Goal: Task Accomplishment & Management: Use online tool/utility

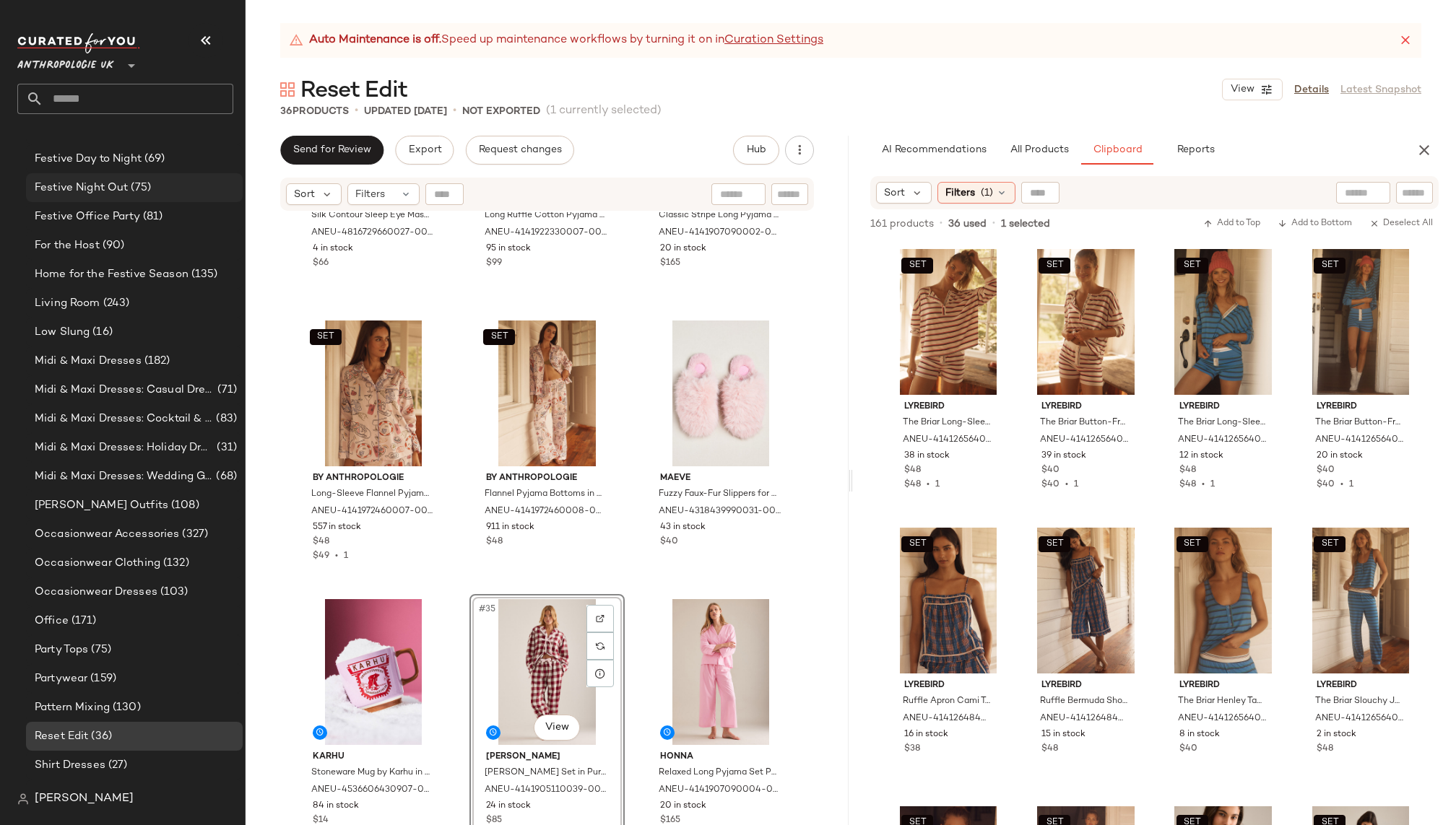
scroll to position [817, 0]
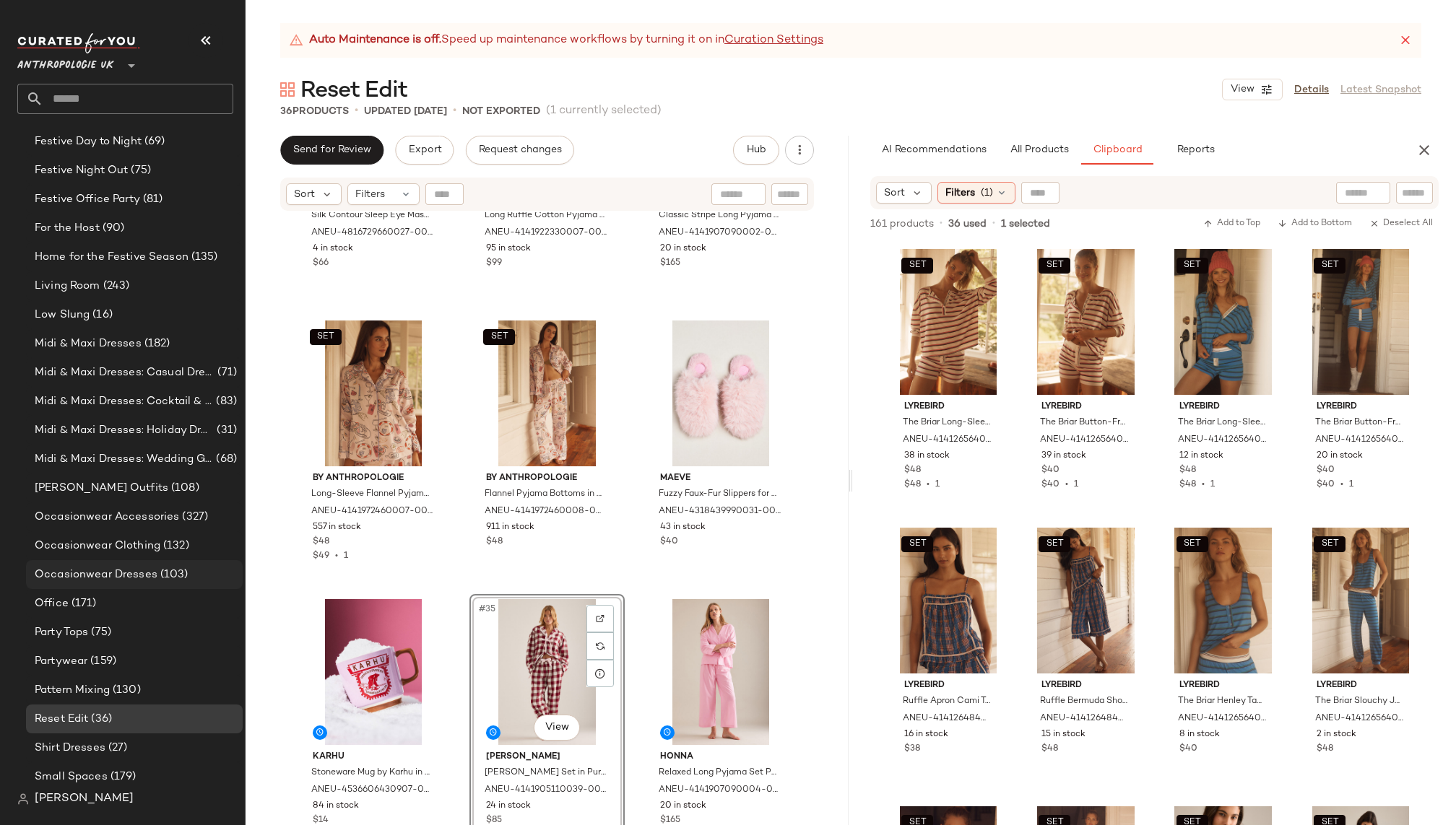
click at [116, 571] on span "Occasionwear Dresses" at bounding box center [95, 575] width 122 height 16
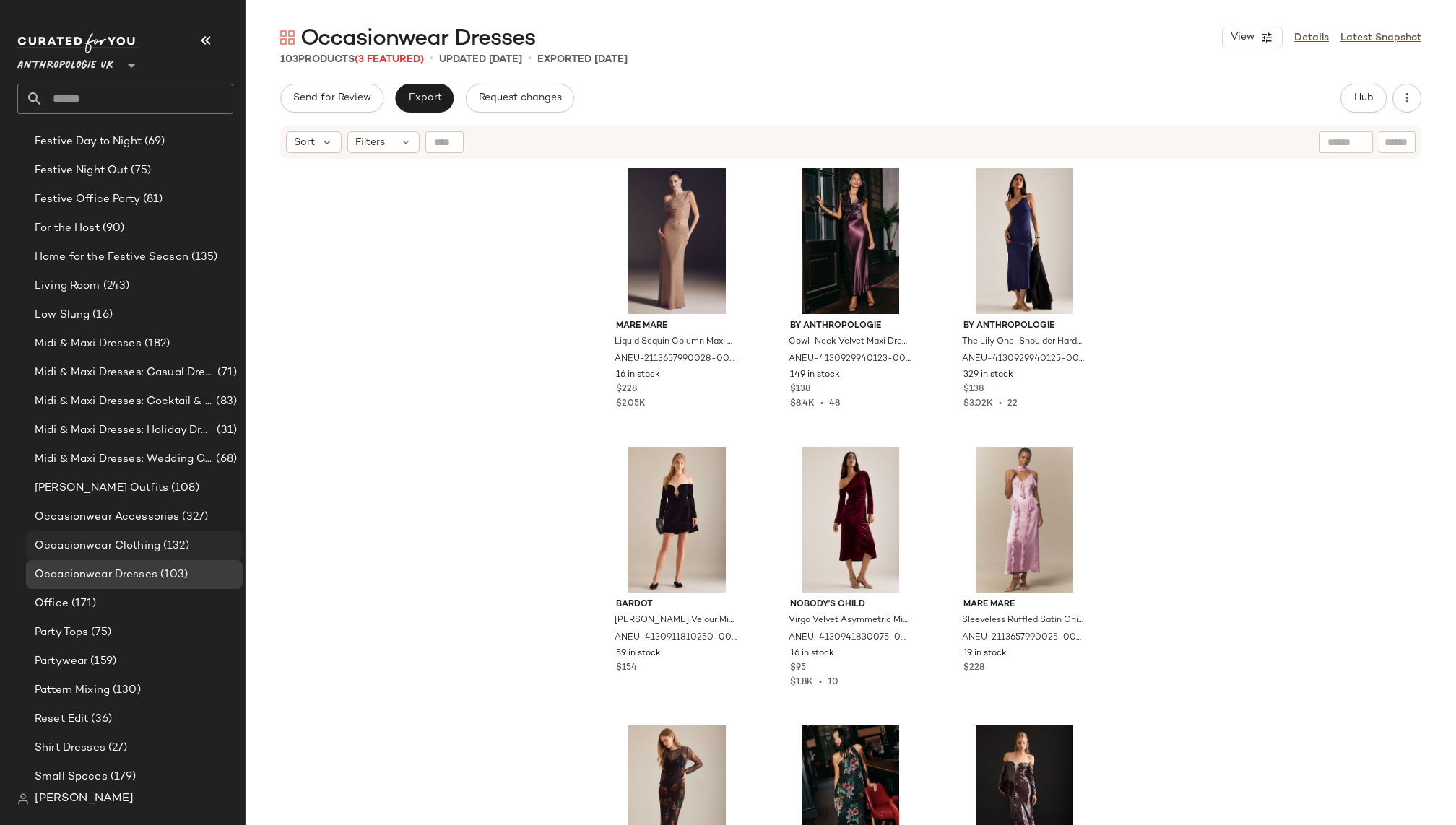
click at [135, 542] on span "Occasionwear Clothing" at bounding box center [97, 546] width 125 height 16
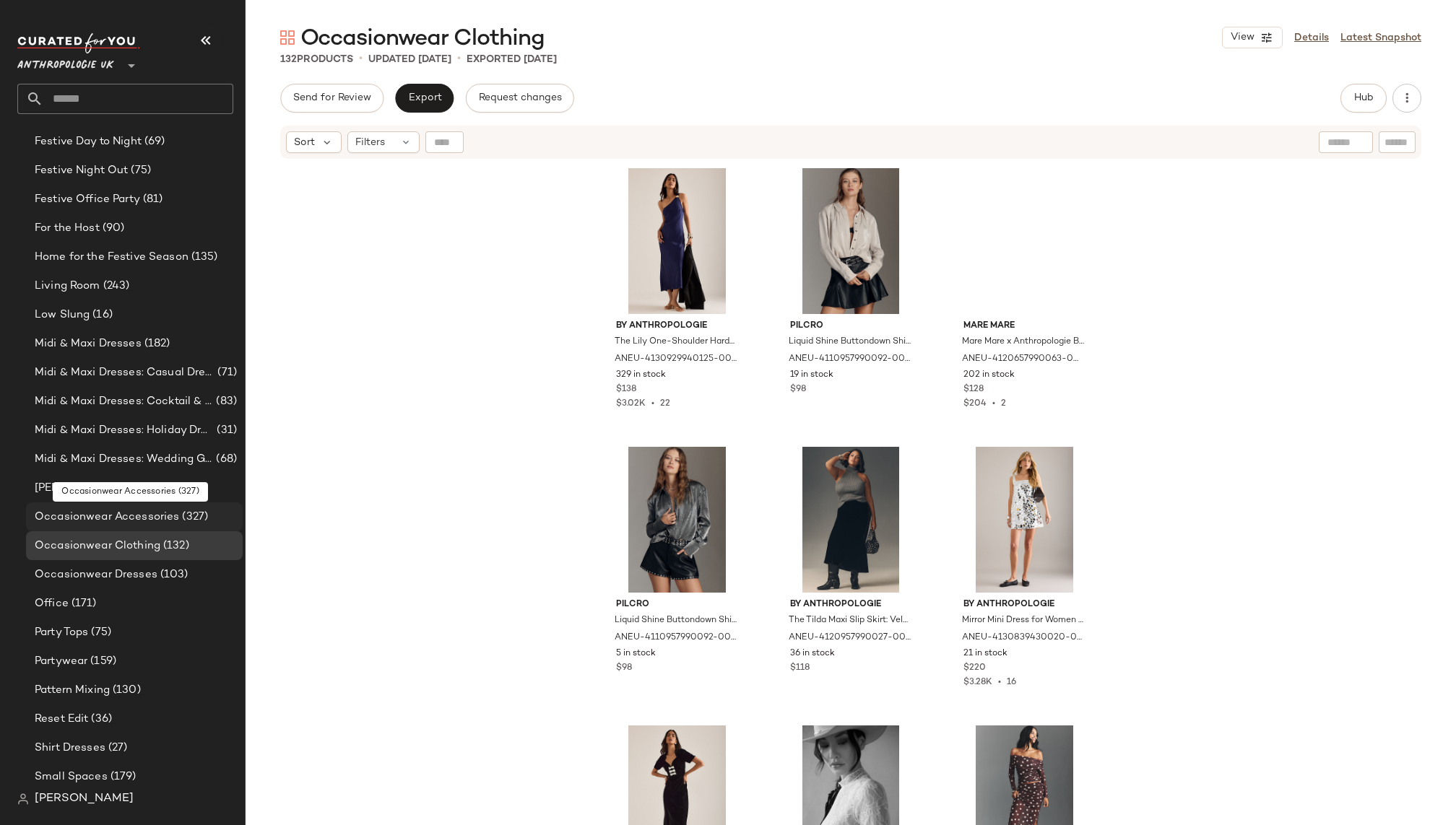
click at [128, 509] on span "Occasionwear Accessories" at bounding box center [107, 517] width 144 height 16
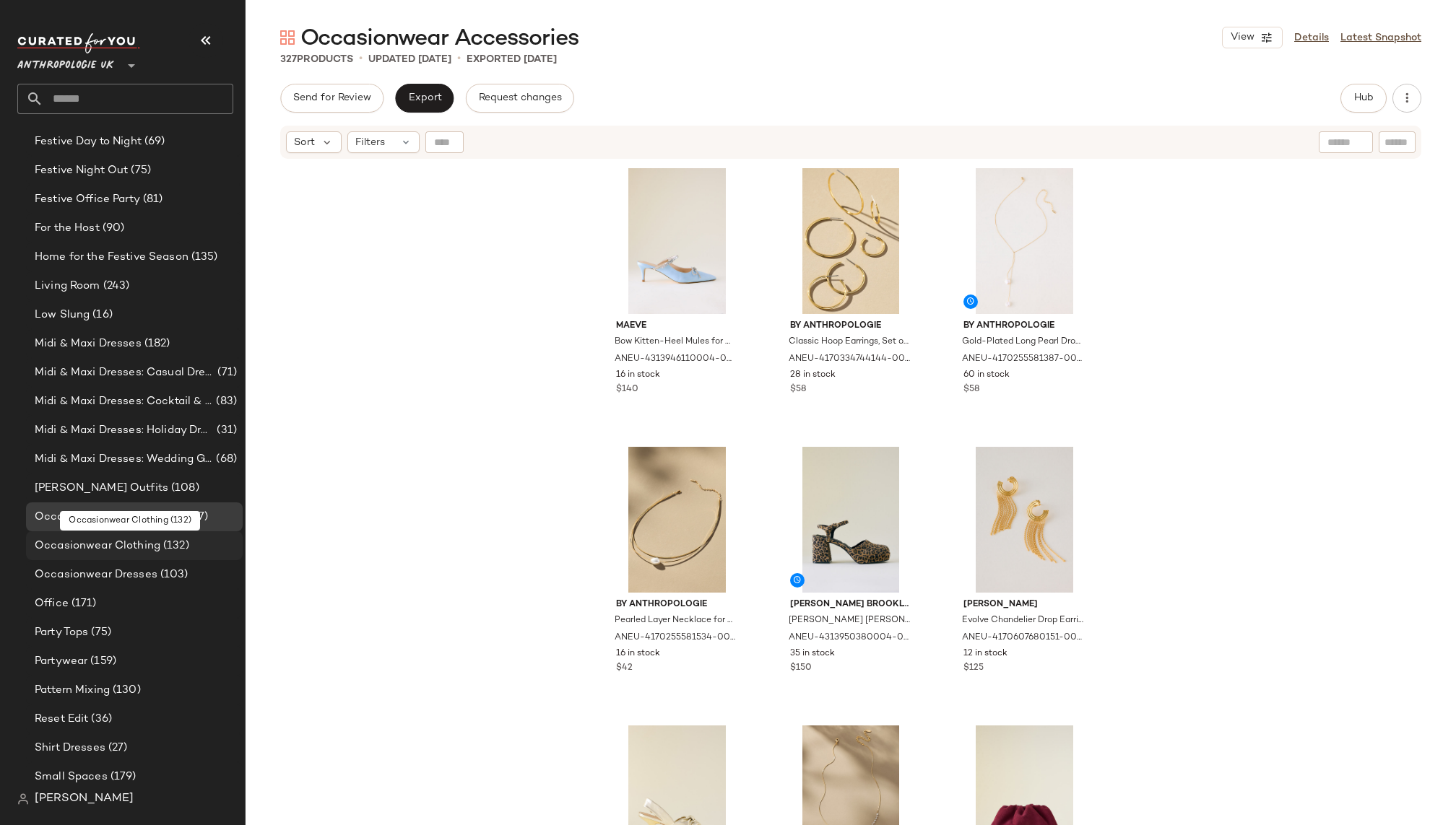
click at [124, 555] on div "Occasionwear Clothing (132)" at bounding box center [134, 546] width 217 height 29
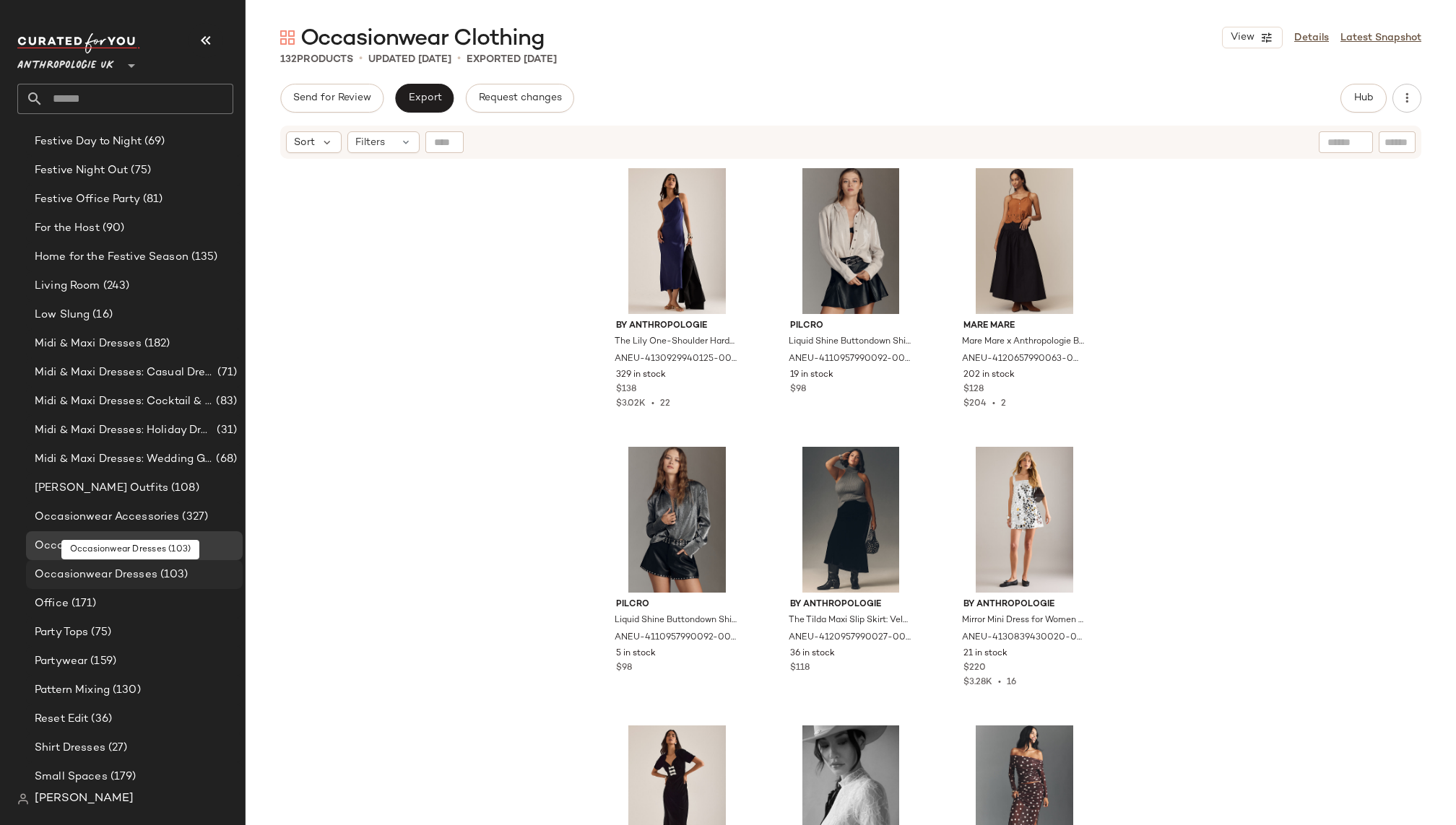
click at [131, 580] on span "Occasionwear Dresses" at bounding box center [95, 575] width 122 height 16
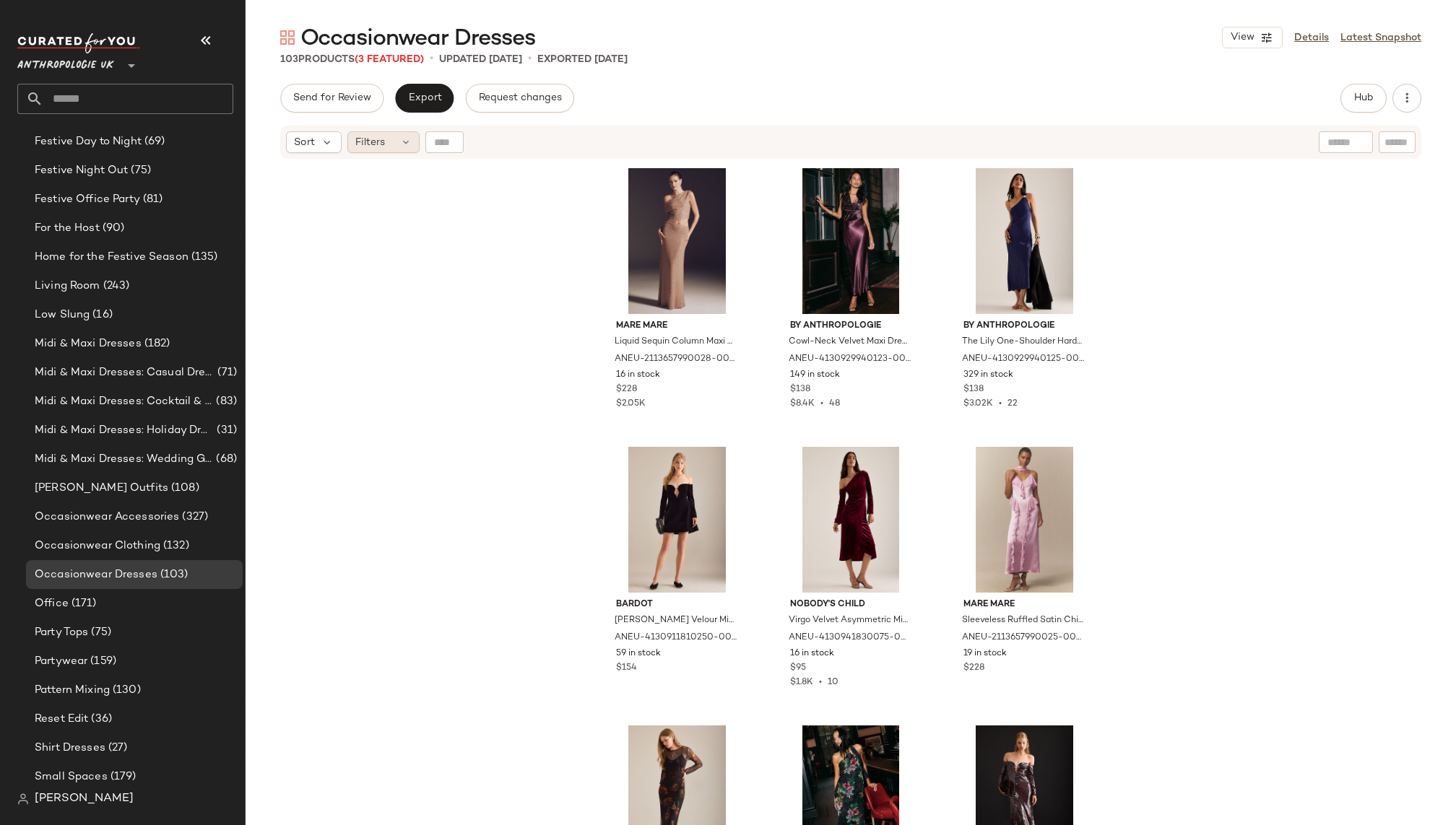
click at [382, 142] on span "Filters" at bounding box center [370, 142] width 30 height 15
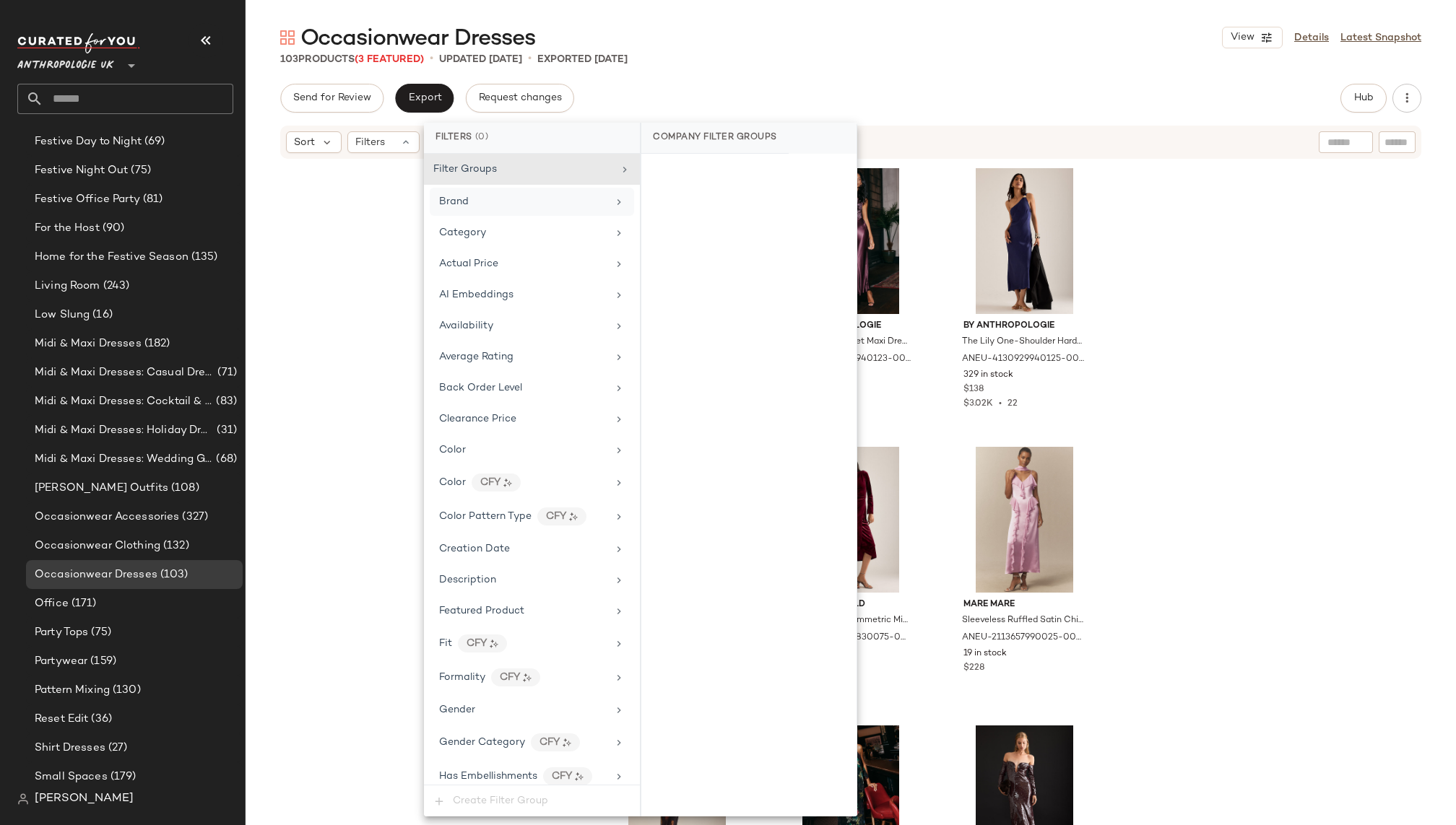
click at [504, 200] on div "Brand" at bounding box center [523, 202] width 169 height 15
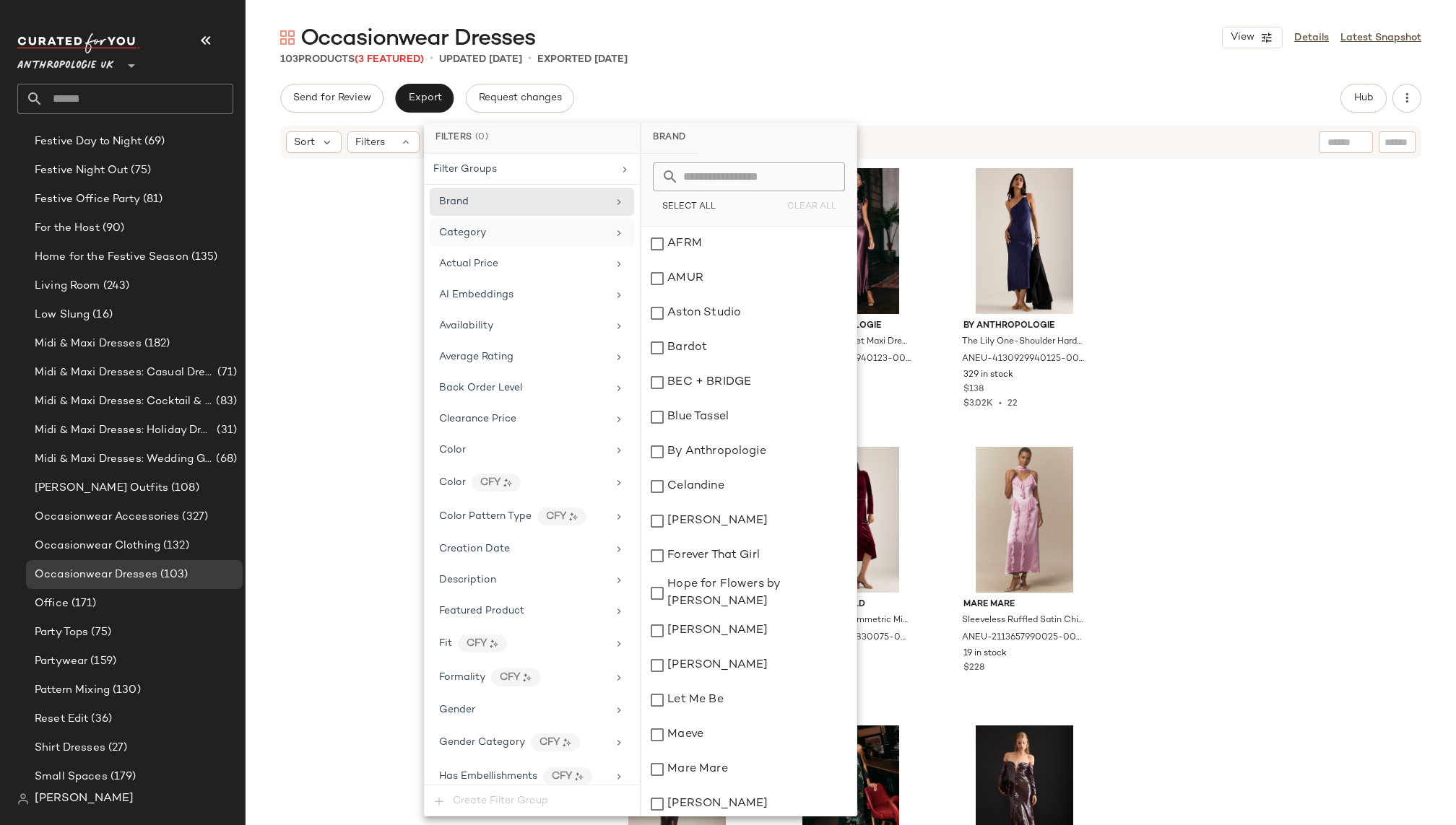
click at [507, 225] on div "Category" at bounding box center [523, 233] width 169 height 15
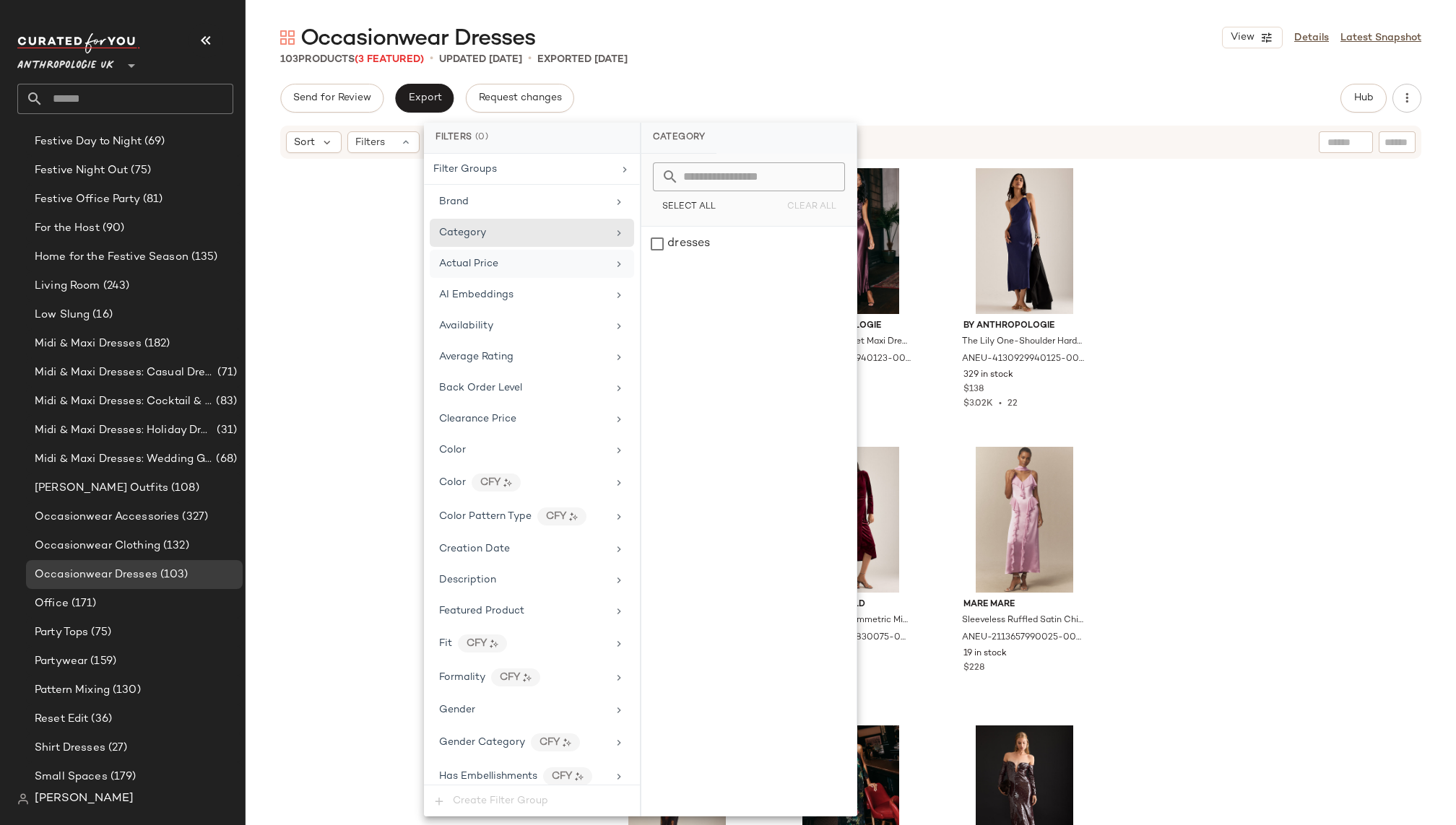
click at [507, 257] on div "Actual Price" at bounding box center [523, 264] width 169 height 15
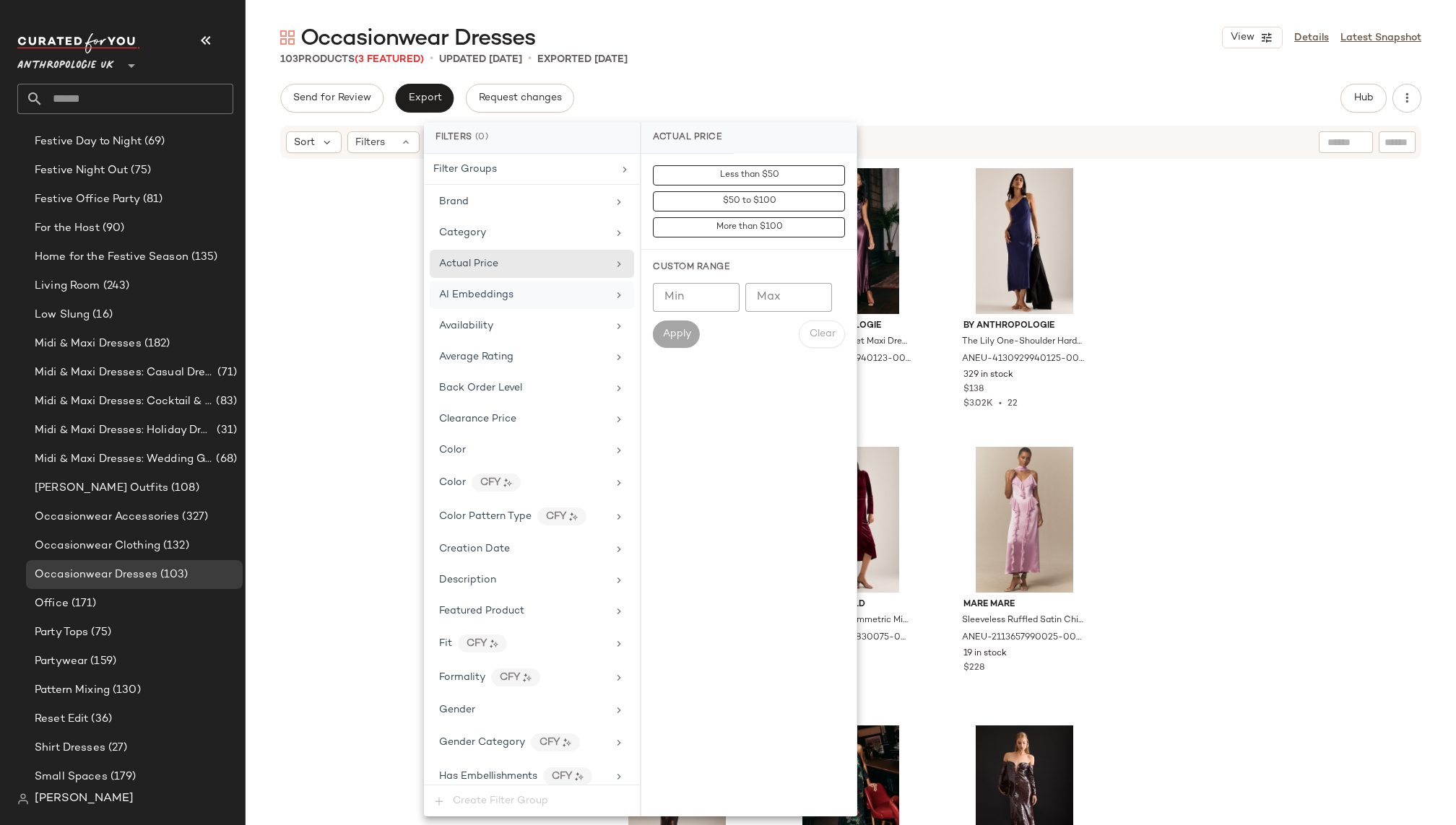
click at [500, 290] on span "AI Embeddings" at bounding box center [476, 295] width 74 height 11
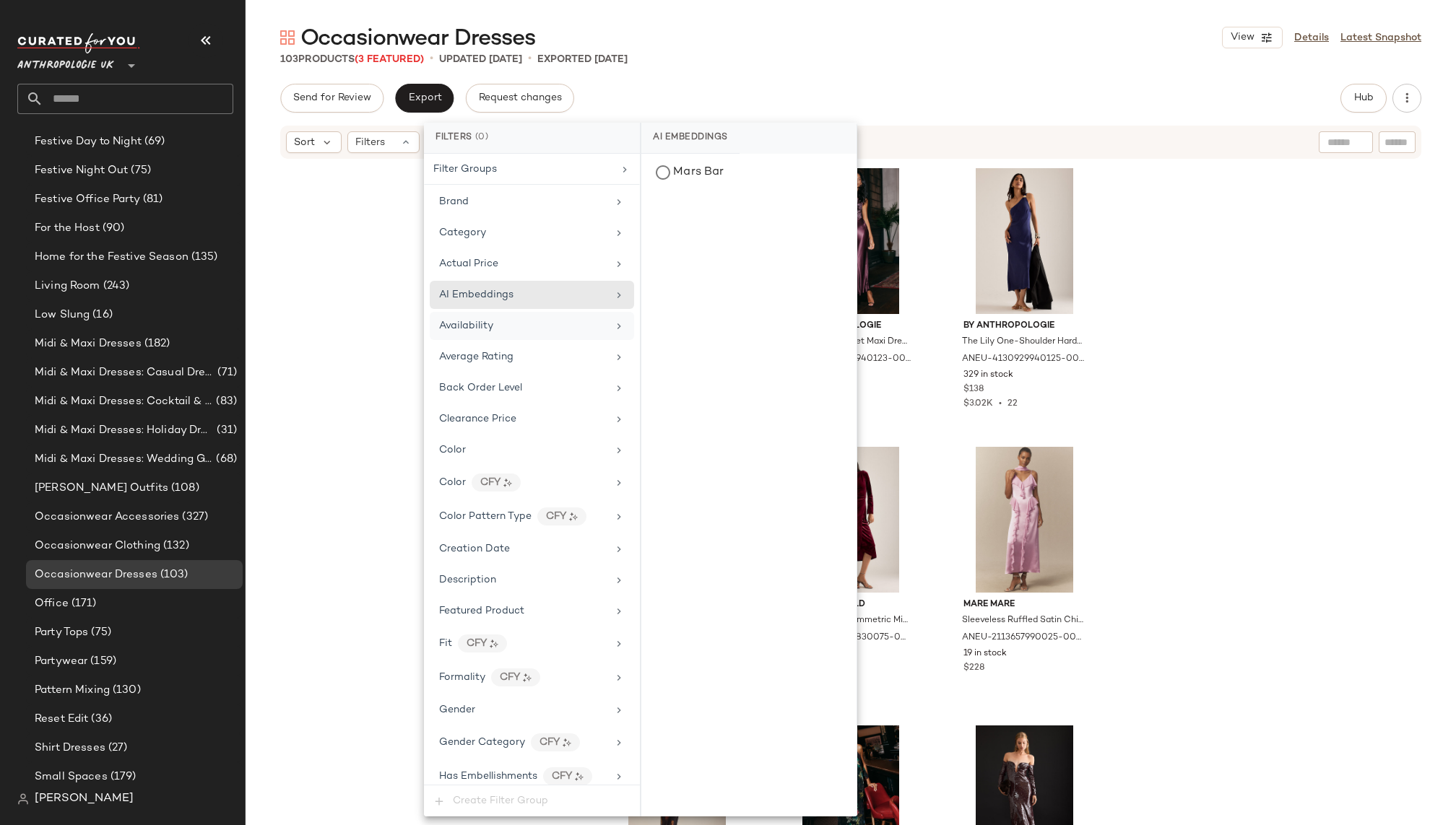
click at [498, 313] on div "Availability" at bounding box center [532, 325] width 204 height 28
click at [507, 351] on span "Average Rating" at bounding box center [476, 356] width 74 height 11
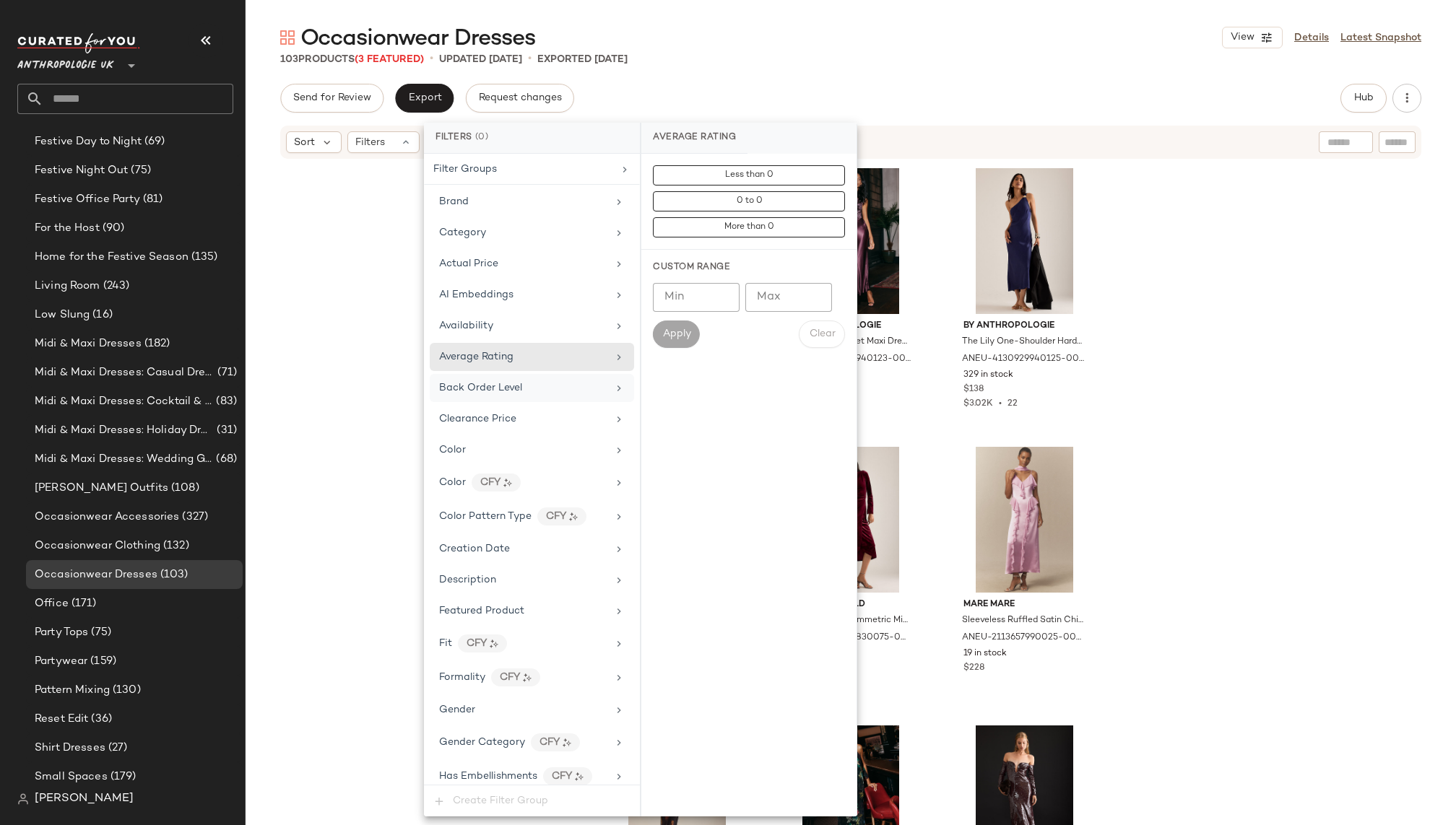
click at [512, 382] on span "Back Order Level" at bounding box center [481, 387] width 83 height 11
click at [518, 411] on div "Clearance Price" at bounding box center [523, 419] width 169 height 15
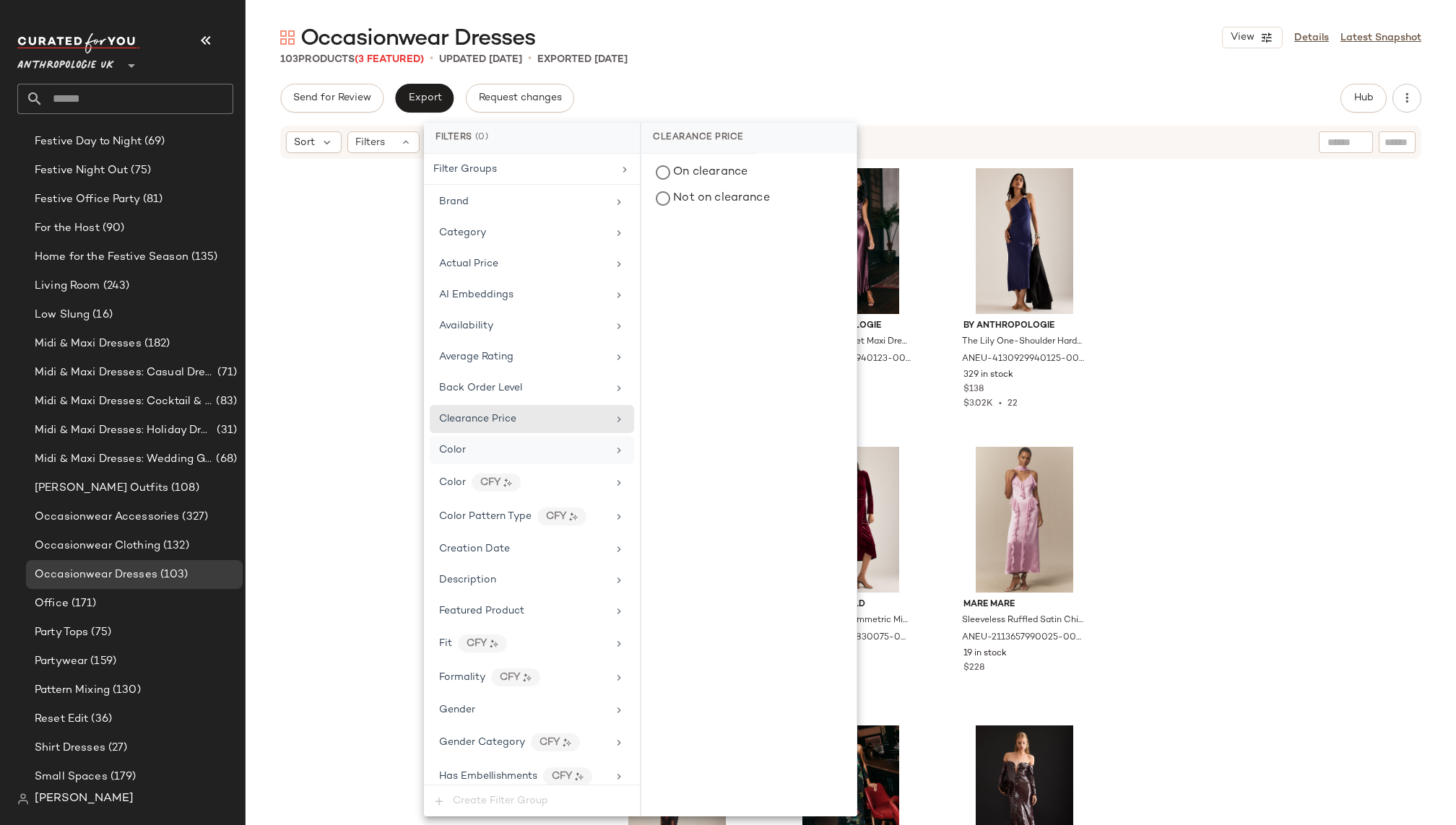
click at [513, 443] on div "Color" at bounding box center [523, 451] width 169 height 15
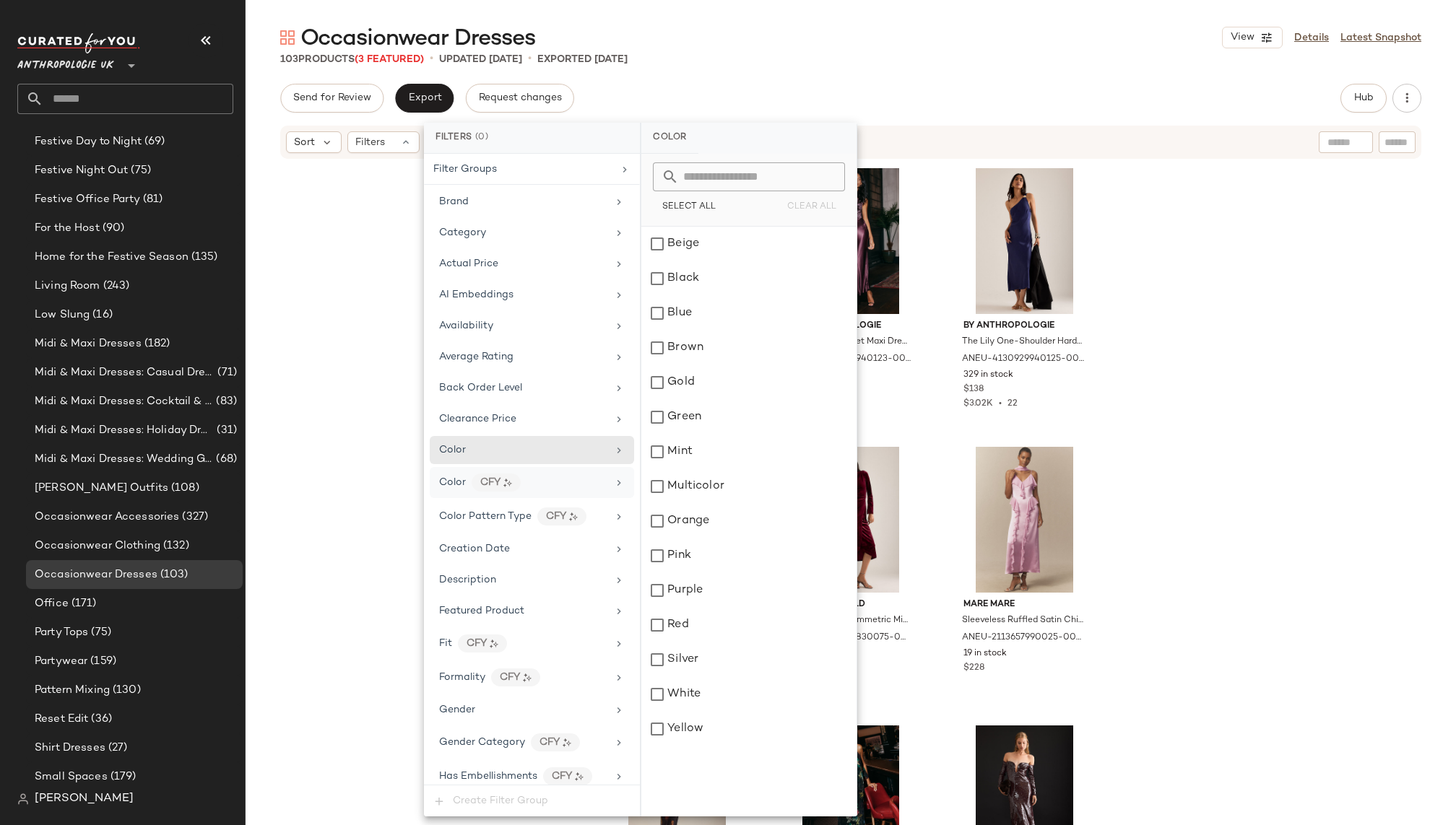
click at [534, 476] on div "Color CFY" at bounding box center [523, 482] width 169 height 18
click at [604, 509] on div "Color Pattern Type CFY" at bounding box center [532, 516] width 204 height 31
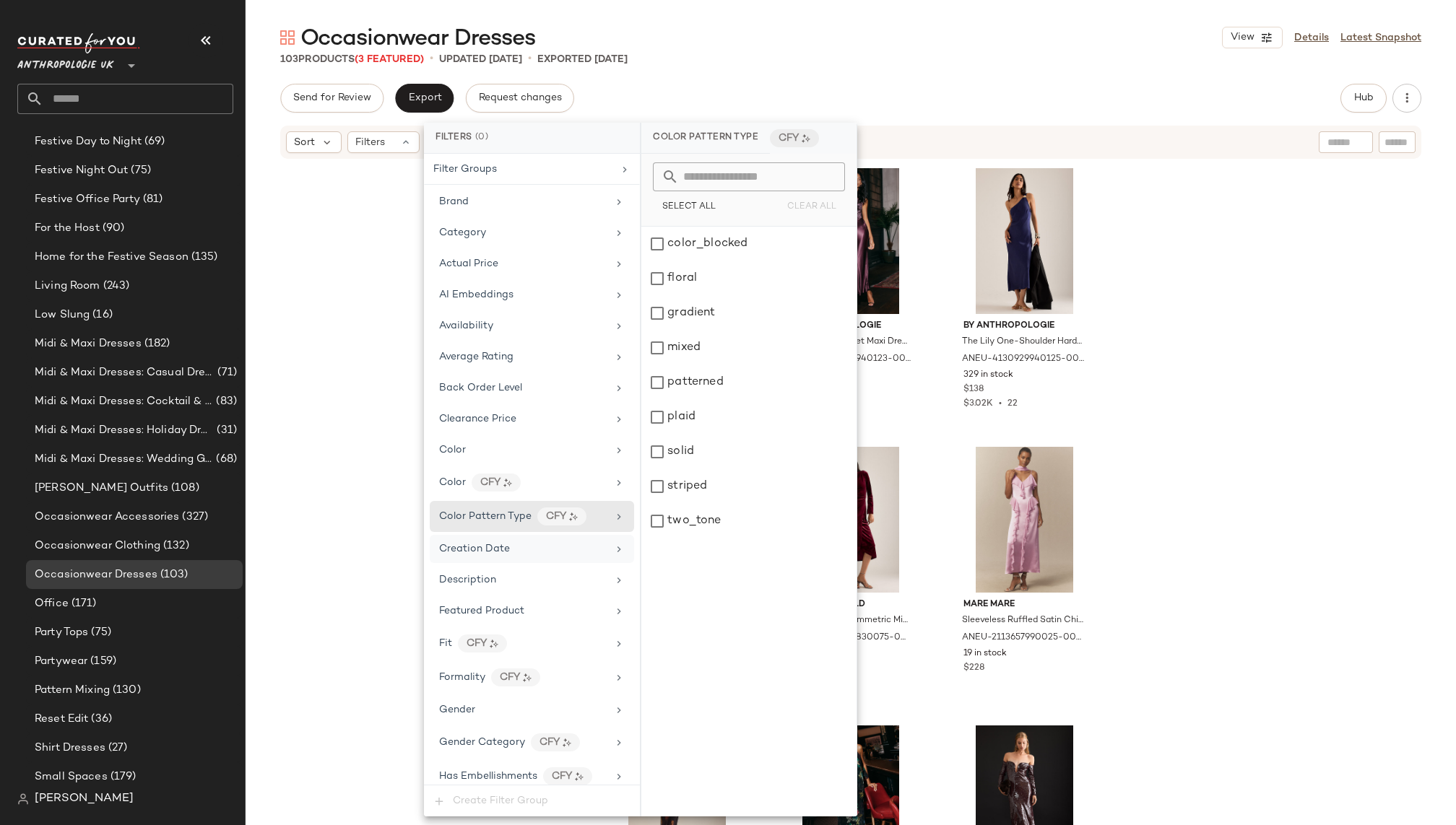
click at [586, 543] on div "Creation Date" at bounding box center [523, 549] width 169 height 15
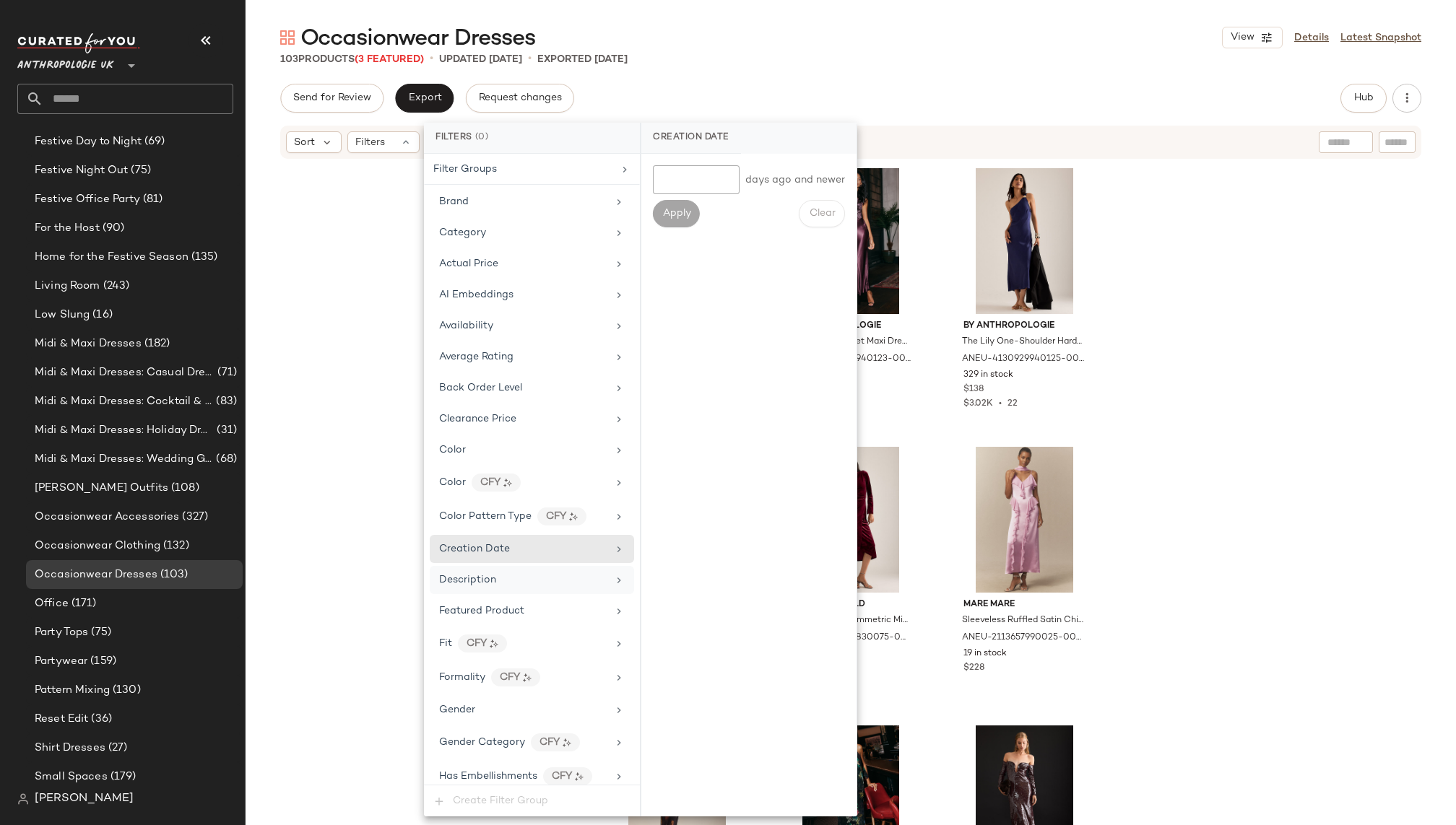
click at [567, 573] on div "Description" at bounding box center [523, 580] width 169 height 15
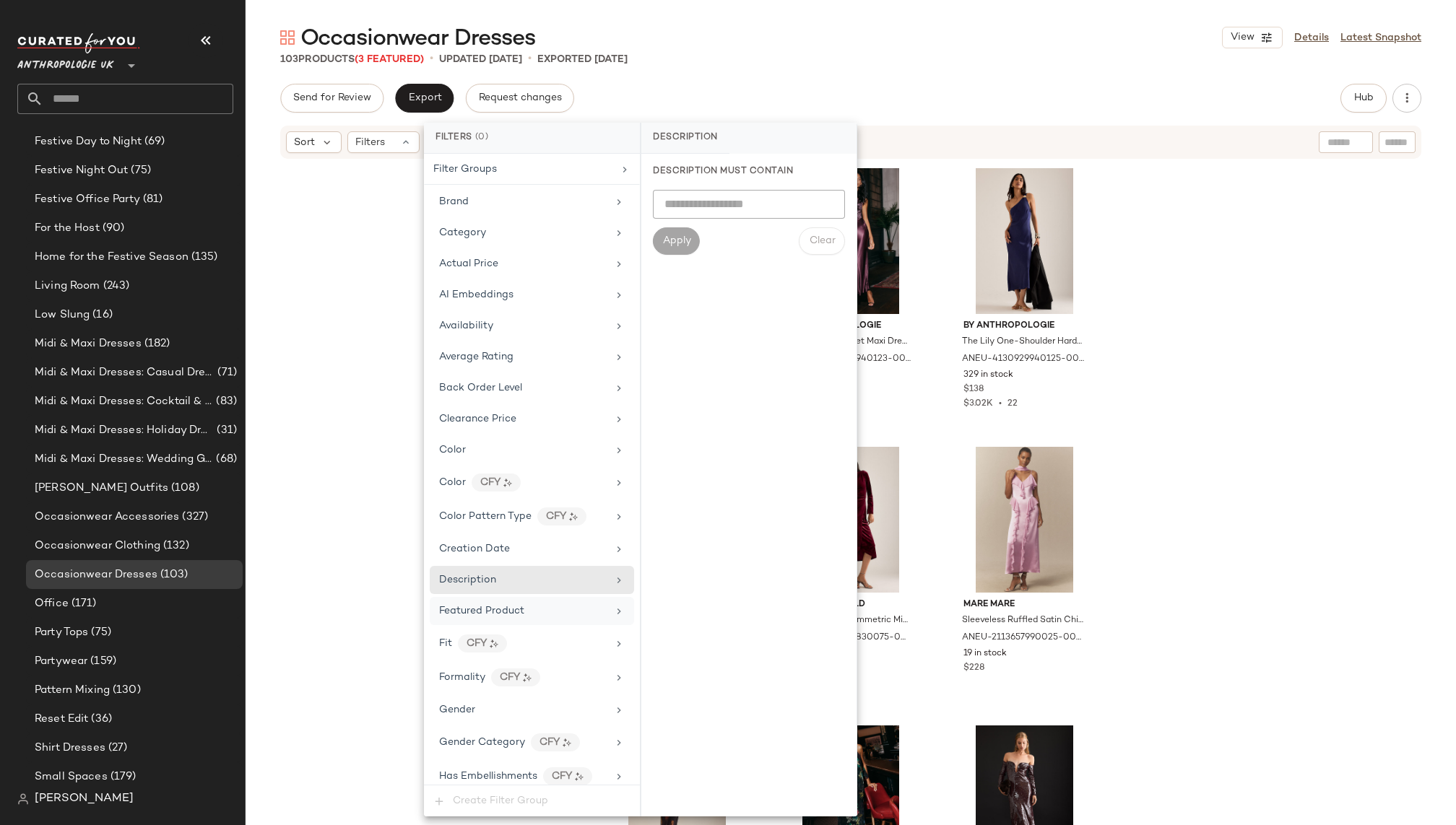
click at [569, 604] on div "Featured Product" at bounding box center [523, 611] width 169 height 15
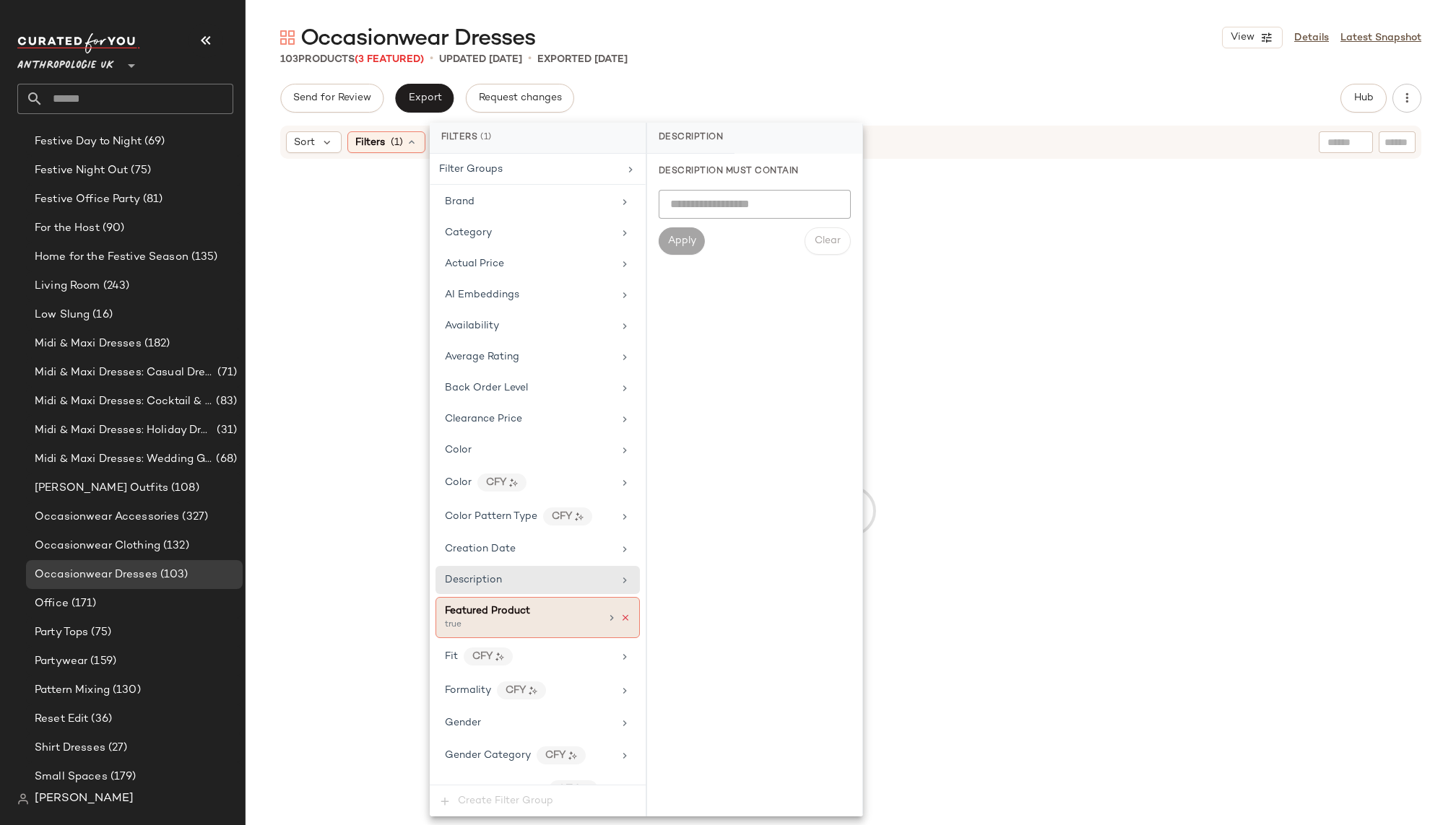
click at [620, 613] on icon at bounding box center [625, 618] width 10 height 10
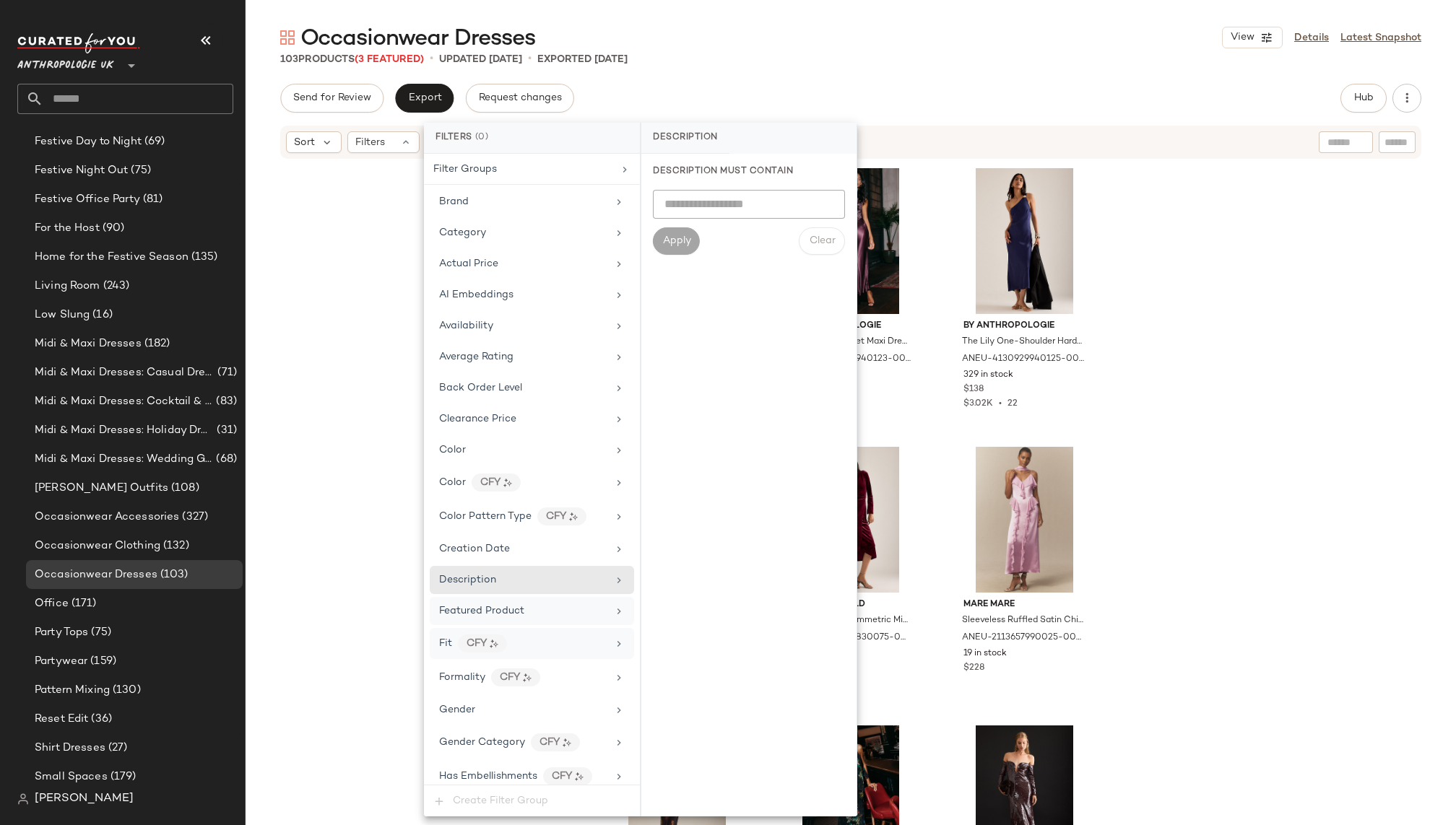
click at [553, 634] on div "Fit CFY" at bounding box center [523, 643] width 169 height 18
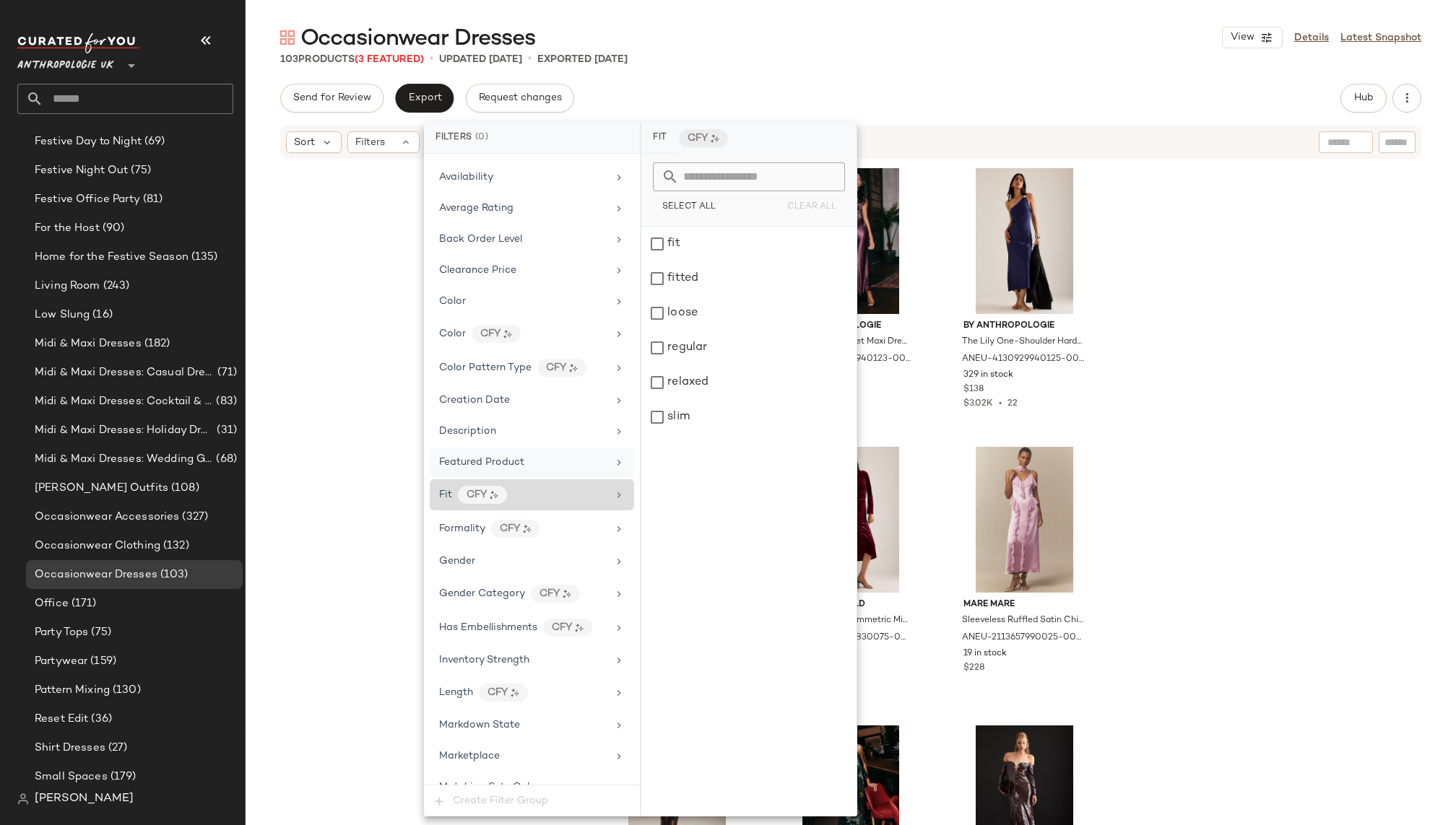
scroll to position [163, 0]
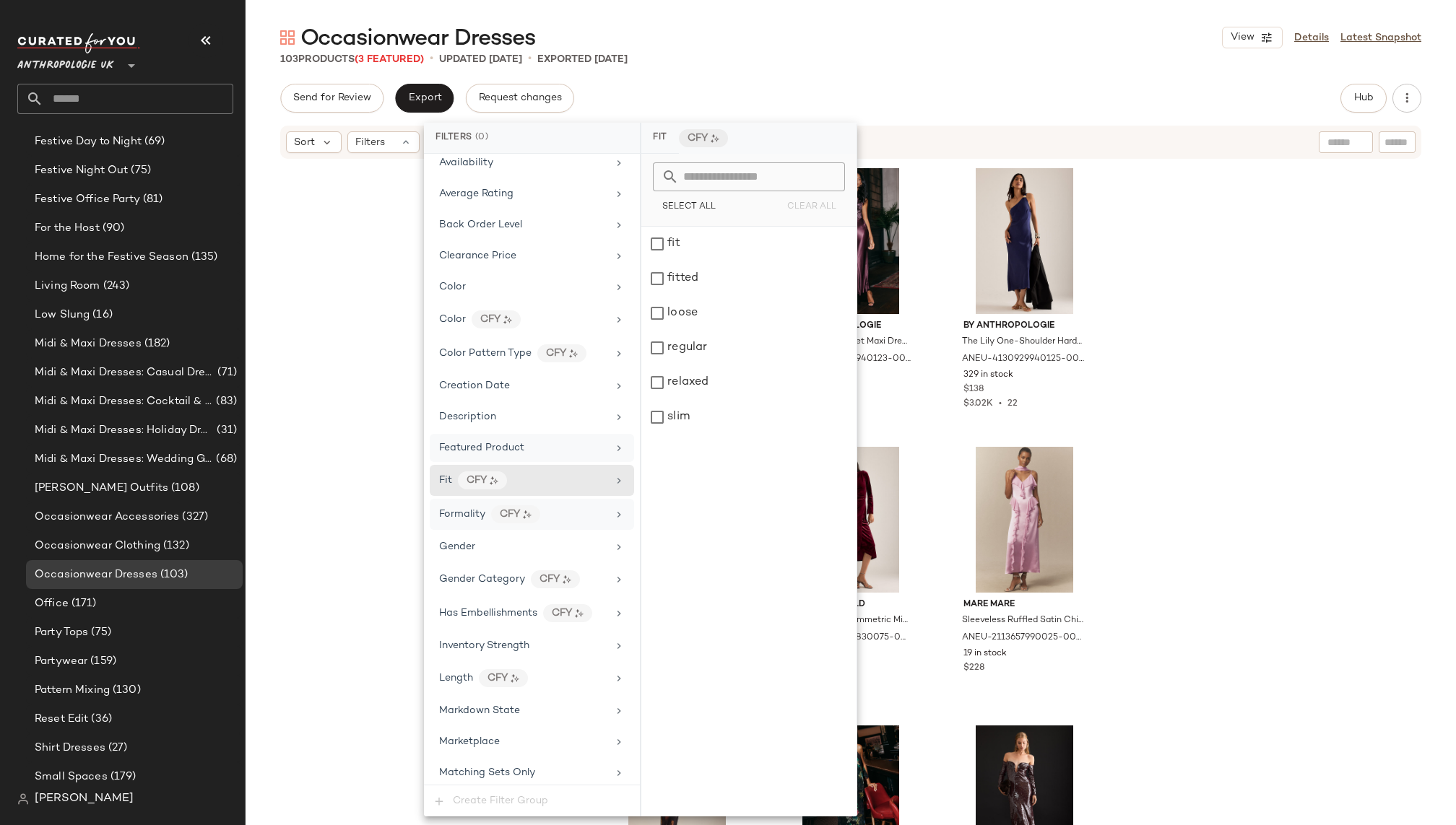
click at [556, 508] on div "Formality CFY" at bounding box center [523, 514] width 169 height 18
click at [674, 245] on div "casual" at bounding box center [748, 244] width 215 height 35
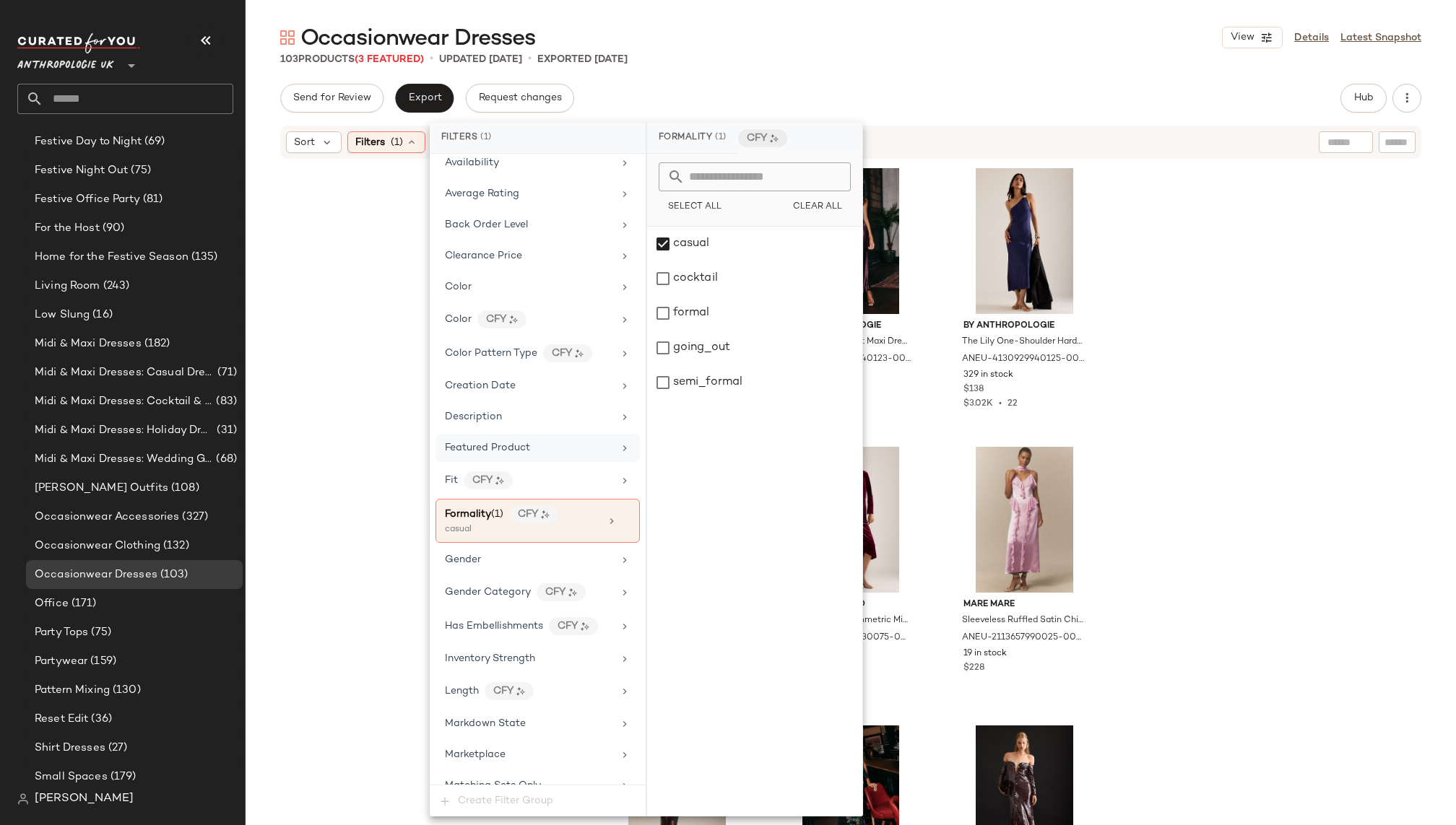
click at [797, 70] on div "Occasionwear Dresses View Details Latest Snapshot 103 Products (3 Featured) • u…" at bounding box center [850, 424] width 1210 height 802
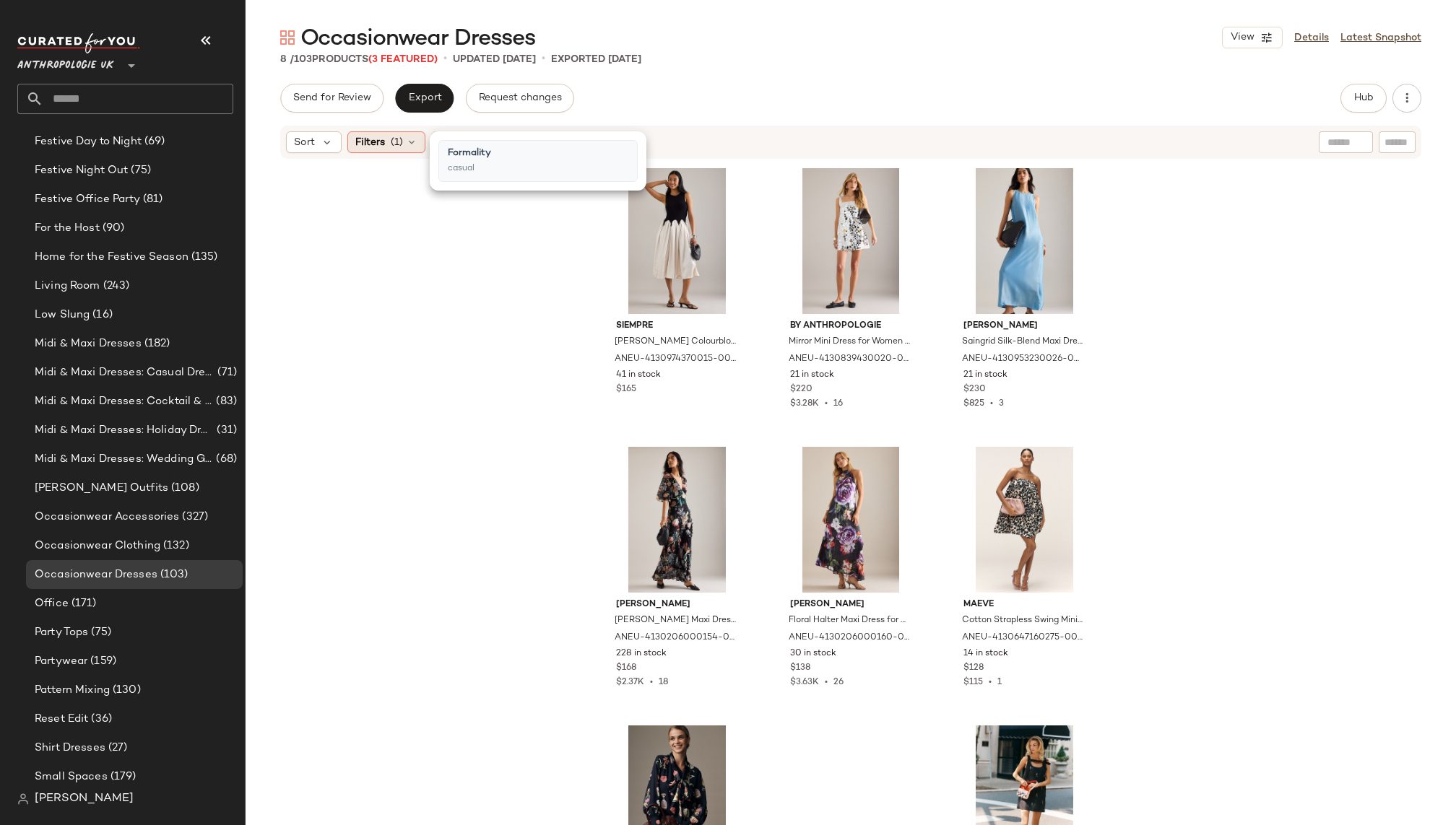
click at [412, 139] on icon at bounding box center [411, 142] width 12 height 12
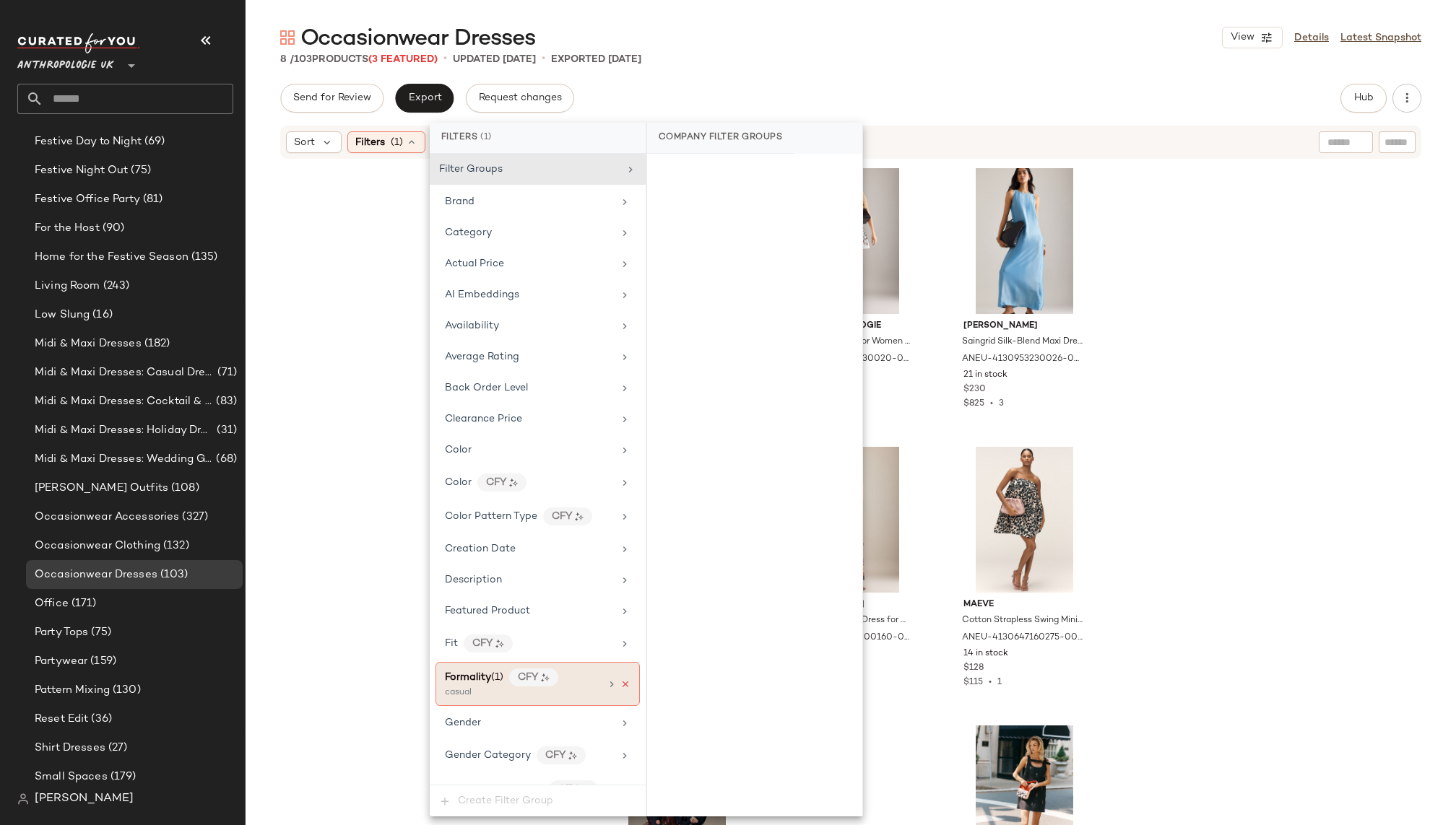
click at [620, 680] on icon at bounding box center [625, 684] width 10 height 10
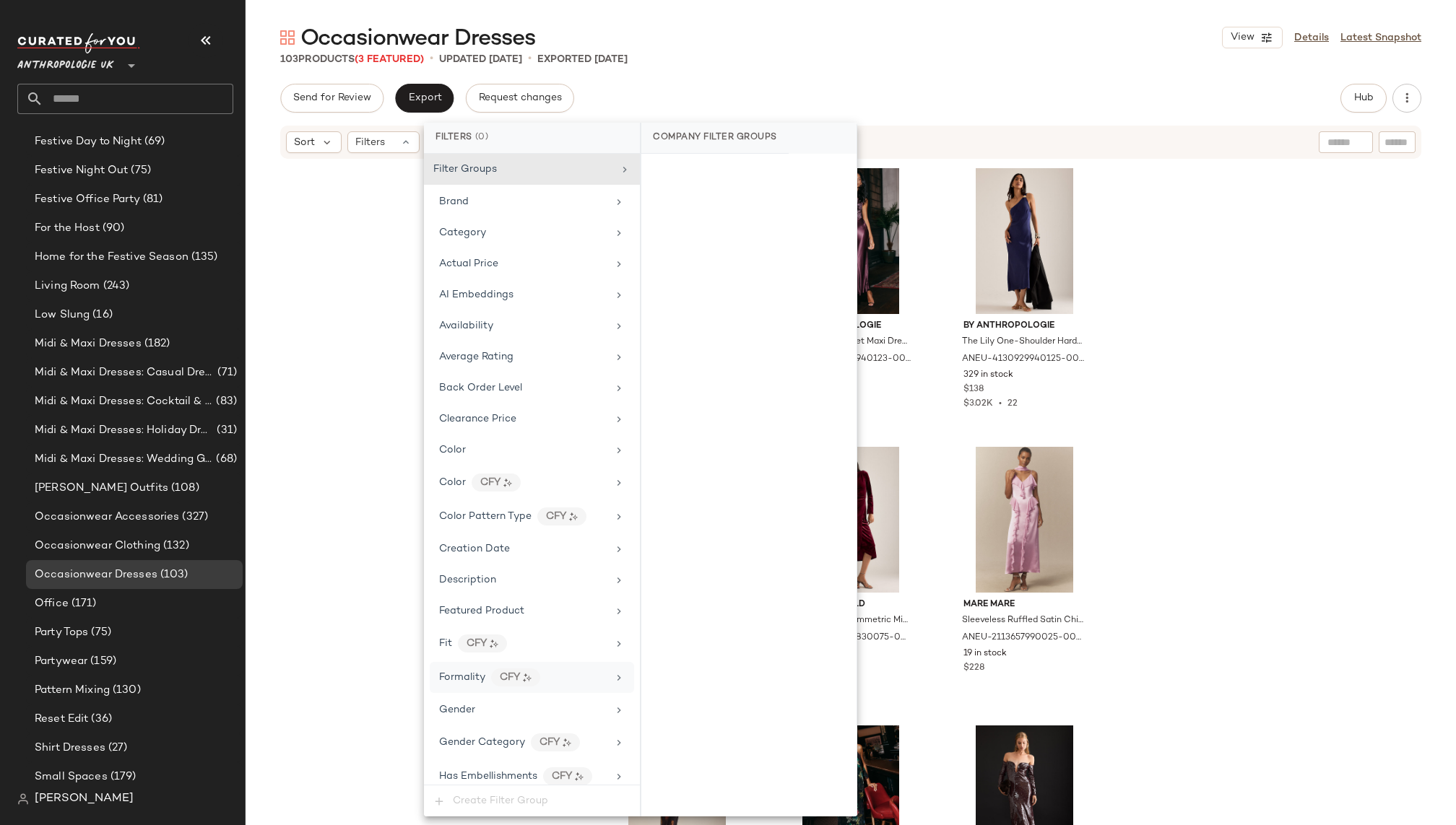
click at [912, 65] on div "103 Products (3 Featured) • updated Oct 1st • Exported Oct 1st" at bounding box center [850, 59] width 1210 height 14
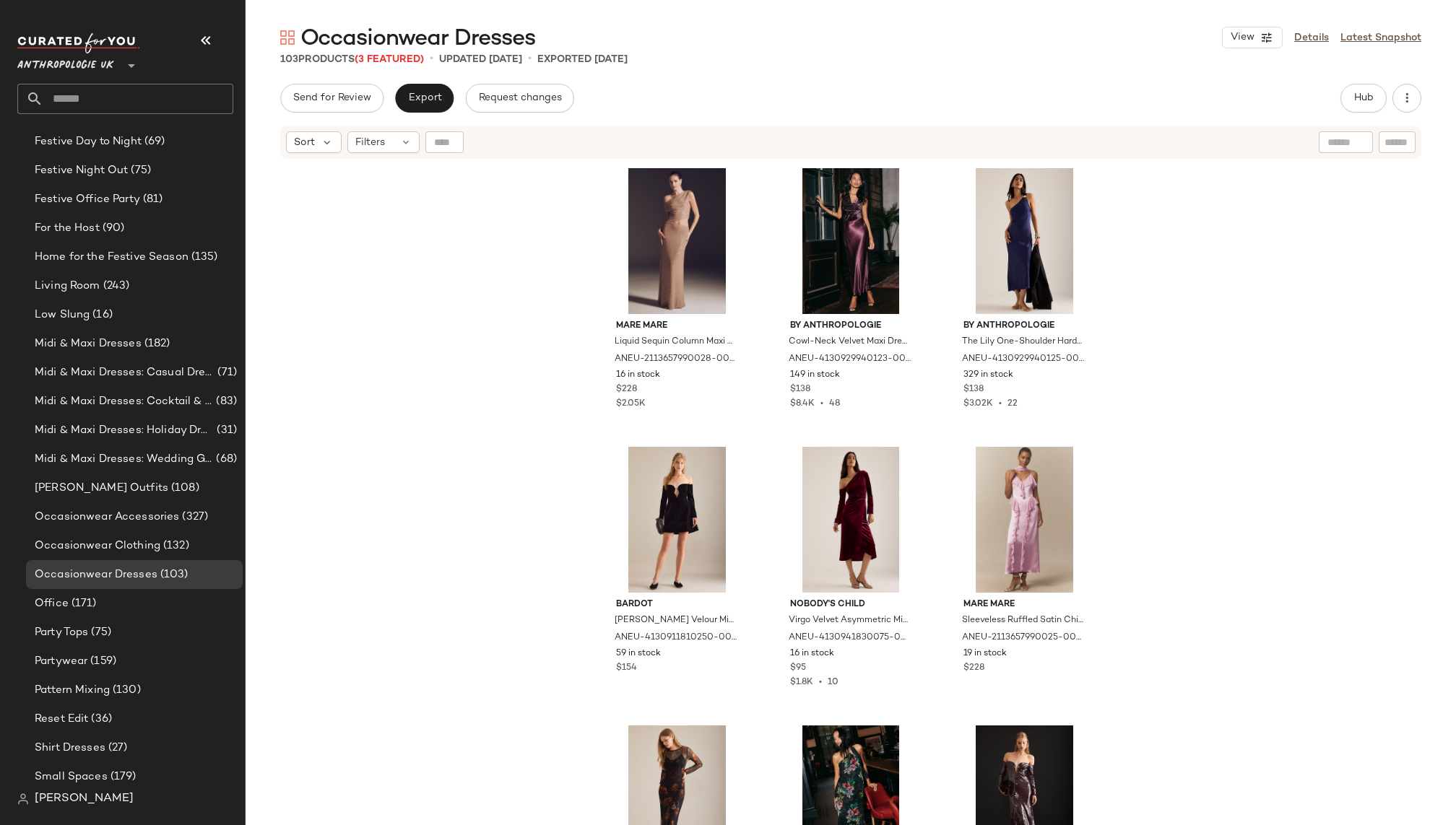
click at [92, 96] on input "text" at bounding box center [138, 98] width 190 height 30
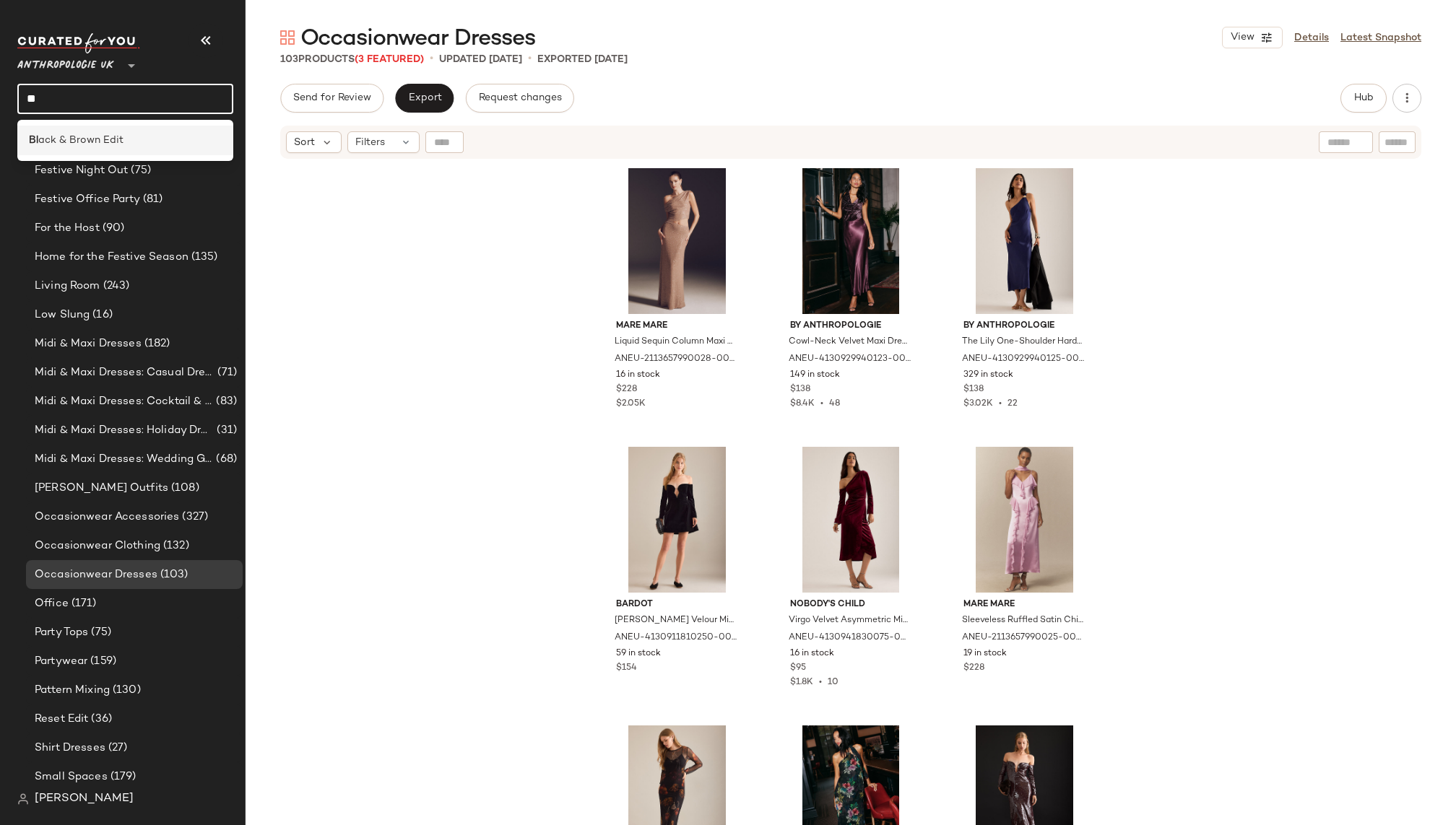
type input "**"
click at [84, 139] on span "ack & Brown Edit" at bounding box center [81, 141] width 85 height 15
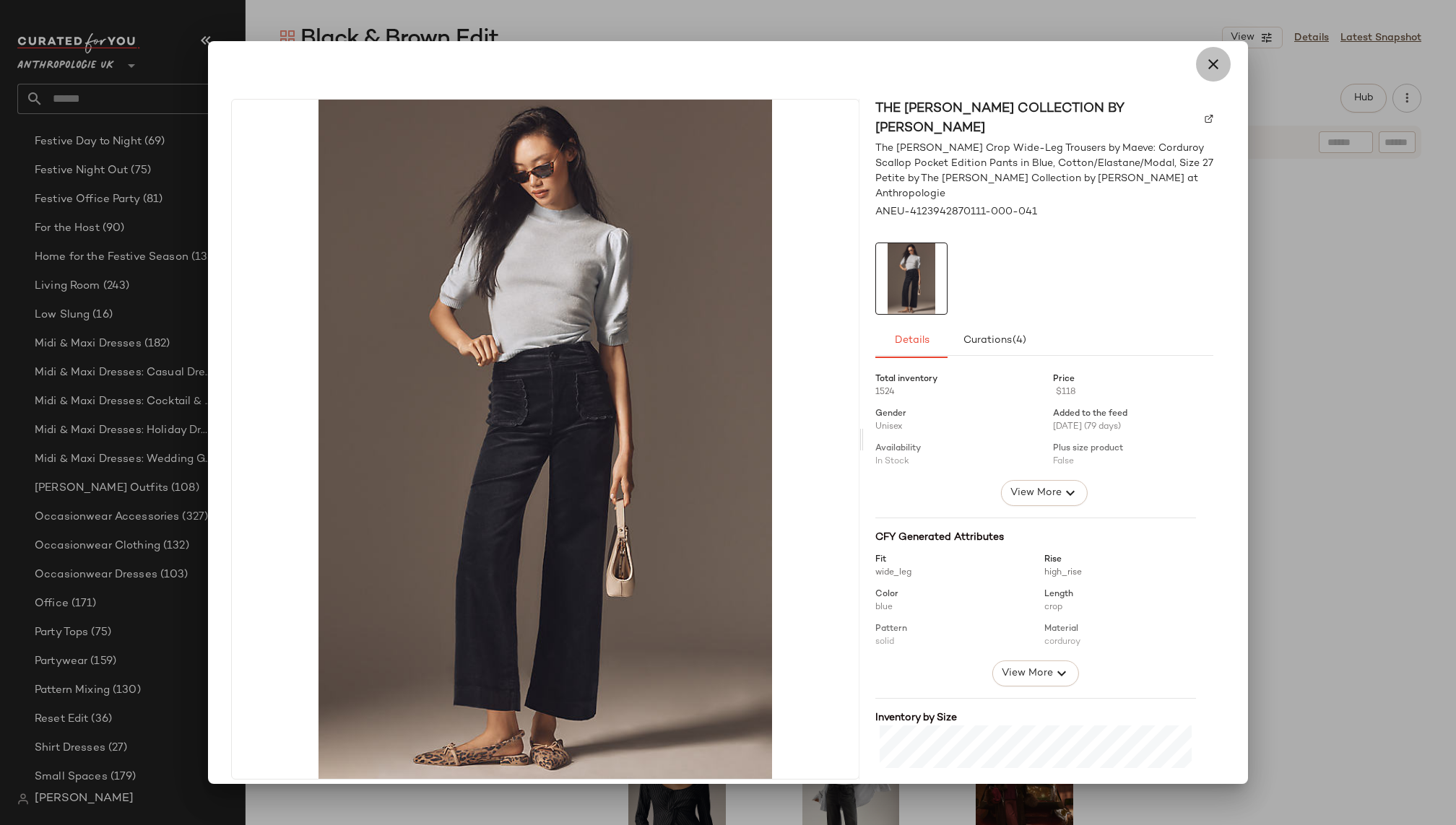
click at [1199, 54] on button "button" at bounding box center [1213, 64] width 35 height 35
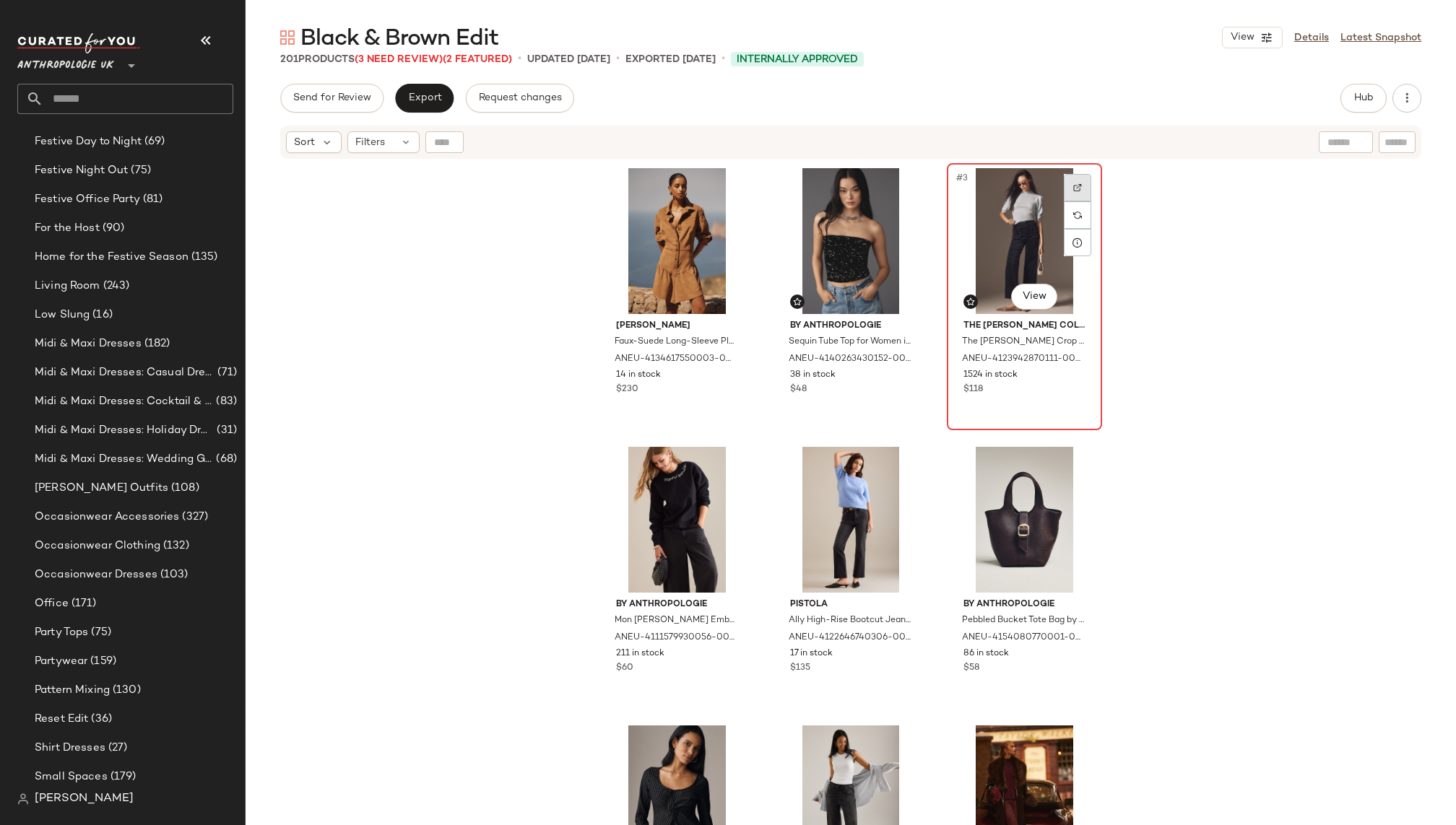
click at [1076, 186] on img at bounding box center [1077, 187] width 9 height 9
click at [1359, 96] on span "Hub" at bounding box center [1363, 98] width 20 height 12
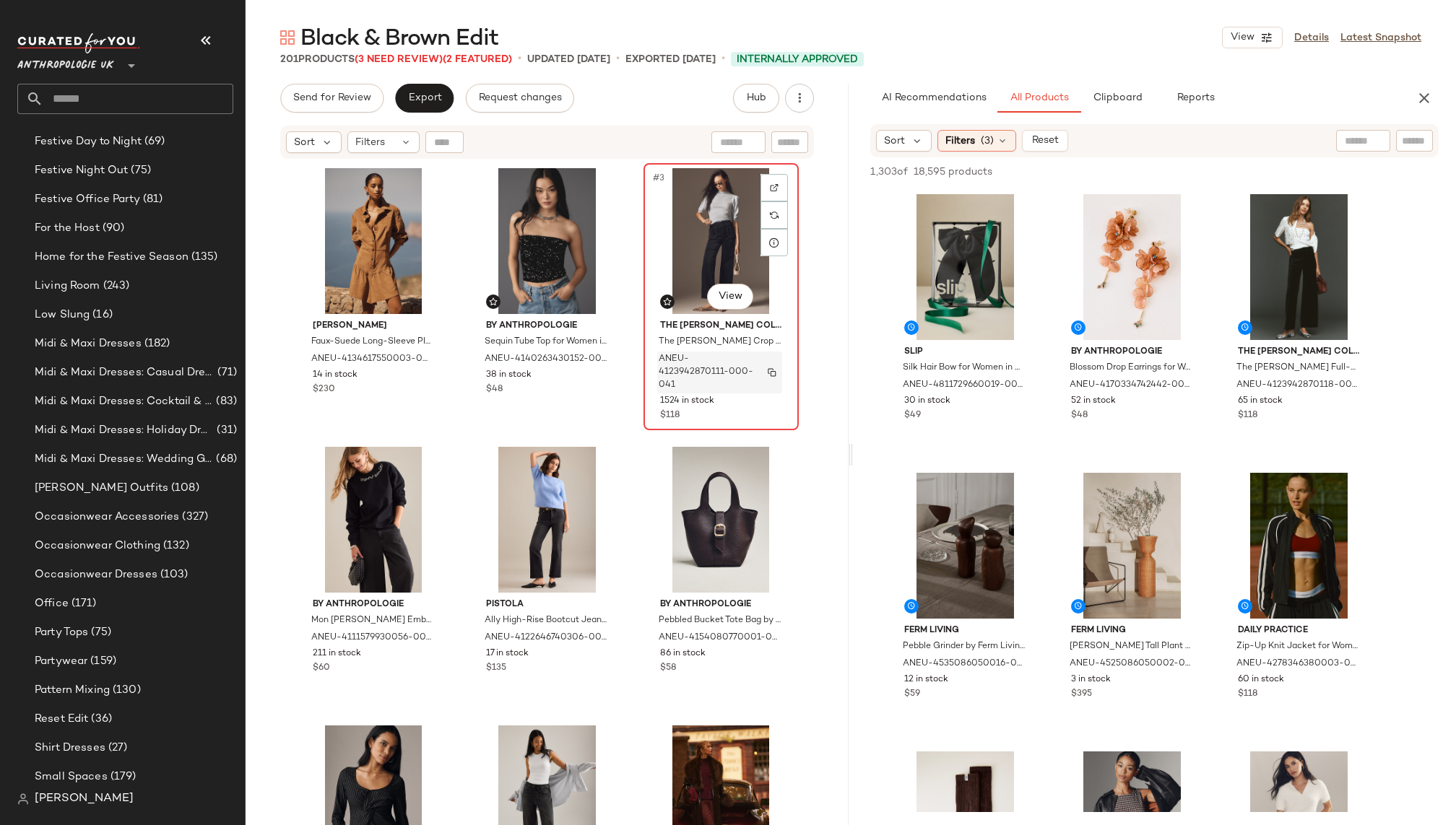
click at [767, 368] on img "button" at bounding box center [771, 372] width 9 height 9
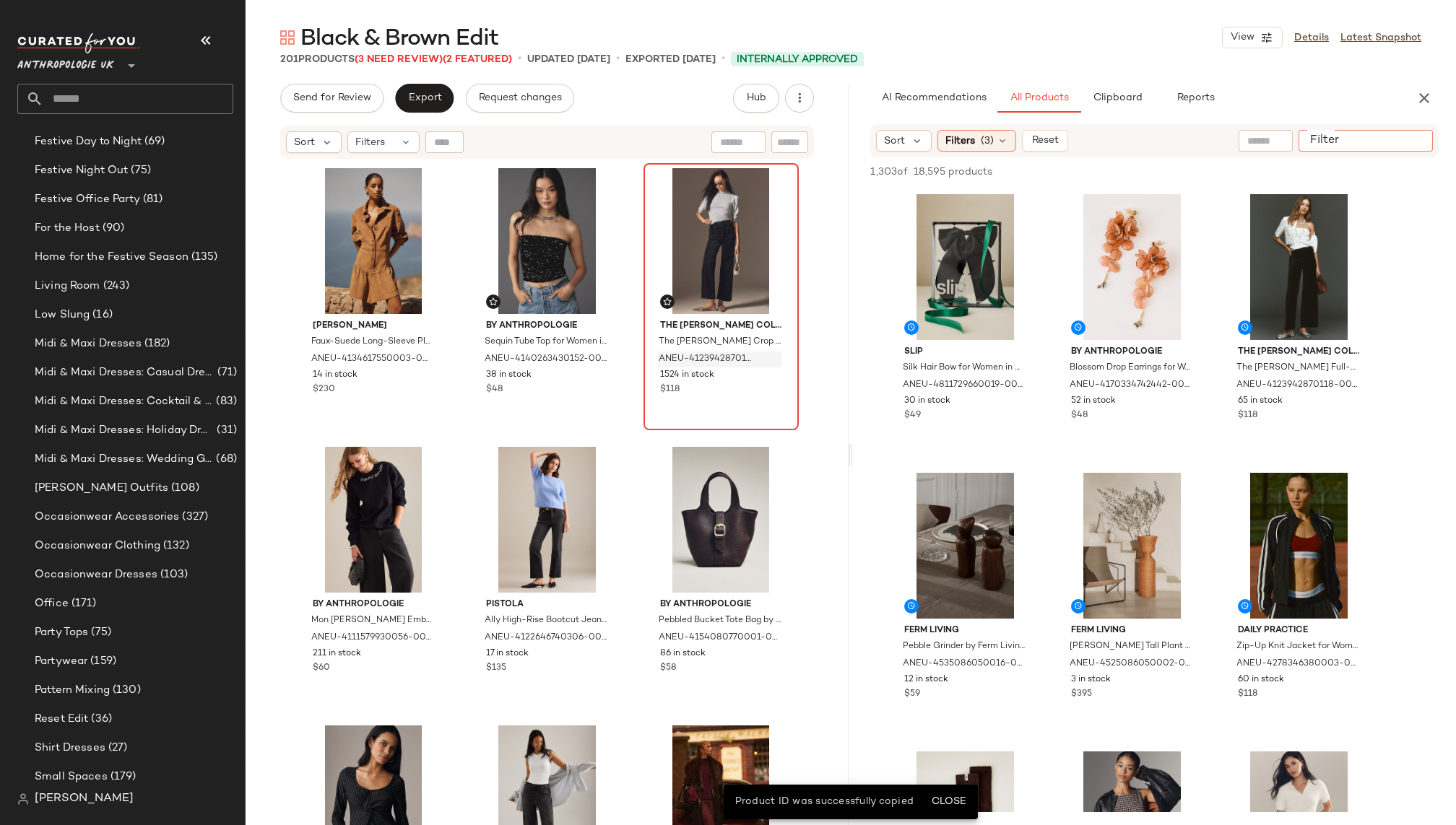
click at [1406, 146] on input "Filter" at bounding box center [1365, 142] width 122 height 15
paste input "**********"
drag, startPoint x: 1403, startPoint y: 139, endPoint x: 1443, endPoint y: 138, distance: 40.0
click at [1443, 138] on div "**********" at bounding box center [1155, 141] width 603 height 33
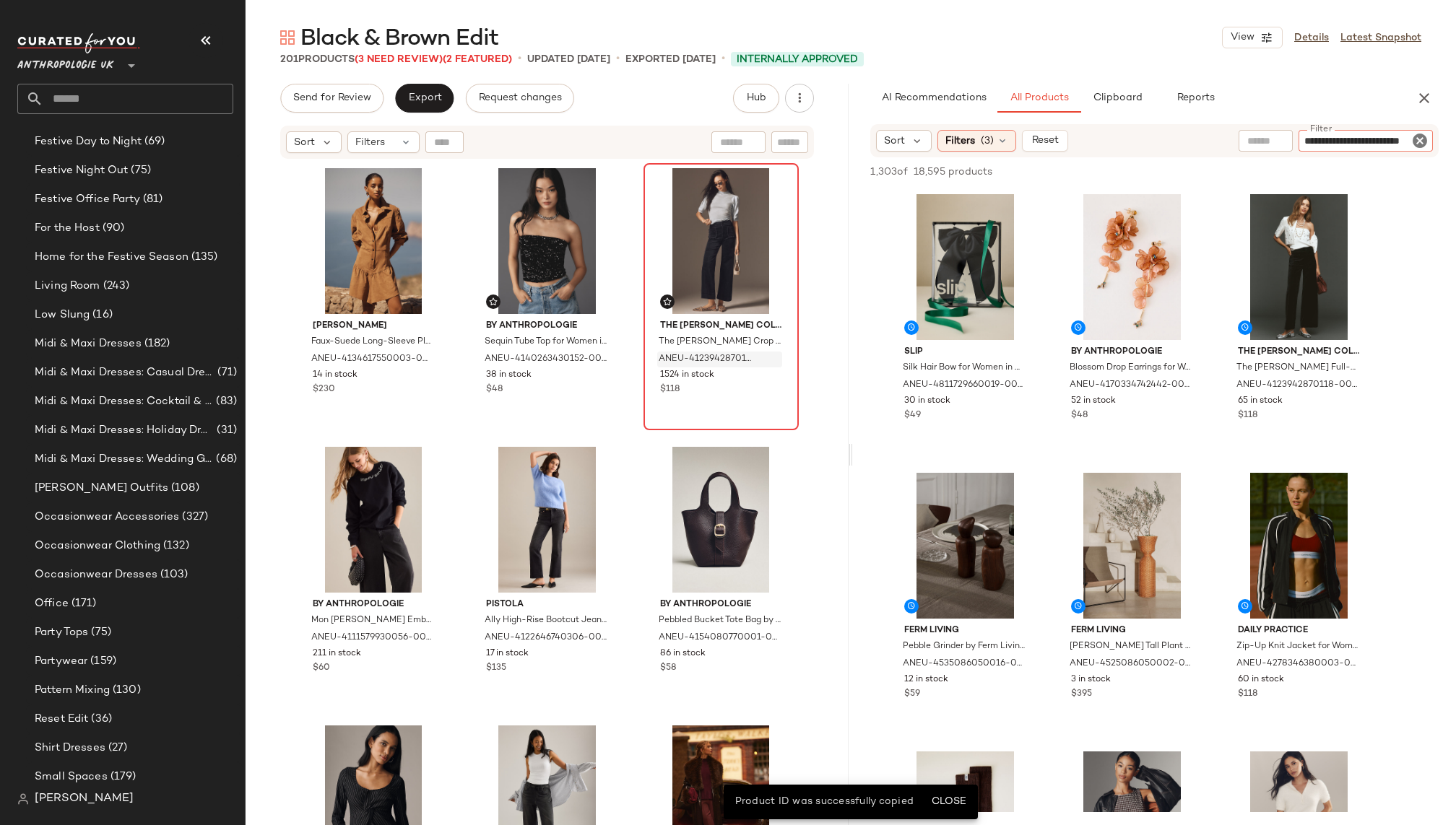
type input "**********"
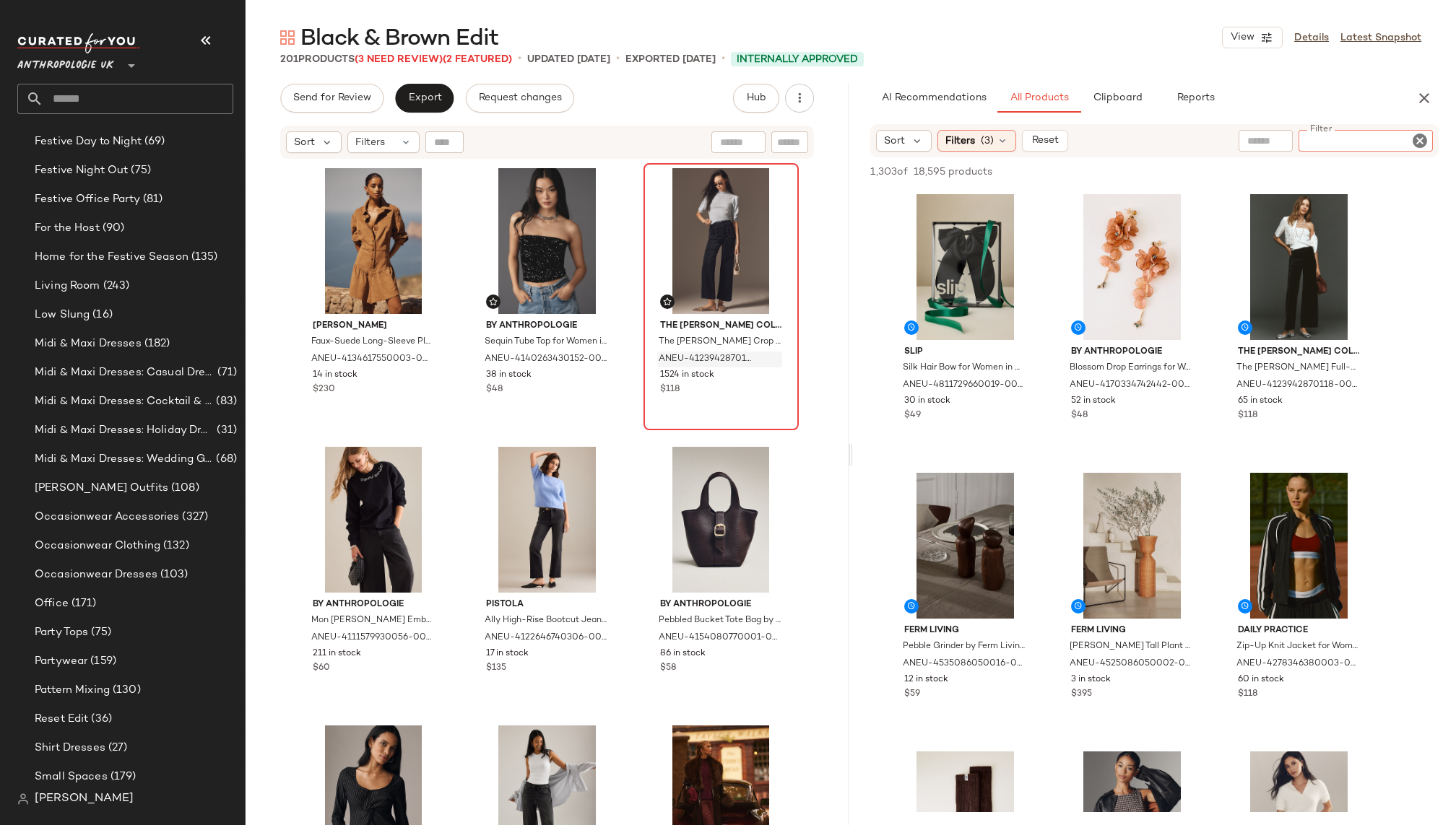
scroll to position [0, 0]
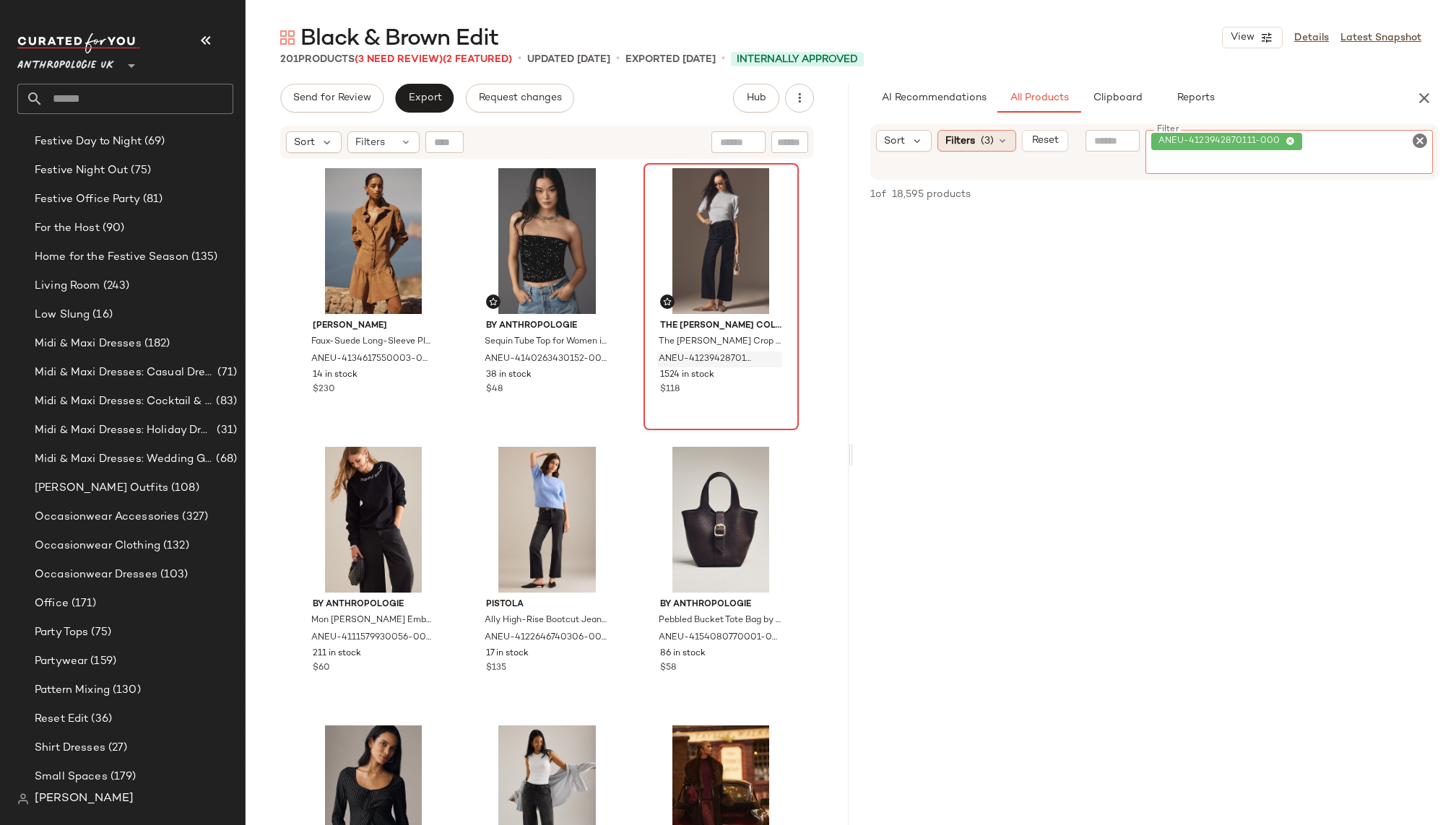
click at [986, 134] on span "(3)" at bounding box center [986, 142] width 13 height 15
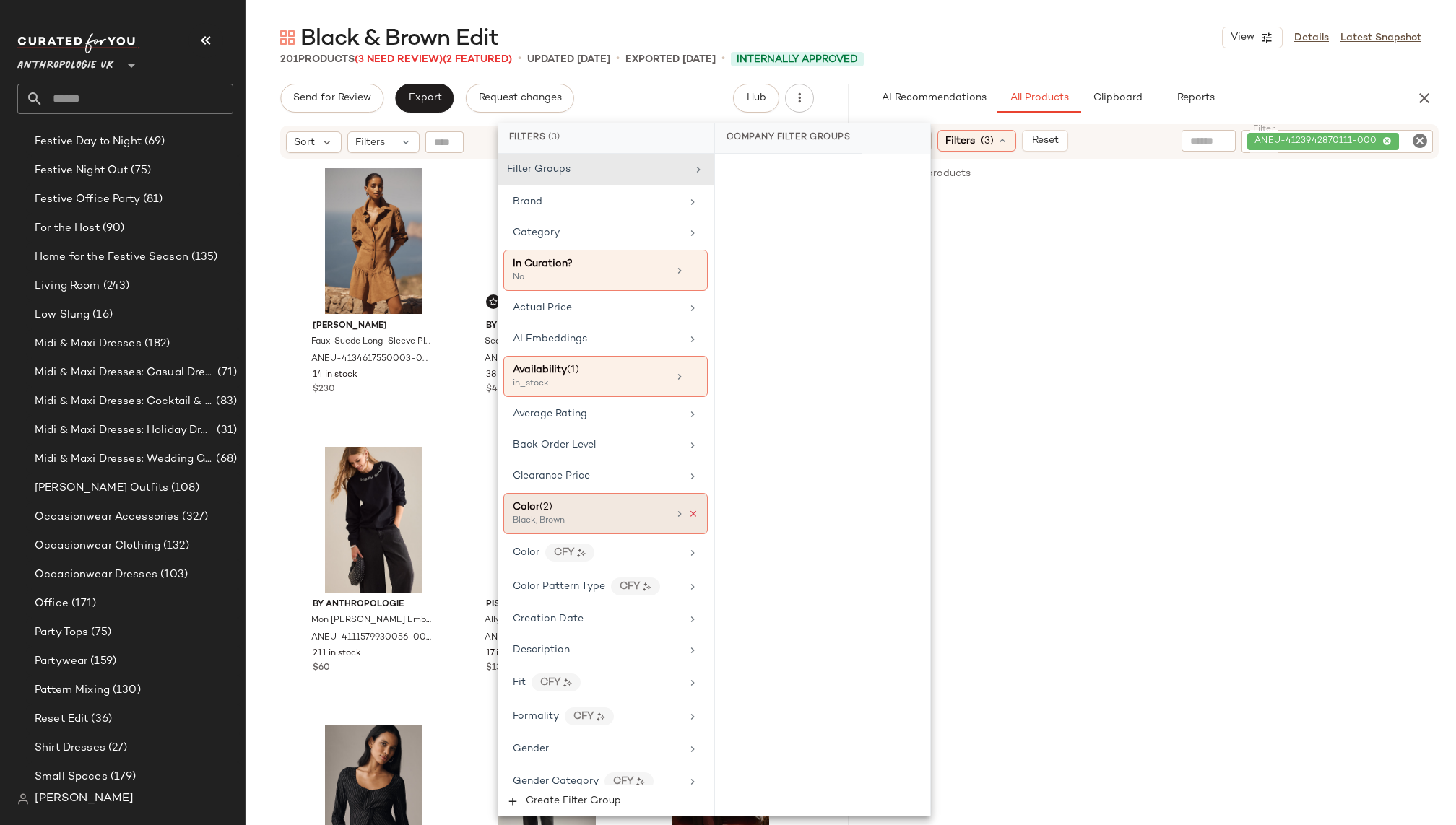
click at [689, 509] on icon at bounding box center [693, 514] width 10 height 10
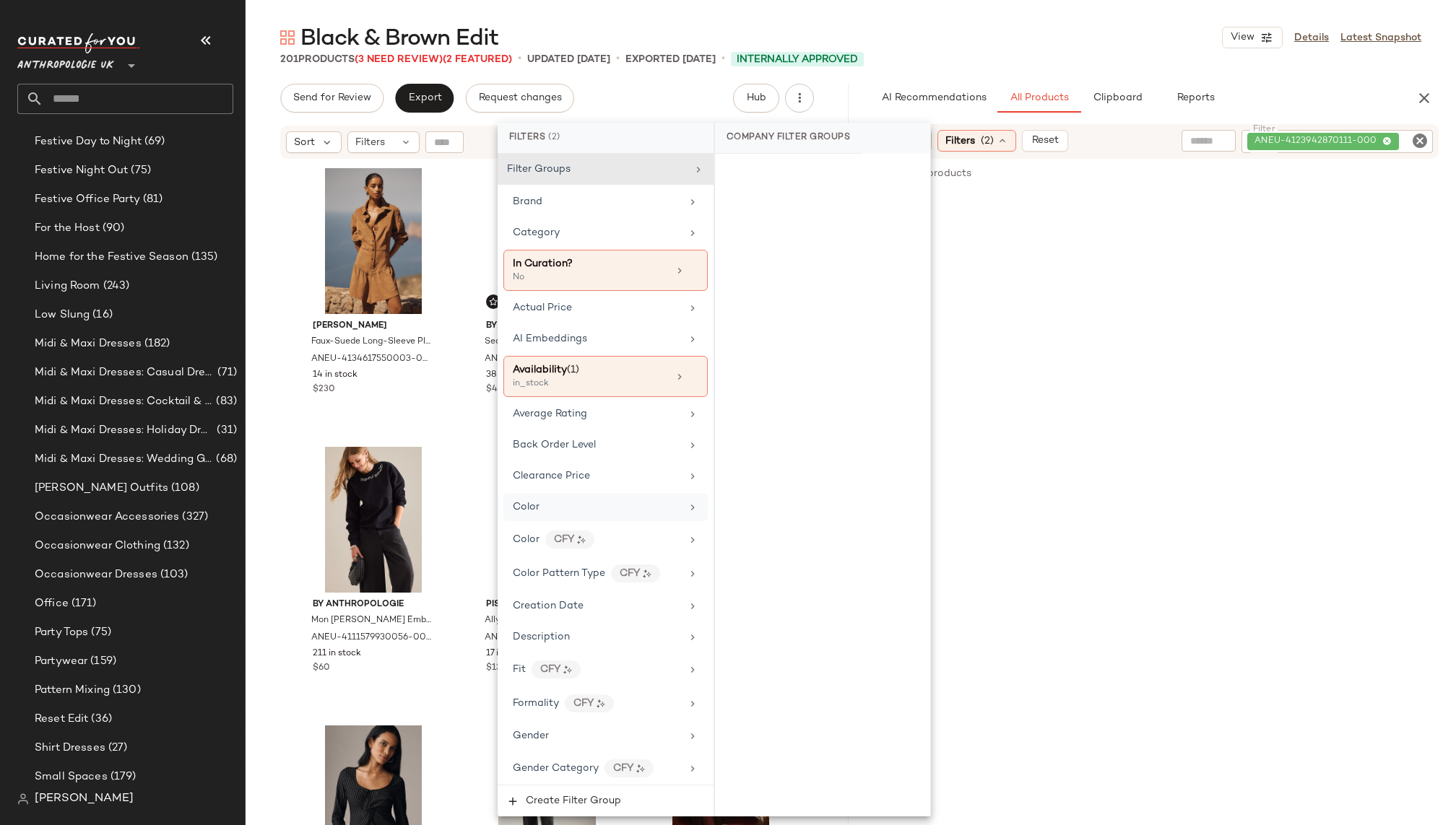
click at [1134, 64] on div "201 Products (3 Need Review) (2 Featured) • updated Oct 2nd • Exported Oct 1st …" at bounding box center [850, 59] width 1210 height 14
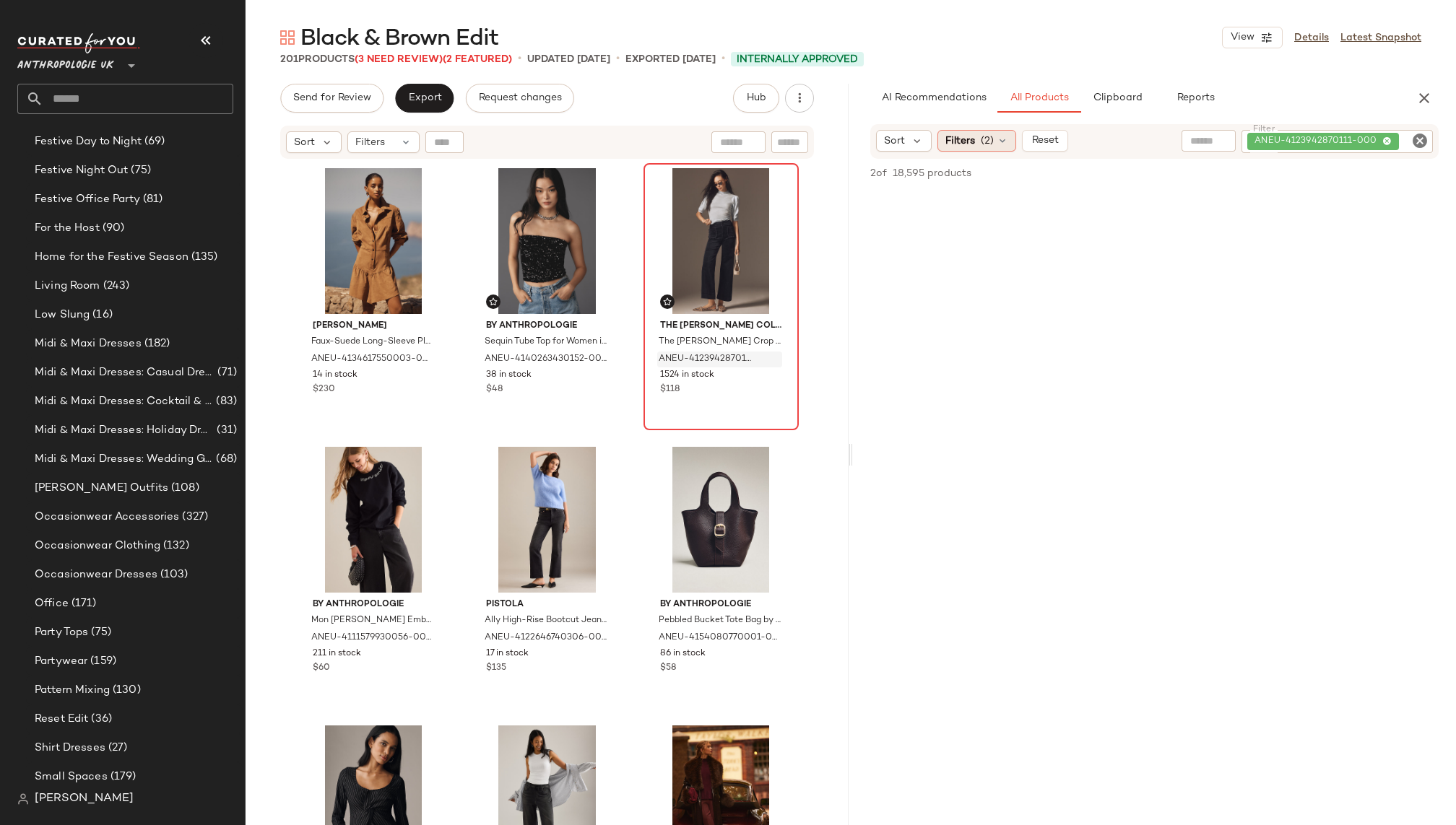
click at [972, 141] on span "Filters" at bounding box center [960, 142] width 30 height 15
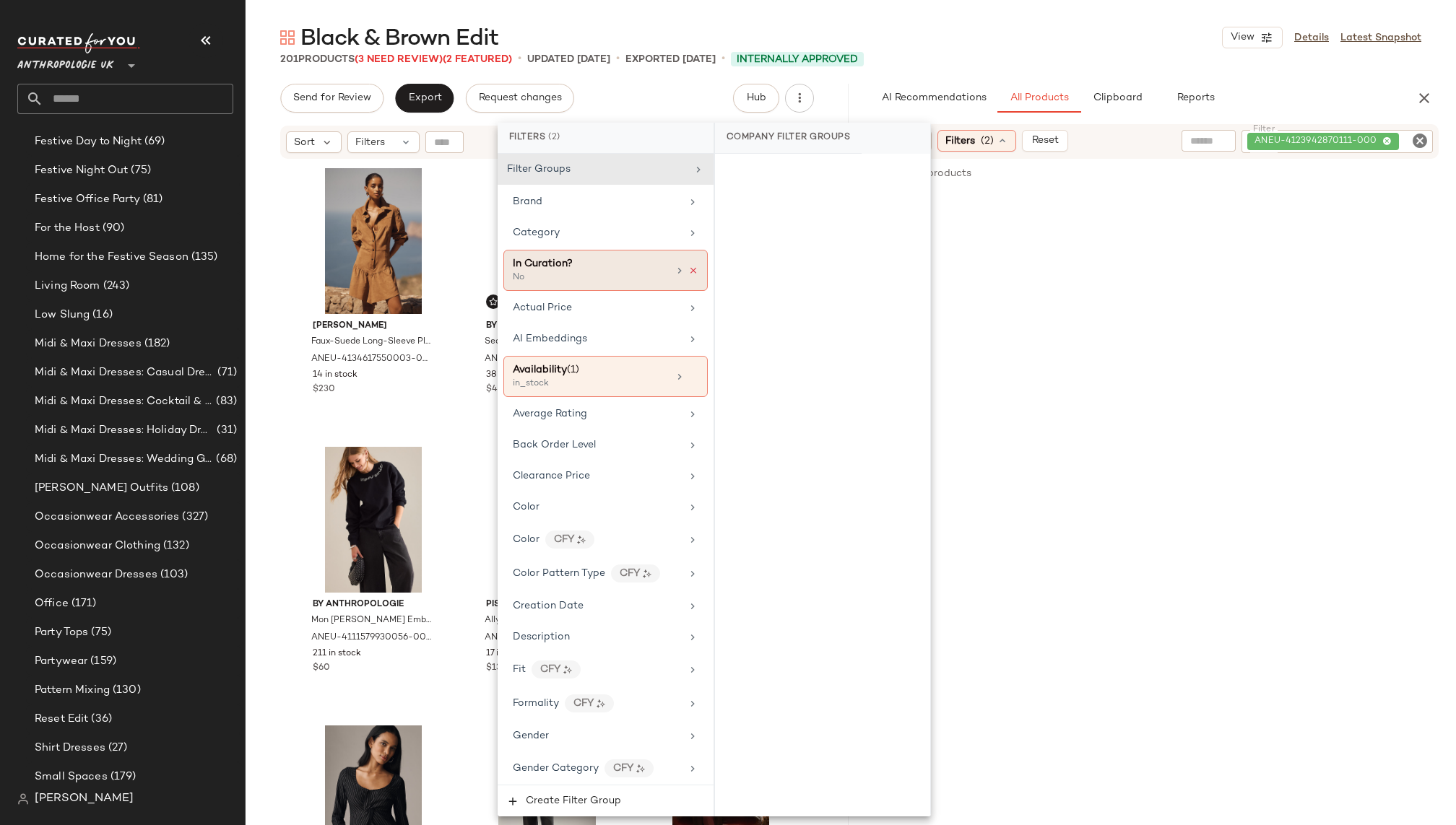
click at [689, 266] on icon at bounding box center [693, 271] width 10 height 10
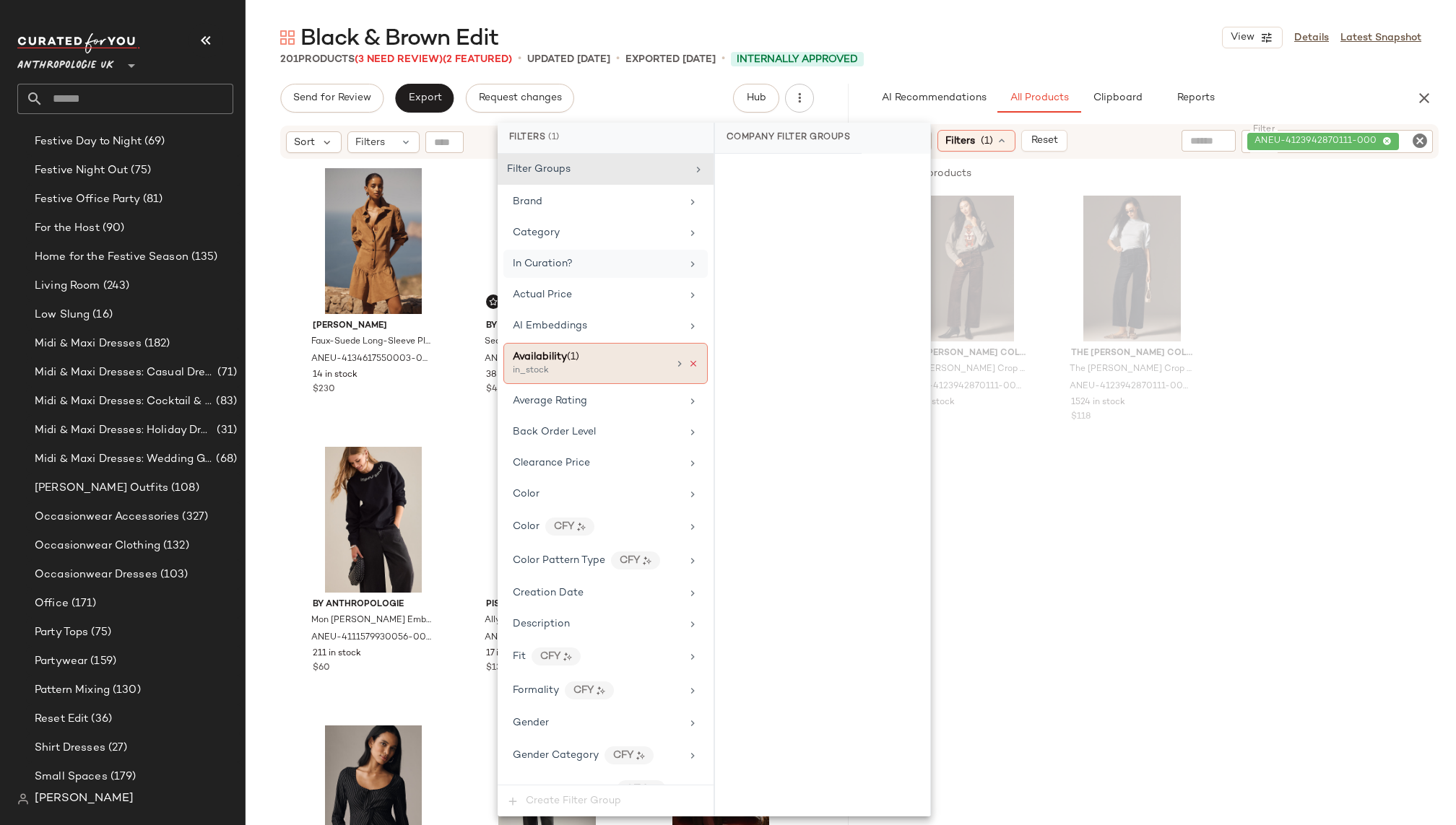
click at [689, 359] on icon at bounding box center [693, 364] width 10 height 10
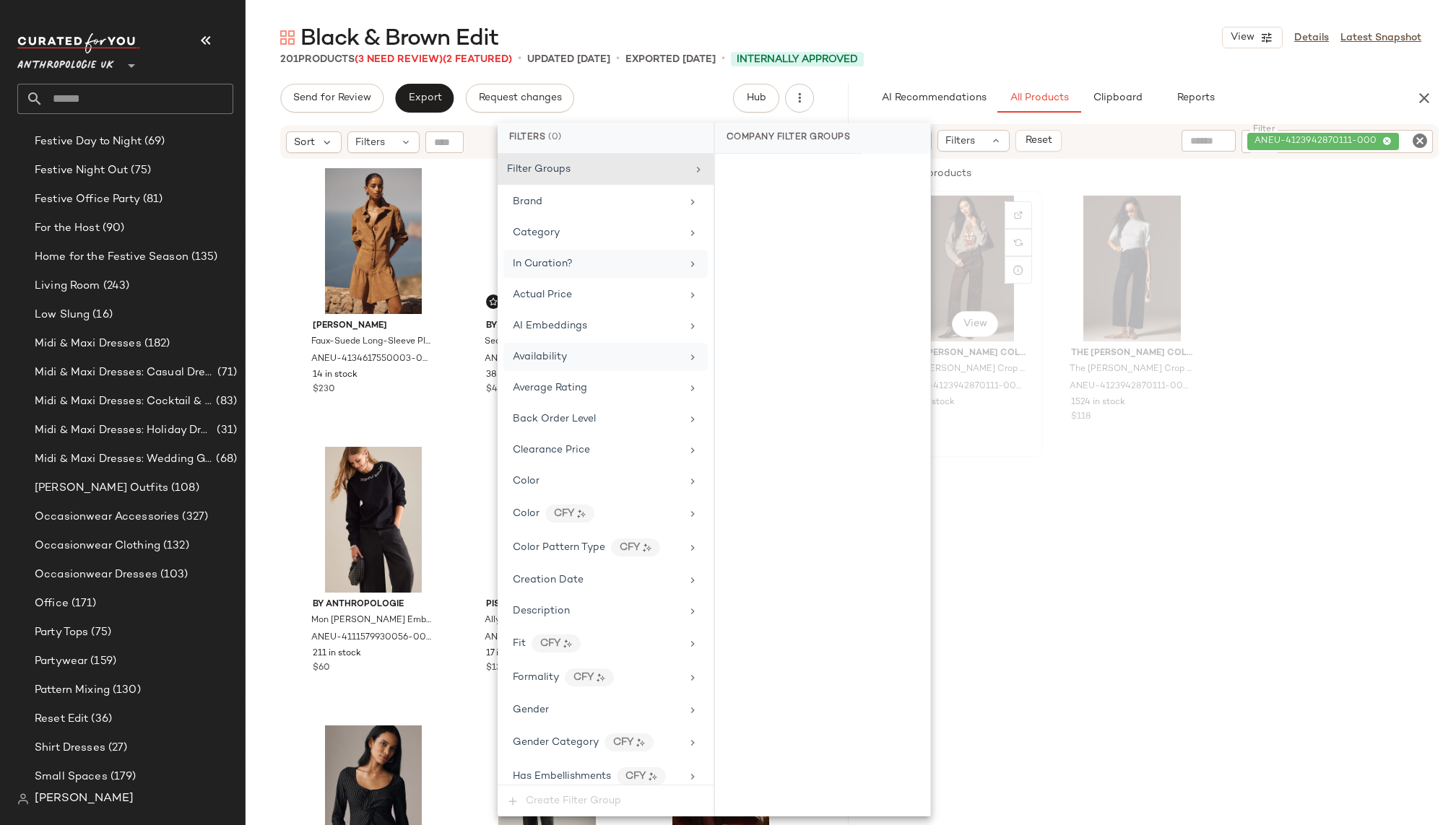
click at [1009, 431] on div "#1 View The Colette Collection by Maeve The Colette Crop Wide-Leg Trousers by M…" at bounding box center [965, 323] width 152 height 264
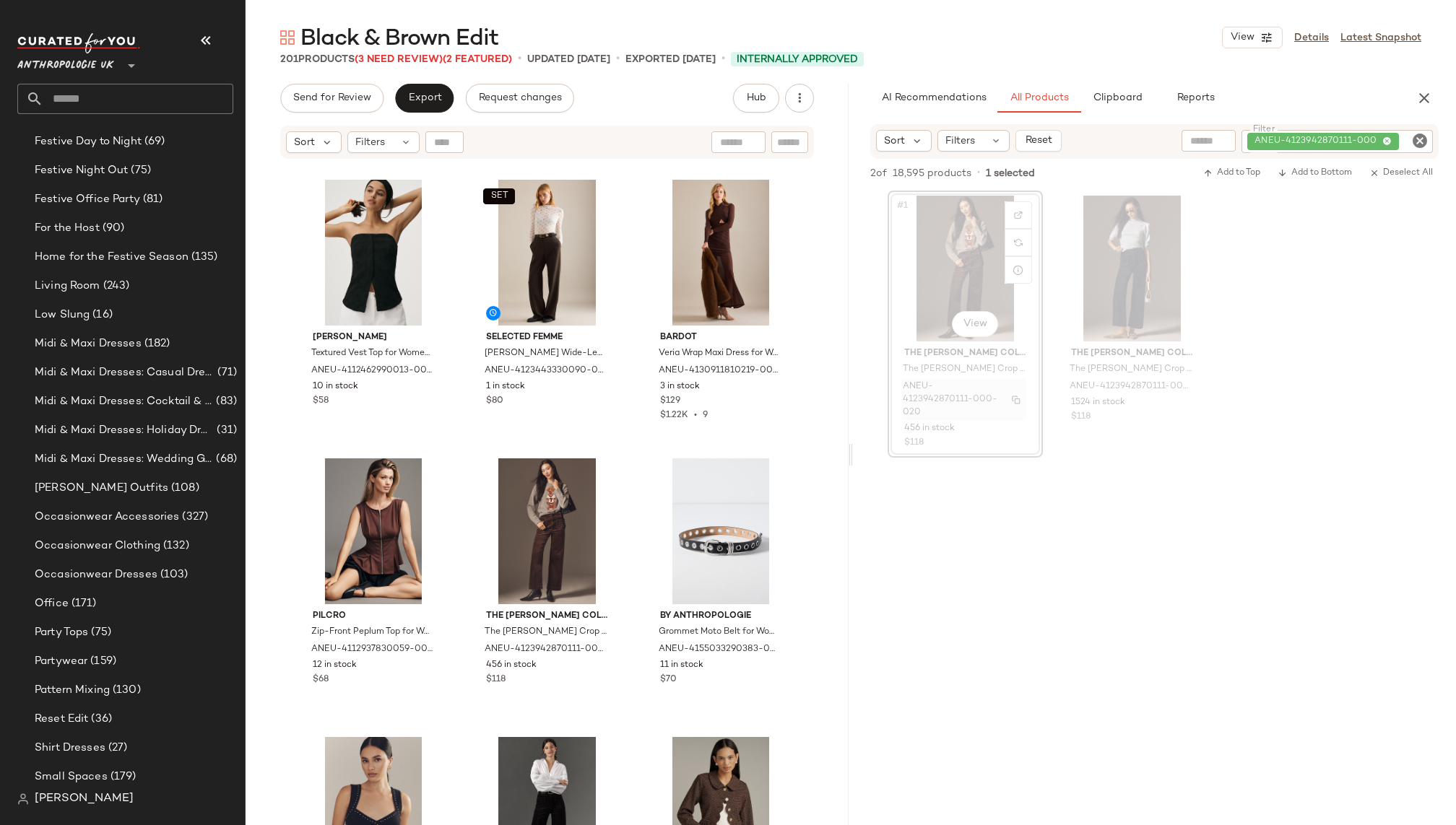
click at [937, 386] on span "ANEU-4123942870111-000-020" at bounding box center [949, 400] width 94 height 39
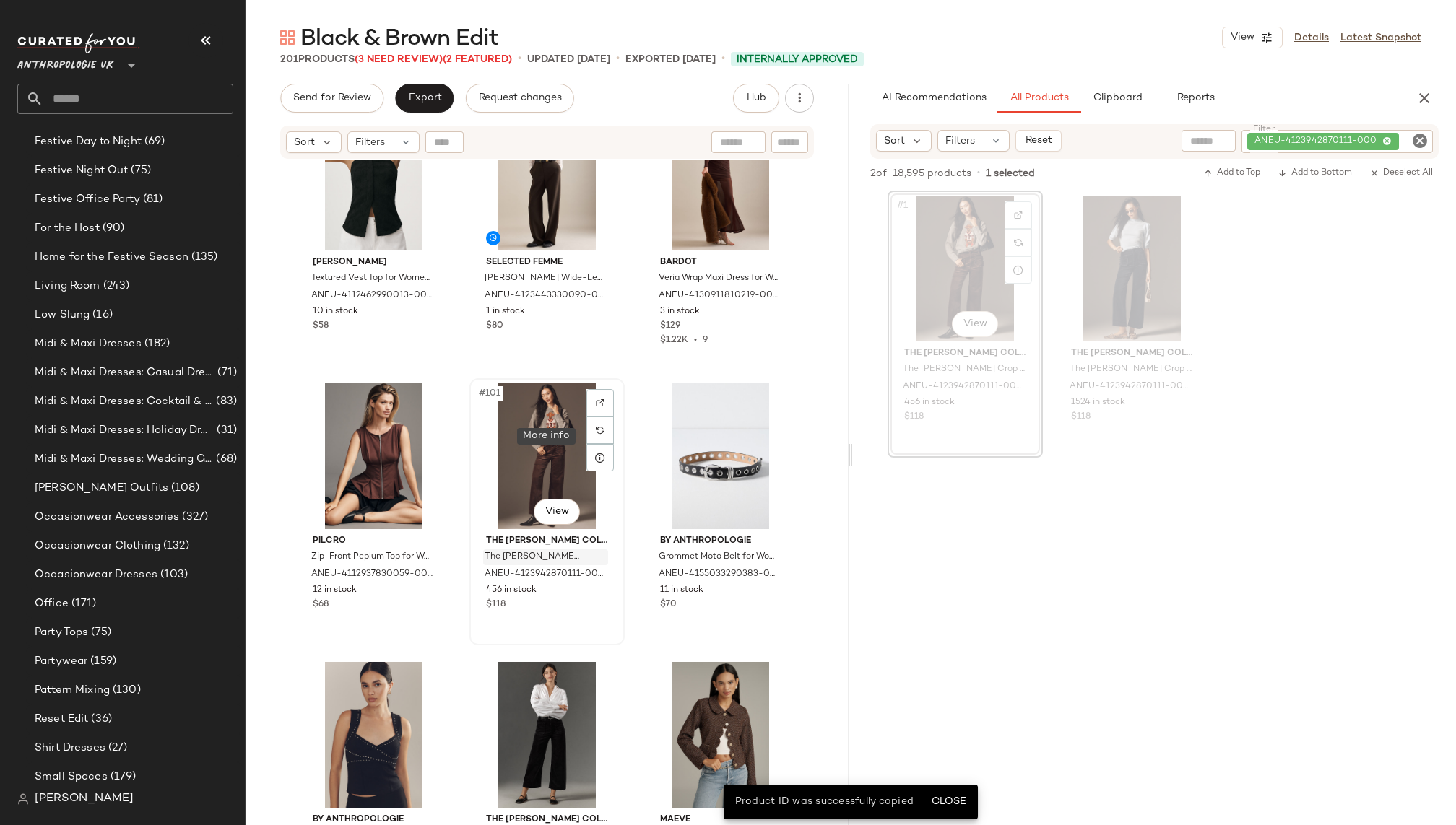
scroll to position [9054, 0]
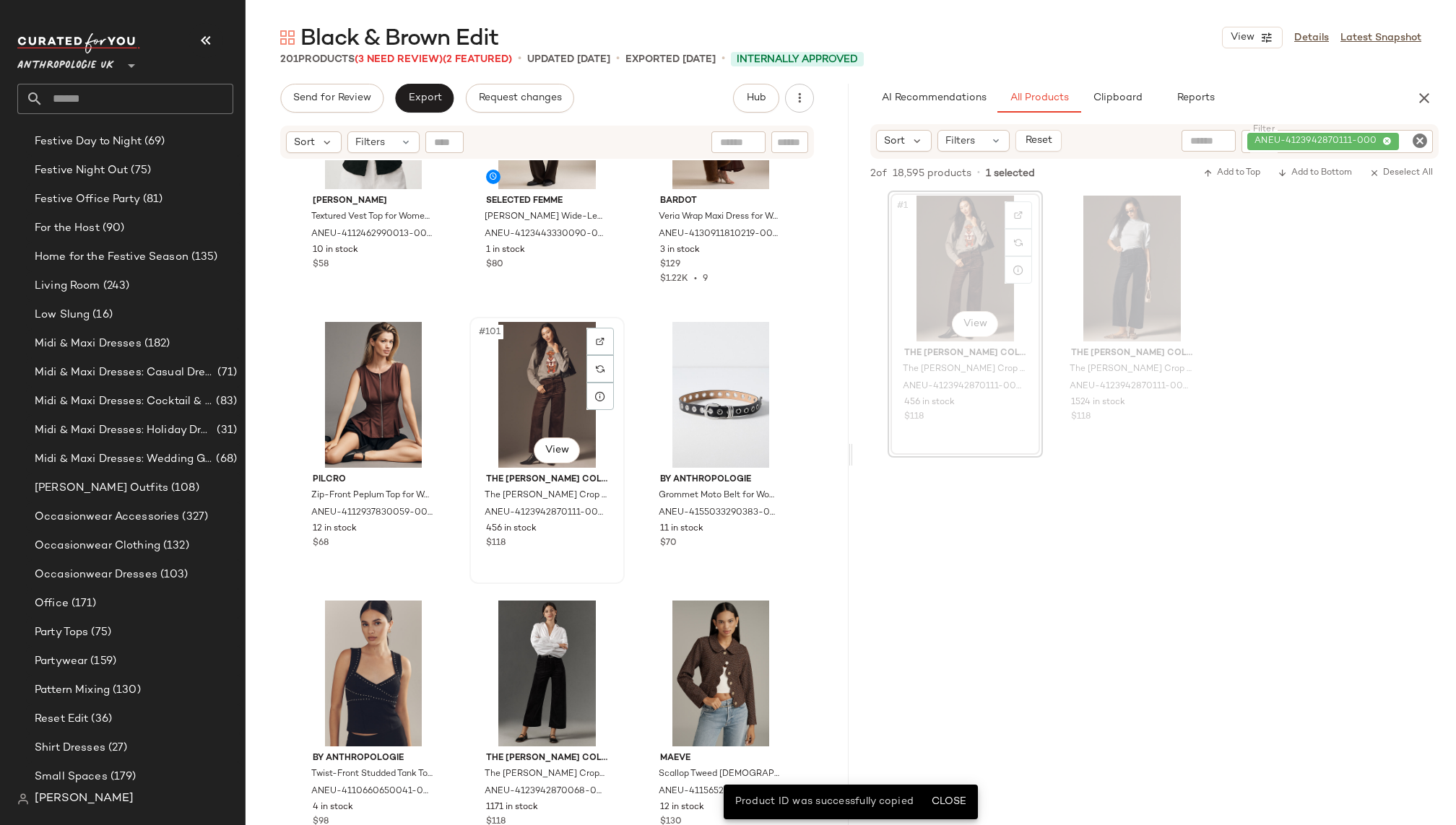
click at [533, 394] on div "#101 View" at bounding box center [547, 394] width 145 height 145
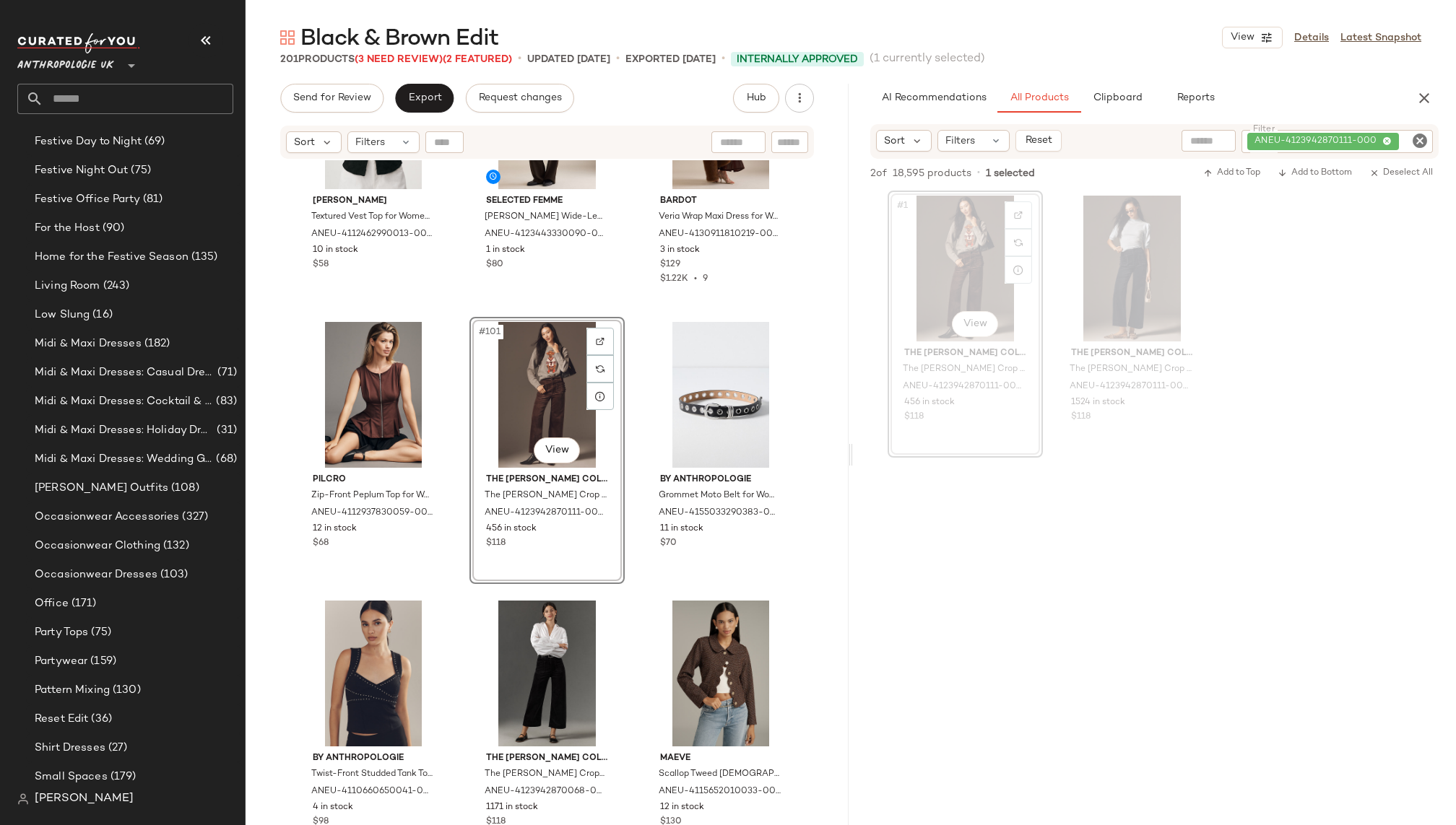
click at [1419, 142] on icon "Clear Filter" at bounding box center [1419, 141] width 17 height 17
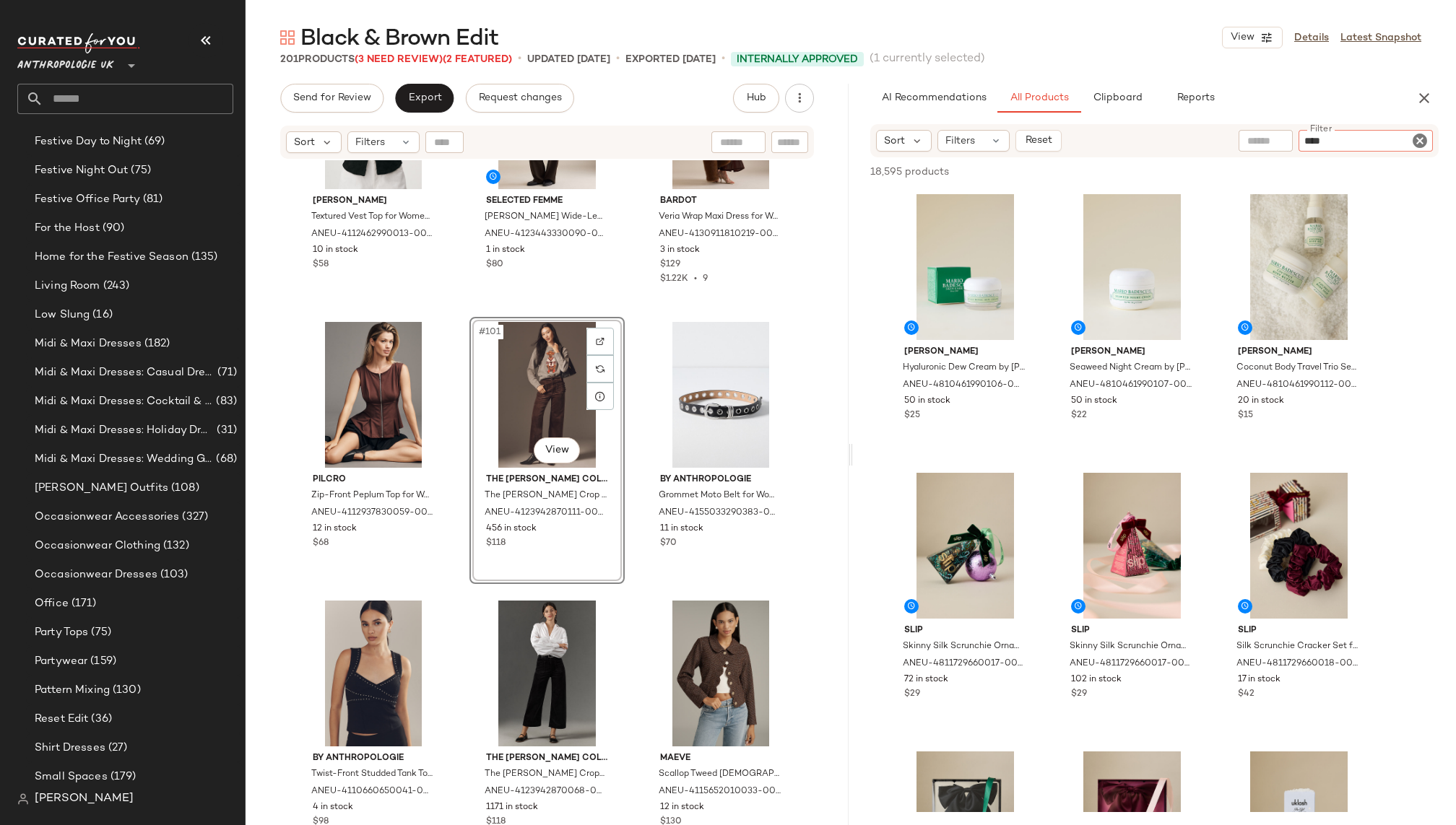
type input "*****"
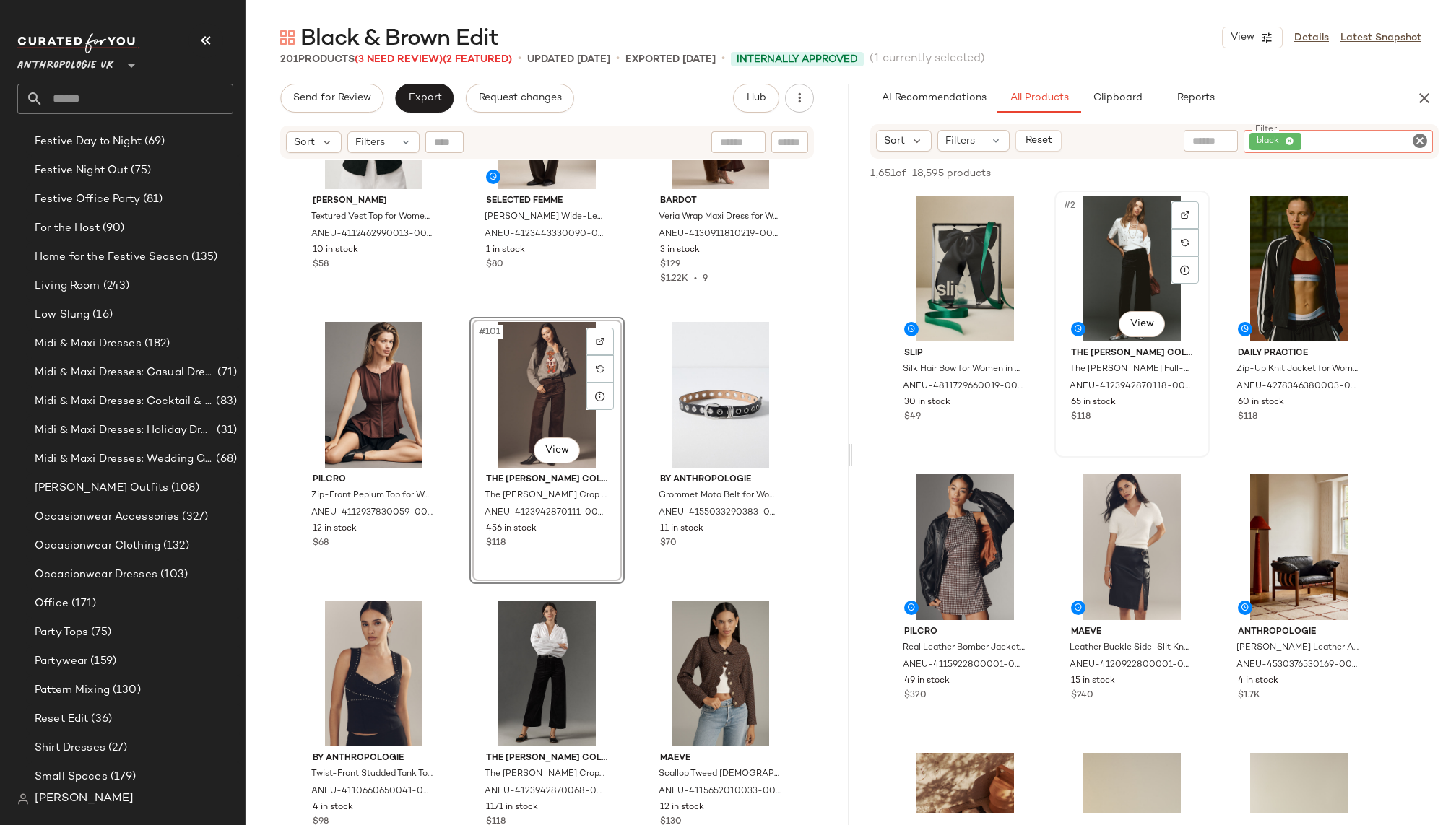
click at [1098, 277] on div "#2 View" at bounding box center [1131, 268] width 145 height 145
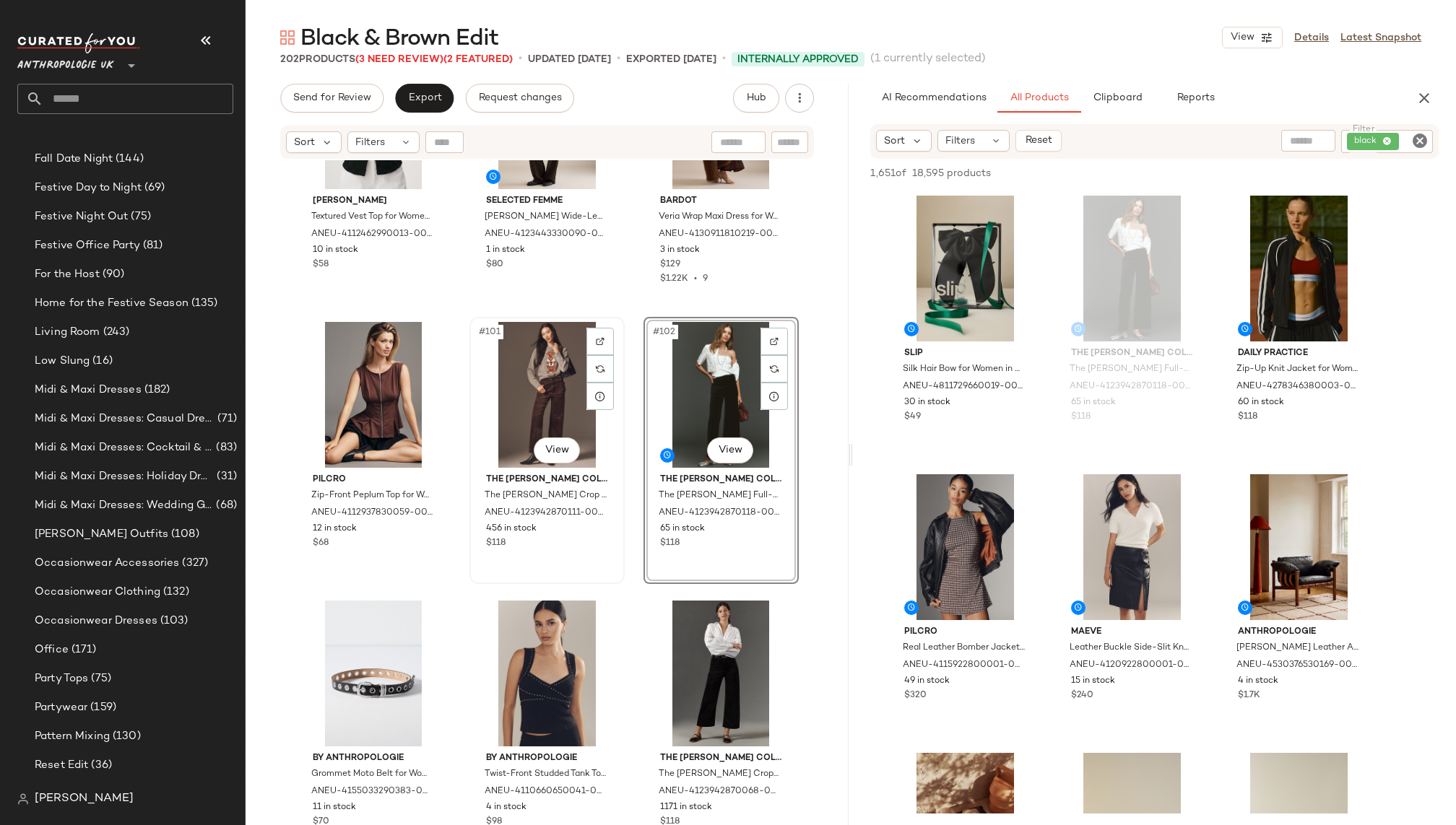
scroll to position [817, 0]
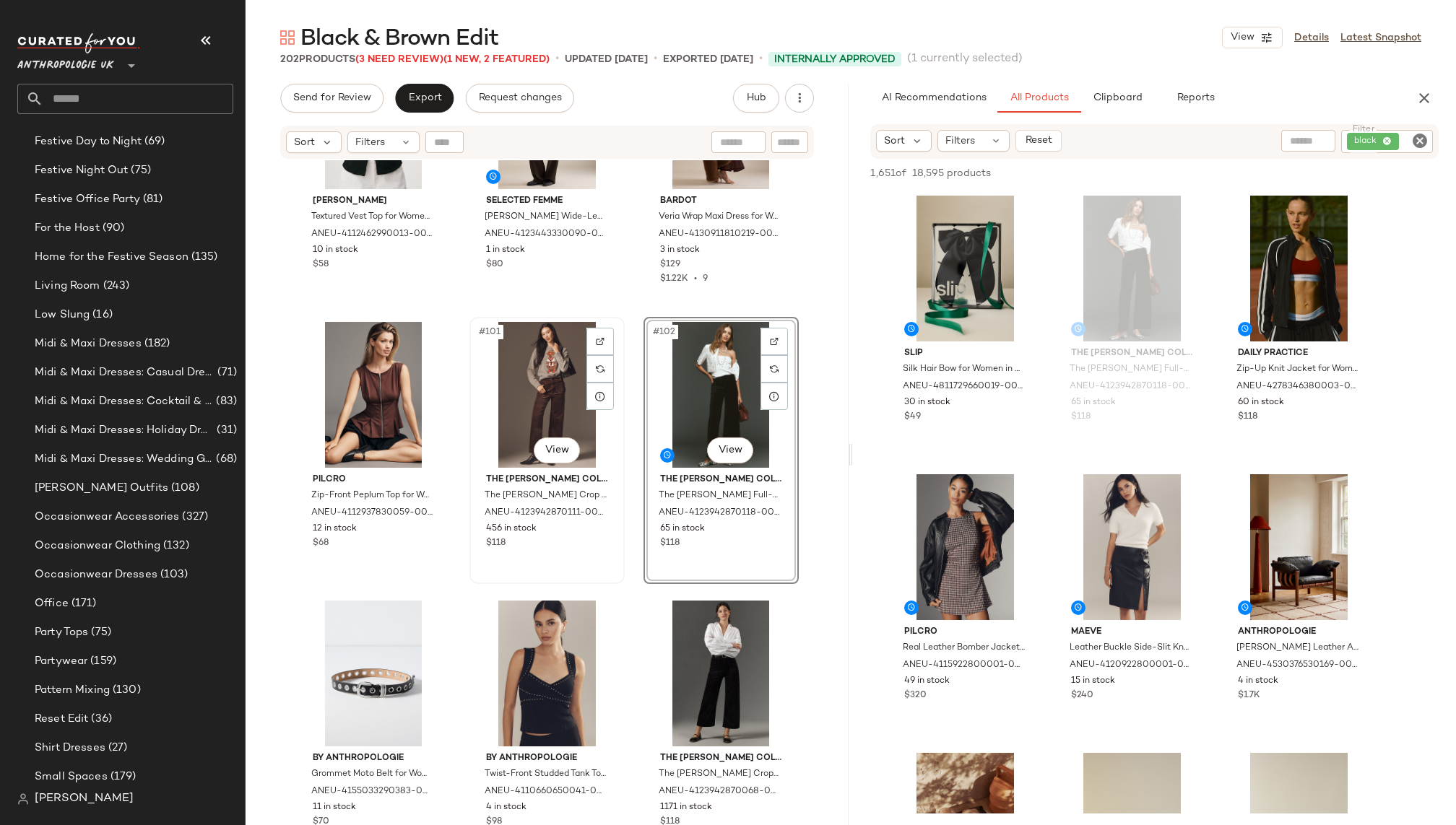
click at [516, 370] on div "#101 View" at bounding box center [547, 394] width 145 height 145
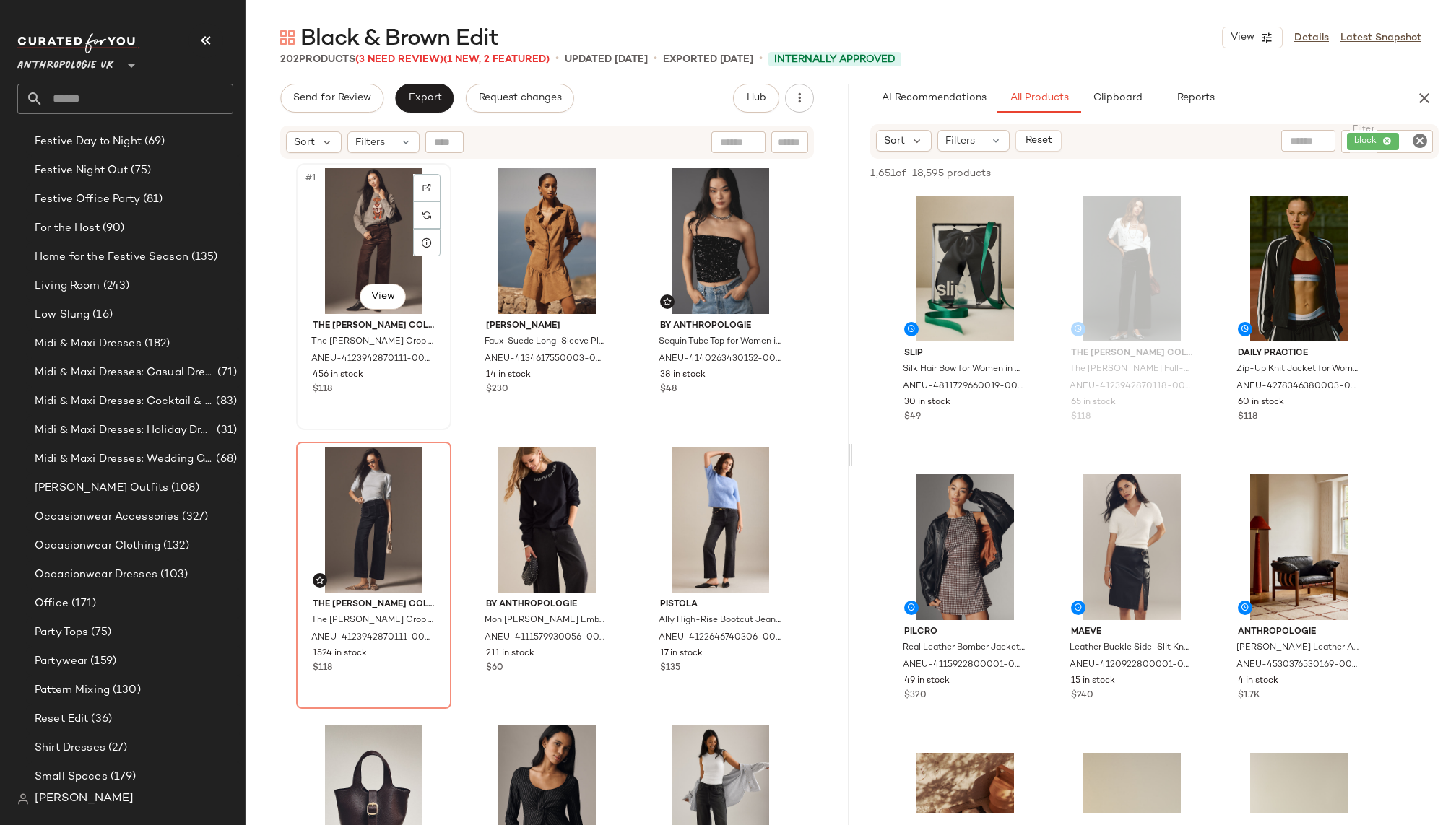
click at [347, 232] on div "#1 View" at bounding box center [374, 241] width 145 height 145
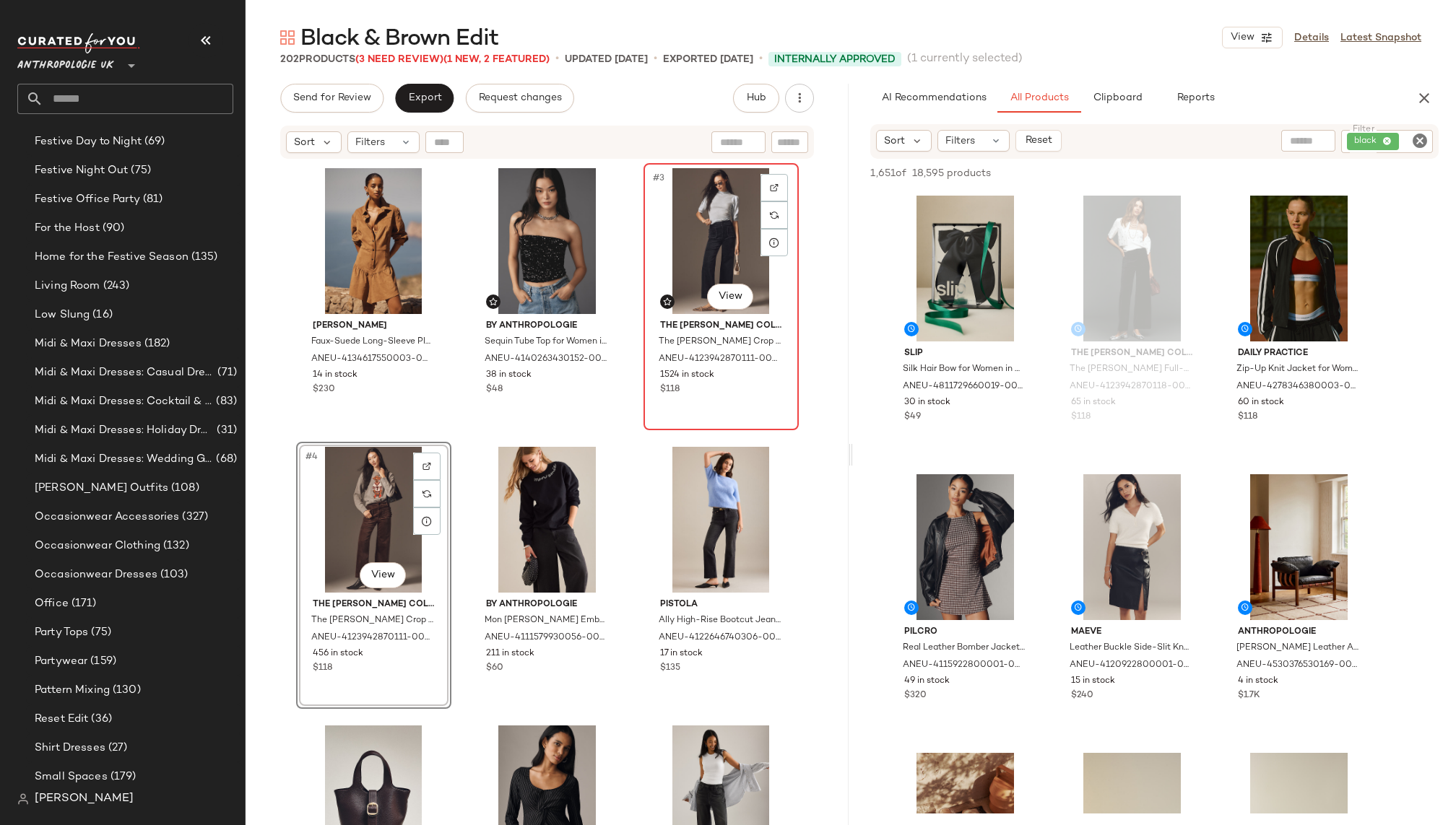
click at [674, 241] on div "#3 View" at bounding box center [720, 241] width 145 height 145
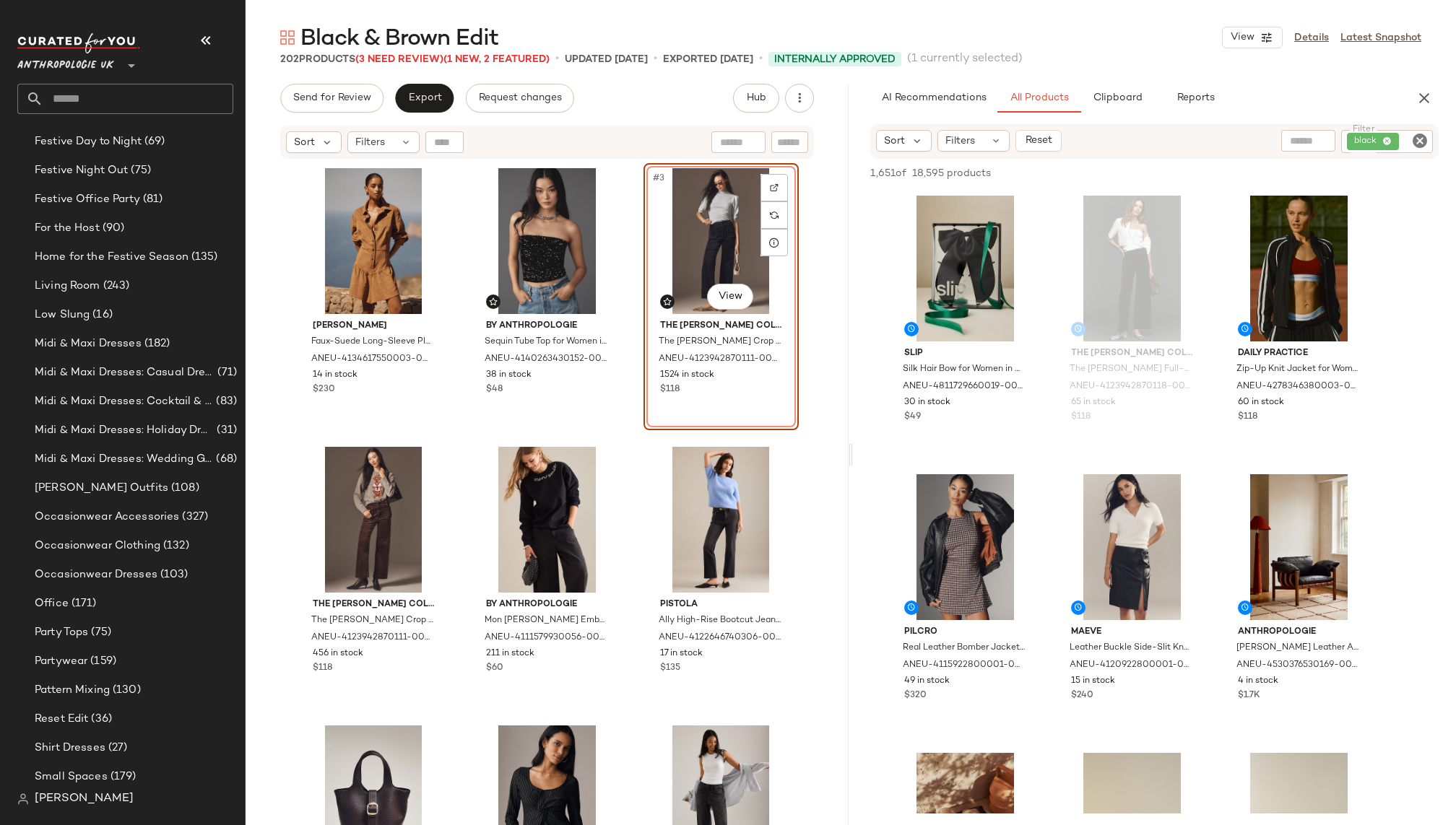
scroll to position [817, 0]
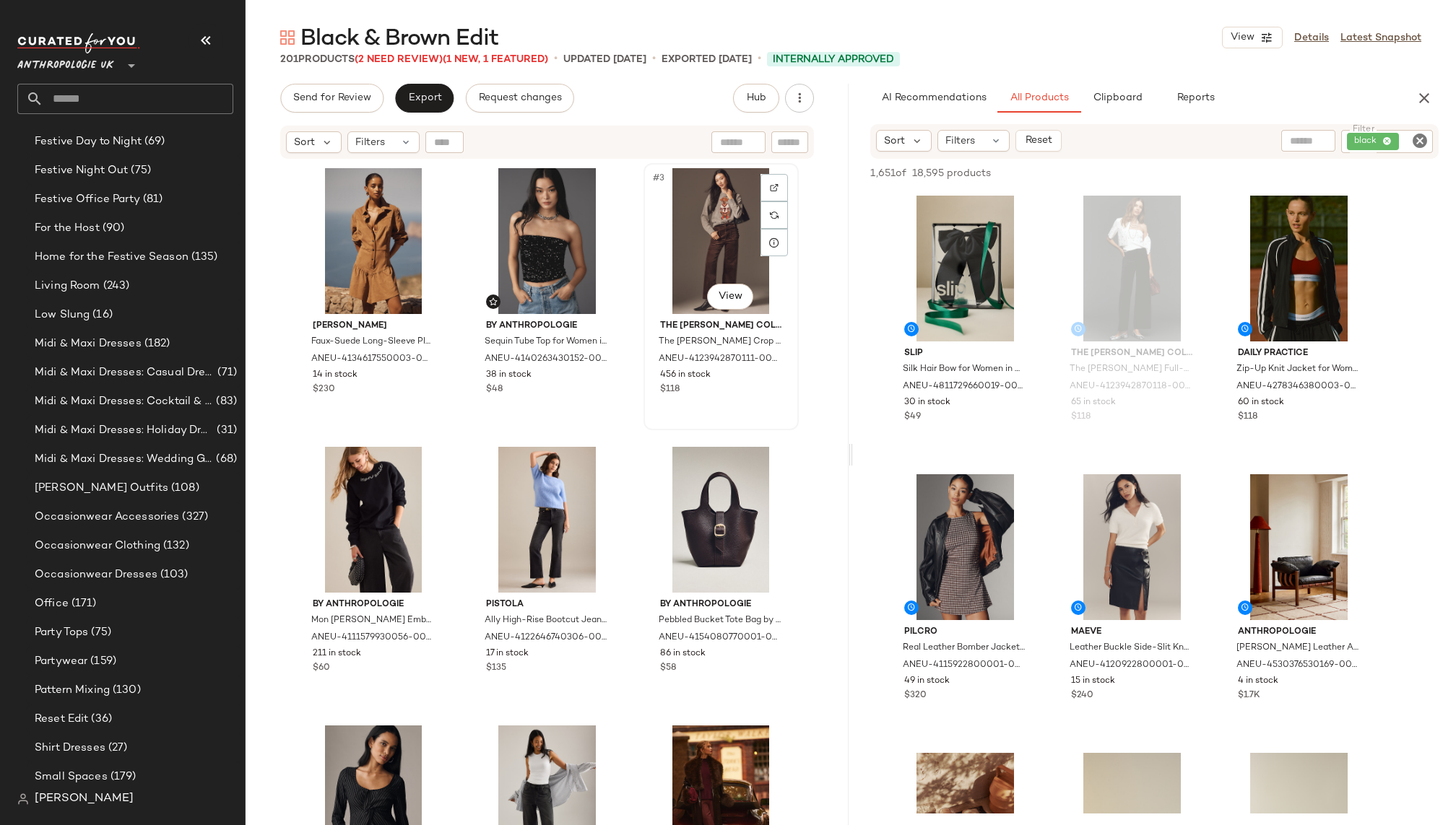
click at [688, 244] on div "#3 View" at bounding box center [720, 241] width 145 height 145
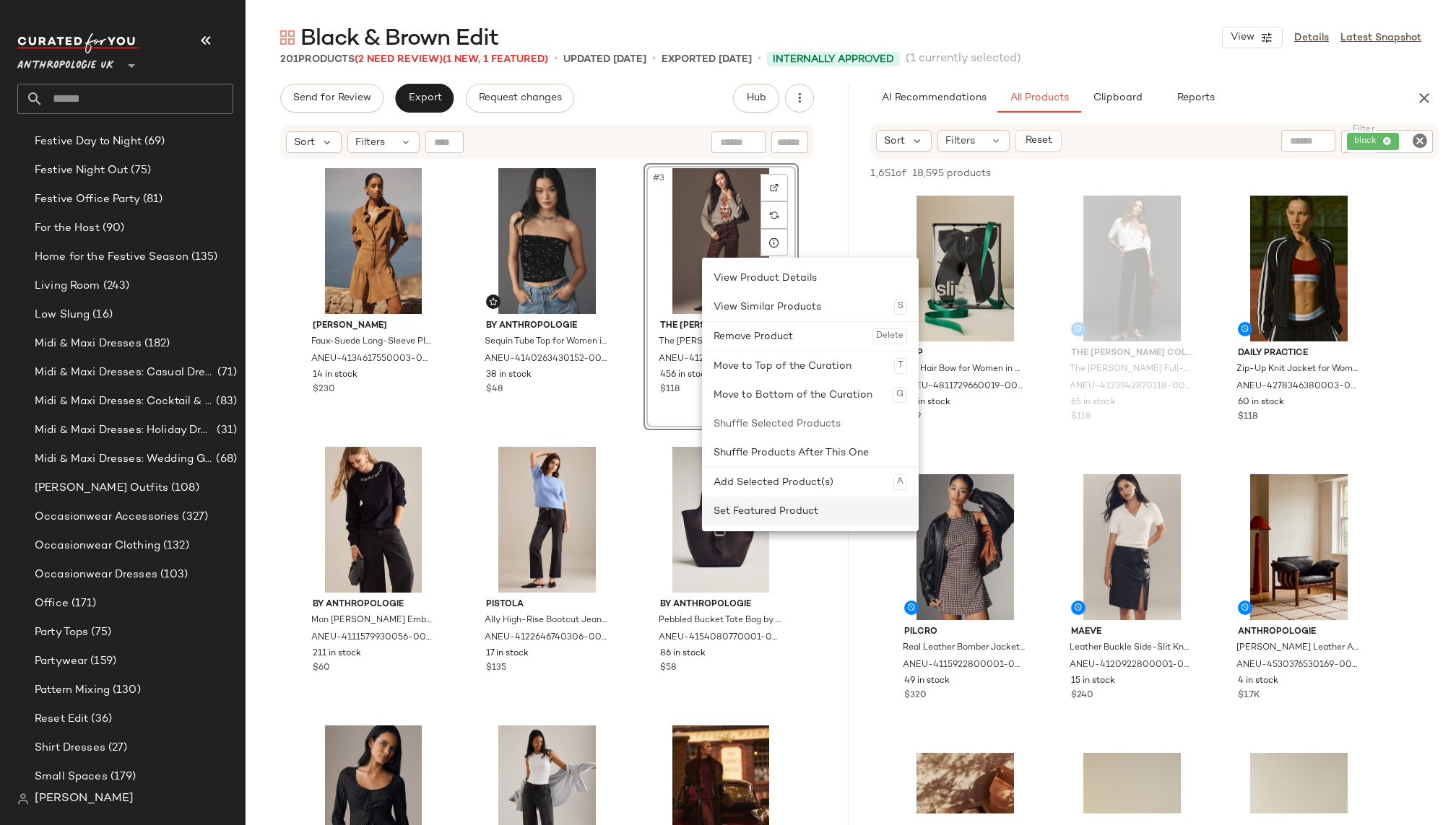
click at [793, 507] on div "Set Featured Product" at bounding box center [810, 511] width 194 height 29
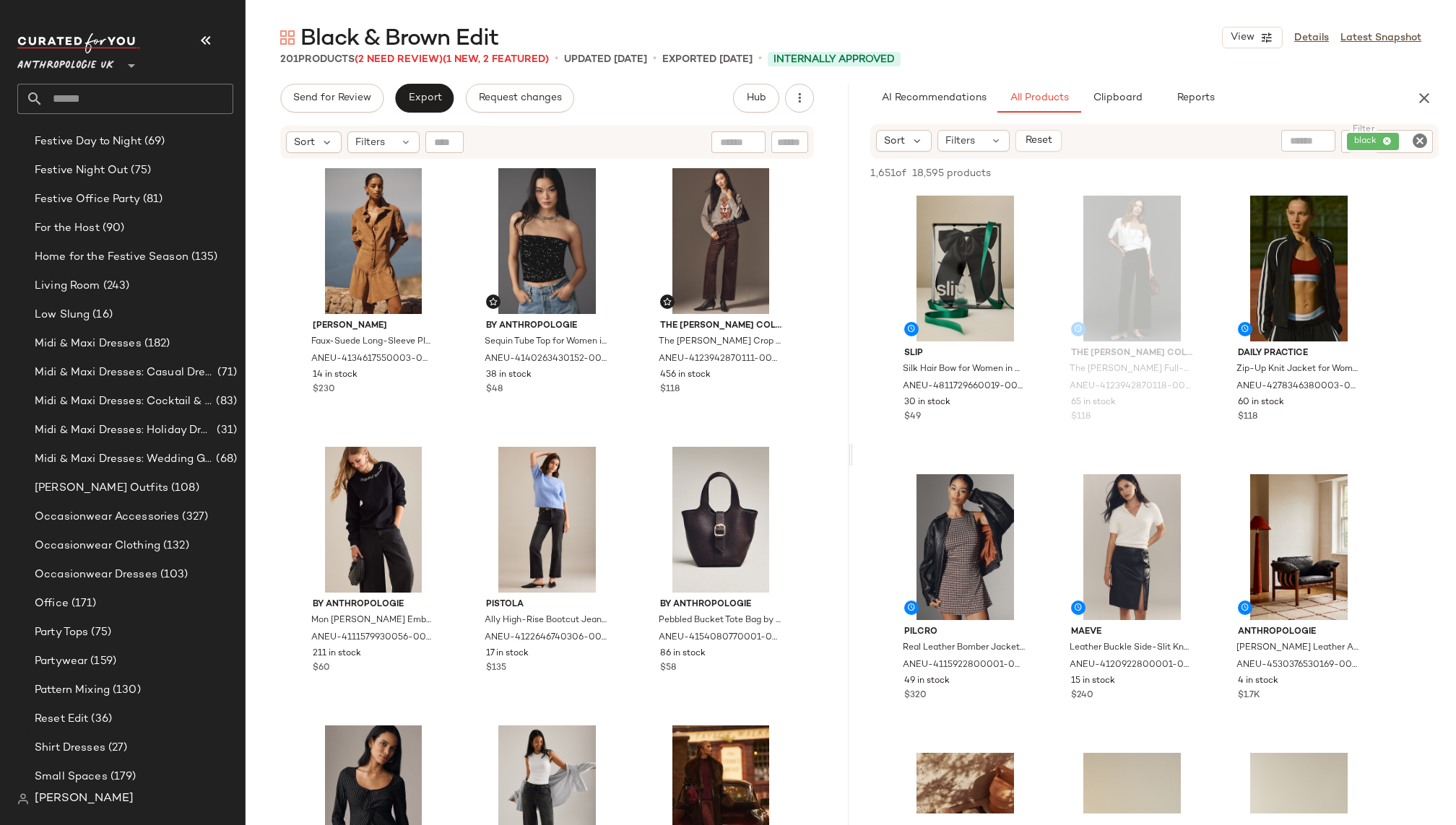
click at [1423, 136] on icon "Clear Filter" at bounding box center [1419, 141] width 17 height 17
click at [1339, 89] on div "AI Recommendations All Products Clipboard Reports" at bounding box center [1131, 98] width 522 height 29
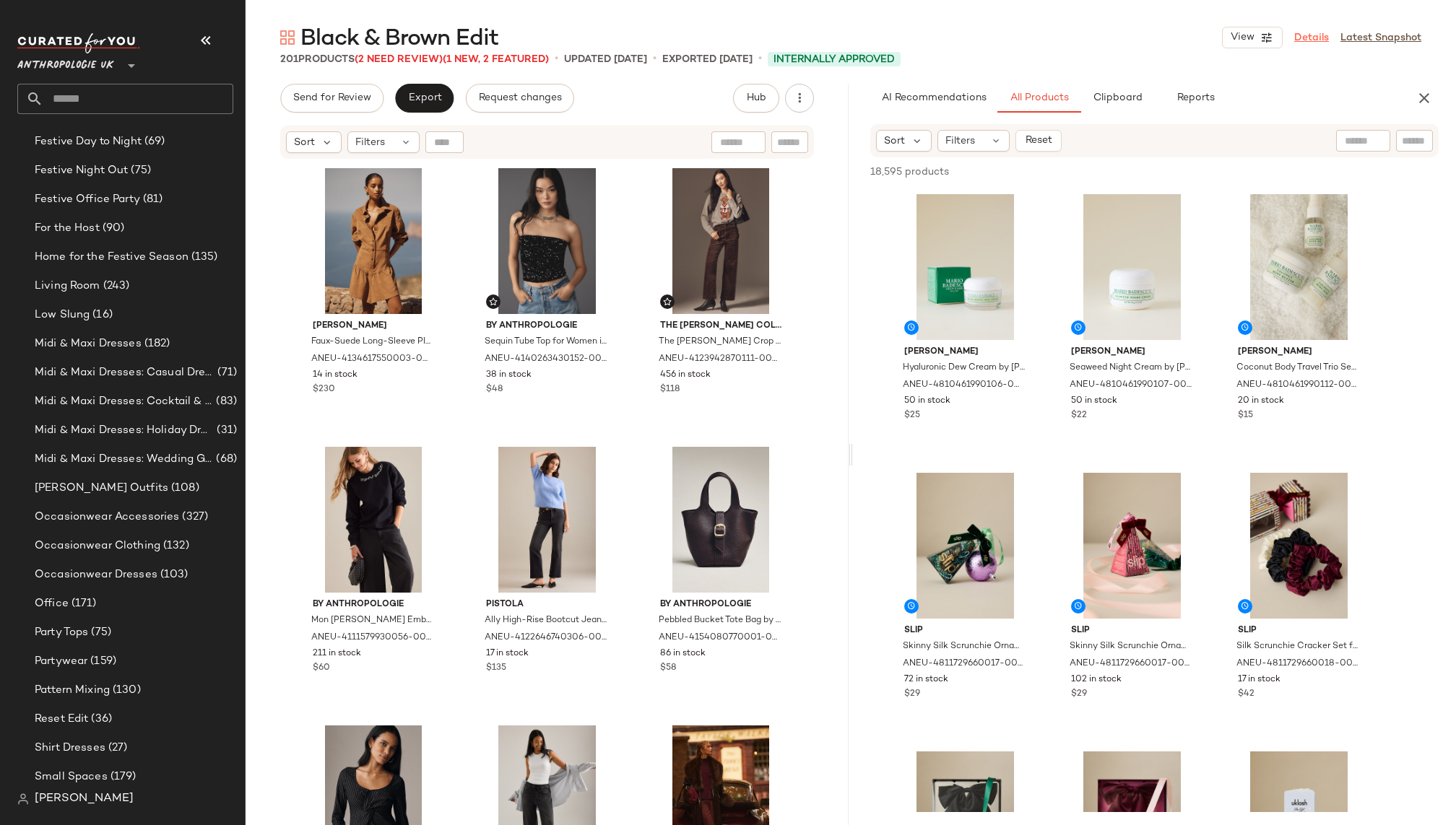
click at [1304, 39] on link "Details" at bounding box center [1312, 38] width 35 height 15
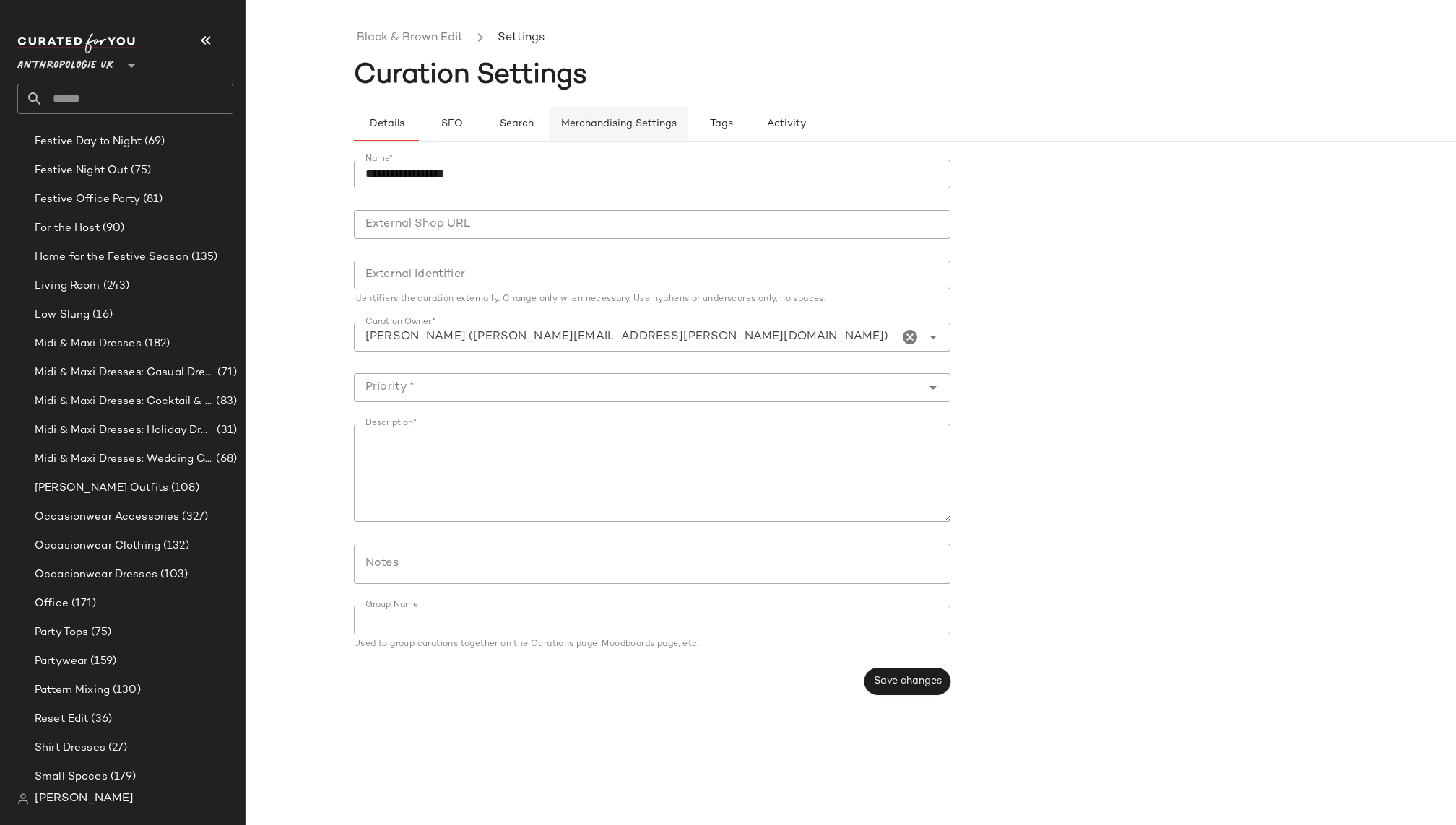
click at [594, 122] on span "Merchandising Settings" at bounding box center [618, 124] width 117 height 12
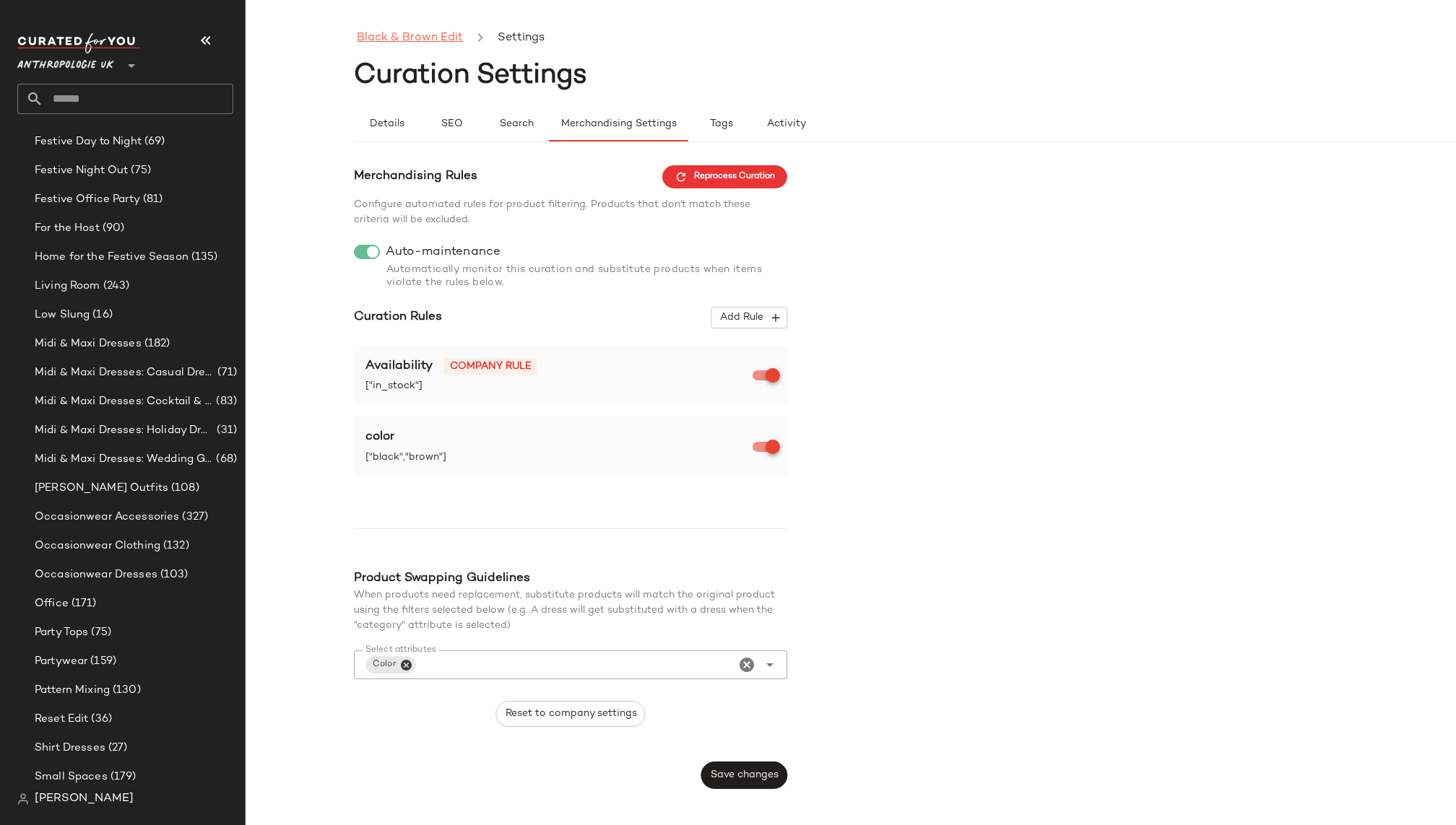
click at [429, 38] on link "Black & Brown Edit" at bounding box center [409, 38] width 106 height 18
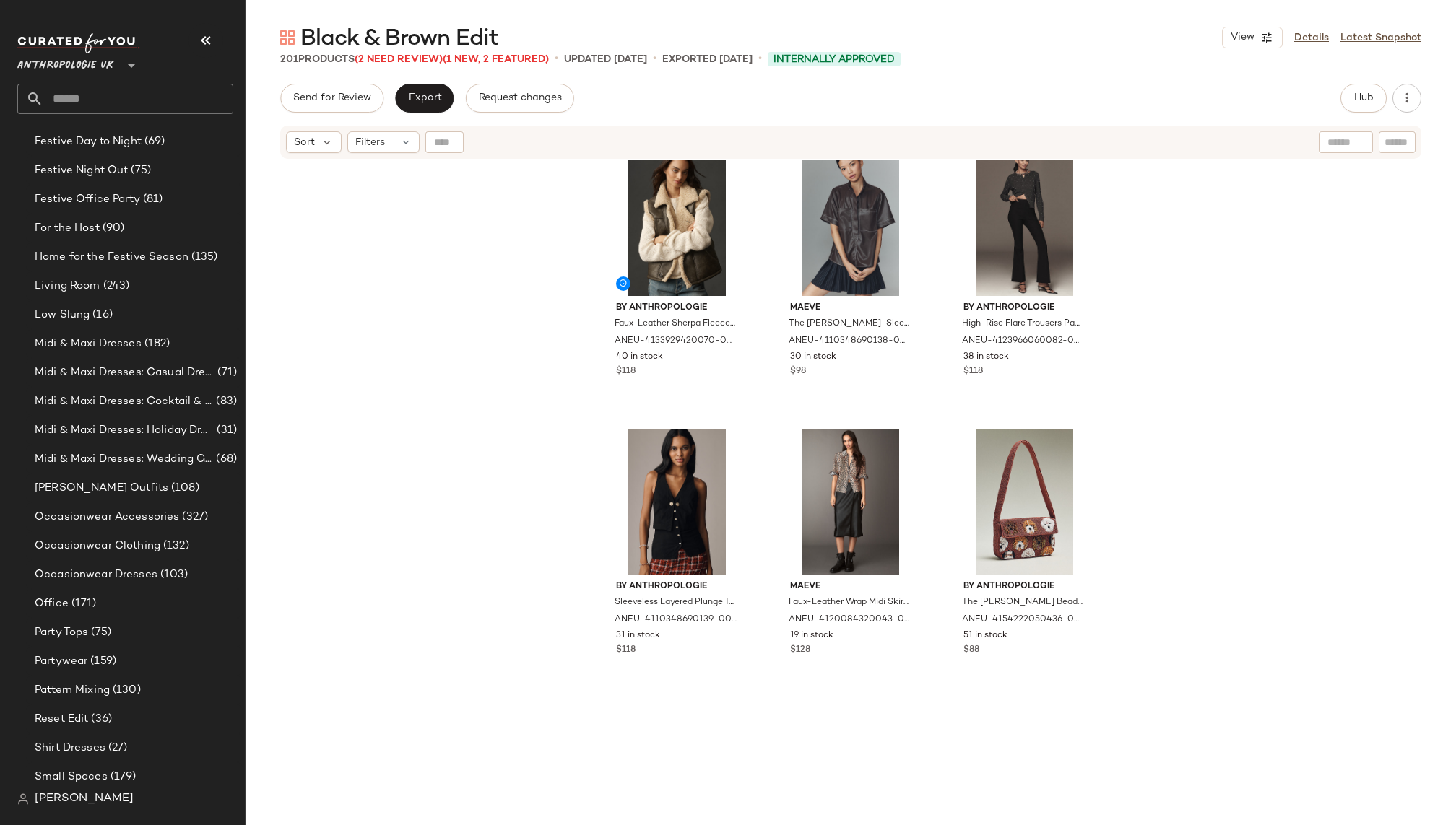
scroll to position [1225, 0]
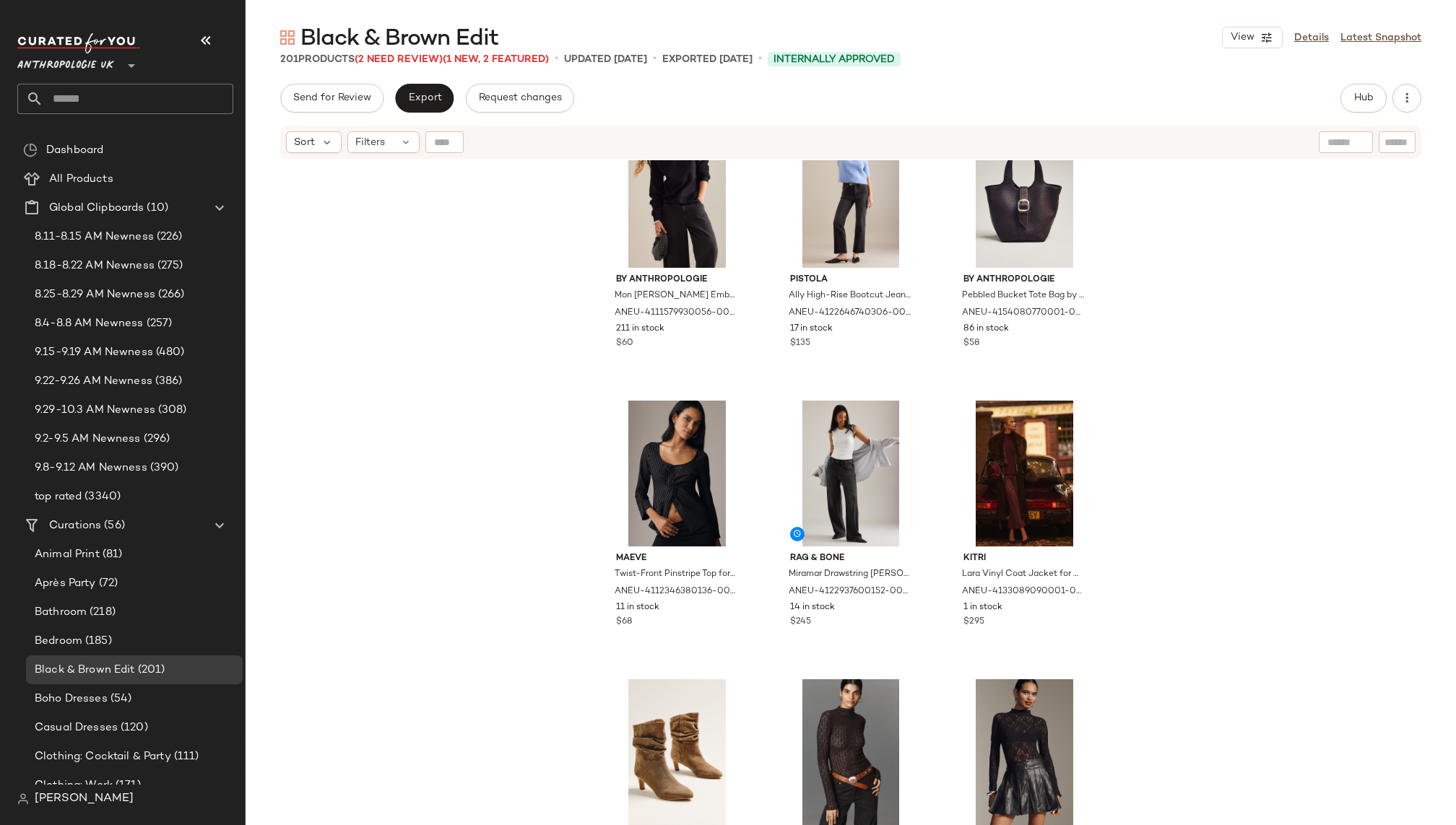
scroll to position [459, 0]
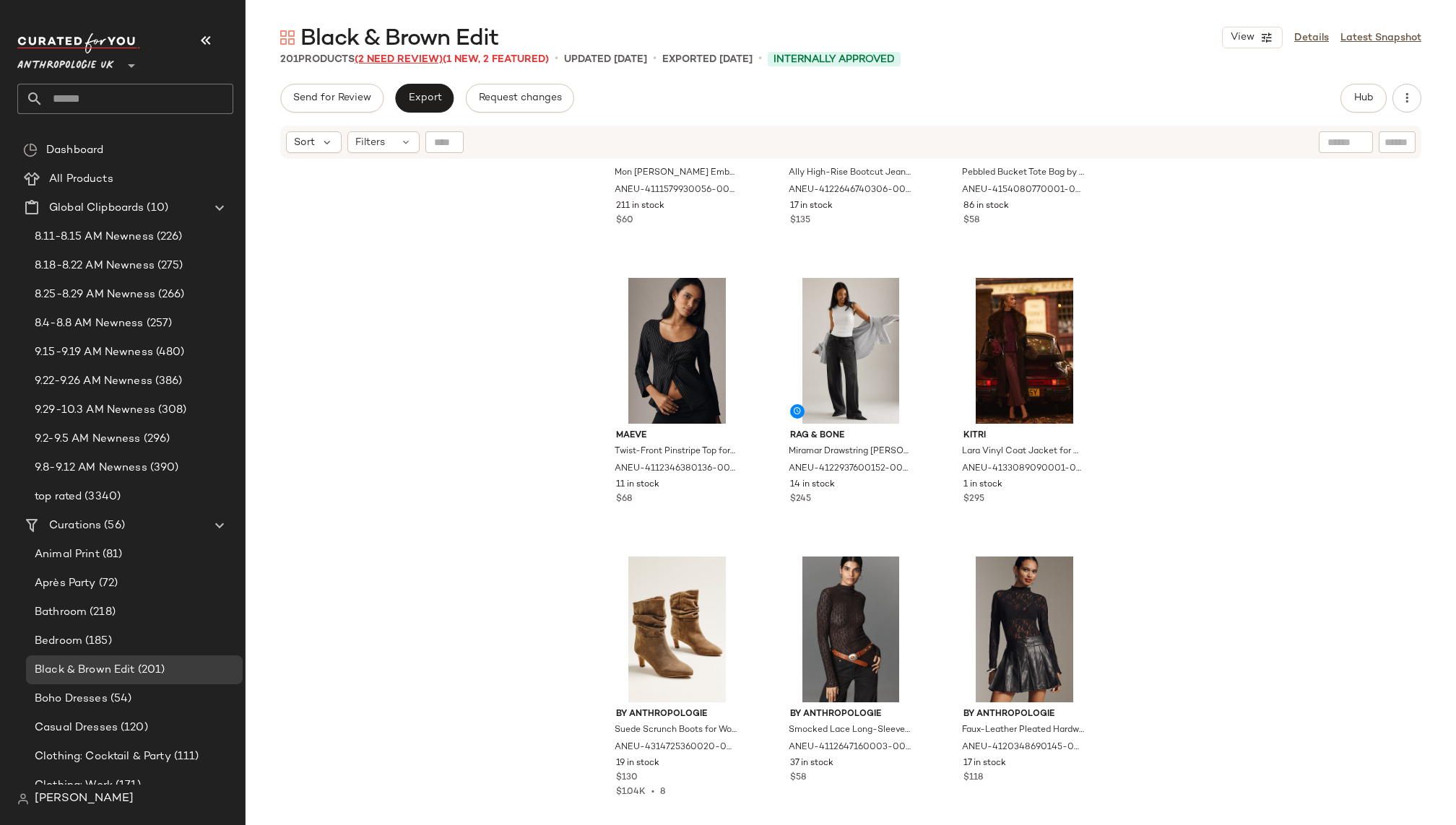
click at [423, 57] on span "(2 Need Review)" at bounding box center [398, 59] width 88 height 11
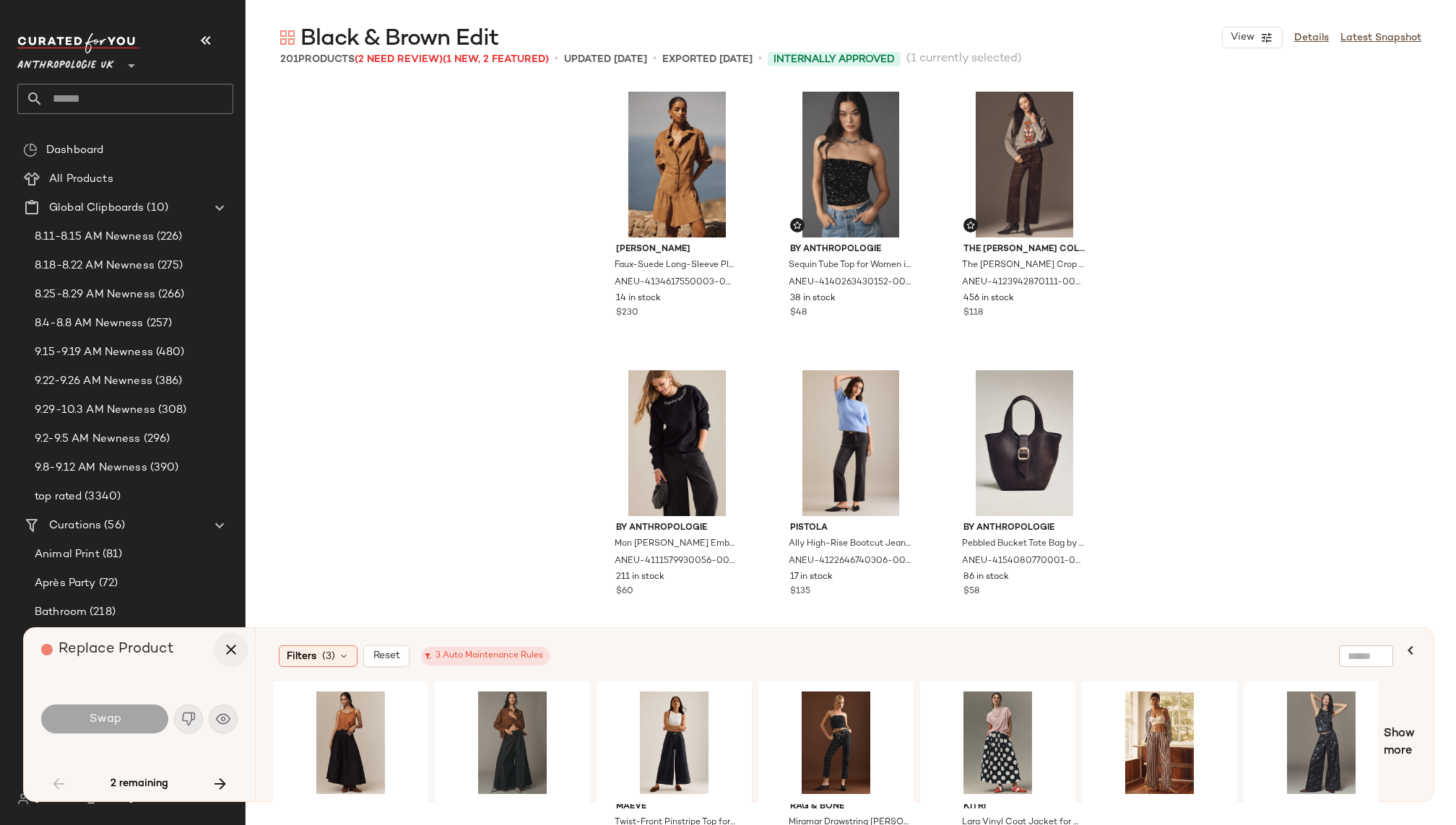
click at [225, 654] on icon "button" at bounding box center [231, 650] width 17 height 17
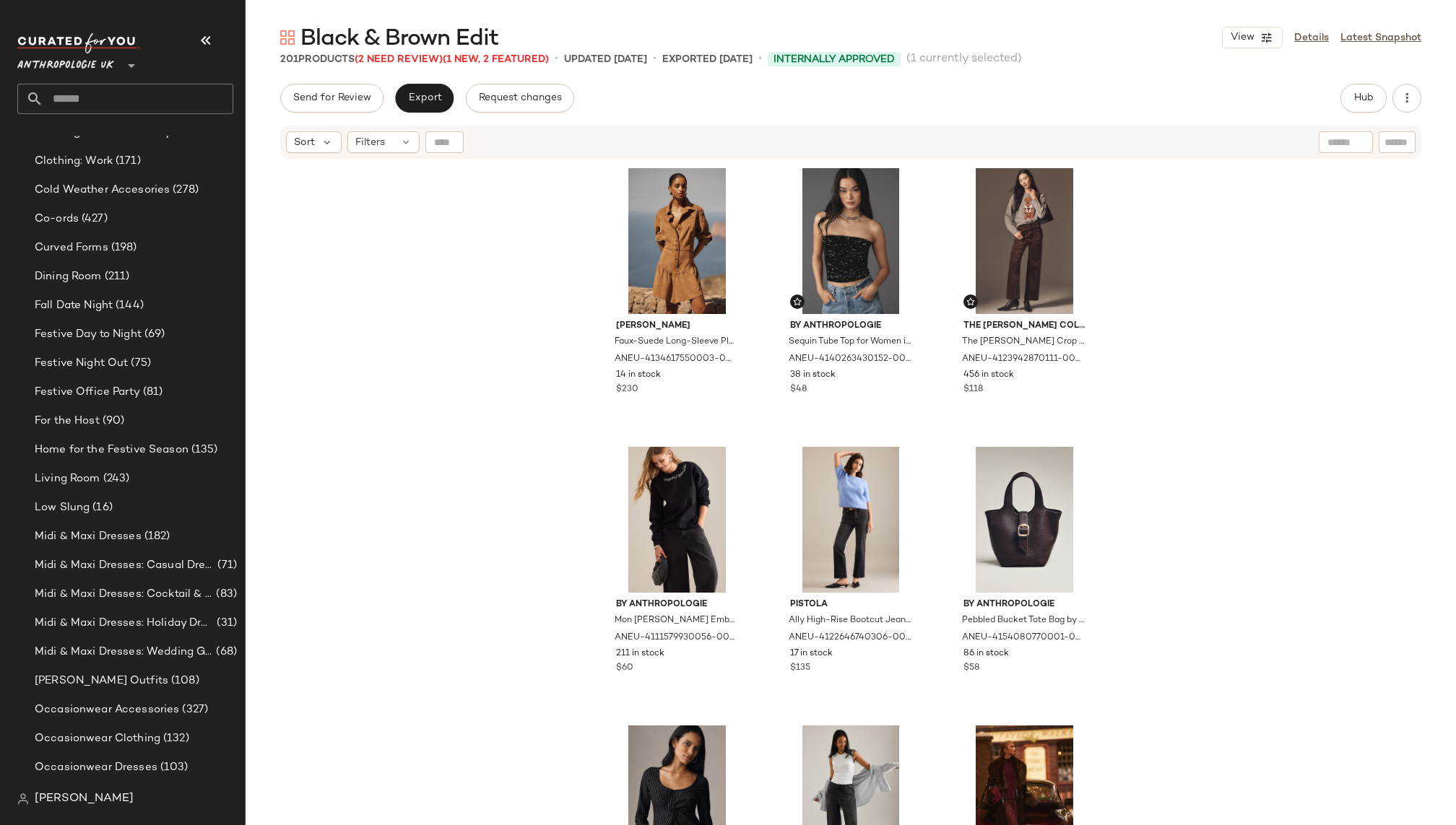
click at [418, 51] on span "Black & Brown Edit" at bounding box center [399, 39] width 197 height 29
click at [418, 53] on span "Black & Brown Edit" at bounding box center [399, 39] width 197 height 29
click at [165, 100] on input "text" at bounding box center [138, 98] width 190 height 30
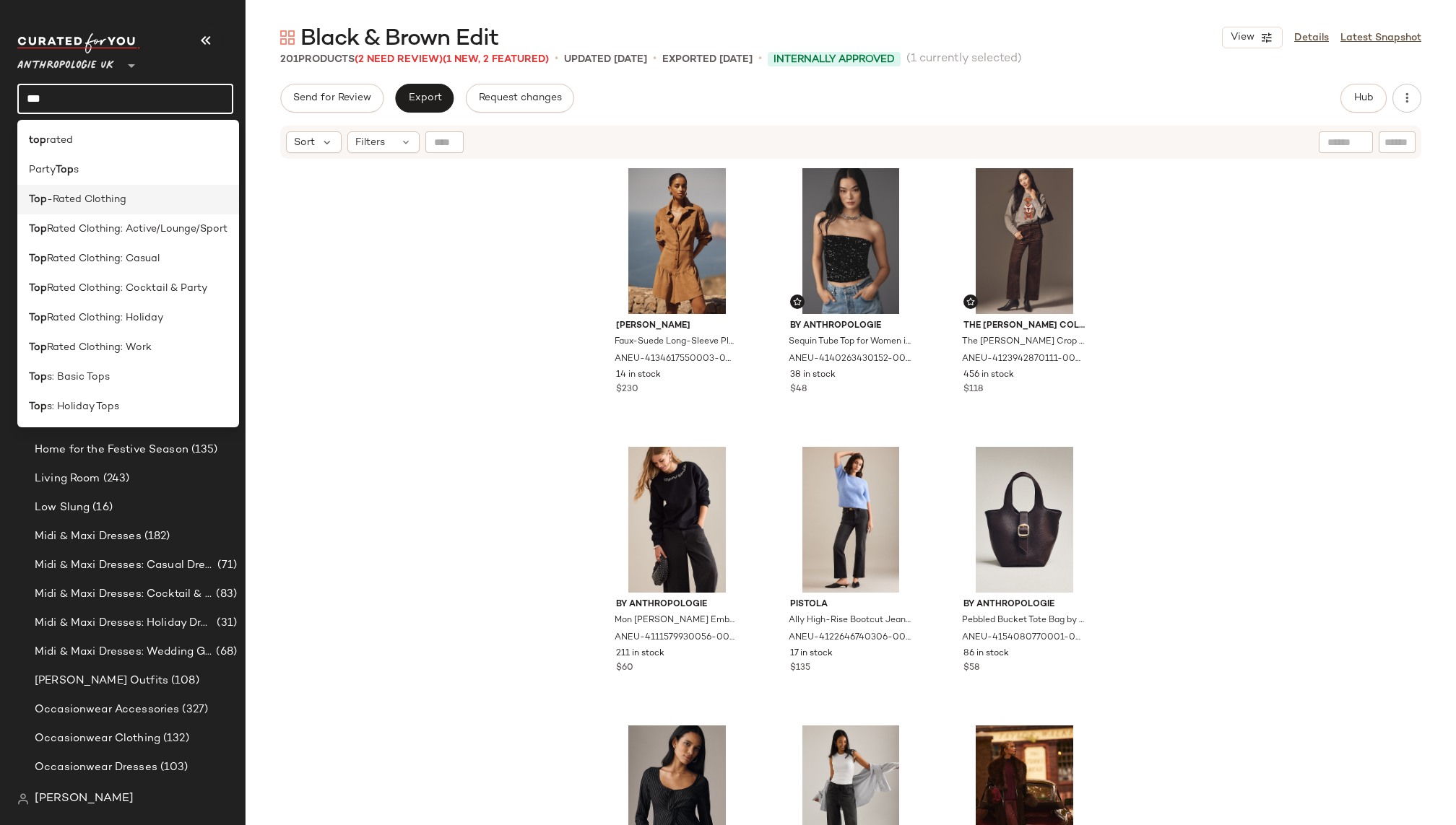
type input "***"
click at [122, 196] on span "-Rated Clothing" at bounding box center [87, 199] width 79 height 15
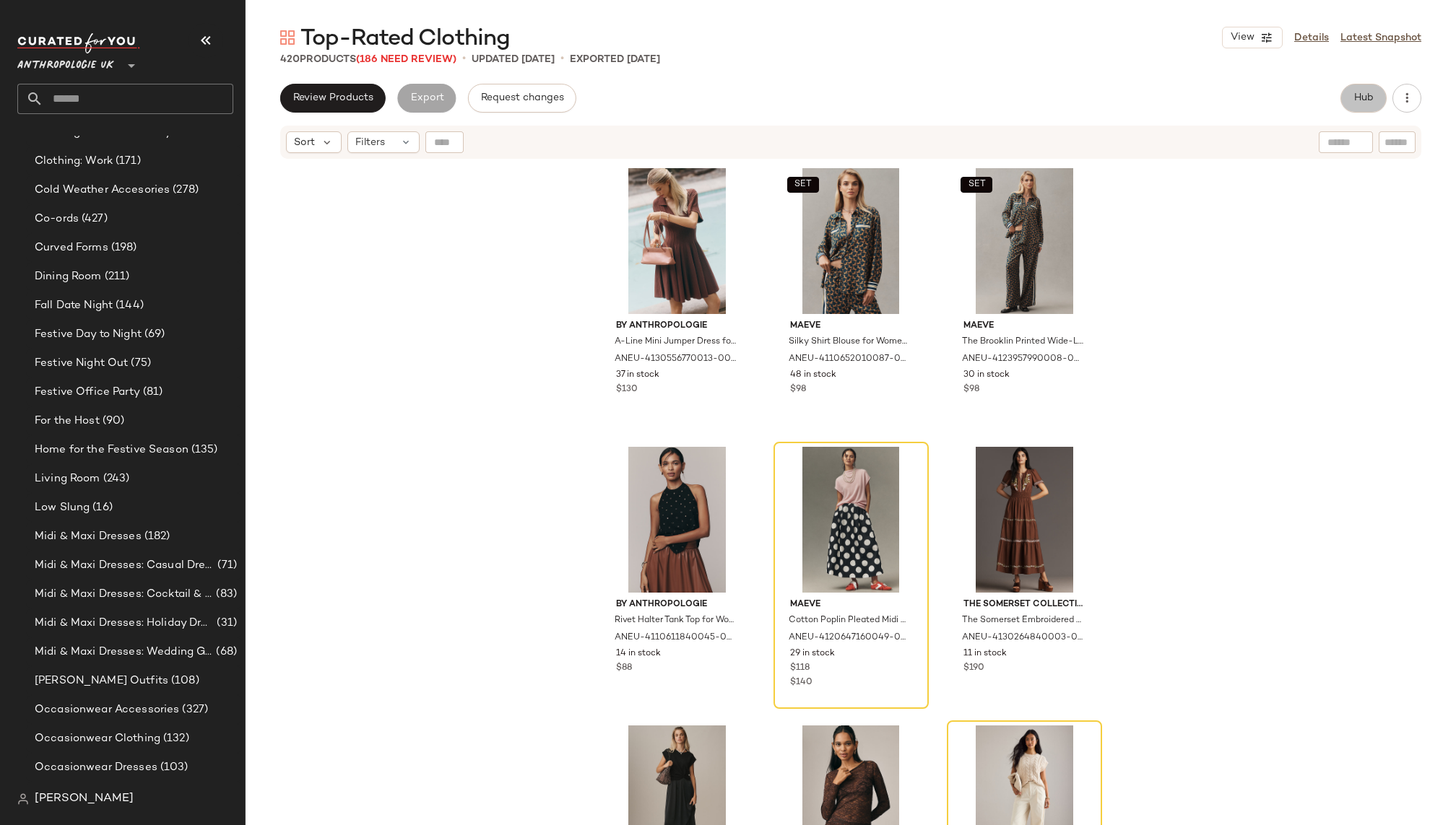
click at [1368, 90] on button "Hub" at bounding box center [1364, 98] width 46 height 29
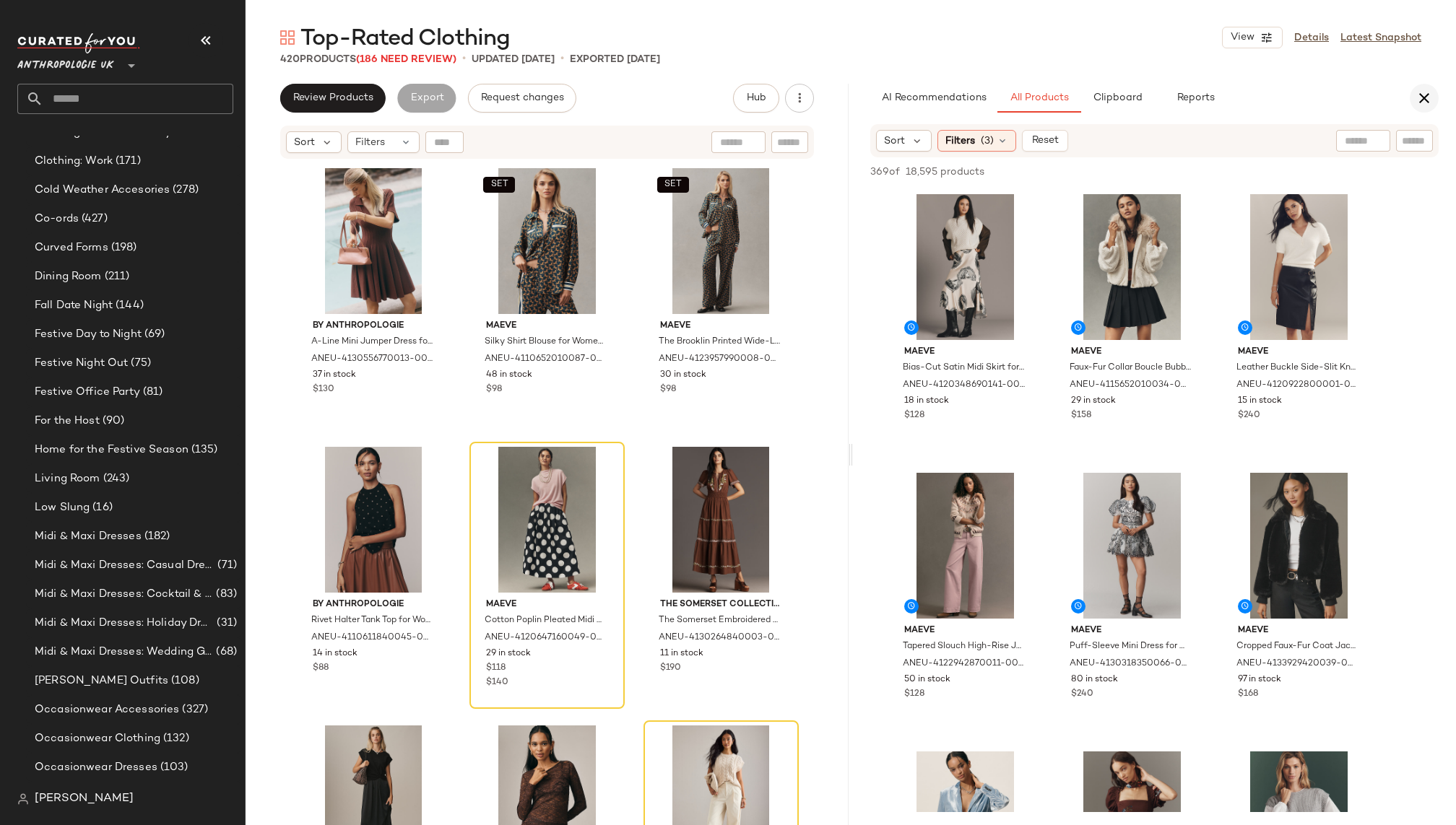
click at [1424, 94] on icon "button" at bounding box center [1424, 98] width 17 height 17
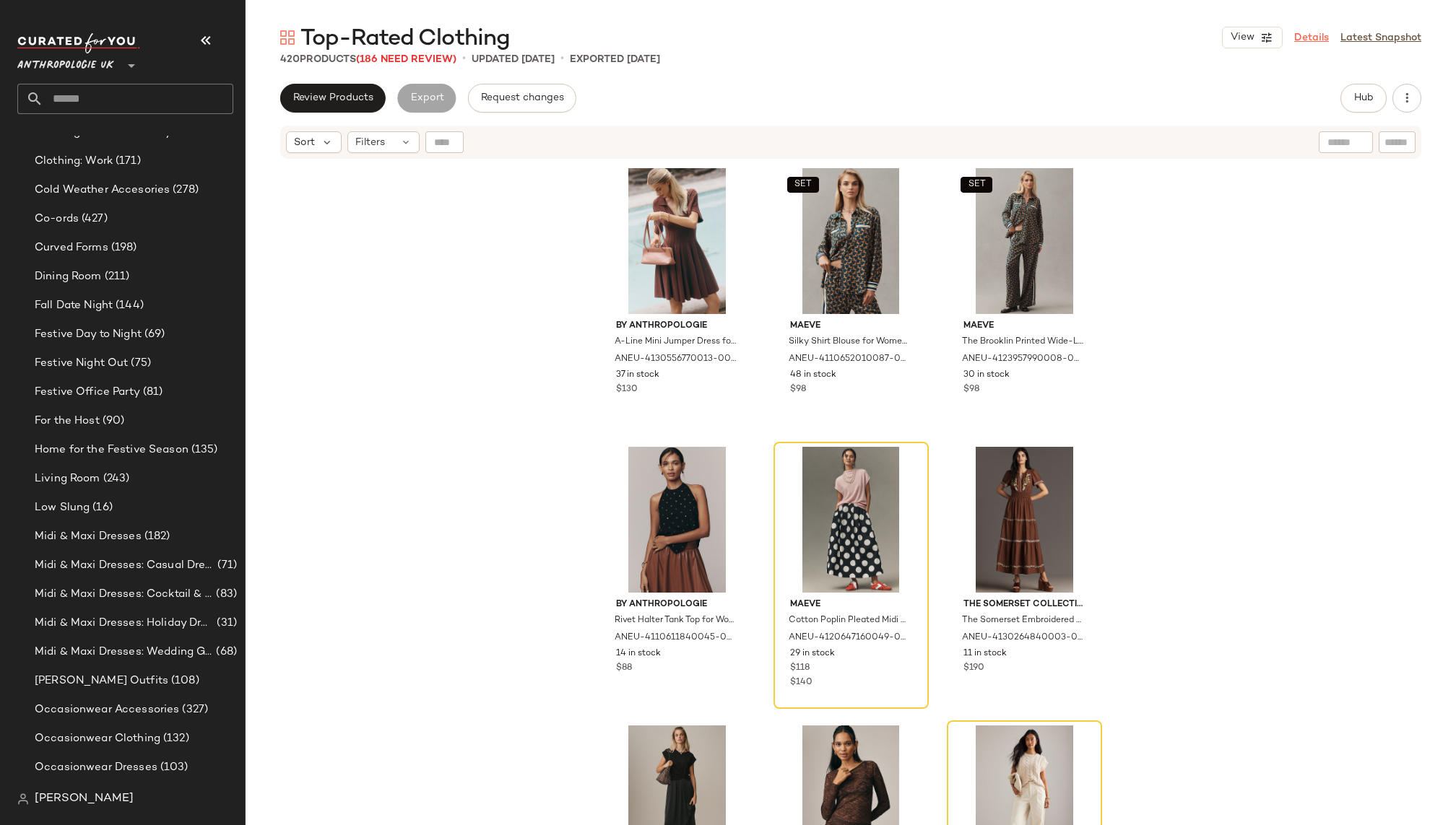
click at [1320, 32] on link "Details" at bounding box center [1312, 38] width 35 height 15
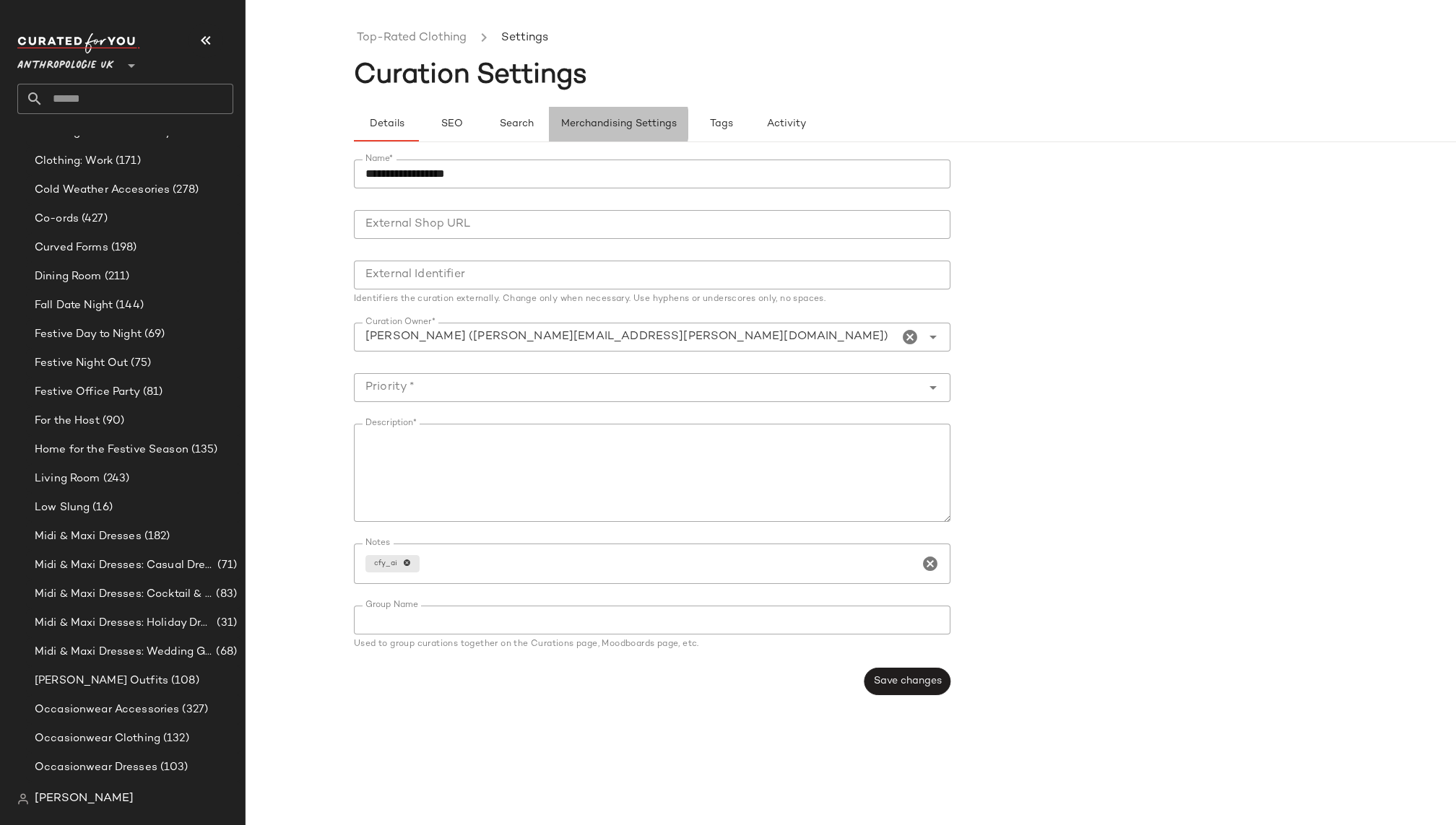
click at [612, 120] on span "Merchandising Settings" at bounding box center [618, 124] width 117 height 12
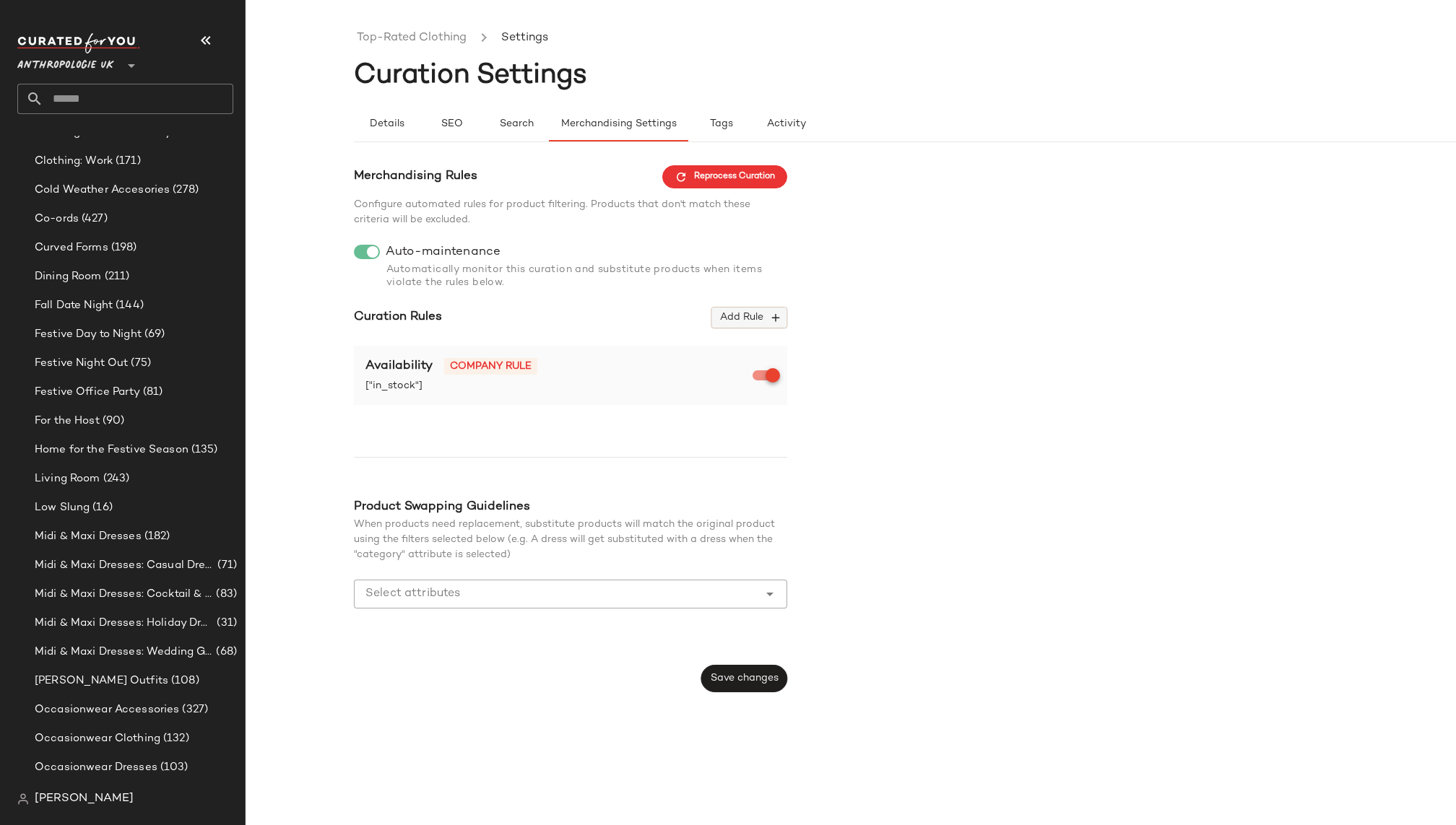
click at [733, 316] on span "Add Rule" at bounding box center [749, 317] width 60 height 13
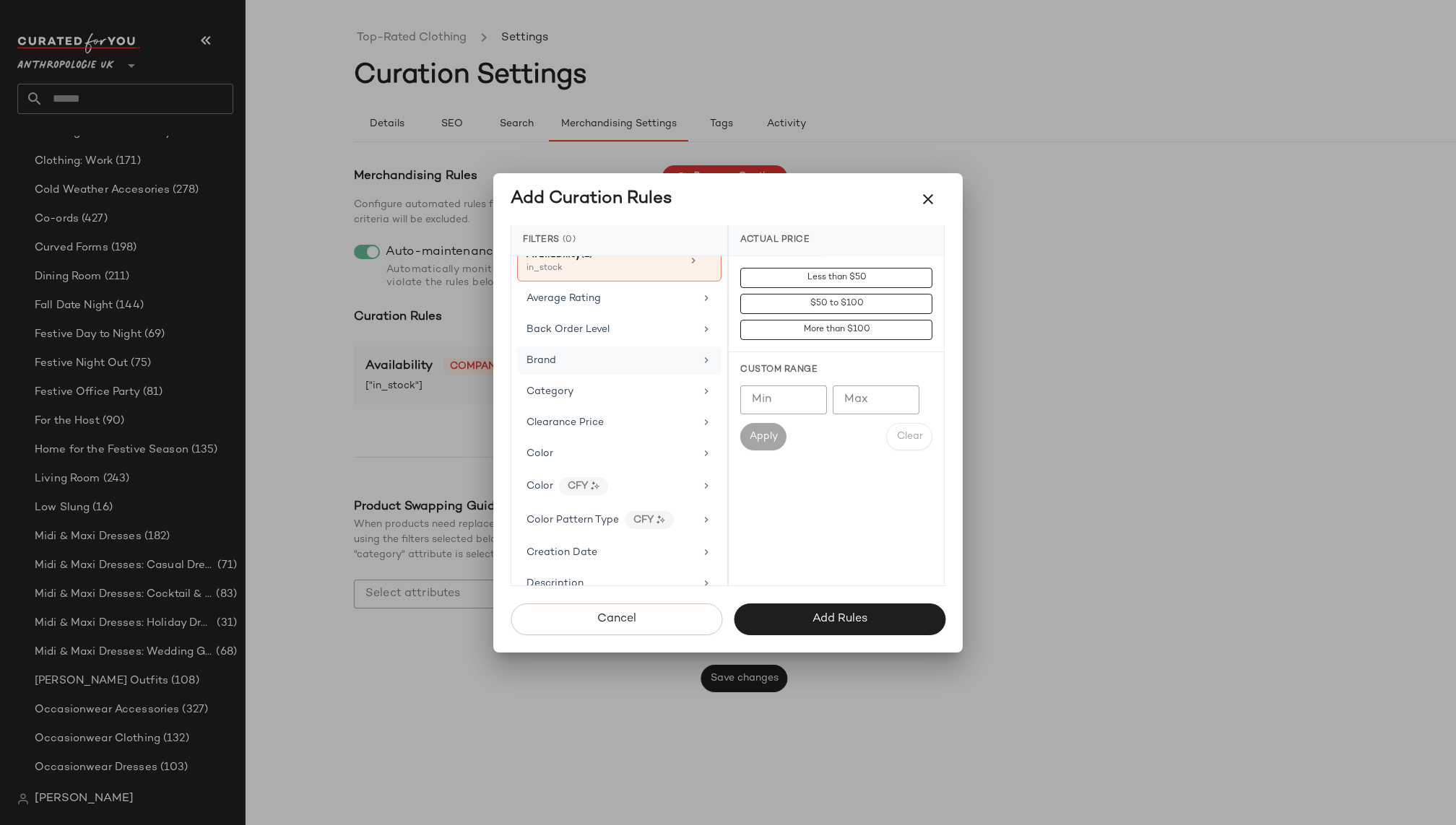
scroll to position [79, 0]
click at [611, 296] on div "Average Rating" at bounding box center [611, 297] width 169 height 15
click at [783, 391] on input "Min" at bounding box center [784, 400] width 87 height 29
type input "***"
click at [756, 431] on span "Apply" at bounding box center [764, 437] width 29 height 12
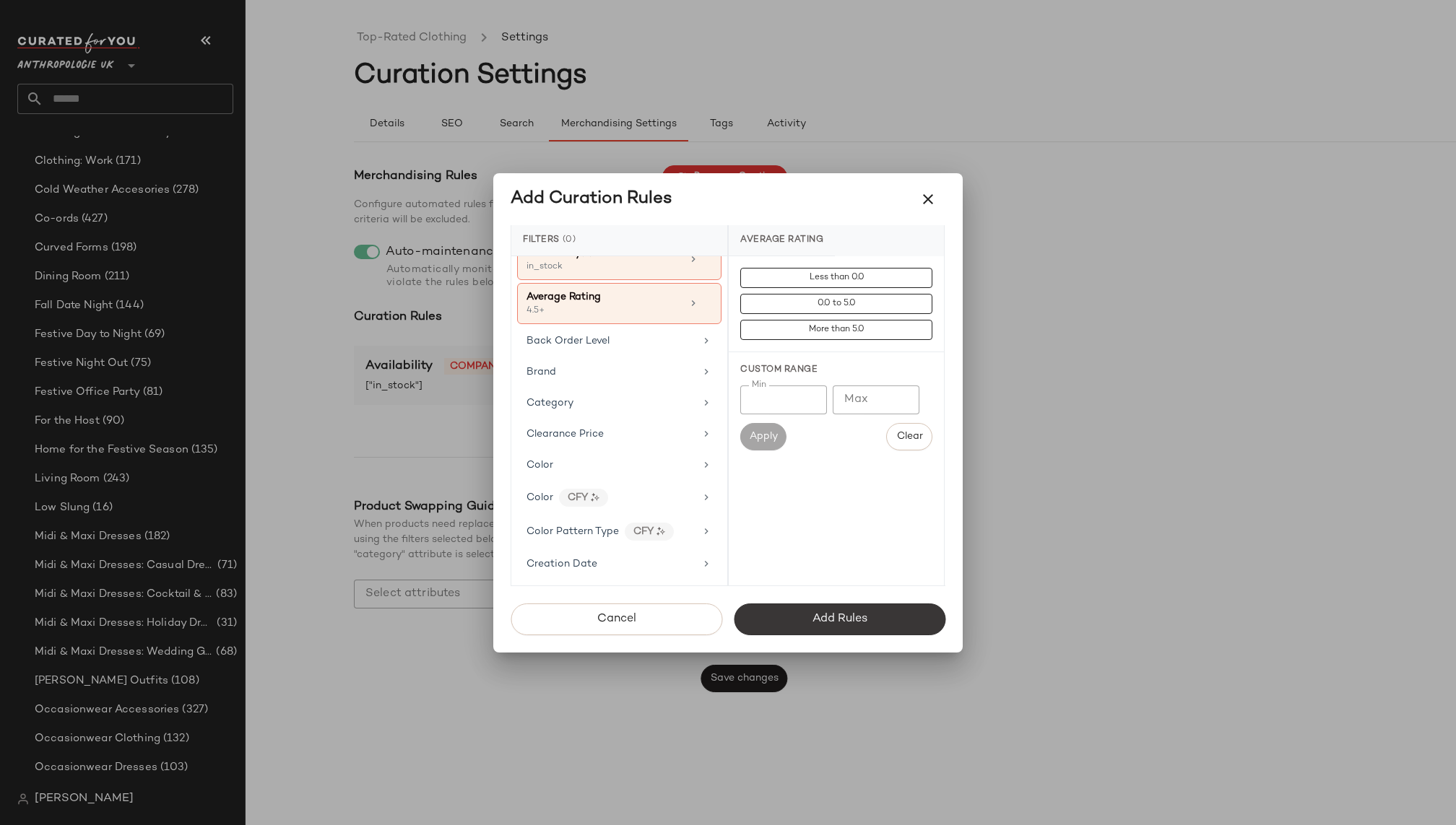
click at [809, 612] on button "Add Rules" at bounding box center [840, 619] width 212 height 32
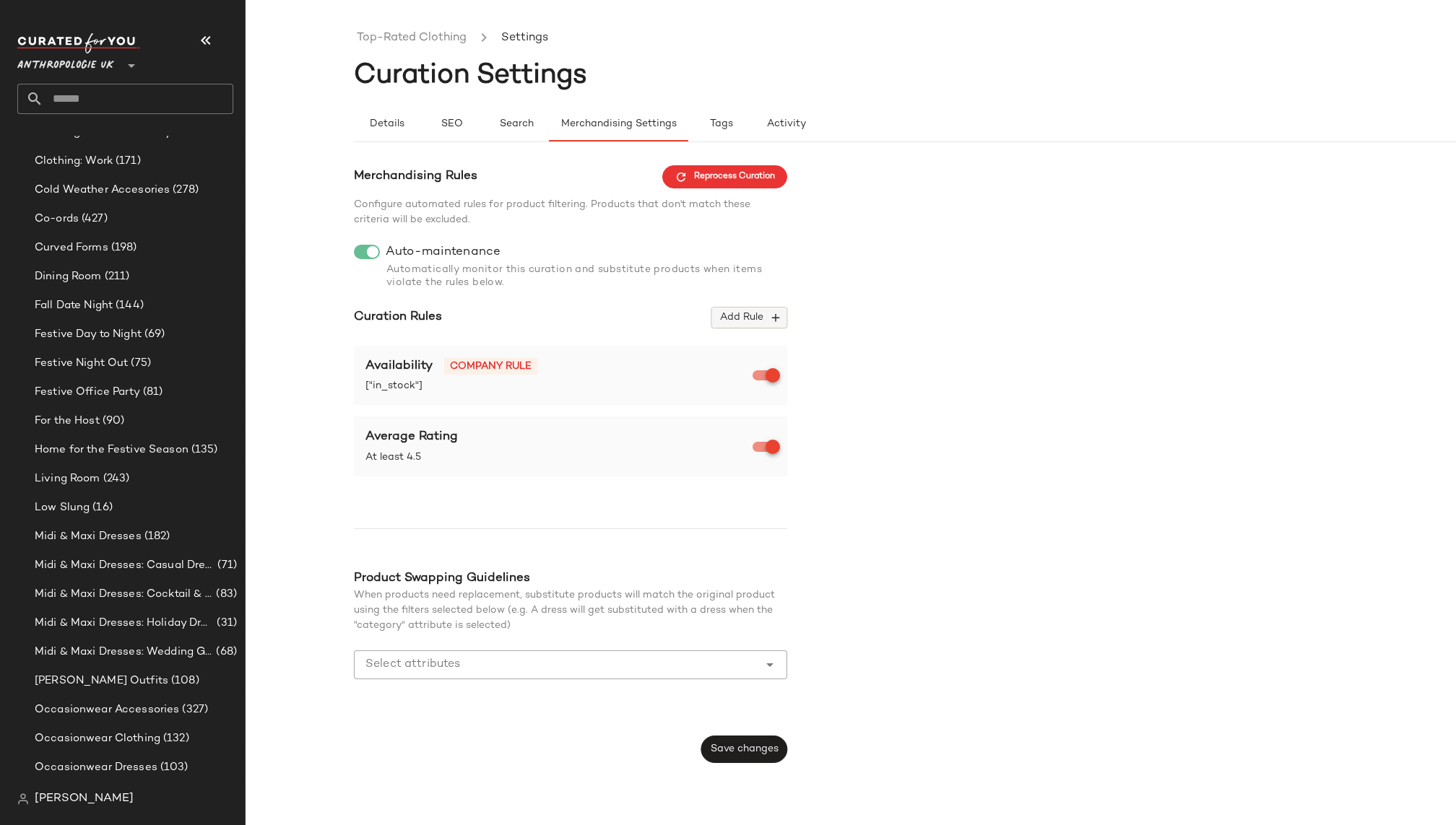
click at [746, 309] on button "Add Rule" at bounding box center [749, 318] width 76 height 21
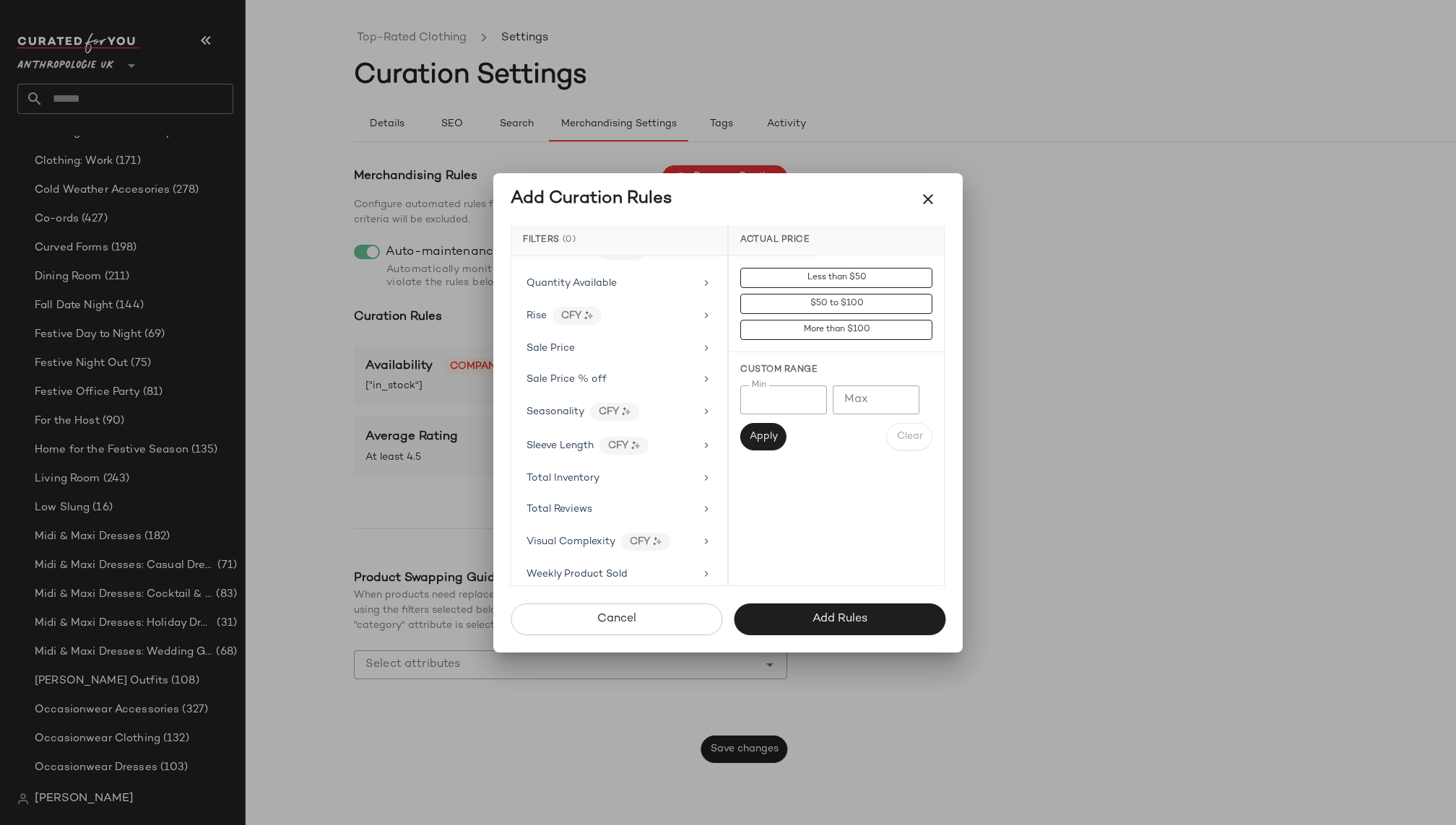
scroll to position [1218, 0]
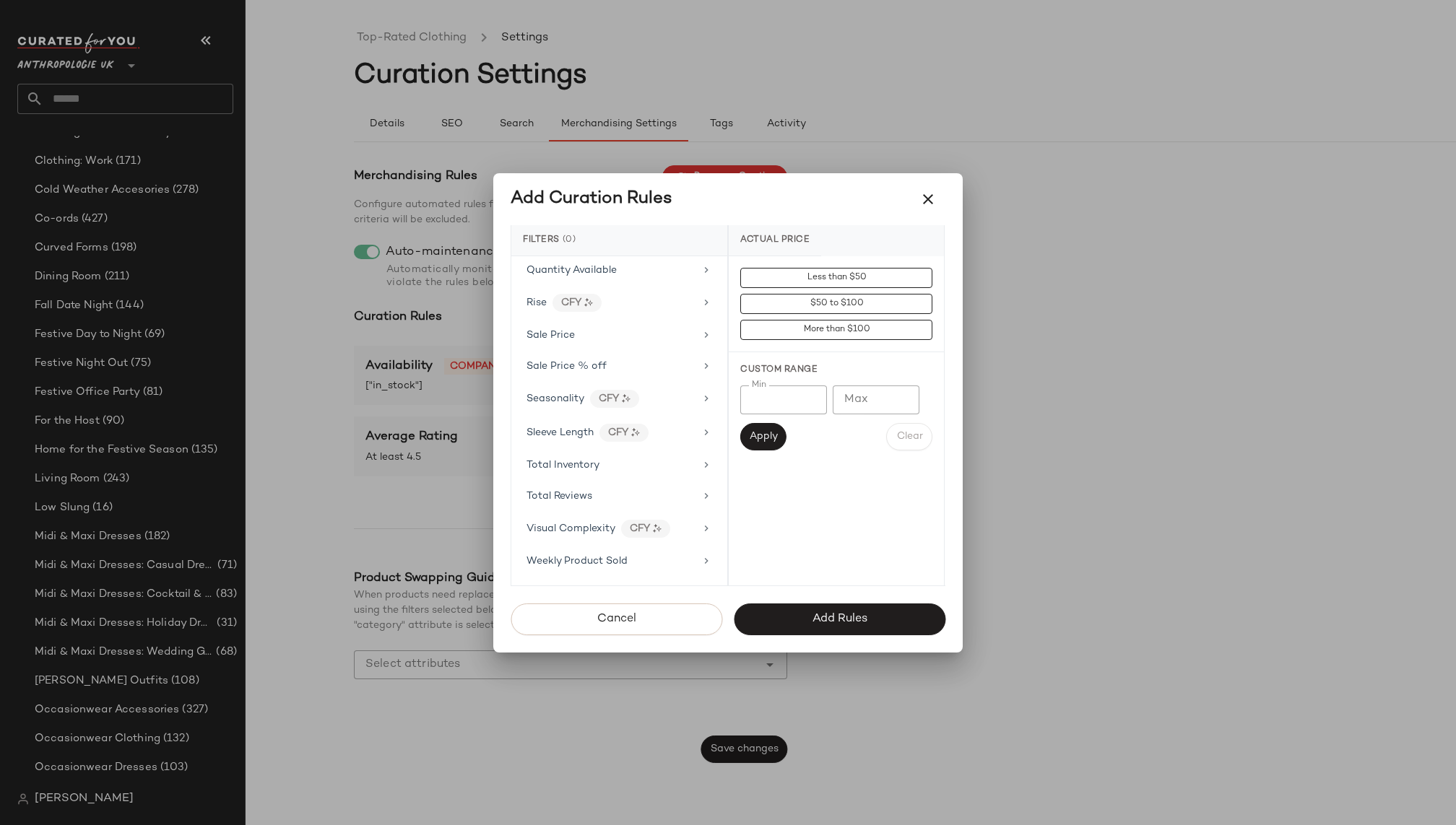
click at [631, 489] on div "Total Reviews" at bounding box center [611, 497] width 169 height 15
click at [798, 398] on input "Min" at bounding box center [784, 400] width 87 height 29
type input "*"
click at [763, 431] on span "Apply" at bounding box center [764, 437] width 29 height 12
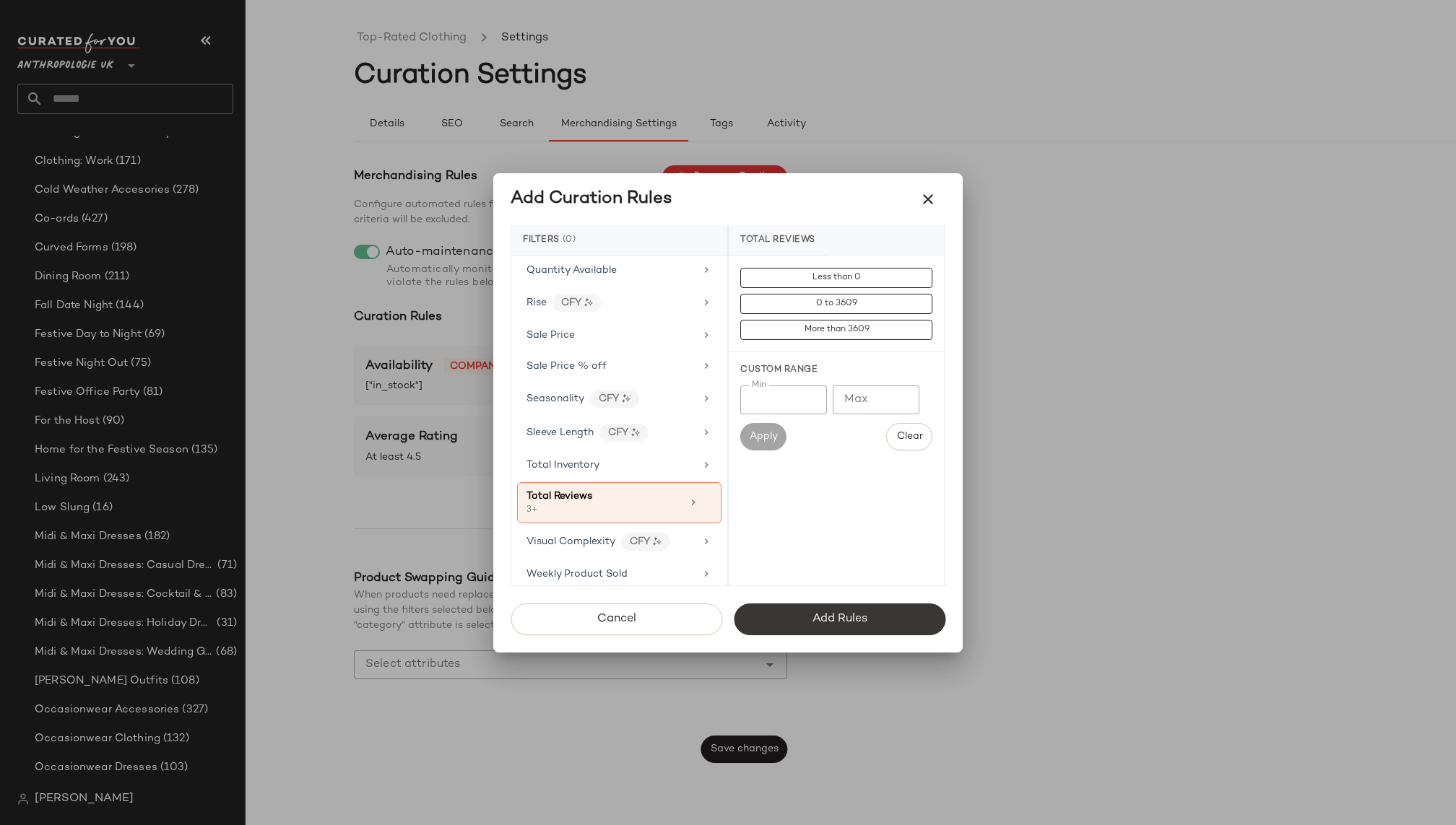
click at [823, 609] on button "Add Rules" at bounding box center [840, 619] width 212 height 32
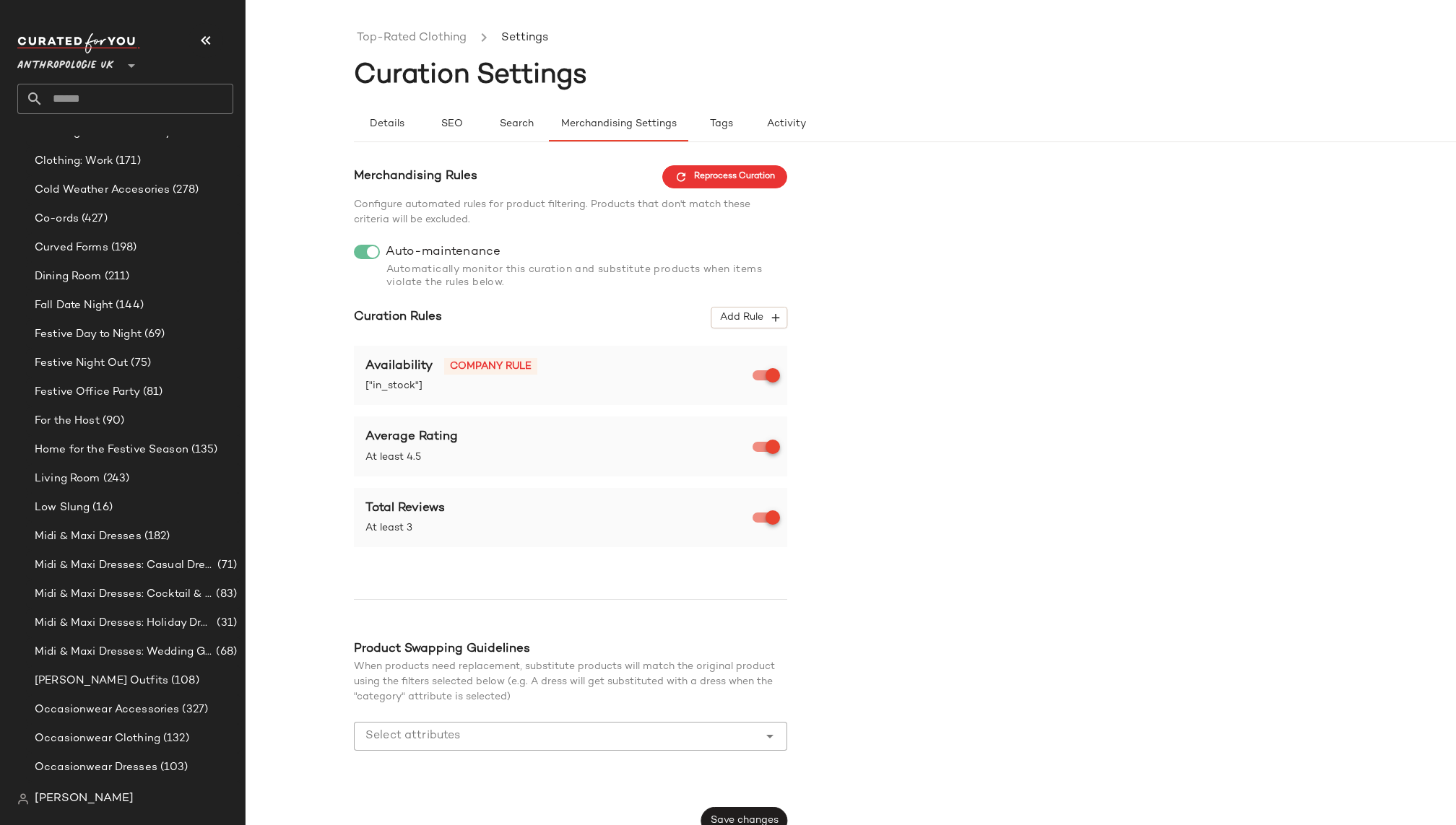
scroll to position [17, 0]
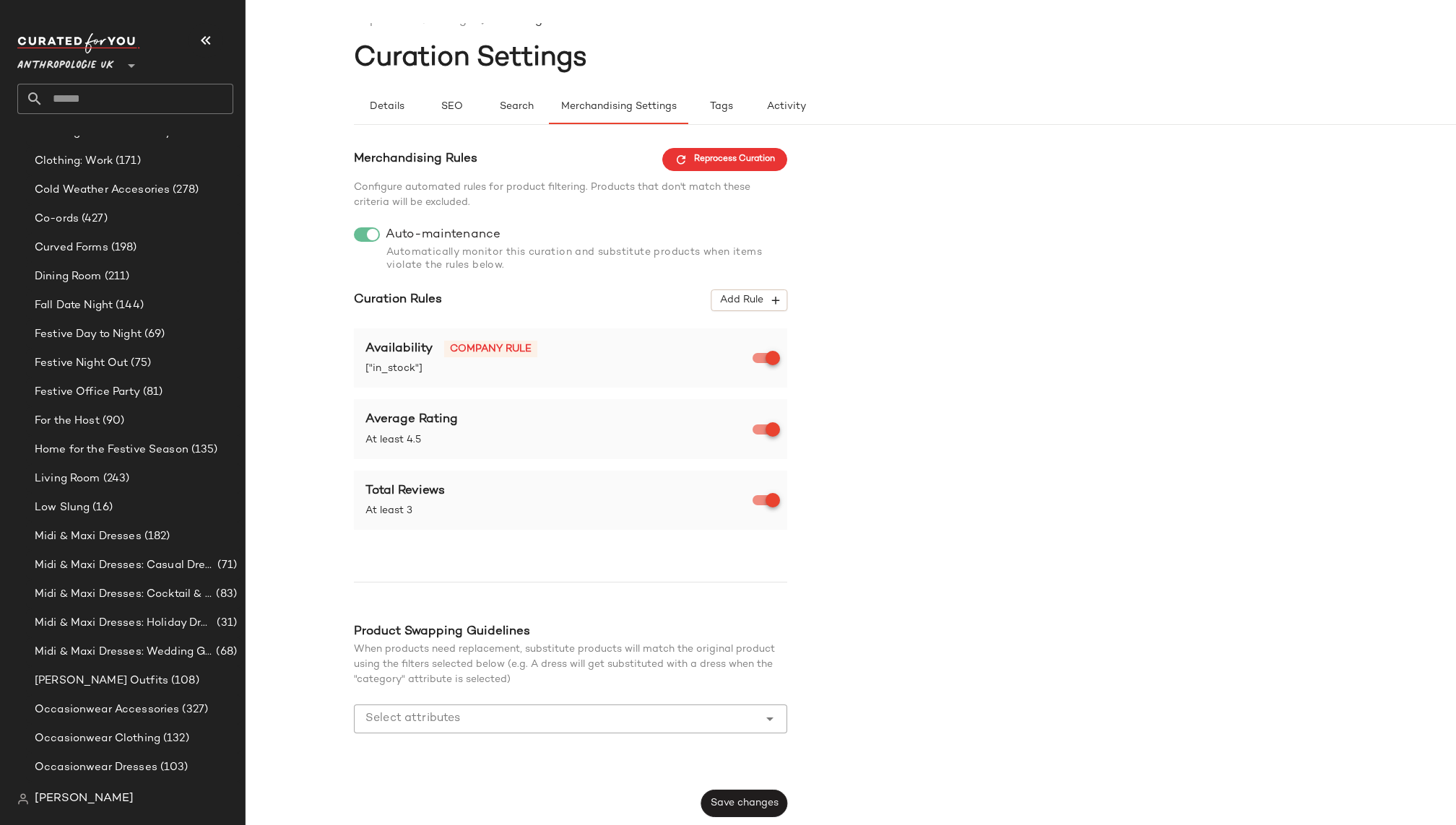
click at [642, 725] on input "Select attributes" at bounding box center [559, 719] width 388 height 17
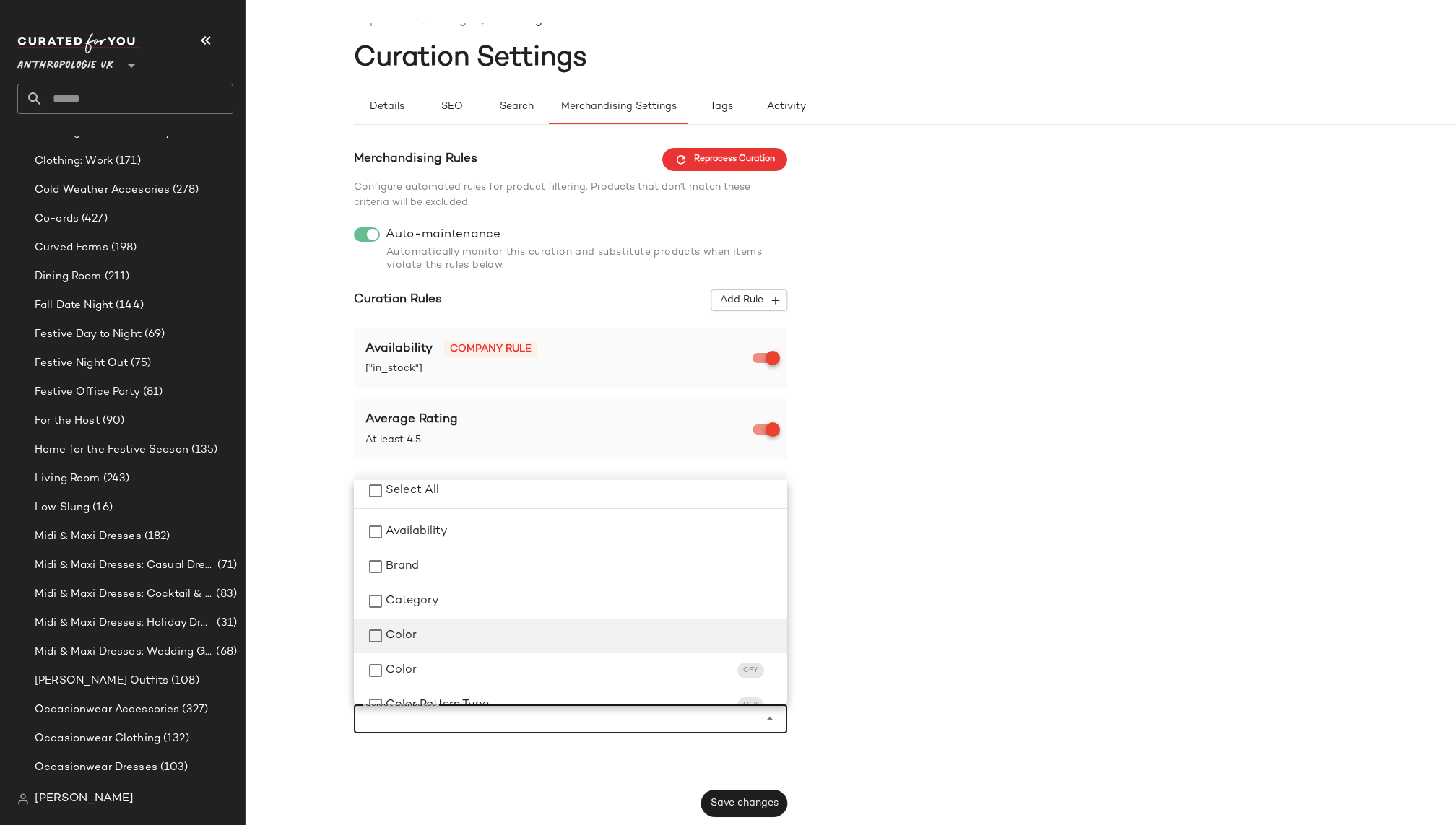
scroll to position [0, 0]
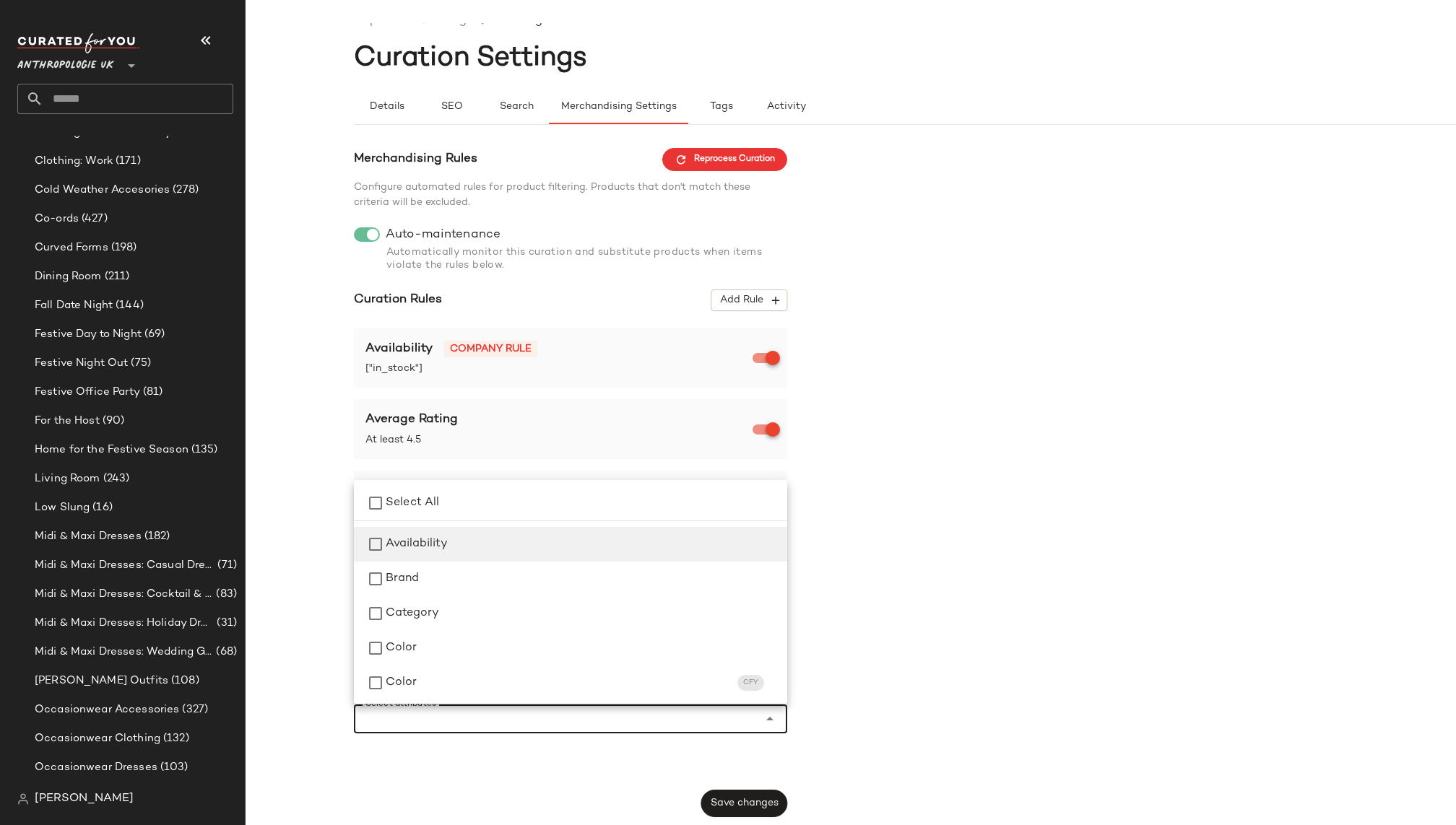
click at [523, 535] on div "Availability" at bounding box center [580, 544] width 390 height 17
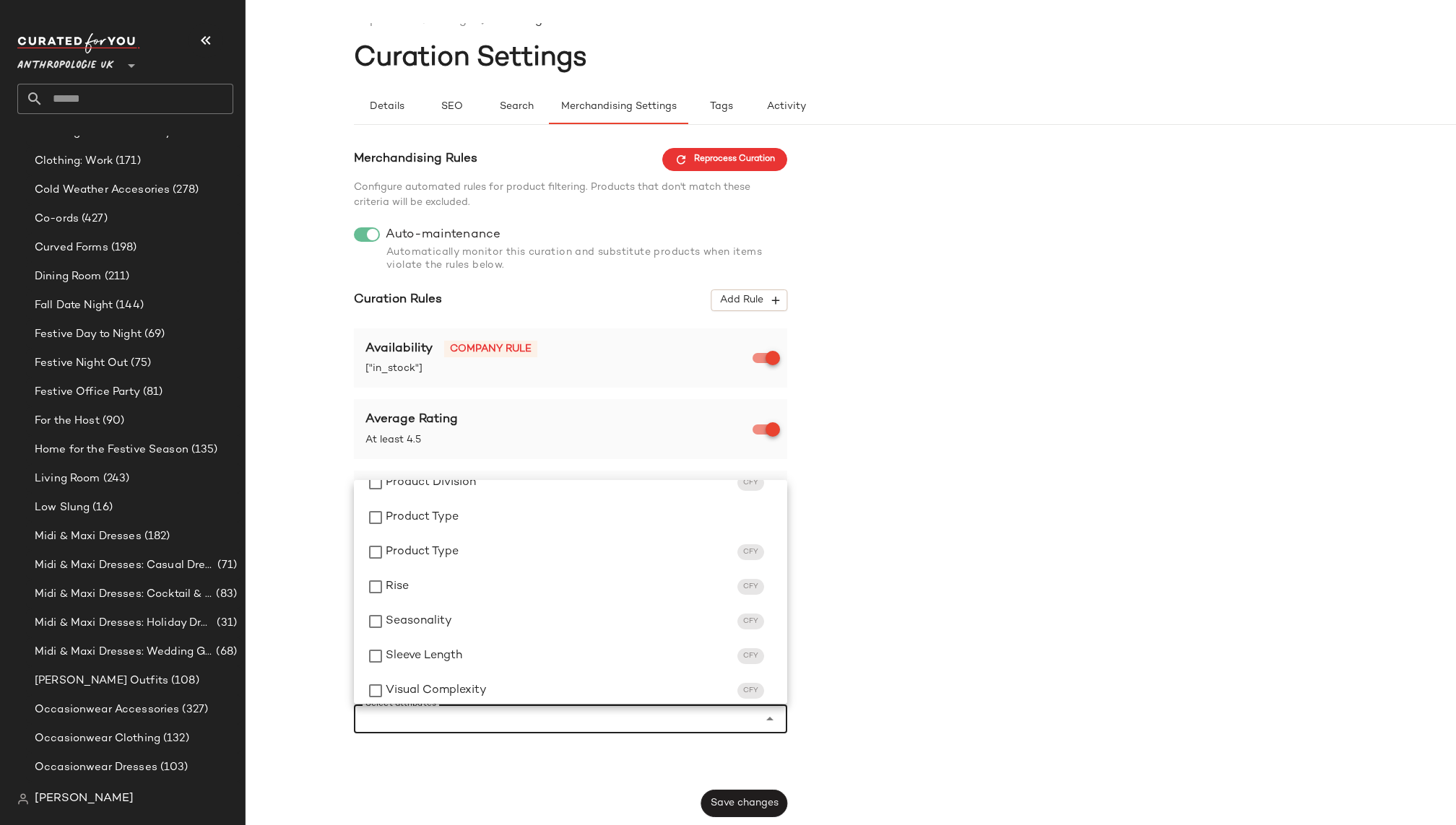
scroll to position [833, 0]
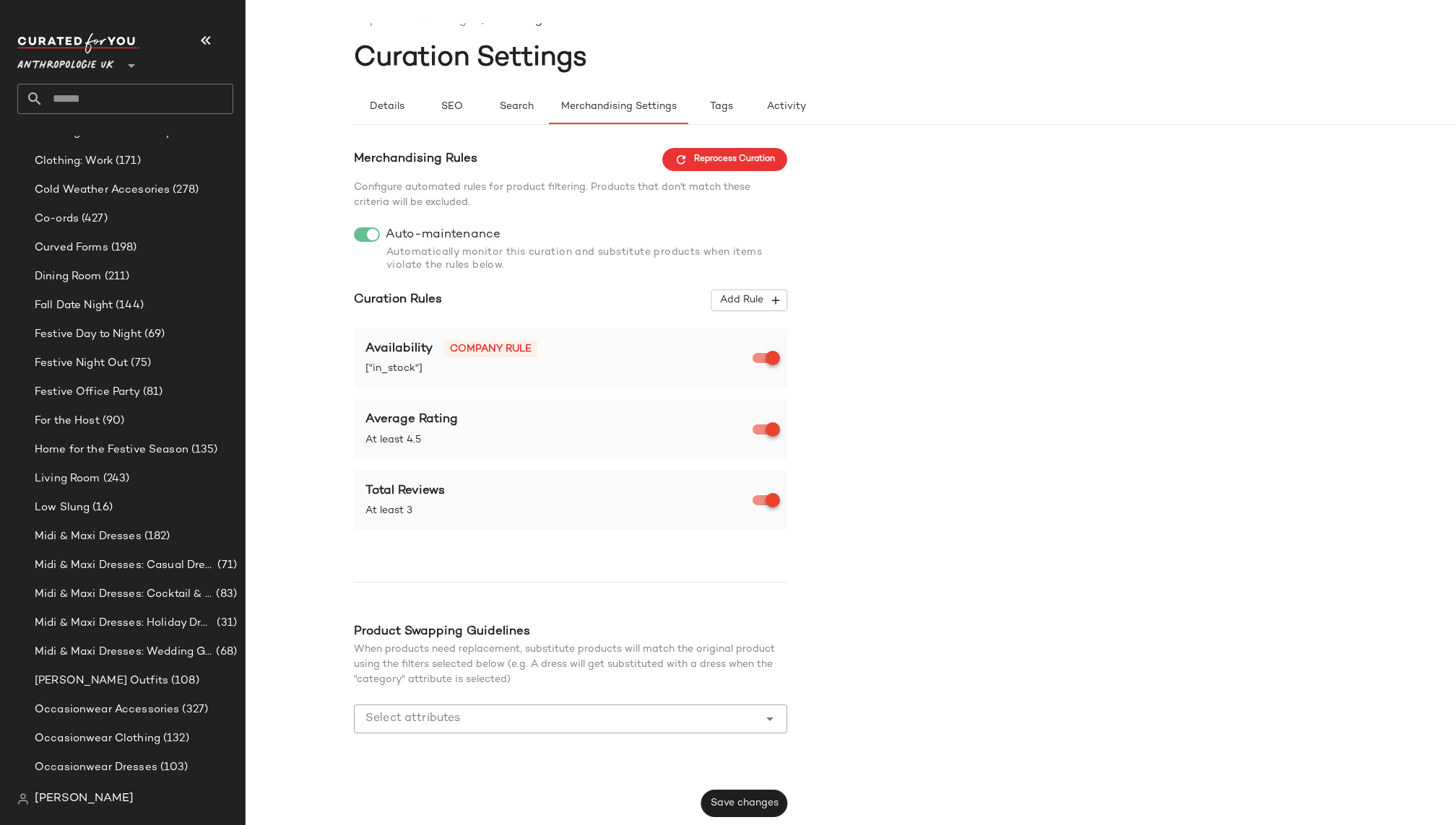
click at [847, 525] on div "Merchandising Rules Reprocess Curation Configure automated rules for product fi…" at bounding box center [958, 482] width 1210 height 669
click at [739, 800] on span "Save changes" at bounding box center [743, 804] width 68 height 12
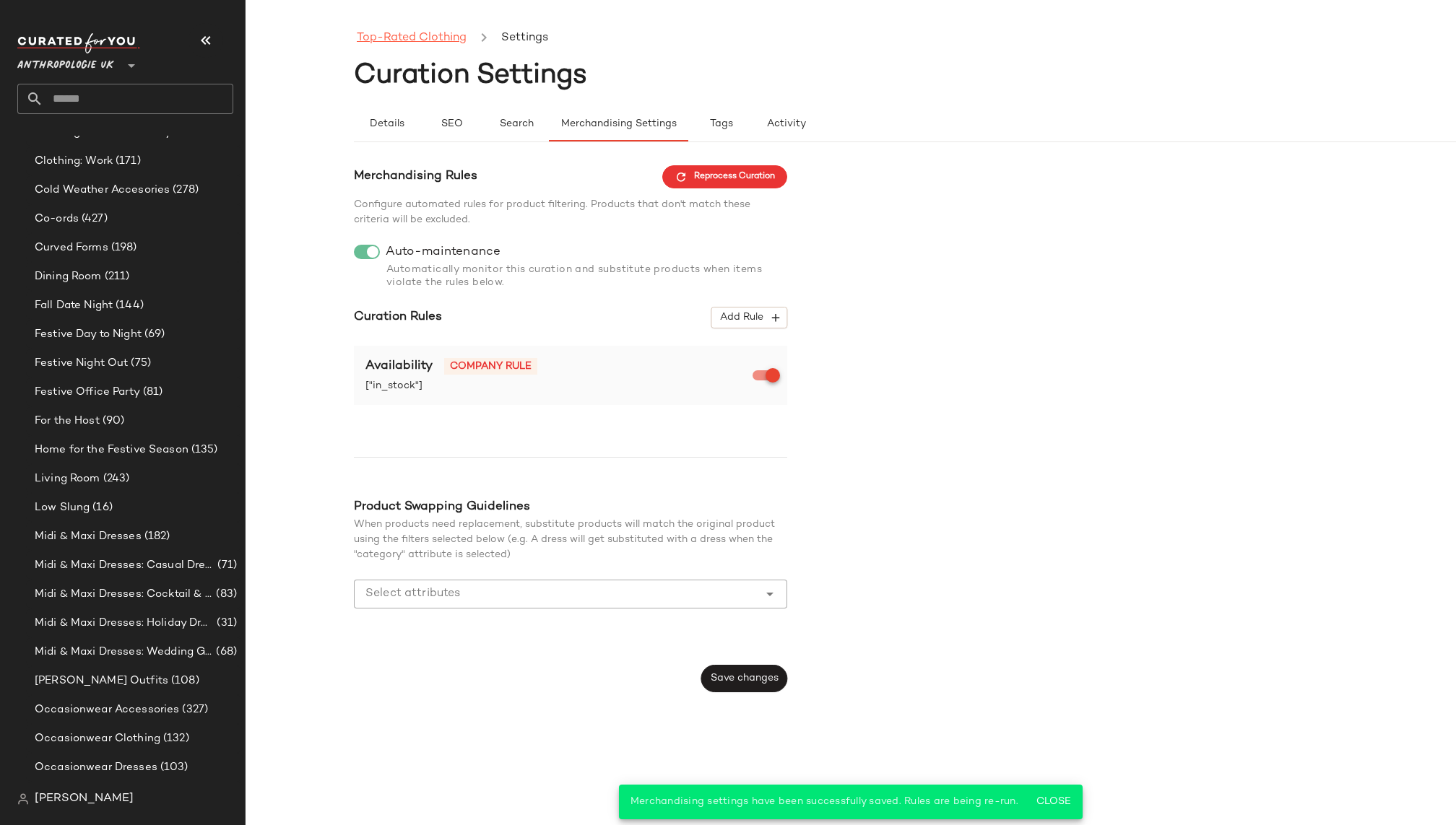
click at [443, 36] on link "Top-Rated Clothing" at bounding box center [411, 38] width 110 height 18
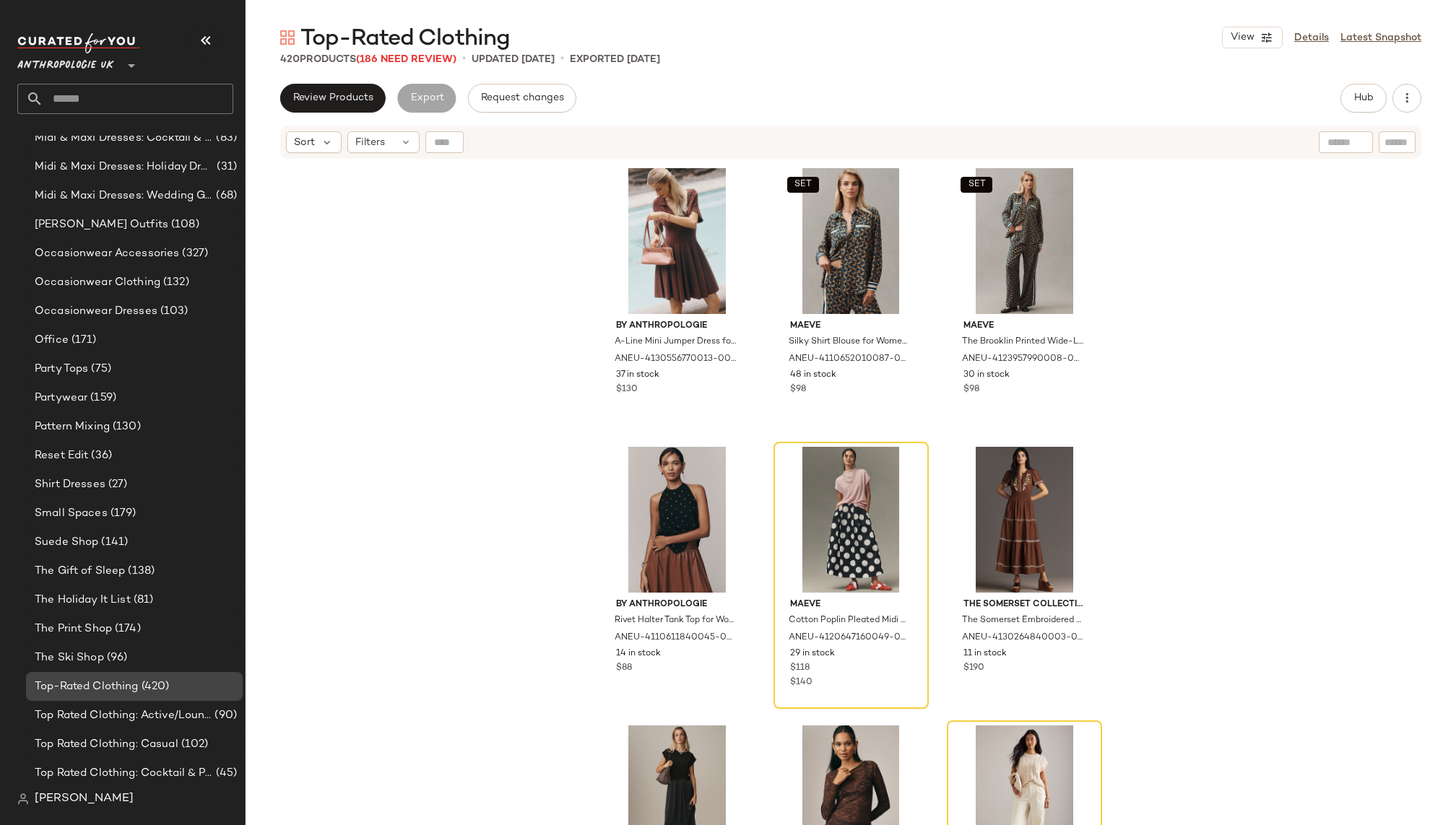
scroll to position [1032, 0]
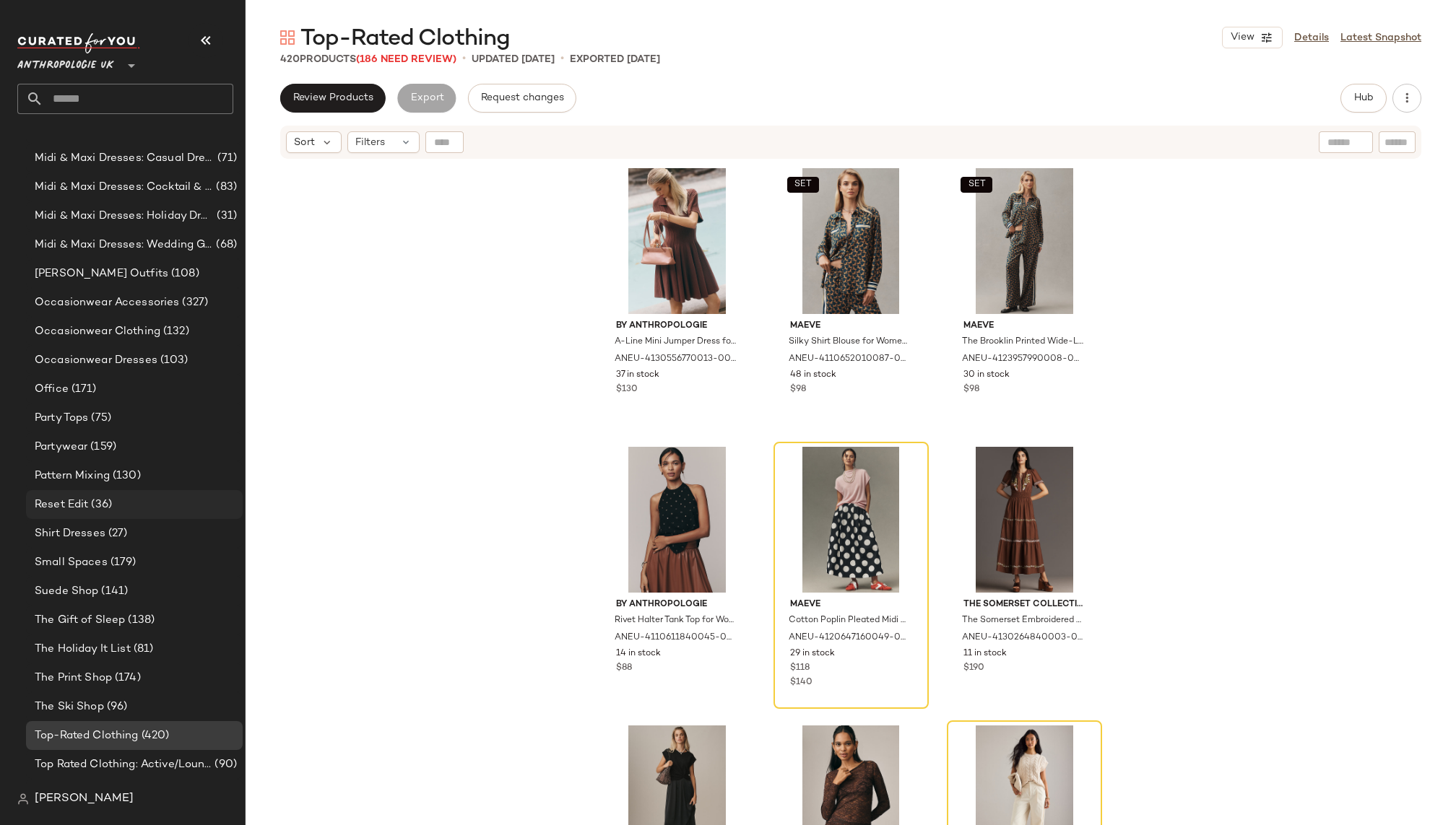
click at [110, 497] on span "(36)" at bounding box center [99, 504] width 24 height 16
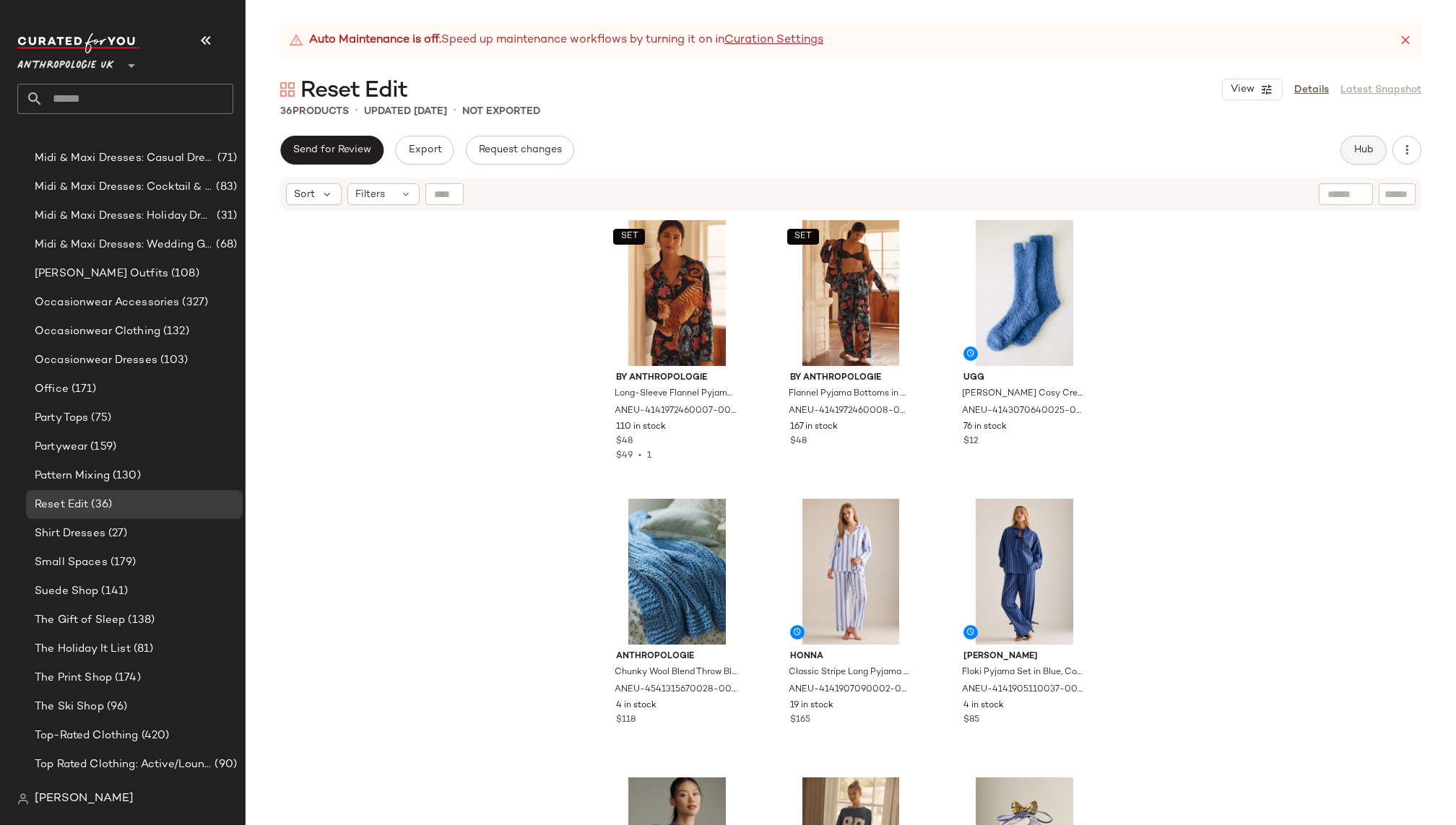
click at [1357, 138] on button "Hub" at bounding box center [1364, 150] width 46 height 29
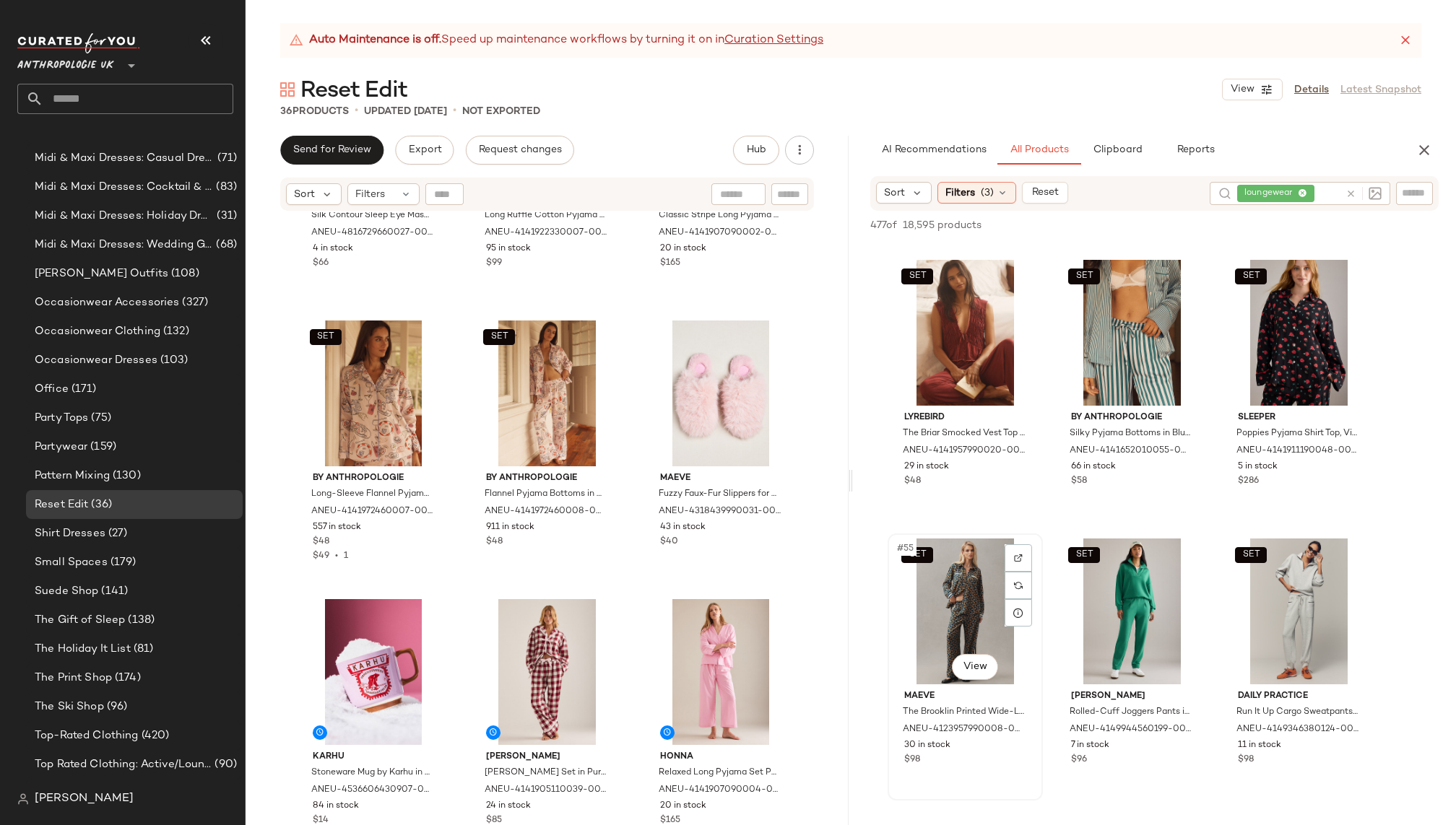
scroll to position [4726, 0]
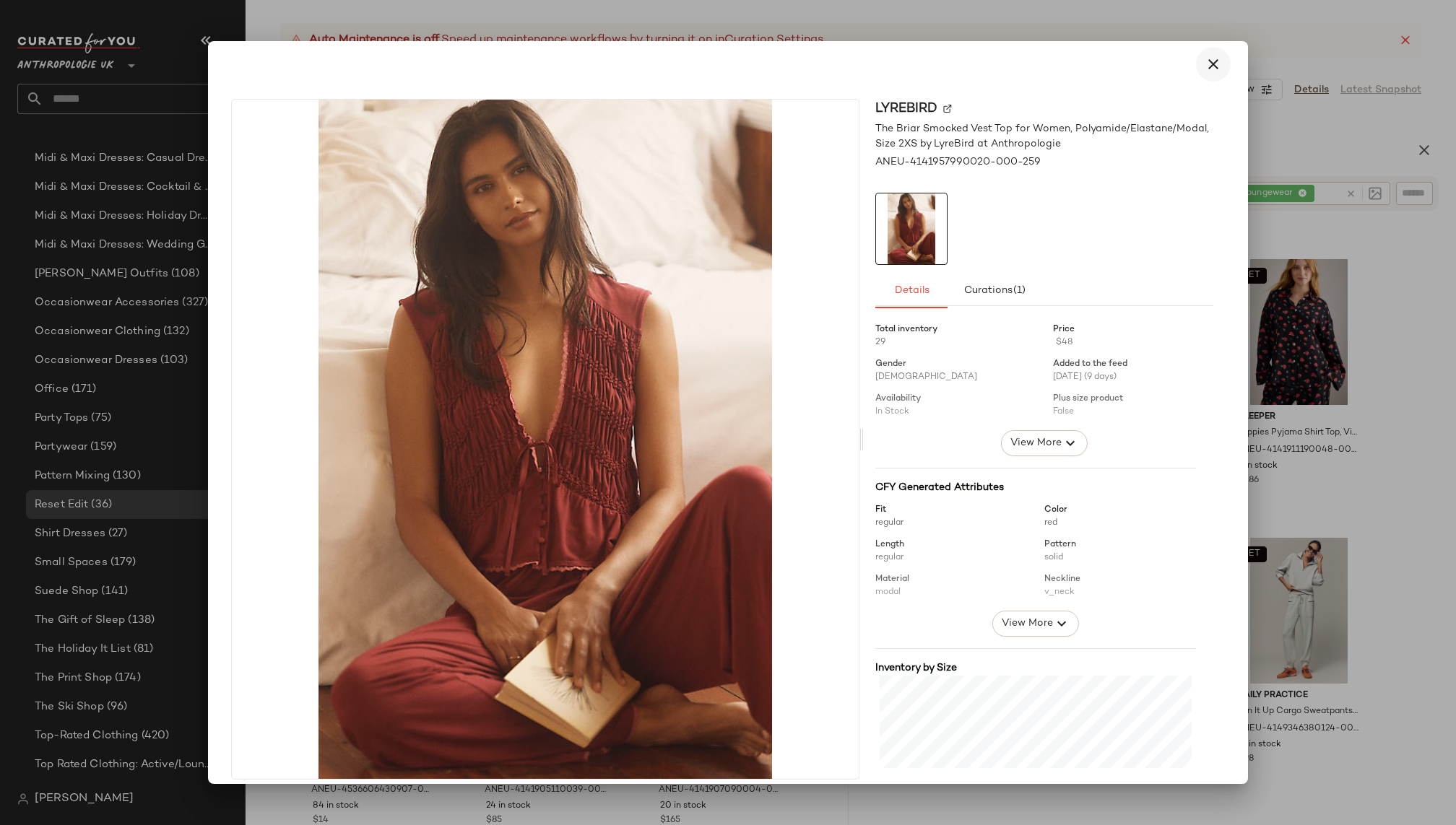
click at [1196, 58] on button "button" at bounding box center [1213, 64] width 35 height 35
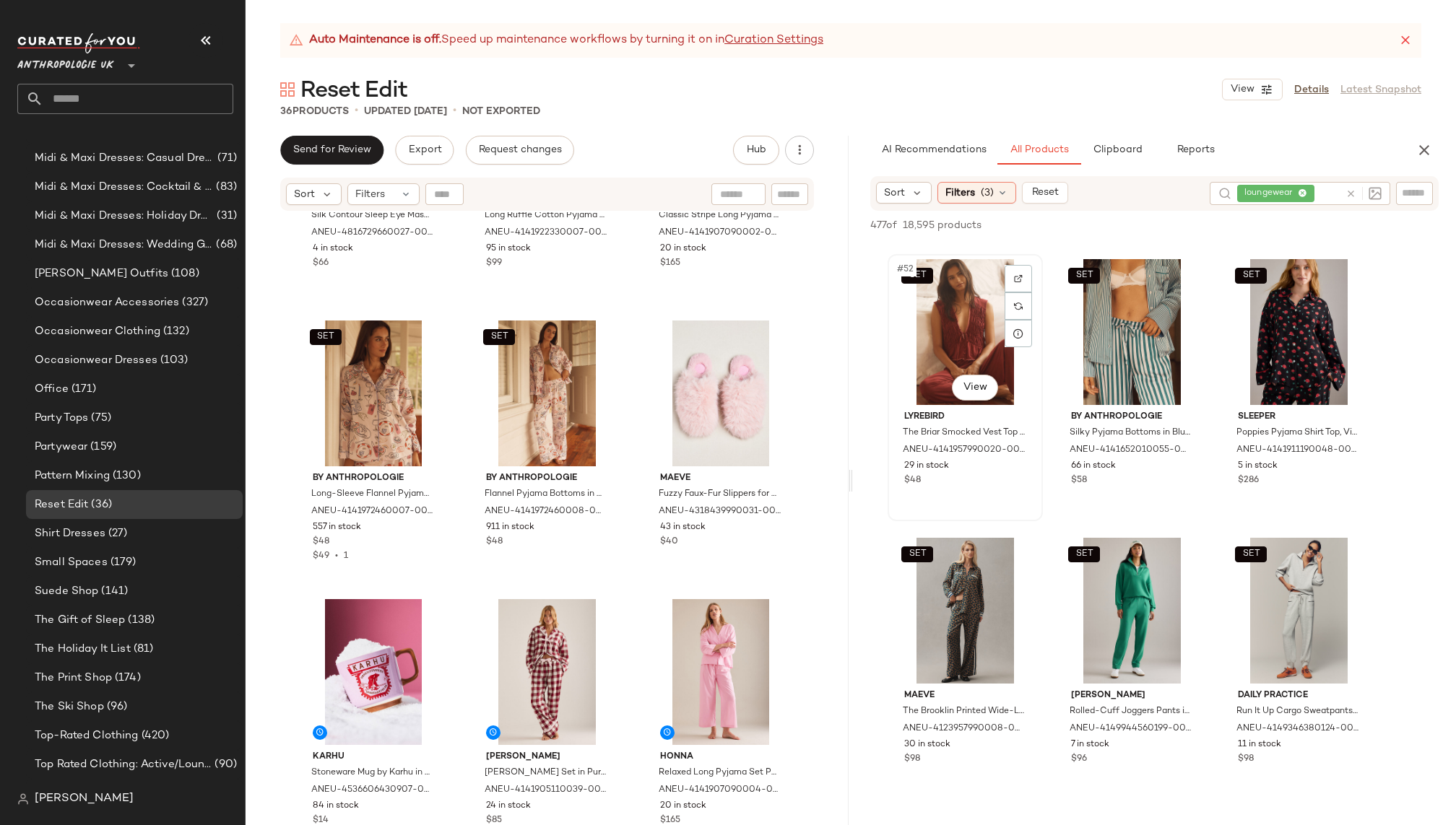
click at [949, 316] on div "SET #52 View" at bounding box center [965, 331] width 145 height 145
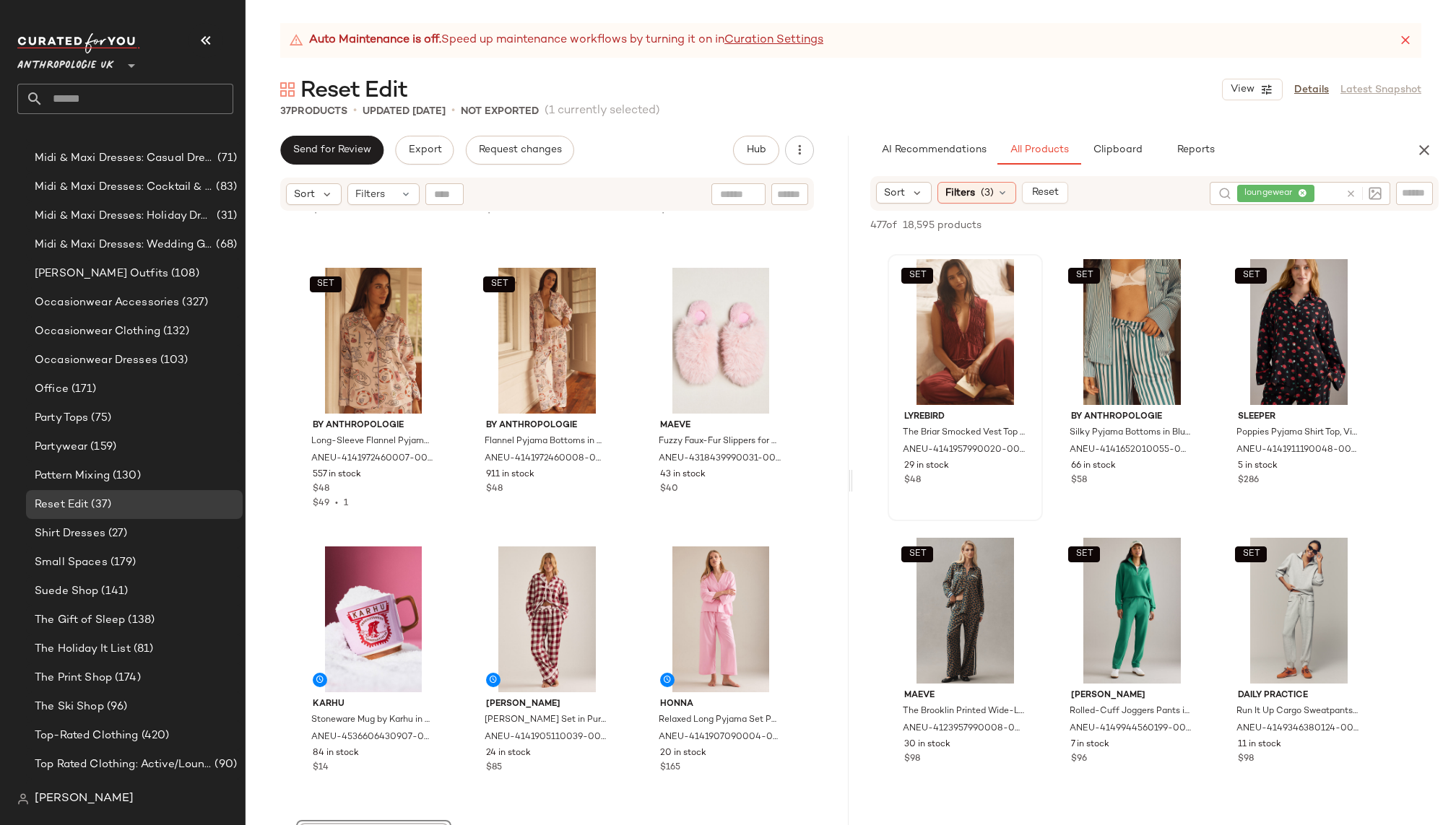
scroll to position [2977, 0]
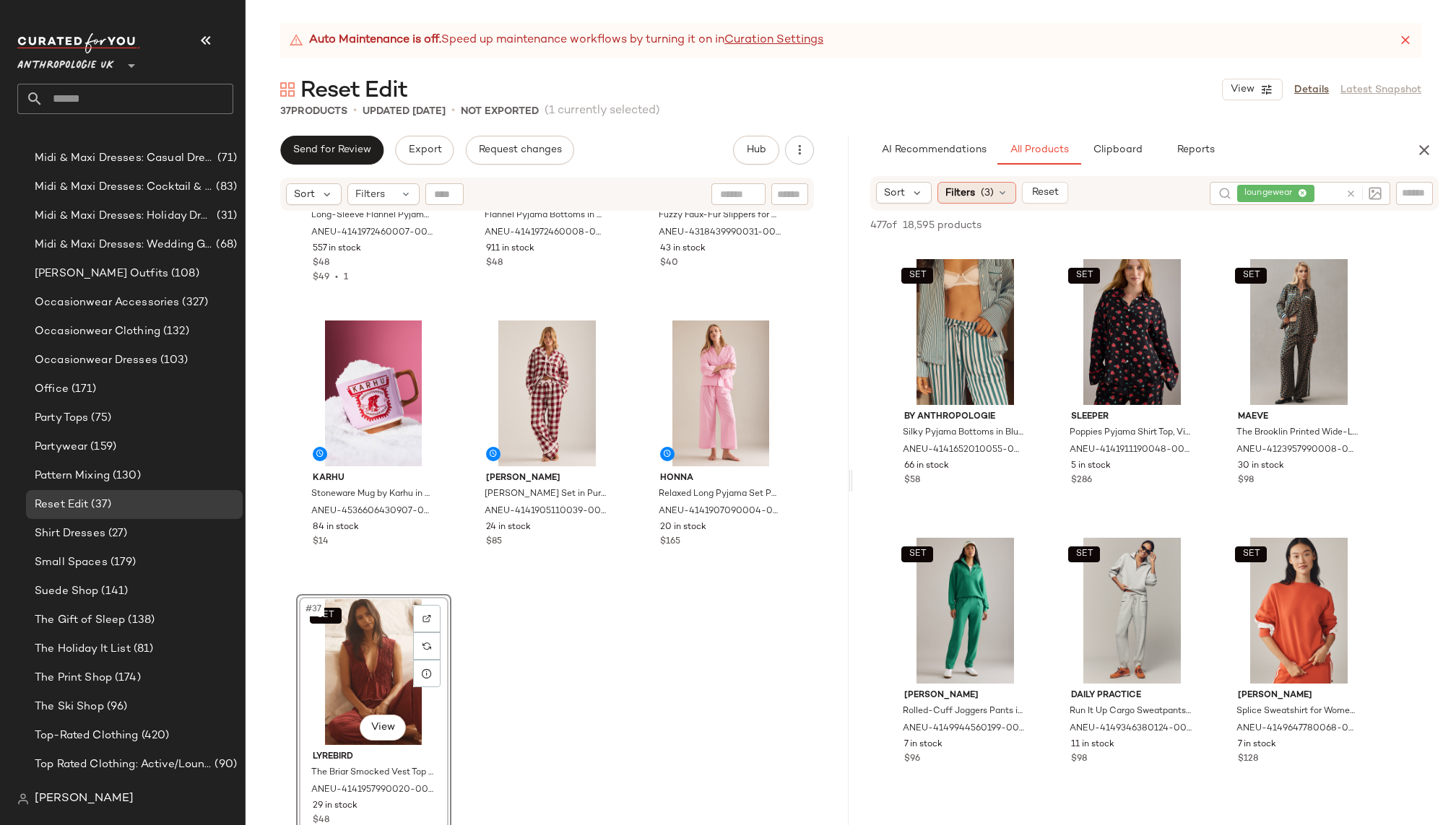
click at [983, 188] on span "(3)" at bounding box center [986, 193] width 13 height 15
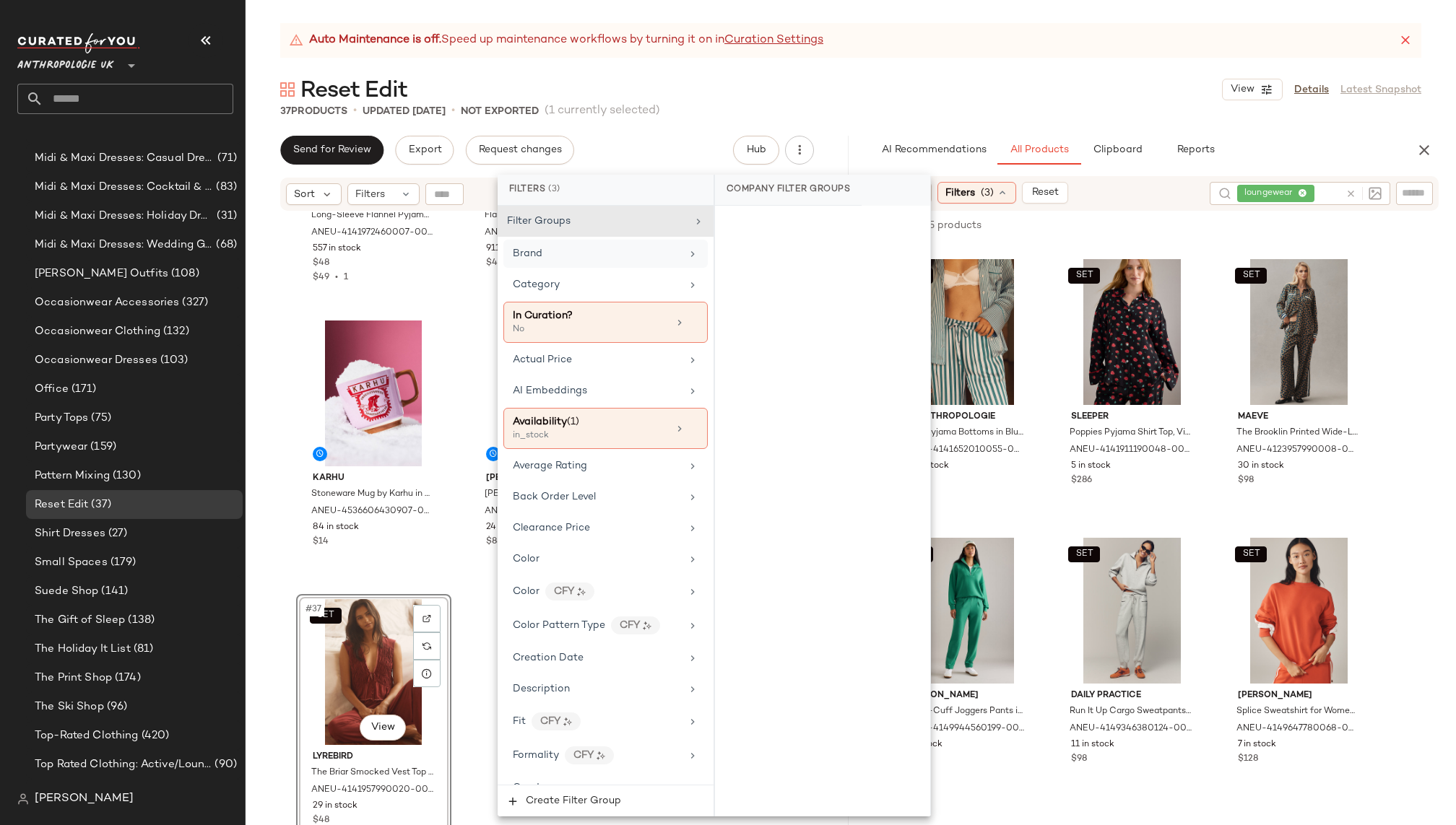
click at [653, 246] on div "Brand" at bounding box center [596, 254] width 169 height 15
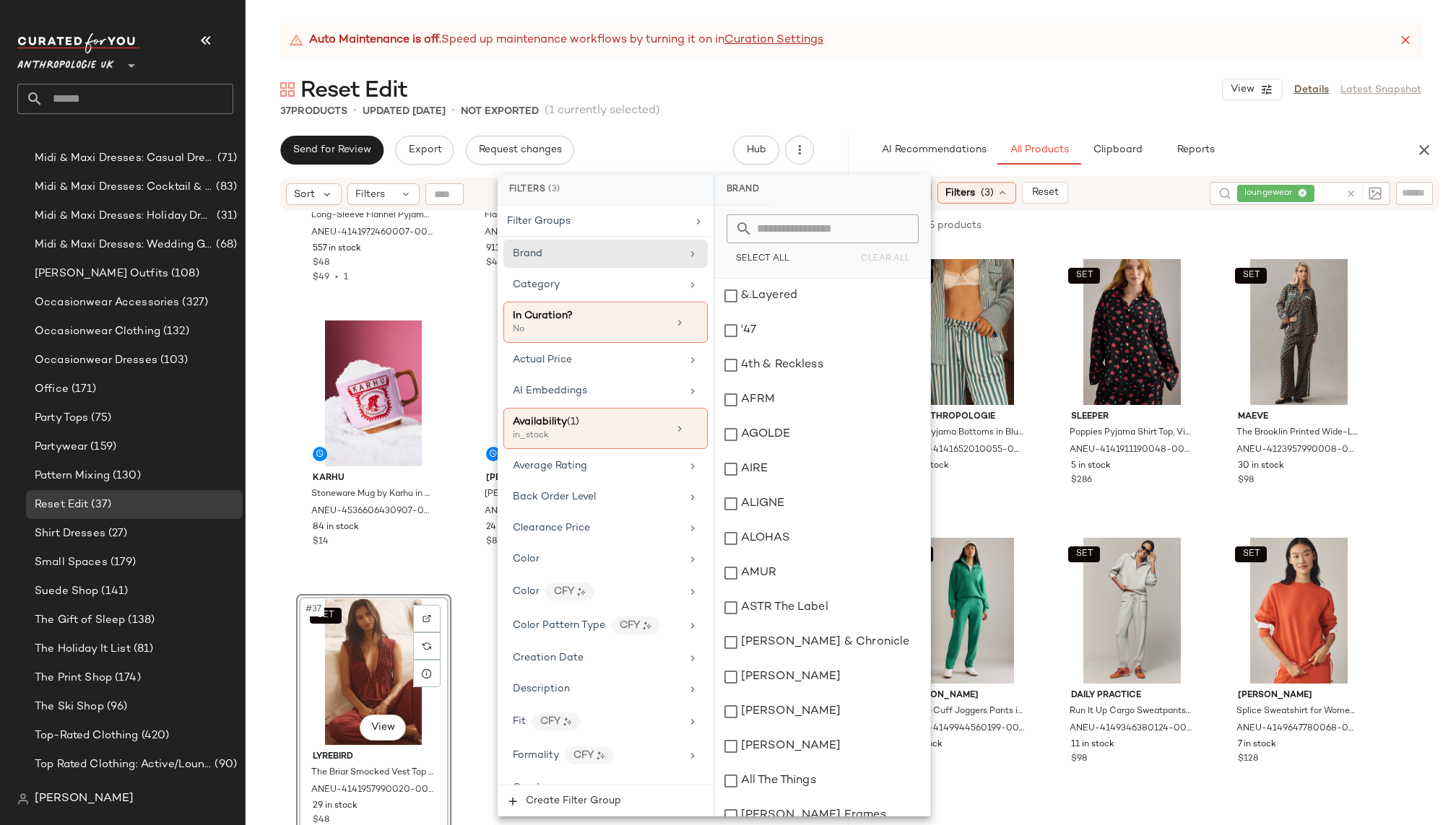
click at [787, 231] on input "text" at bounding box center [830, 229] width 157 height 29
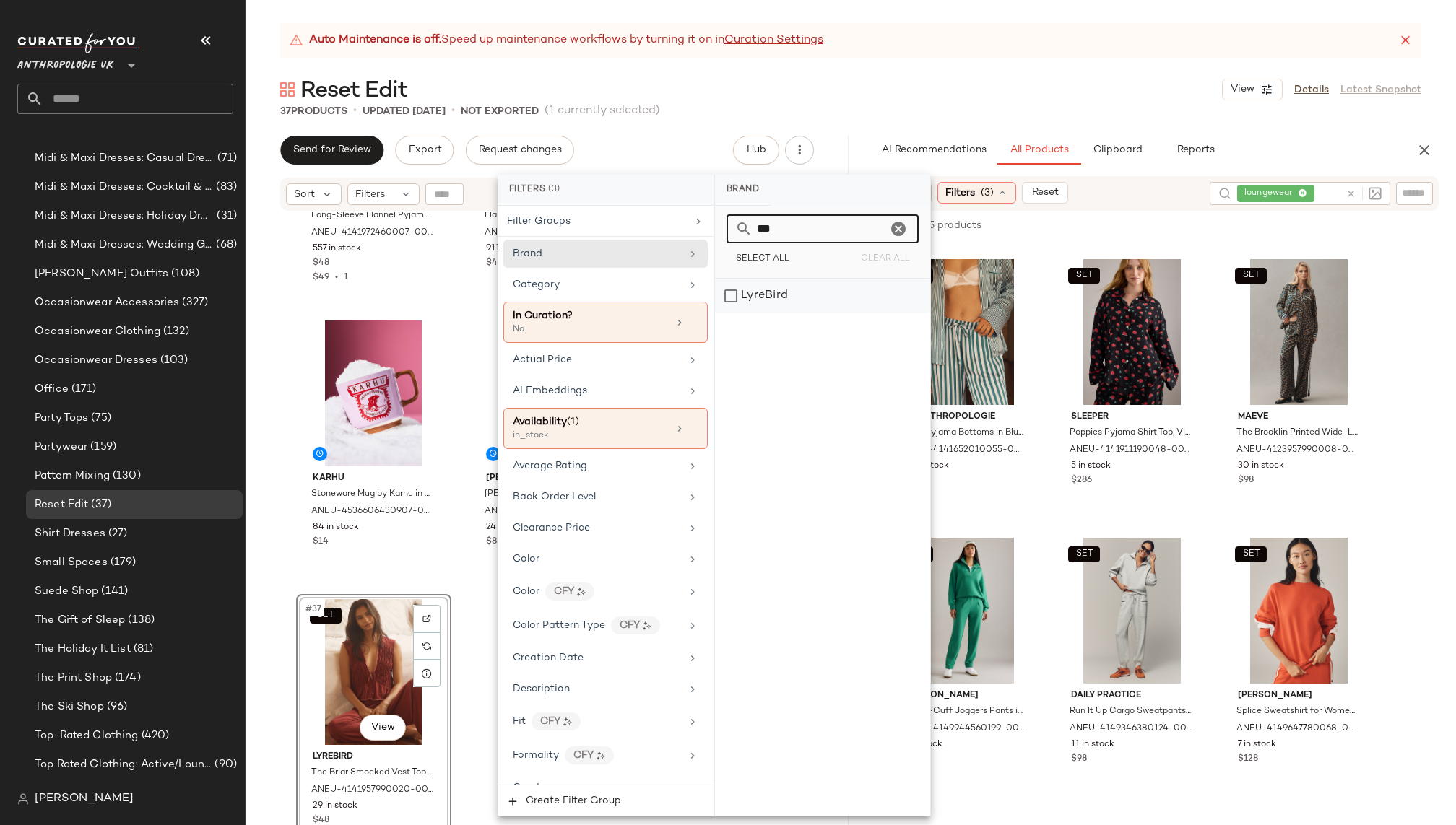
type input "***"
click at [784, 292] on div "LyreBird" at bounding box center [821, 296] width 215 height 35
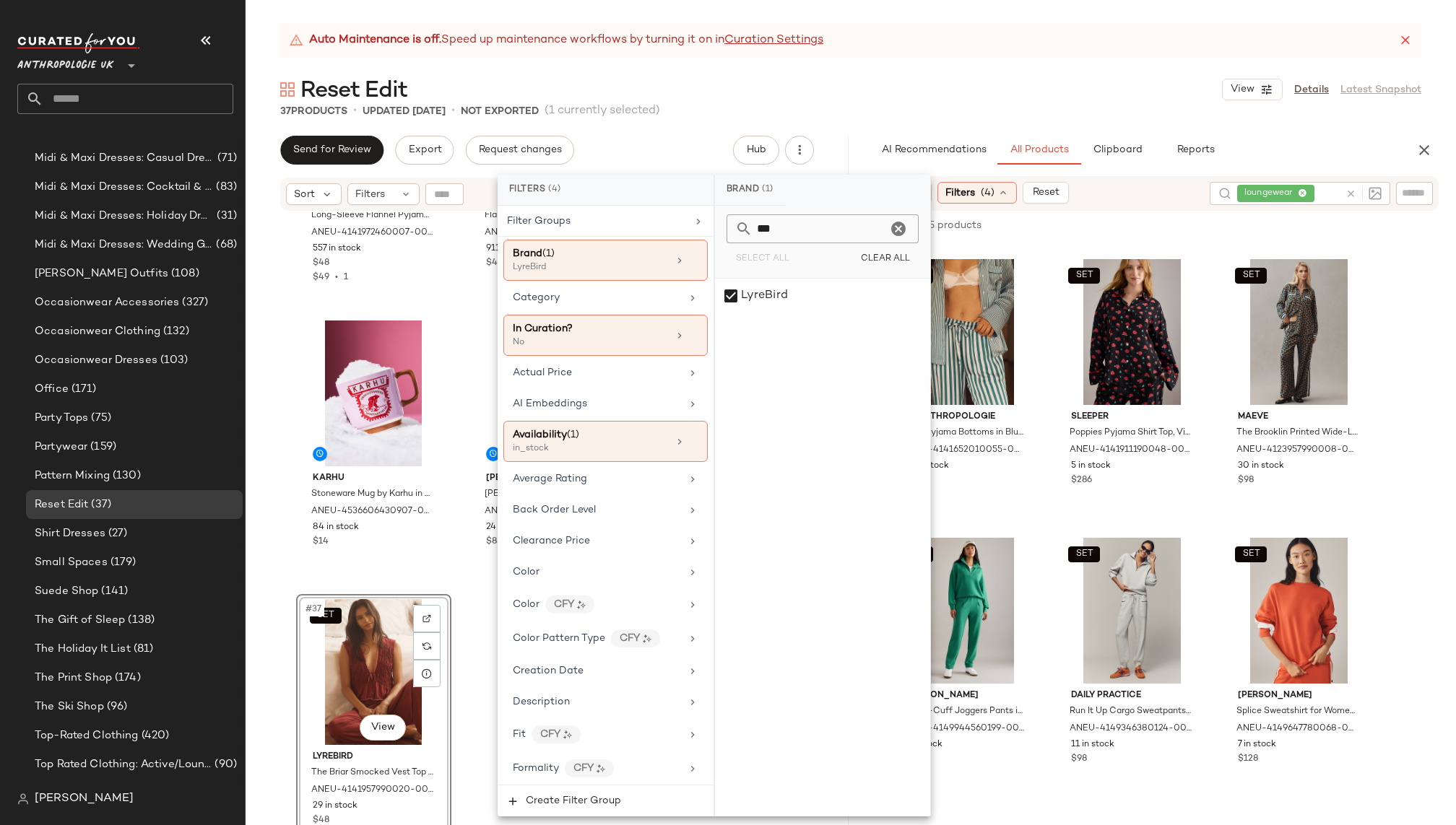
click at [1014, 94] on div "Reset Edit View Details Latest Snapshot" at bounding box center [850, 90] width 1210 height 29
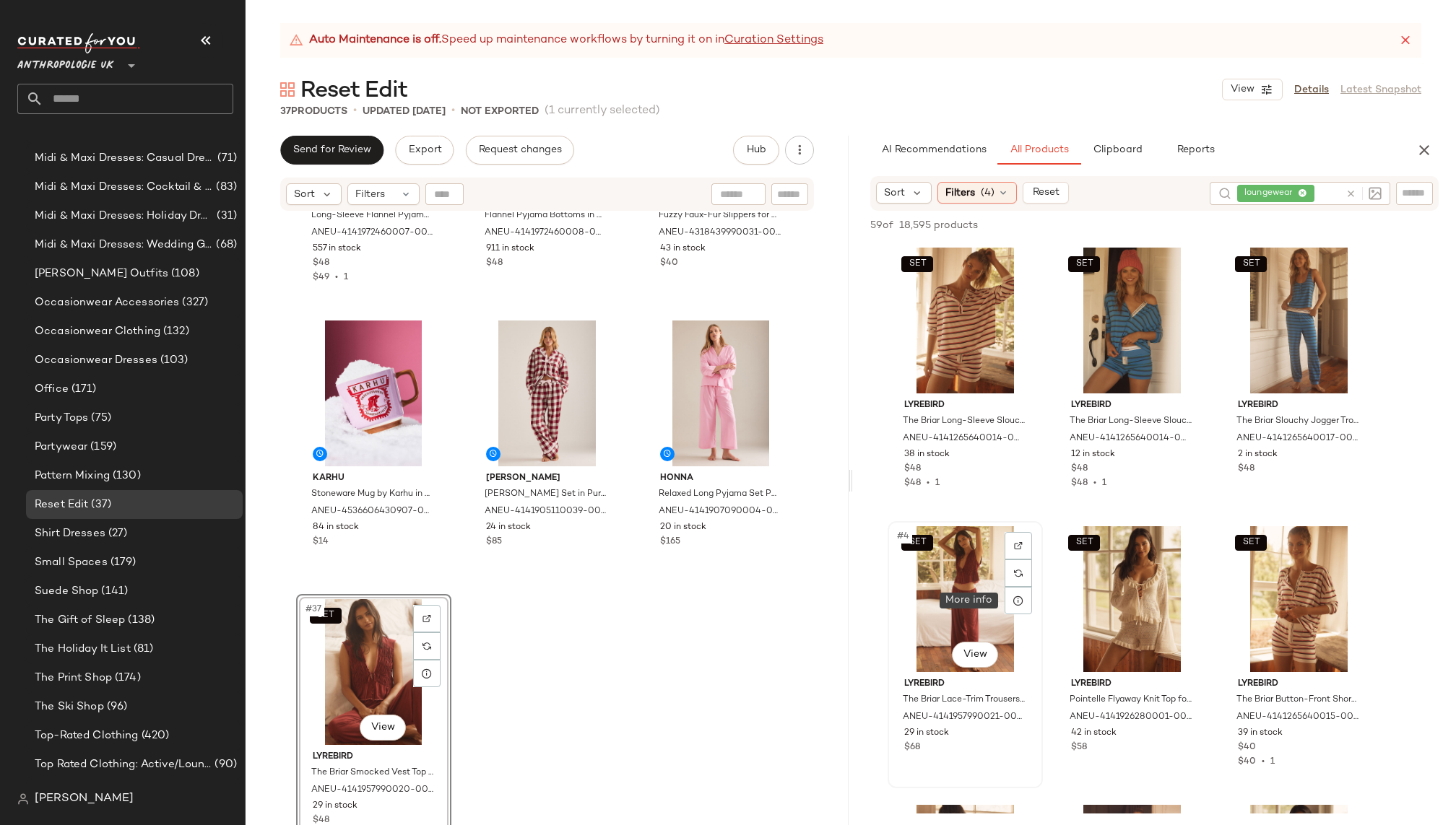
click at [946, 604] on div "SET #4 View" at bounding box center [965, 599] width 145 height 145
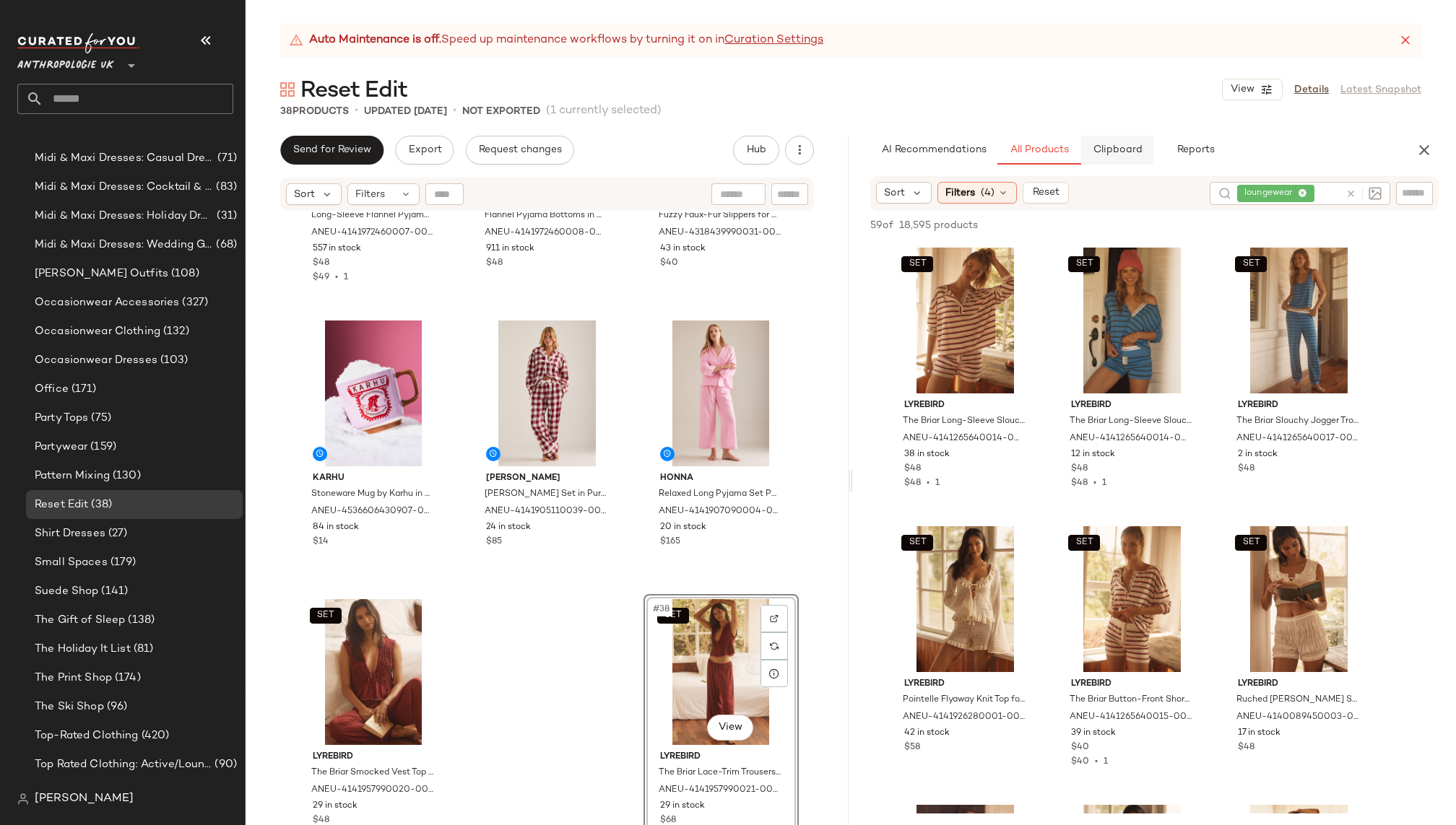
click at [1125, 151] on span "Clipboard" at bounding box center [1117, 150] width 50 height 12
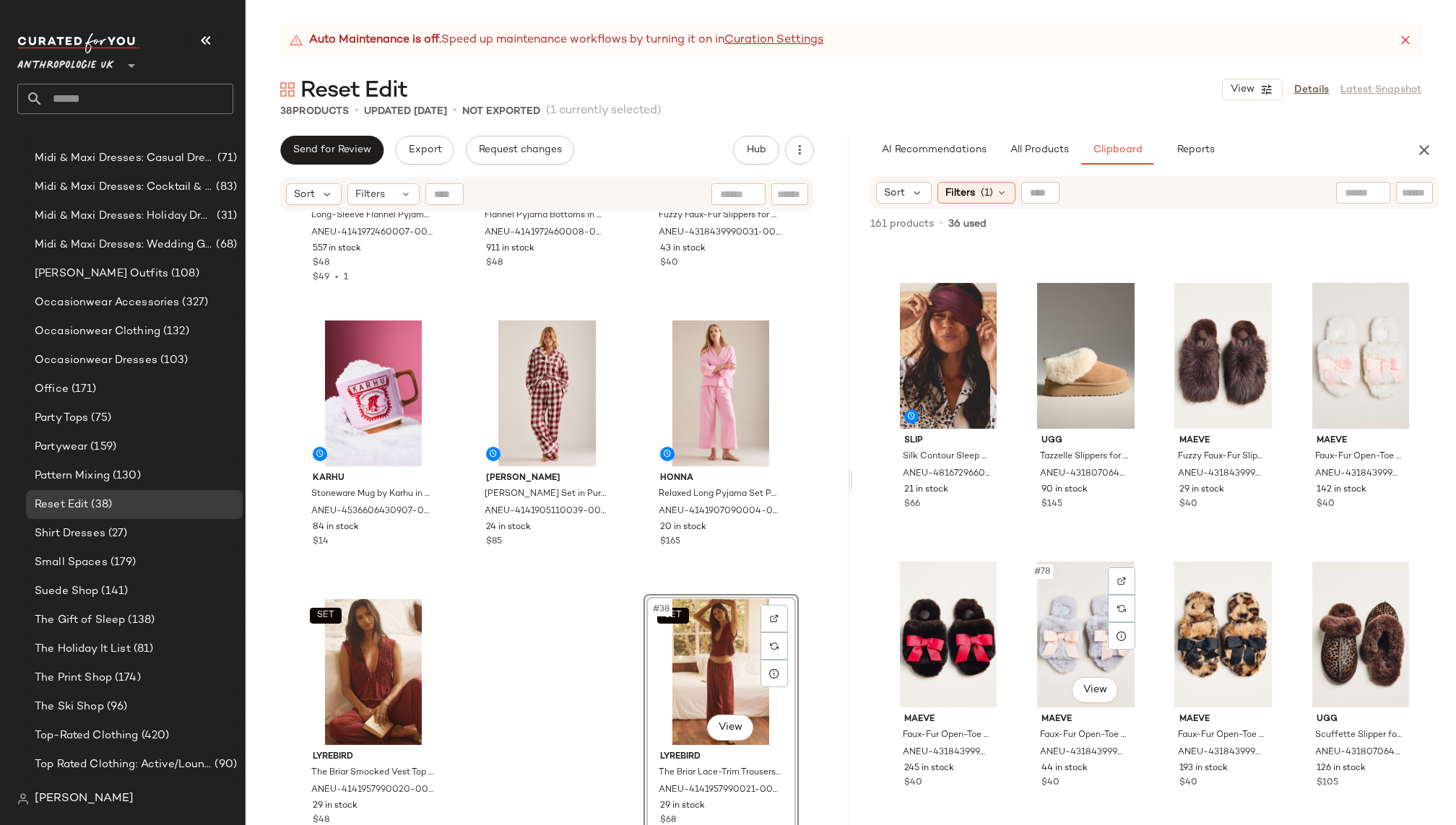
scroll to position [4996, 0]
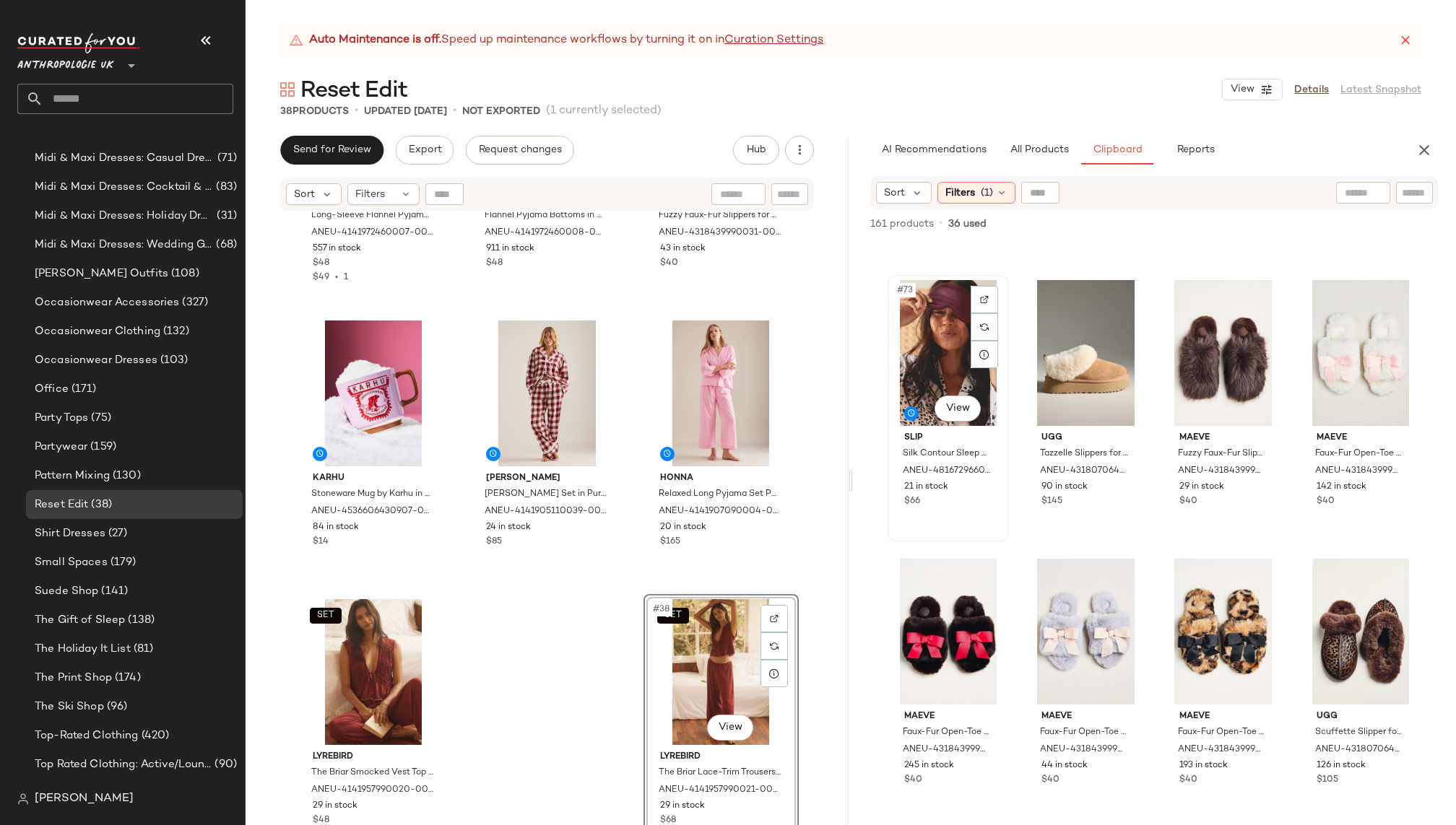
click at [936, 336] on div "#73 View" at bounding box center [948, 352] width 111 height 145
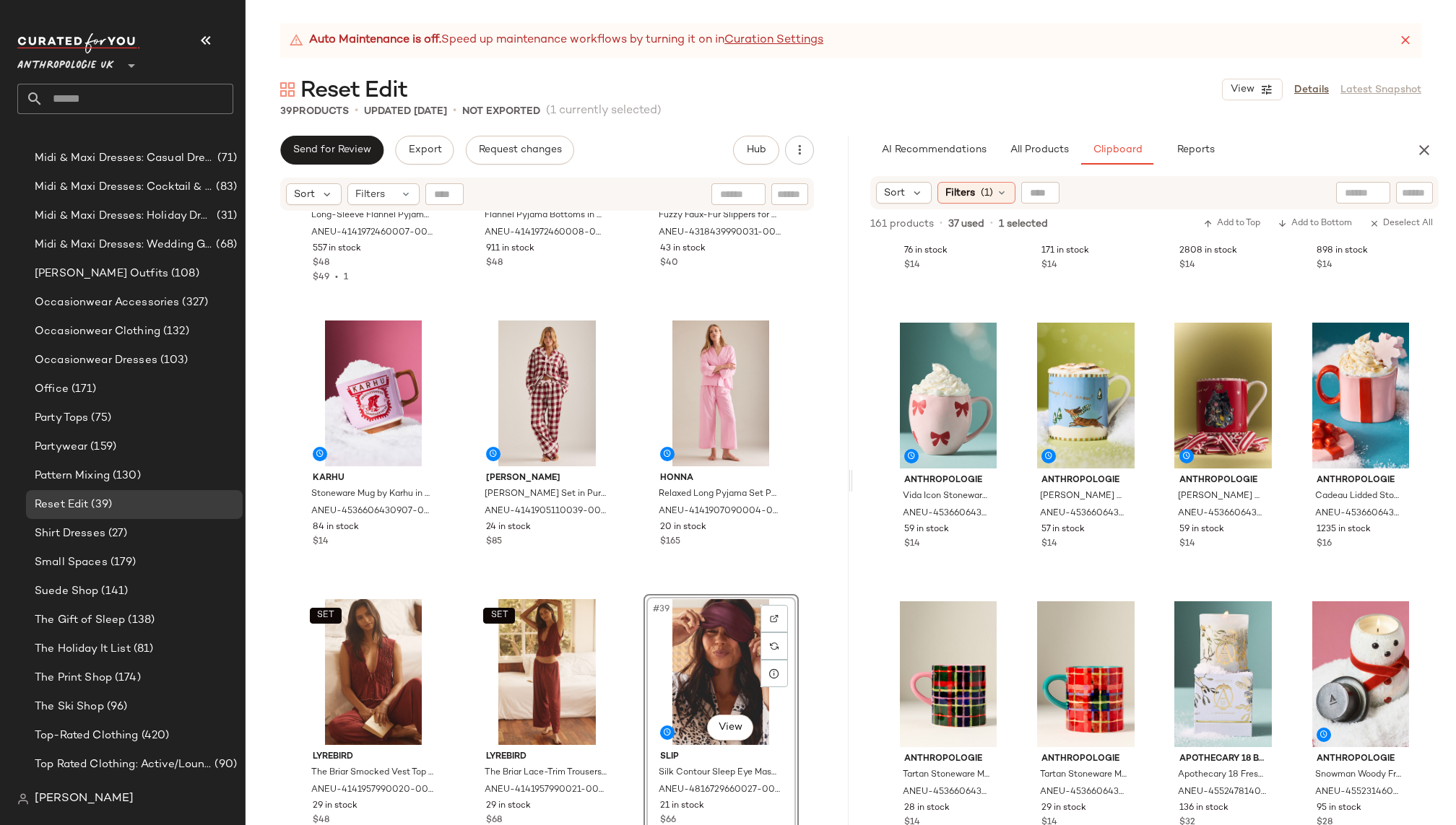
scroll to position [7467, 0]
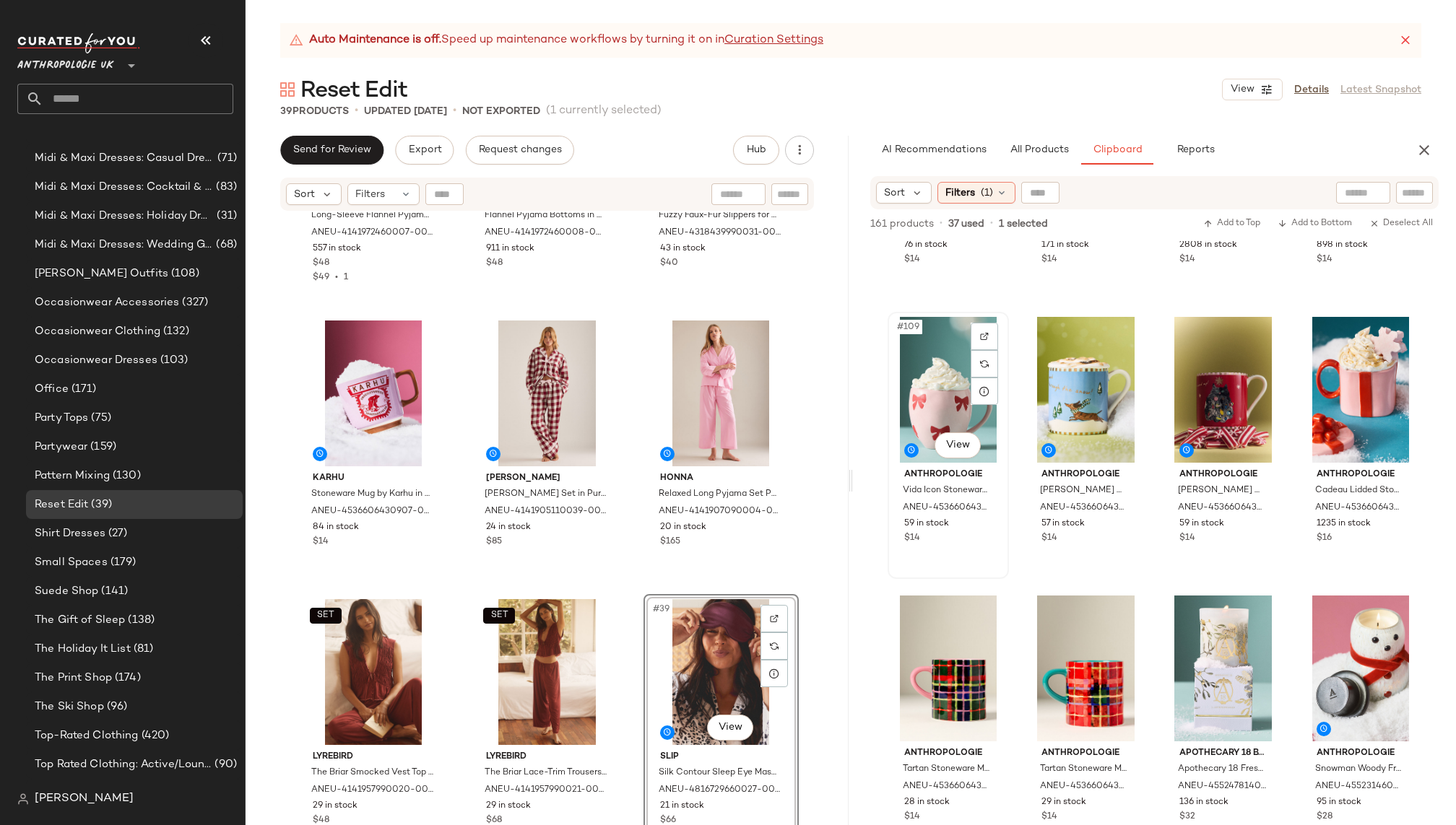
click at [902, 403] on div "#109 View" at bounding box center [948, 389] width 111 height 145
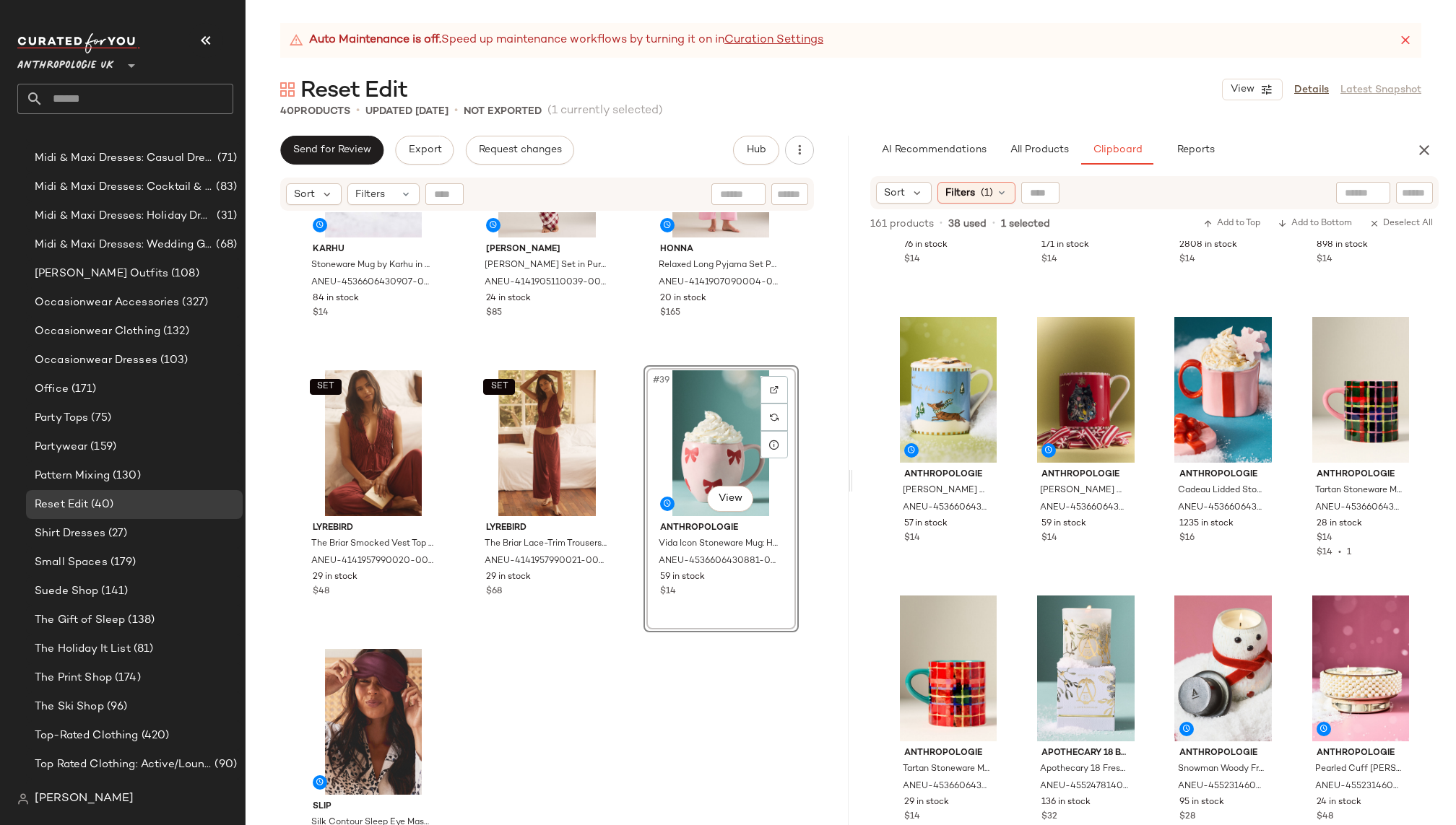
scroll to position [3255, 0]
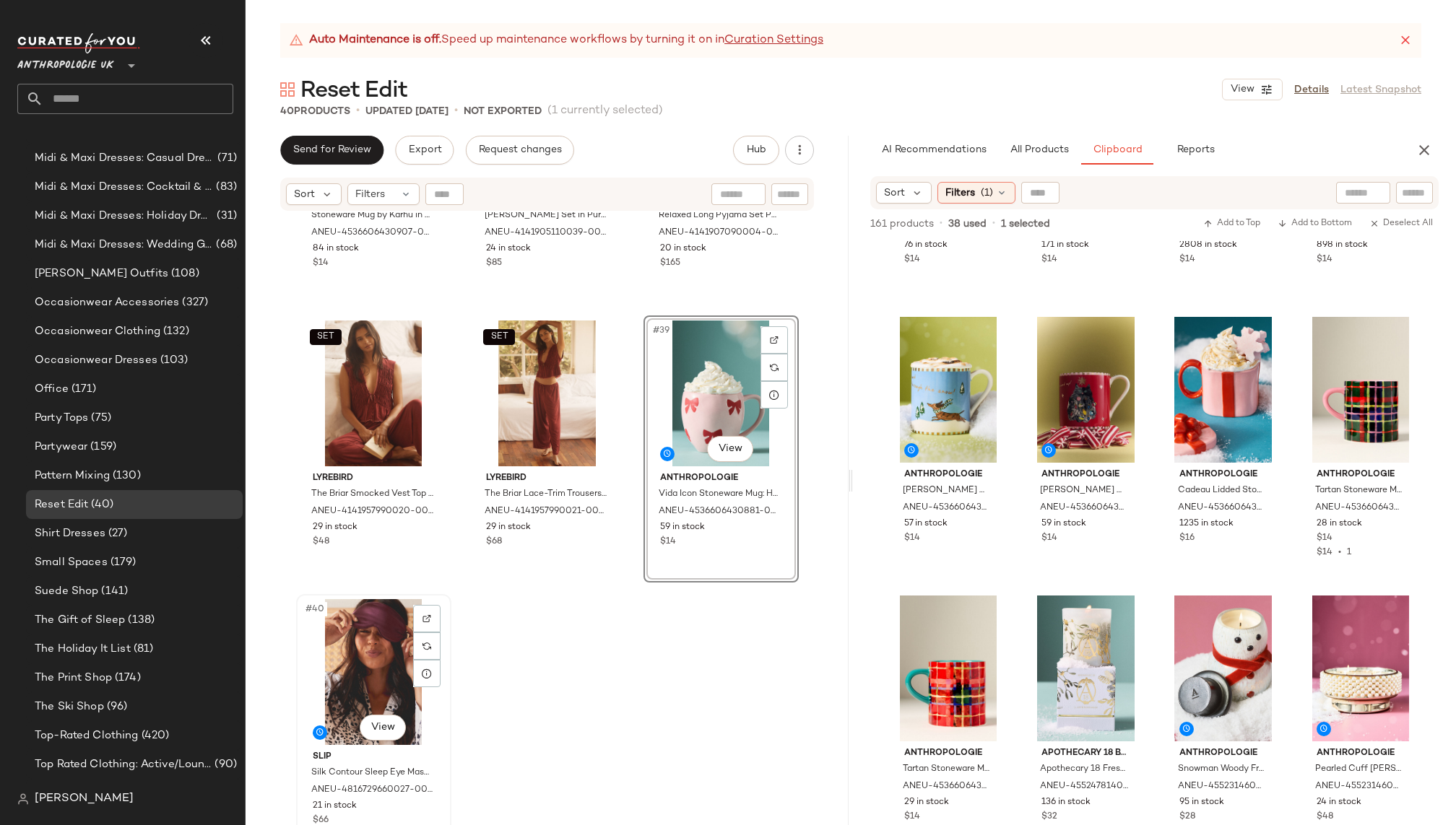
click at [336, 656] on div "#40 View" at bounding box center [374, 671] width 145 height 145
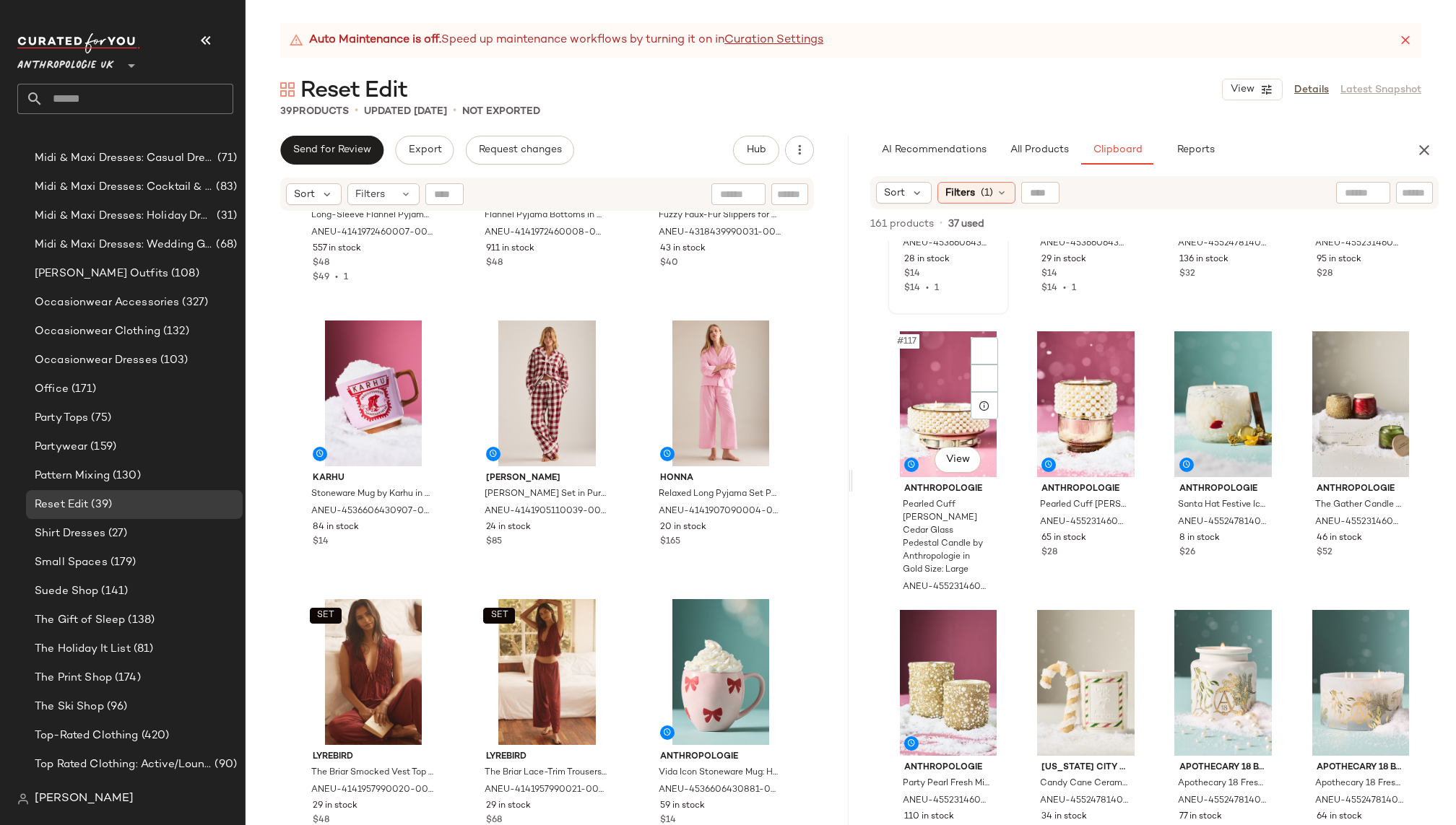
scroll to position [8057, 0]
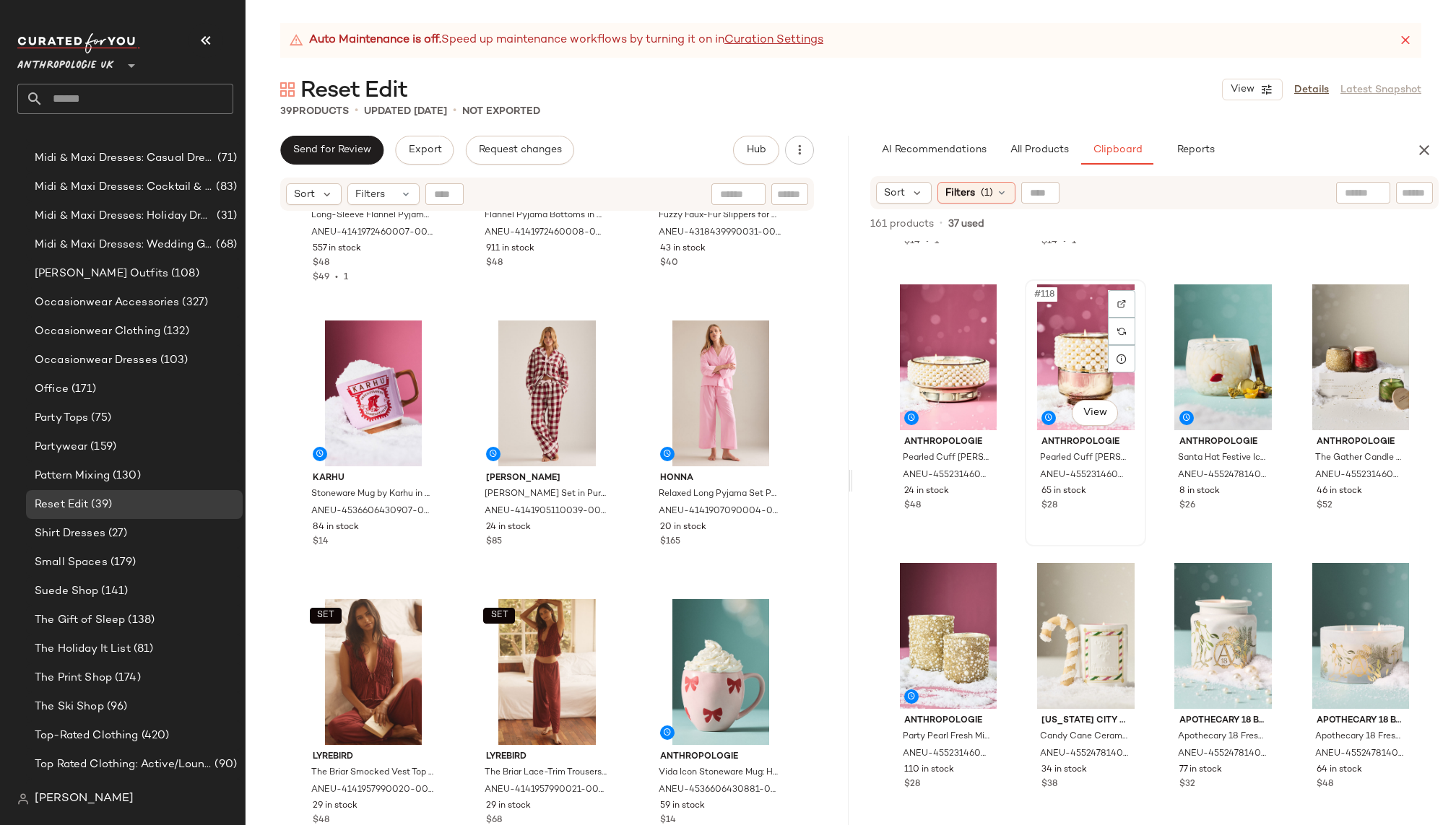
click at [1047, 340] on div "#118 View" at bounding box center [1084, 356] width 111 height 145
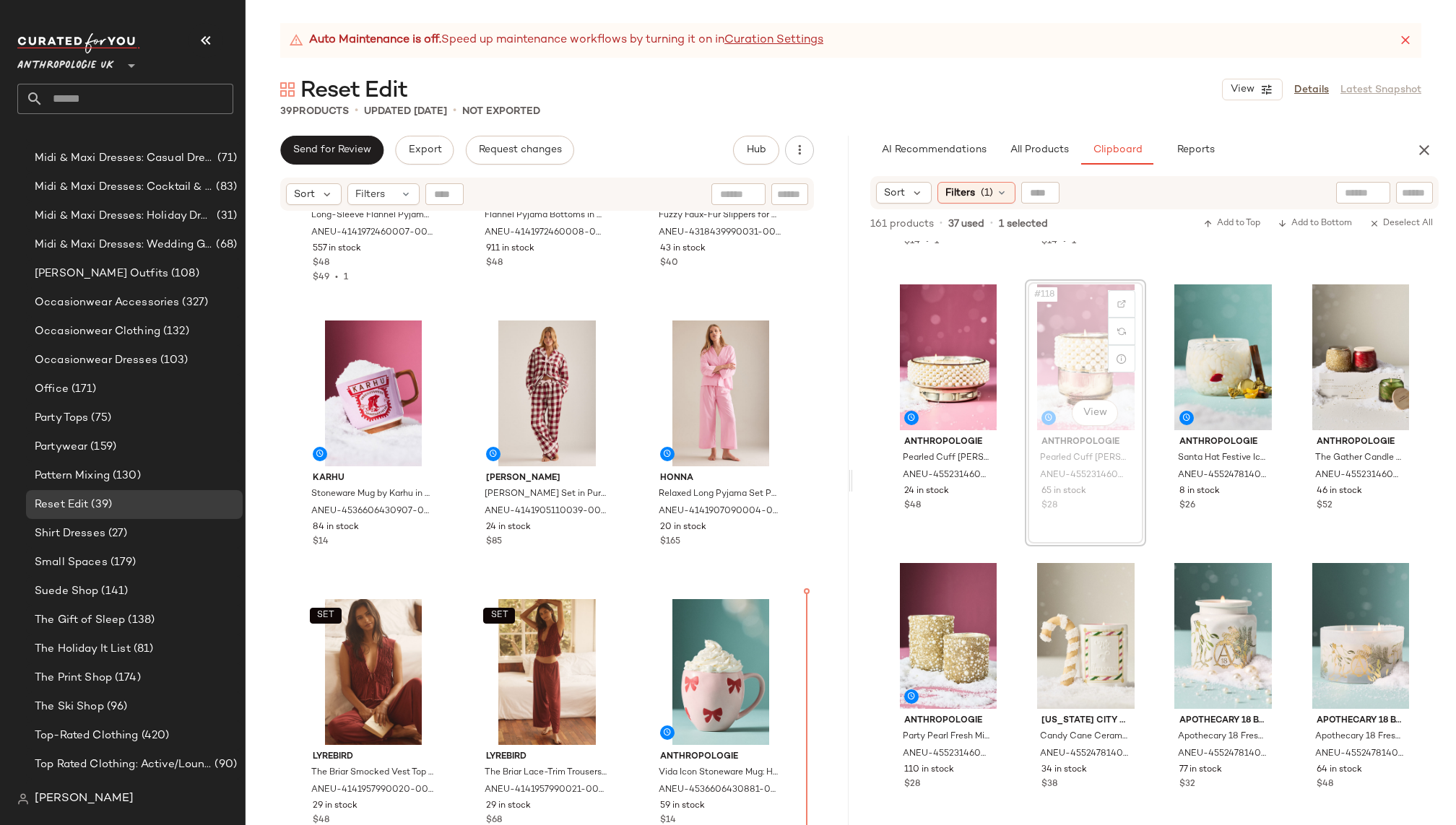
scroll to position [8057, 0]
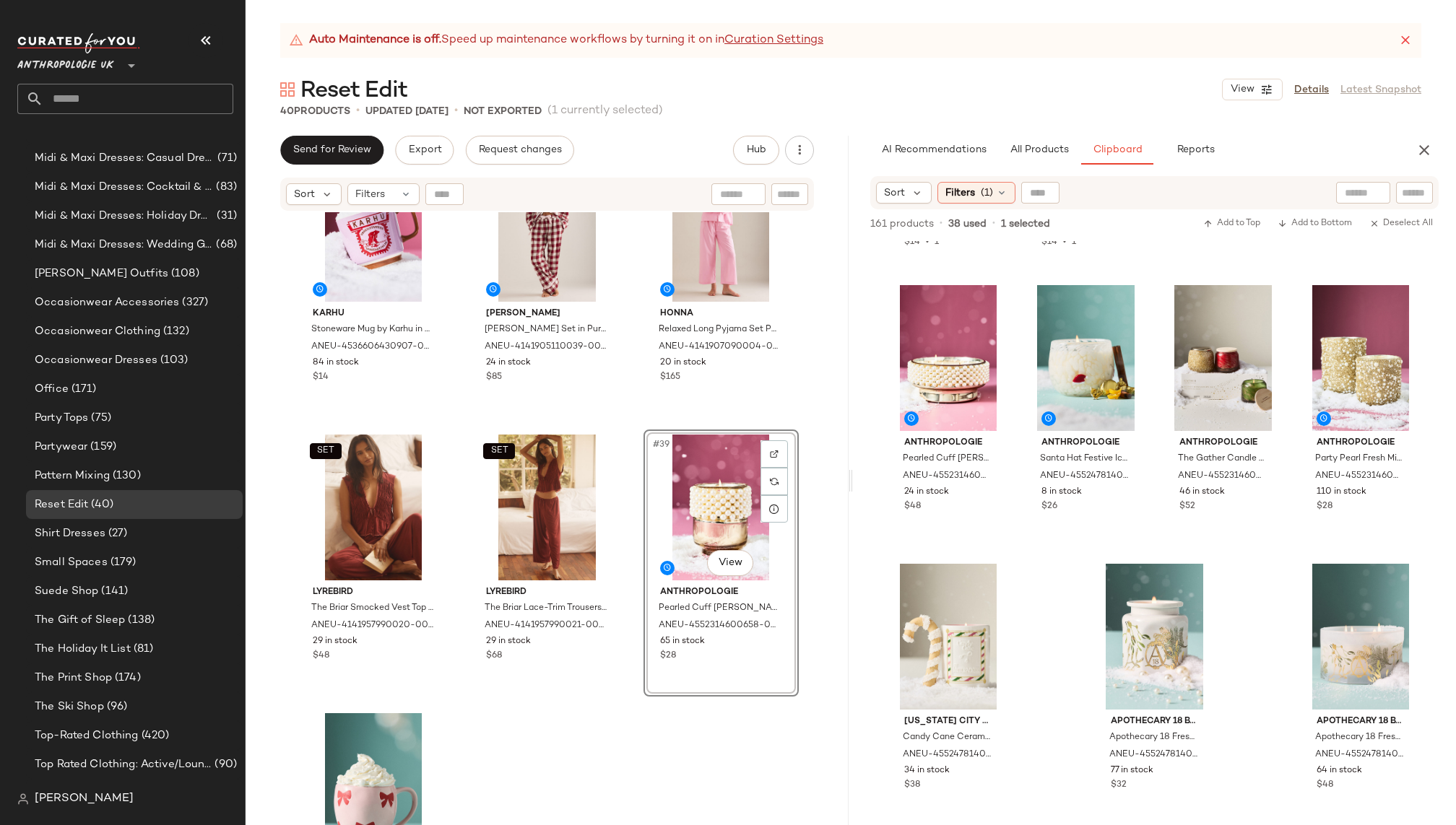
scroll to position [3255, 0]
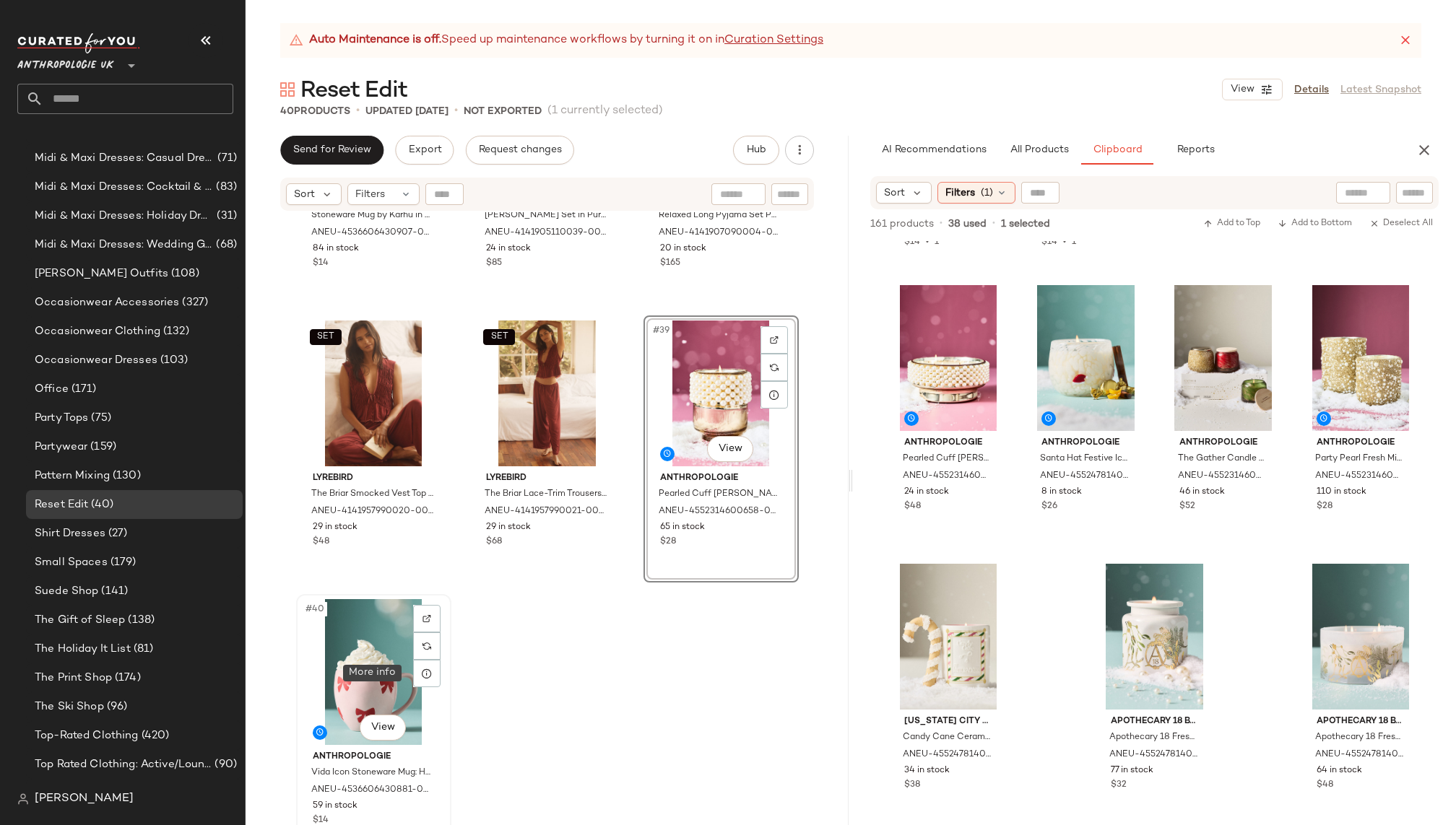
click at [352, 679] on div "#40 View" at bounding box center [374, 671] width 145 height 145
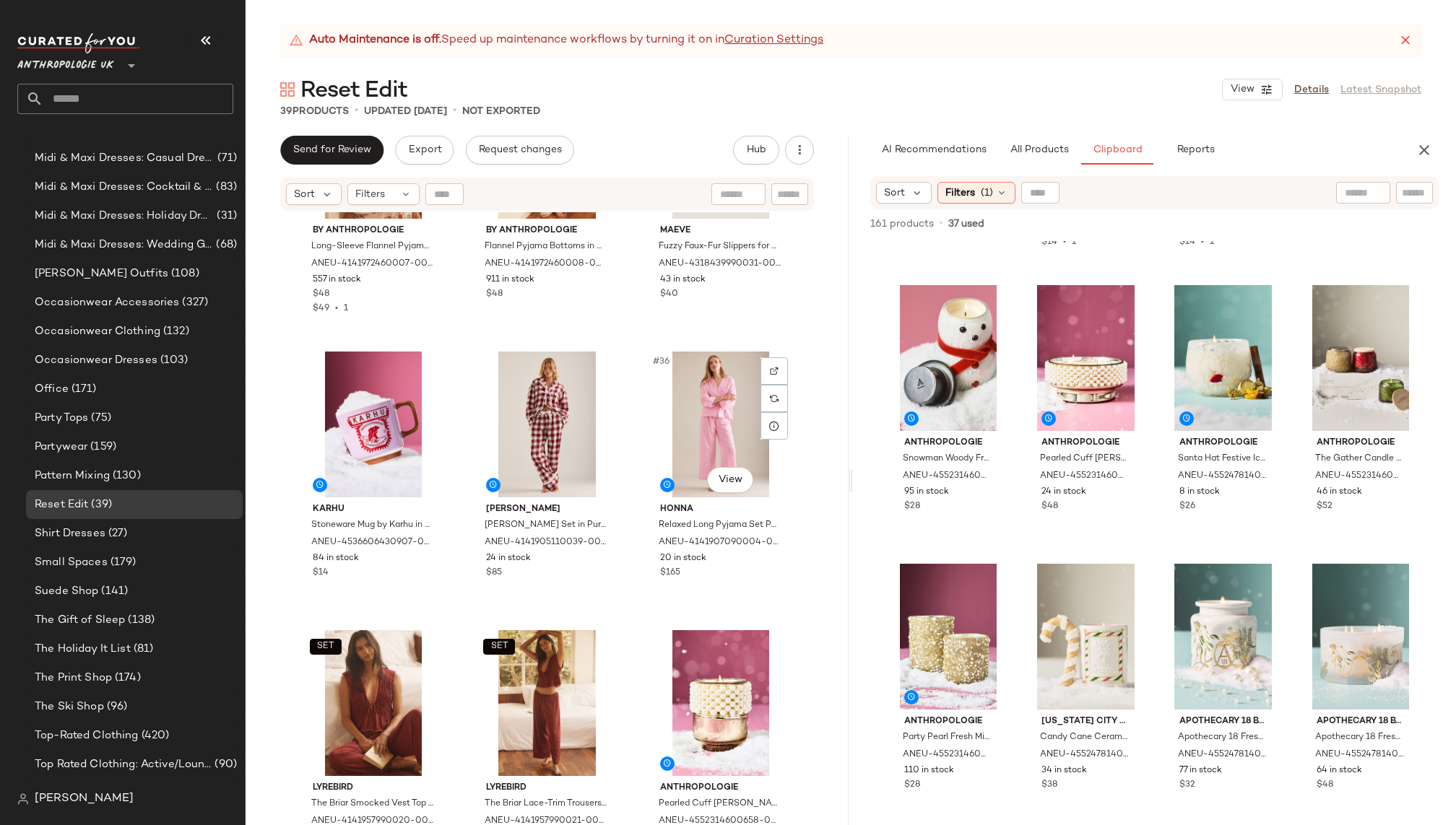
scroll to position [2977, 0]
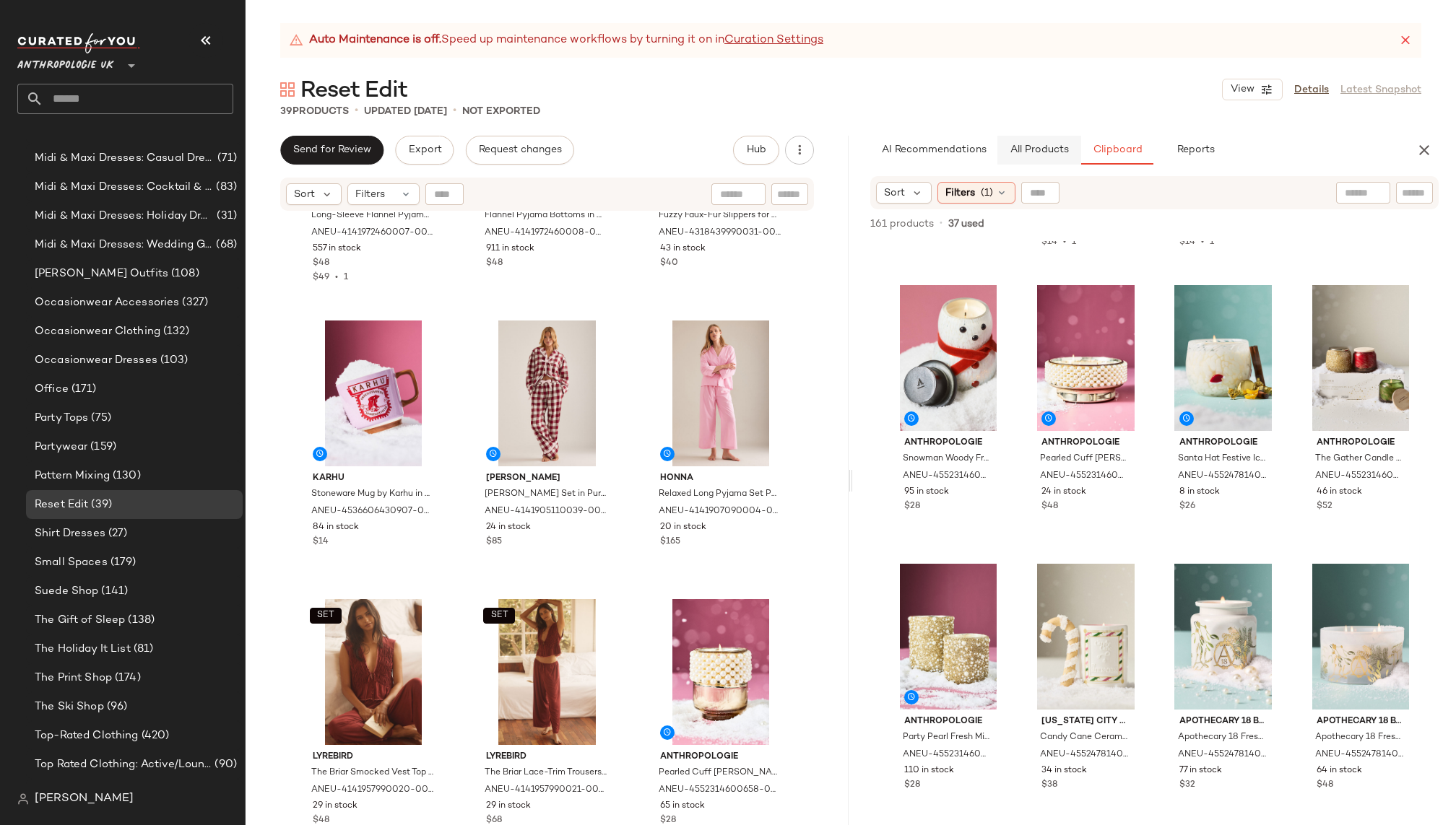
click at [1042, 151] on span "All Products" at bounding box center [1038, 150] width 59 height 12
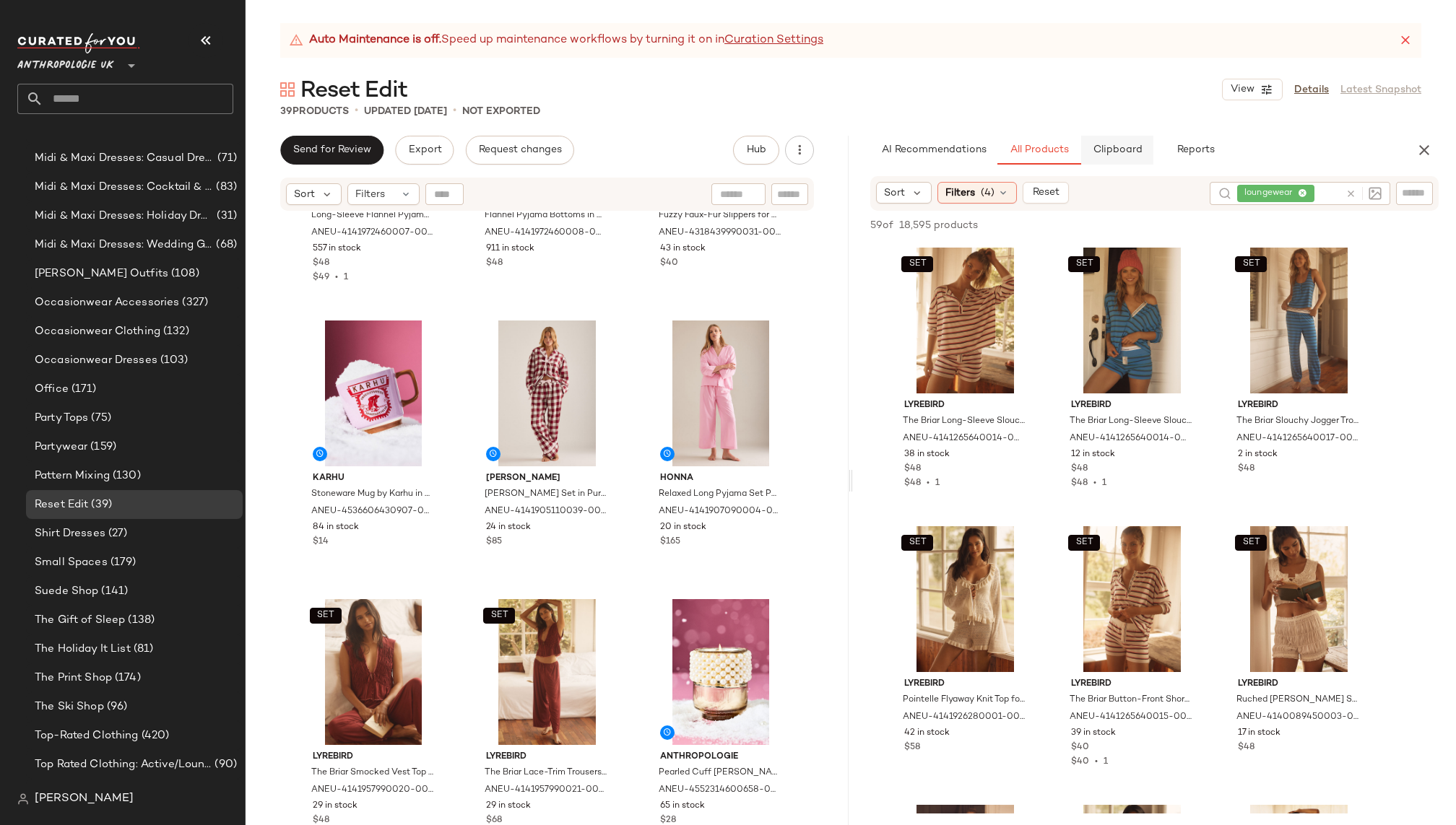
click at [1113, 147] on span "Clipboard" at bounding box center [1117, 150] width 50 height 12
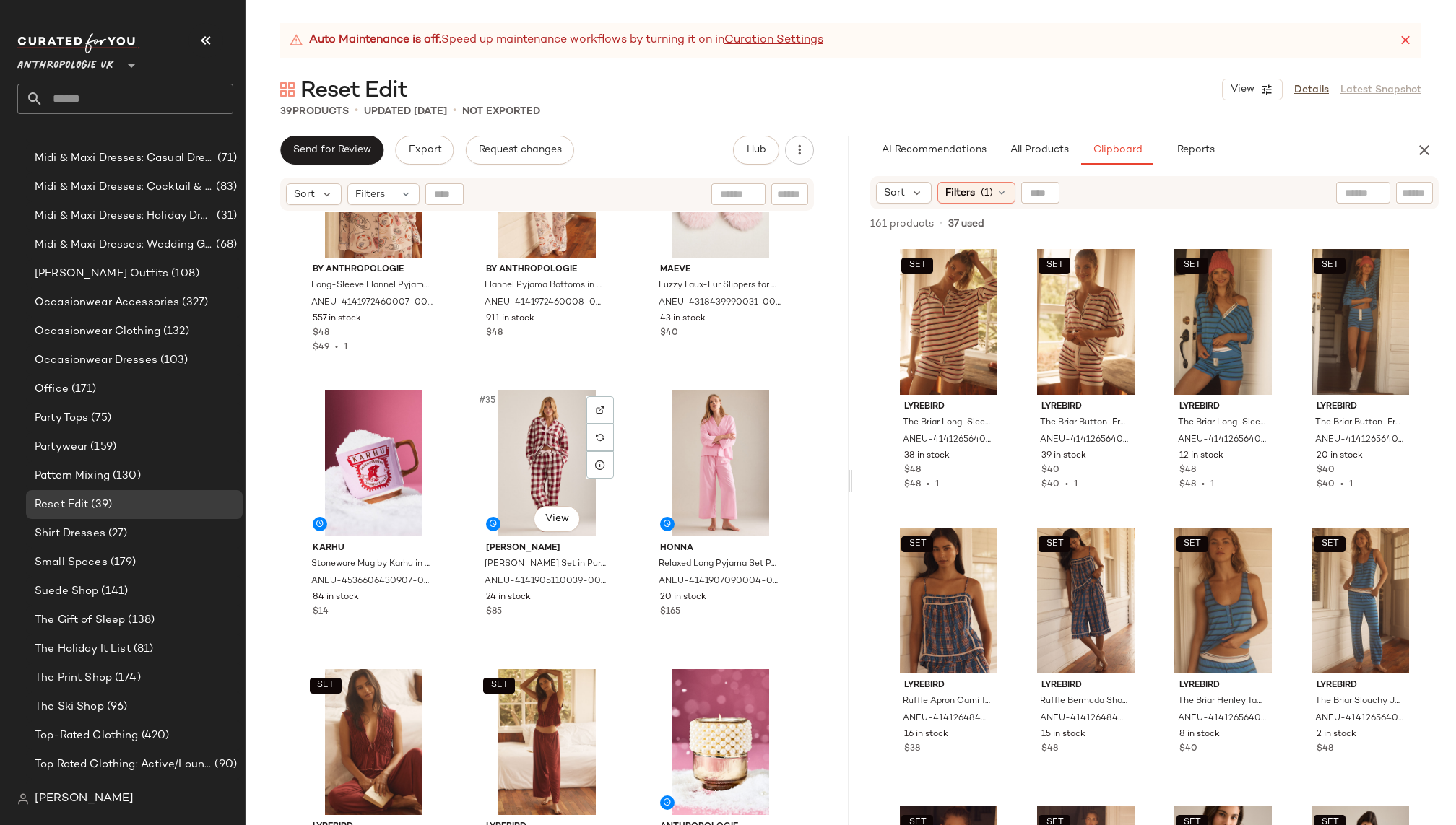
scroll to position [2924, 0]
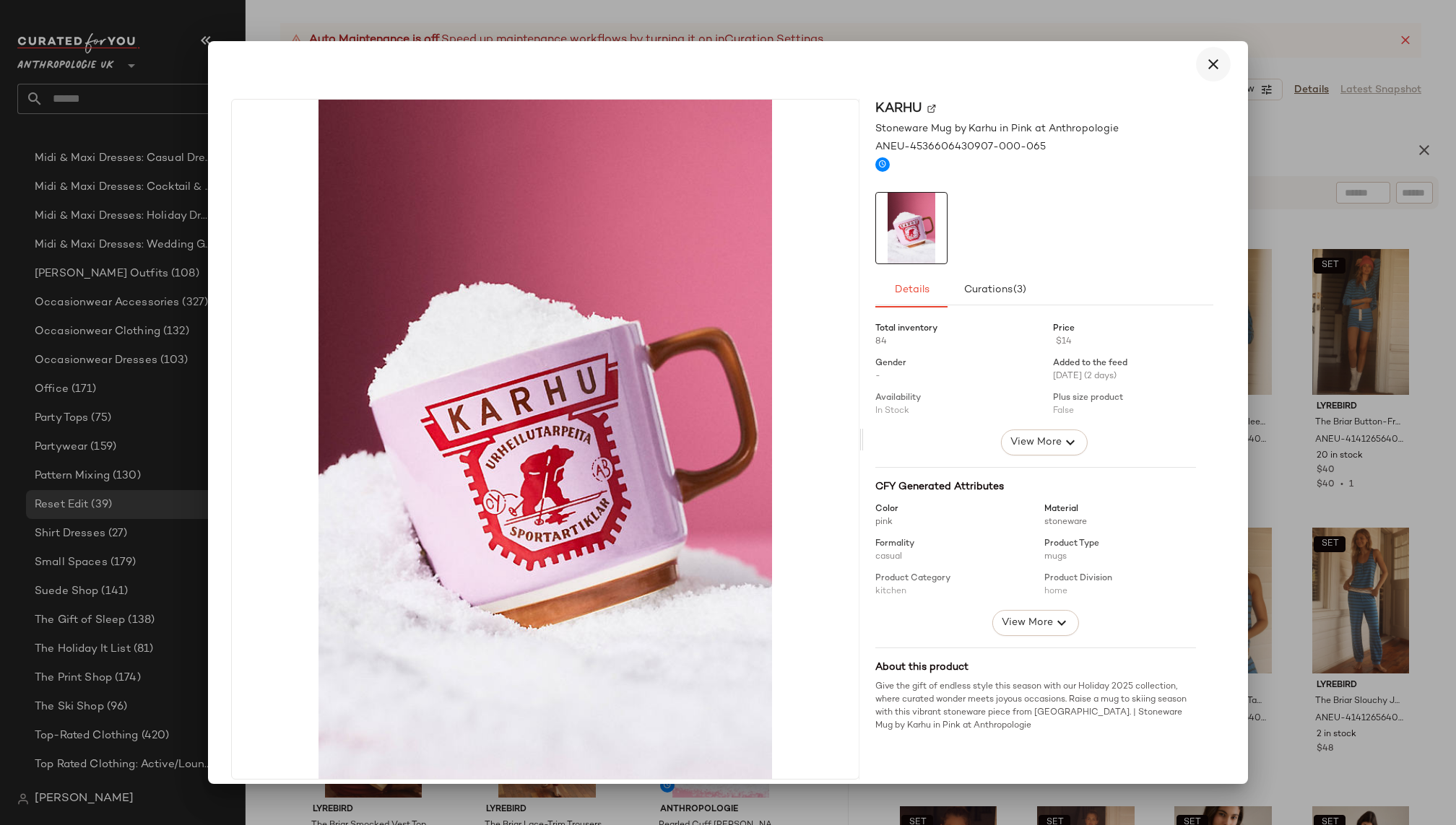
click at [1209, 64] on icon "button" at bounding box center [1213, 64] width 17 height 17
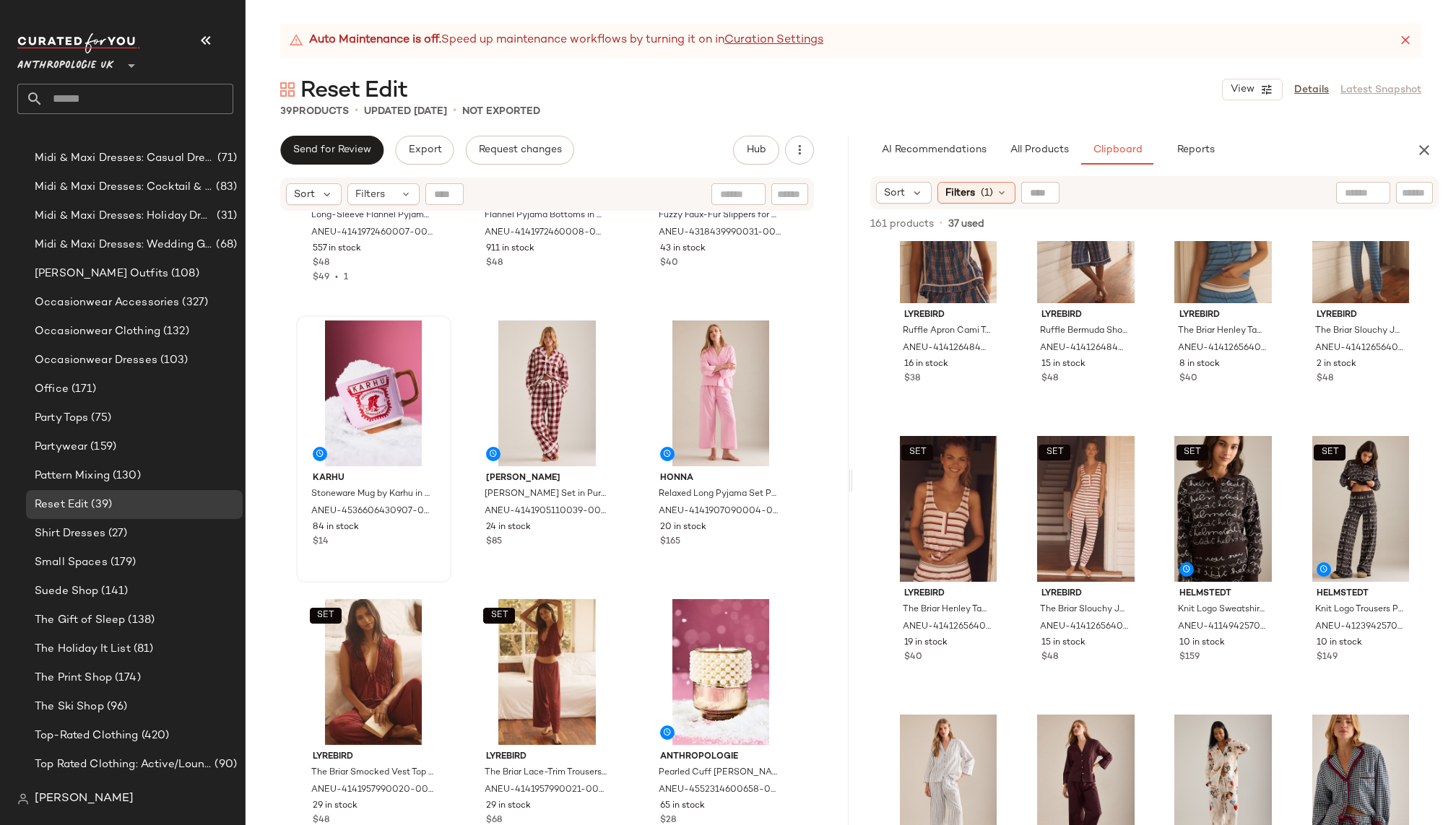
scroll to position [396, 0]
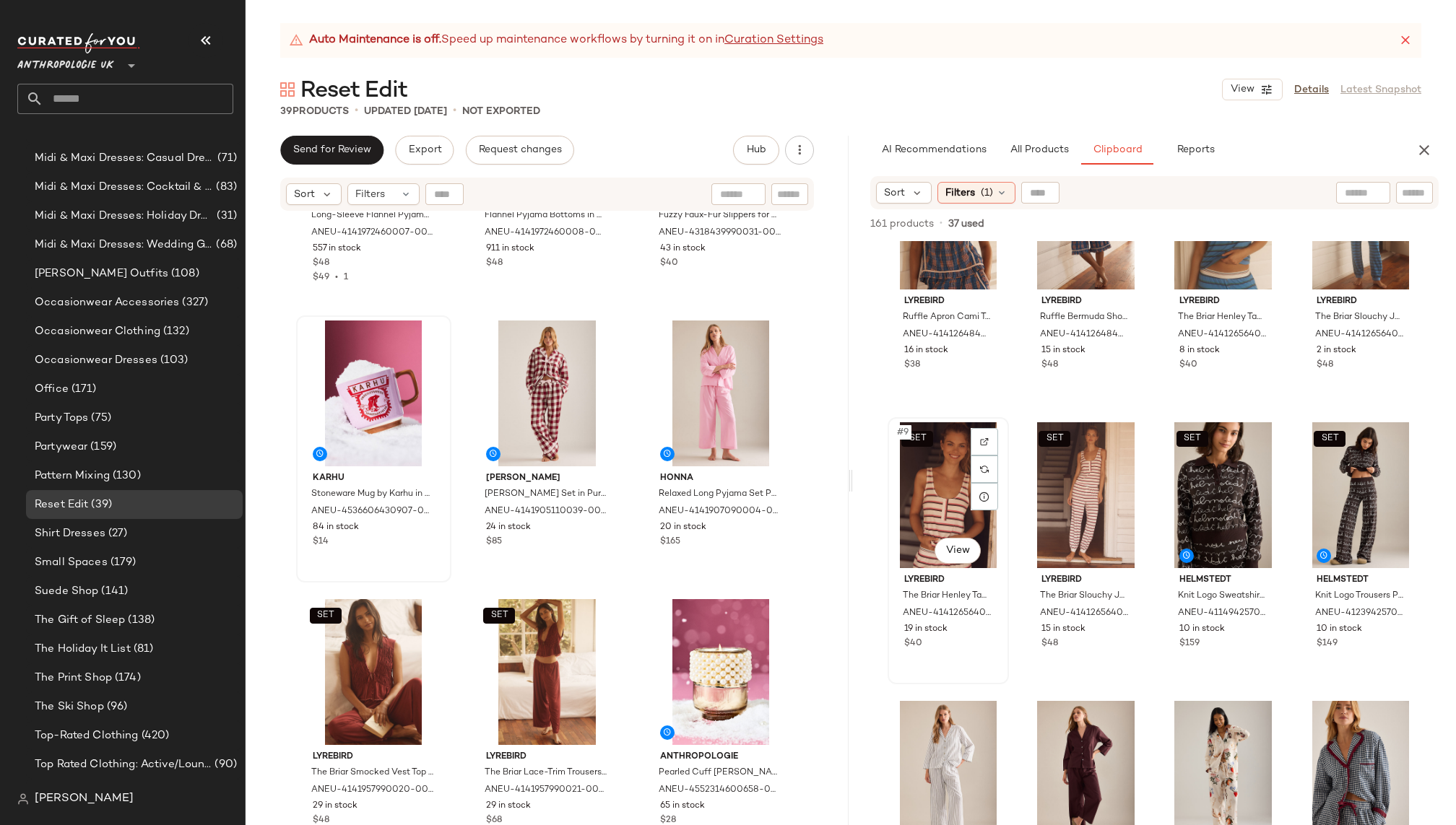
click at [929, 495] on div "SET #9 View" at bounding box center [948, 495] width 111 height 145
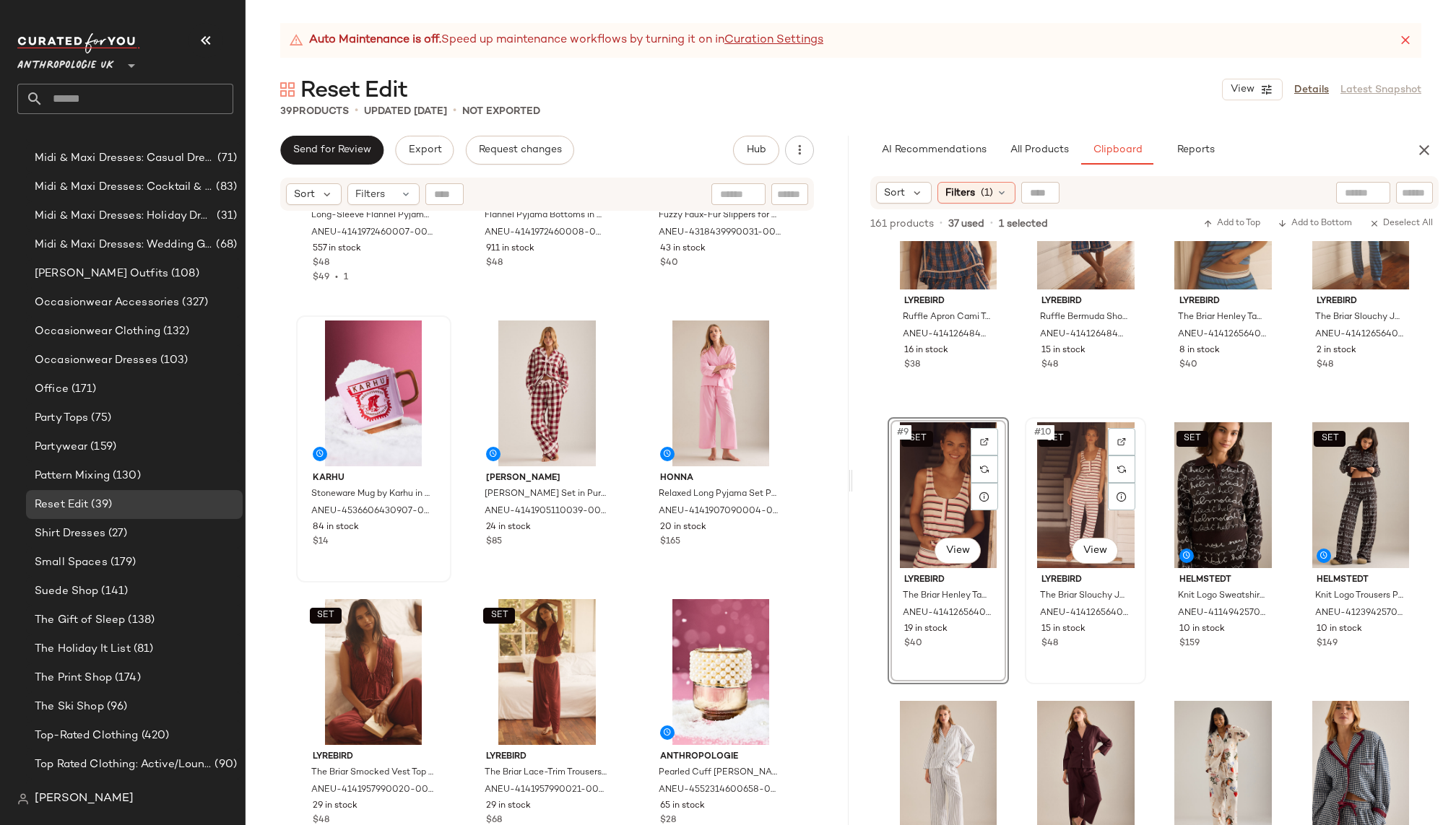
click at [1037, 494] on div "SET #10 View" at bounding box center [1084, 495] width 111 height 145
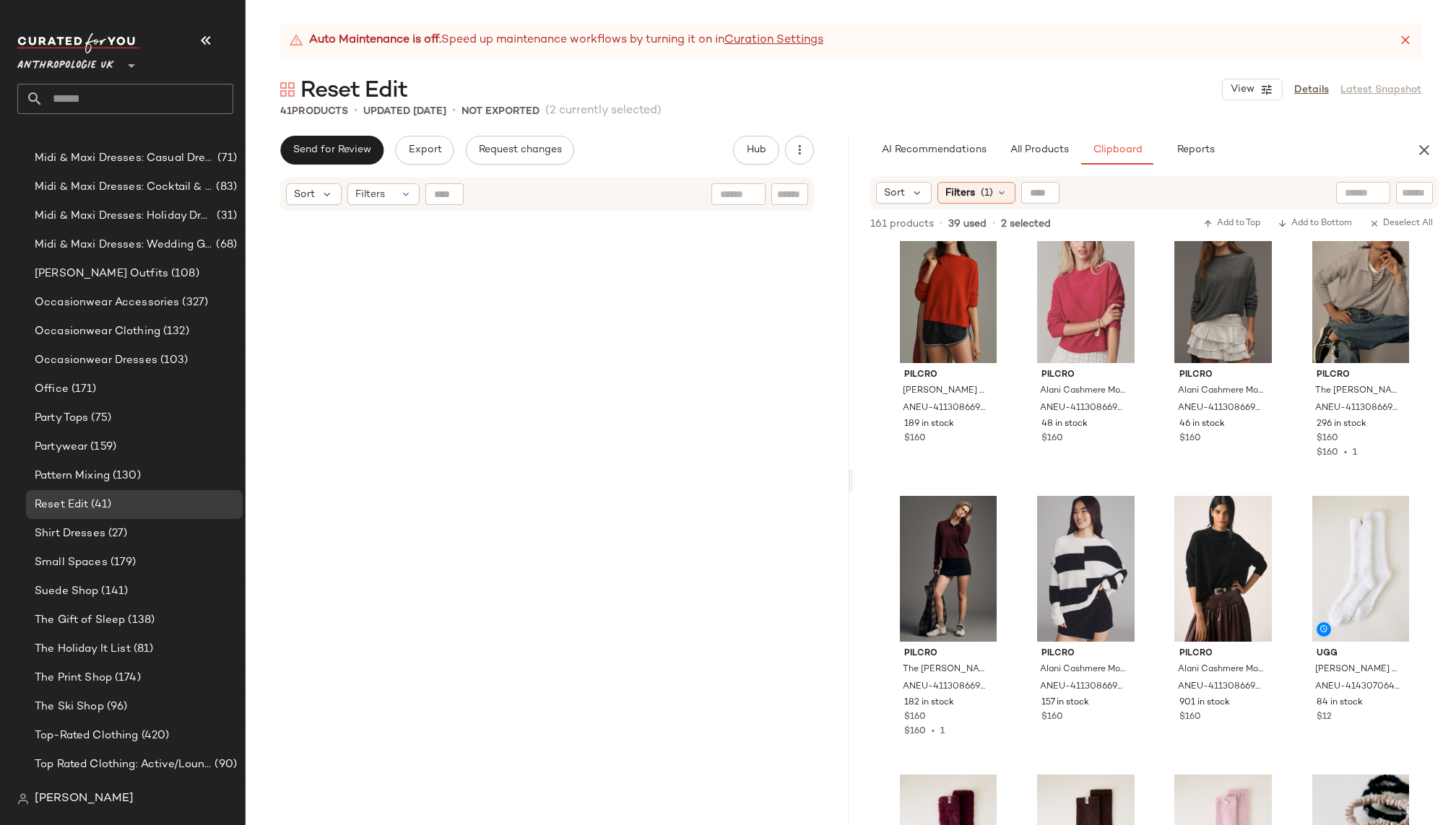
scroll to position [3255, 0]
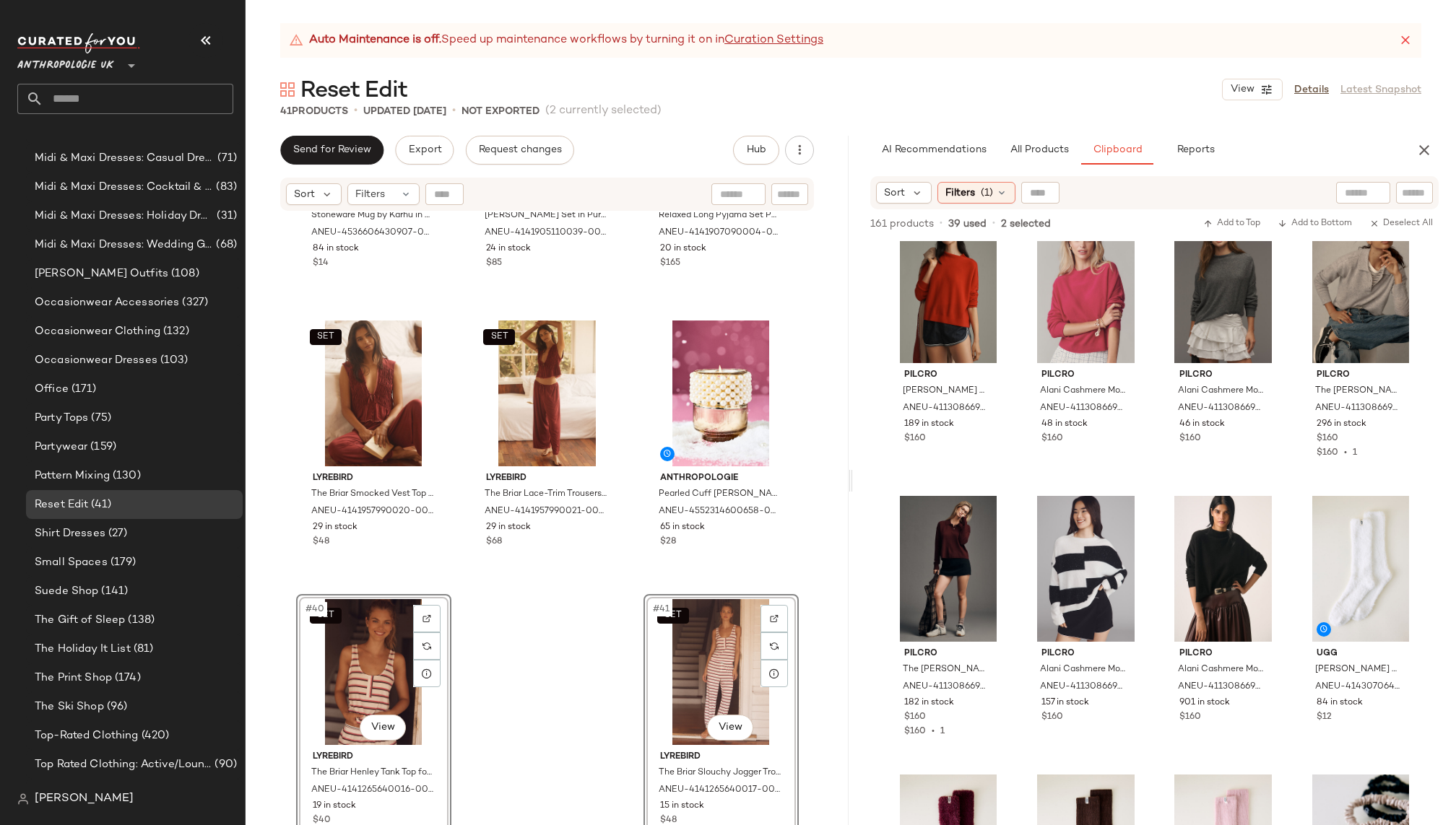
drag, startPoint x: 929, startPoint y: 486, endPoint x: 444, endPoint y: 3, distance: 684.5
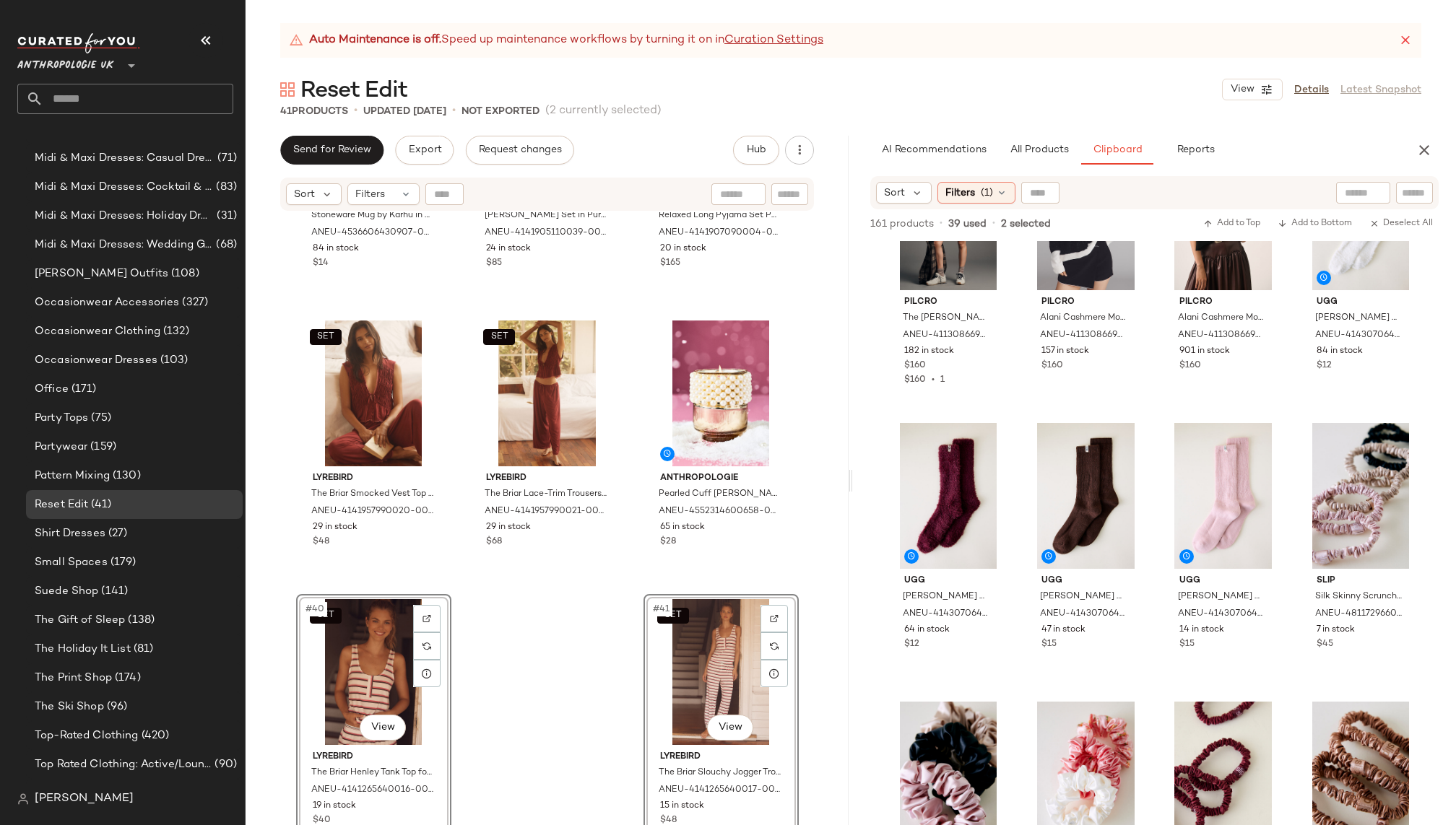
scroll to position [2385, 0]
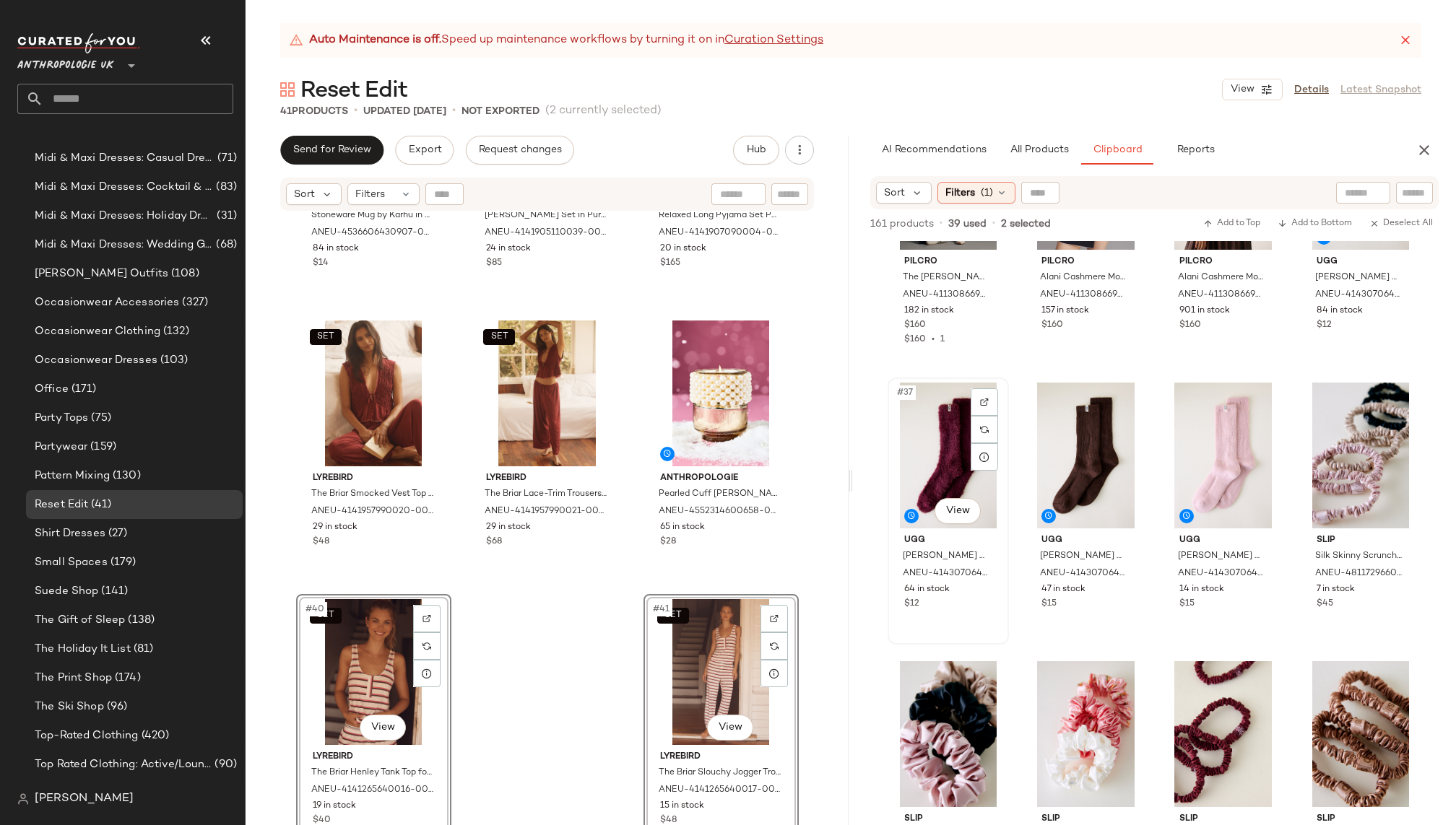
click at [928, 483] on div "#37 View" at bounding box center [948, 454] width 111 height 145
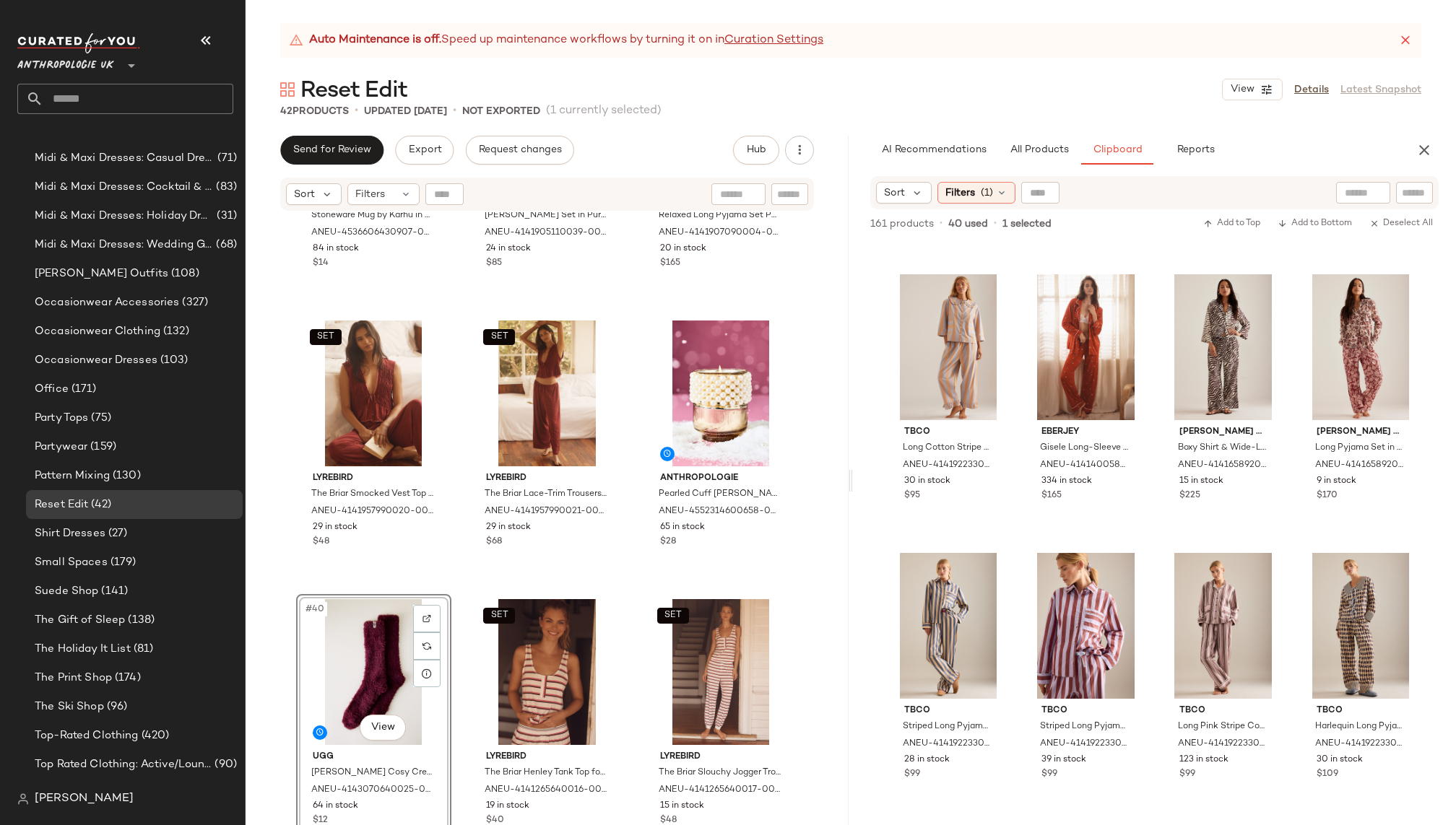
scroll to position [1121, 0]
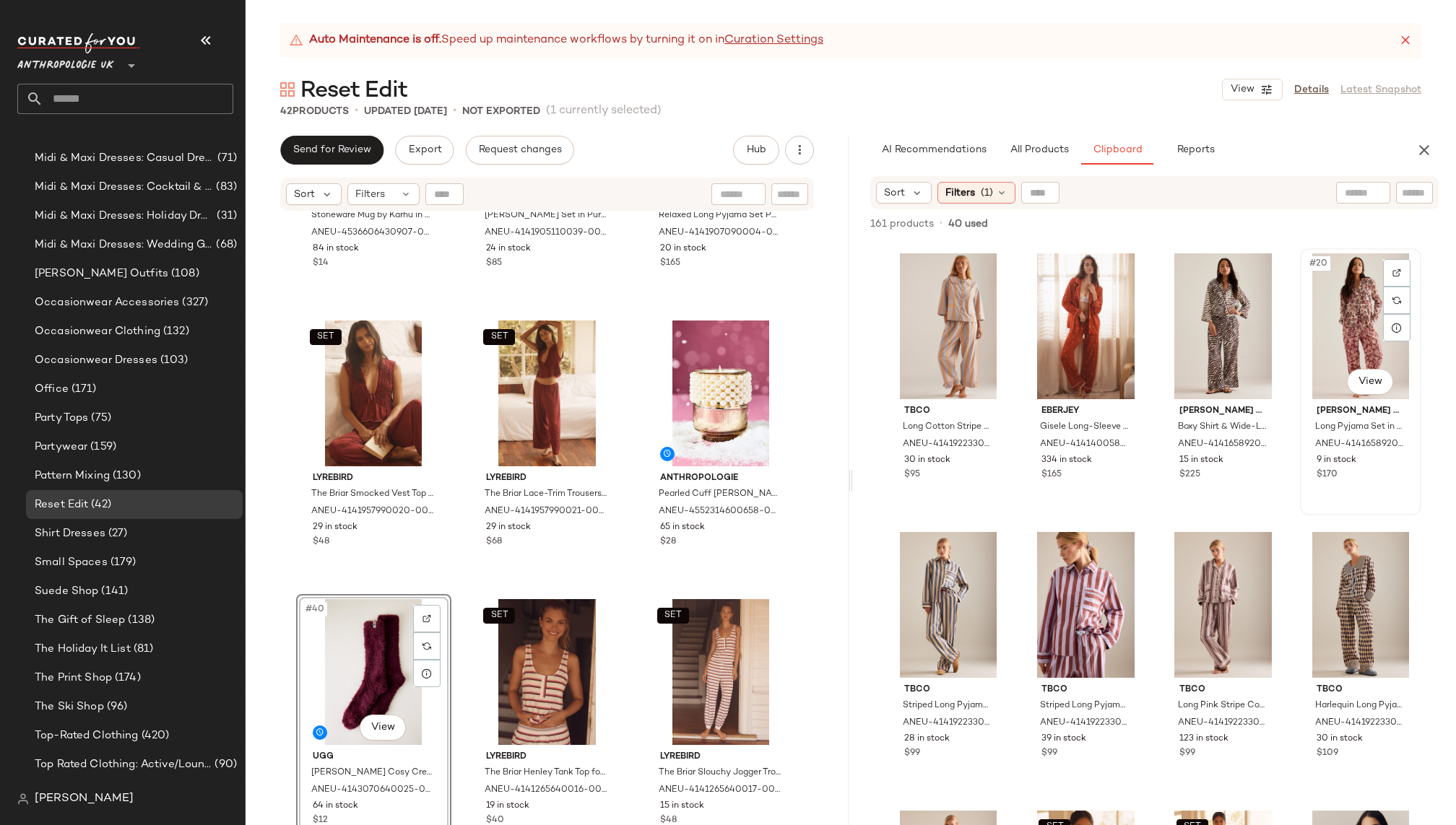
click at [1339, 317] on div "#20 View" at bounding box center [1360, 325] width 111 height 145
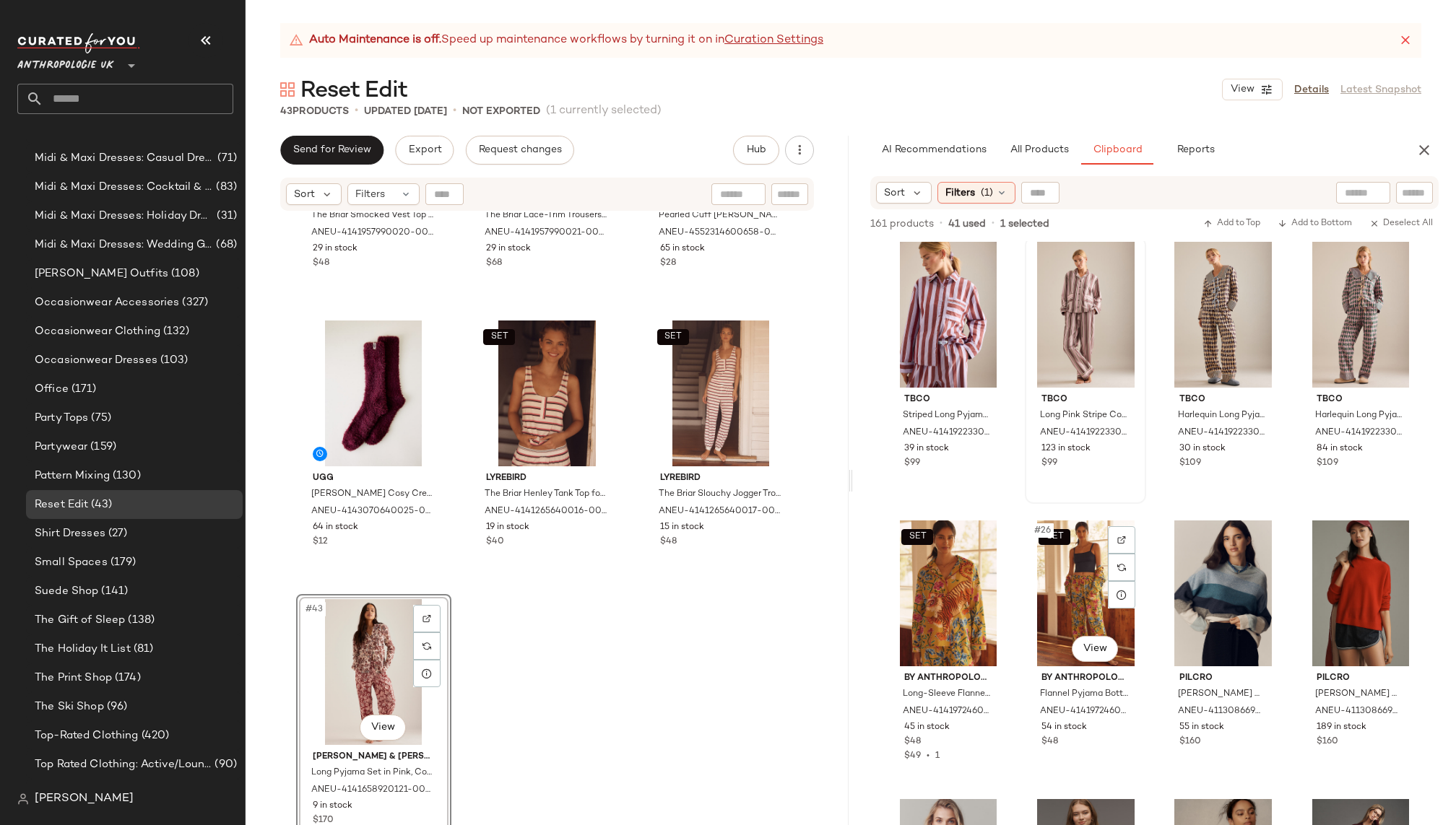
scroll to position [1442, 0]
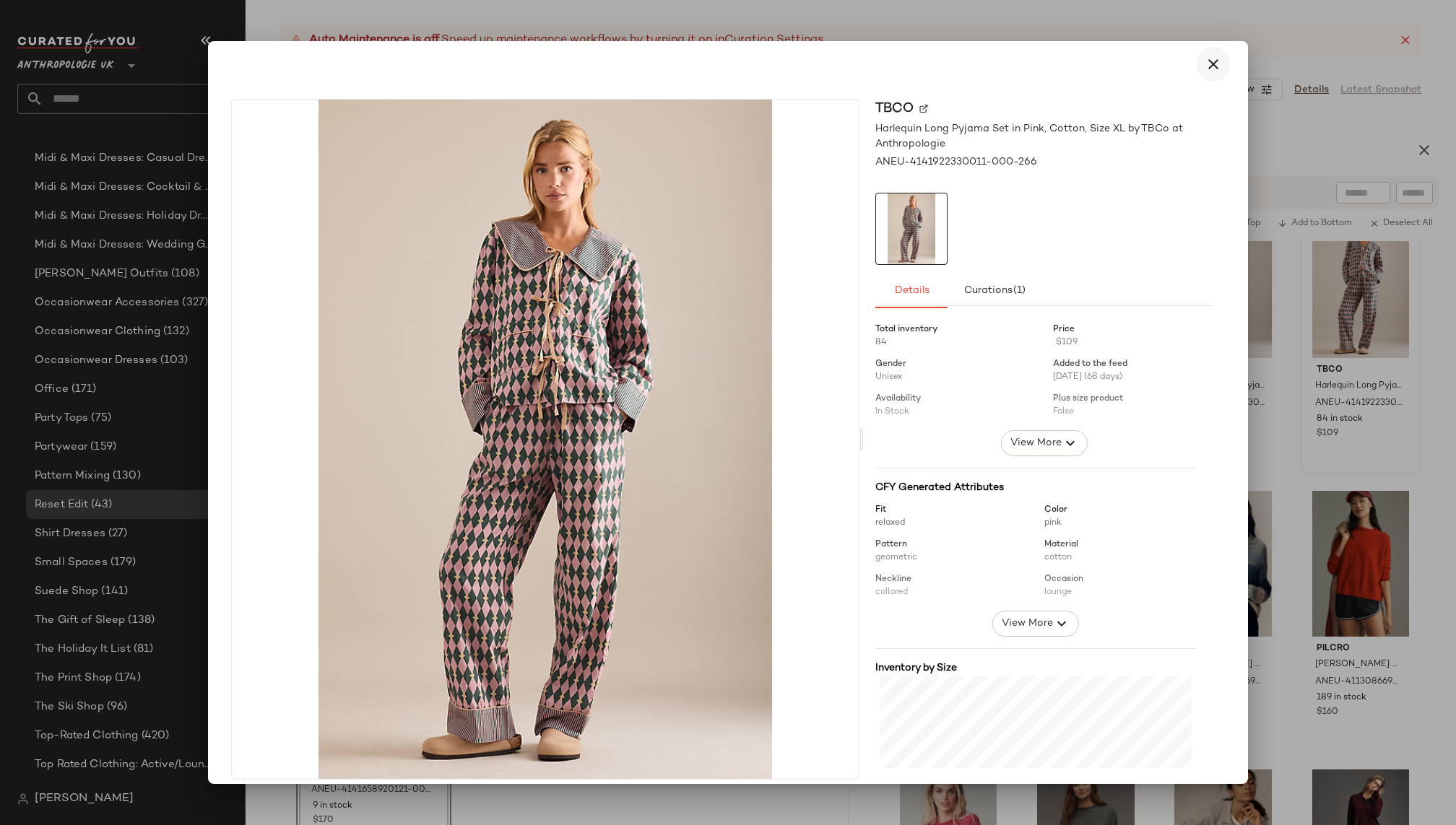
click at [1214, 65] on button "button" at bounding box center [1213, 64] width 35 height 35
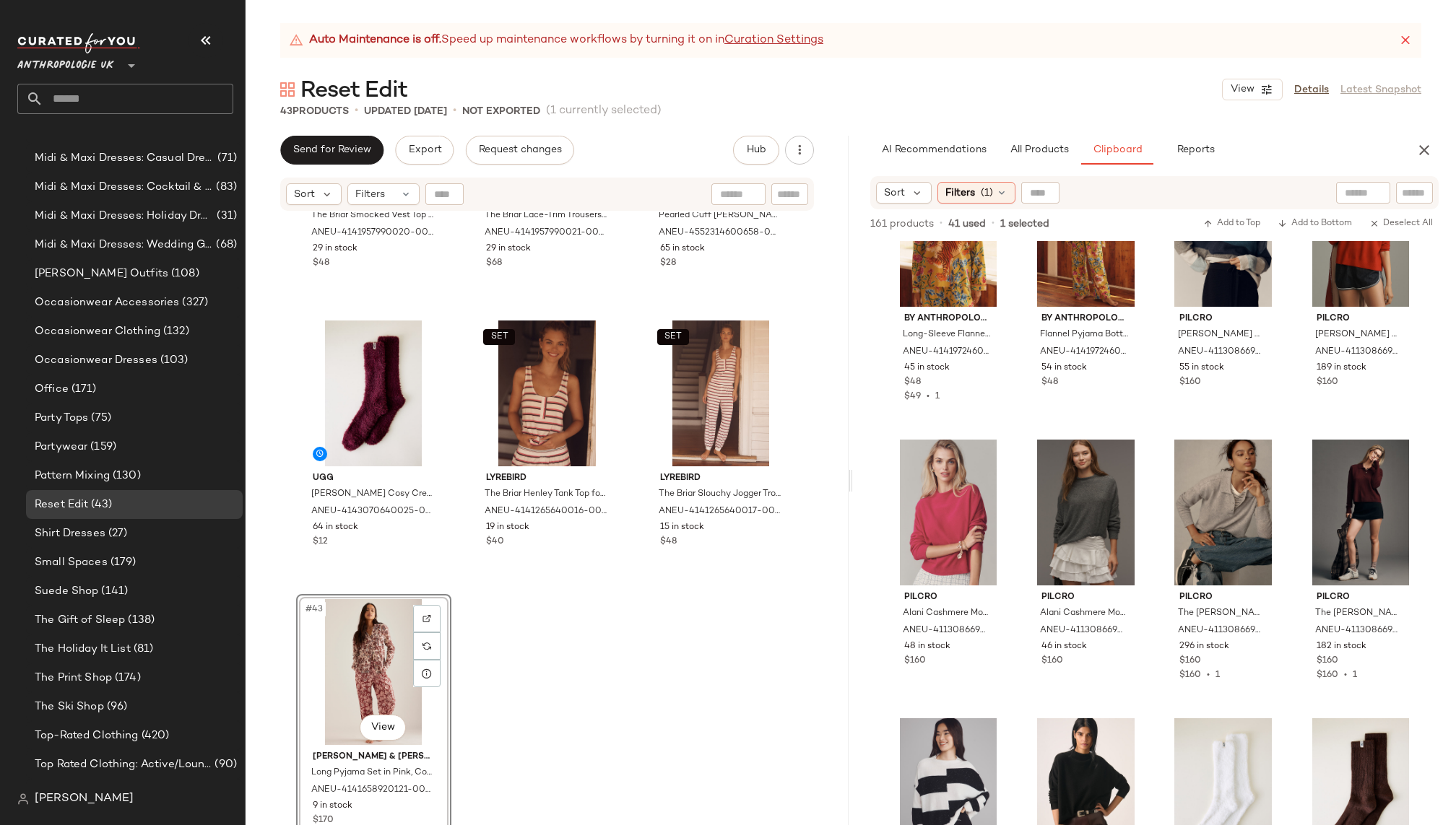
scroll to position [1786, 0]
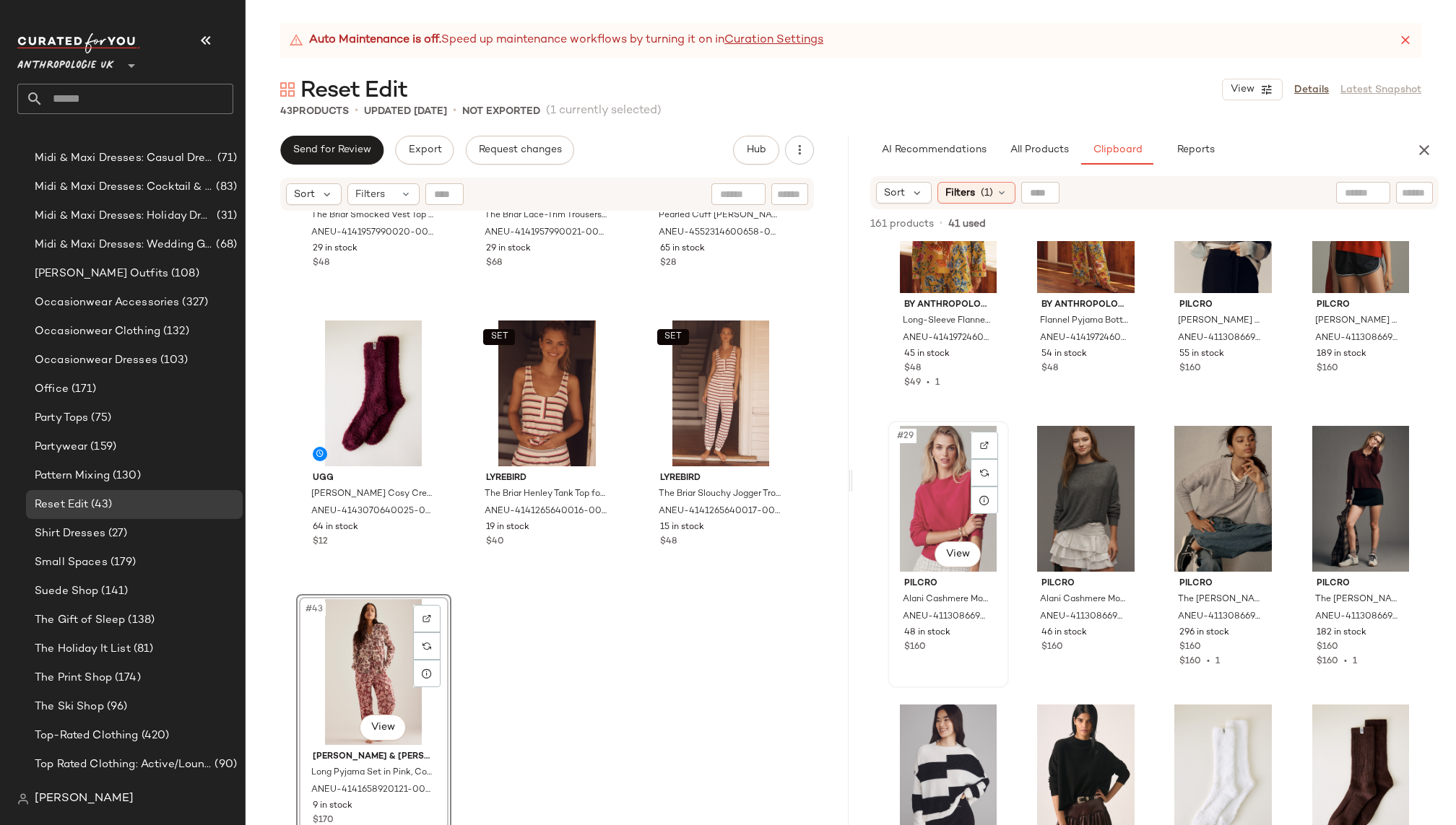
click at [920, 485] on div "#29 View" at bounding box center [948, 498] width 111 height 145
click at [1064, 493] on div "#30 View" at bounding box center [1084, 498] width 111 height 145
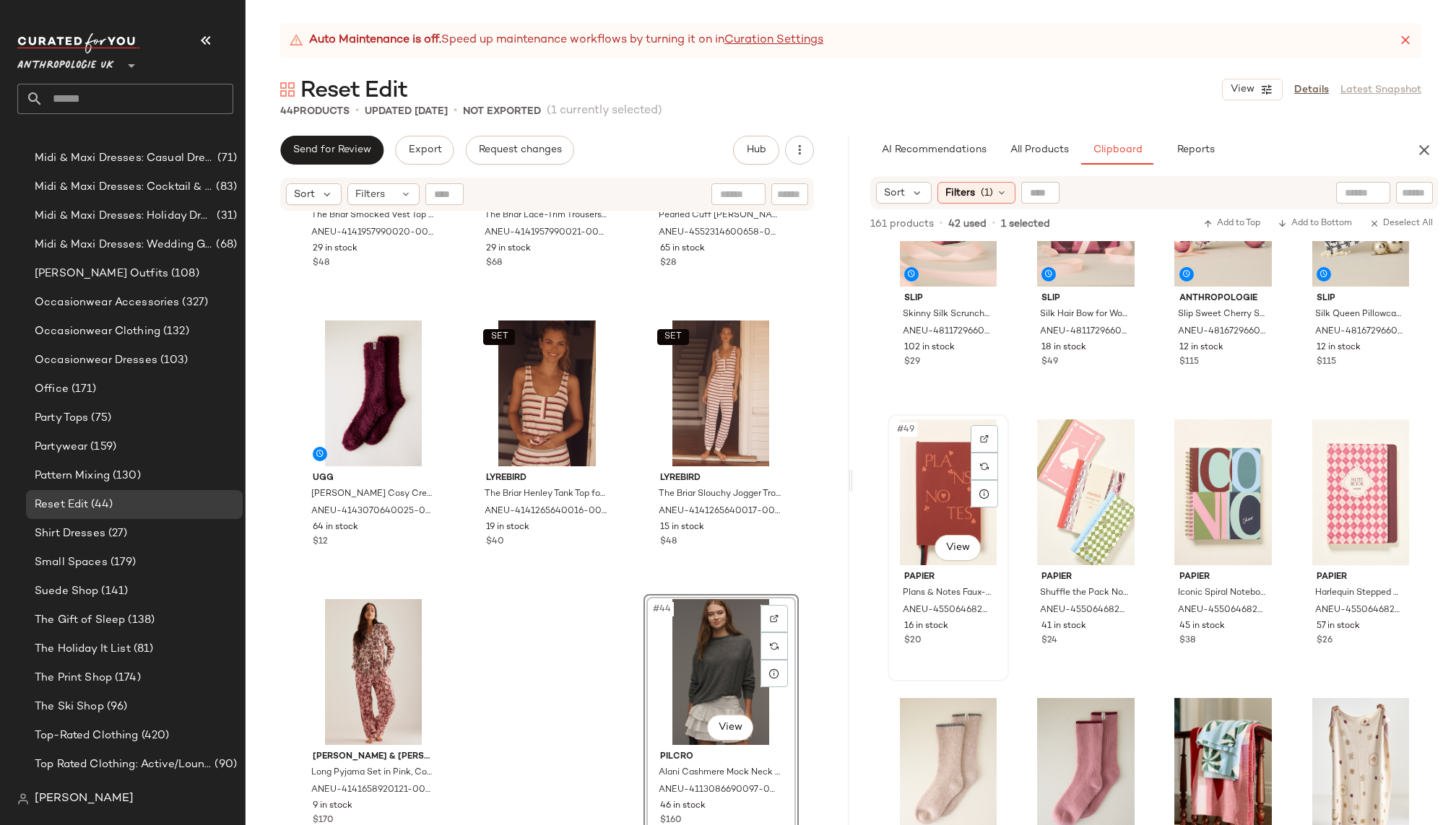
scroll to position [3194, 0]
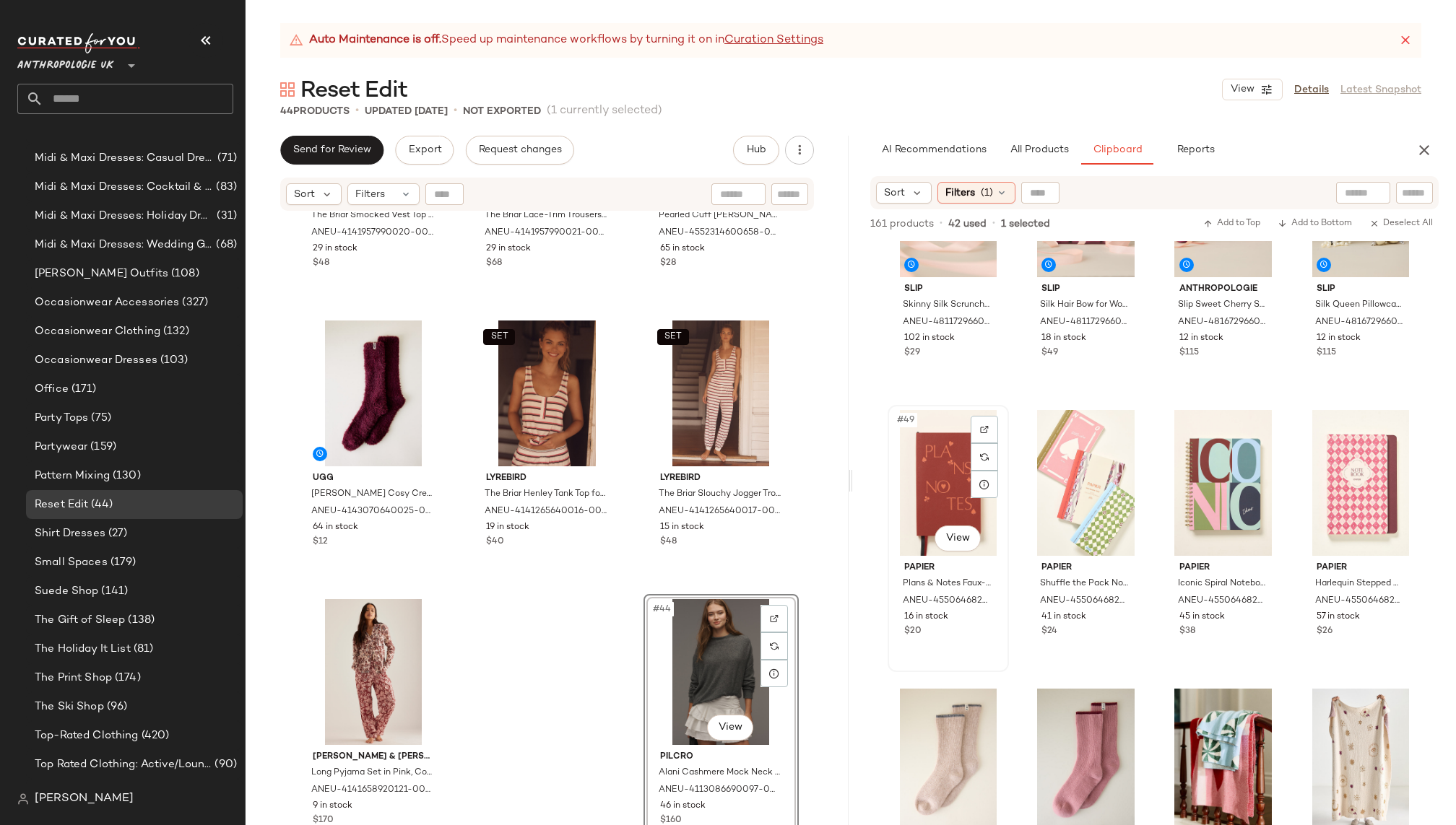
click at [923, 469] on div "#49 View" at bounding box center [948, 482] width 111 height 145
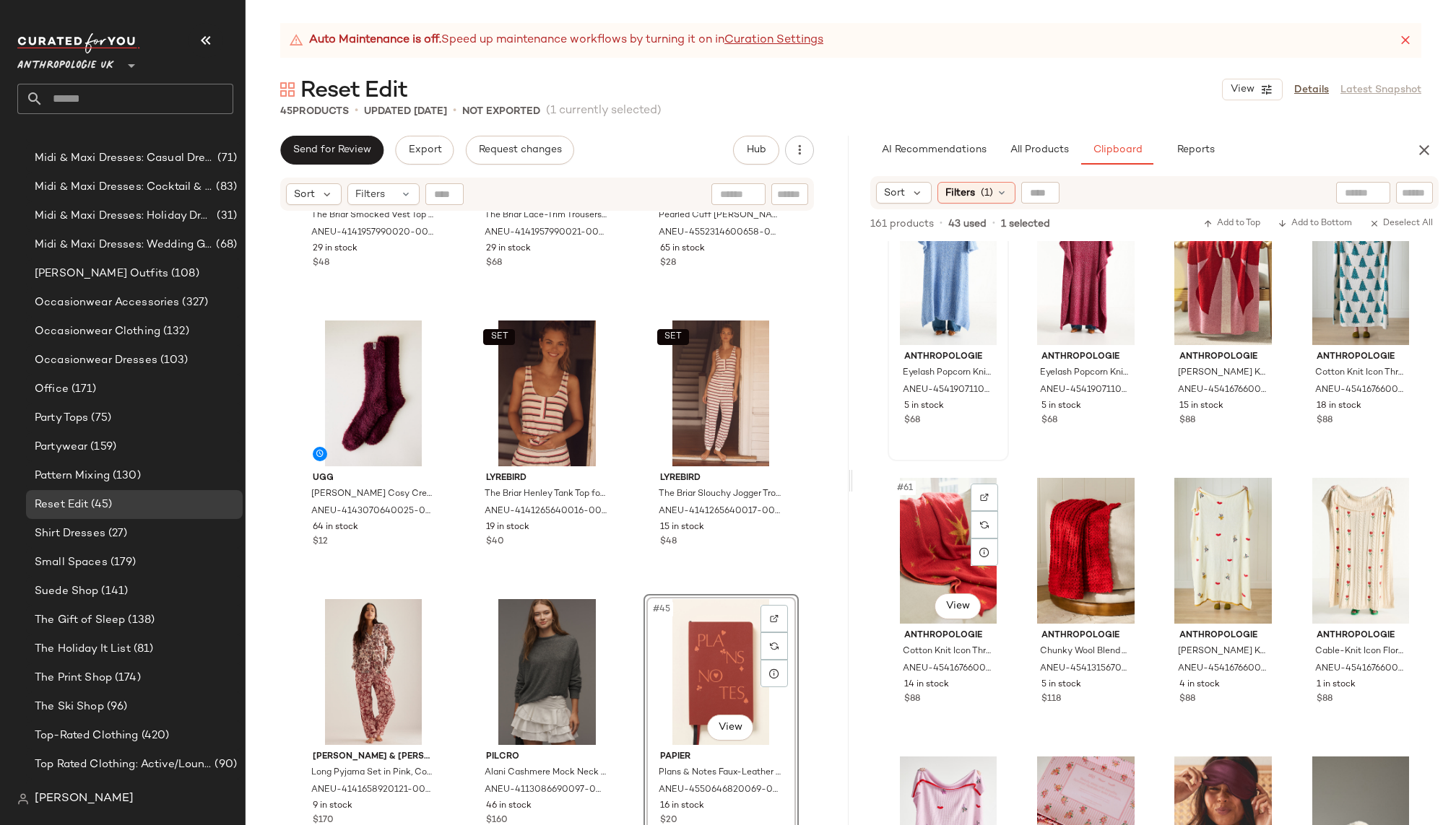
scroll to position [3993, 0]
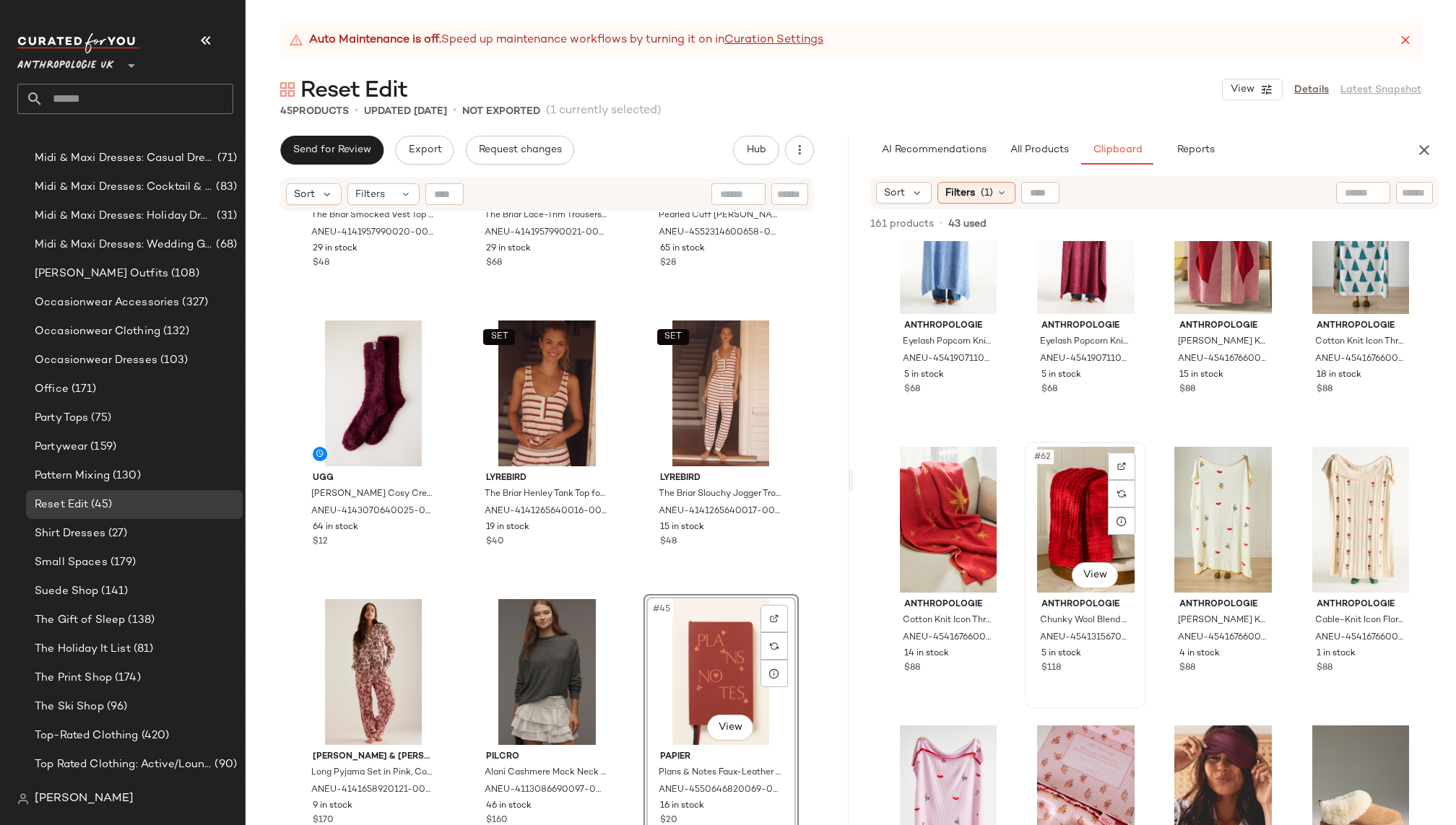
click at [1047, 537] on div "#62 View" at bounding box center [1084, 519] width 111 height 145
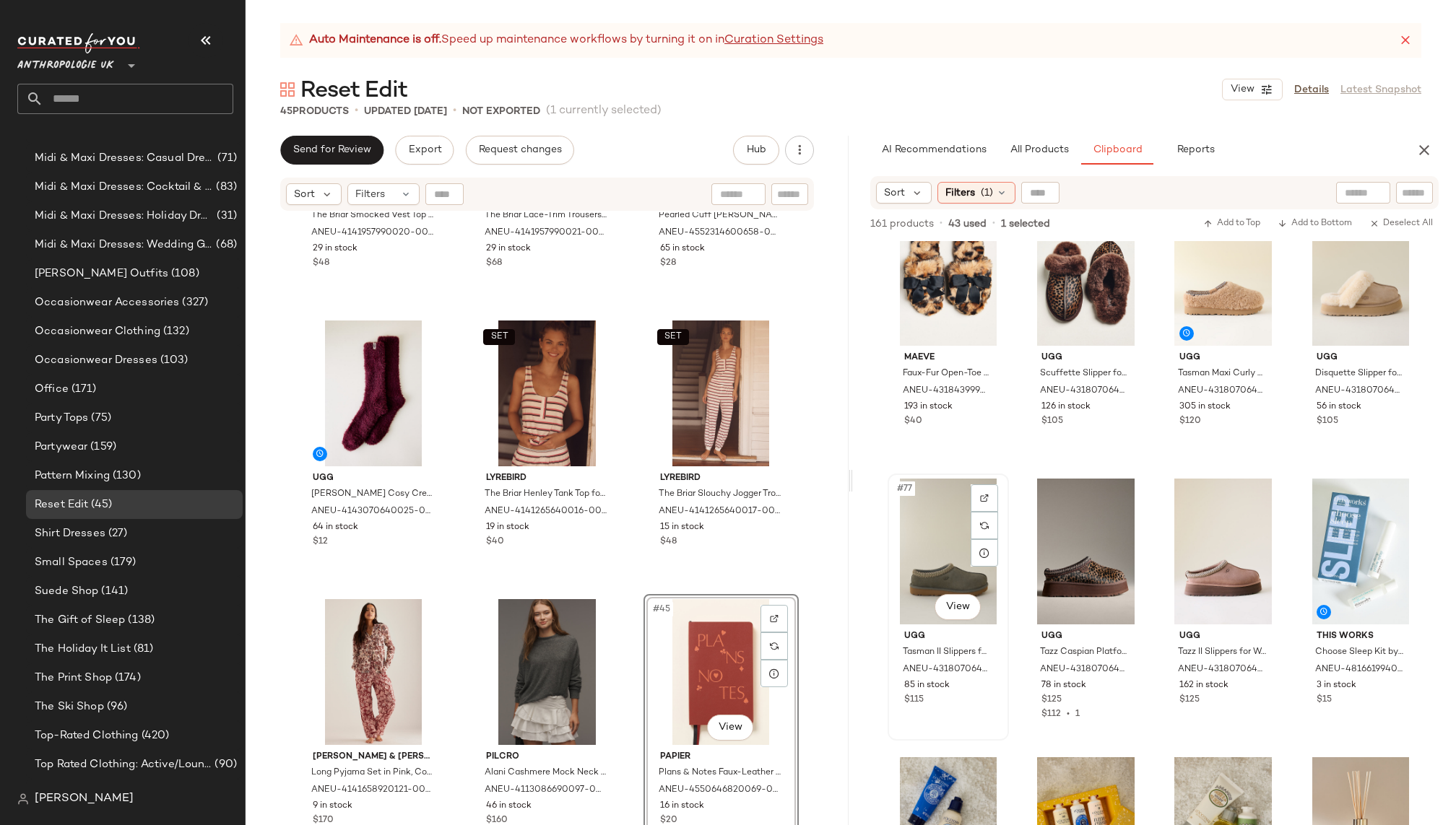
scroll to position [5067, 0]
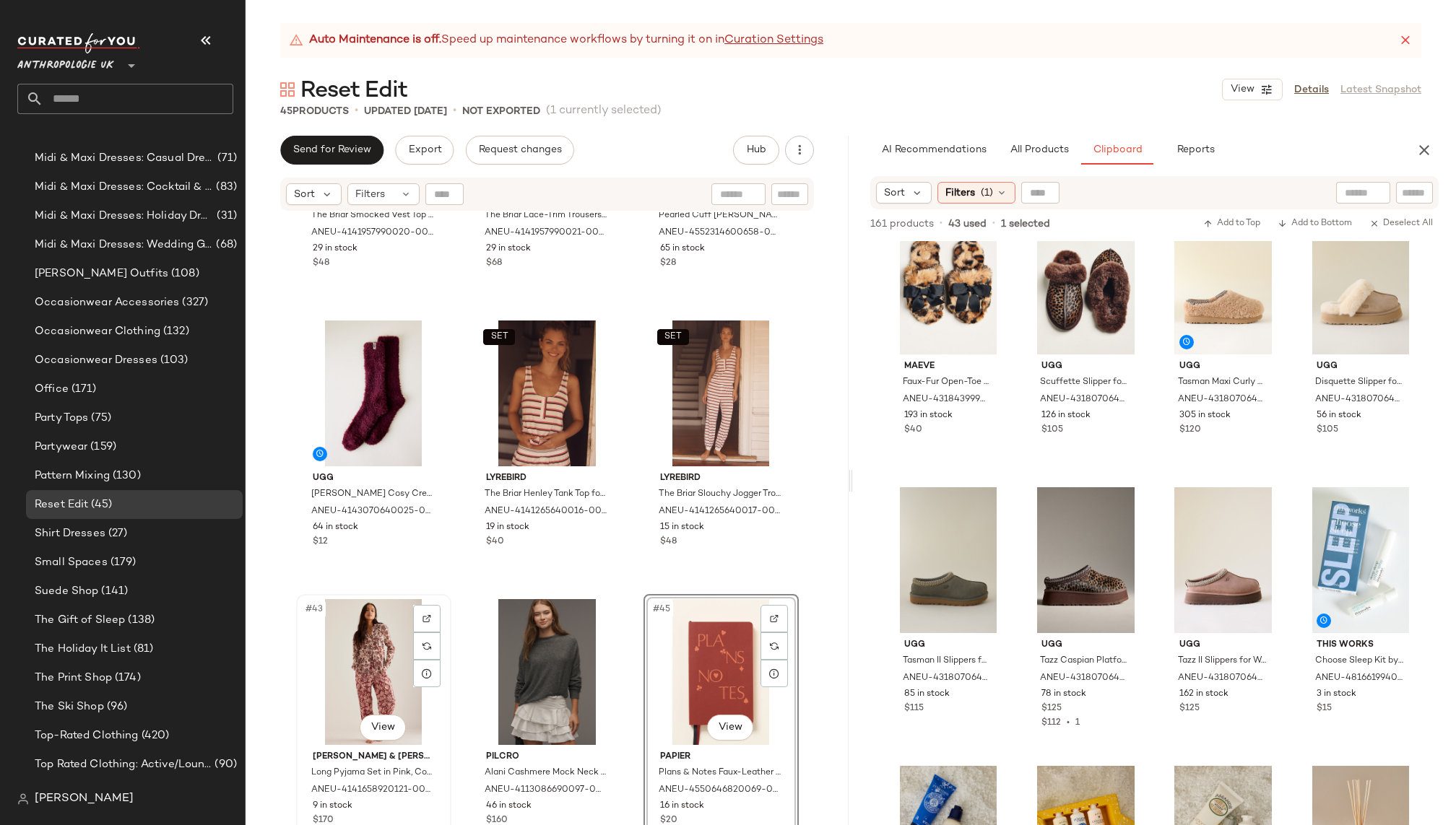
click at [334, 670] on div "#43 View" at bounding box center [374, 671] width 145 height 145
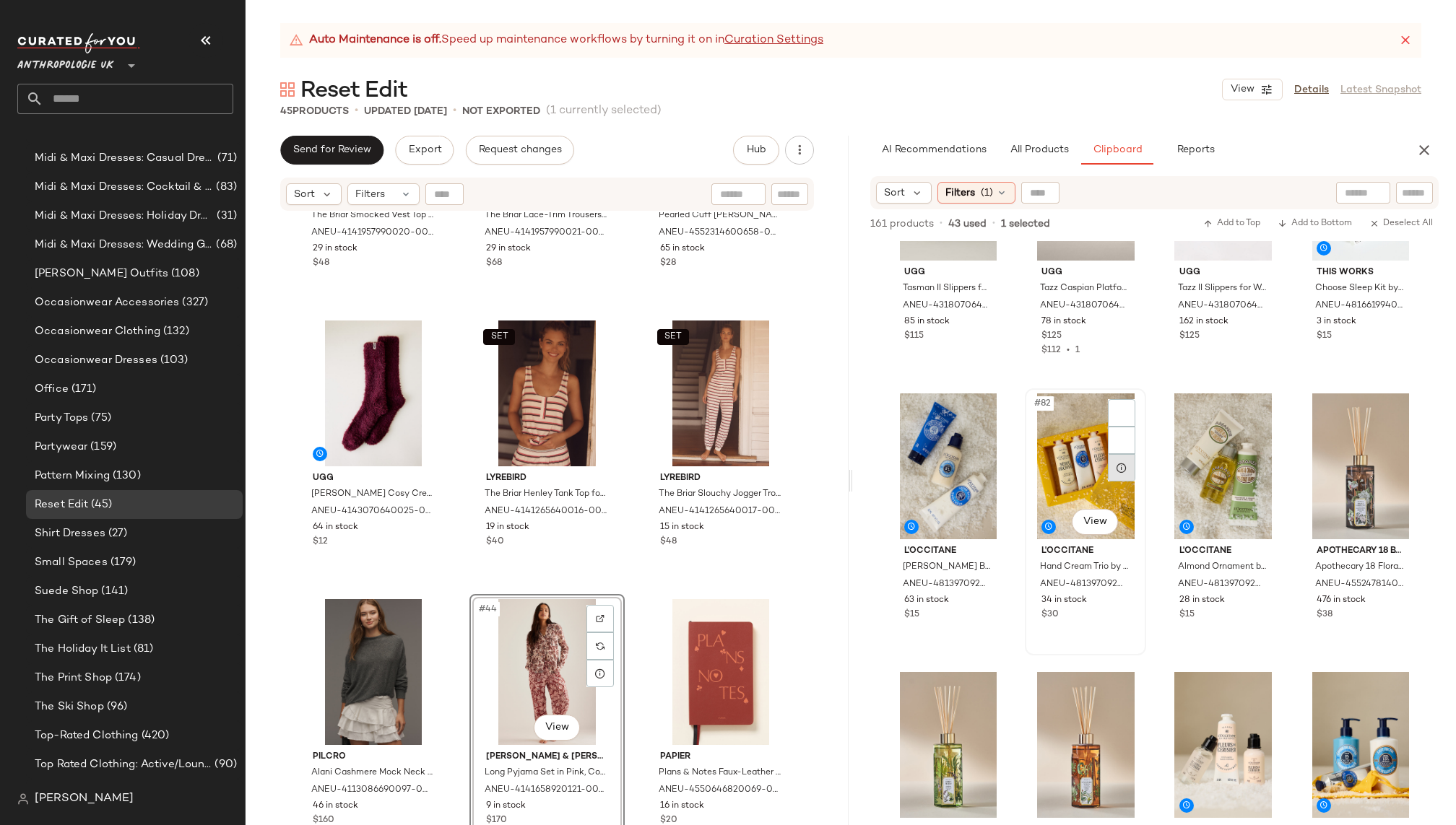
scroll to position [5446, 0]
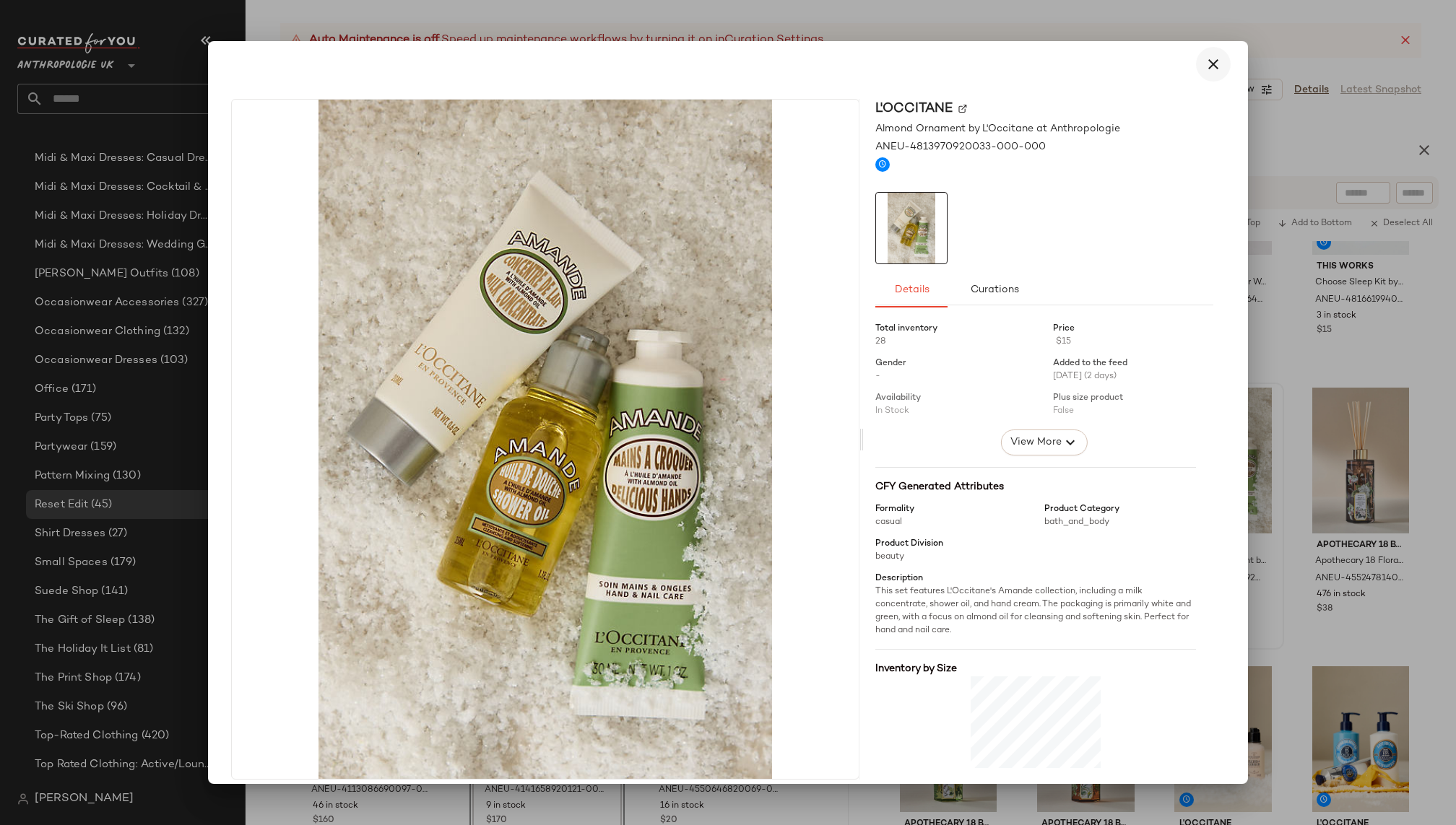
click at [1207, 62] on icon "button" at bounding box center [1213, 64] width 17 height 17
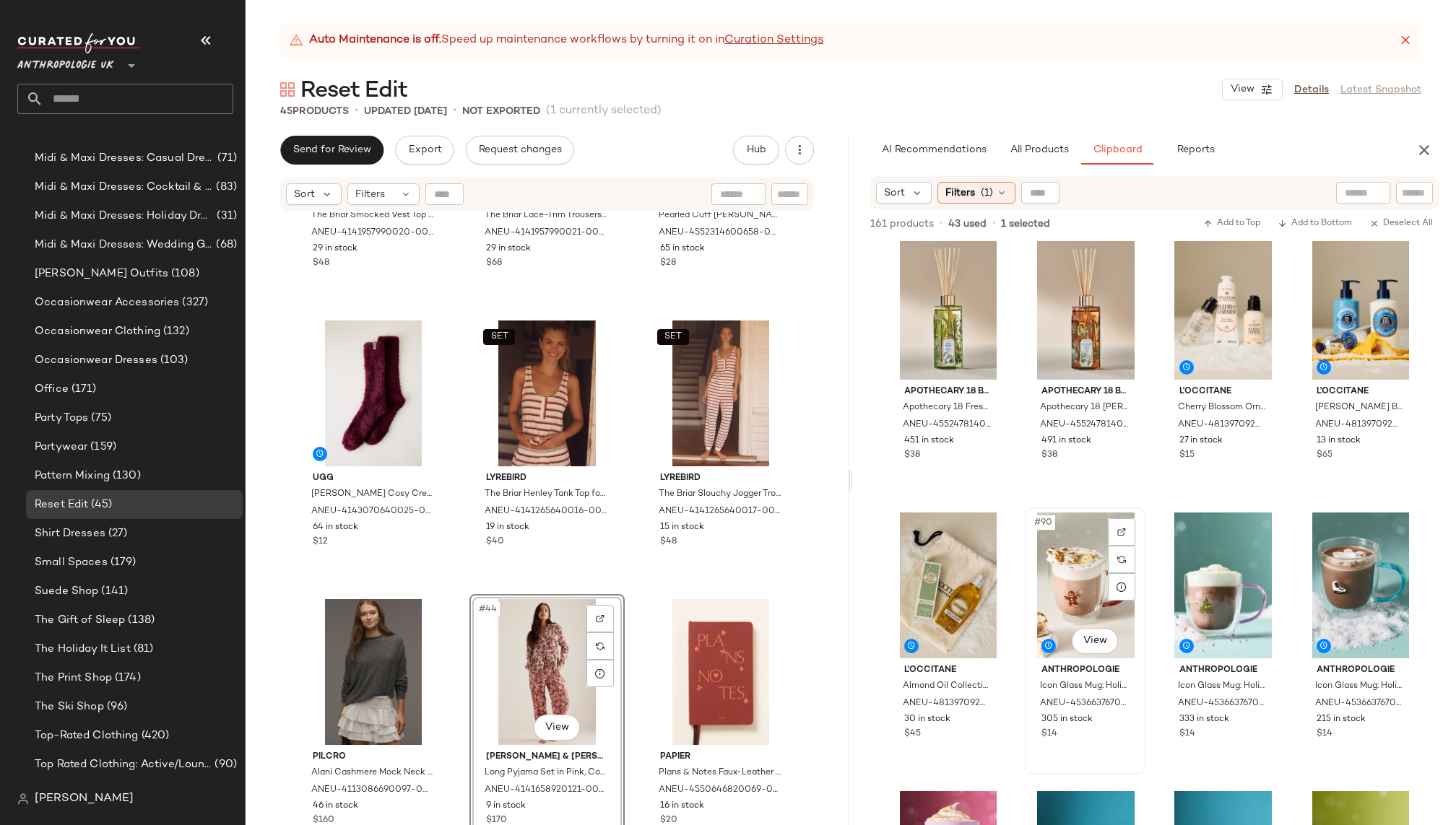
scroll to position [5791, 0]
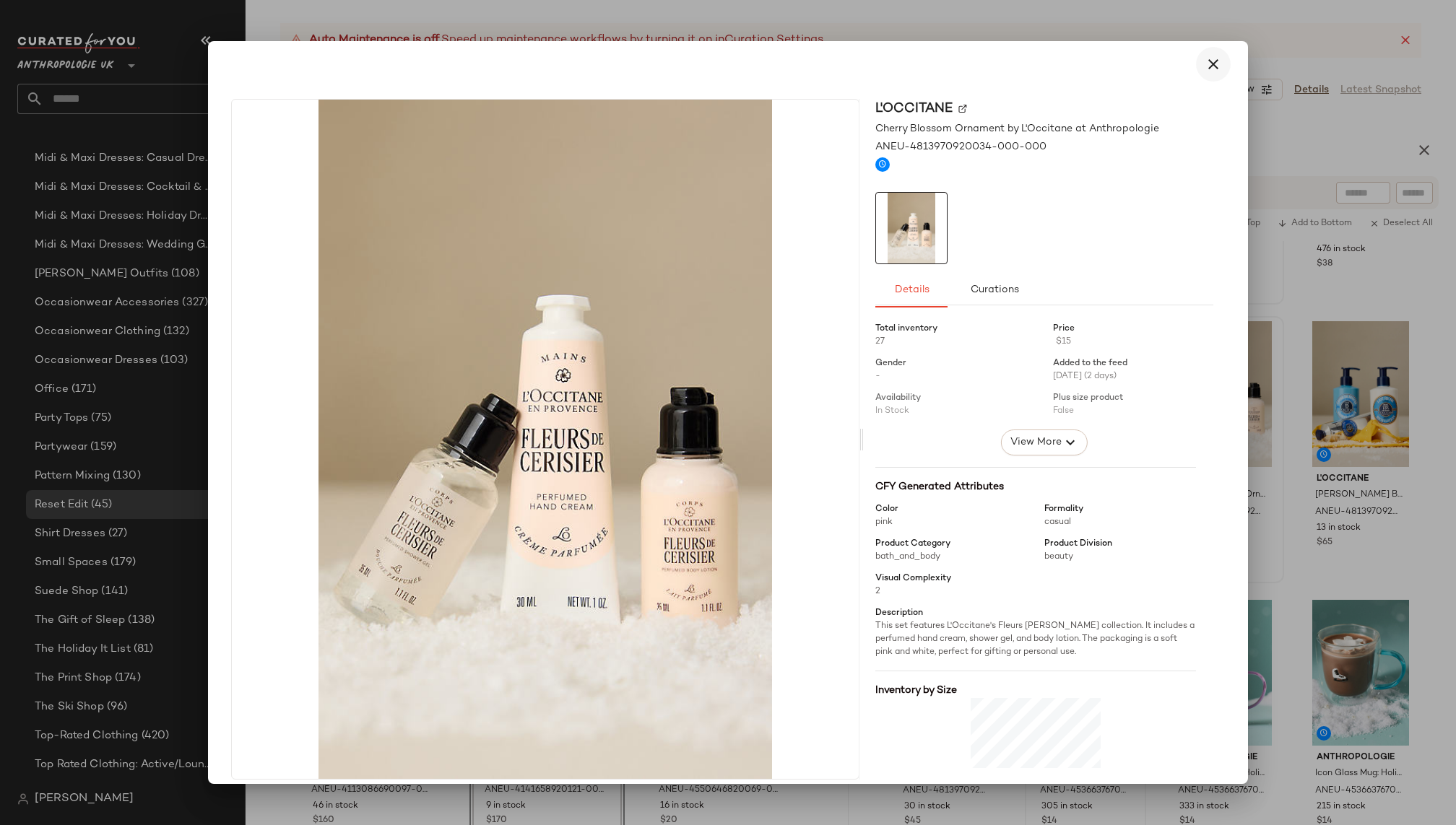
click at [1206, 67] on icon "button" at bounding box center [1213, 64] width 17 height 17
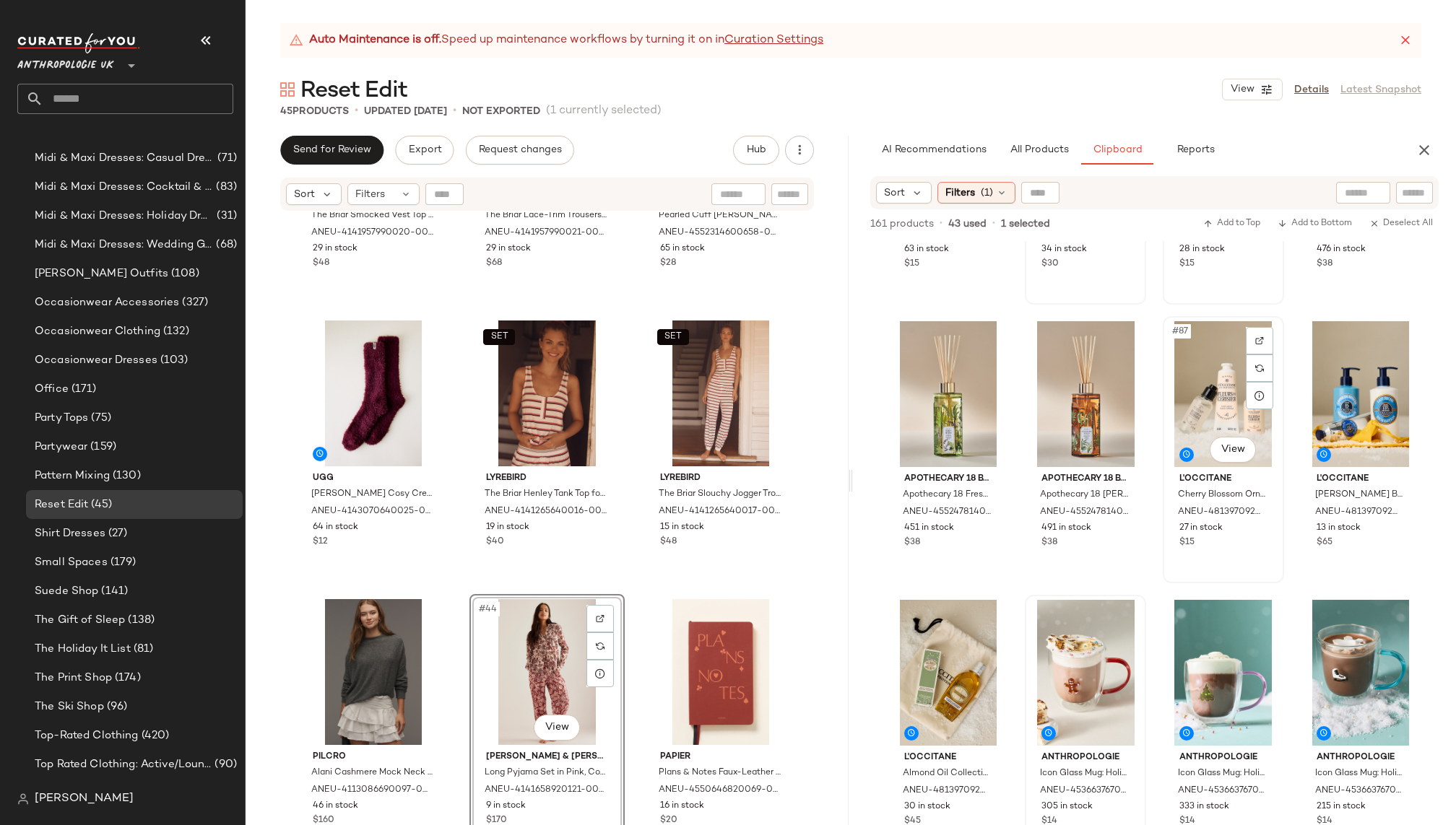
click at [1209, 402] on div "#87 View" at bounding box center [1223, 394] width 111 height 145
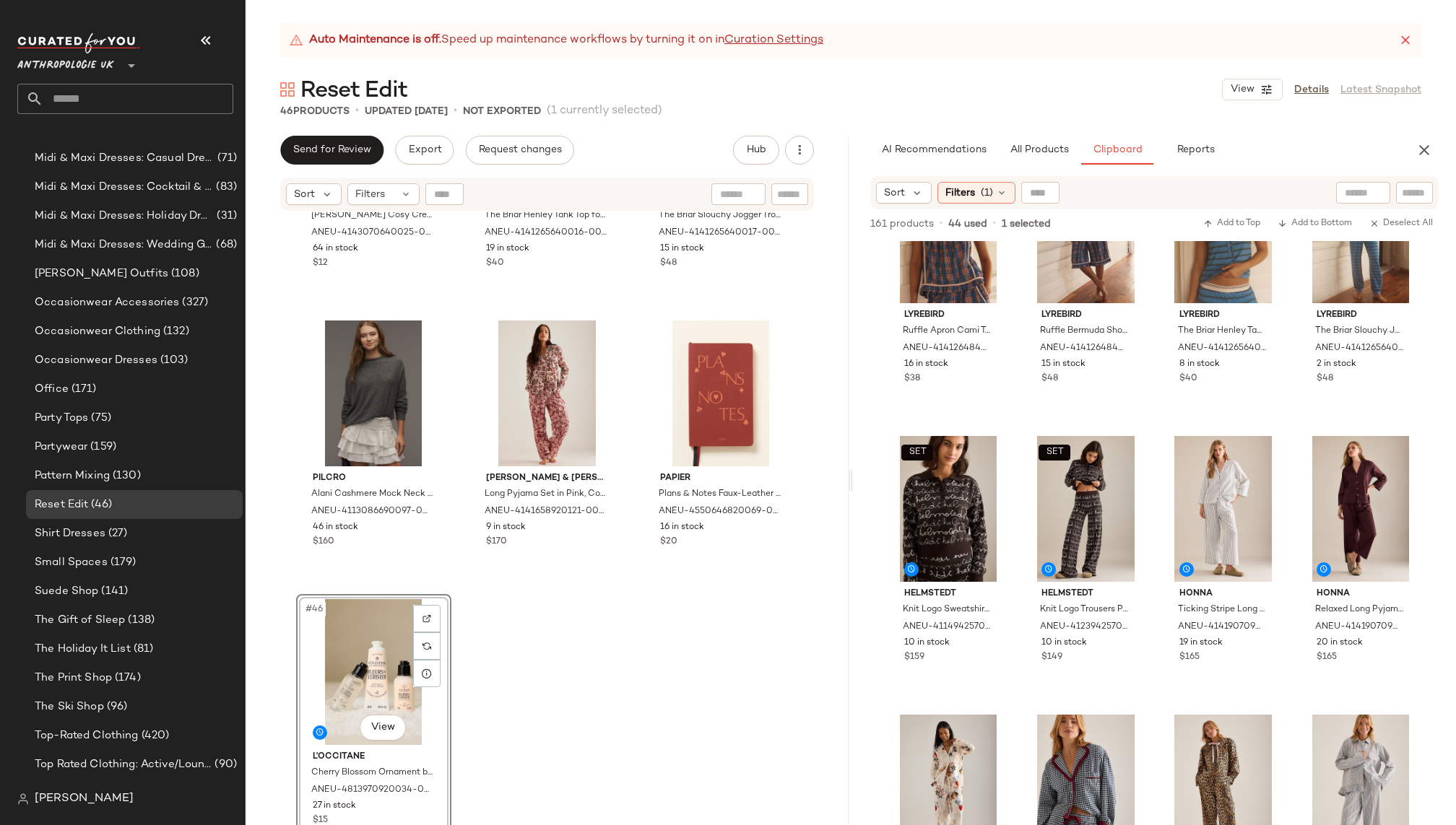
scroll to position [408, 0]
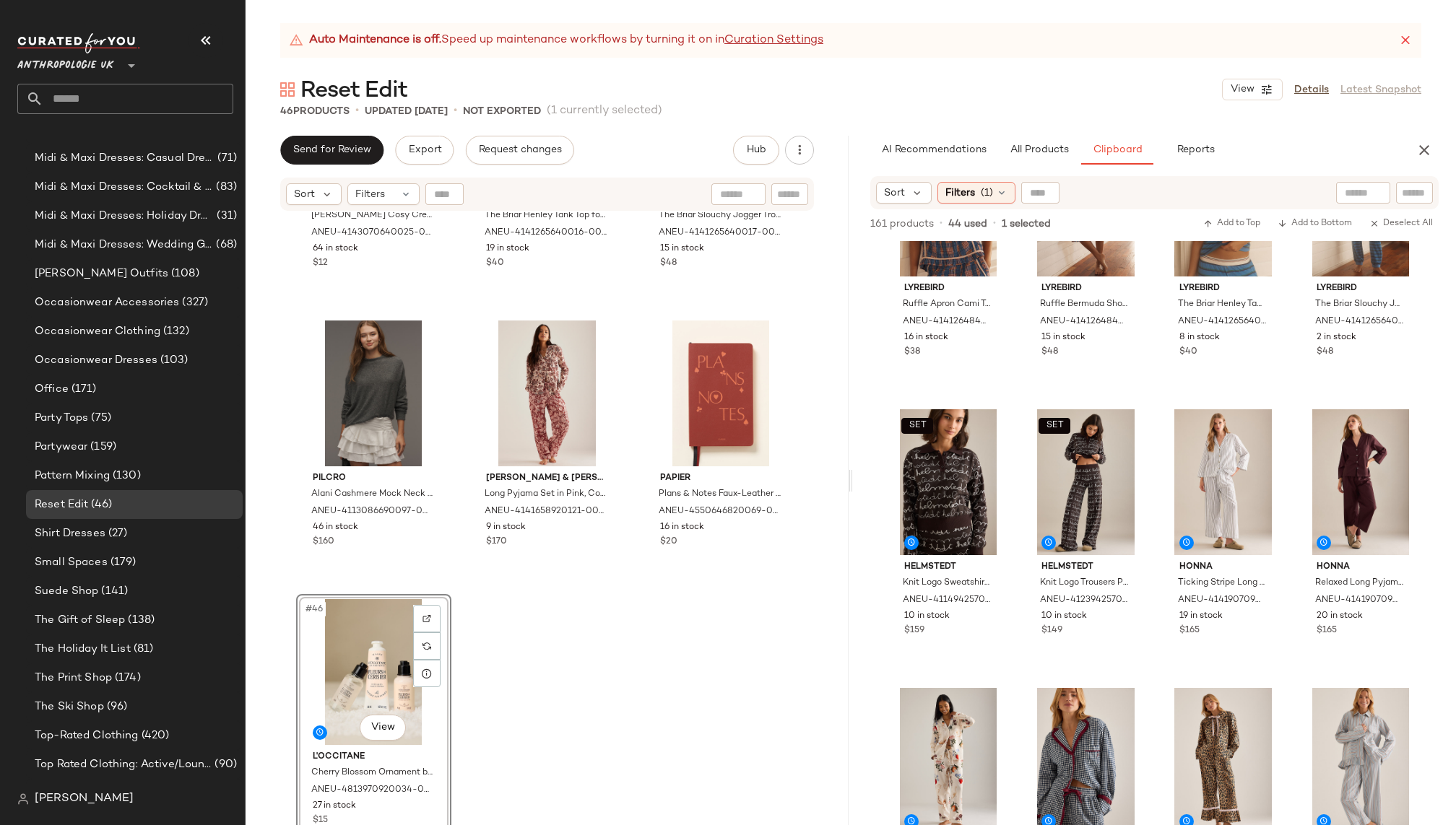
drag, startPoint x: 1205, startPoint y: 398, endPoint x: 331, endPoint y: 11, distance: 955.8
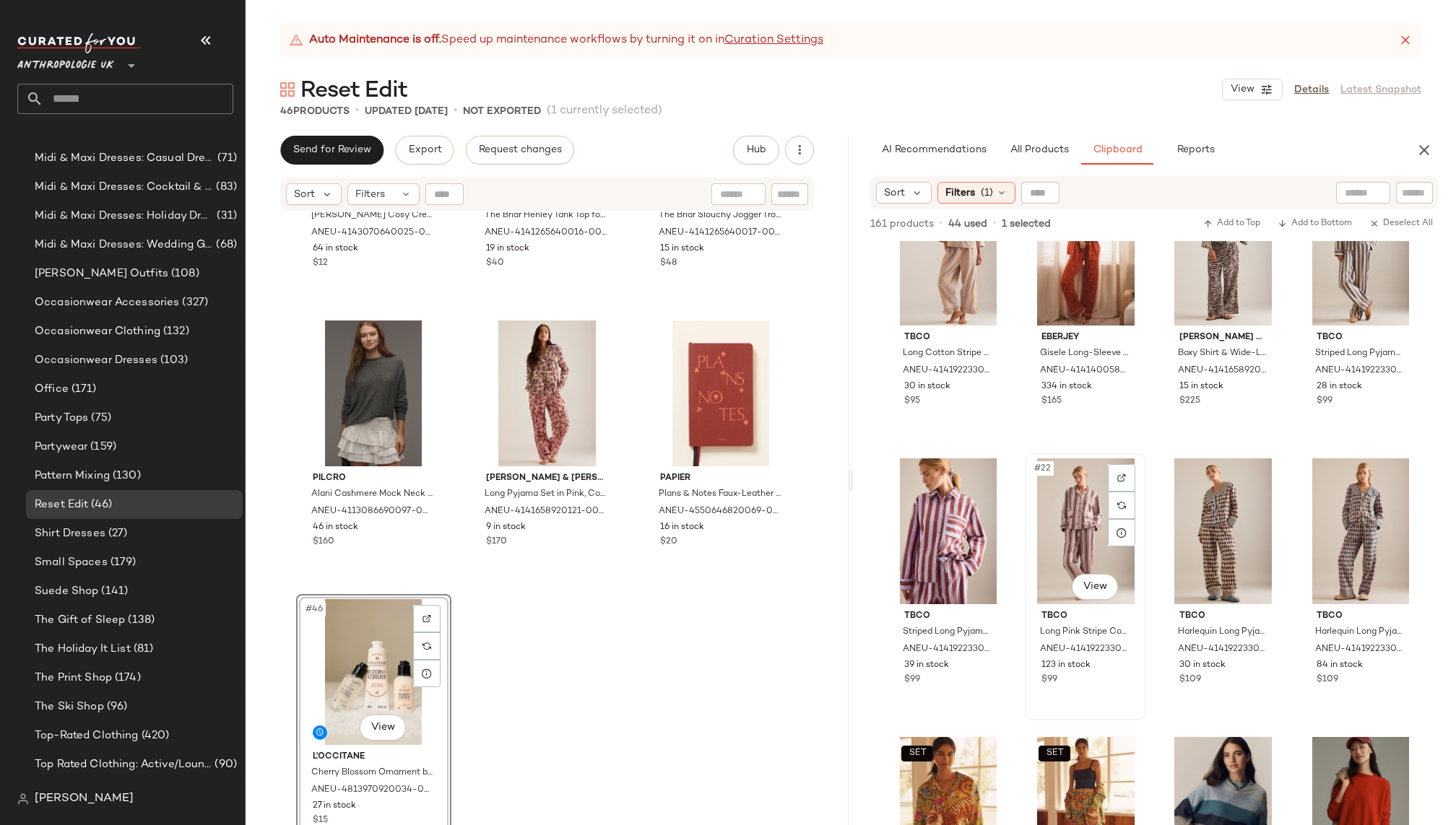
scroll to position [1254, 0]
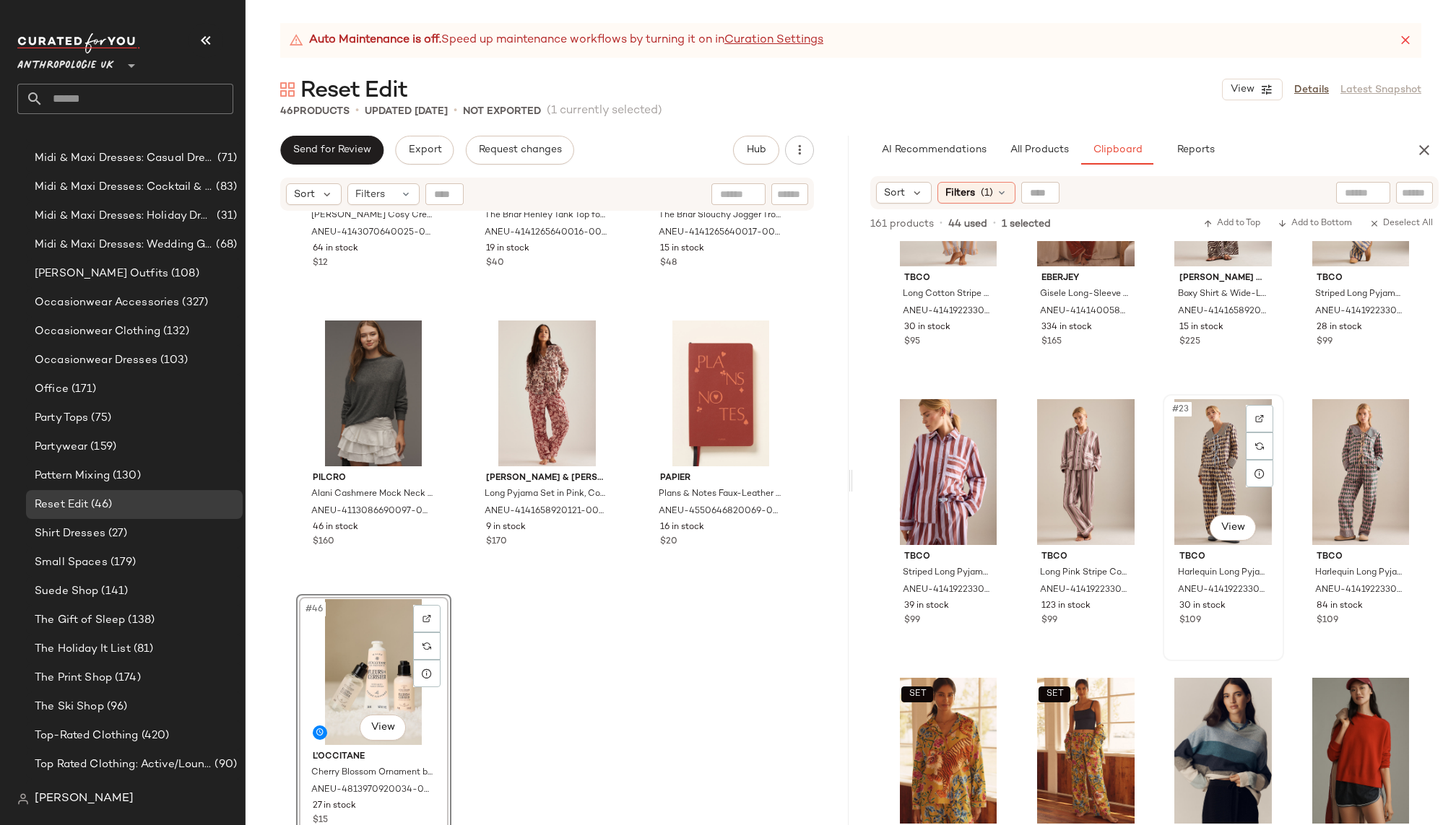
click at [1193, 488] on div "#23 View" at bounding box center [1223, 472] width 111 height 145
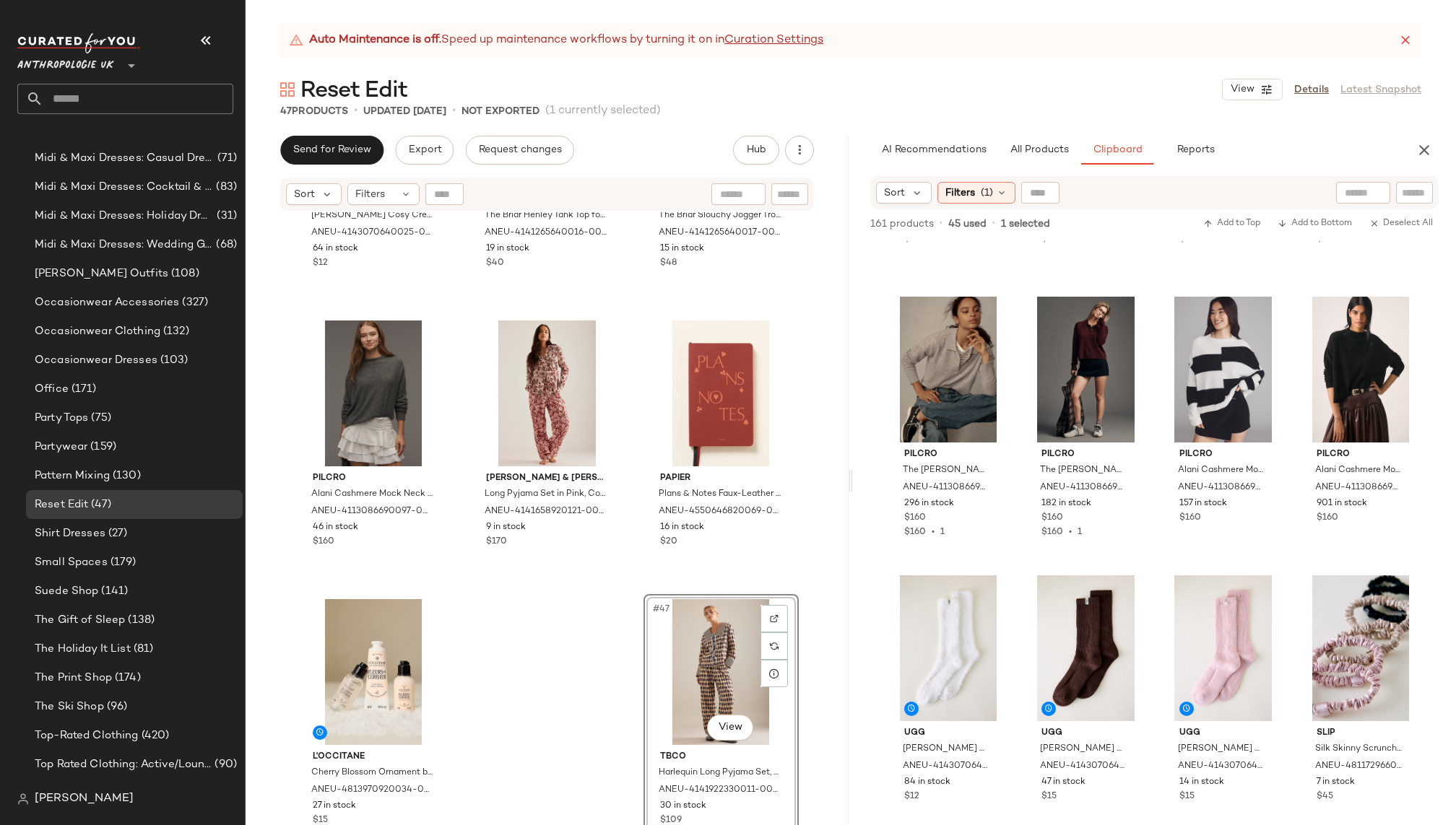
scroll to position [1907, 0]
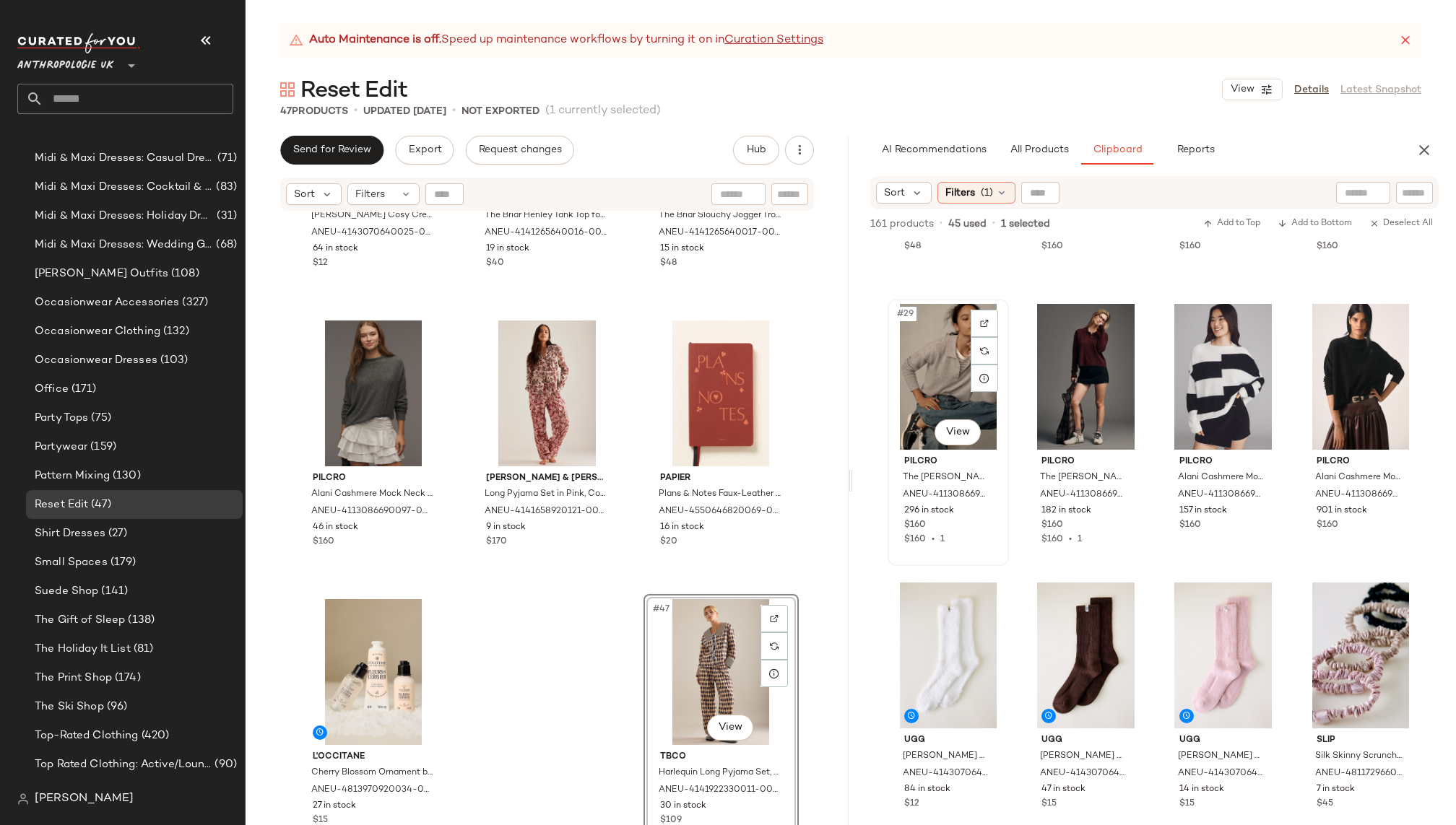
click at [920, 374] on div "#29 View" at bounding box center [948, 376] width 111 height 145
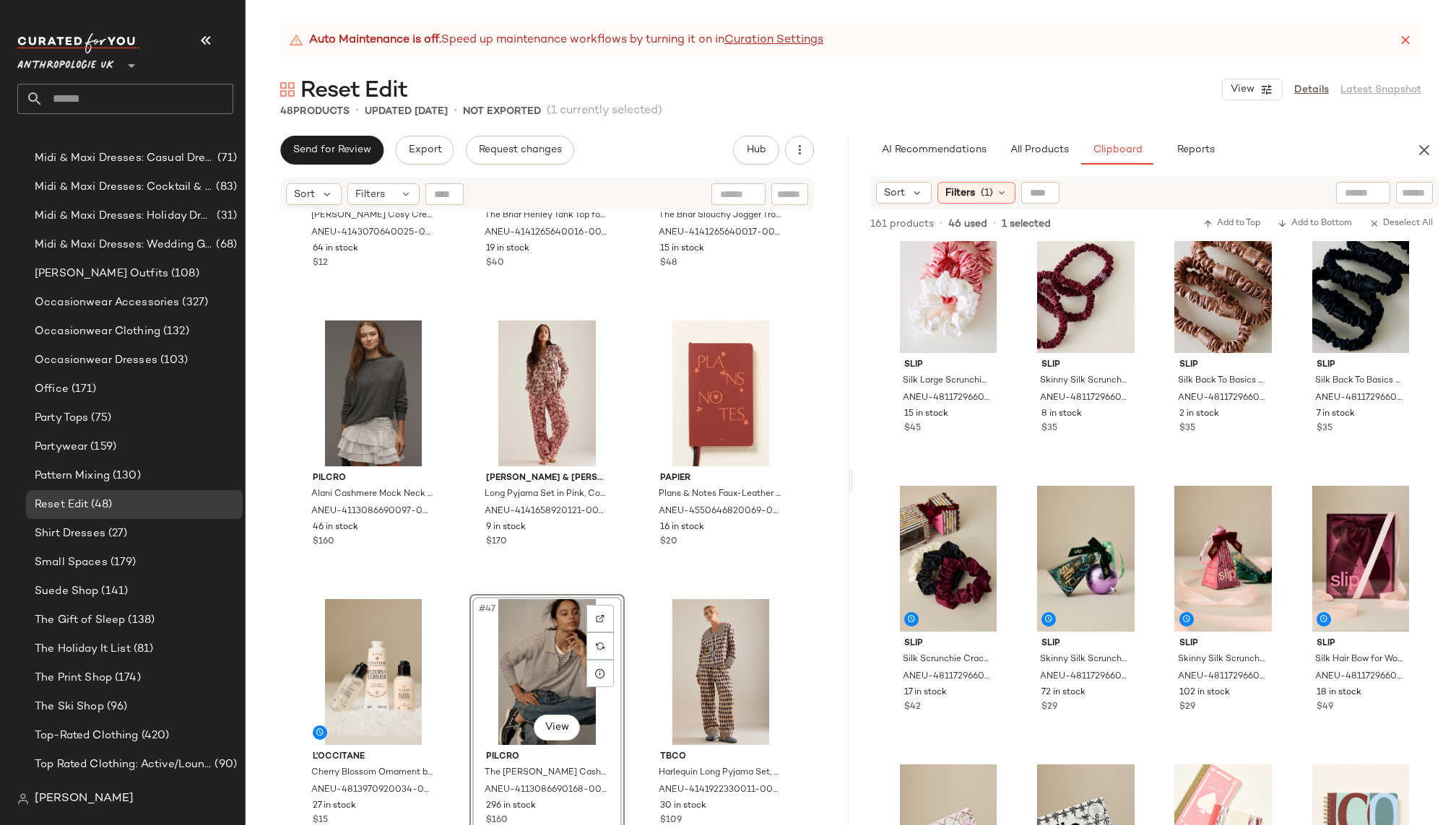
scroll to position [2609, 0]
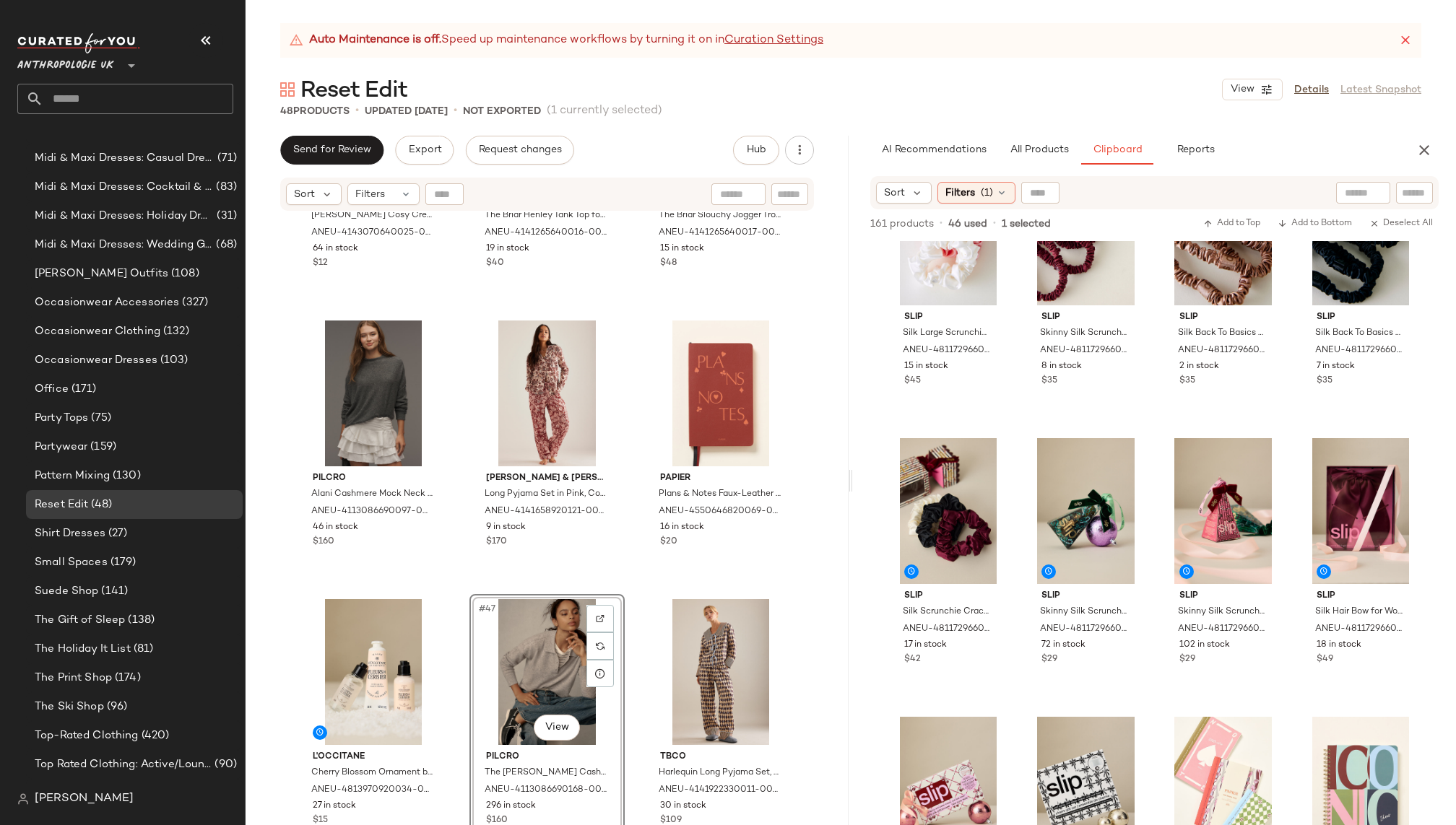
drag, startPoint x: 928, startPoint y: 365, endPoint x: 482, endPoint y: 0, distance: 576.3
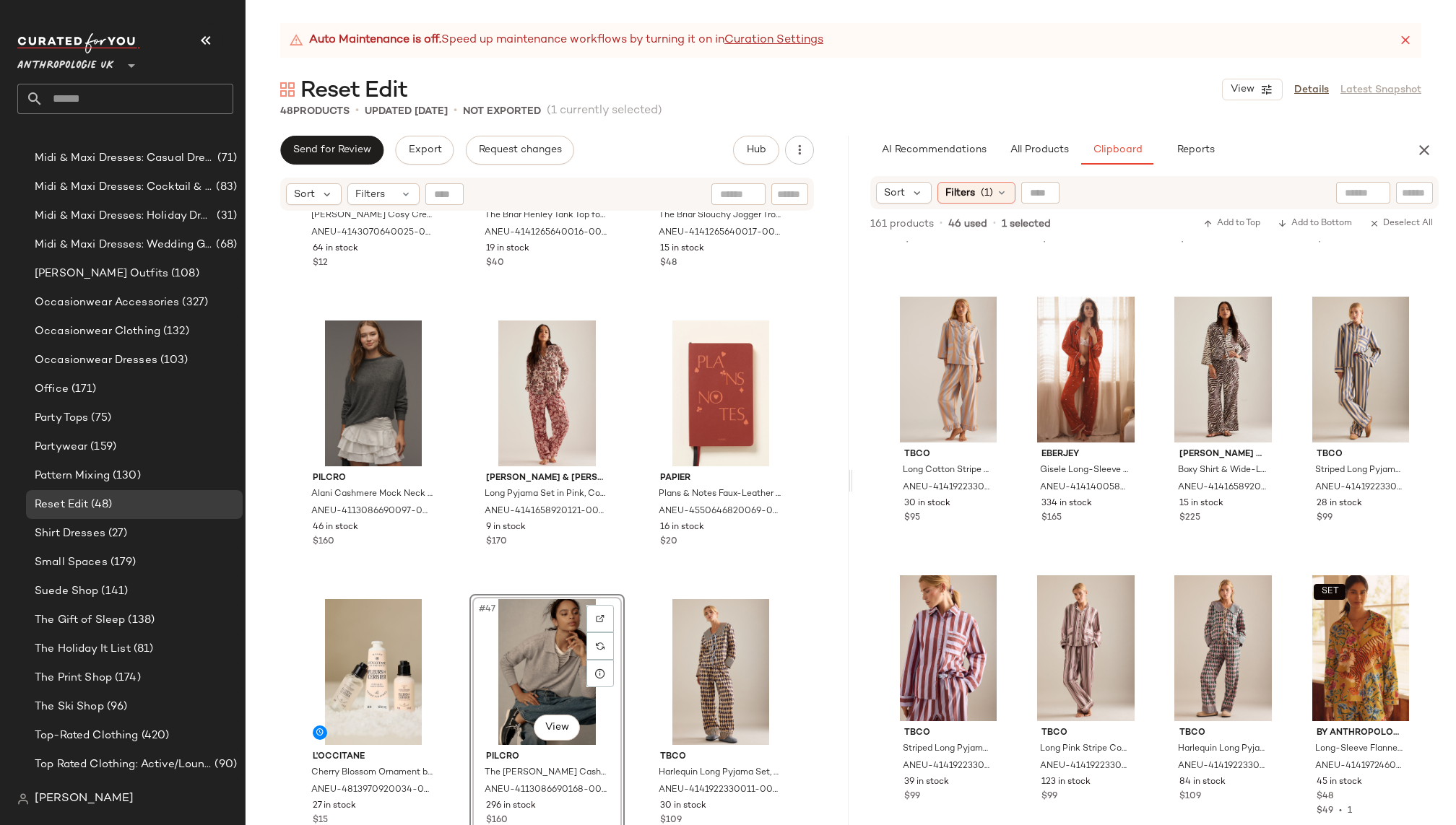
scroll to position [1084, 0]
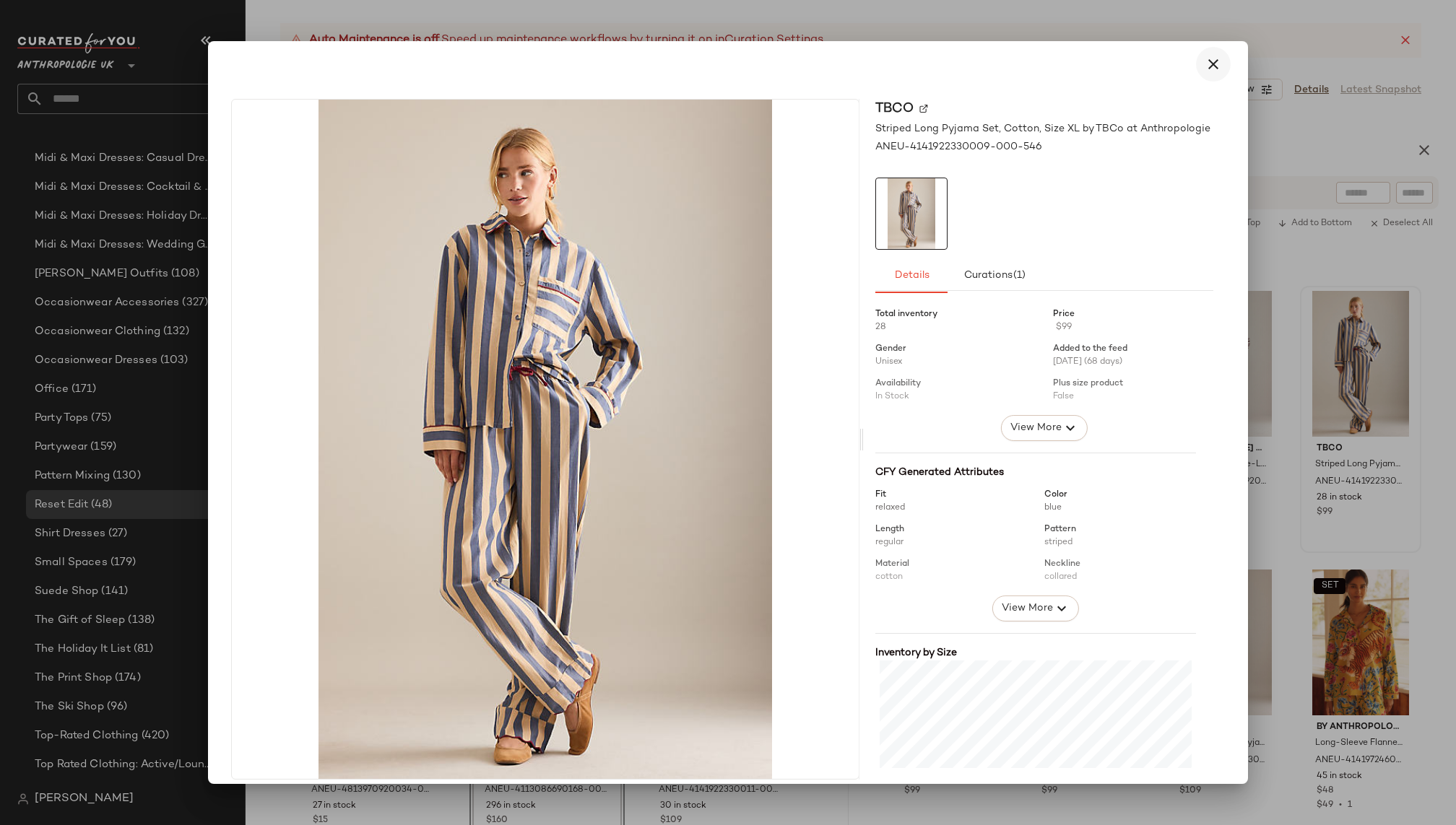
click at [1205, 64] on icon "button" at bounding box center [1213, 64] width 17 height 17
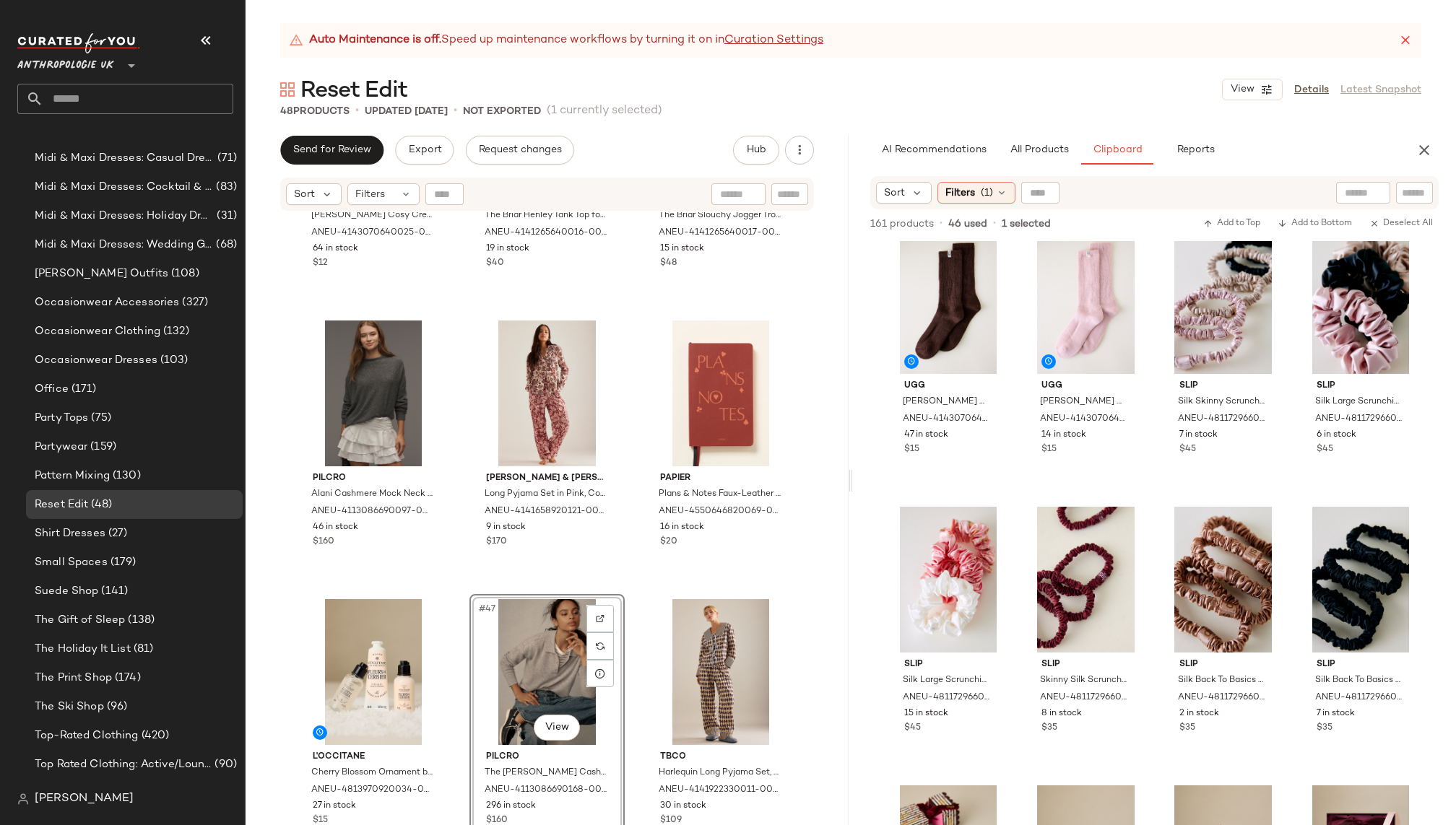
scroll to position [2273, 0]
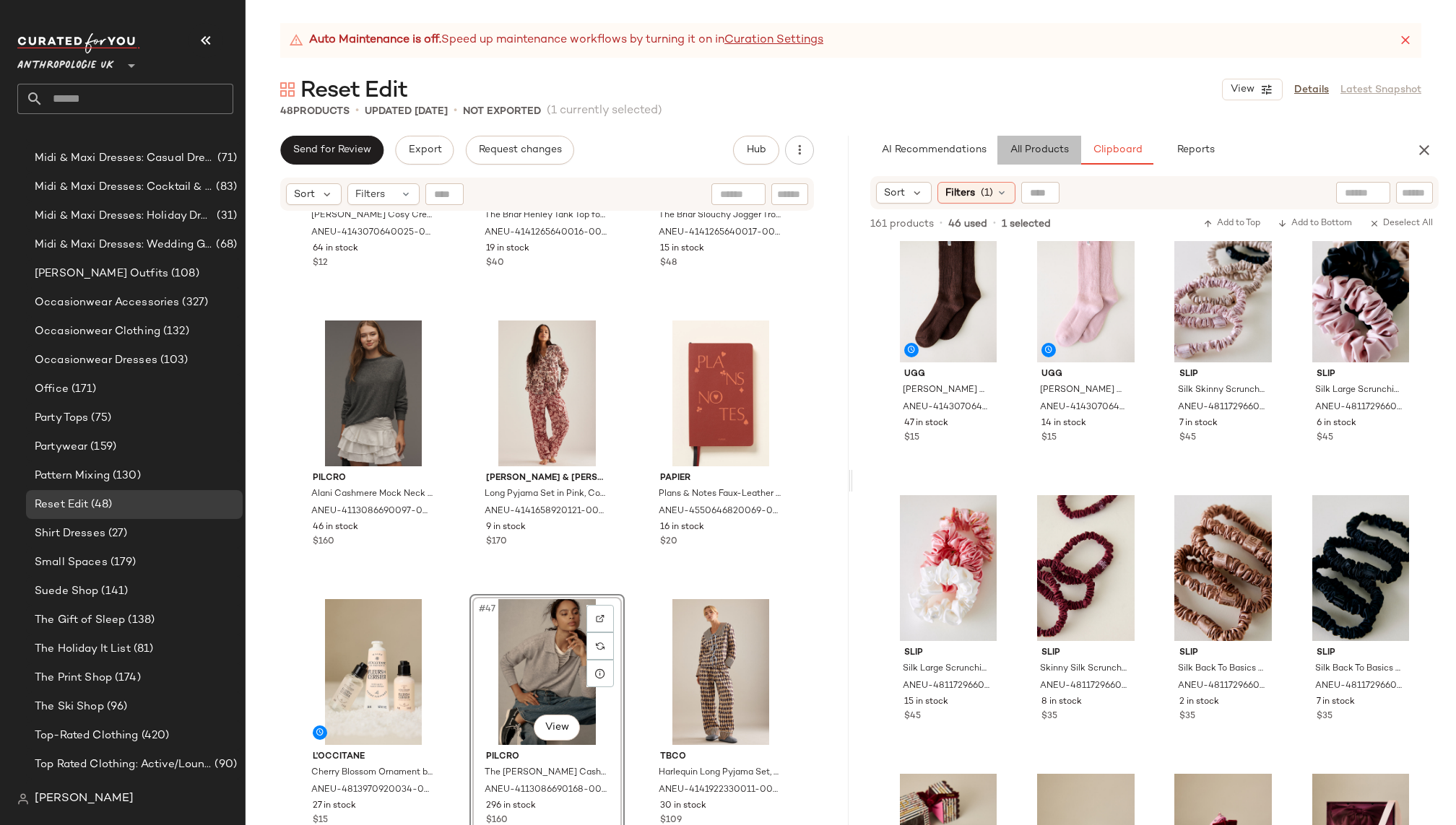
click at [1050, 145] on span "All Products" at bounding box center [1038, 150] width 59 height 12
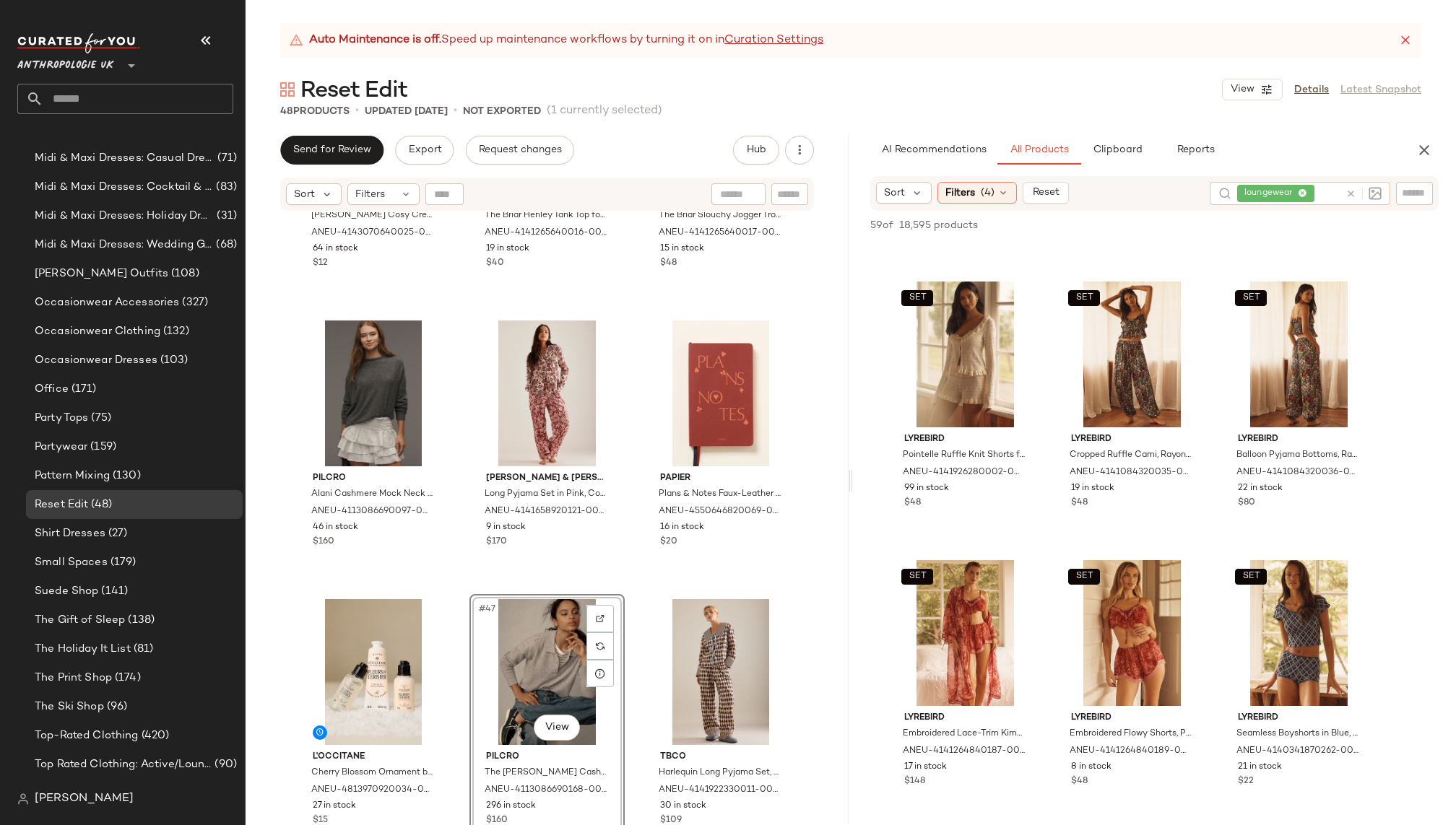
scroll to position [518, 0]
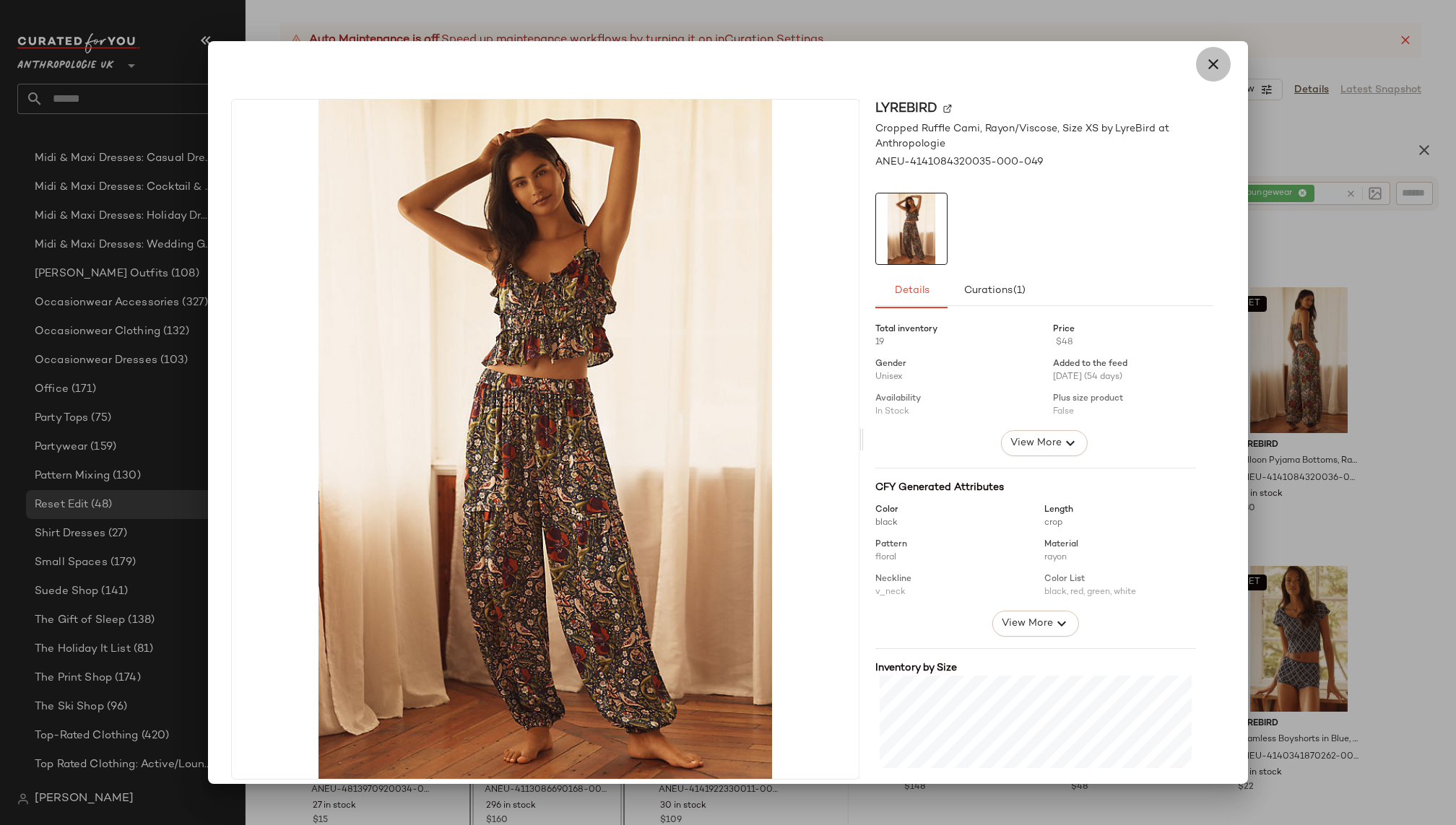
click at [1205, 66] on icon "button" at bounding box center [1213, 64] width 17 height 17
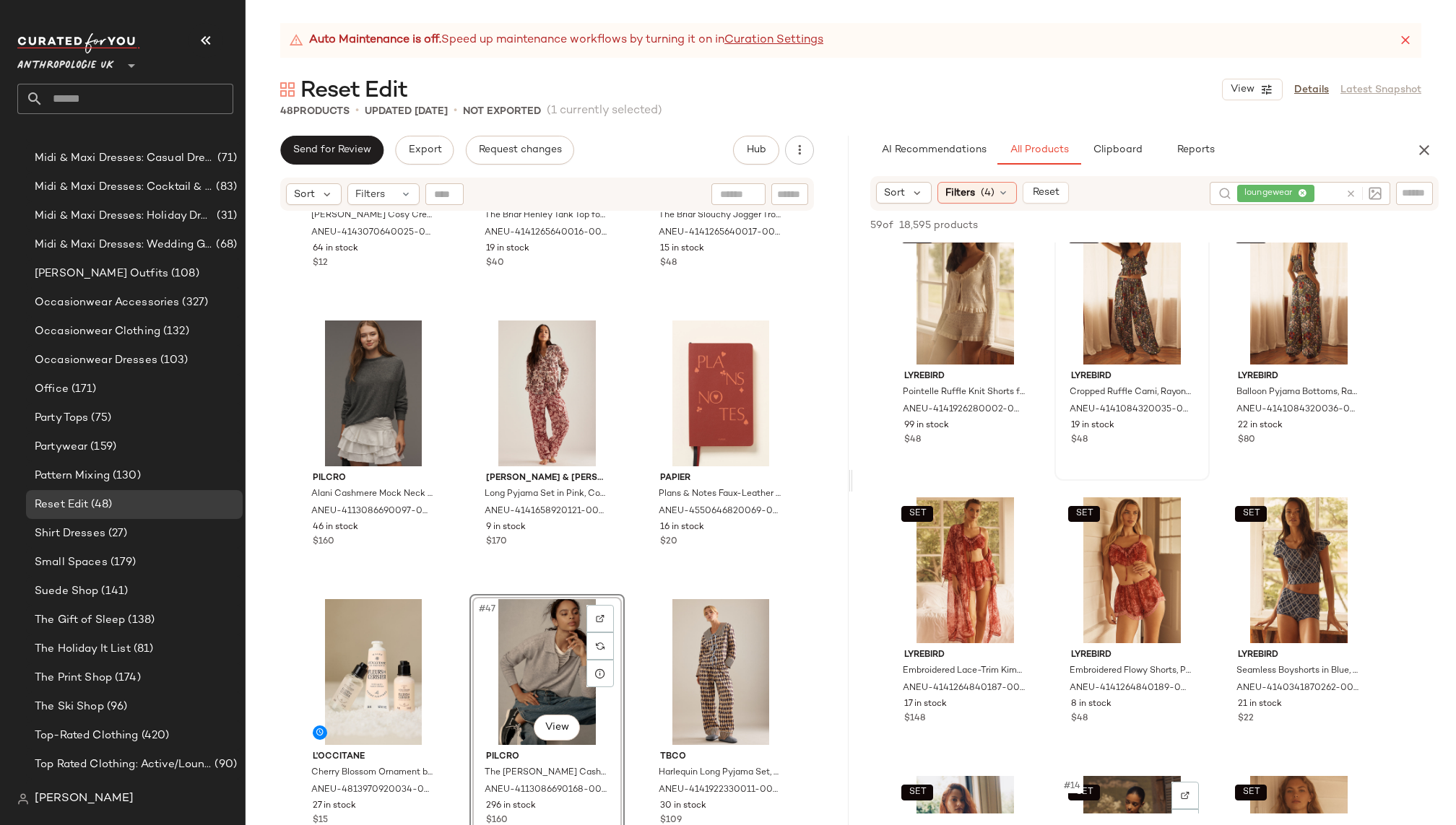
scroll to position [0, 0]
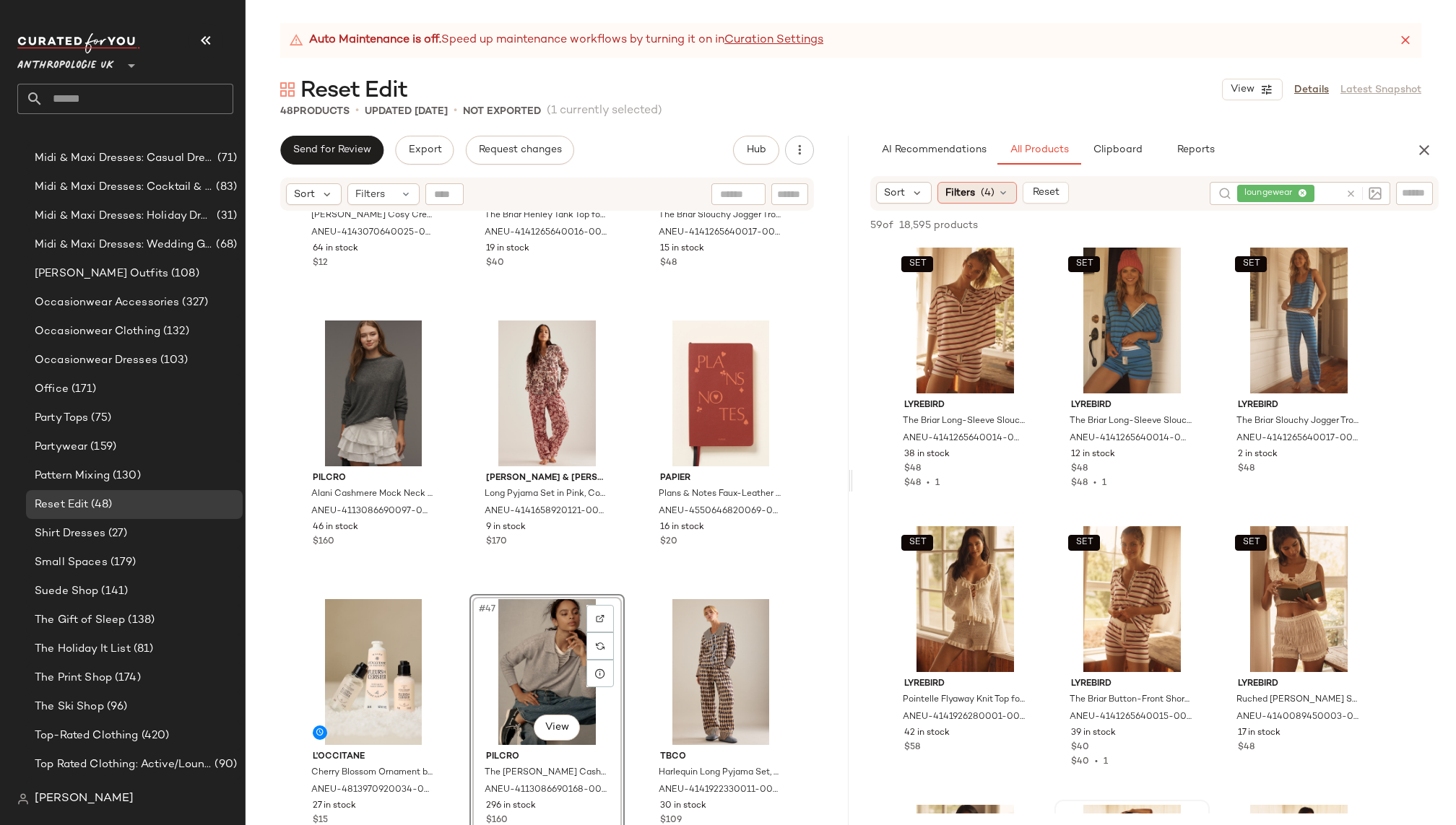
click at [982, 183] on div "Filters (4)" at bounding box center [976, 193] width 79 height 21
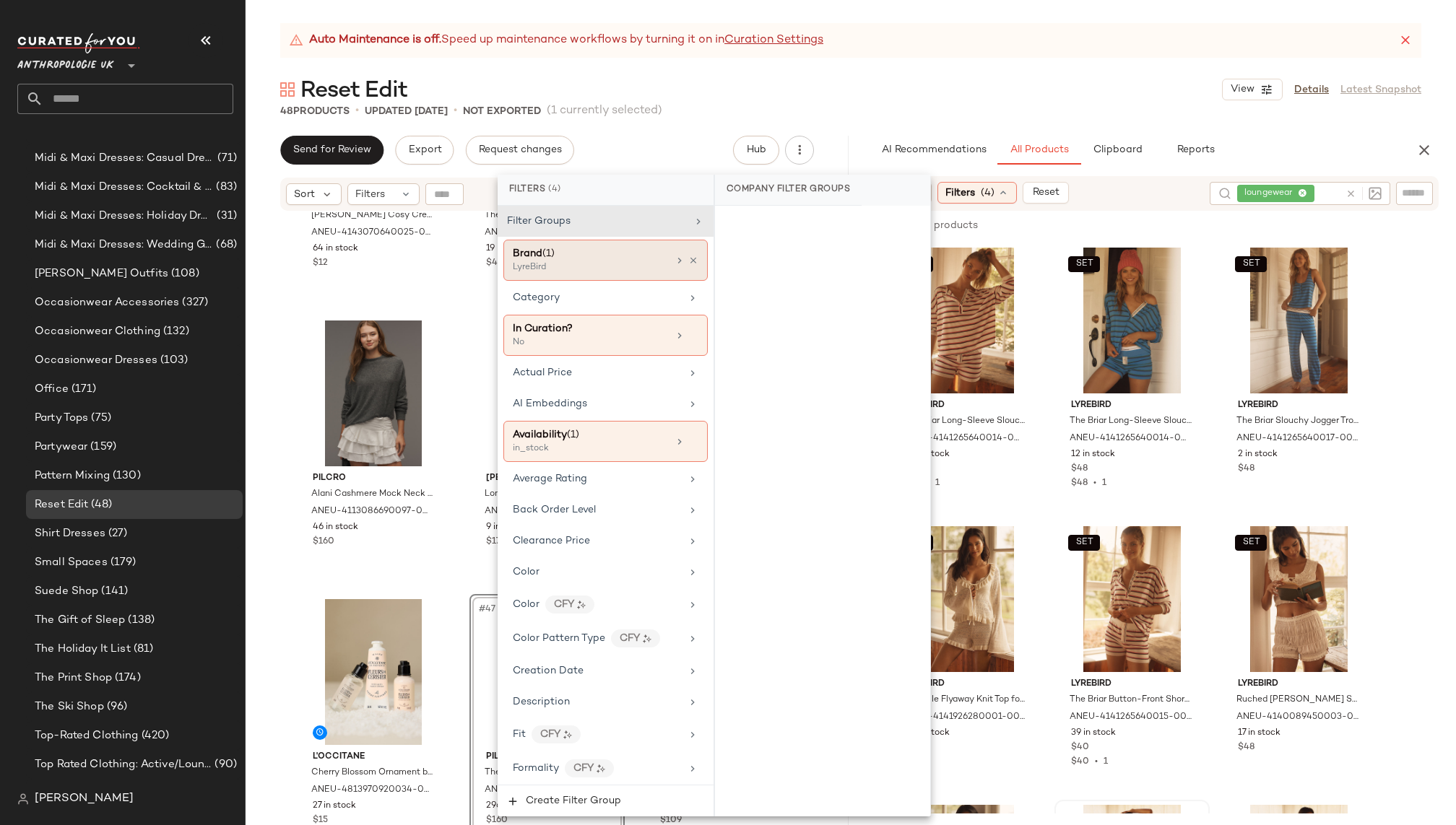
click at [687, 255] on div at bounding box center [686, 261] width 24 height 12
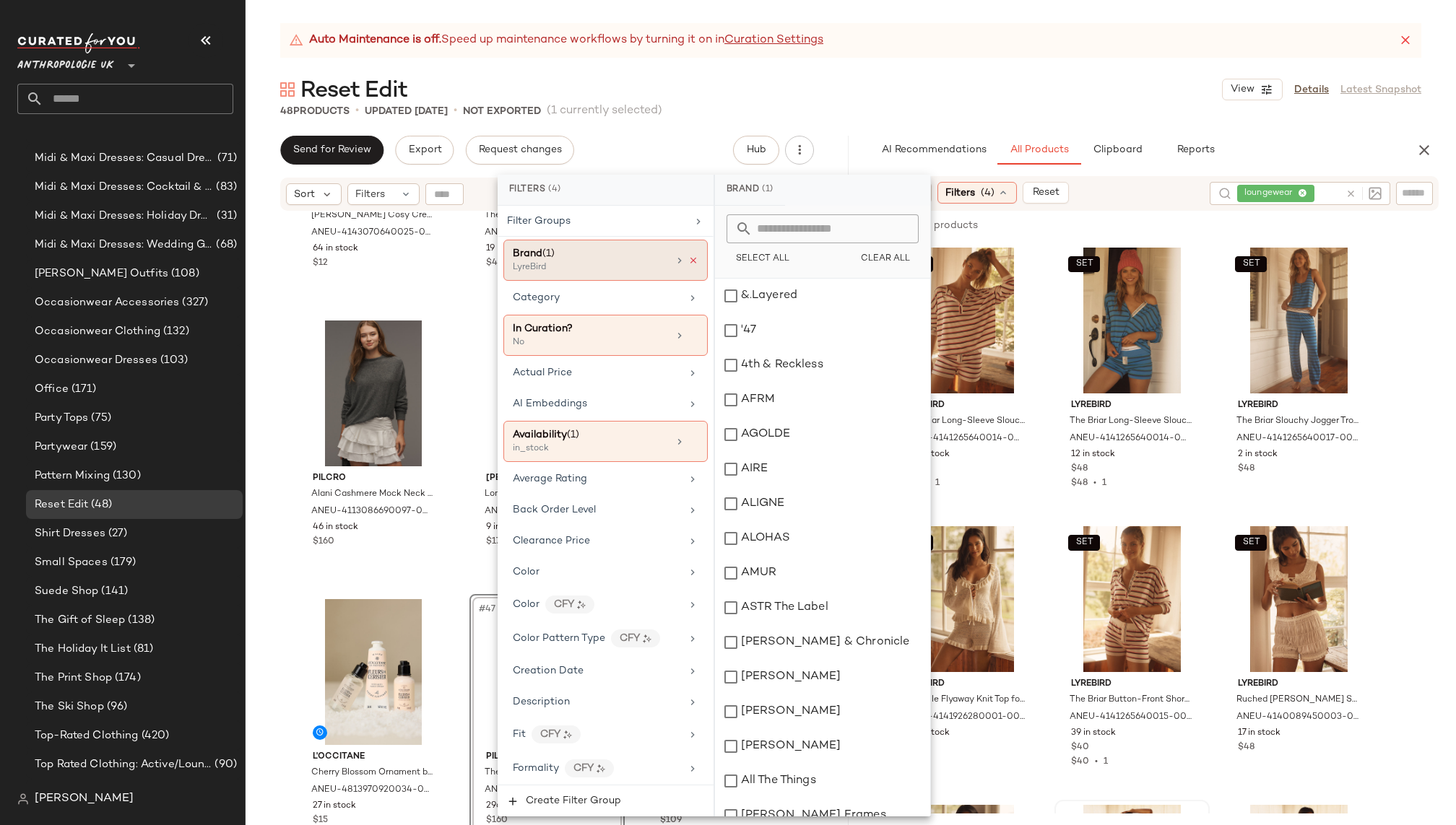
click at [689, 256] on icon at bounding box center [693, 260] width 10 height 10
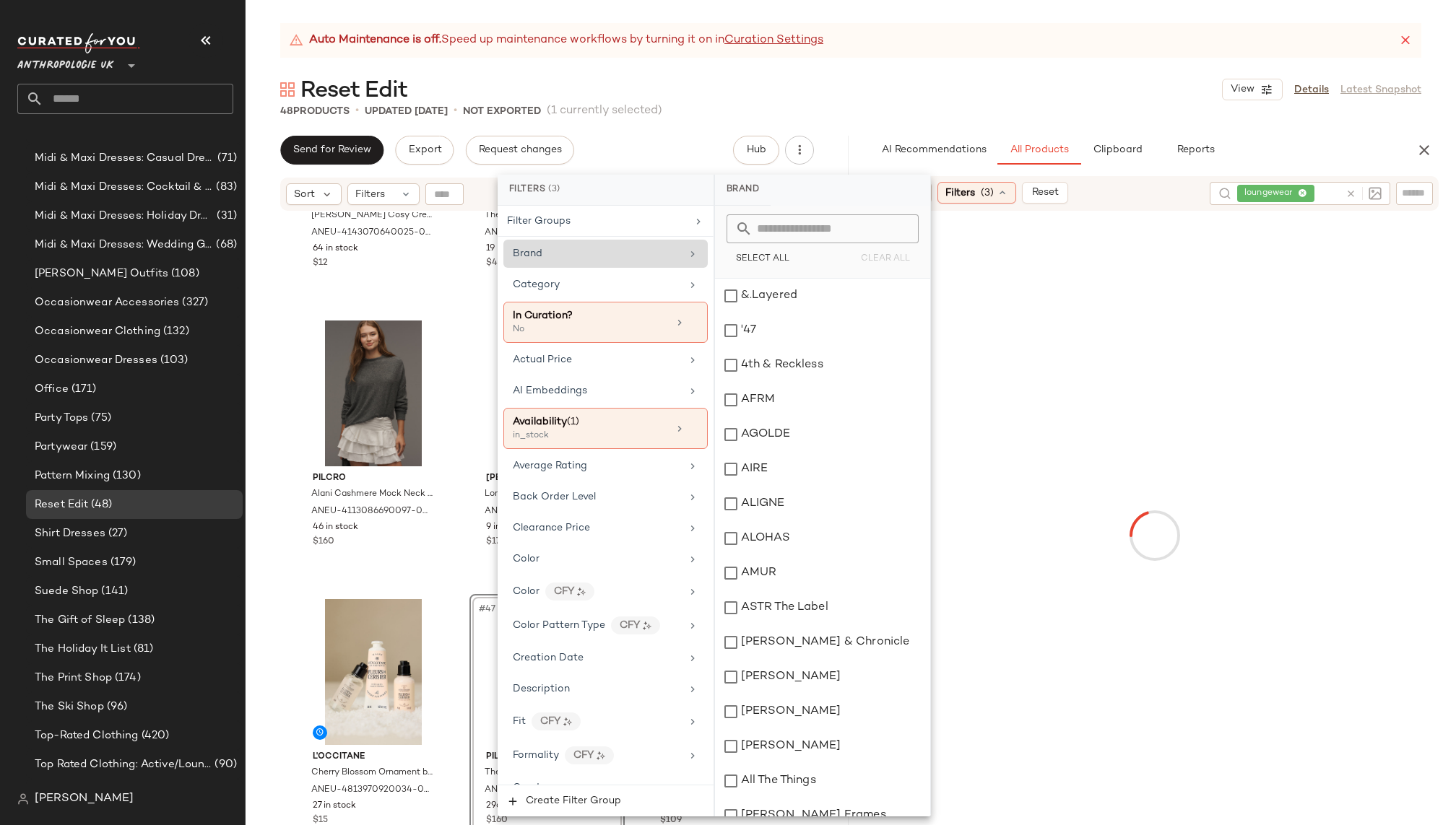
click at [957, 90] on div "Reset Edit View Details Latest Snapshot" at bounding box center [850, 90] width 1210 height 29
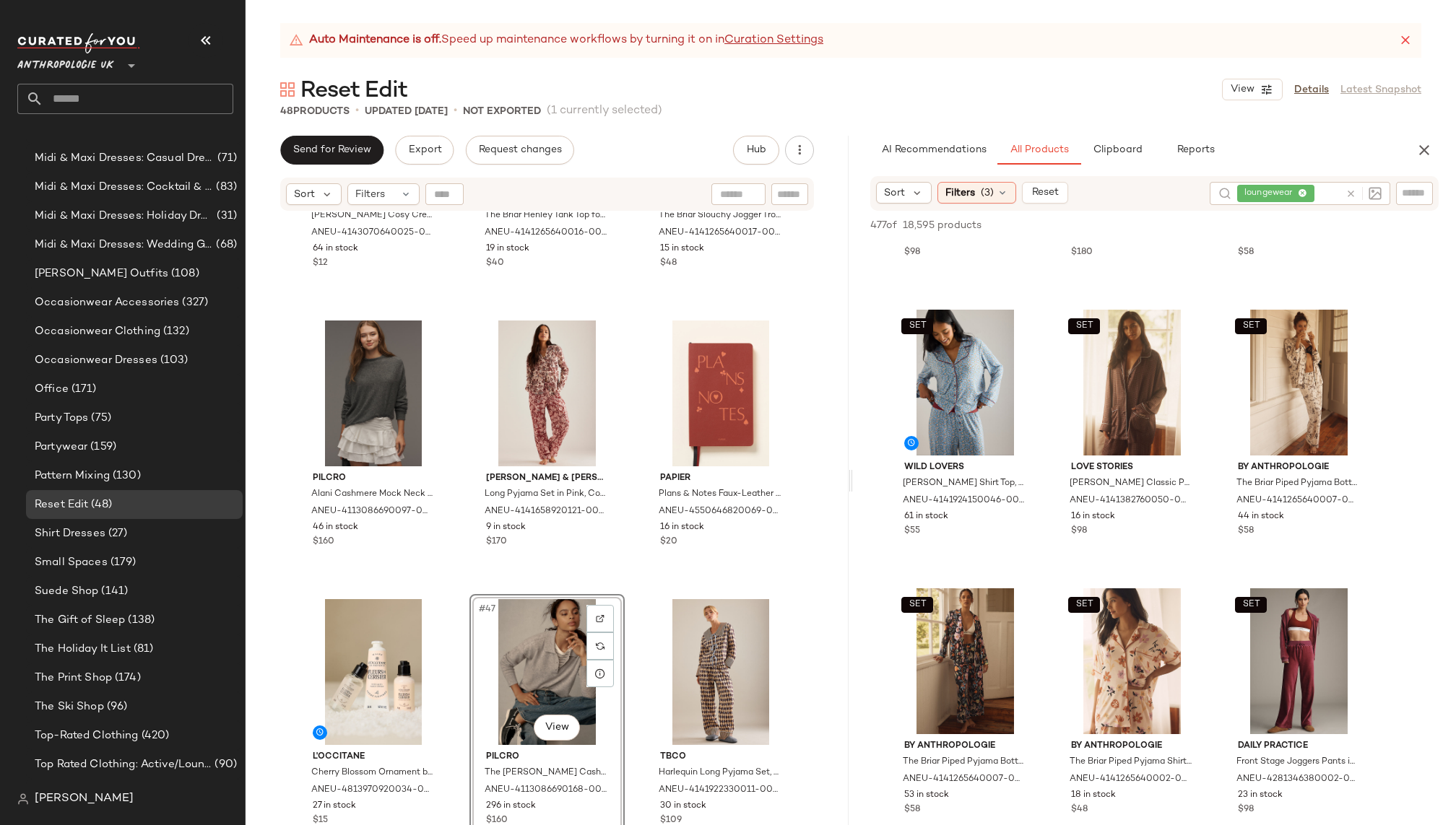
scroll to position [1338, 0]
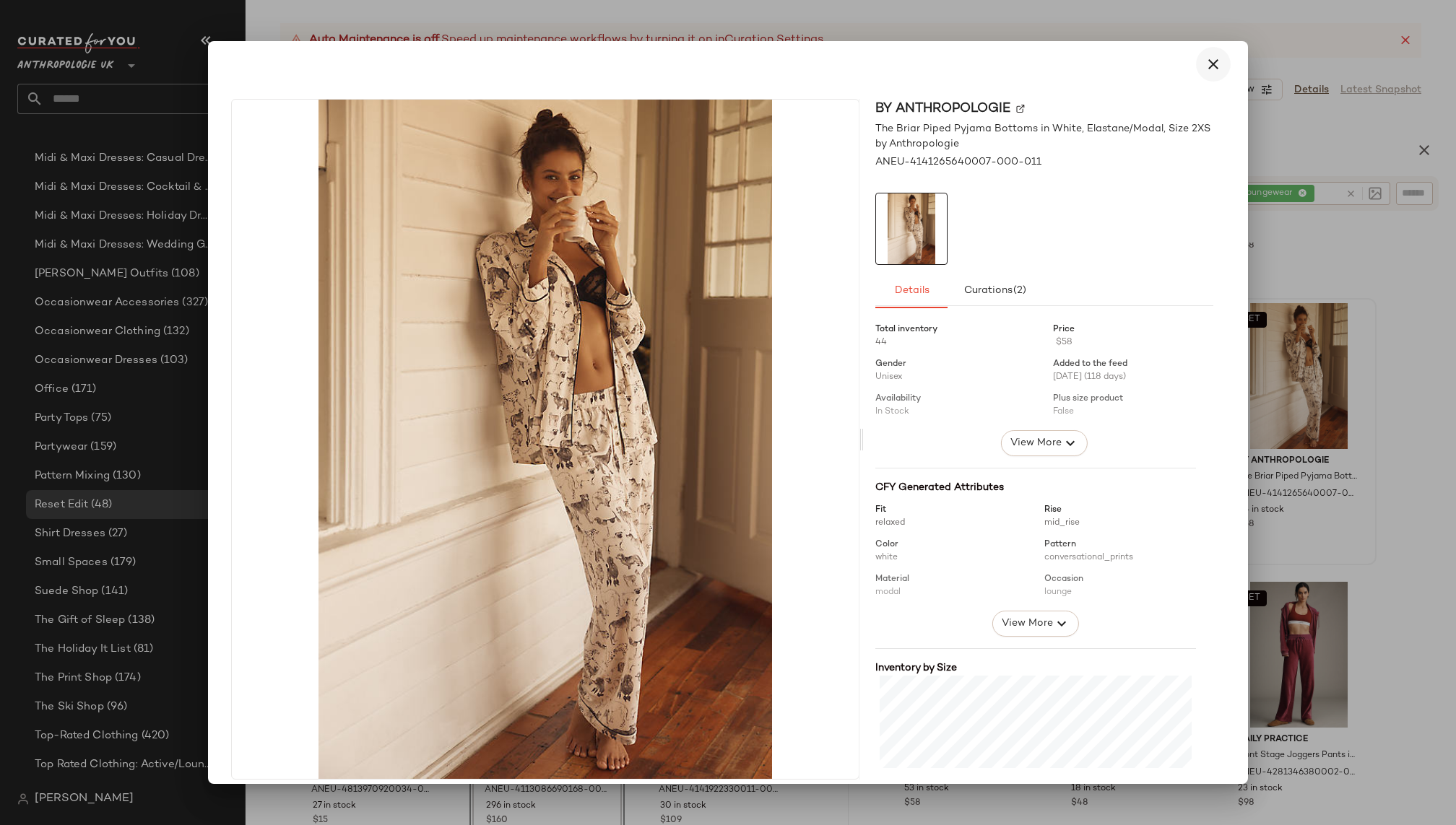
click at [1205, 61] on icon "button" at bounding box center [1213, 64] width 17 height 17
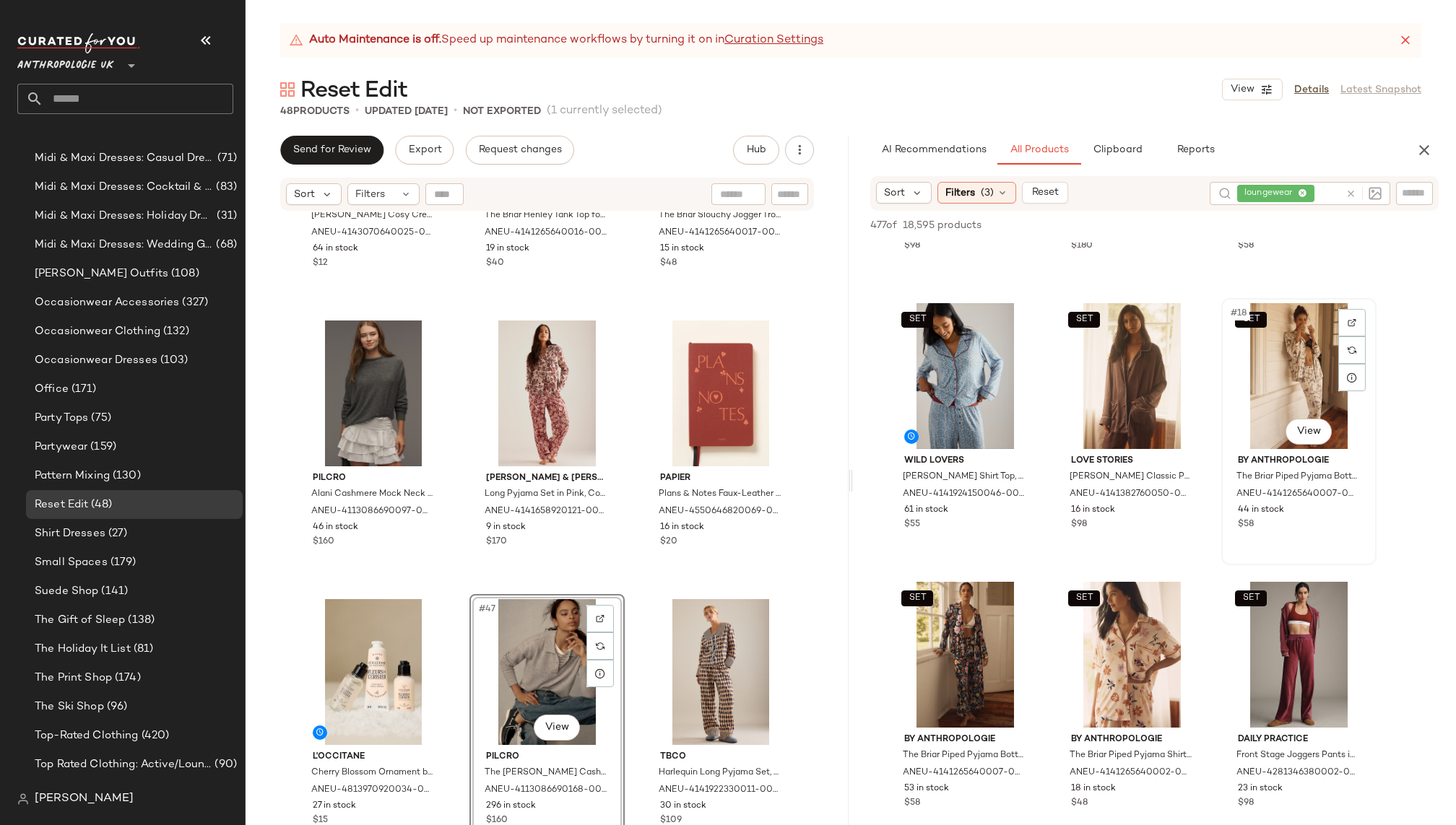
click at [1255, 330] on div "SET #18 View" at bounding box center [1298, 375] width 145 height 145
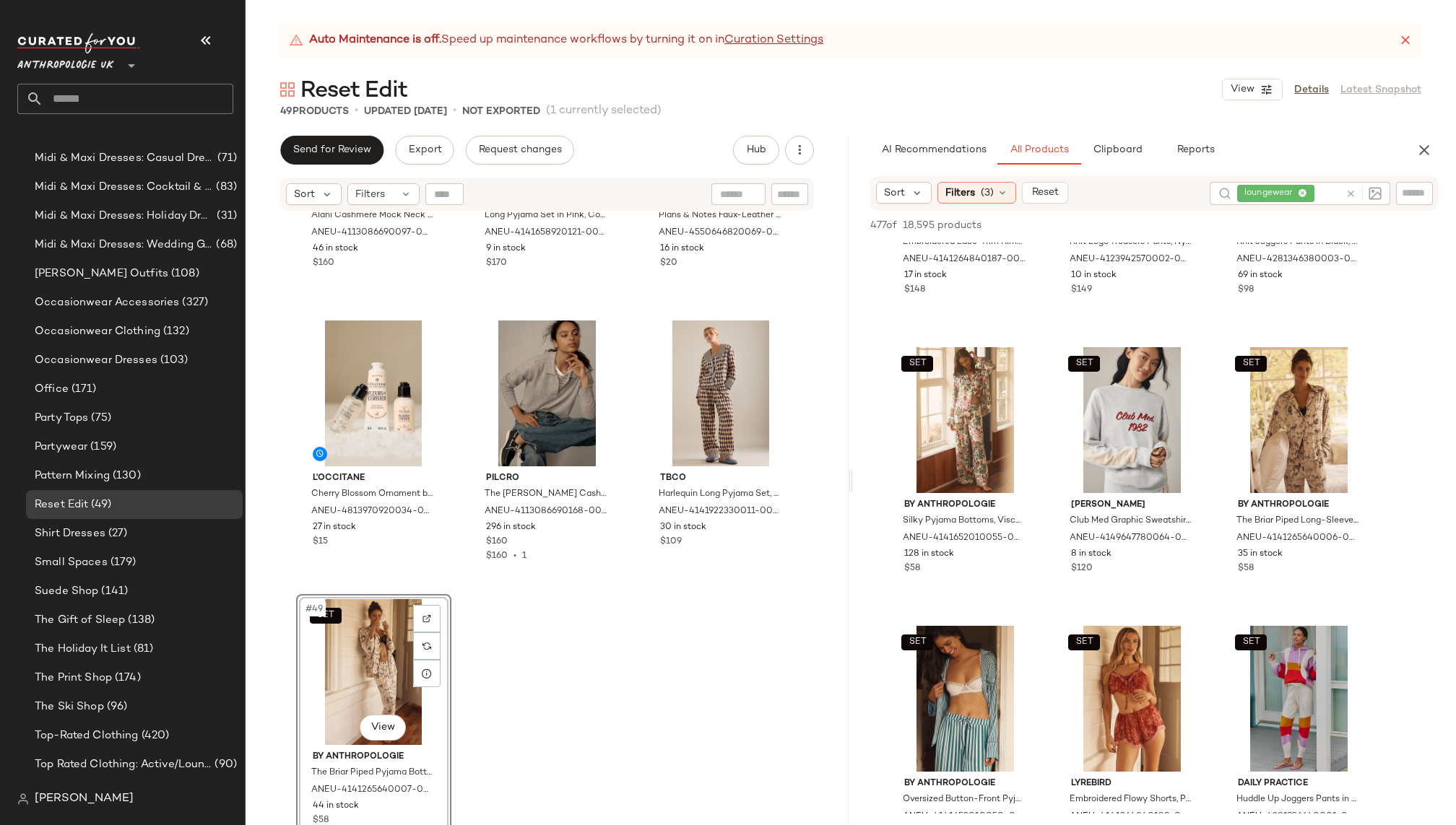
scroll to position [5782, 0]
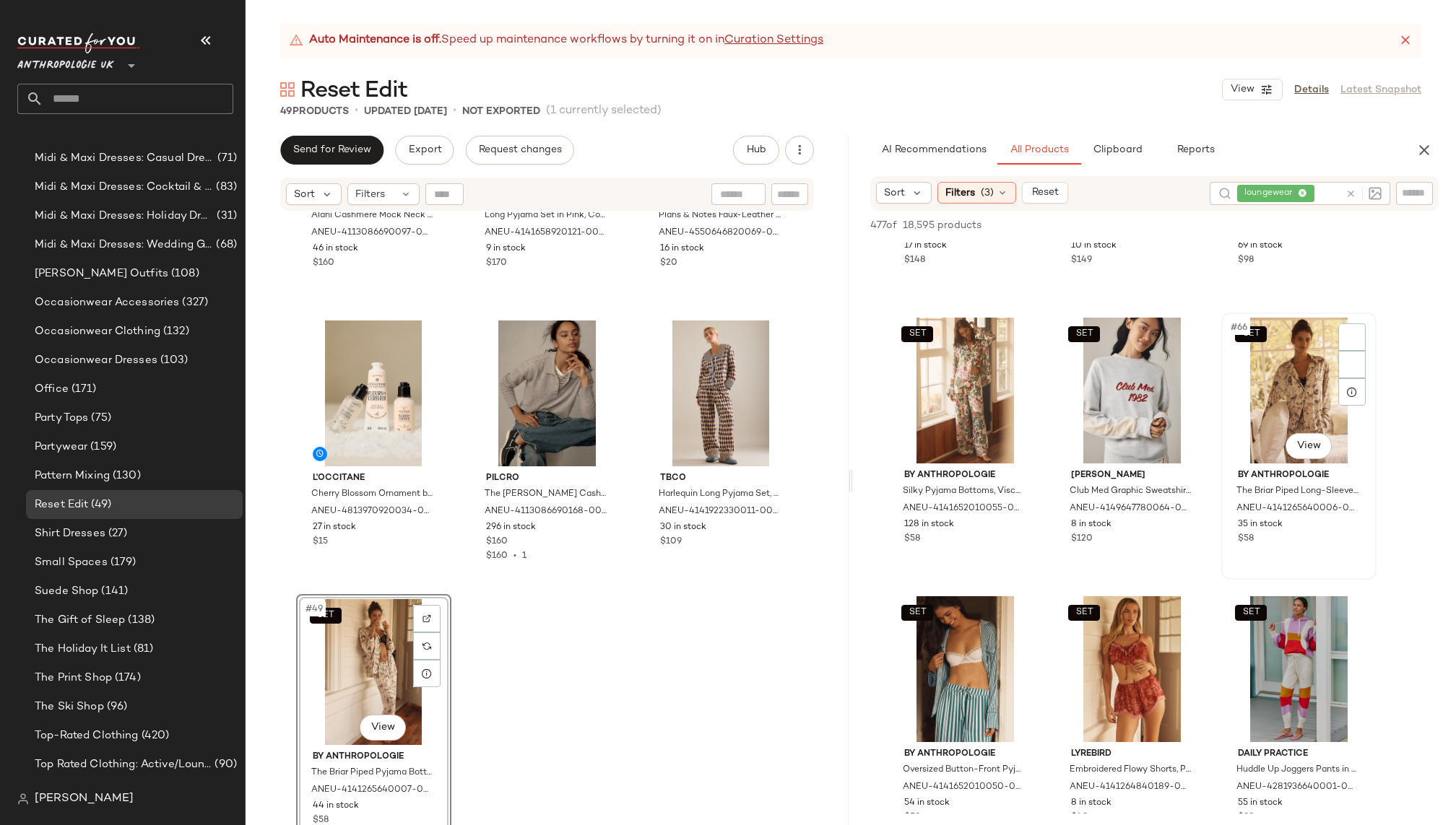
click at [1252, 416] on div "SET #66 View" at bounding box center [1298, 390] width 145 height 145
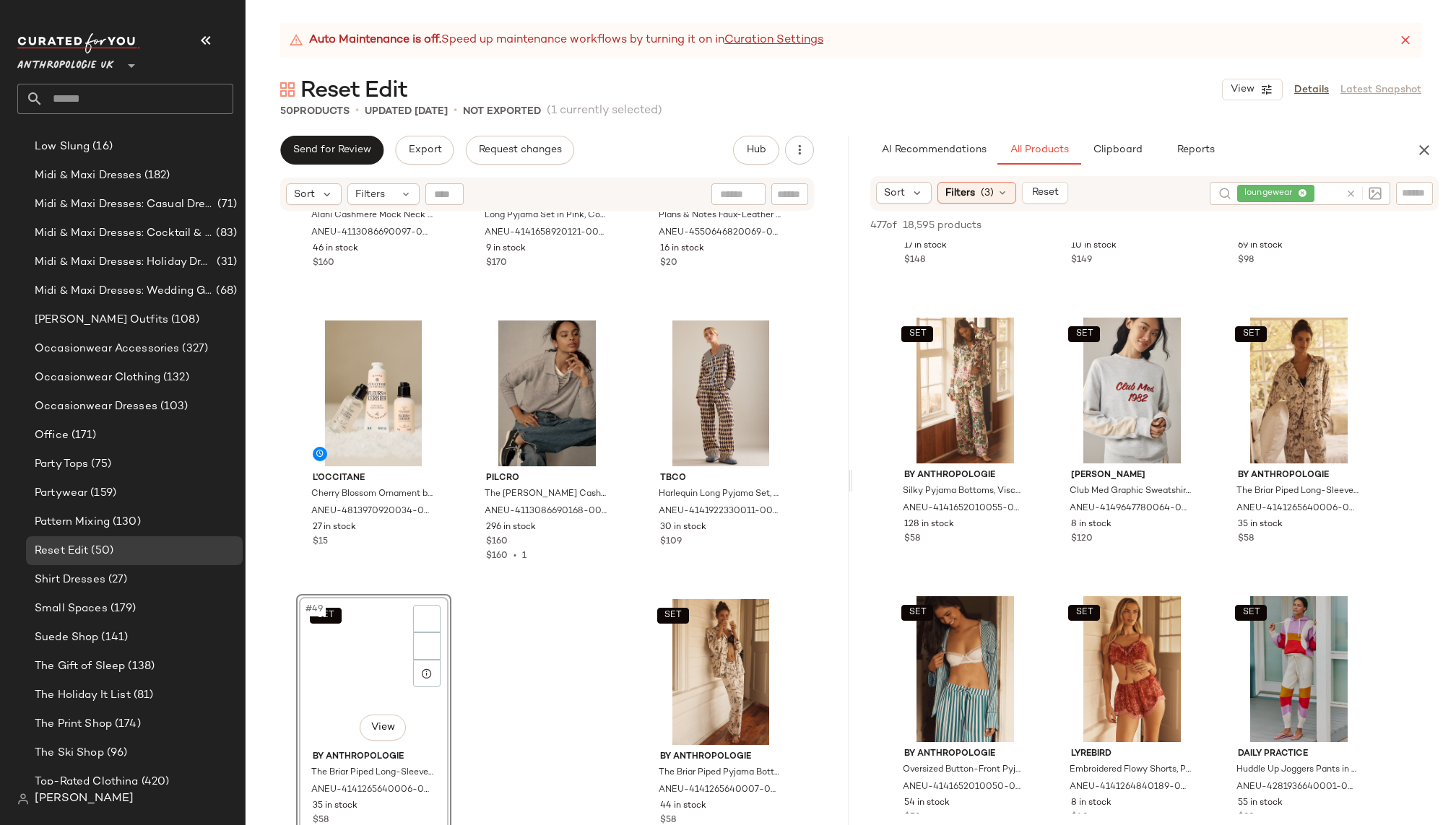
scroll to position [1032, 0]
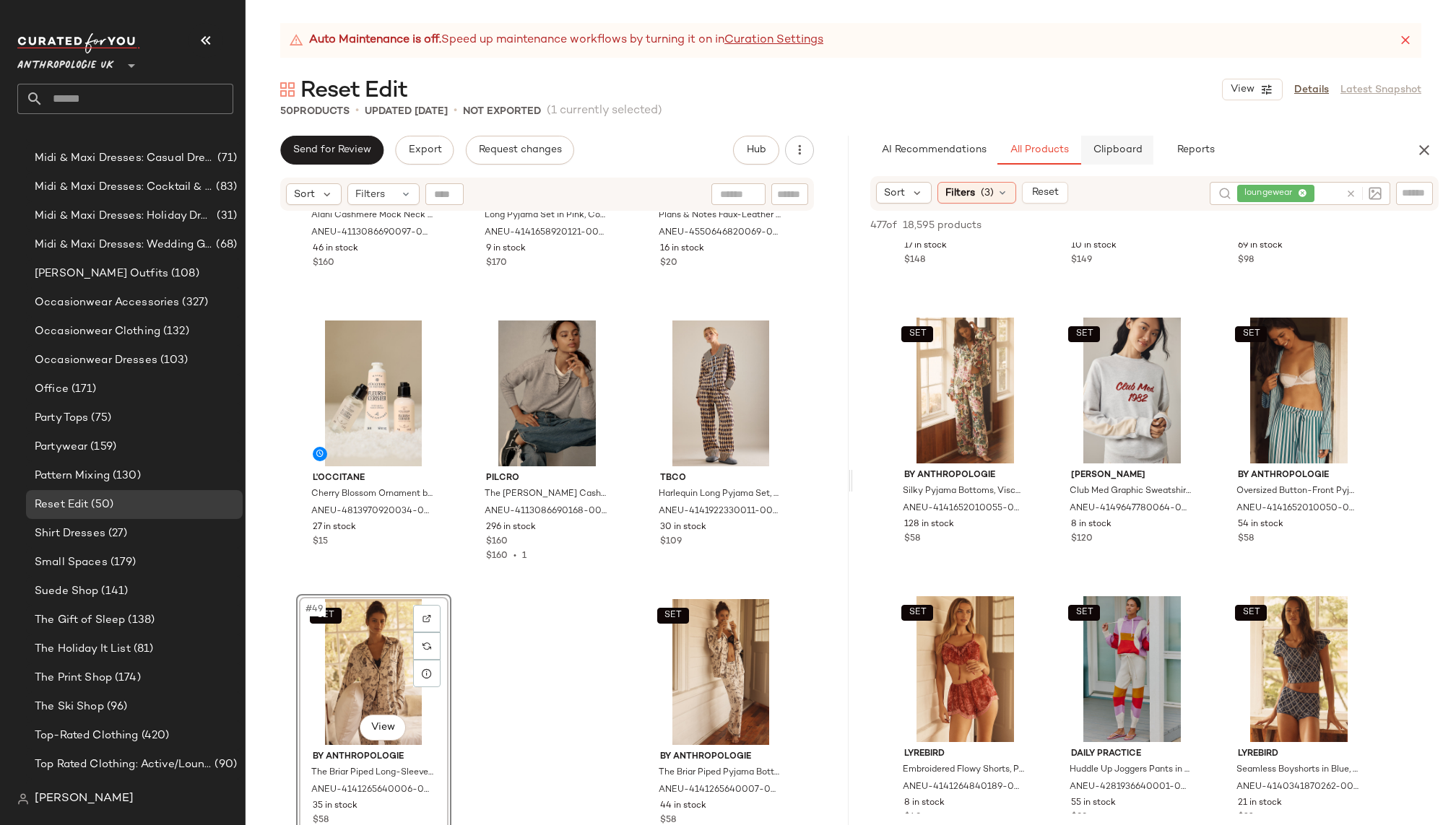
click at [1142, 148] on button "Clipboard" at bounding box center [1117, 150] width 72 height 29
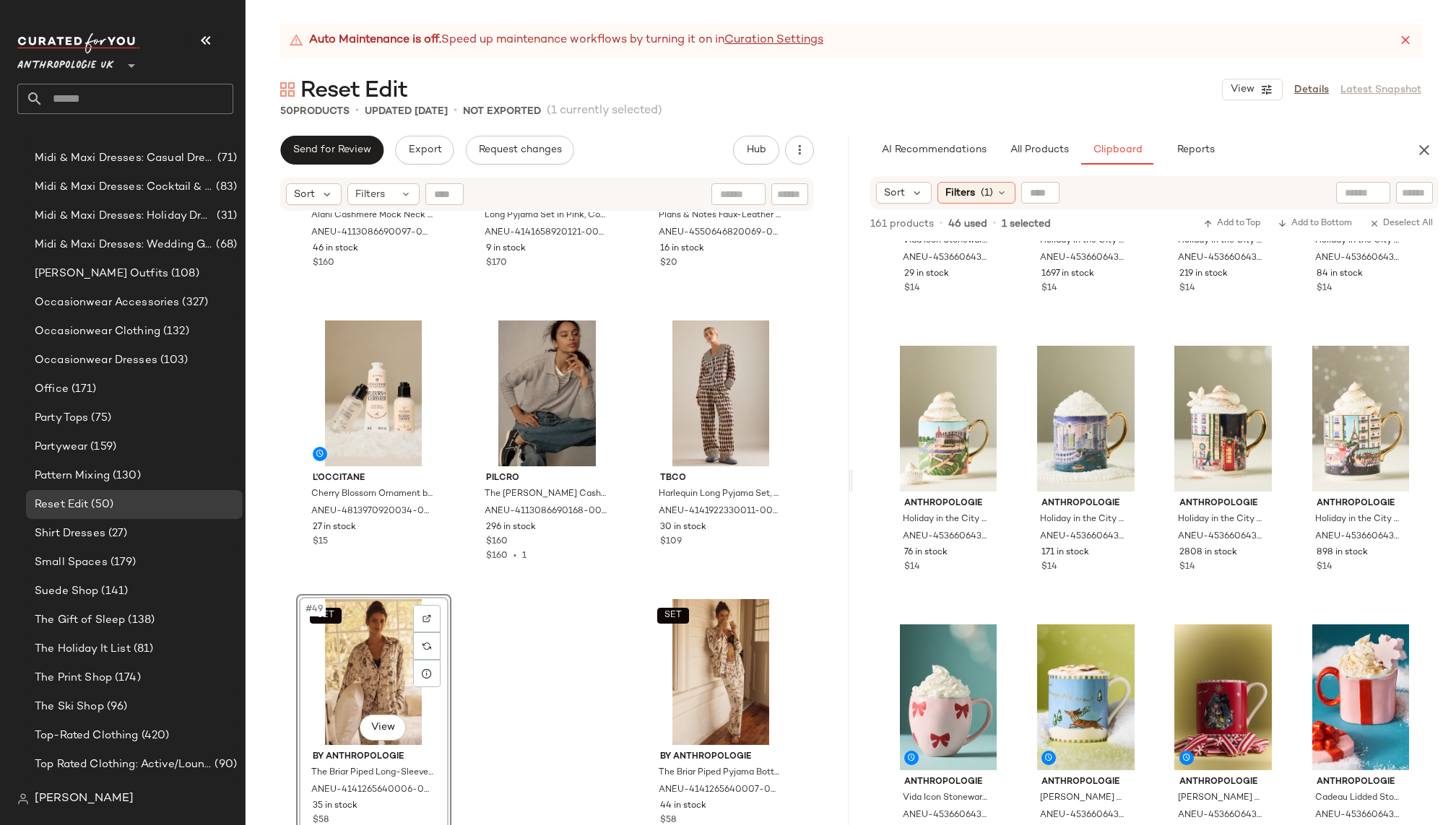
scroll to position [6605, 0]
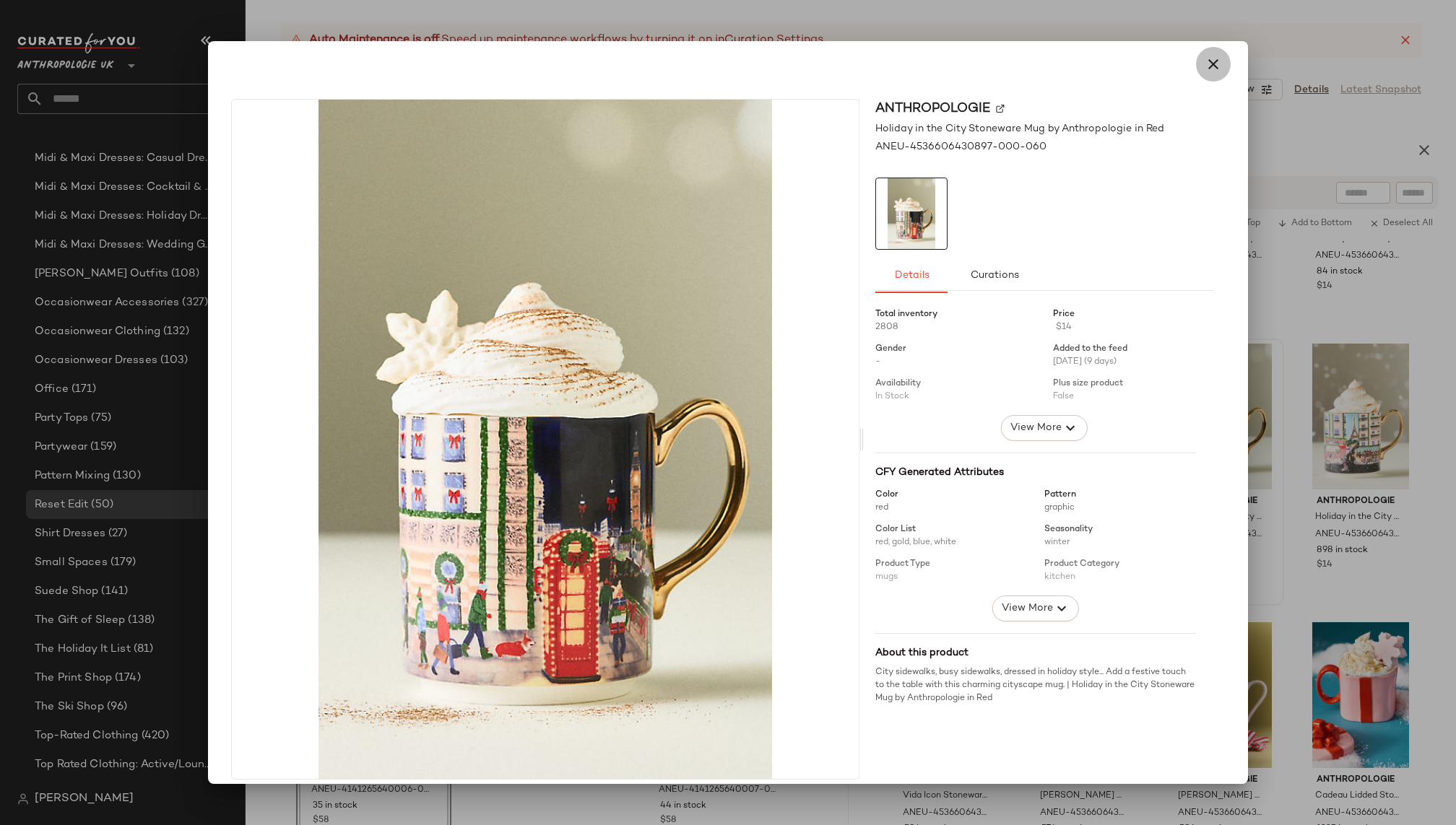
click at [1211, 71] on icon "button" at bounding box center [1213, 64] width 17 height 17
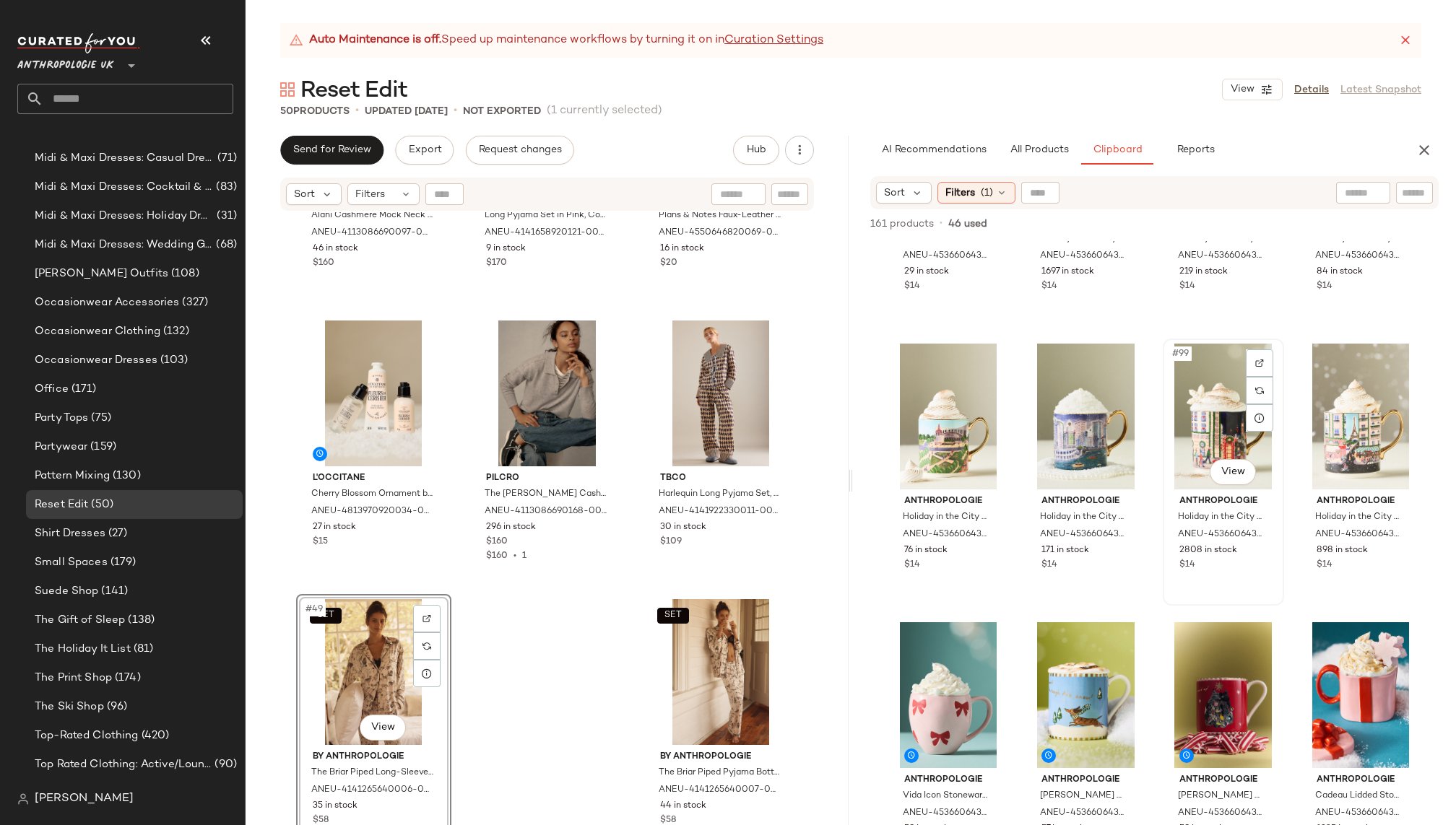
click at [1180, 440] on div "#99 View" at bounding box center [1223, 416] width 111 height 145
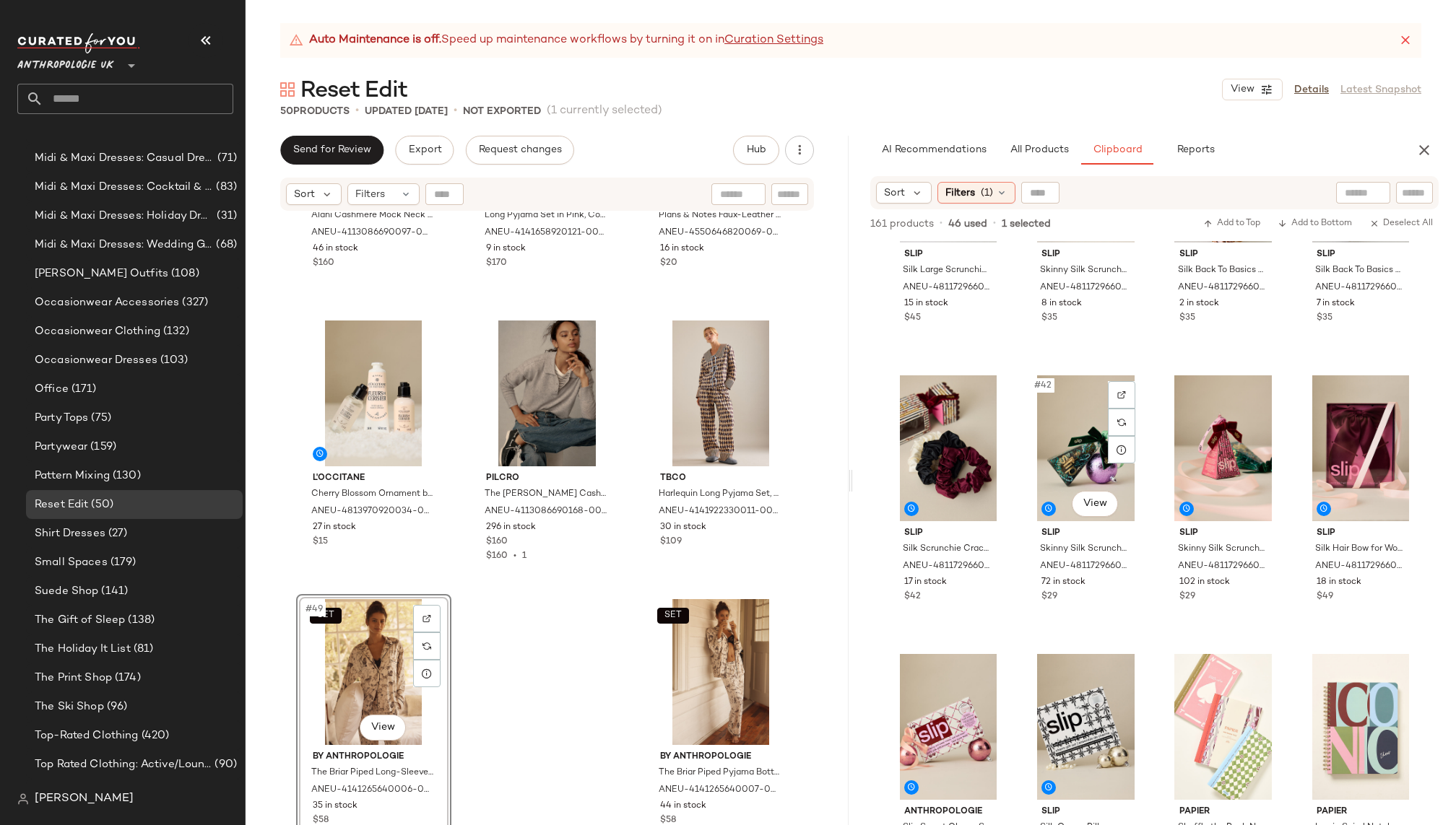
scroll to position [2674, 0]
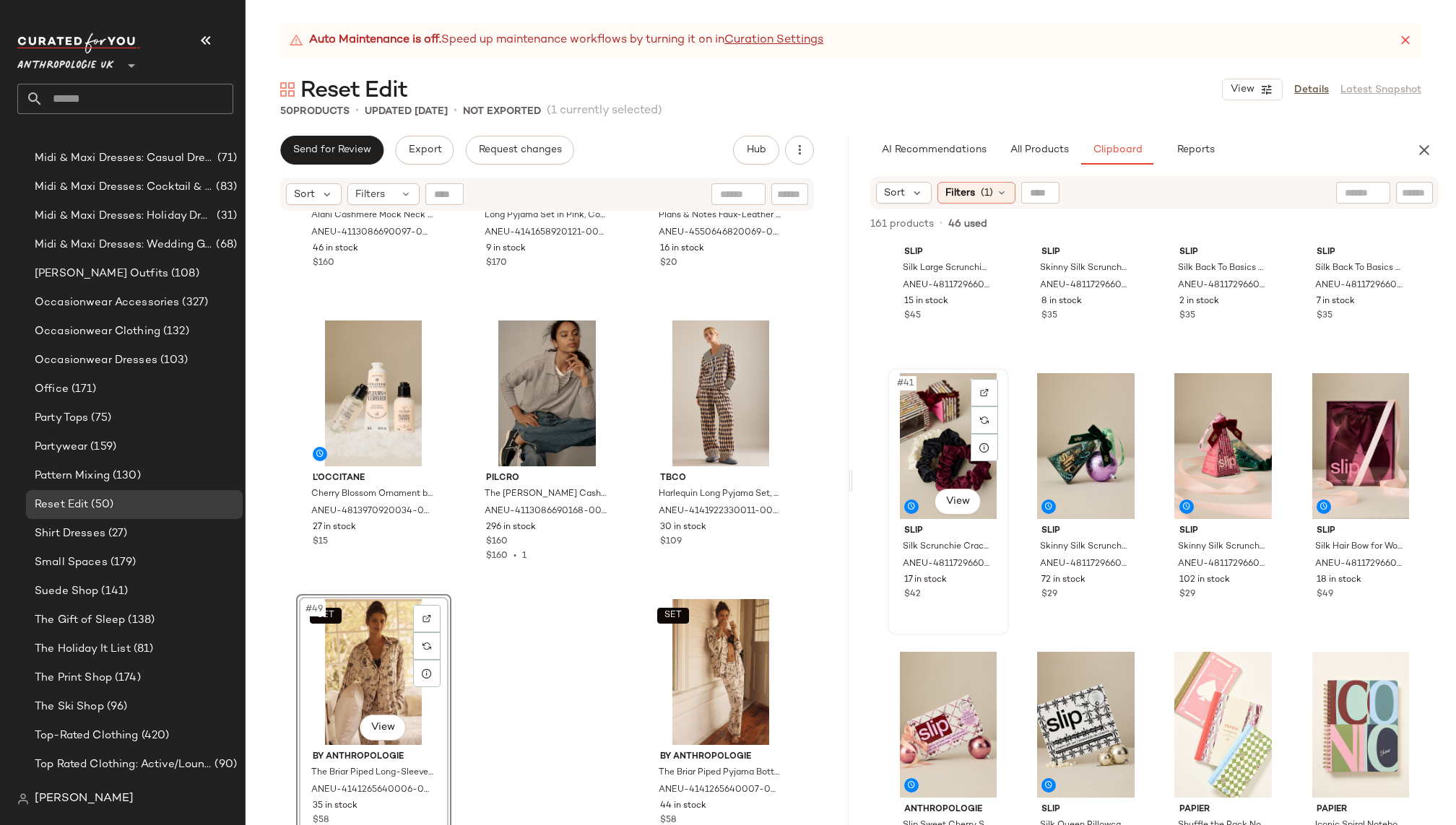
click at [929, 461] on div "#41 View" at bounding box center [948, 446] width 111 height 145
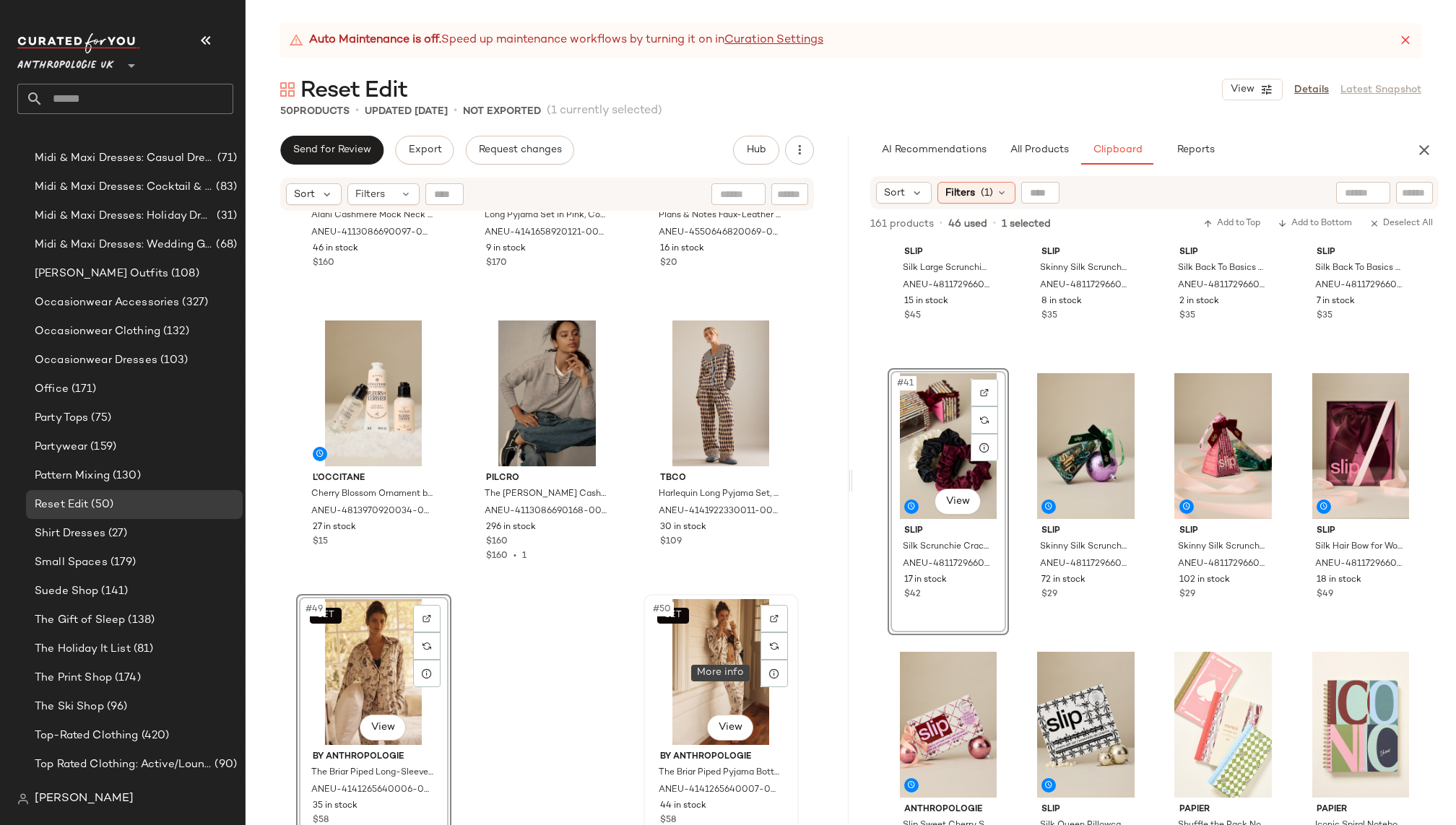
scroll to position [1032, 0]
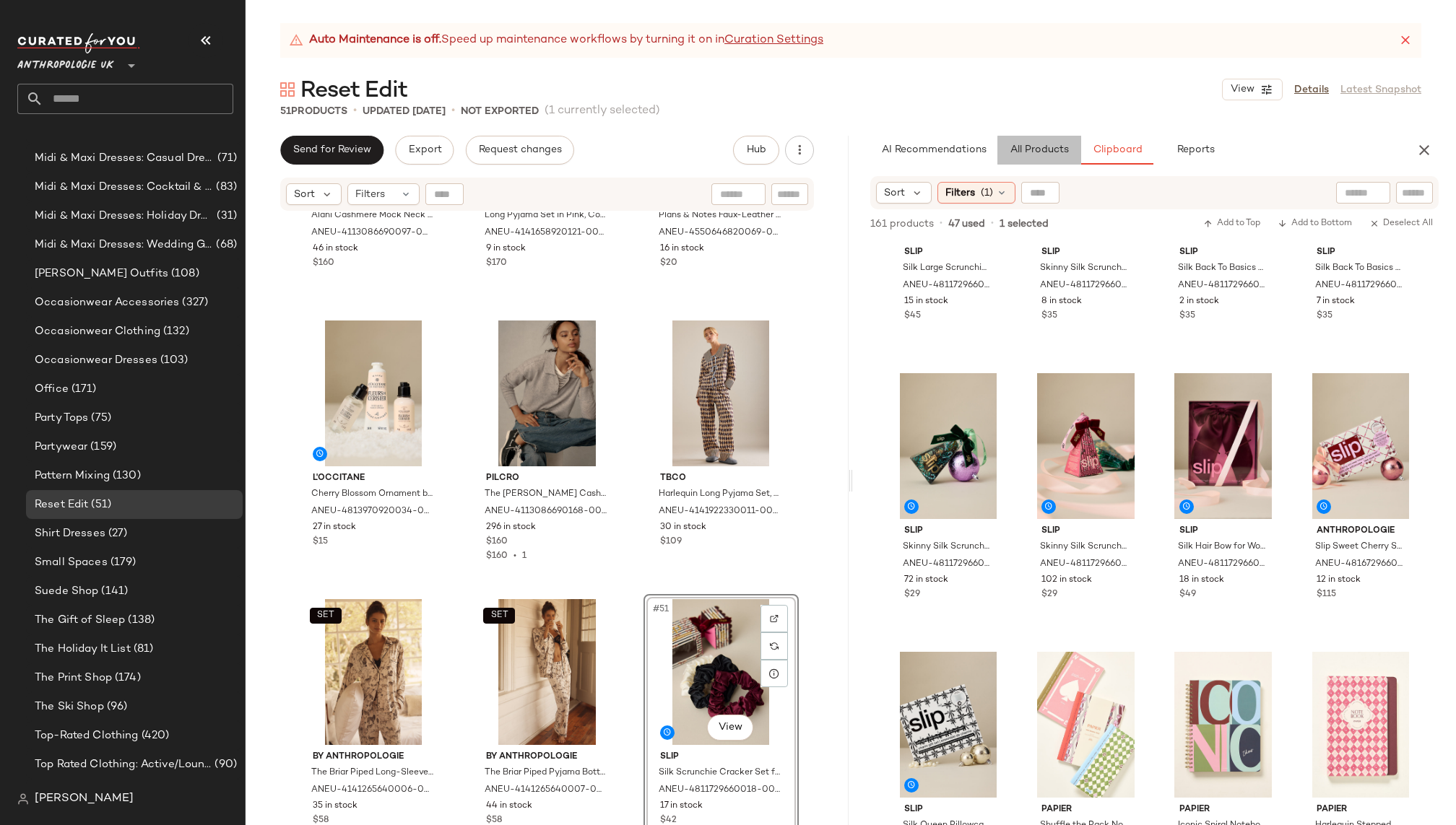
click at [1044, 152] on span "All Products" at bounding box center [1038, 150] width 59 height 12
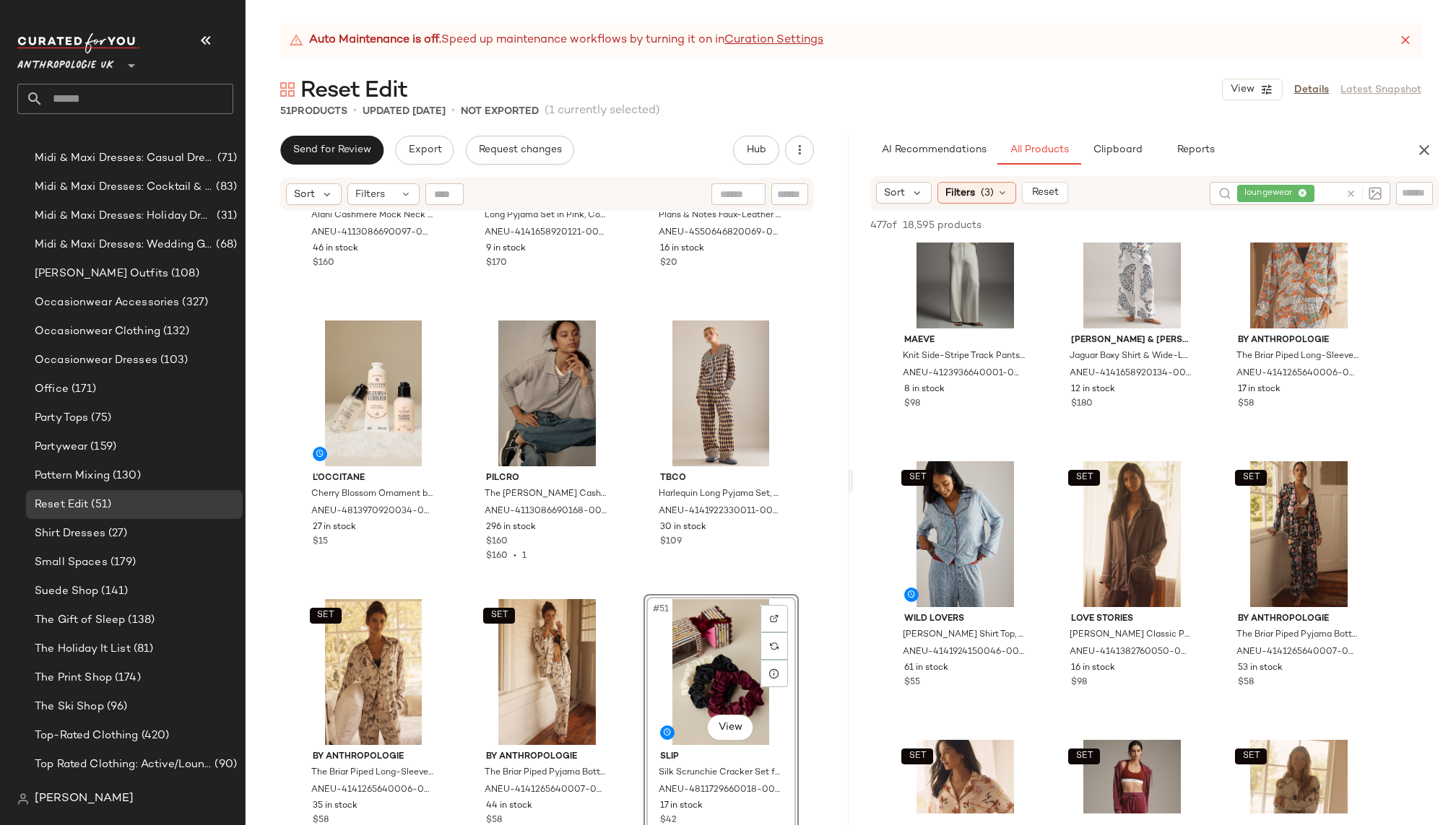
scroll to position [1184, 0]
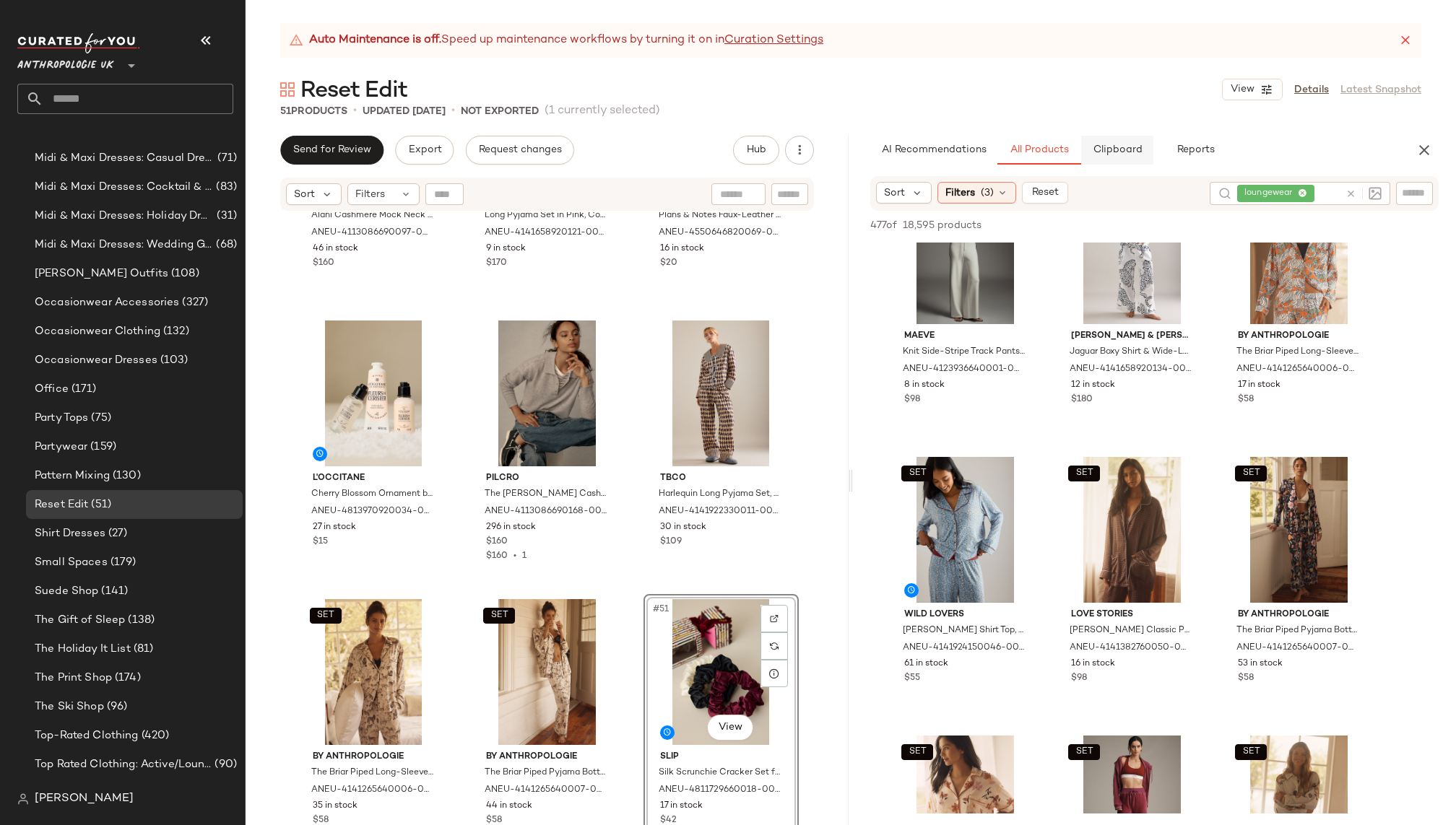
click at [1113, 144] on span "Clipboard" at bounding box center [1117, 150] width 50 height 12
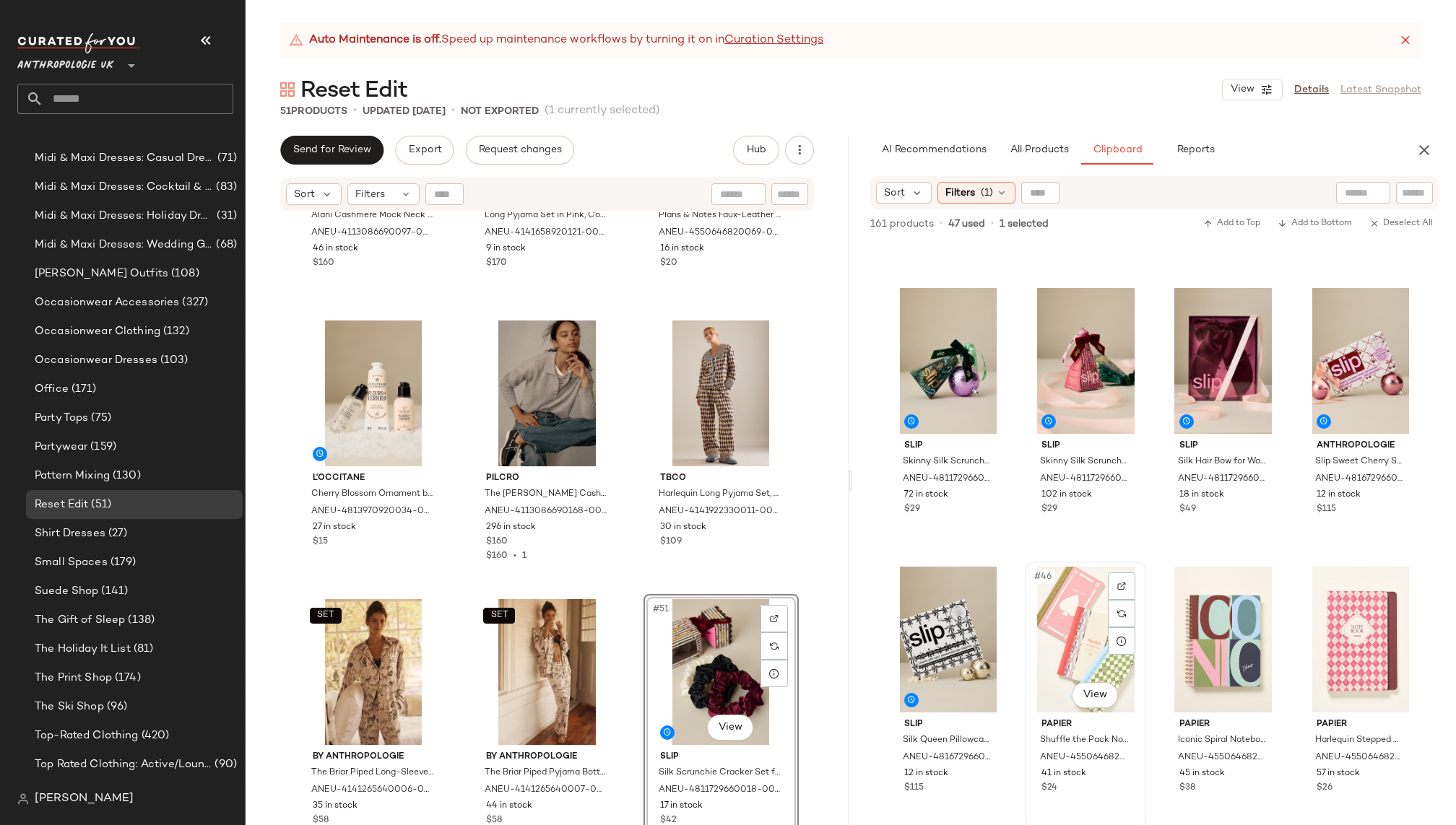
scroll to position [2787, 0]
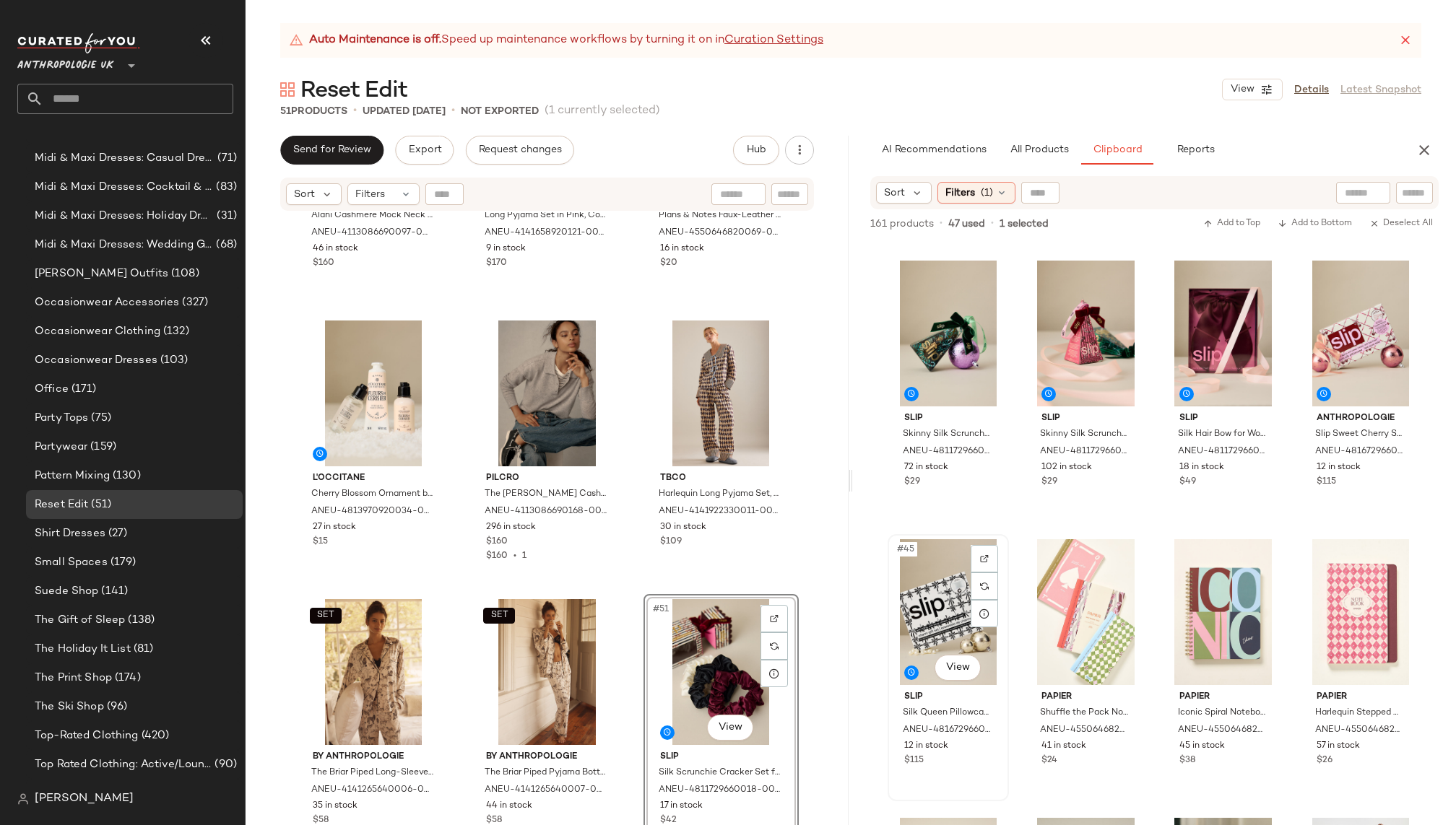
click at [923, 610] on div "#45 View" at bounding box center [948, 611] width 111 height 145
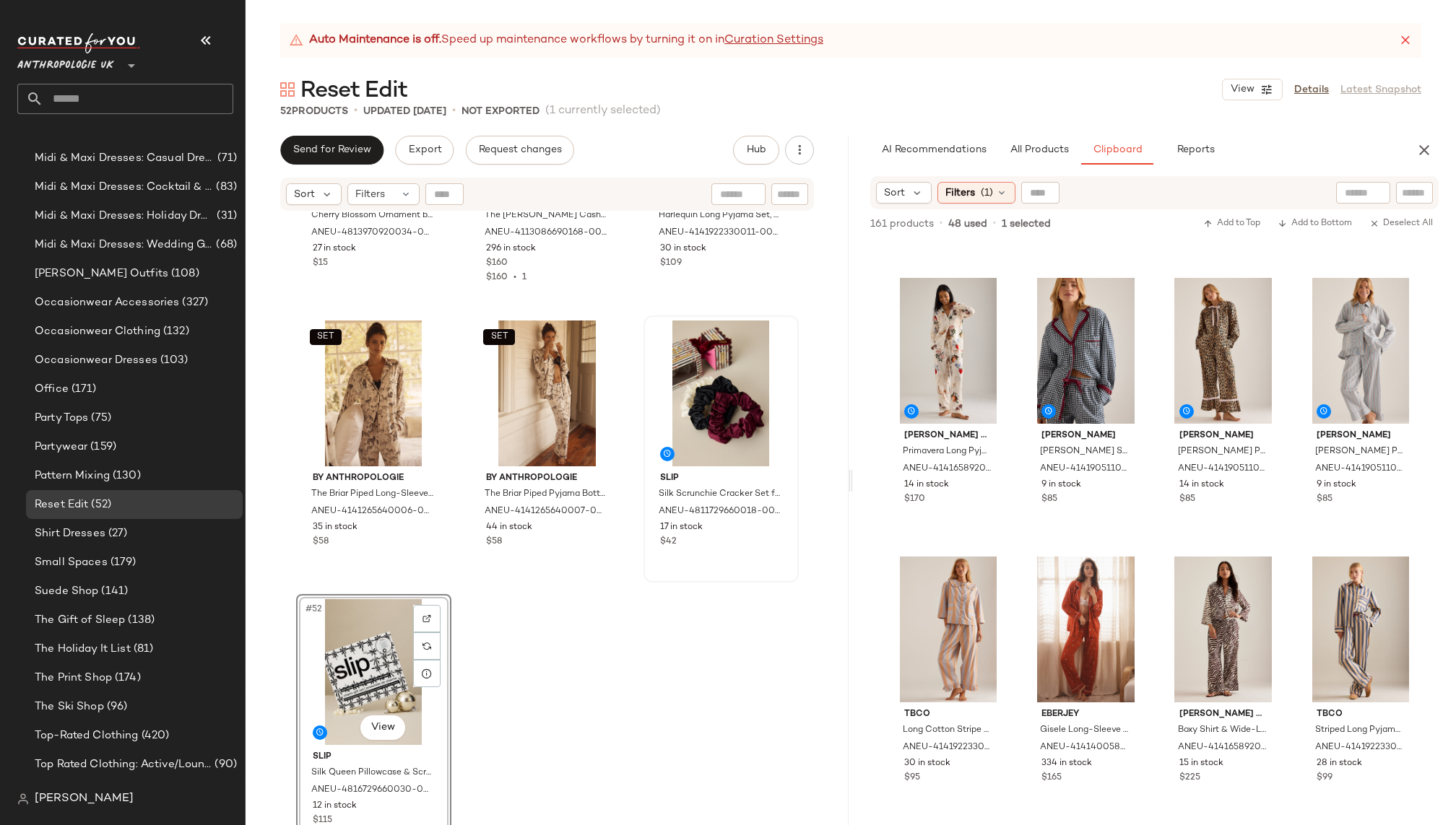
scroll to position [814, 0]
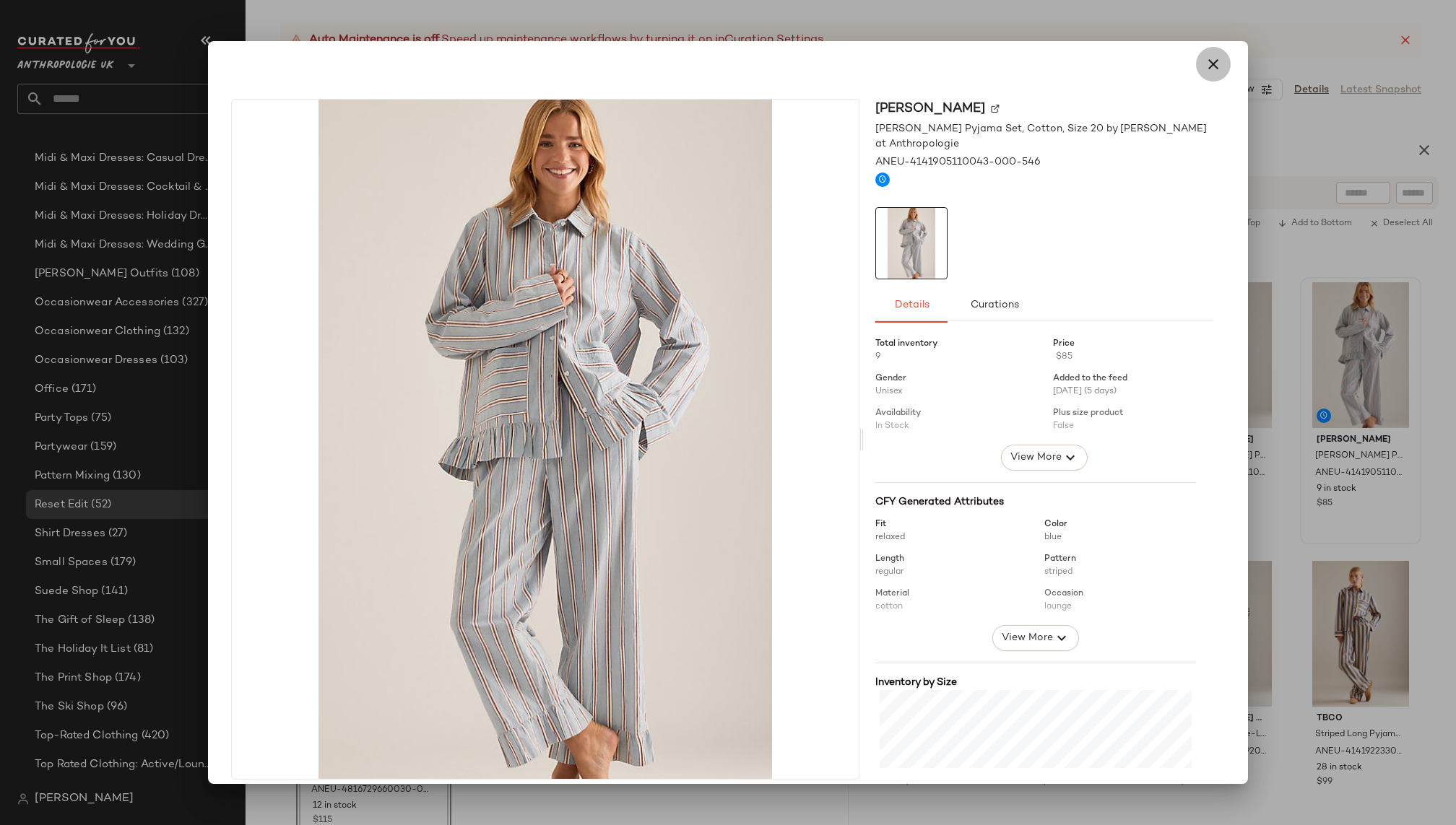
click at [1211, 66] on icon "button" at bounding box center [1213, 64] width 17 height 17
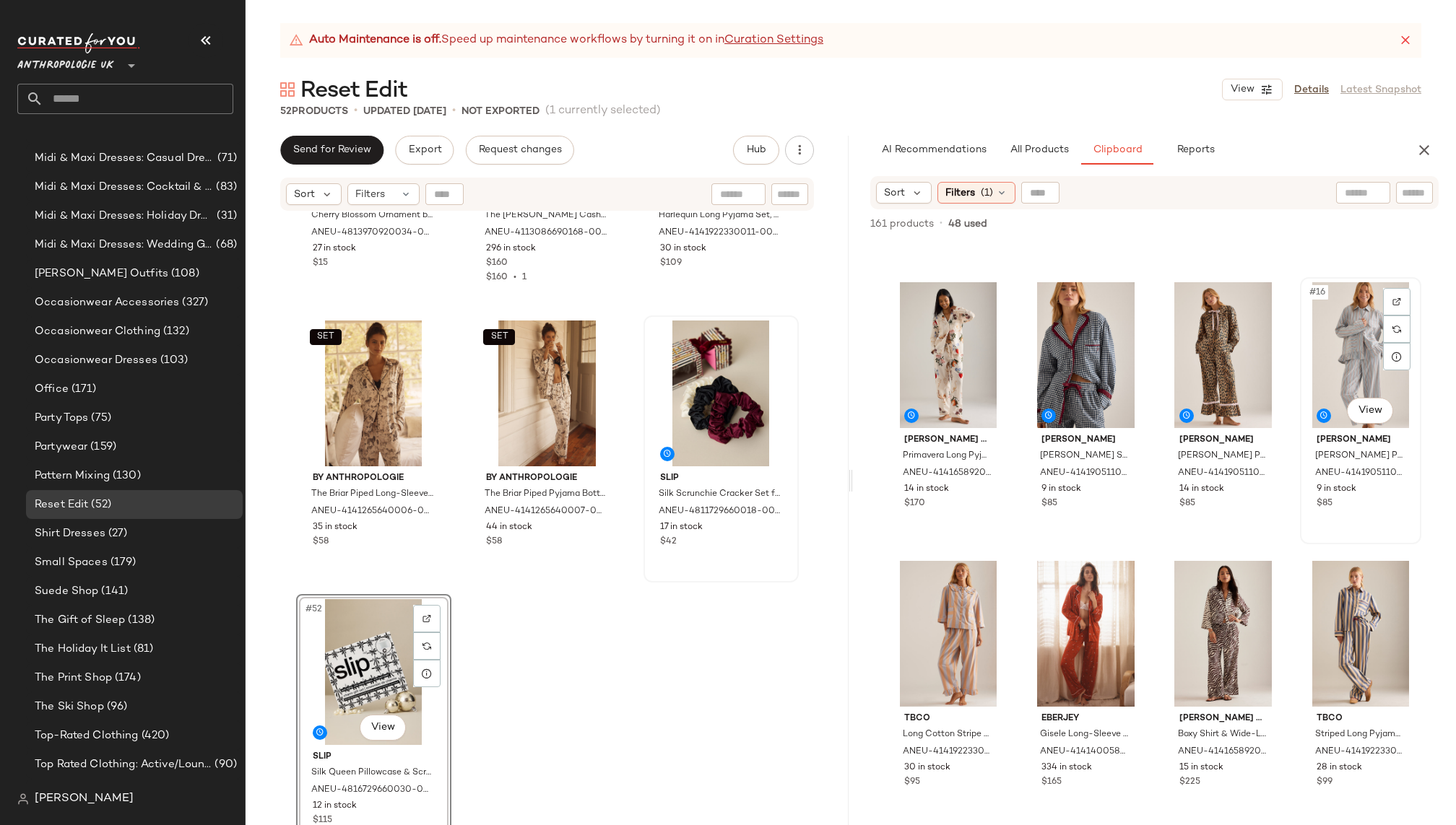
click at [1349, 363] on div "#16 View" at bounding box center [1360, 354] width 111 height 145
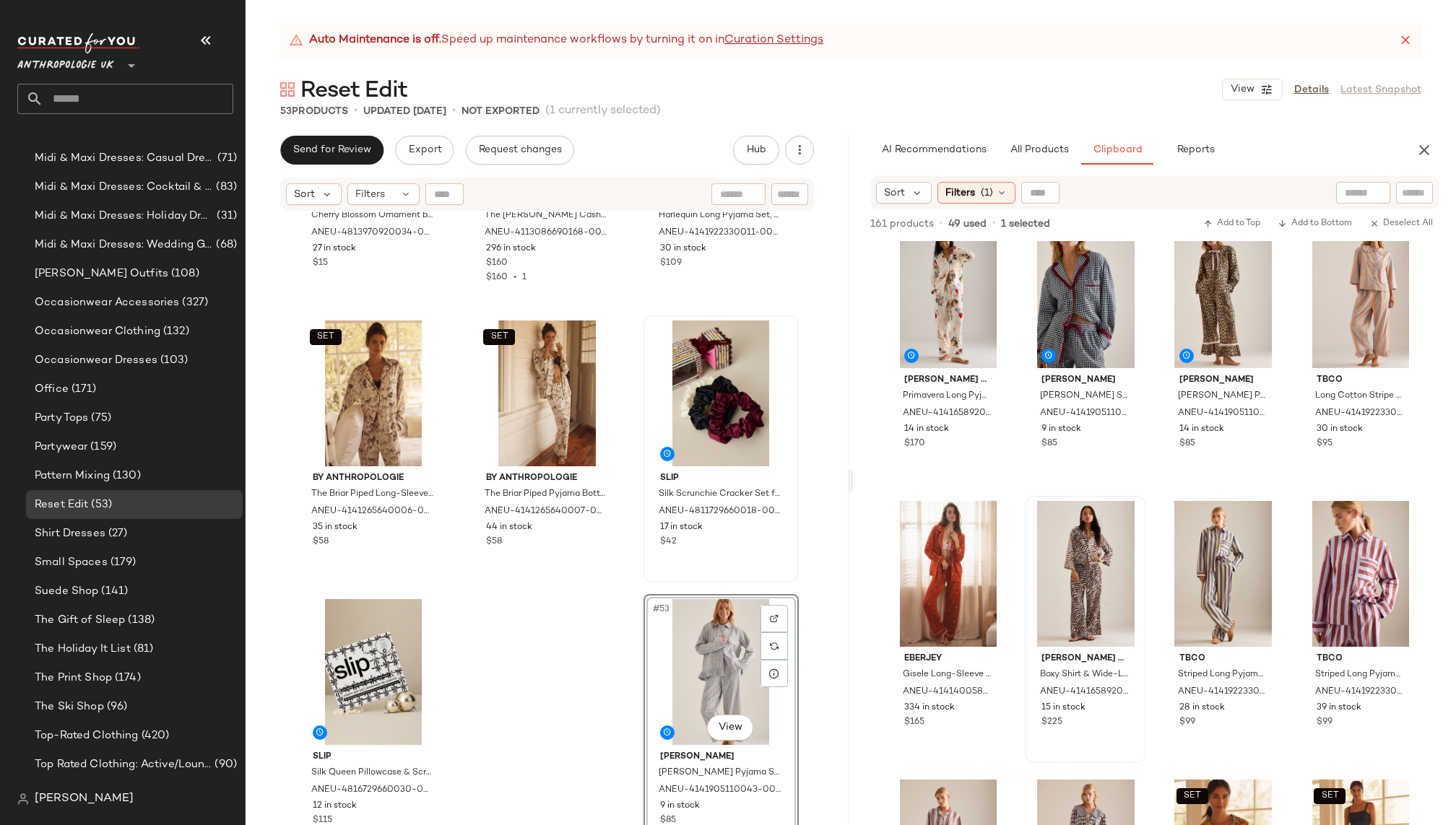
scroll to position [883, 0]
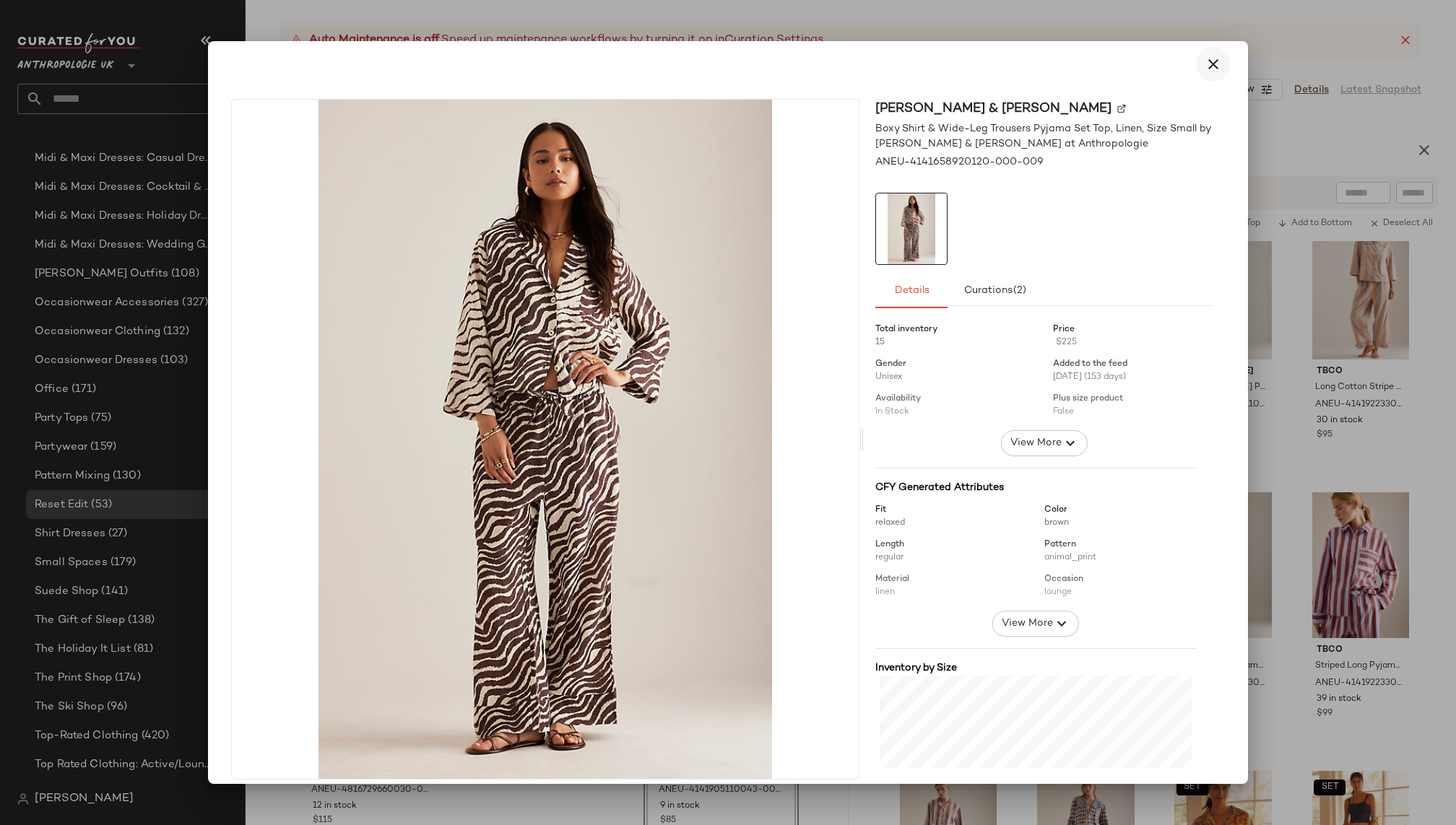
click at [1205, 67] on icon "button" at bounding box center [1213, 64] width 17 height 17
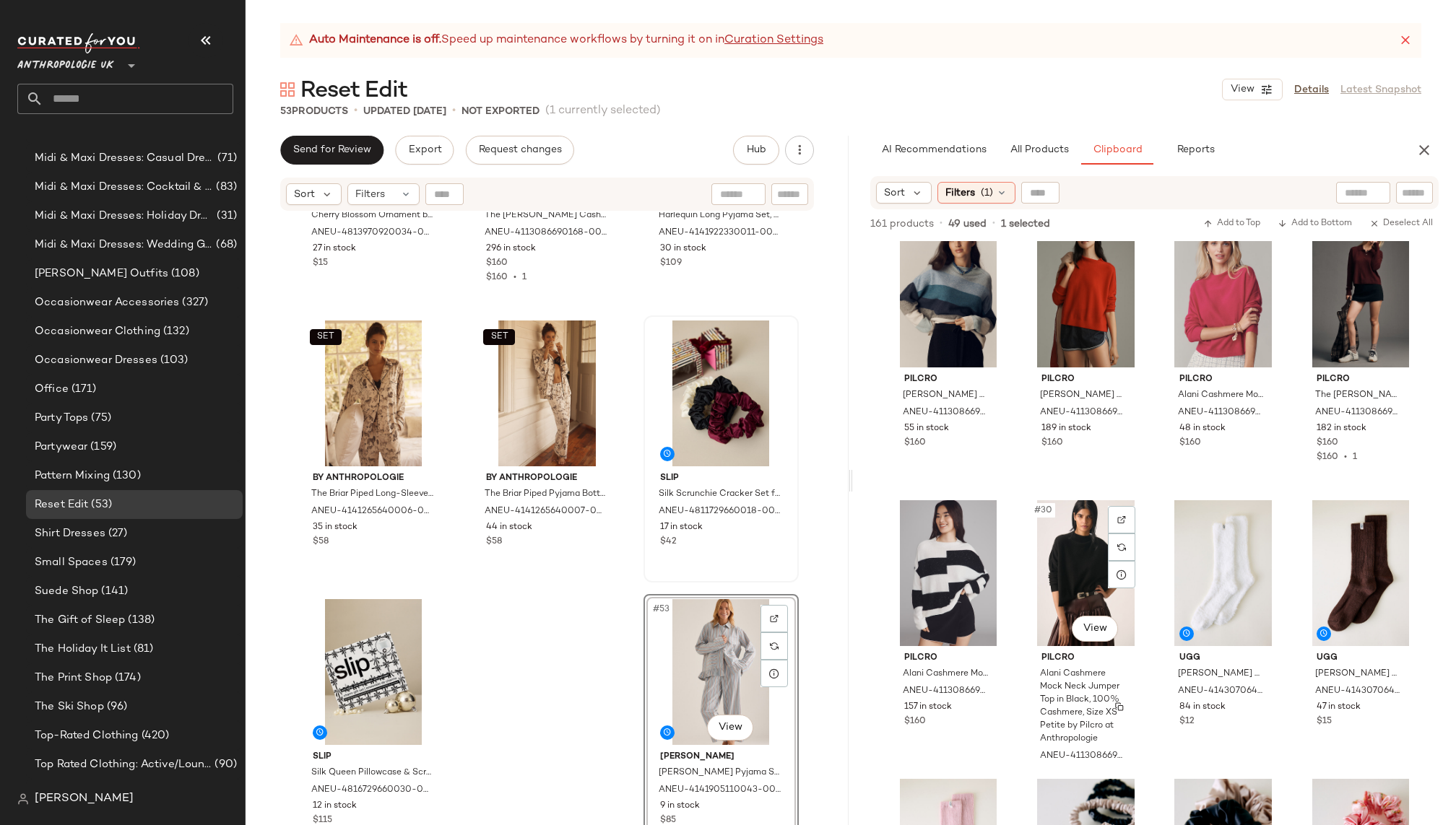
scroll to position [1713, 0]
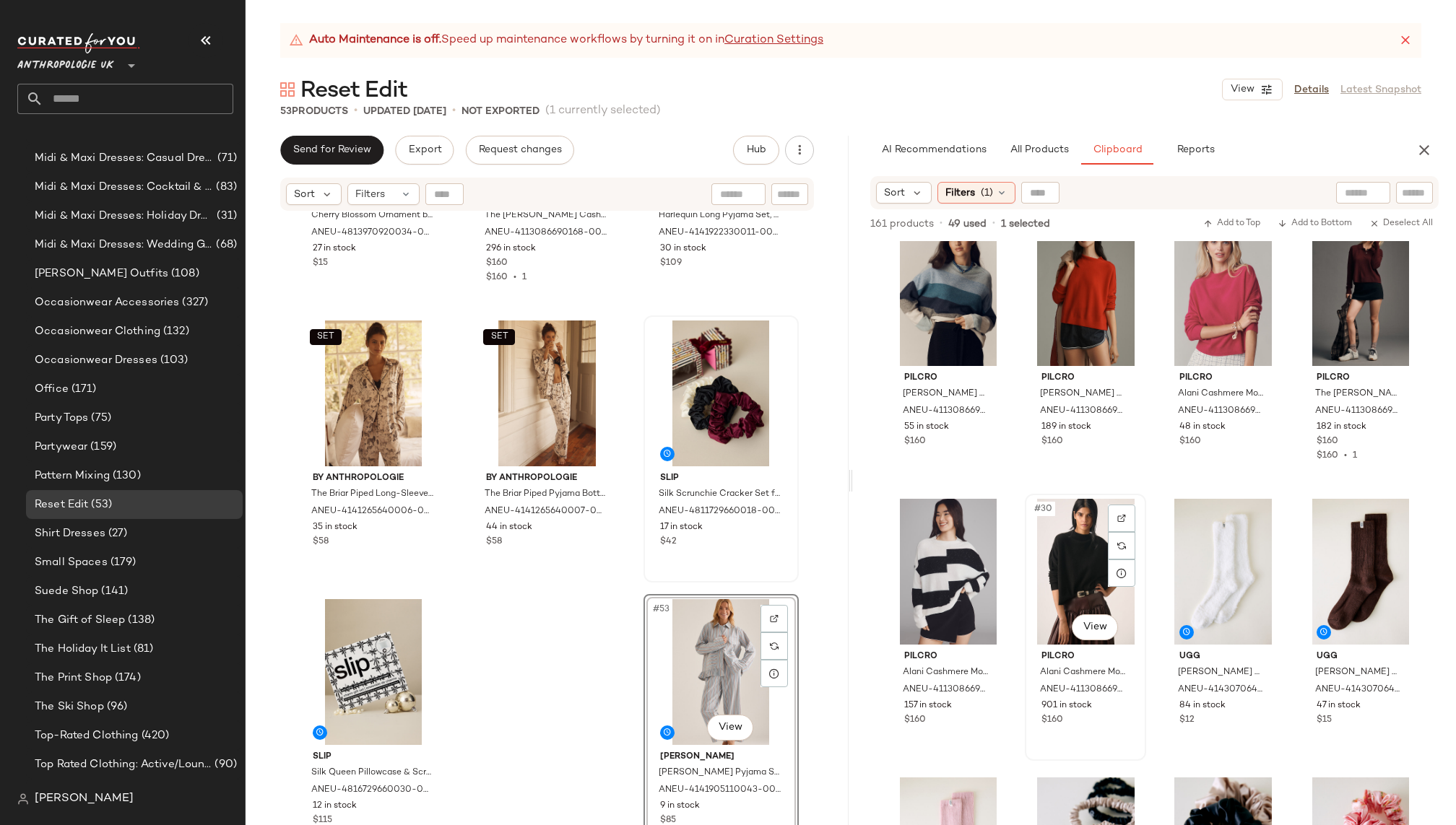
click at [1053, 584] on div "#30 View" at bounding box center [1084, 571] width 111 height 145
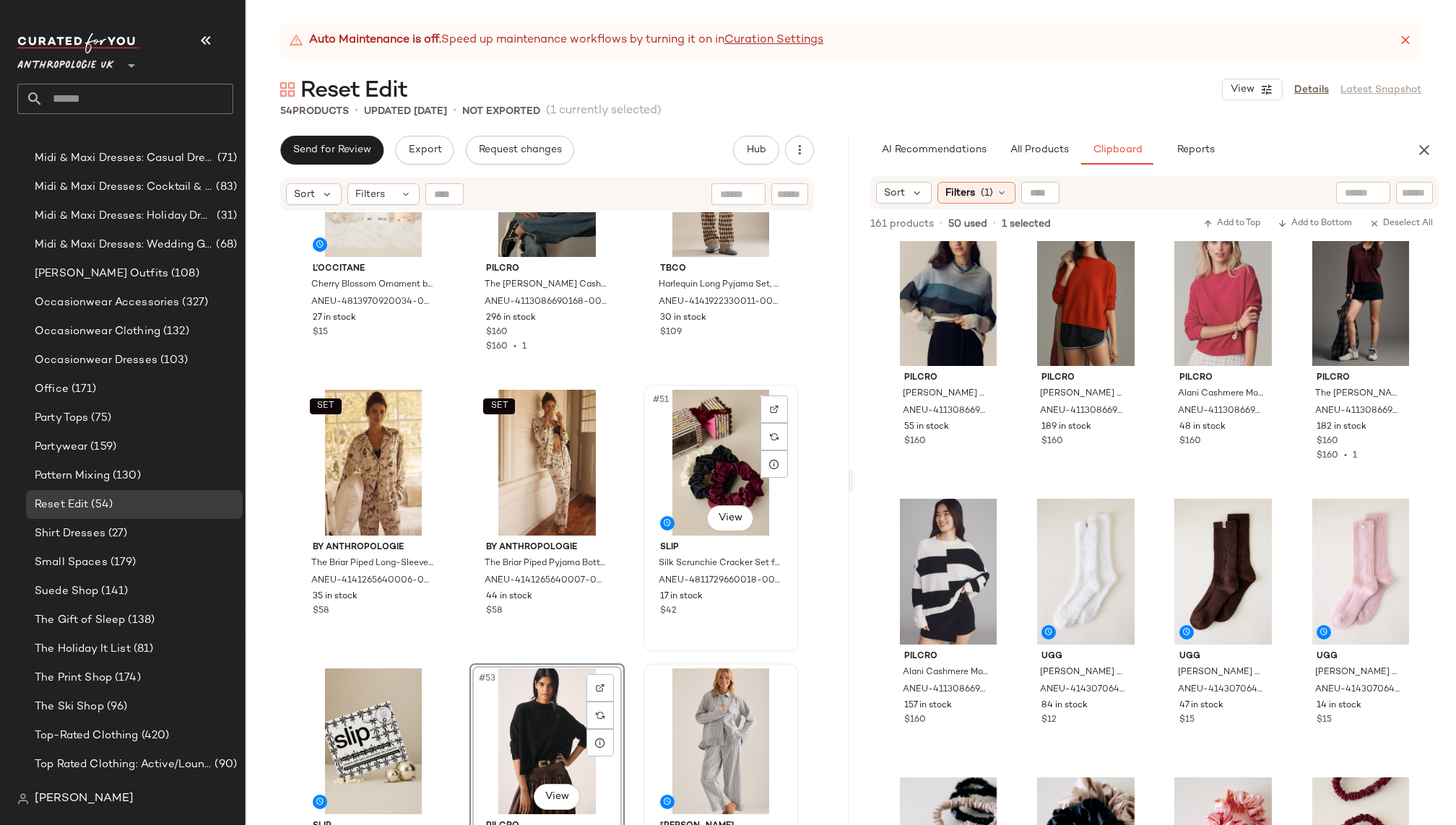
scroll to position [4370, 0]
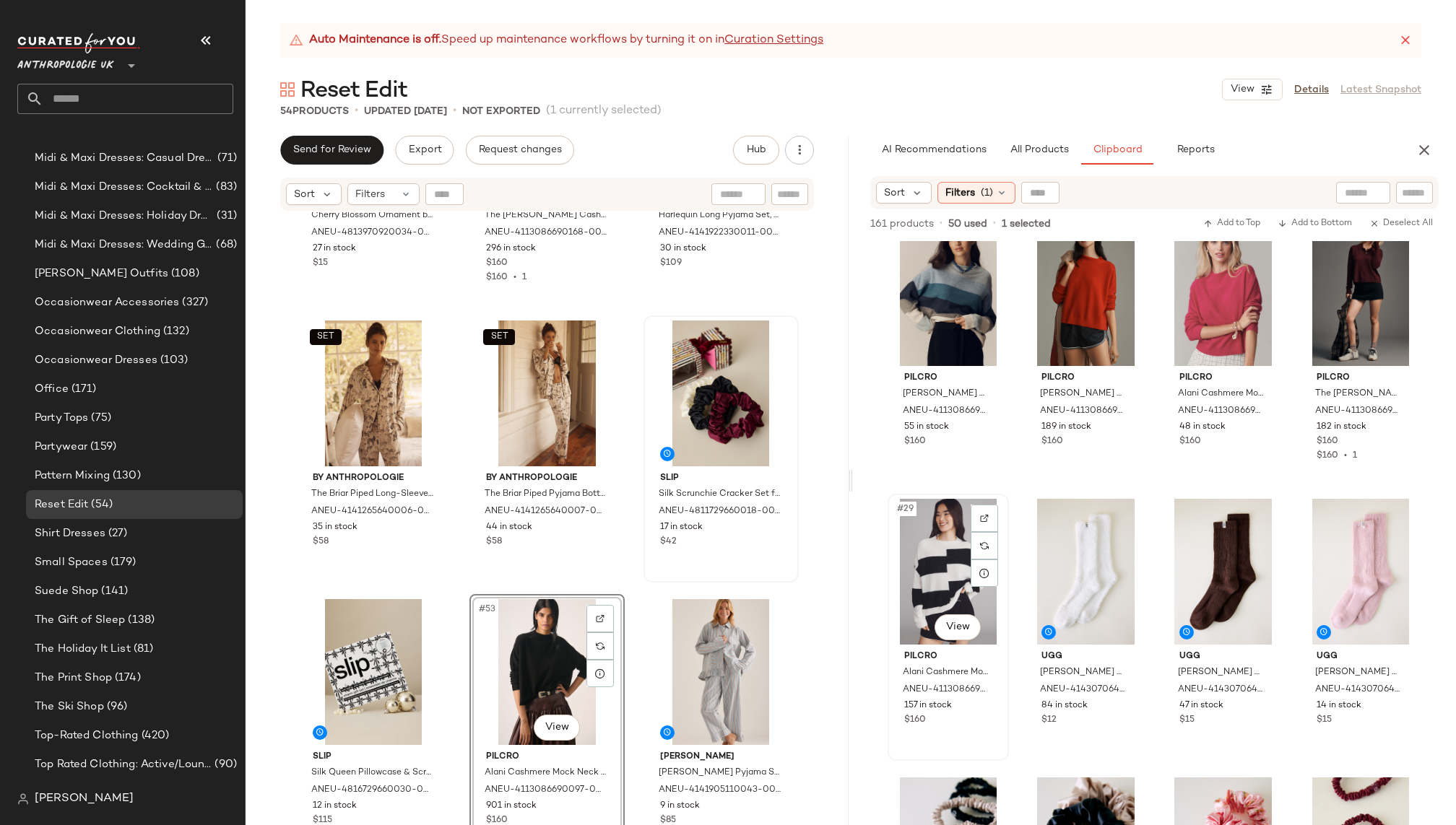
click at [923, 567] on div "#29 View" at bounding box center [948, 571] width 111 height 145
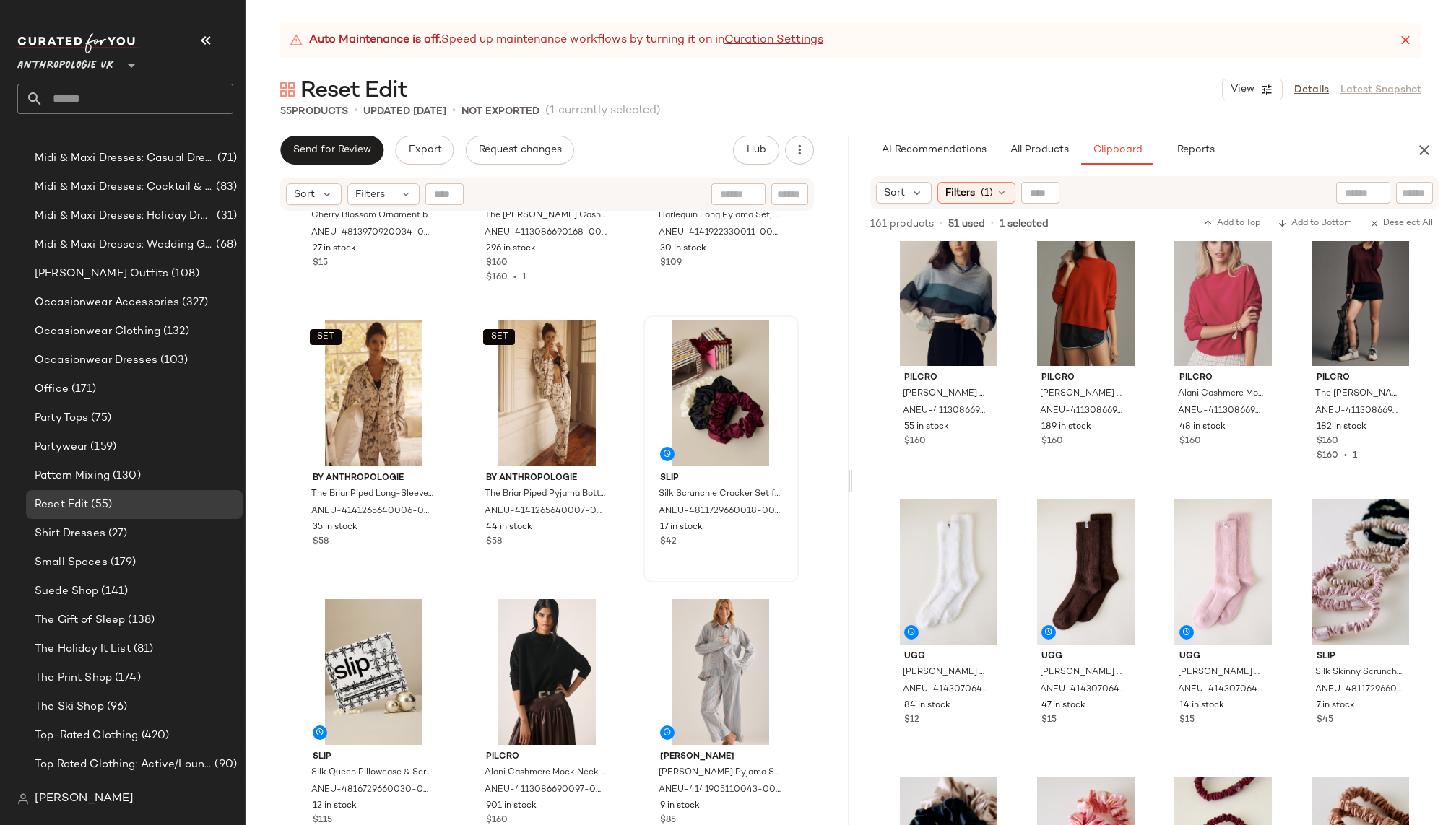
scroll to position [4649, 0]
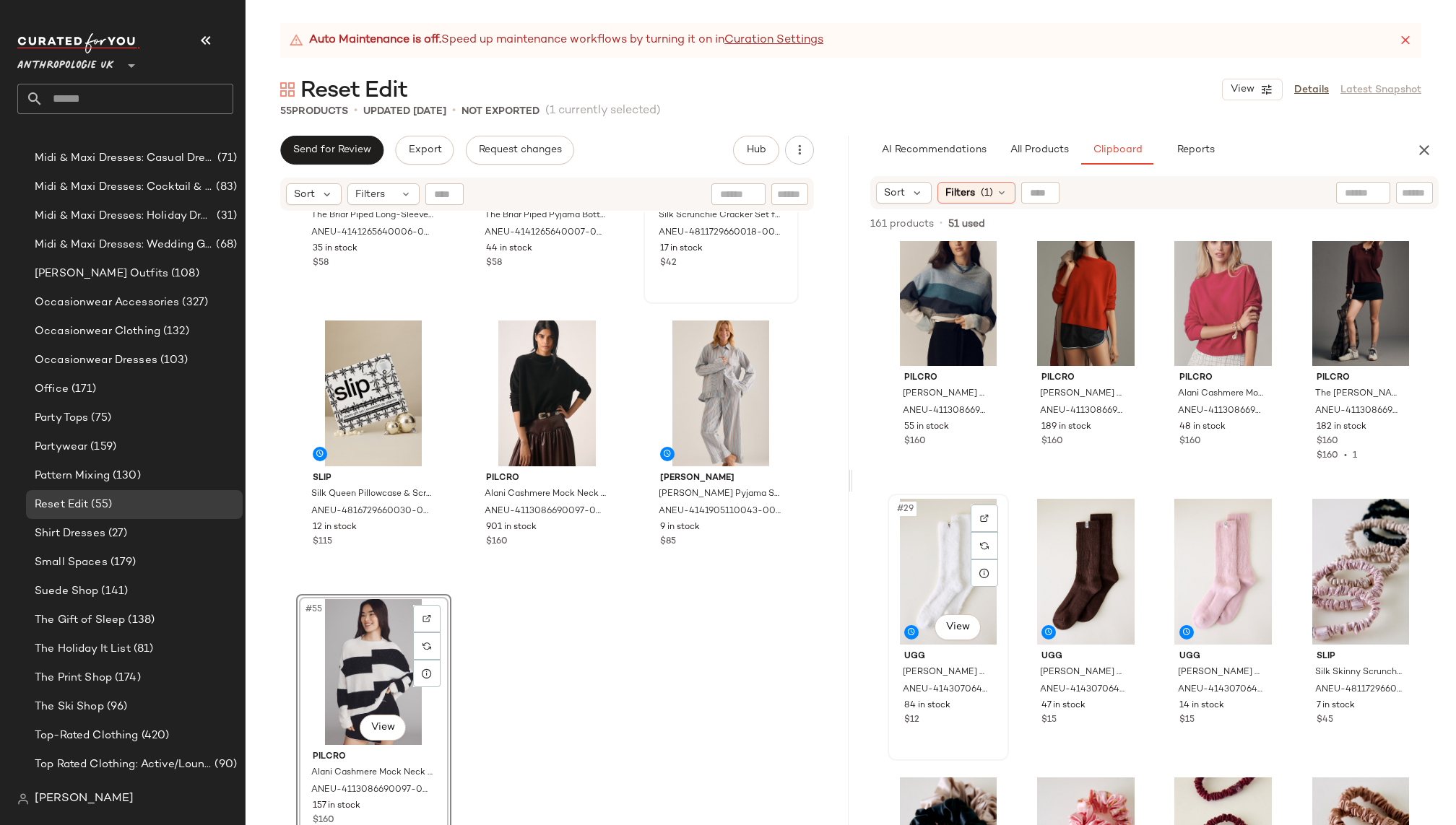
click at [936, 547] on div "#29 View" at bounding box center [948, 571] width 111 height 145
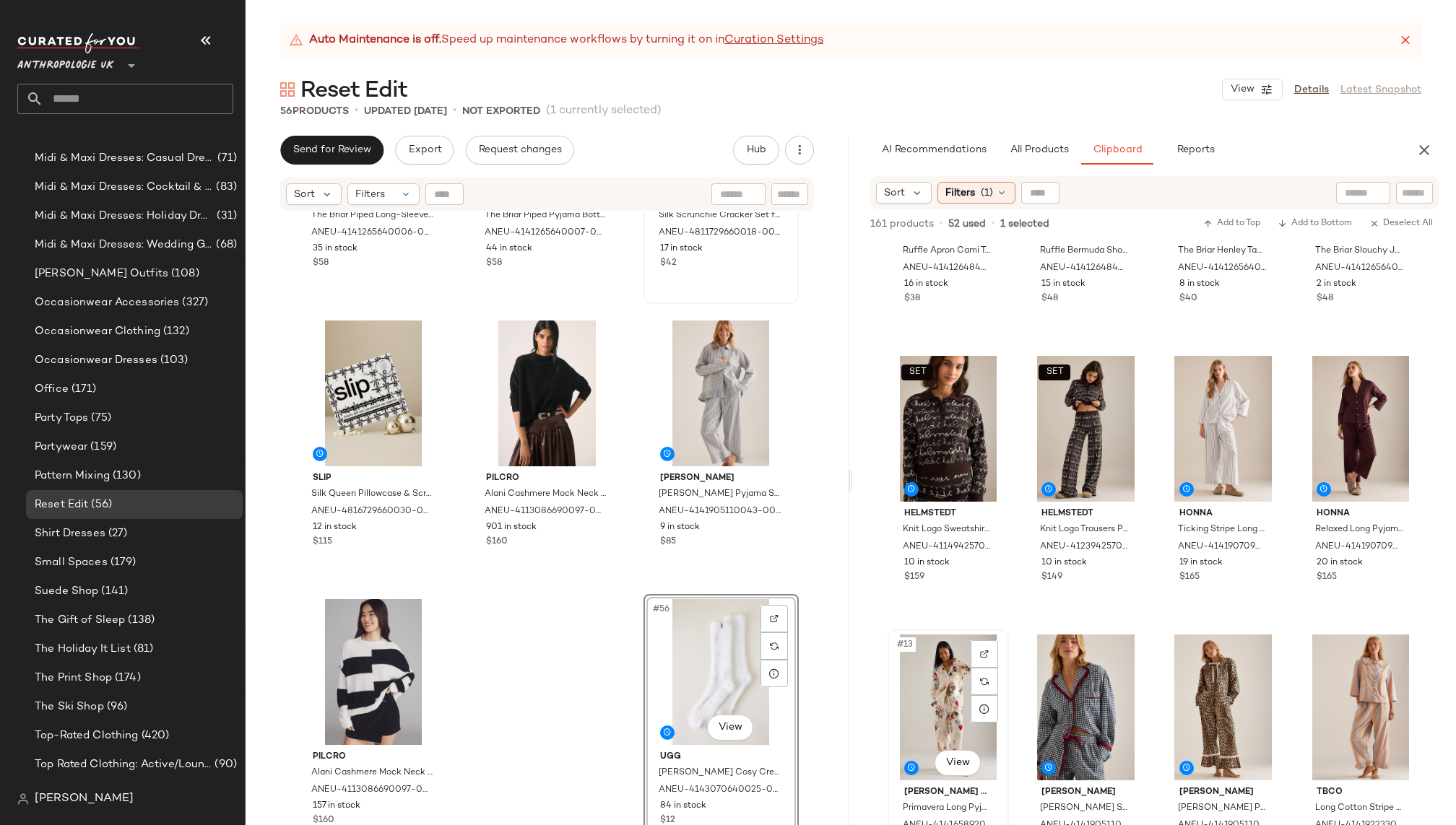
scroll to position [492, 0]
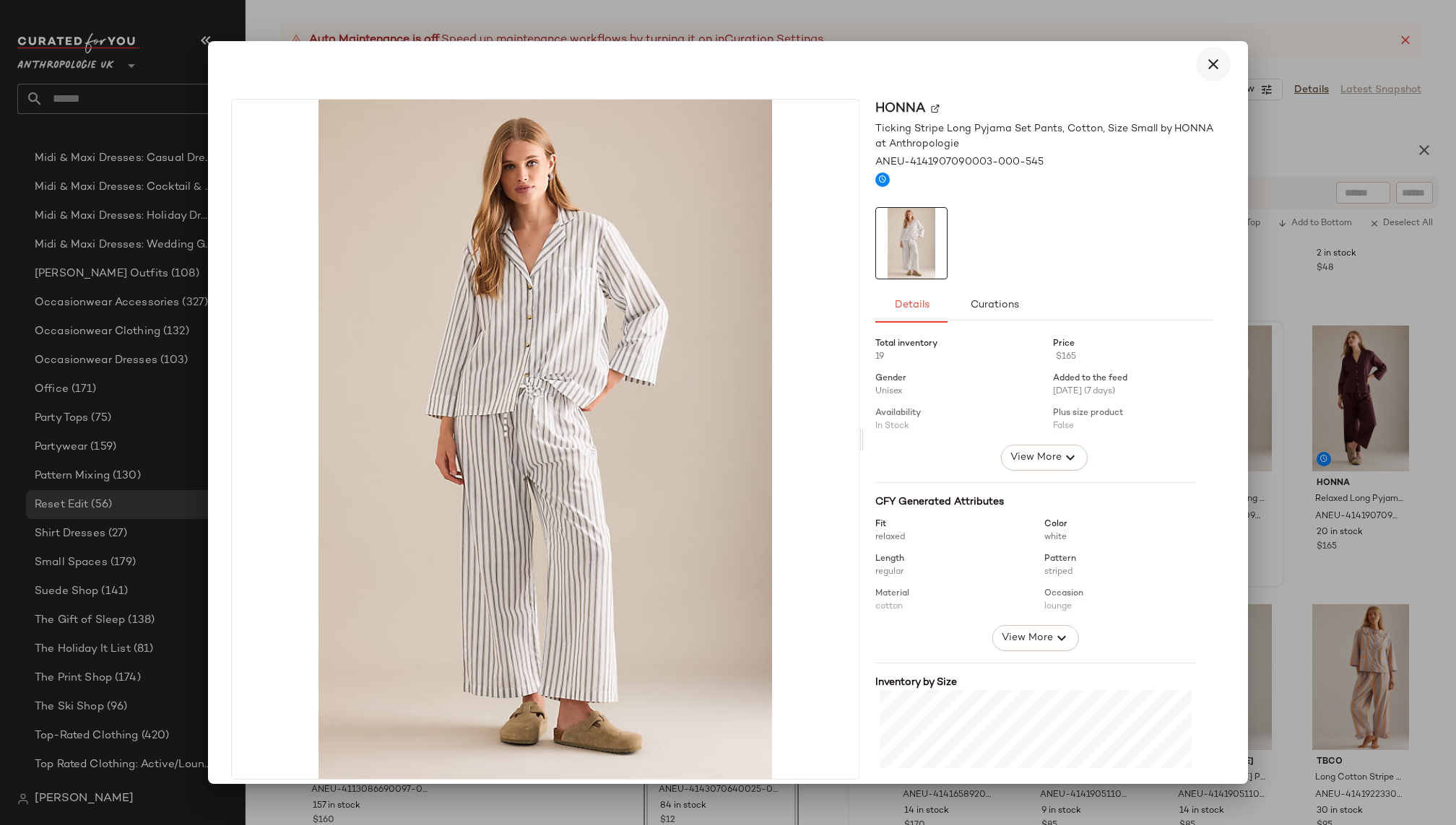
click at [1205, 64] on icon "button" at bounding box center [1213, 64] width 17 height 17
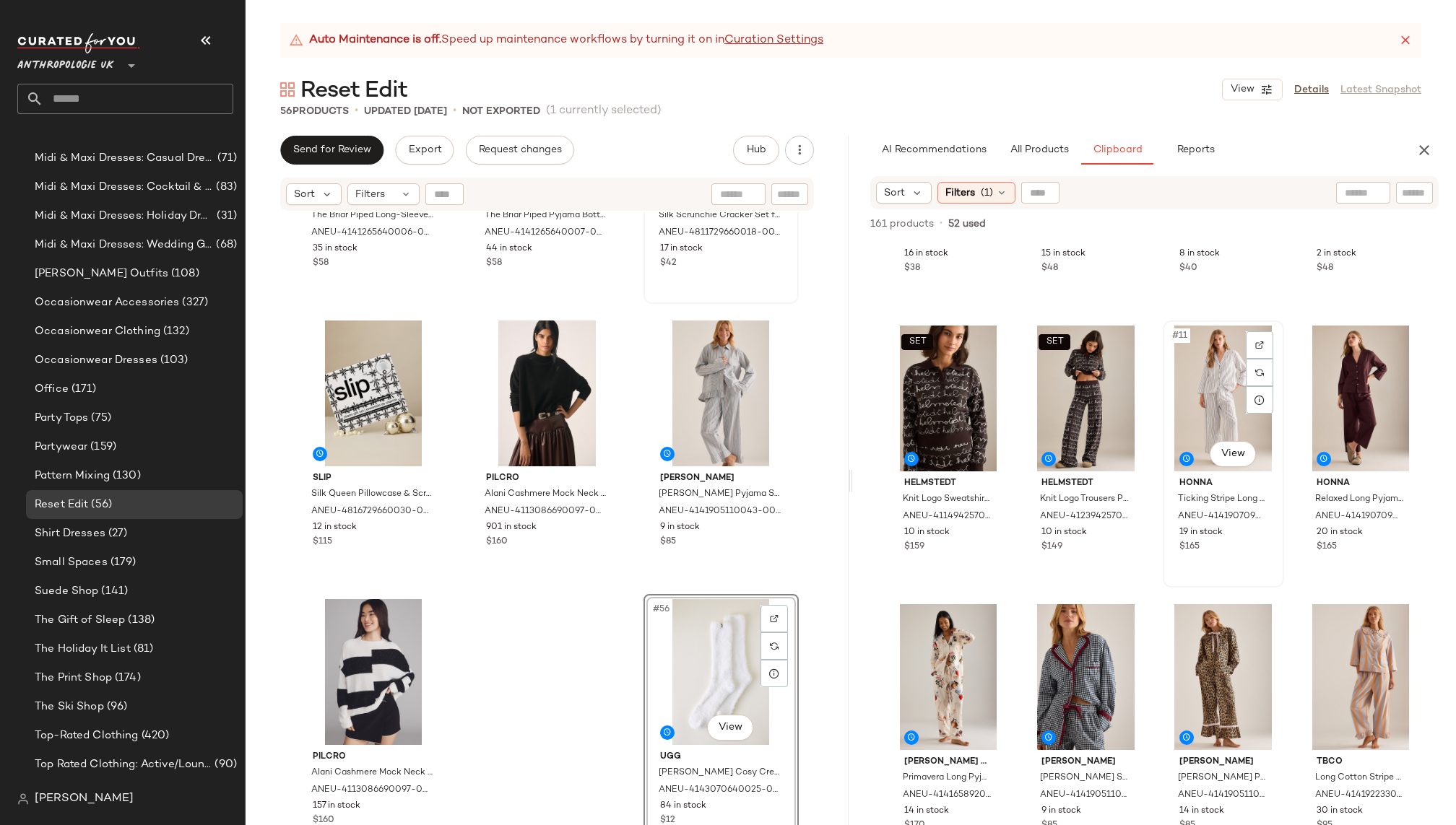
click at [1200, 392] on div "#11 View" at bounding box center [1223, 398] width 111 height 145
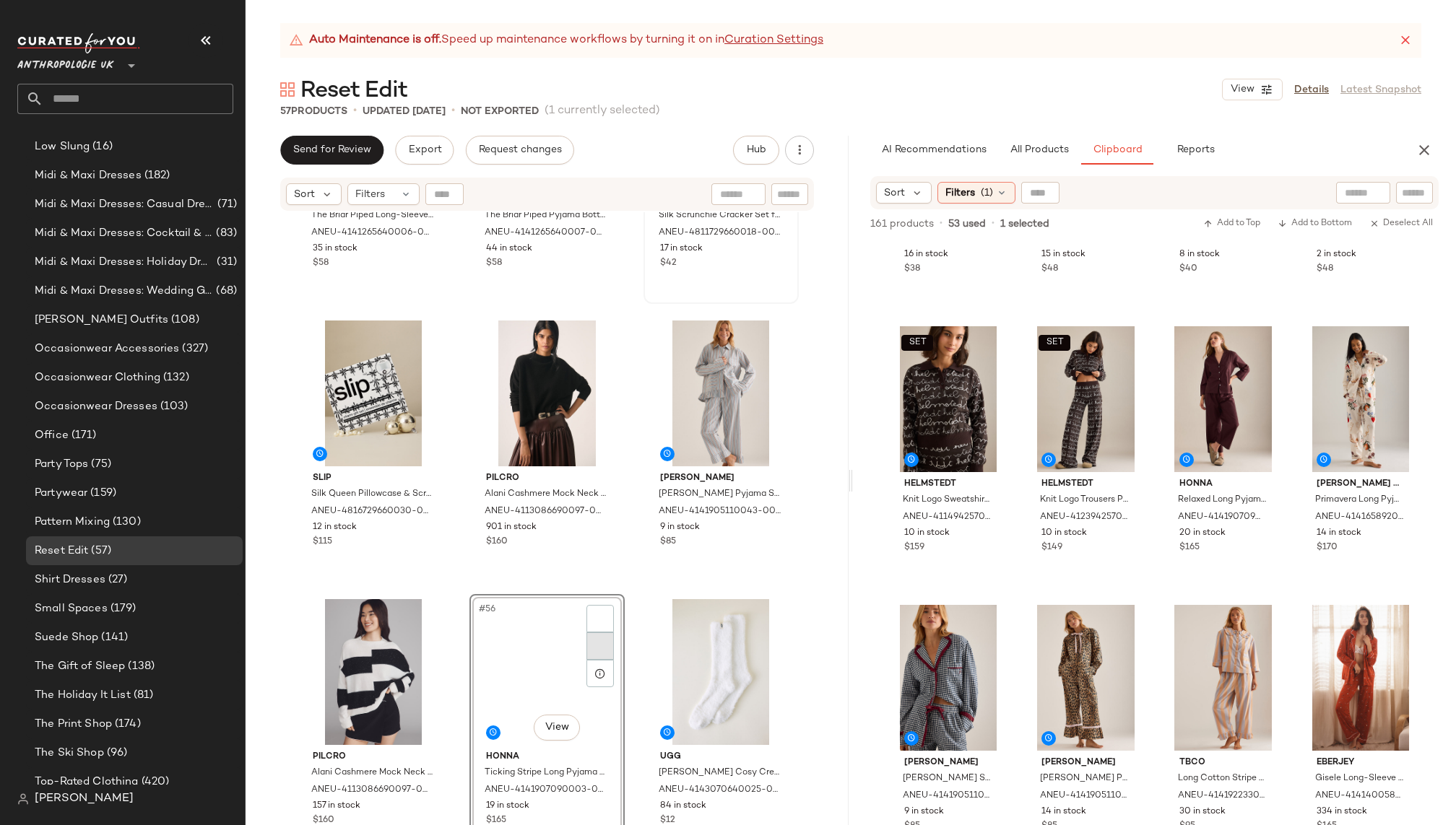
scroll to position [1032, 0]
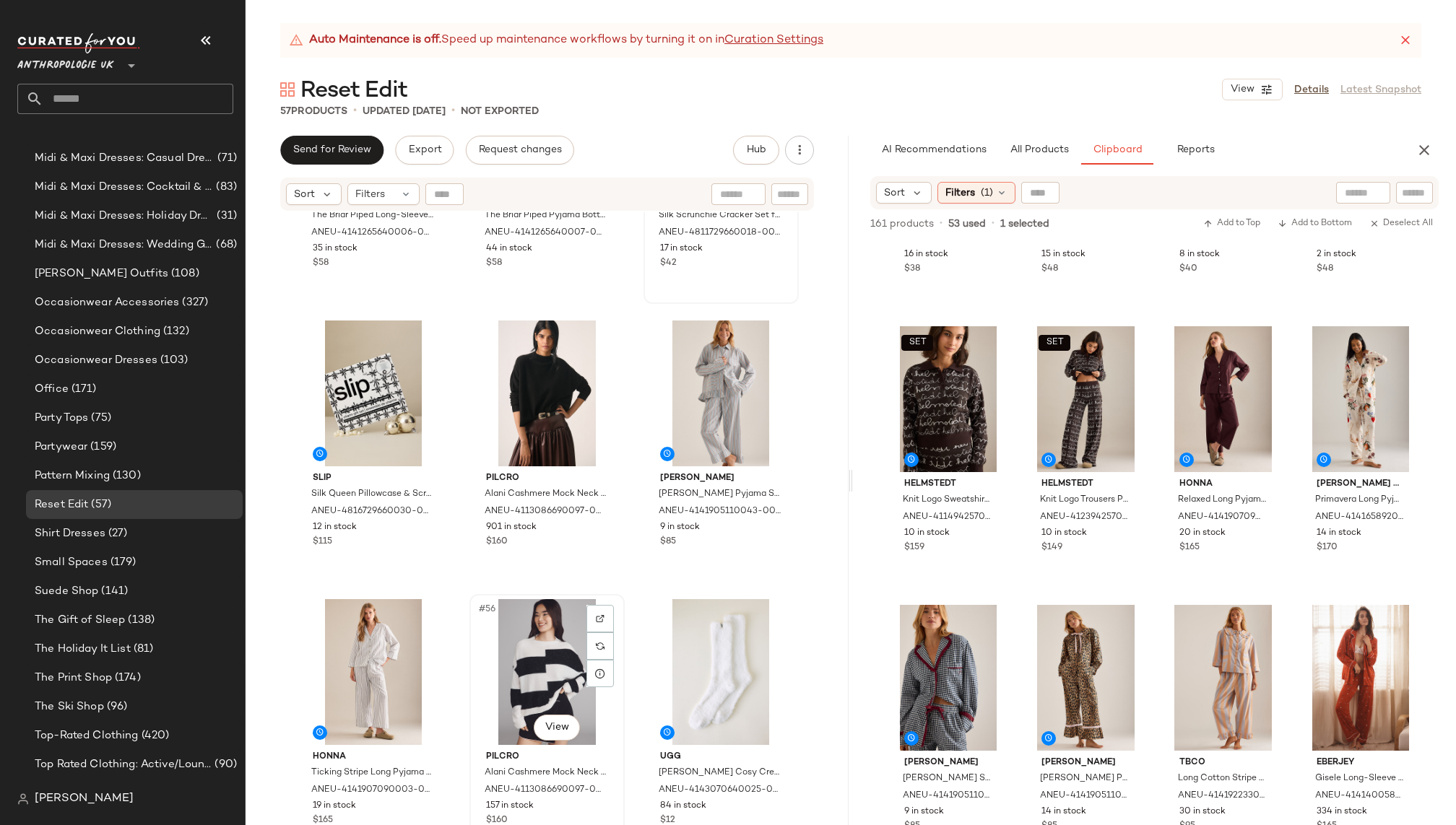
click at [545, 648] on div "#56 View" at bounding box center [547, 671] width 145 height 145
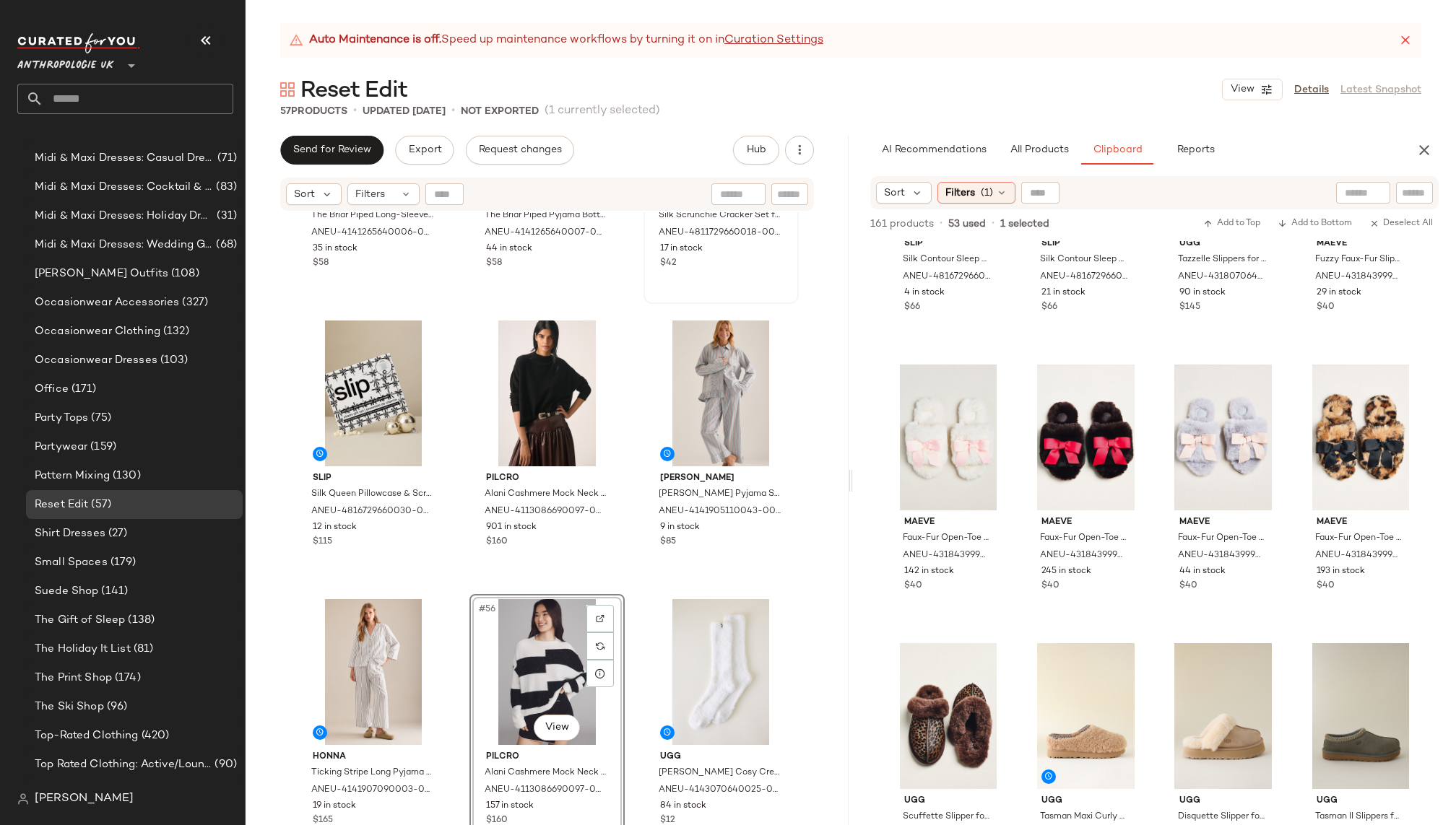
scroll to position [4099, 0]
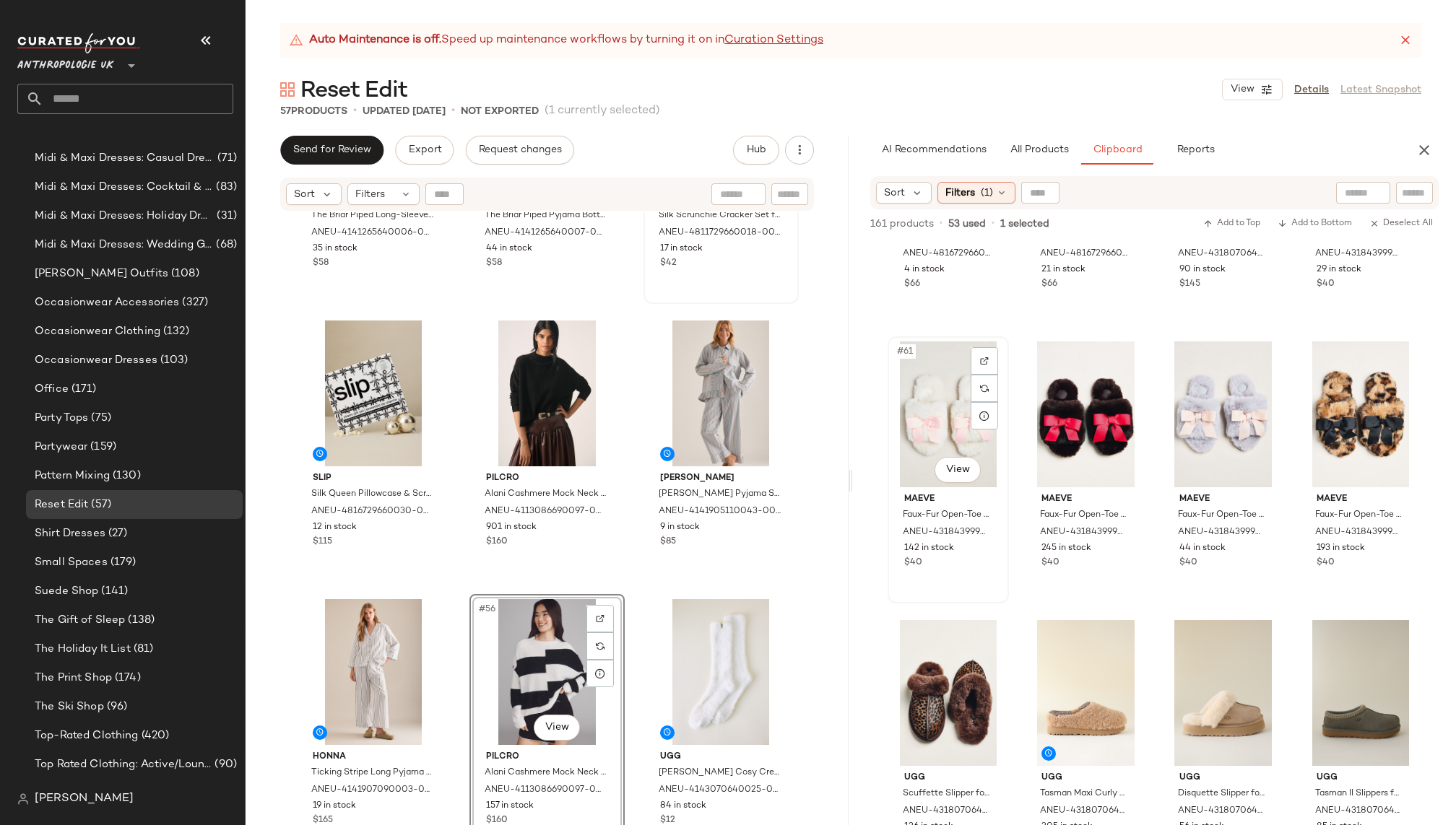
click at [923, 413] on div "#61 View" at bounding box center [948, 414] width 111 height 145
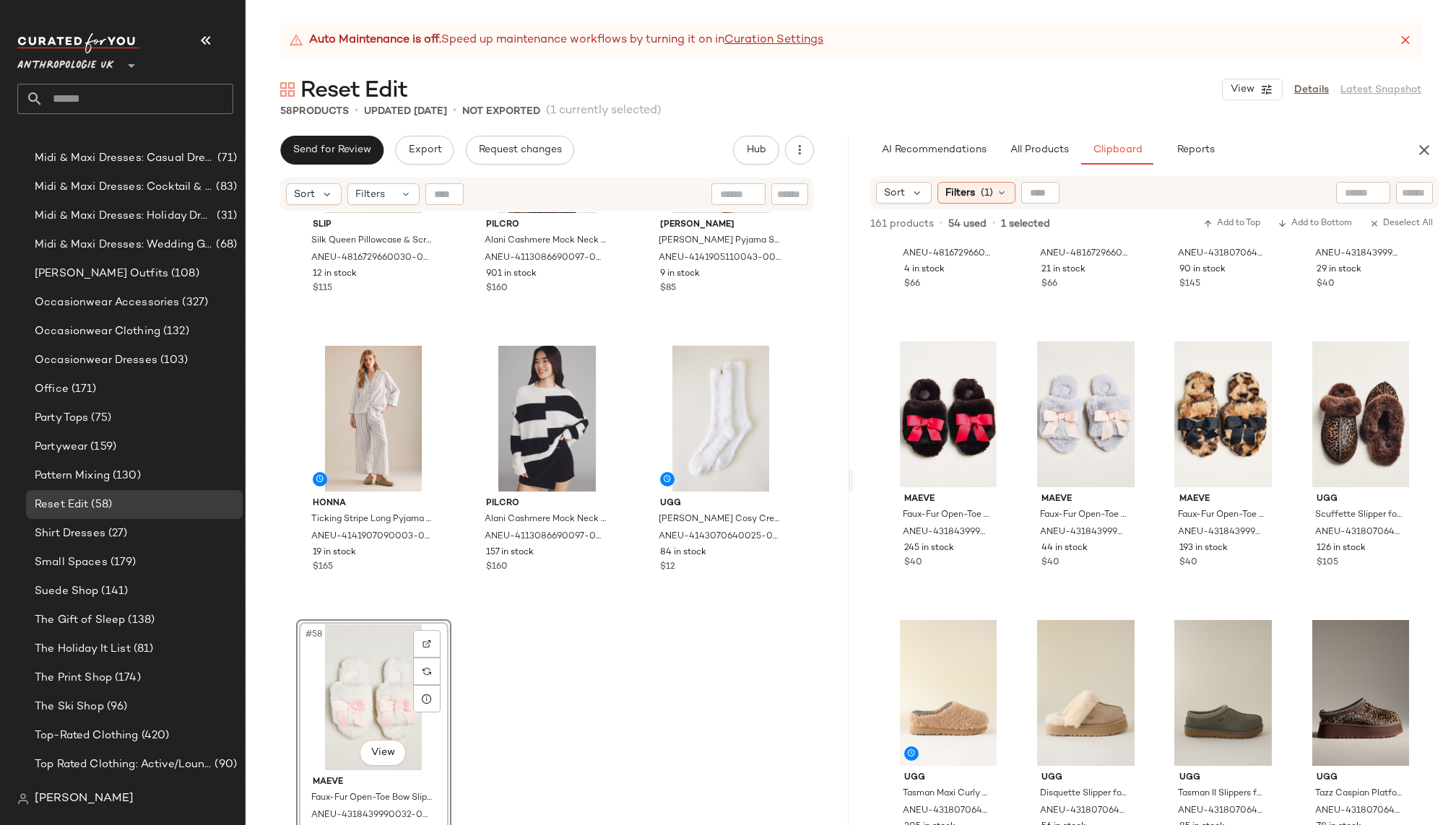
scroll to position [4927, 0]
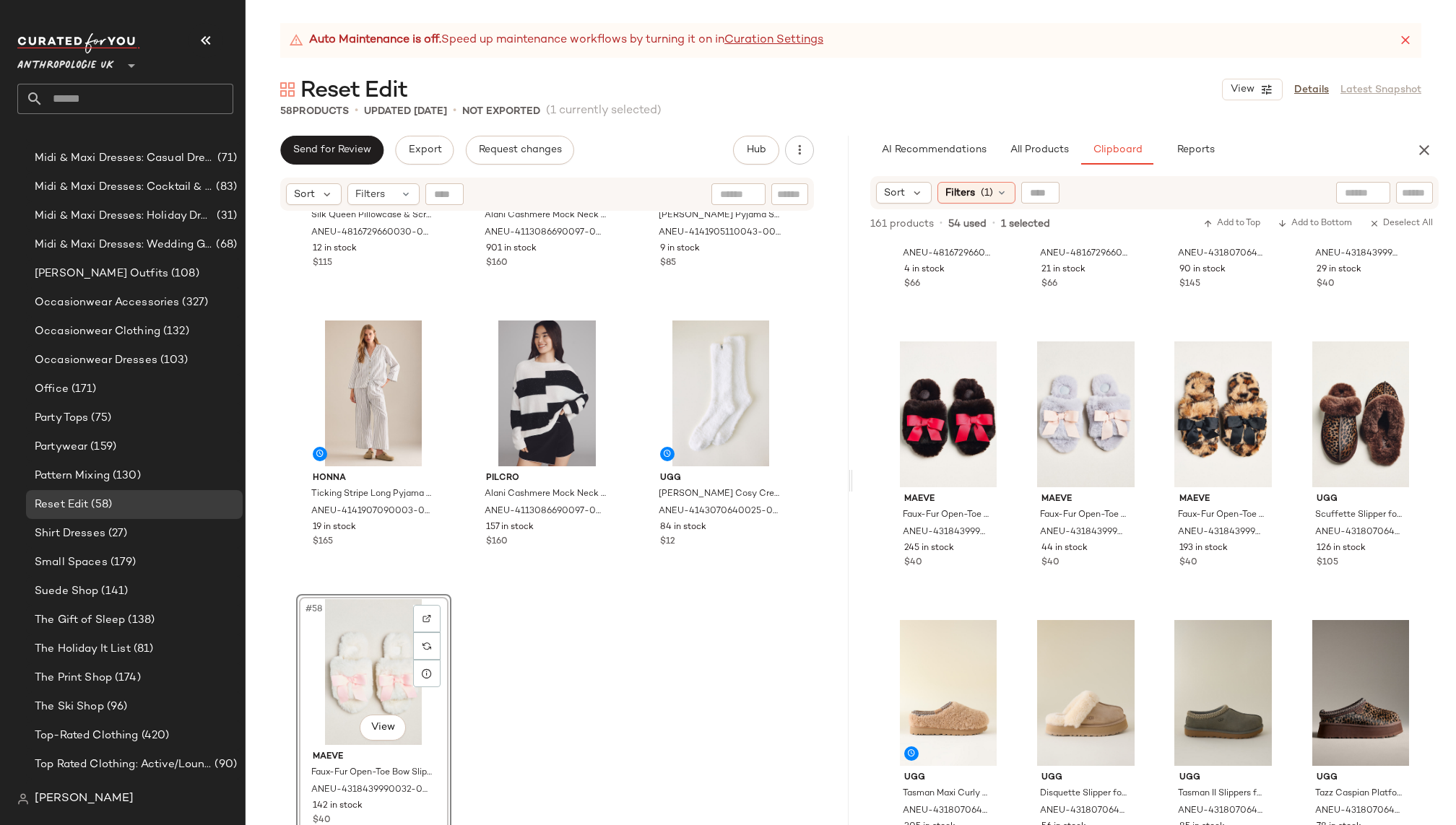
drag, startPoint x: 935, startPoint y: 377, endPoint x: 421, endPoint y: 2, distance: 636.3
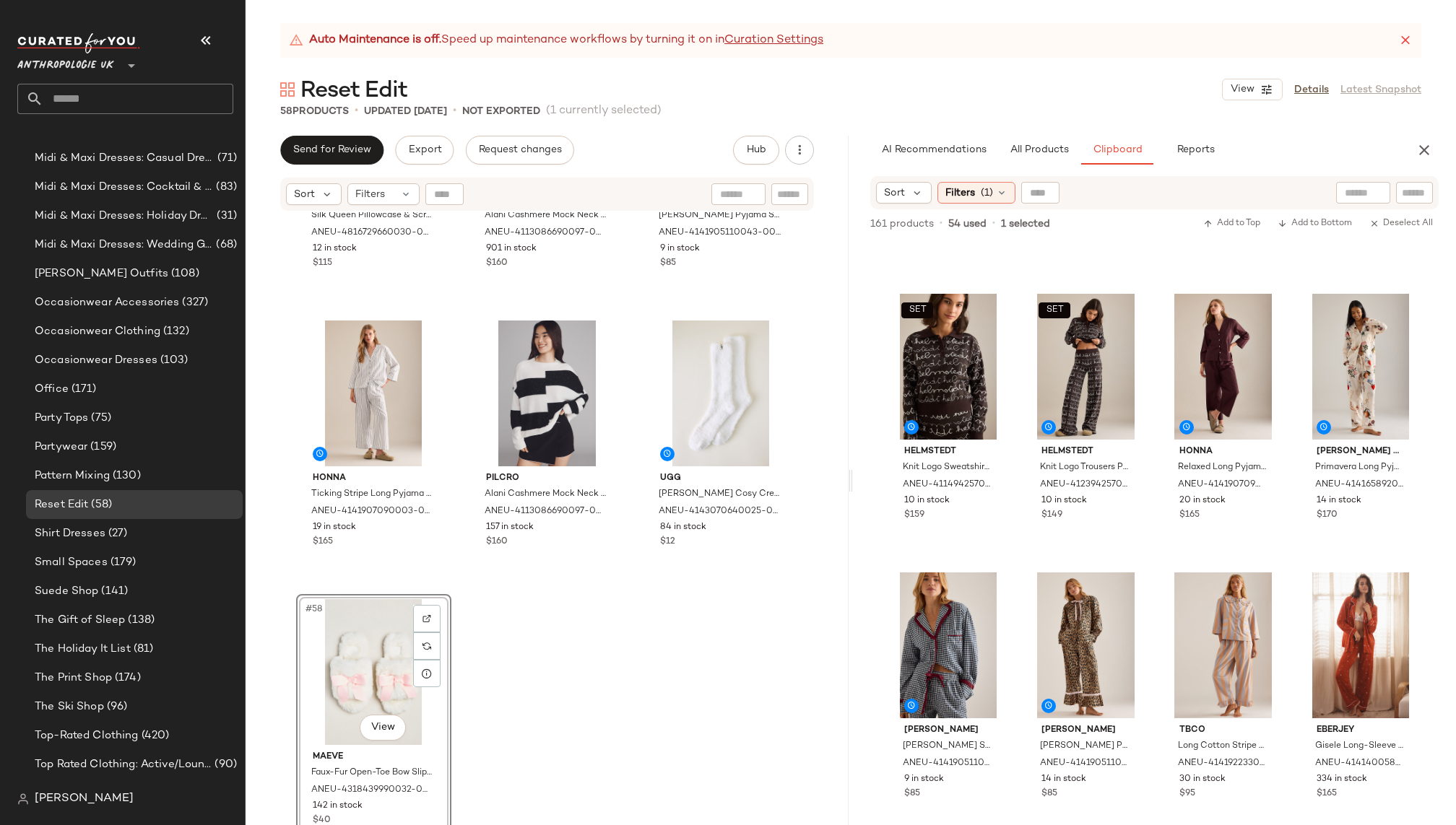
scroll to position [553, 0]
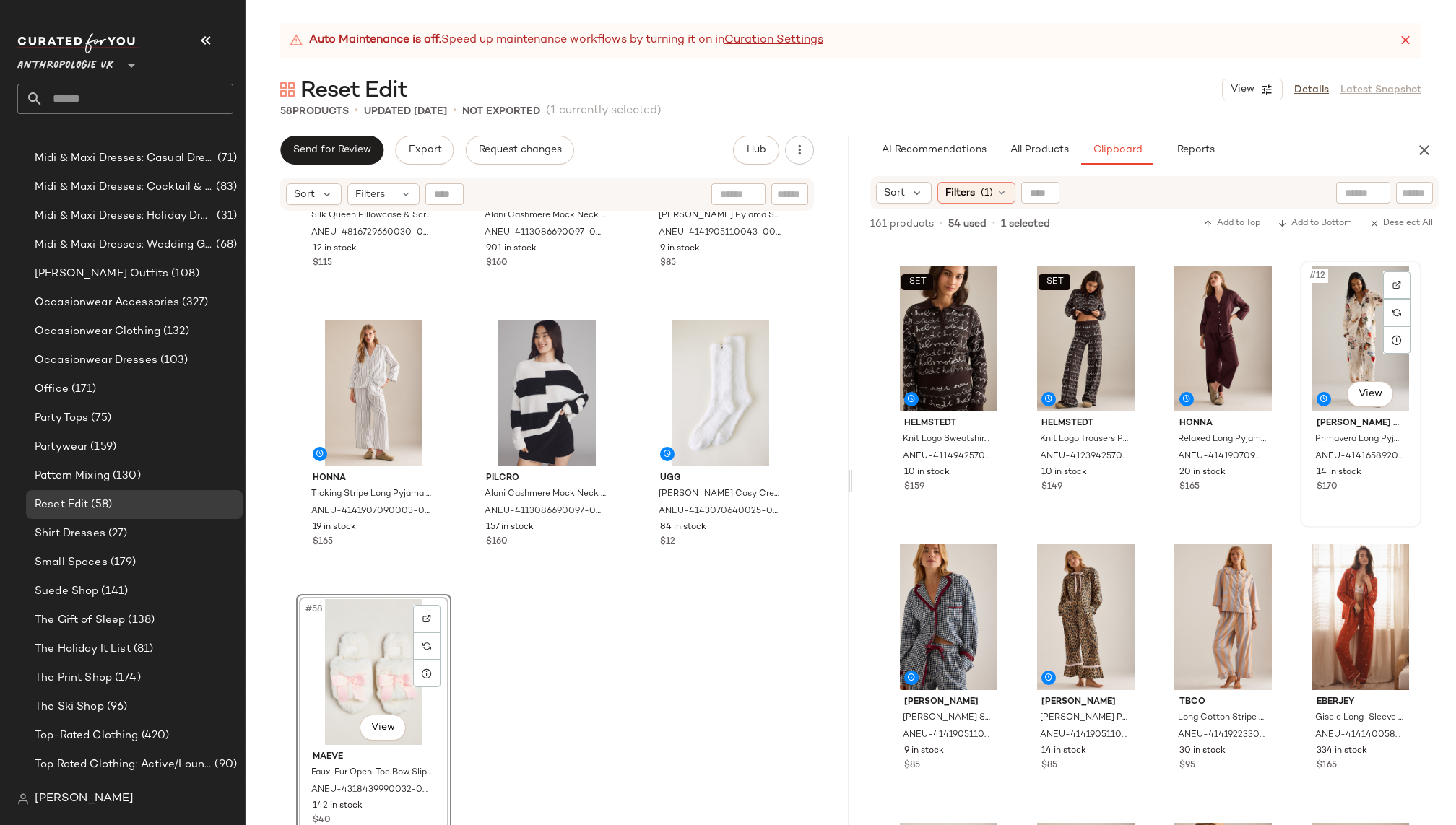
click at [1340, 350] on div "#12 View" at bounding box center [1360, 338] width 111 height 145
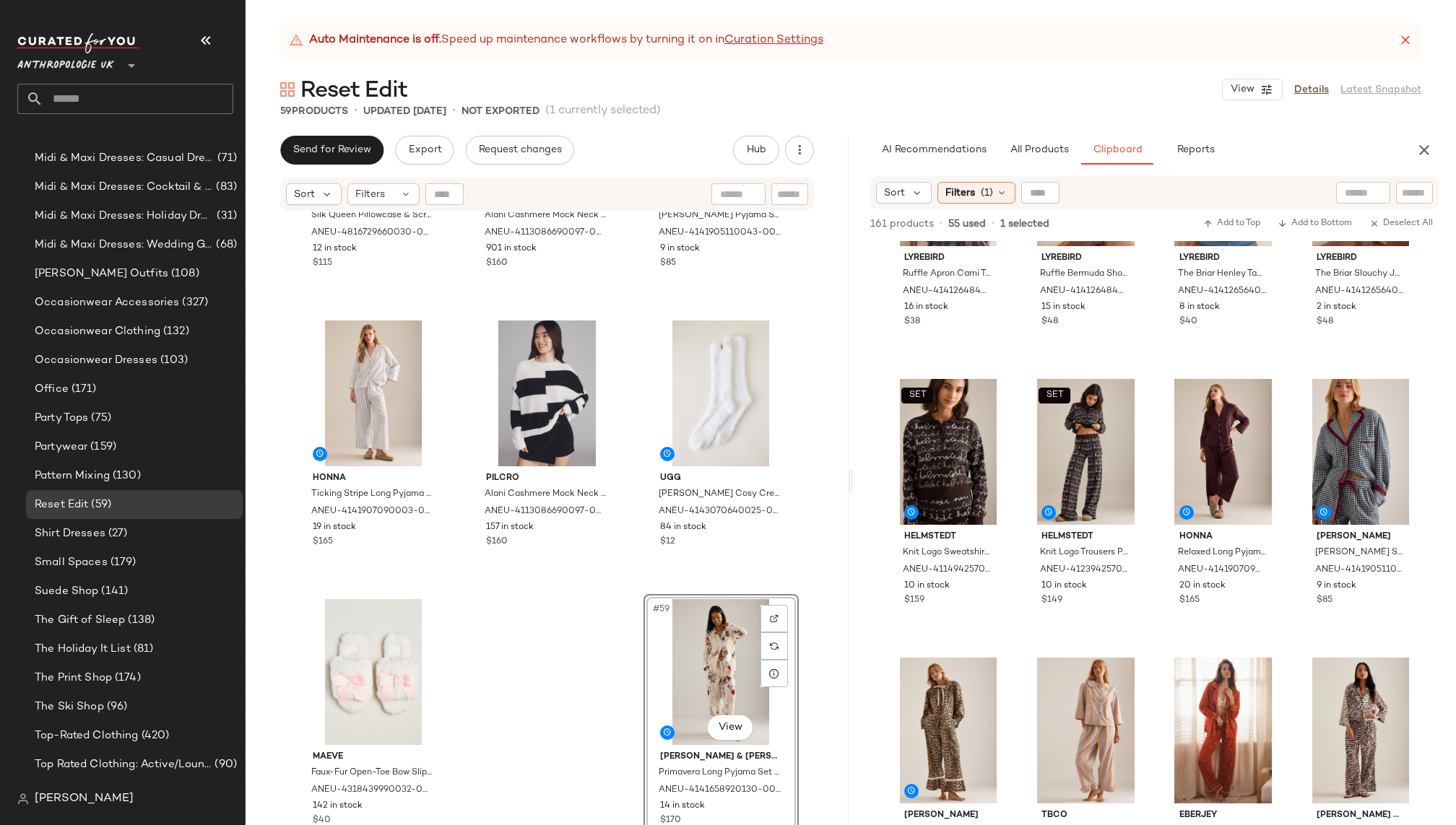
scroll to position [454, 0]
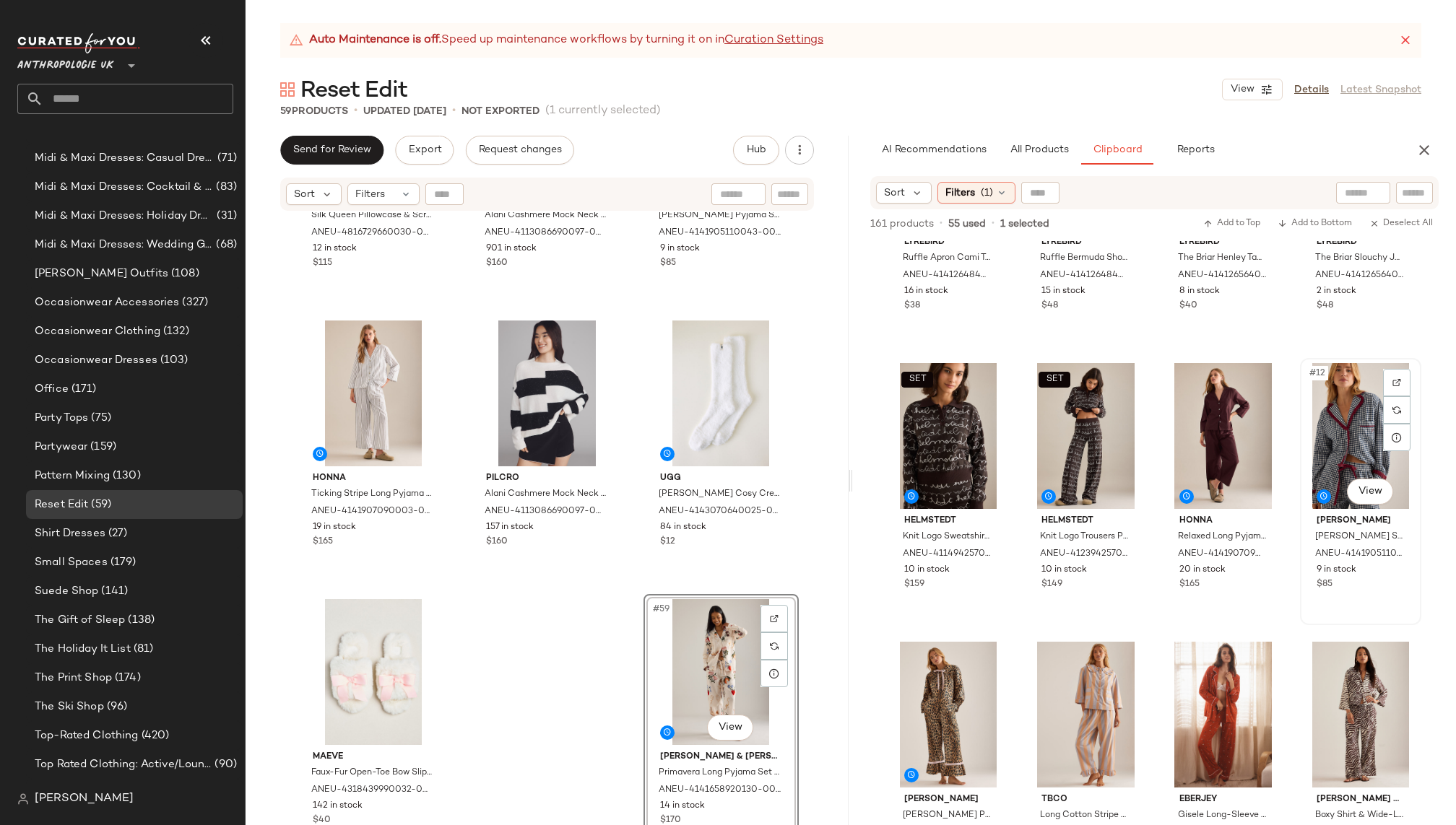
click at [1332, 446] on div "#12 View" at bounding box center [1360, 435] width 111 height 145
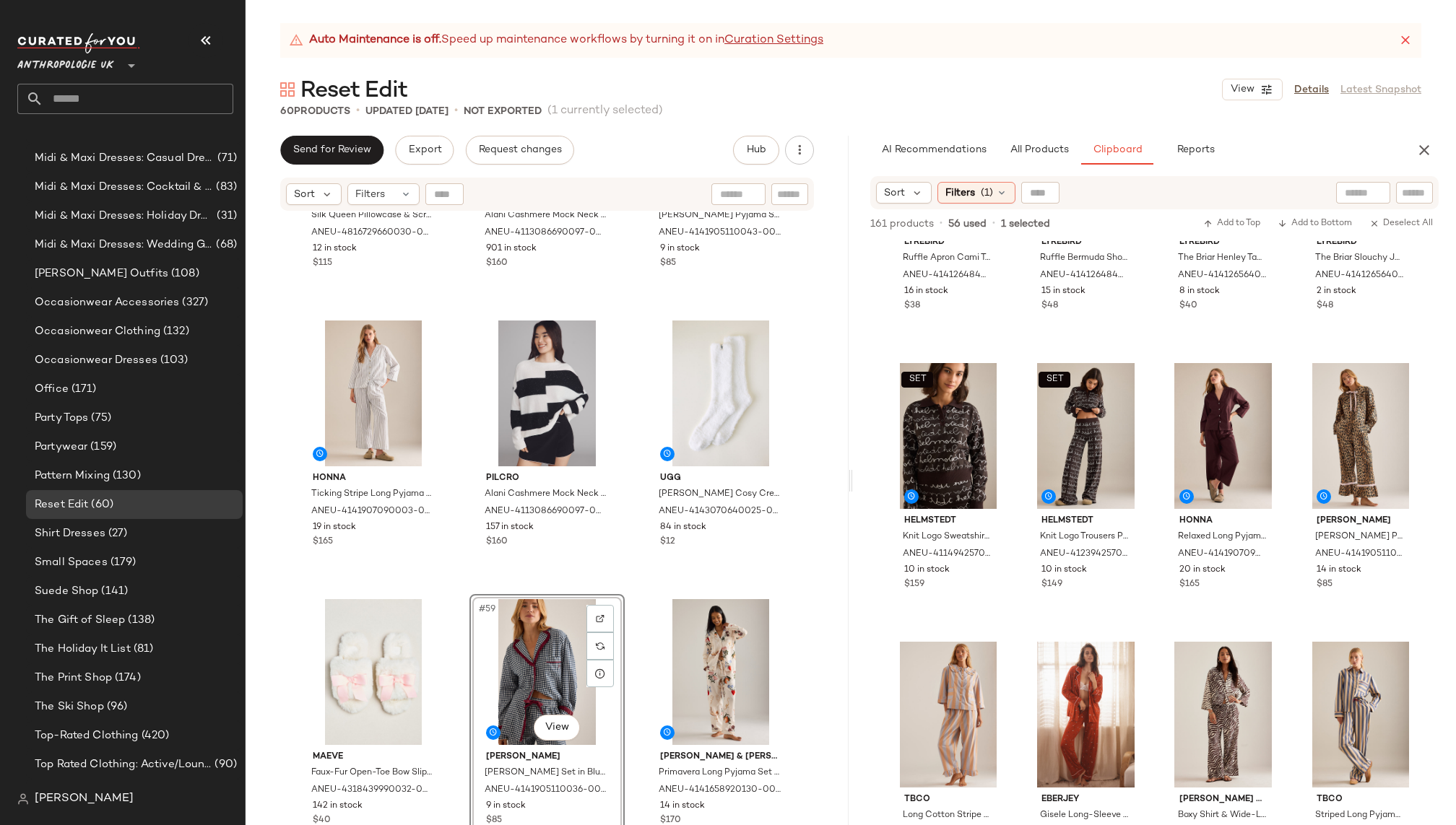
click at [521, 662] on div "#59 View" at bounding box center [547, 671] width 145 height 145
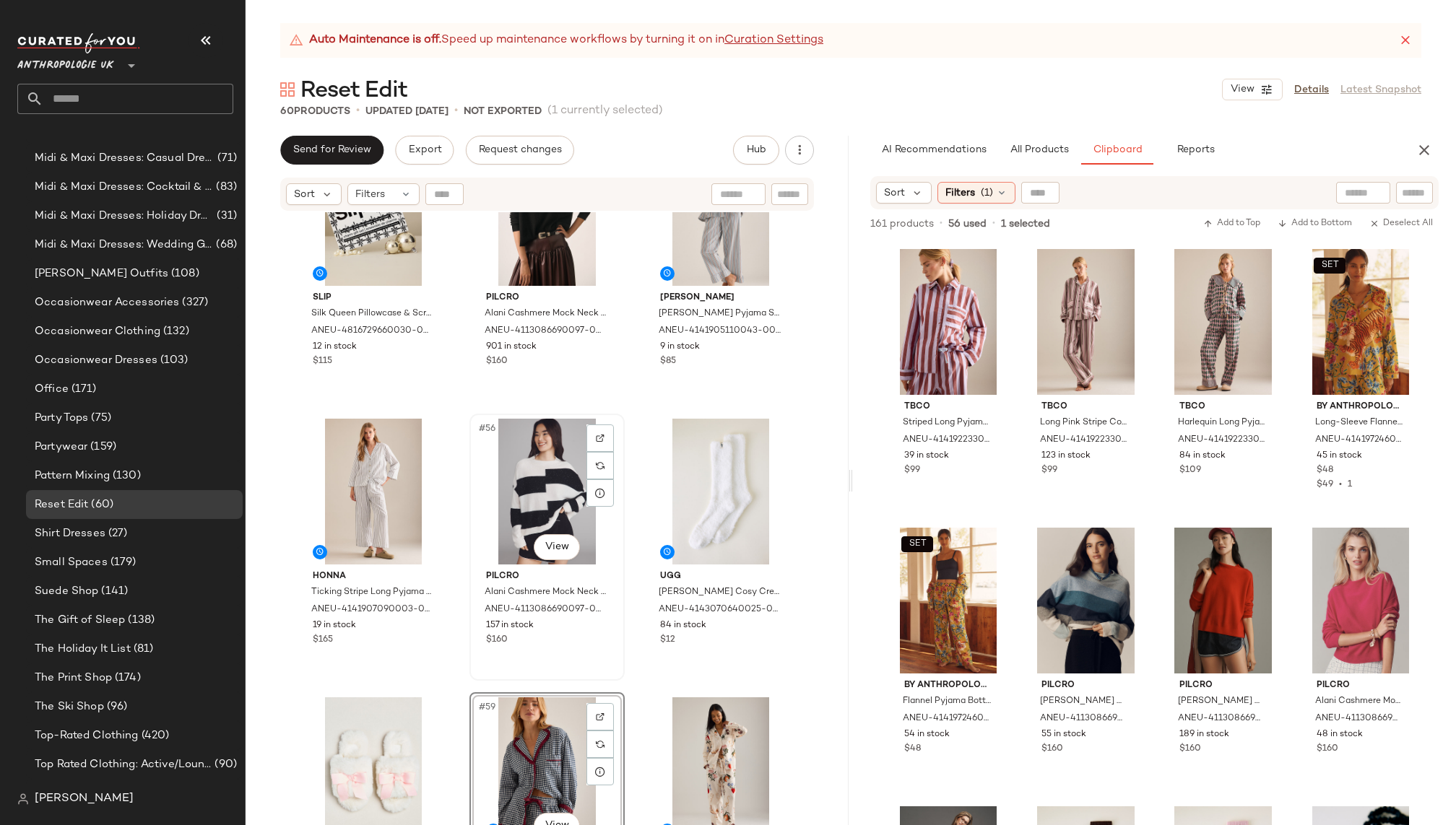
scroll to position [4927, 0]
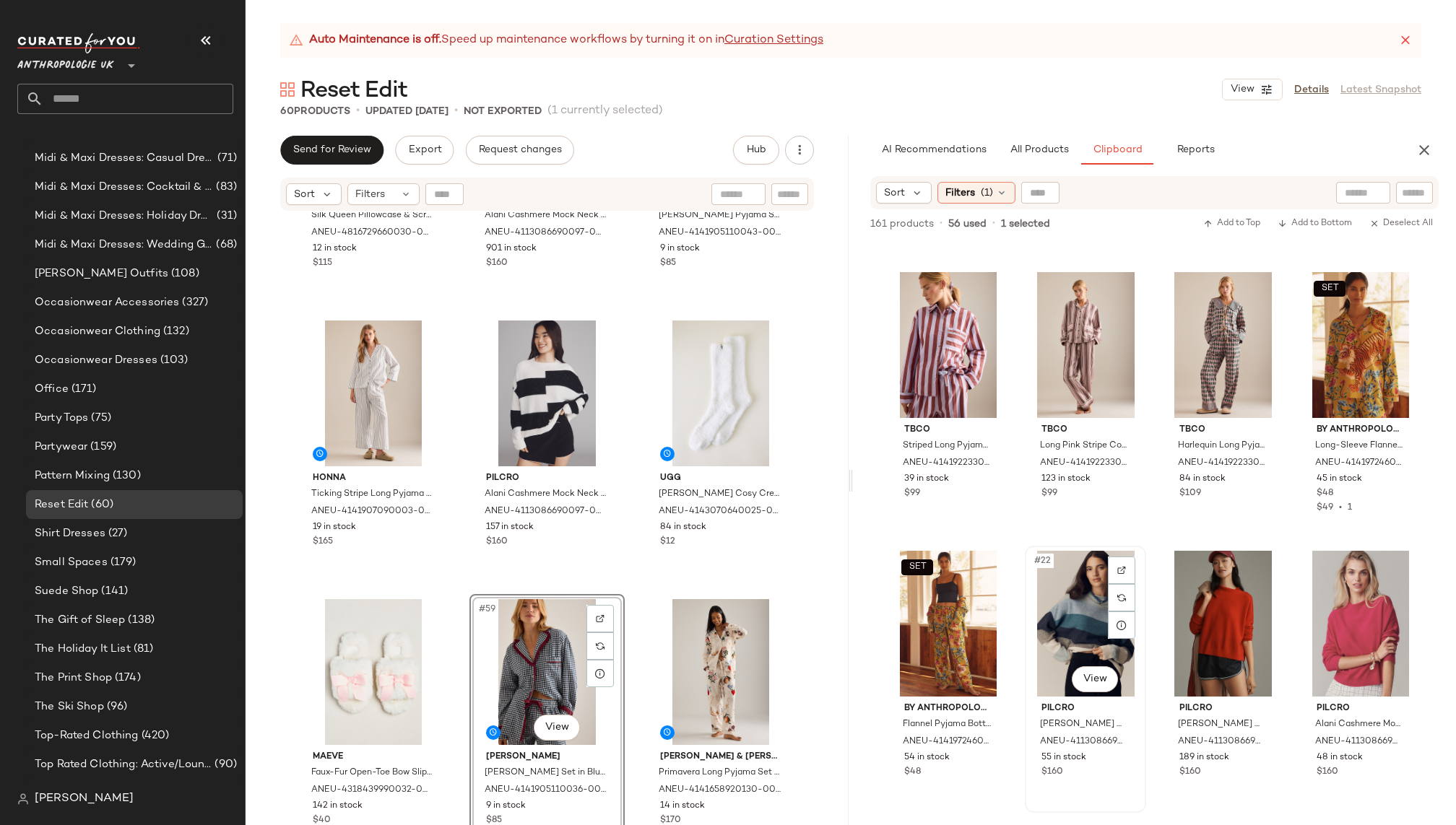
click at [1042, 596] on div "#22 View" at bounding box center [1084, 623] width 111 height 145
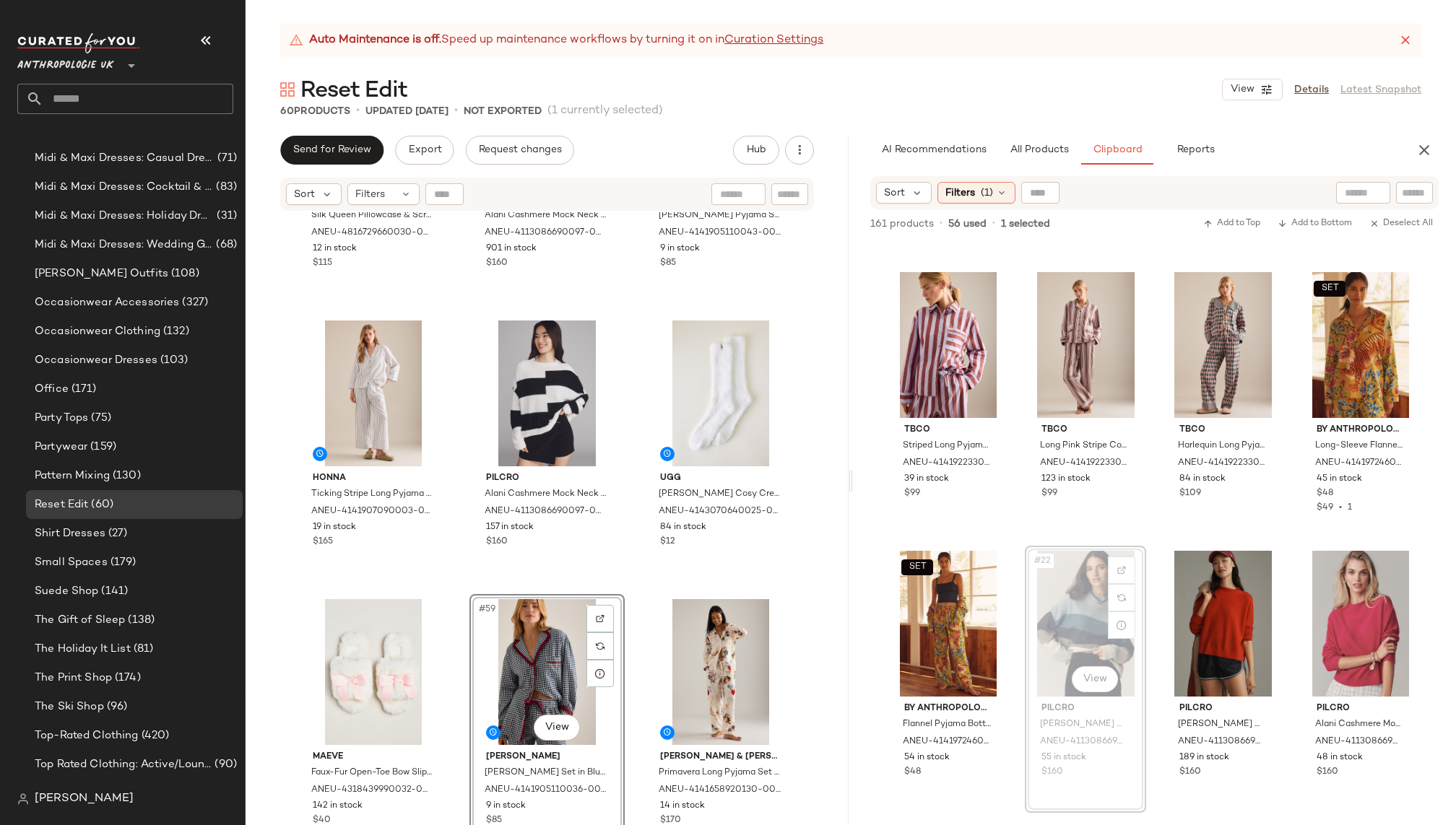
scroll to position [1104, 0]
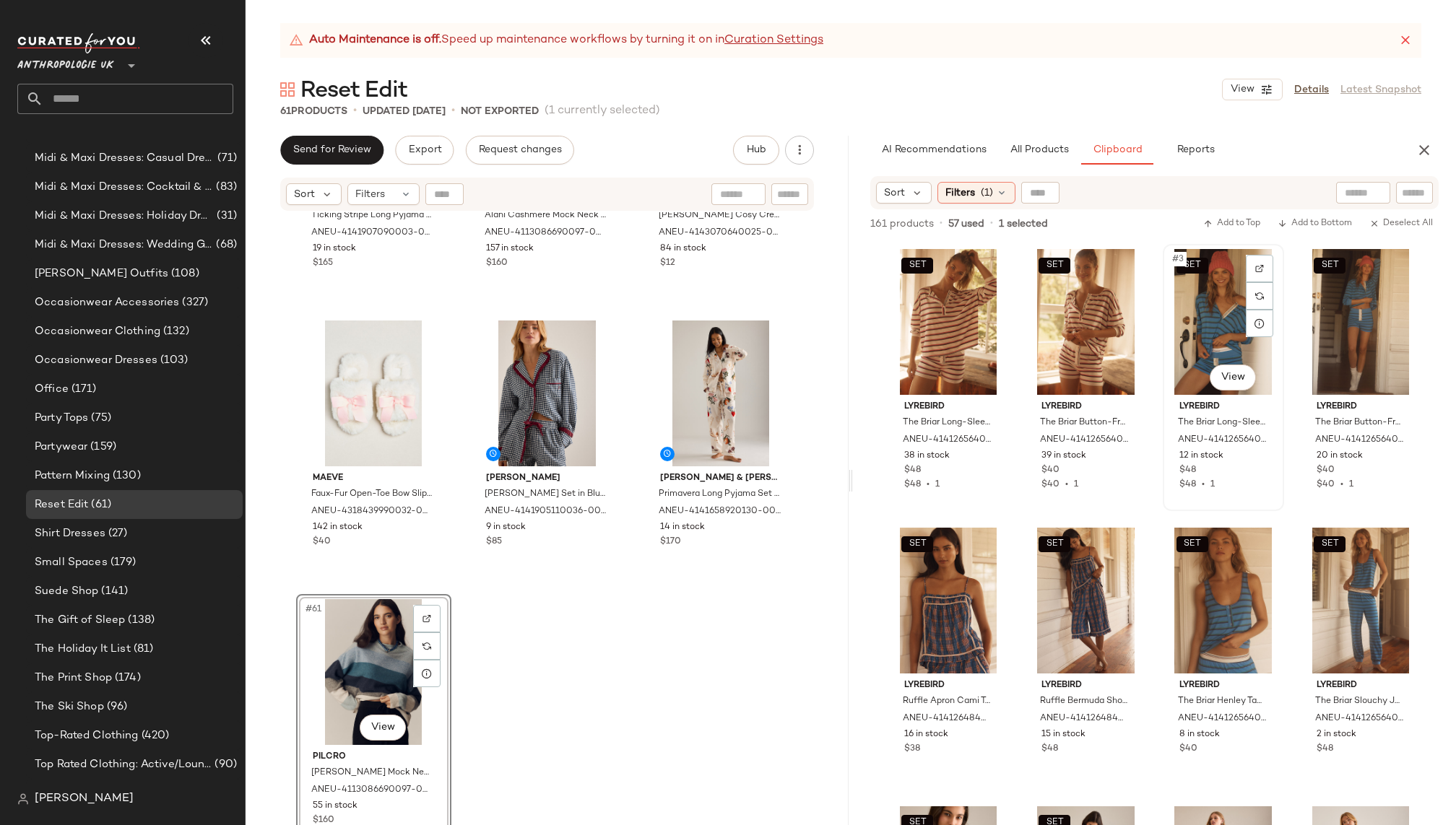
click at [1186, 342] on div "SET #3 View" at bounding box center [1223, 322] width 111 height 145
click at [1321, 306] on div "SET #4 View" at bounding box center [1360, 322] width 111 height 145
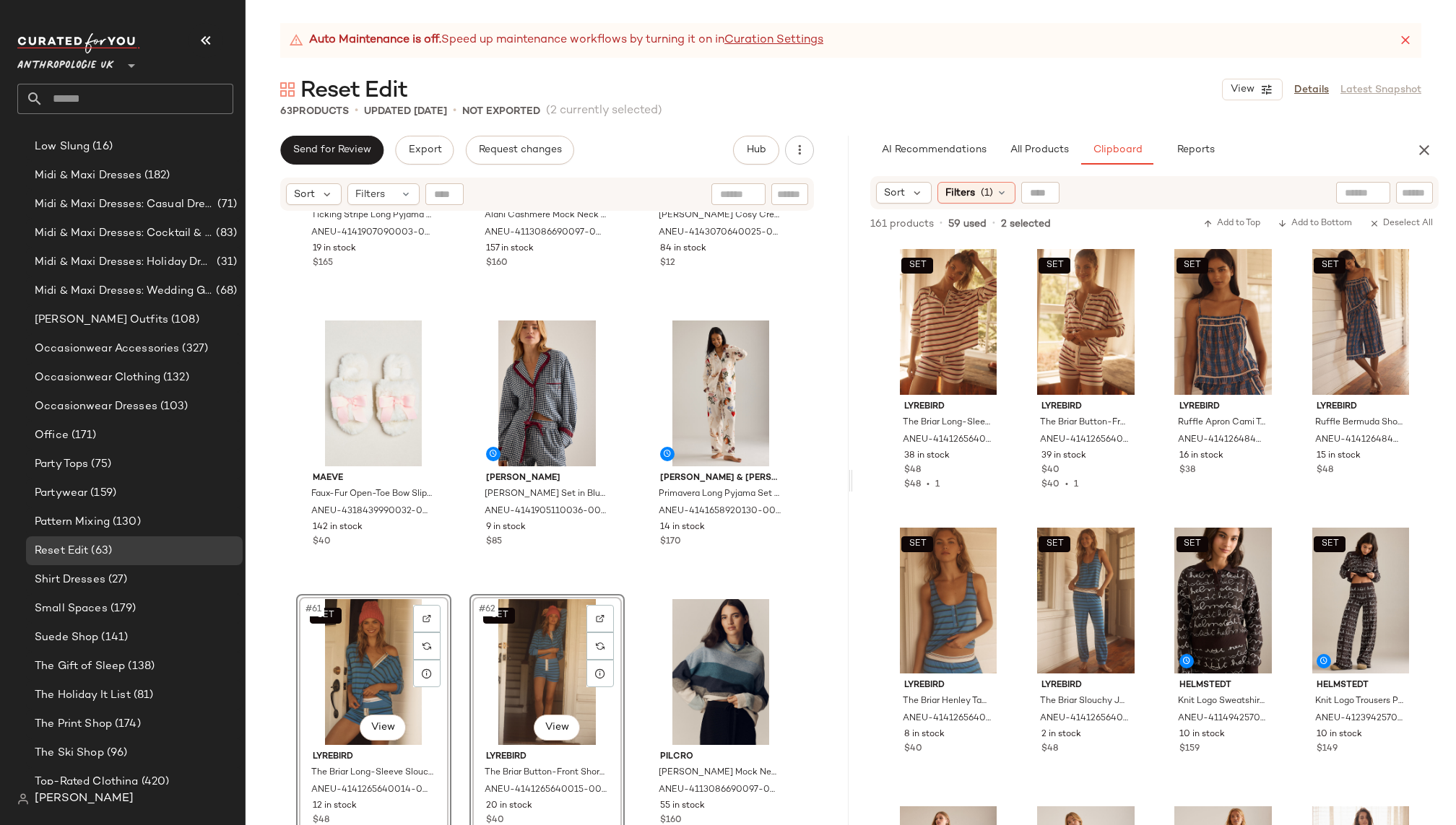
scroll to position [1032, 0]
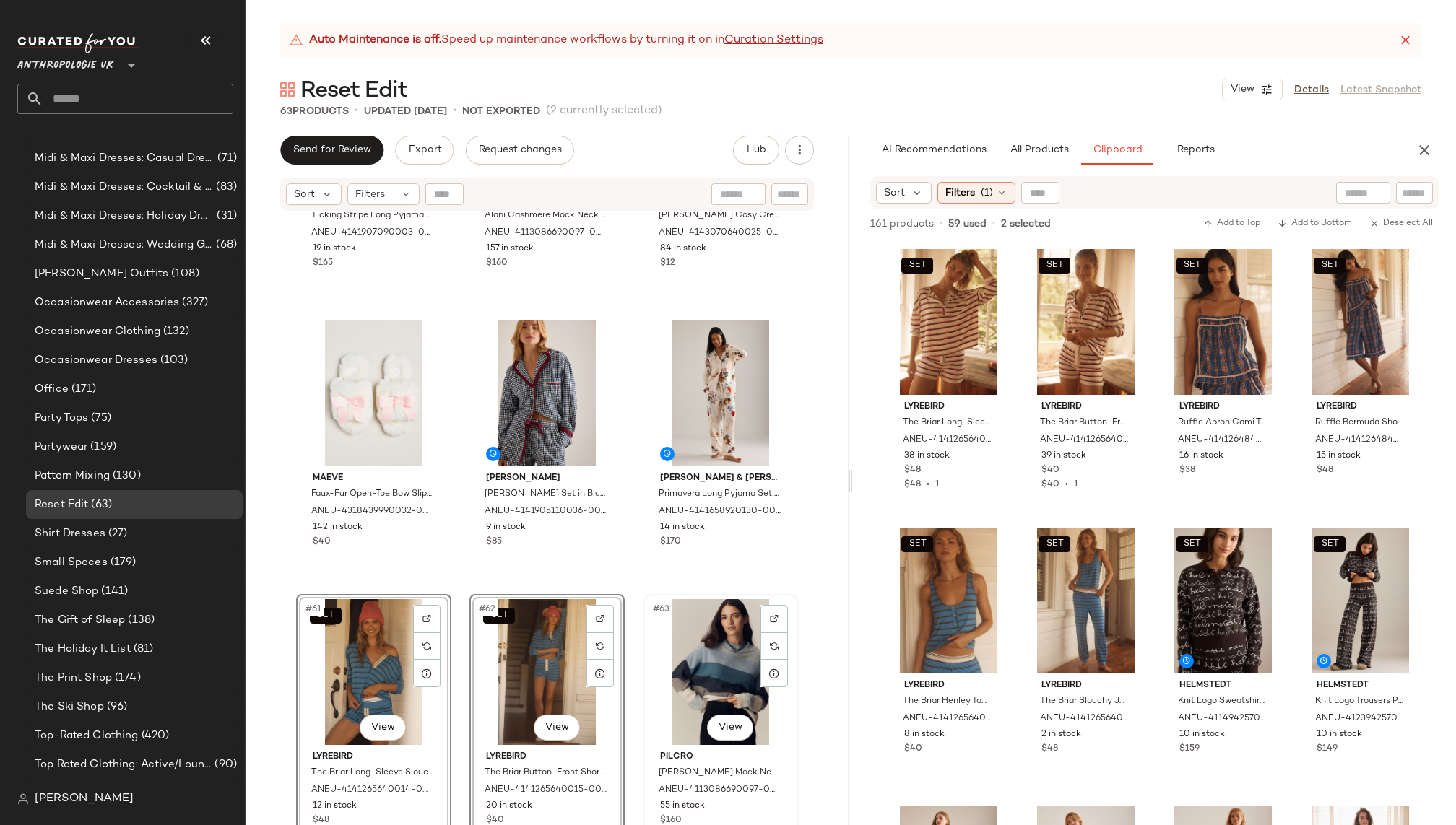
click at [698, 658] on div "#63 View" at bounding box center [720, 671] width 145 height 145
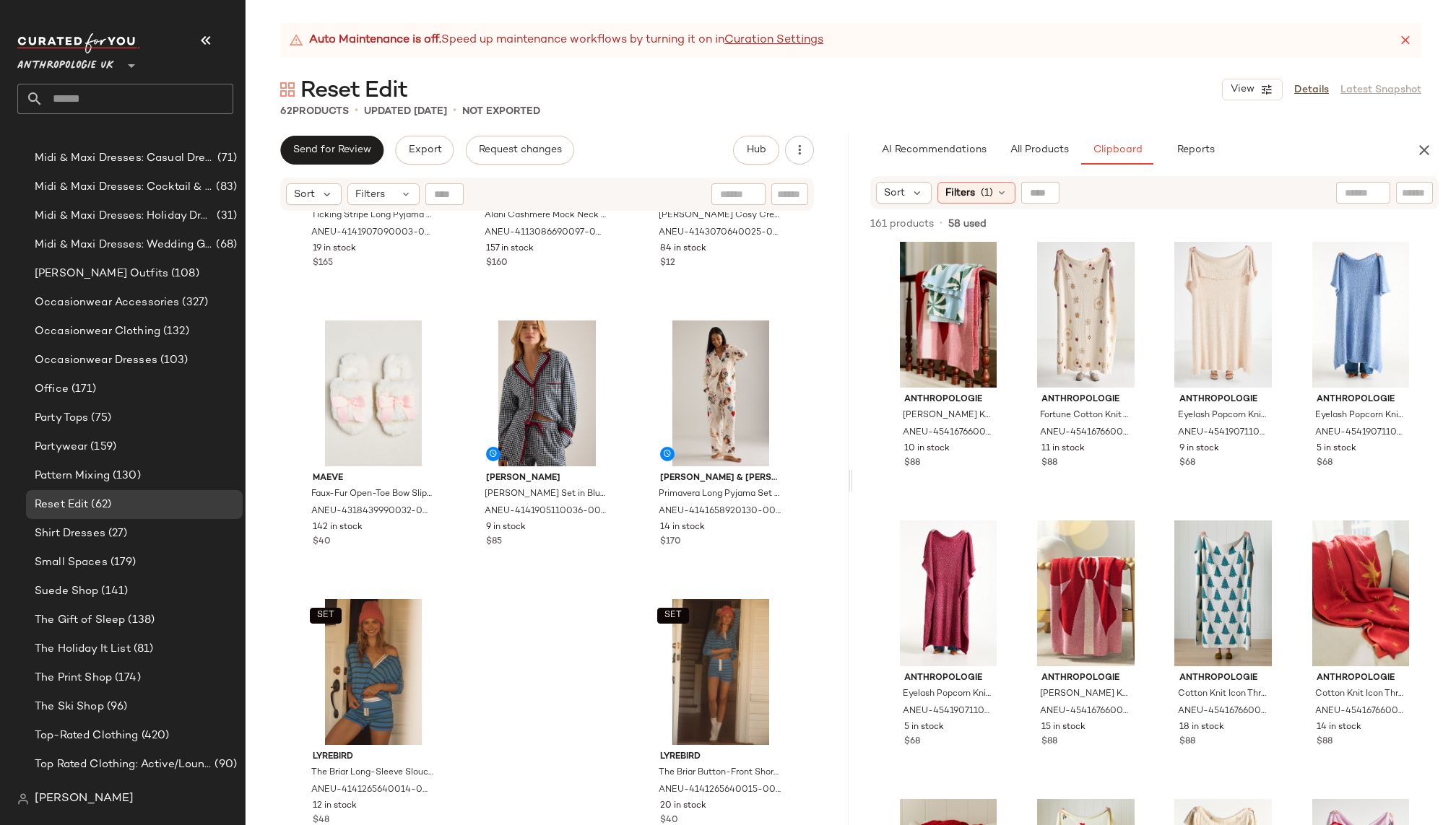
scroll to position [2794, 0]
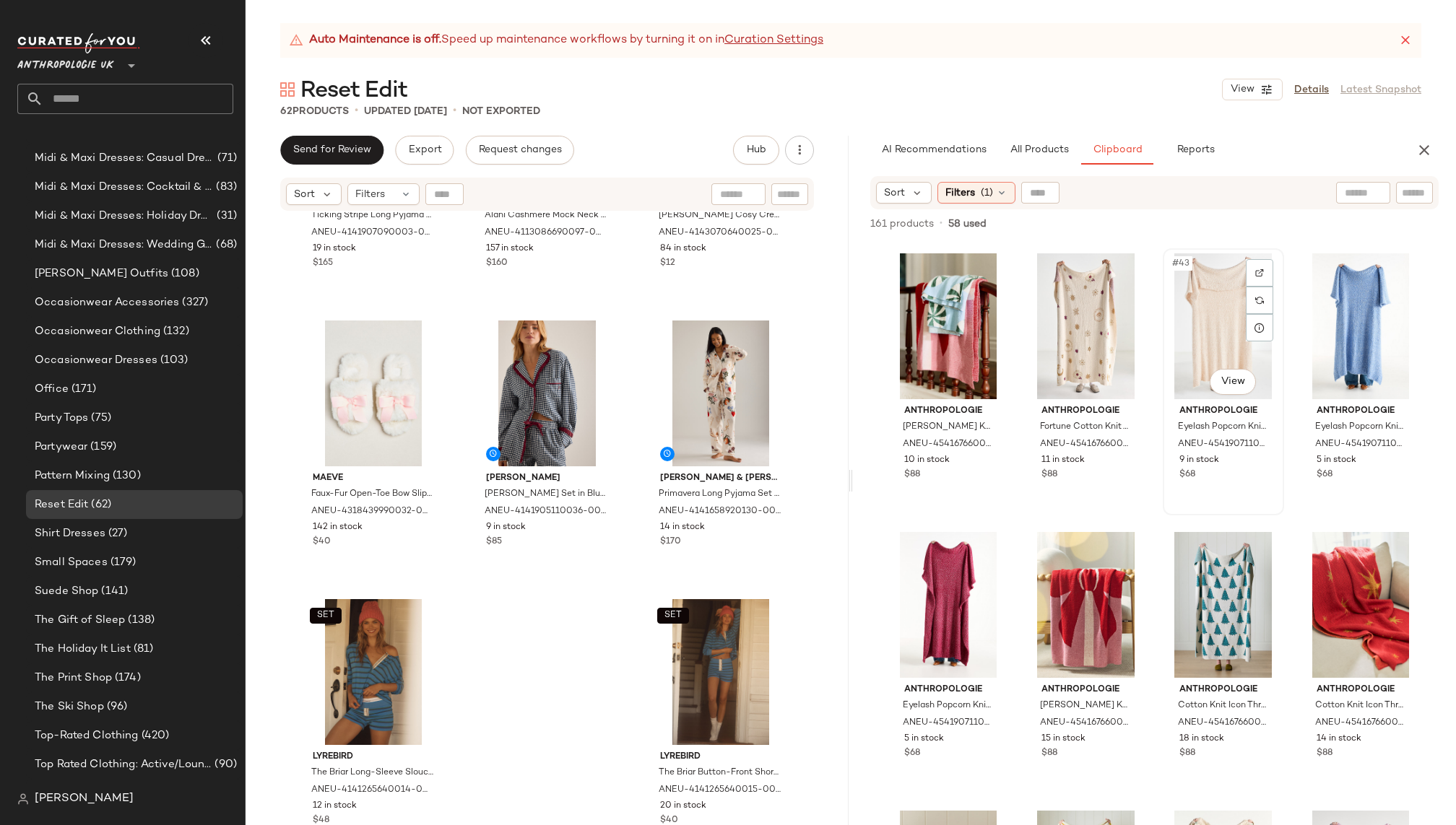
click at [1188, 327] on div "#43 View" at bounding box center [1223, 325] width 111 height 145
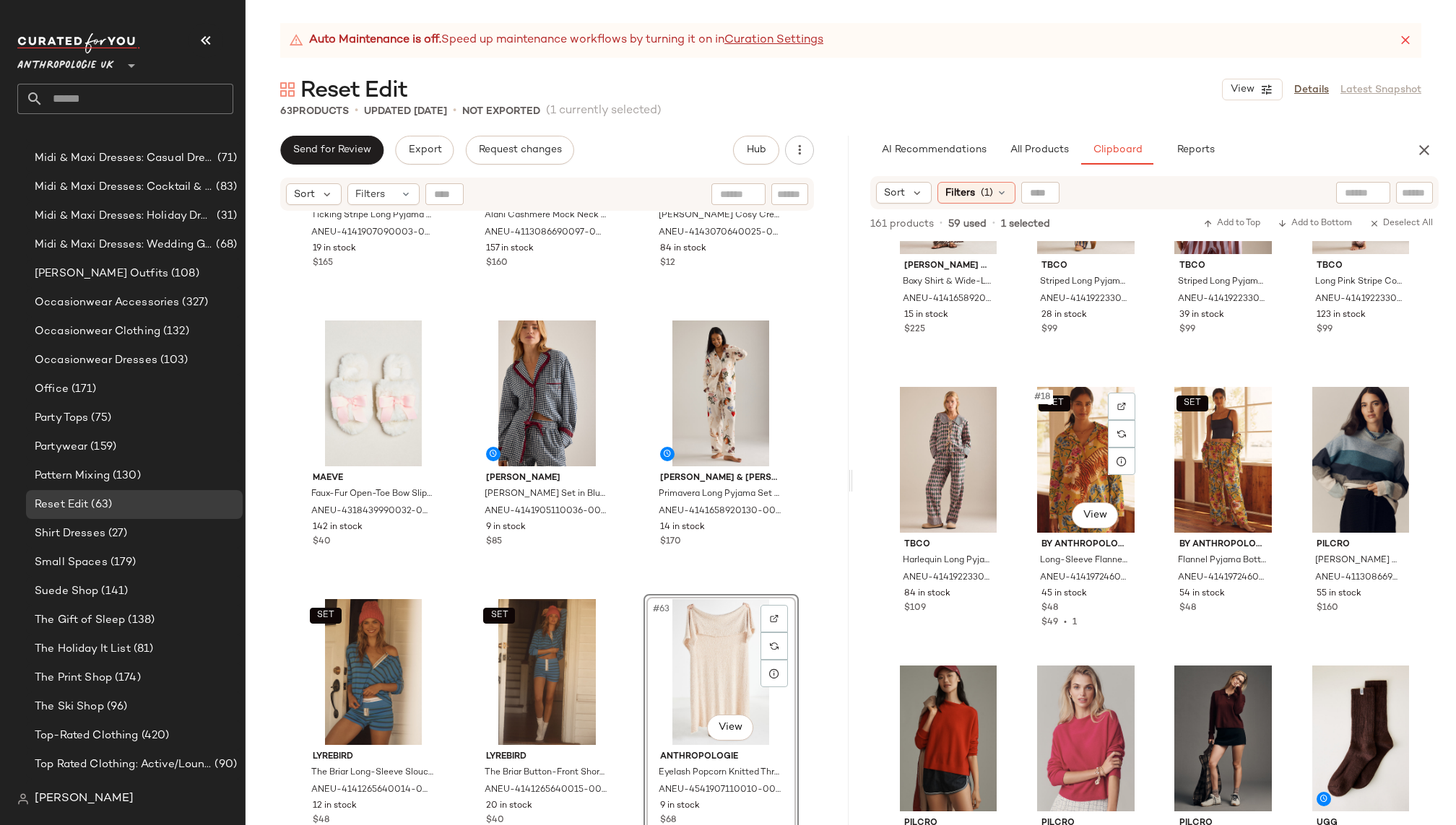
scroll to position [890, 0]
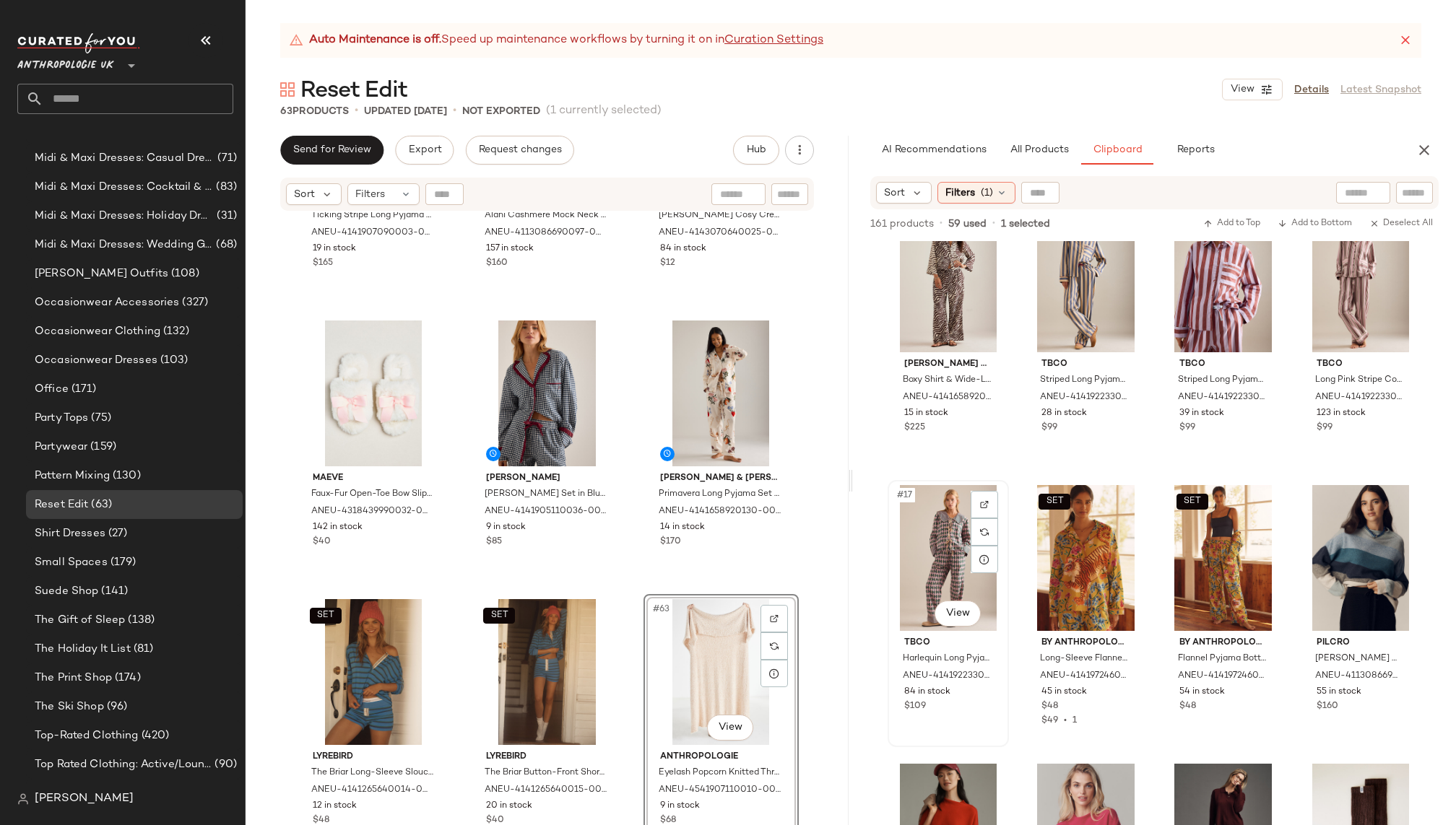
click at [923, 573] on div "#17 View" at bounding box center [948, 557] width 111 height 145
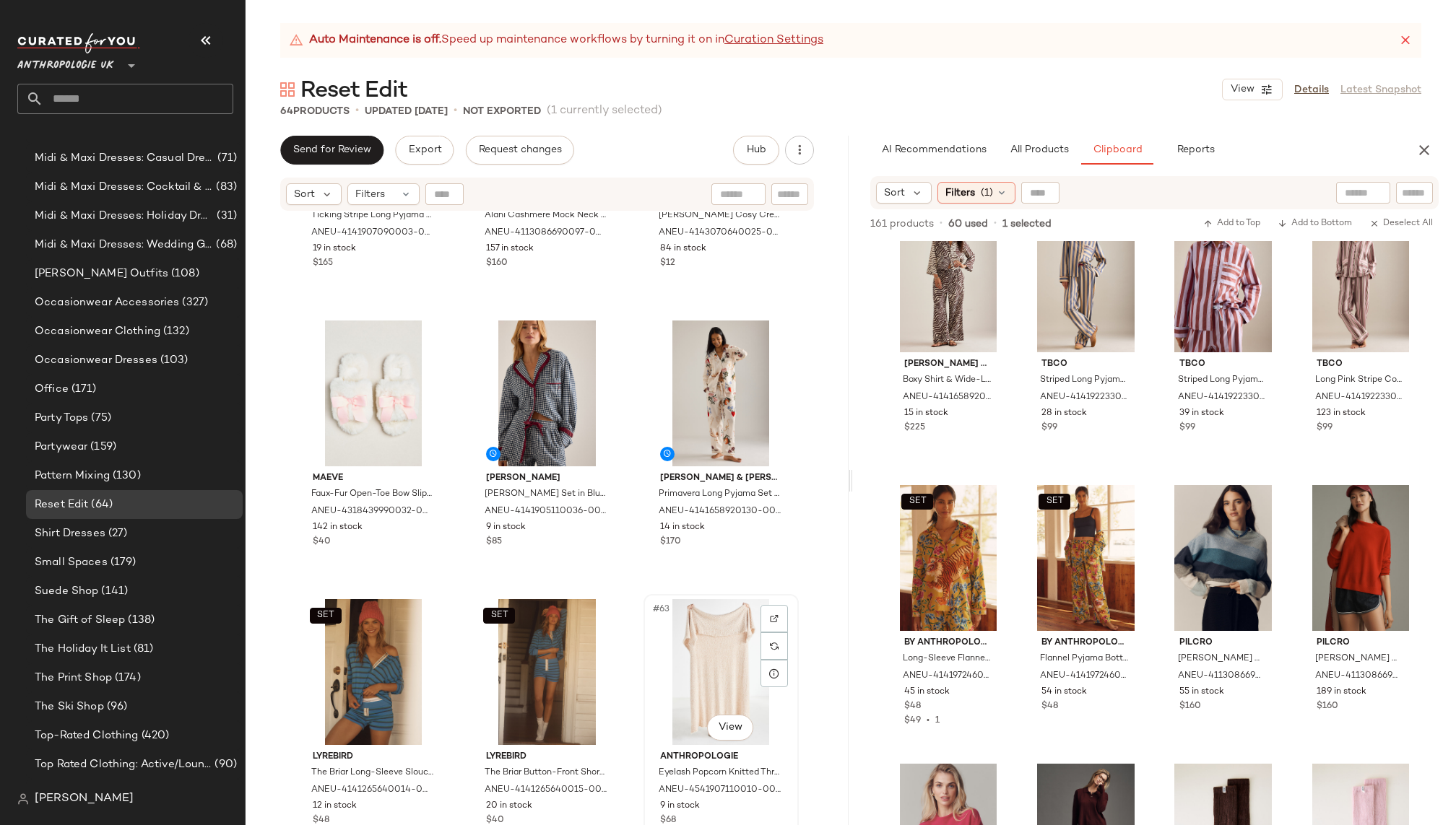
scroll to position [5484, 0]
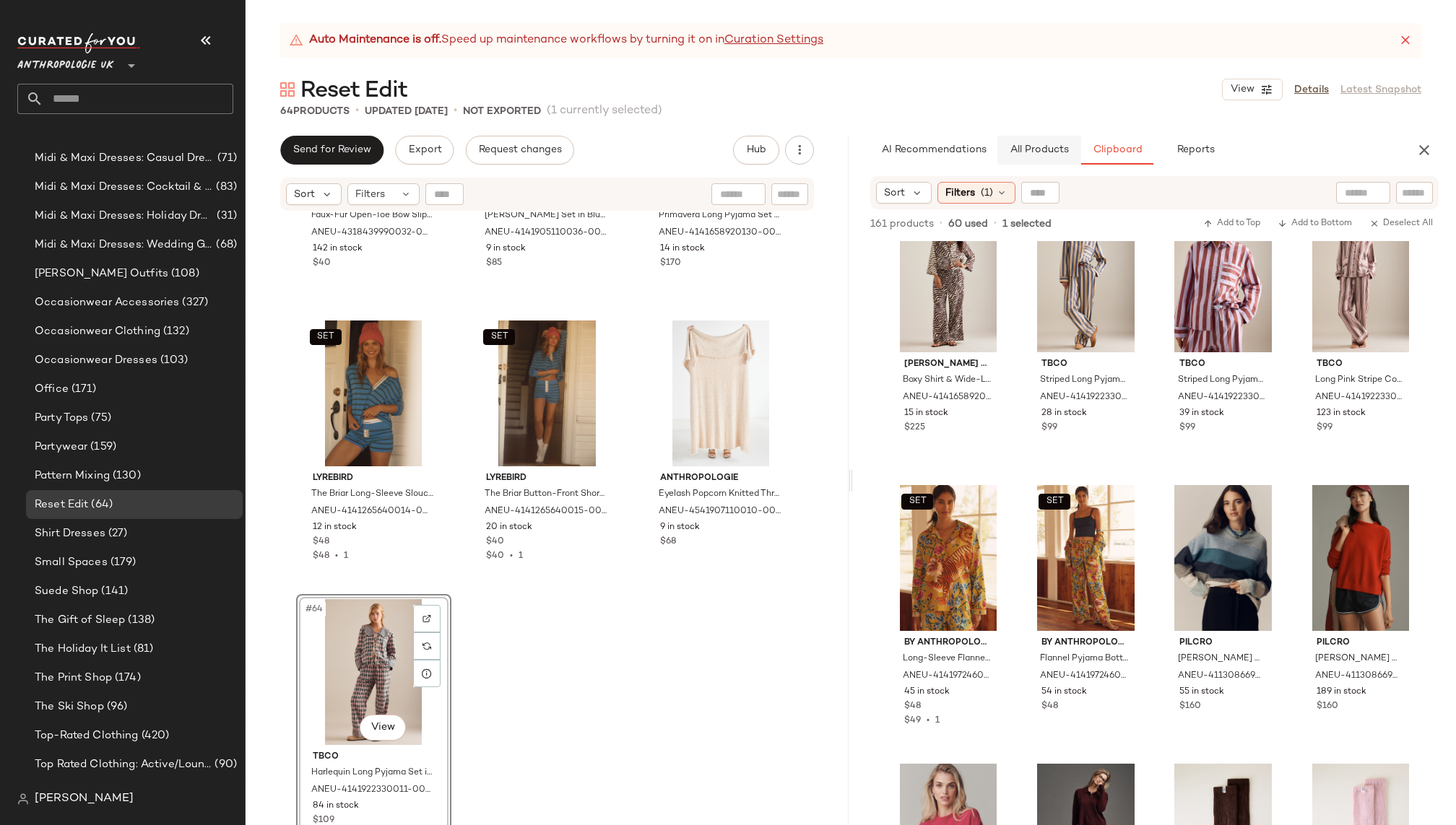
click at [1047, 155] on span "All Products" at bounding box center [1038, 150] width 59 height 12
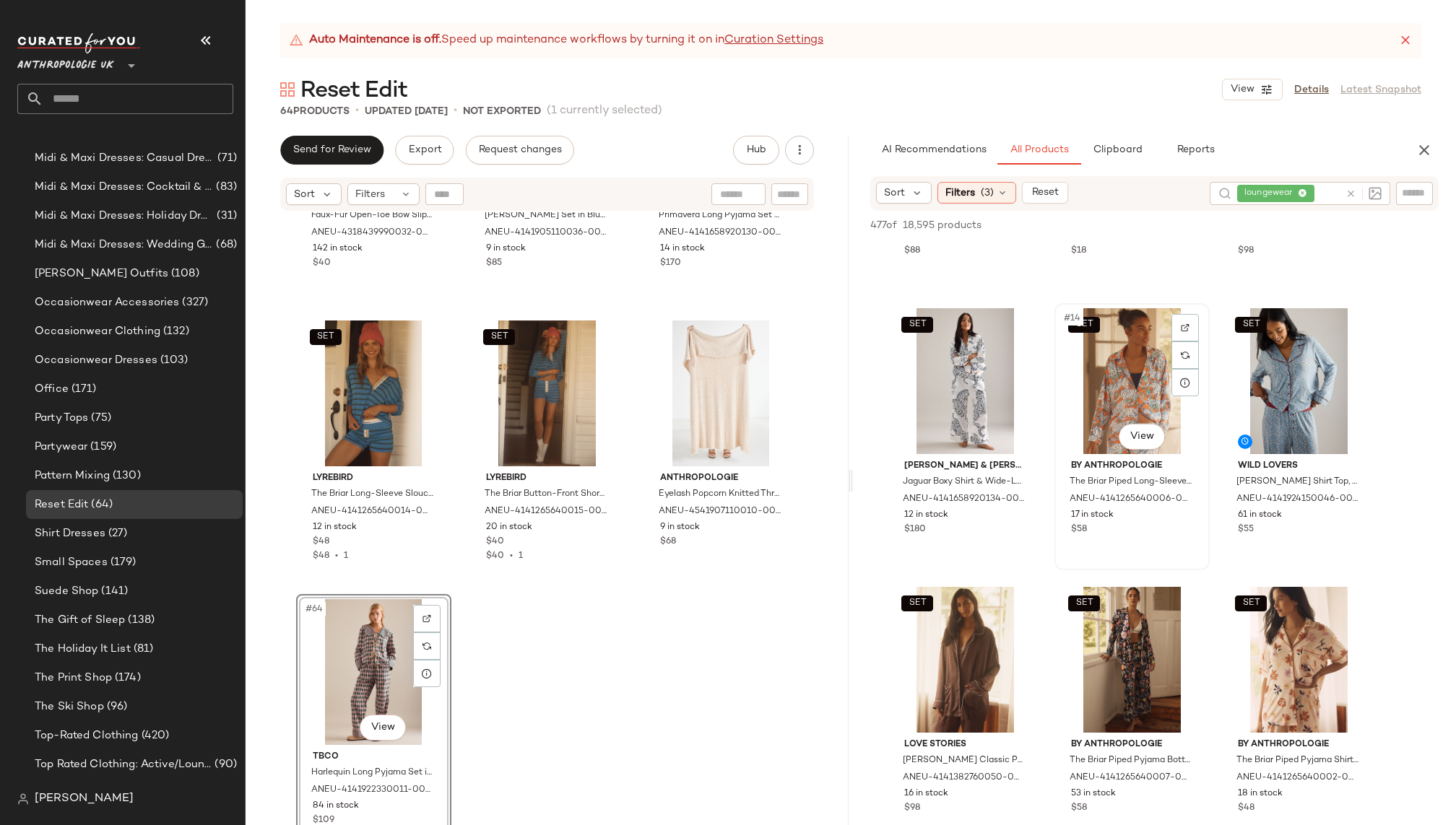
scroll to position [999, 0]
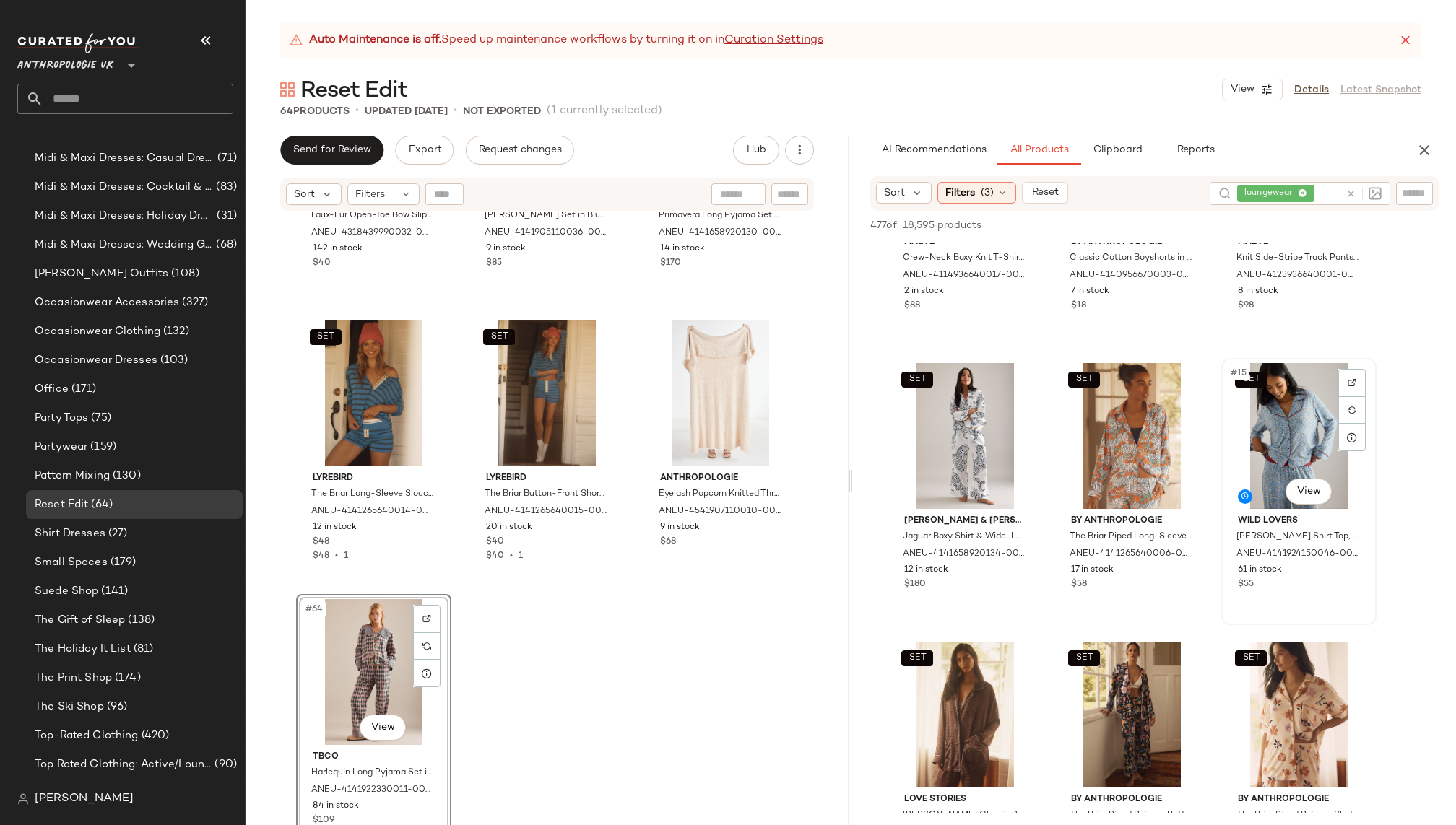
click at [1277, 443] on div "SET #15 View" at bounding box center [1298, 435] width 145 height 145
click at [1353, 193] on icon at bounding box center [1350, 193] width 11 height 11
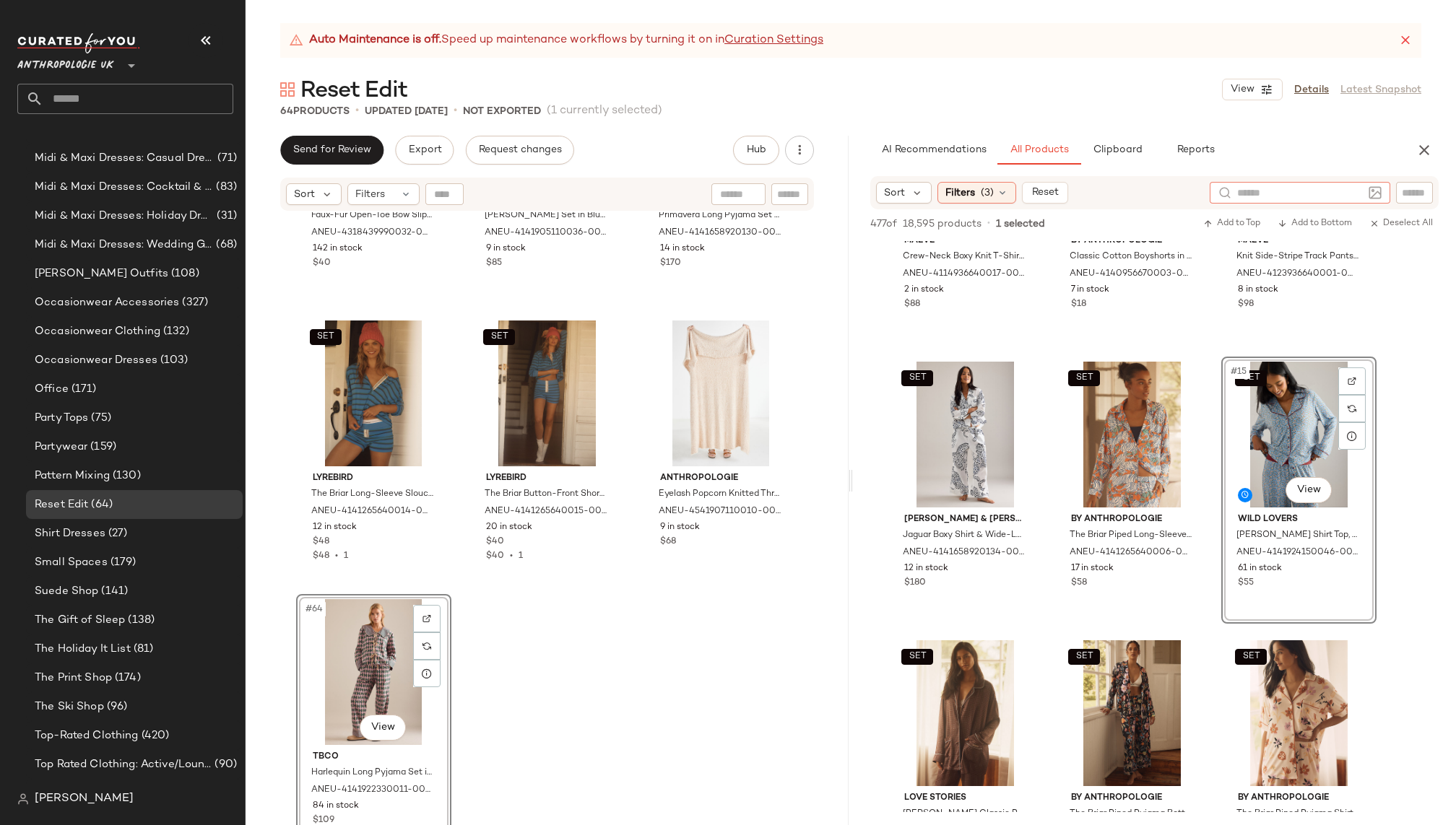
click at [1405, 192] on input "text" at bounding box center [1415, 193] width 25 height 15
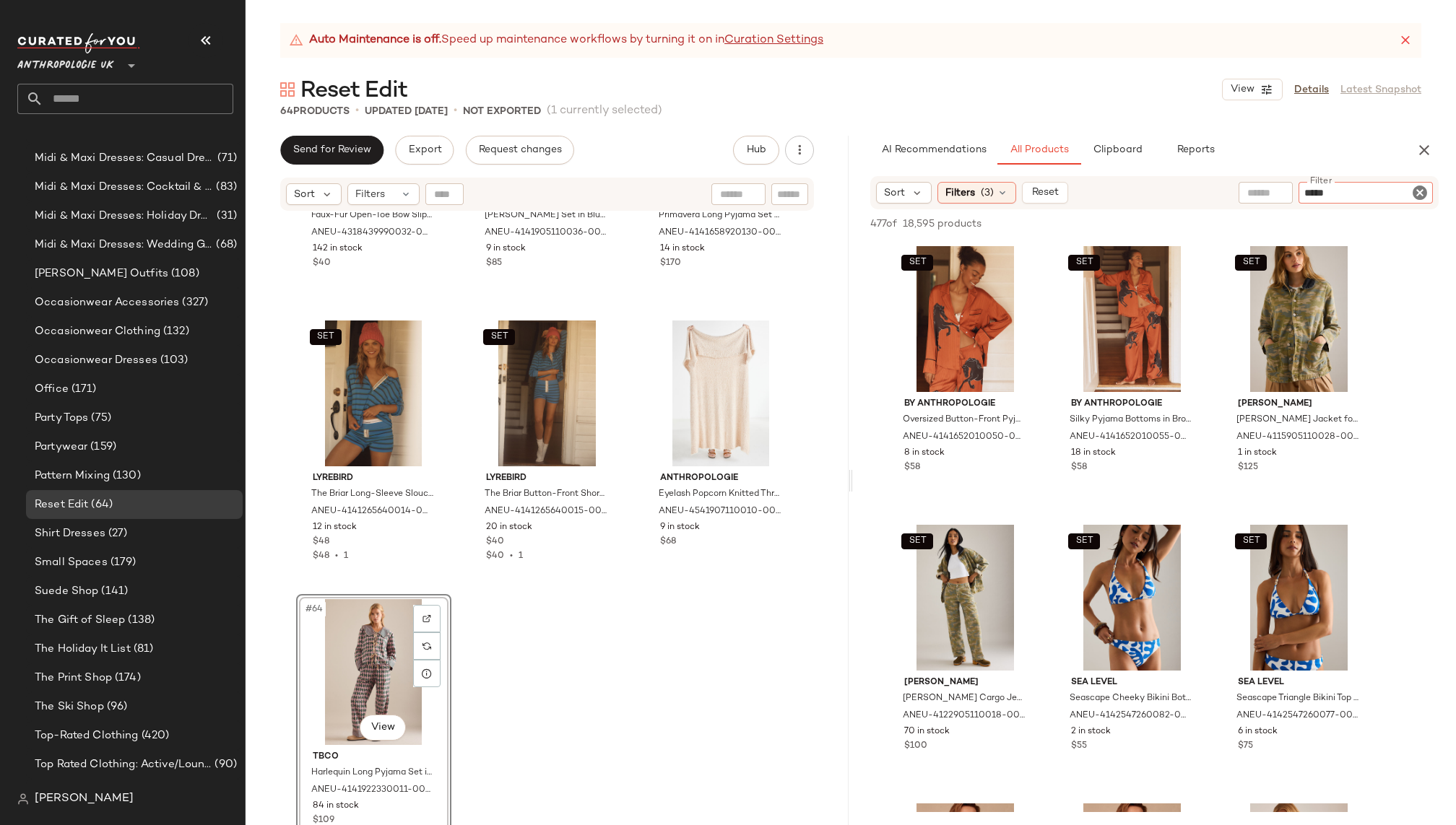
type input "******"
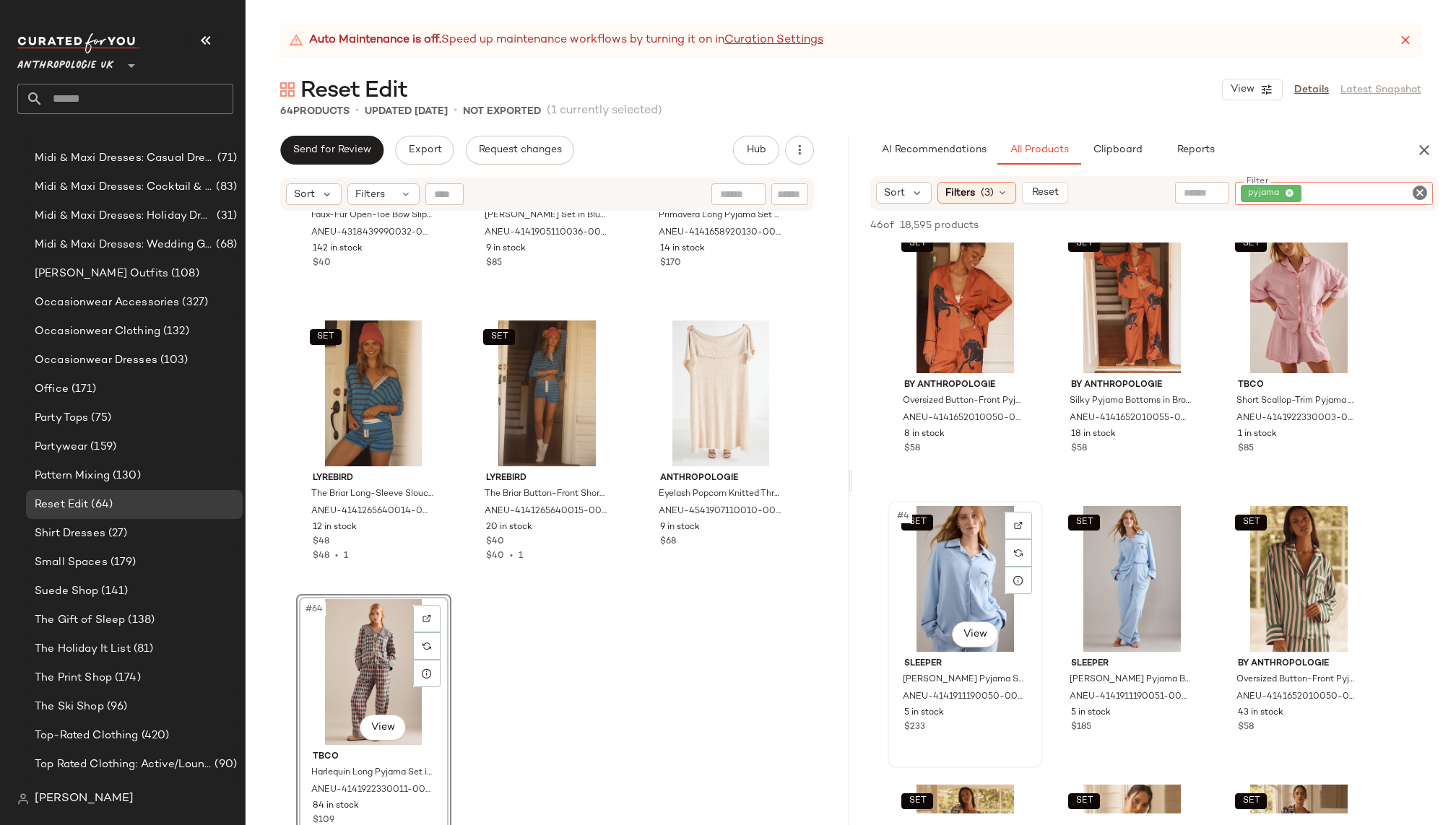
scroll to position [24, 0]
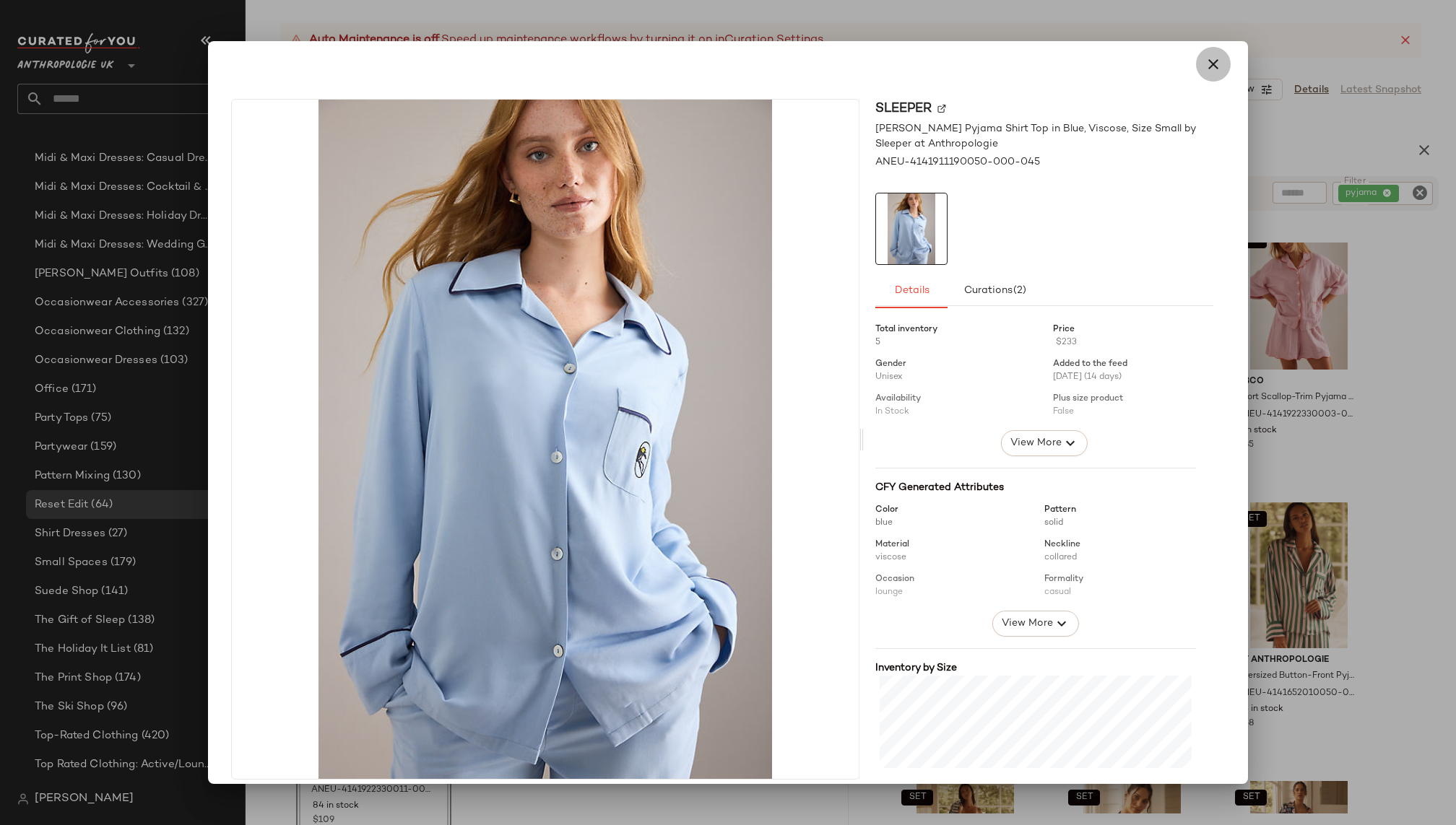
click at [1214, 58] on button "button" at bounding box center [1213, 64] width 35 height 35
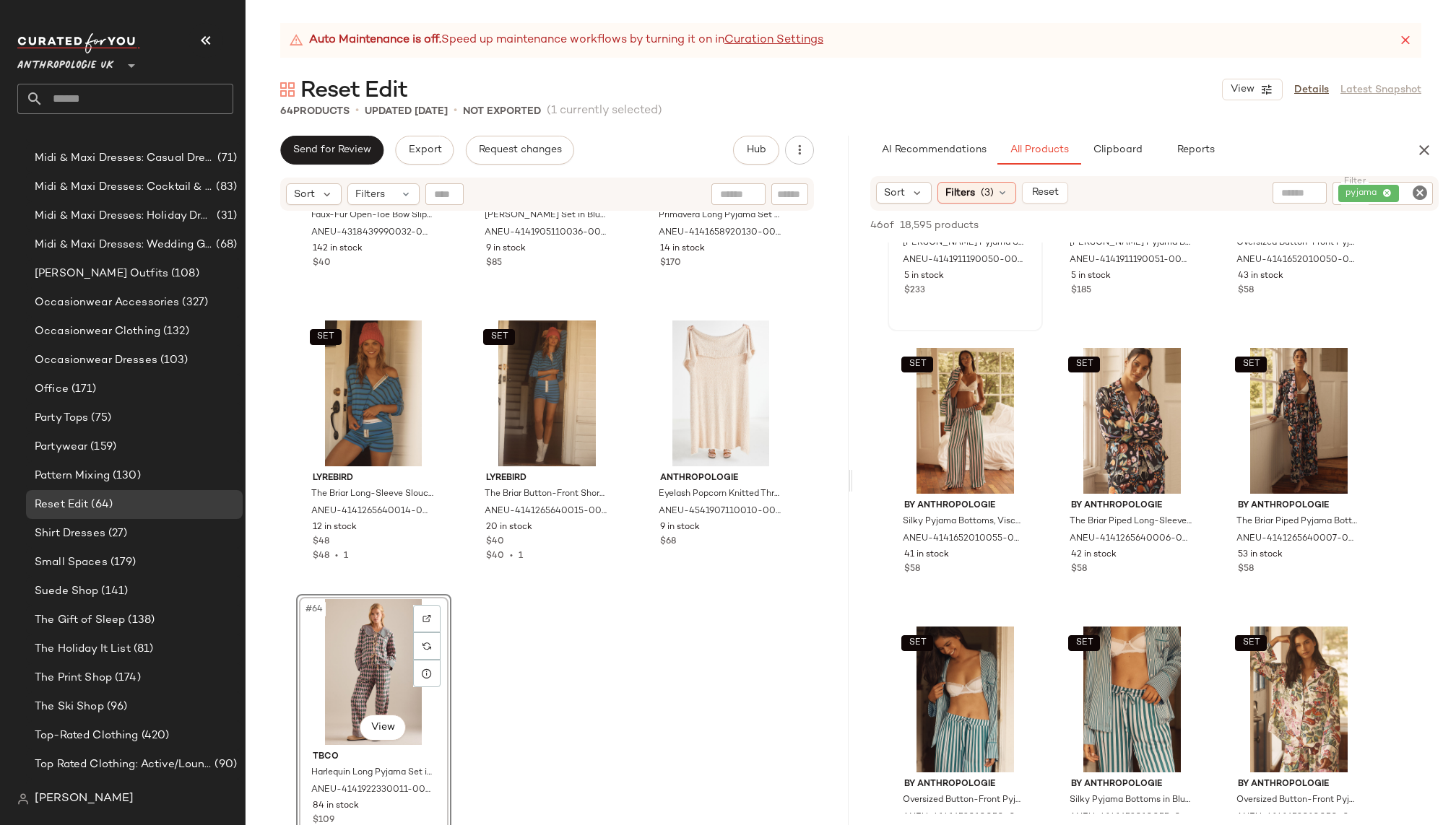
scroll to position [460, 0]
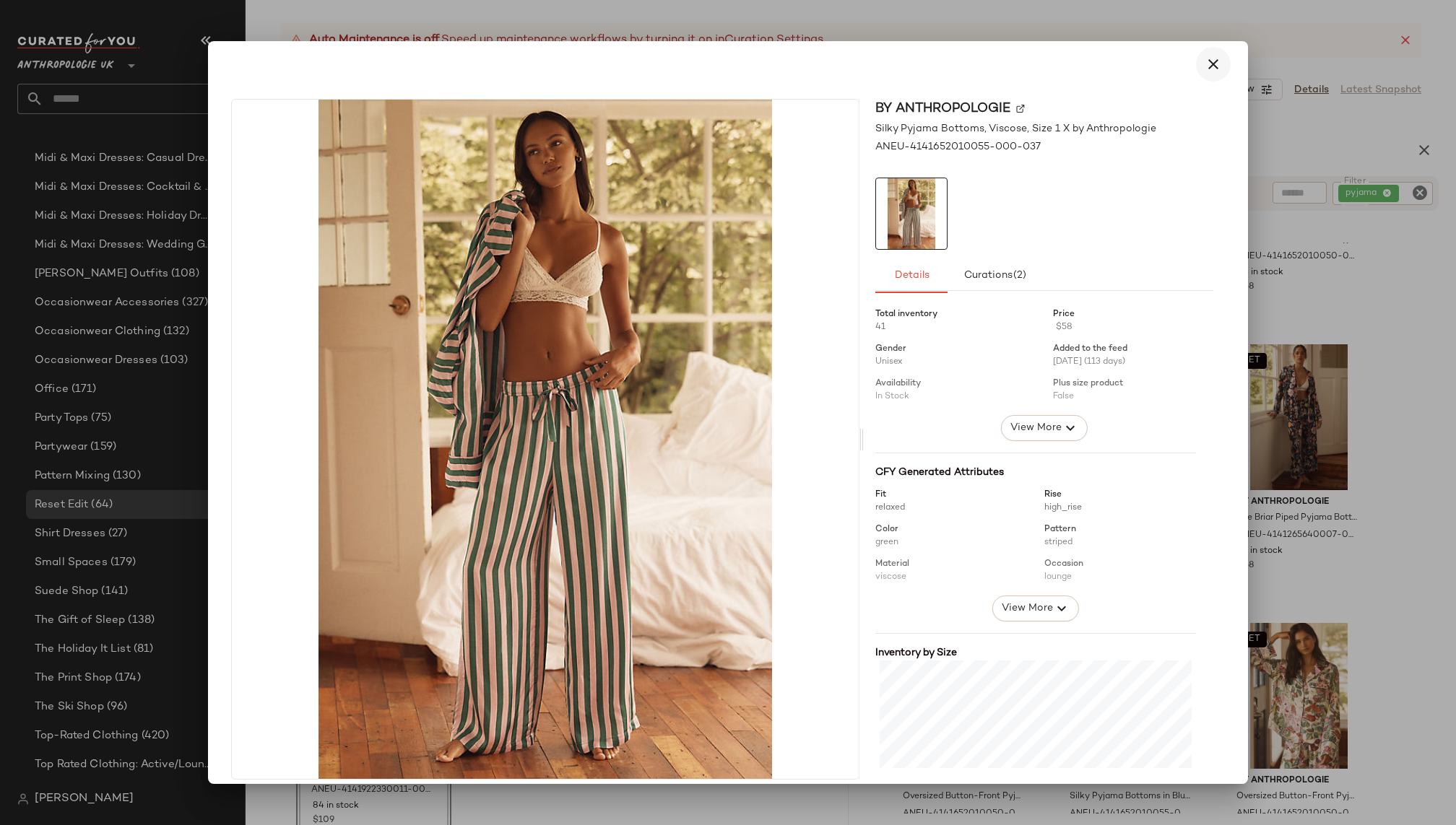
click at [1205, 64] on icon "button" at bounding box center [1213, 64] width 17 height 17
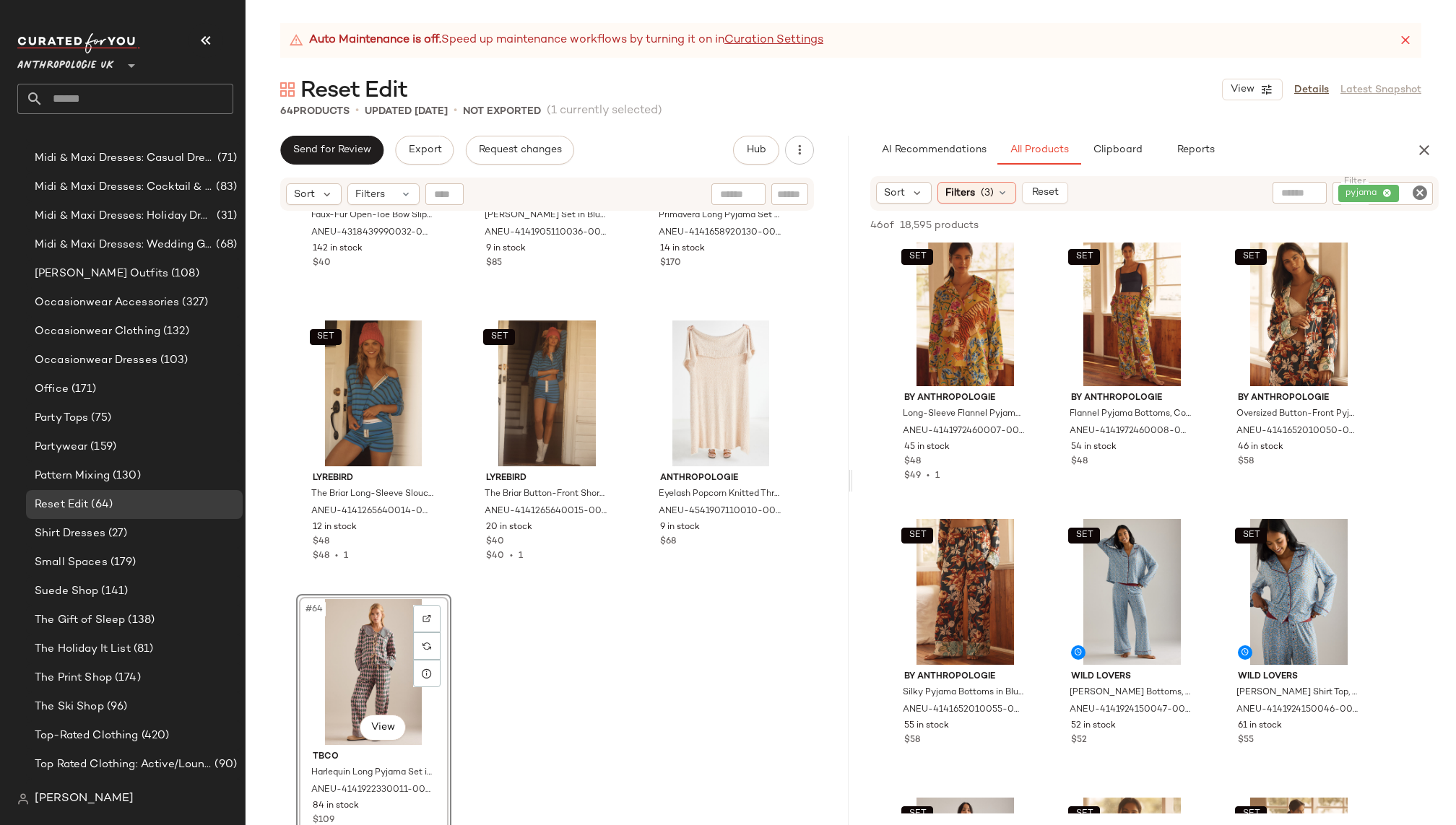
scroll to position [2570, 0]
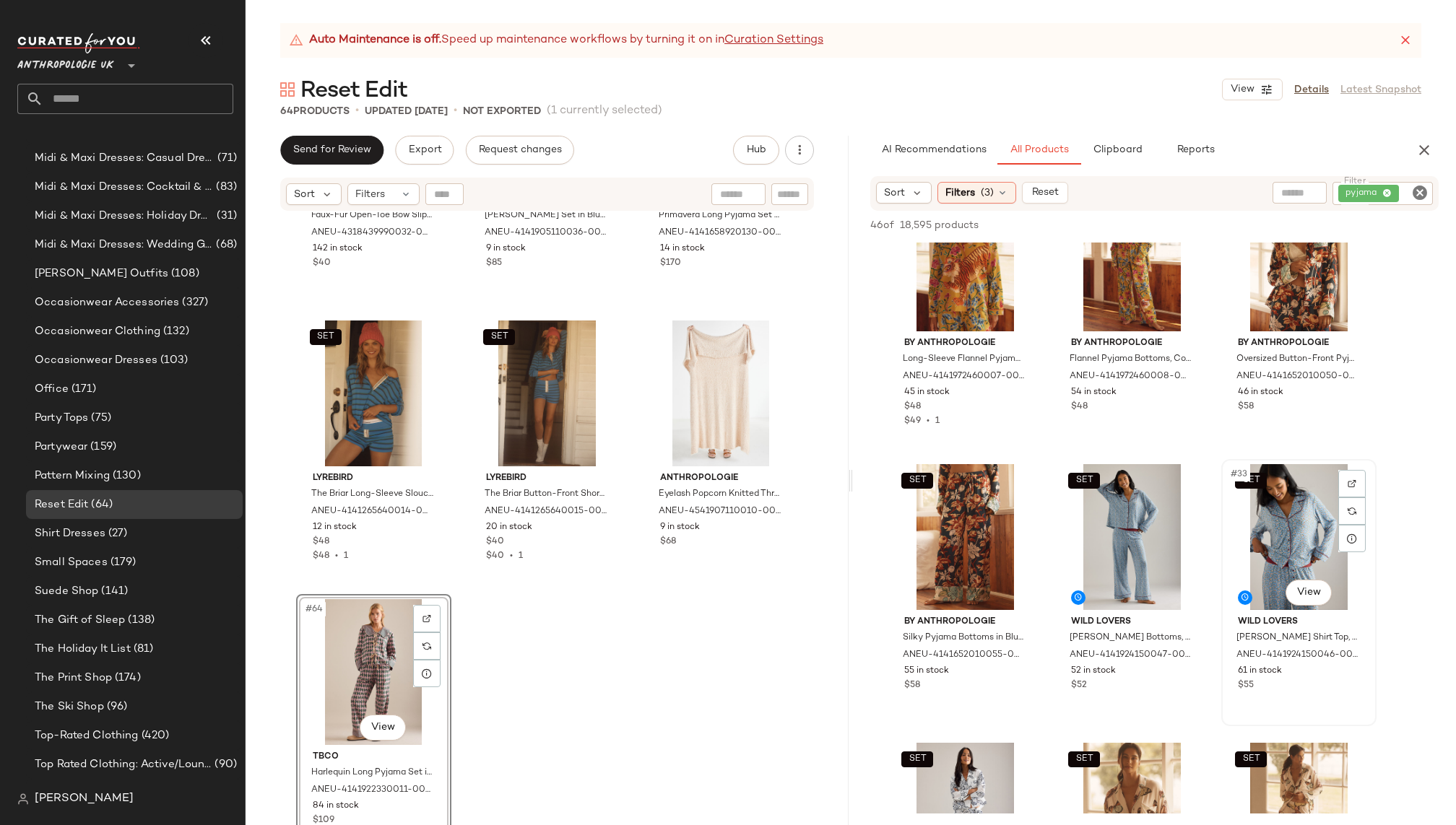
click at [1278, 517] on div "SET #33 View" at bounding box center [1298, 536] width 145 height 145
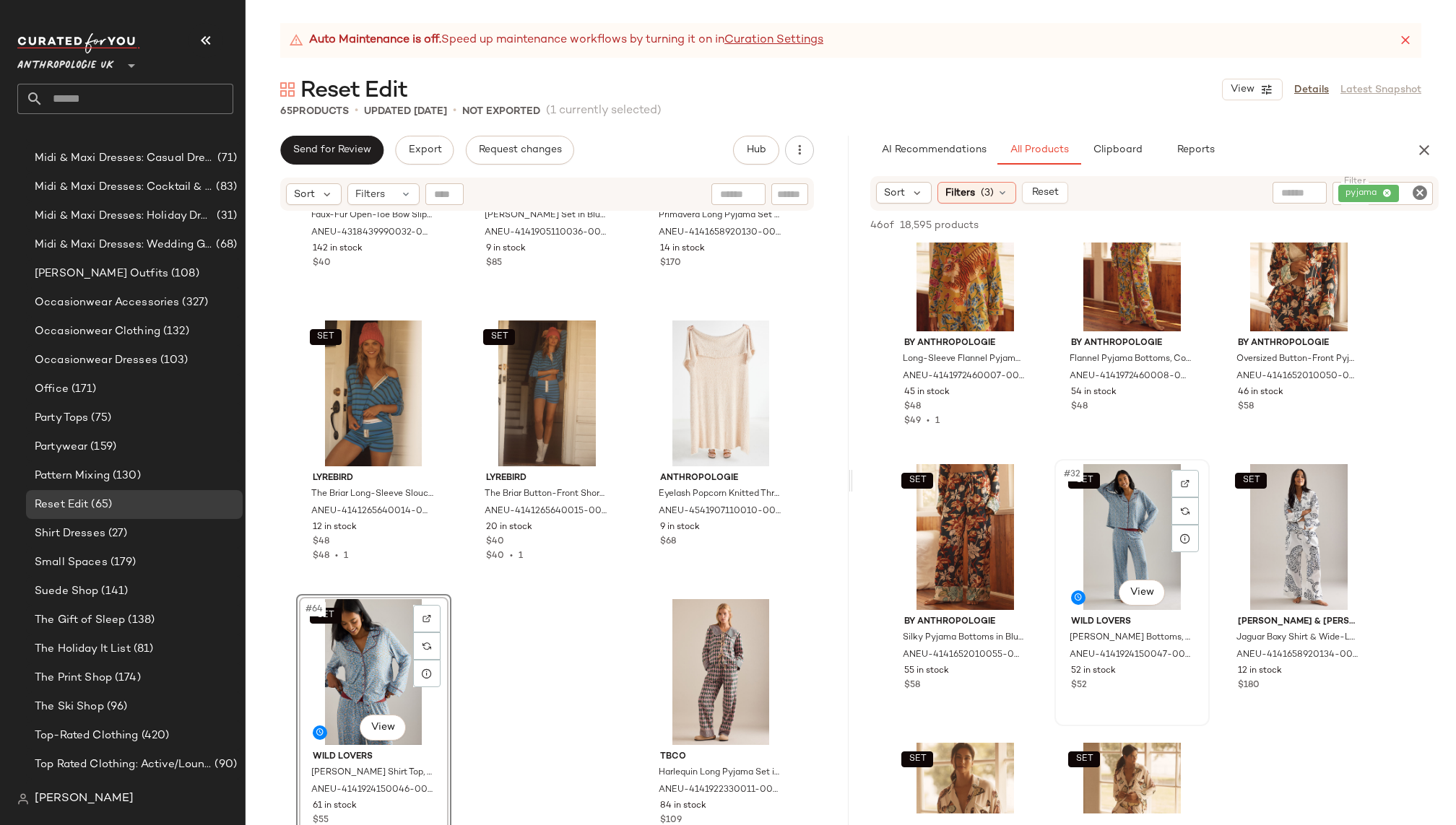
click at [1081, 541] on div "SET #32 View" at bounding box center [1131, 536] width 145 height 145
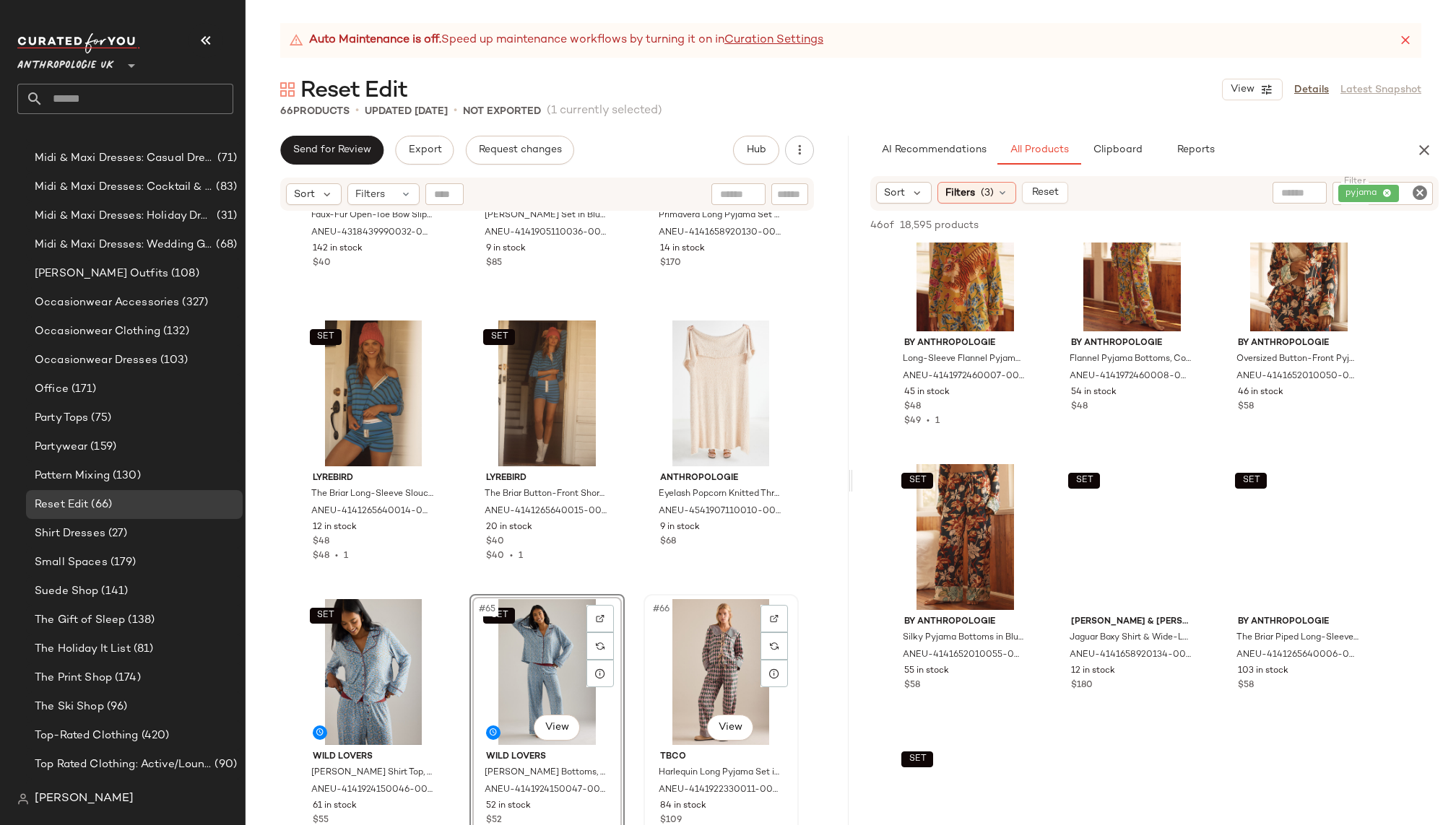
click at [695, 666] on div "#66 View" at bounding box center [720, 671] width 145 height 145
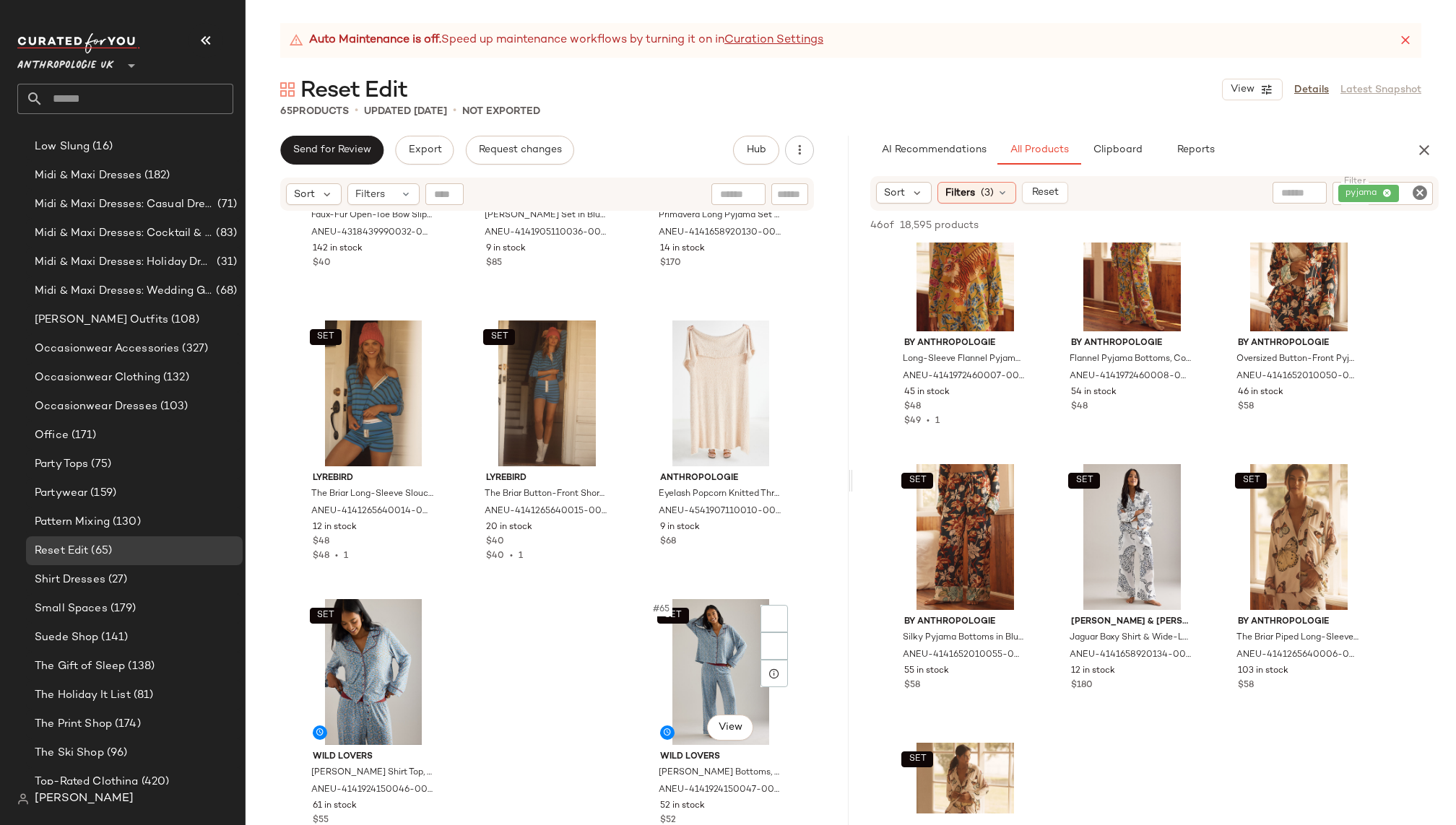
scroll to position [1032, 0]
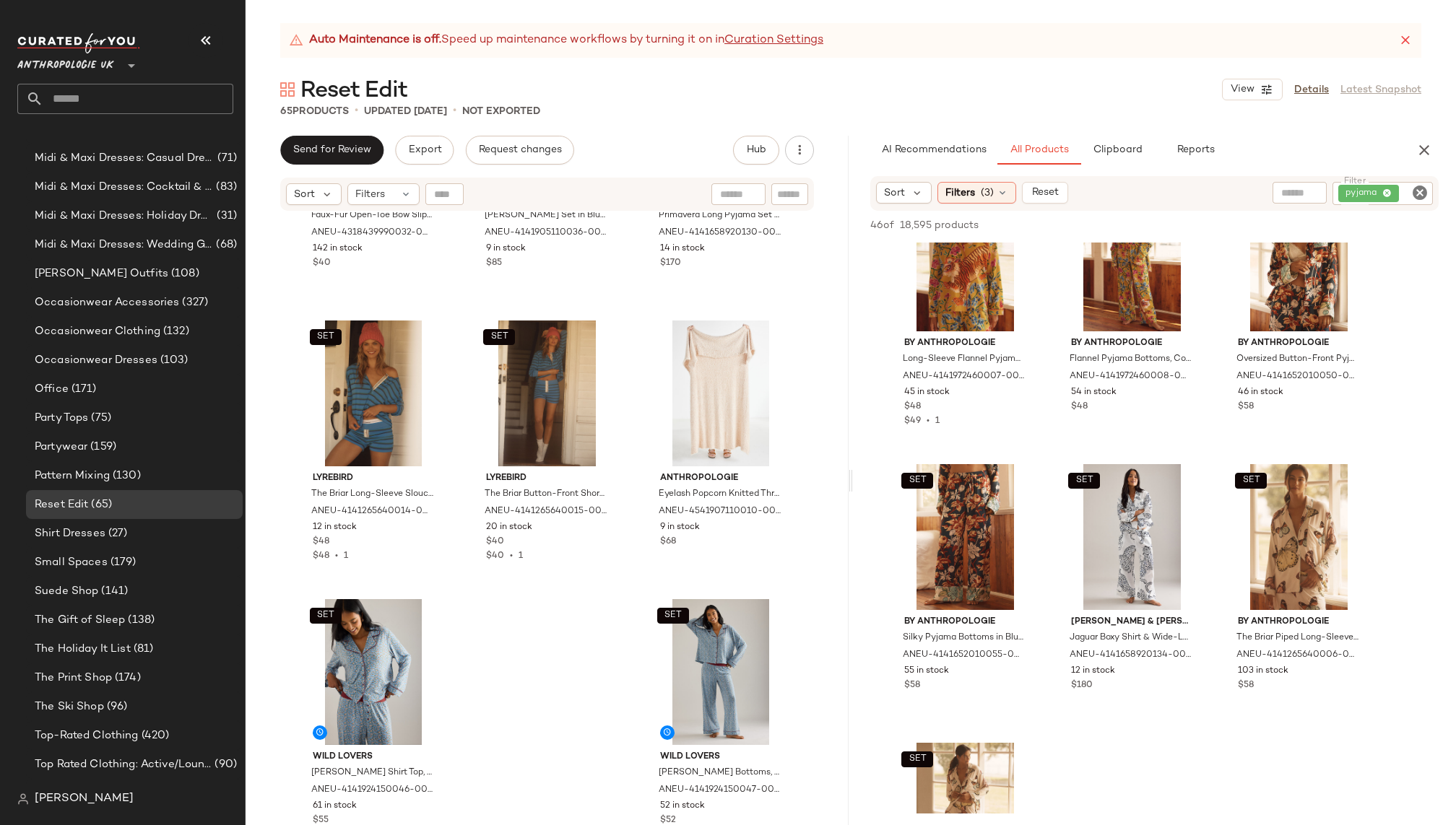
click at [1128, 133] on div "Auto Maintenance is off. Speed up maintenance workflows by turning it on in Cur…" at bounding box center [850, 424] width 1210 height 802
click at [1128, 144] on span "Clipboard" at bounding box center [1117, 150] width 50 height 12
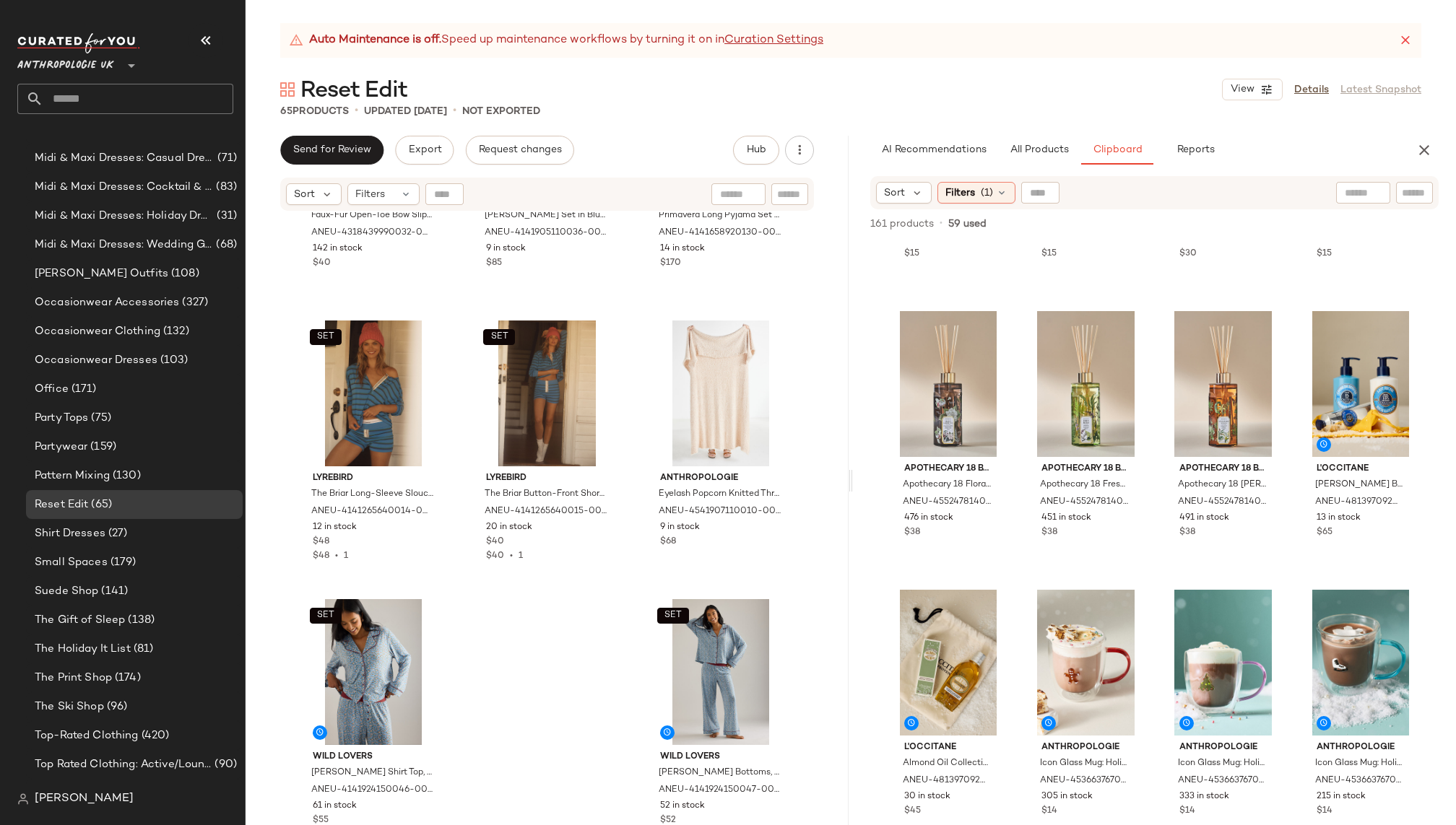
scroll to position [4688, 0]
click at [1330, 397] on div "#72 View" at bounding box center [1360, 382] width 111 height 145
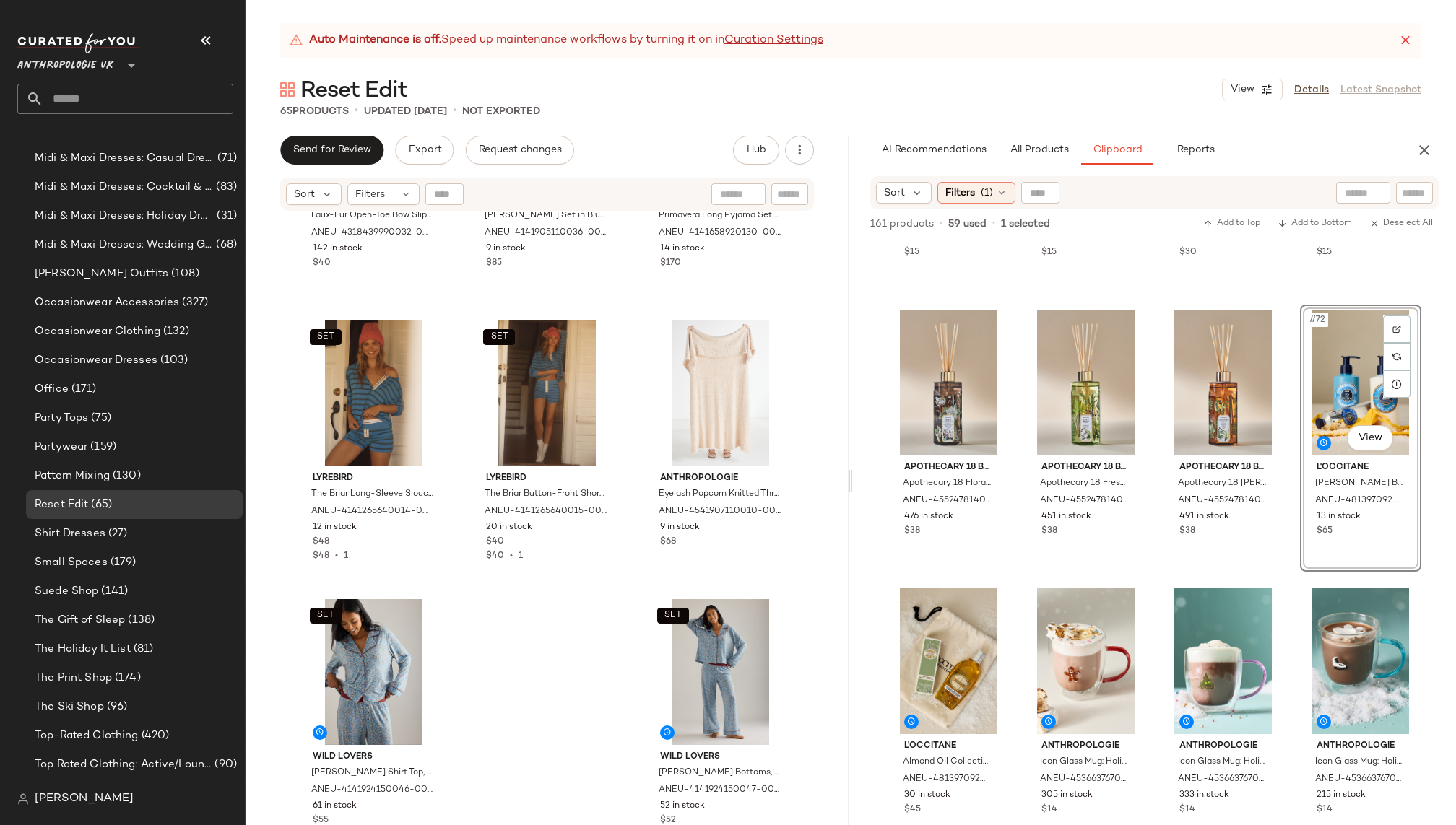
scroll to position [4687, 0]
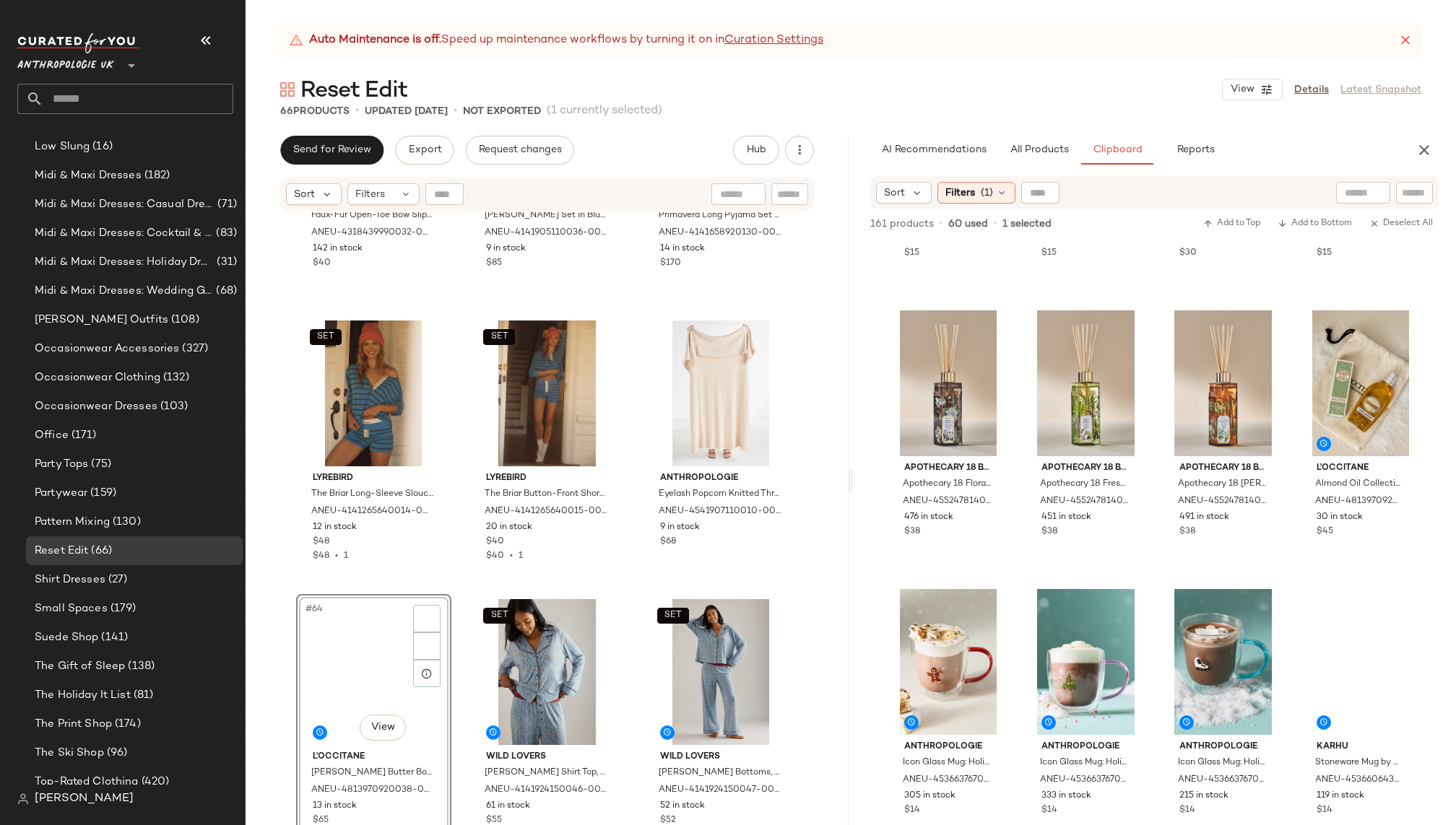
scroll to position [1032, 0]
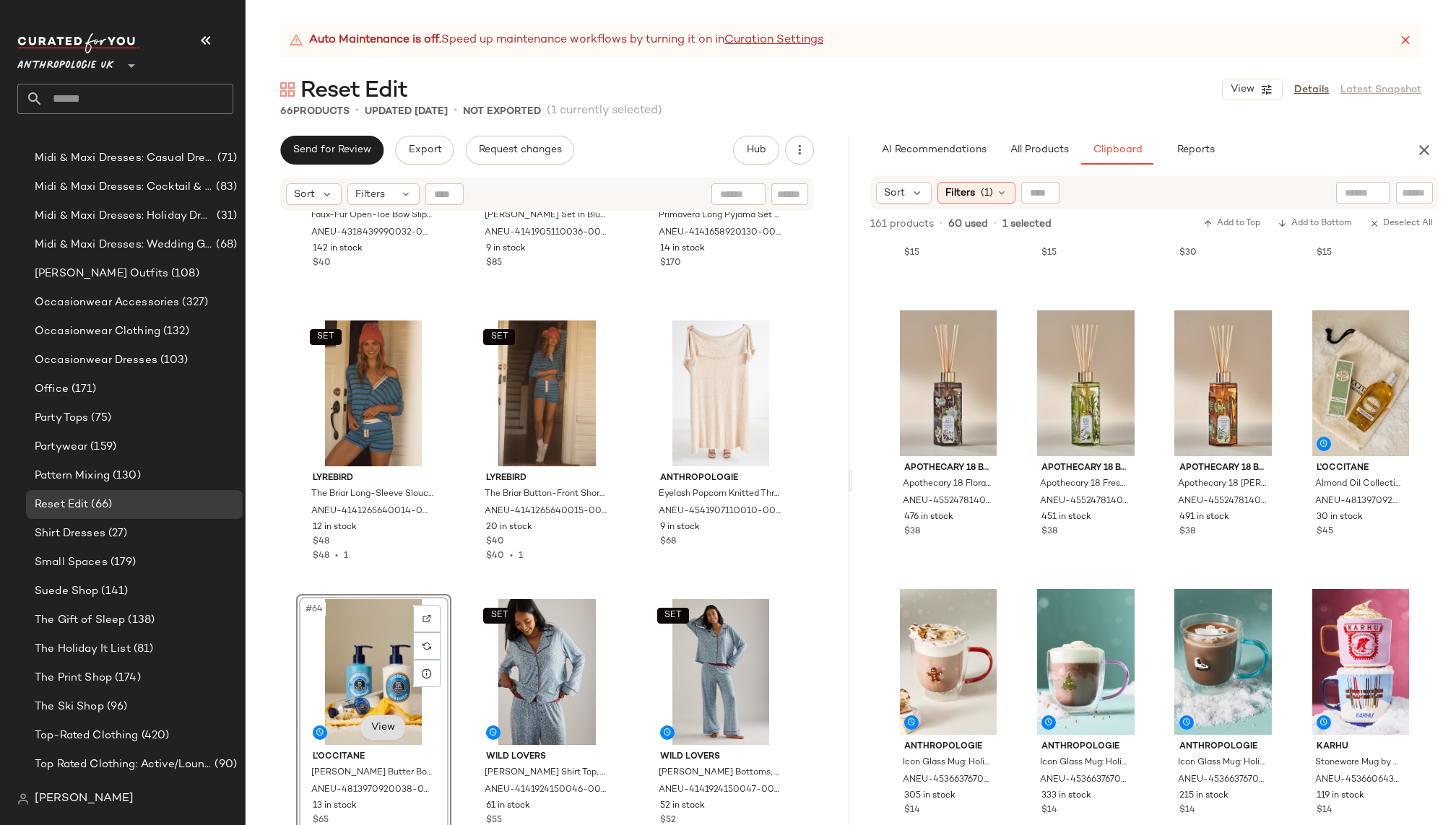
click at [377, 726] on body "Anthropologie UK ** Dashboard All Products Global Clipboards (10) 8.11-8.15 AM …" at bounding box center [728, 412] width 1456 height 825
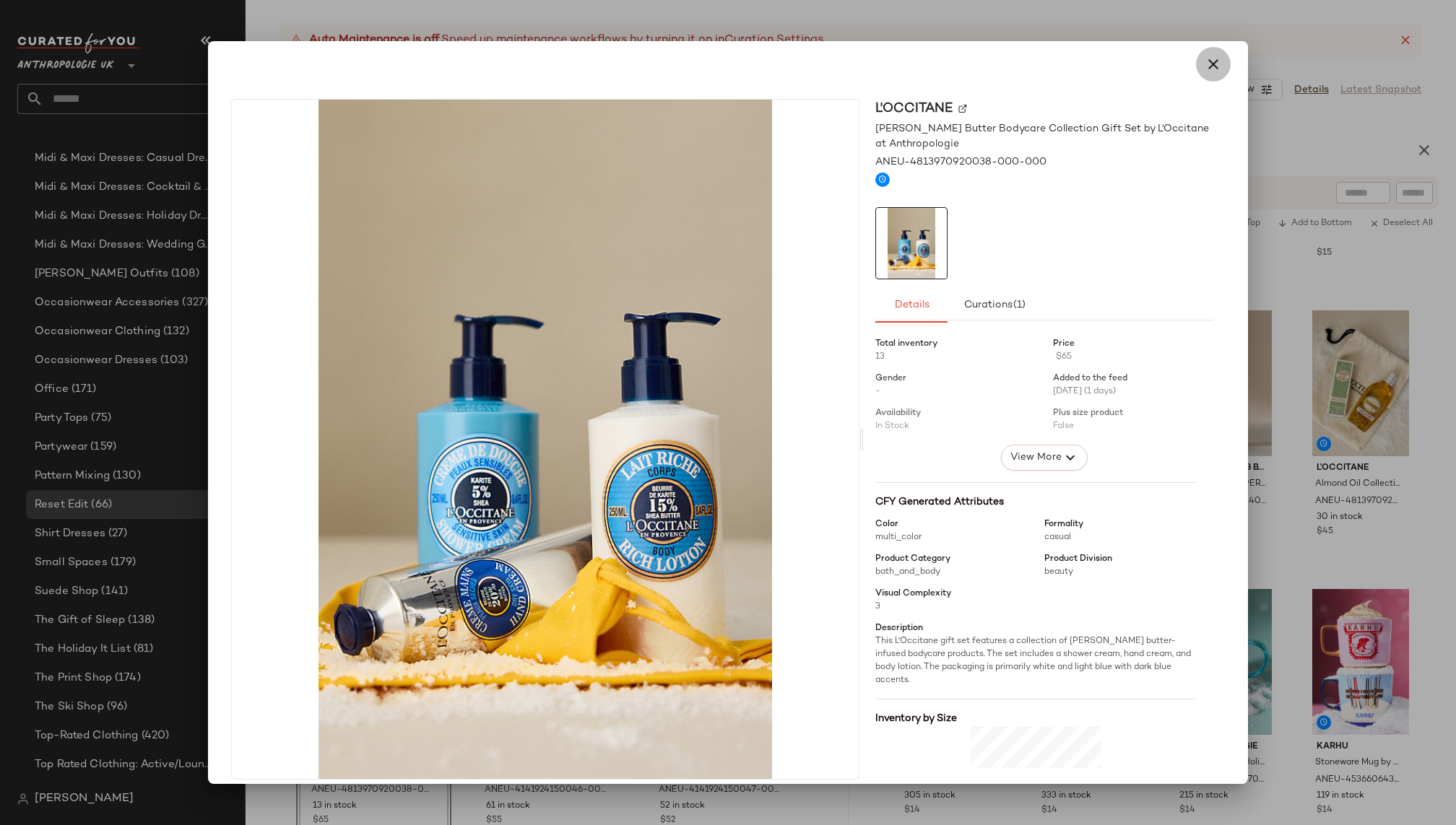
click at [1208, 65] on icon "button" at bounding box center [1213, 64] width 17 height 17
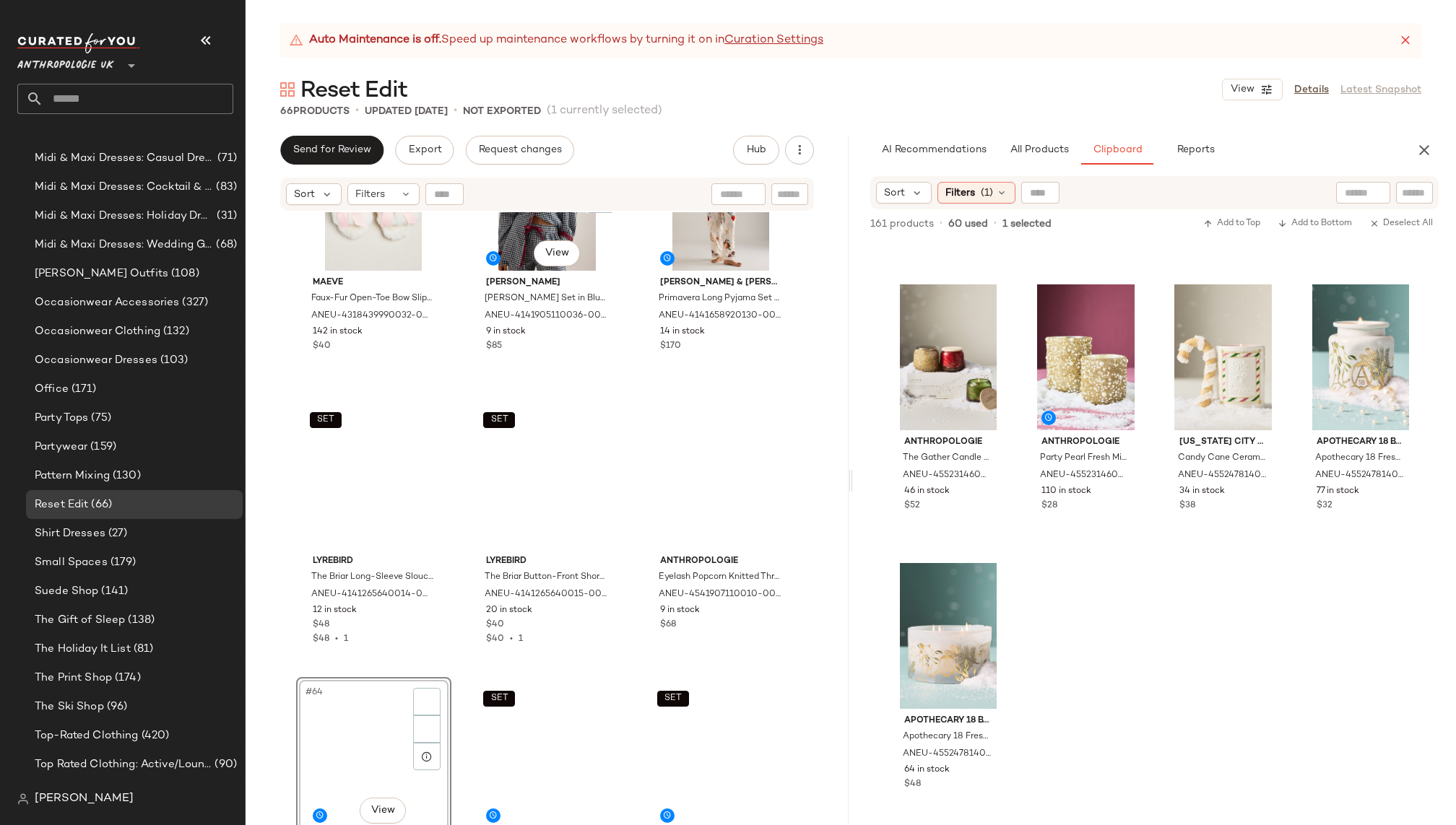
scroll to position [5484, 0]
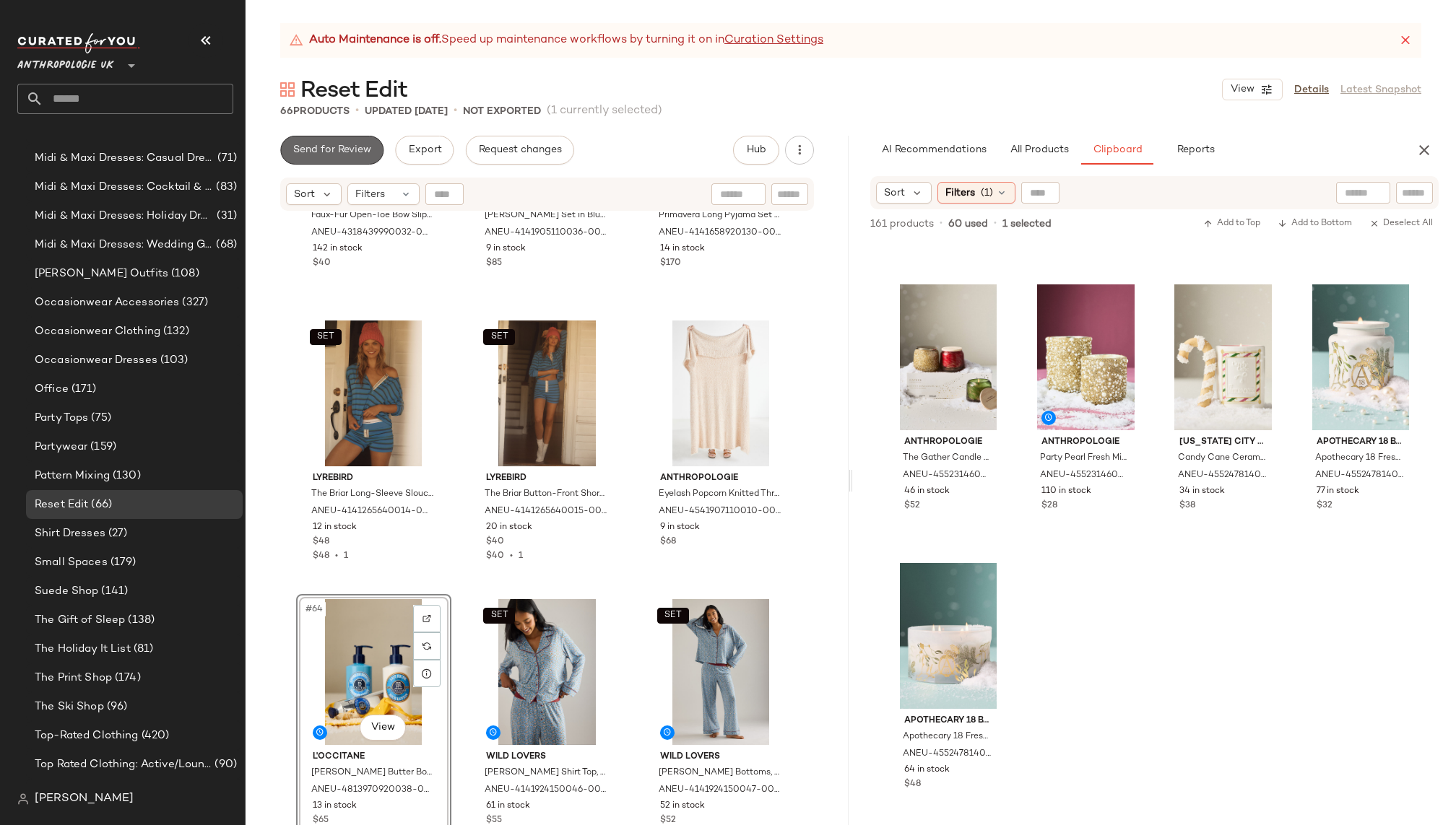
click at [338, 153] on span "Send for Review" at bounding box center [332, 150] width 79 height 12
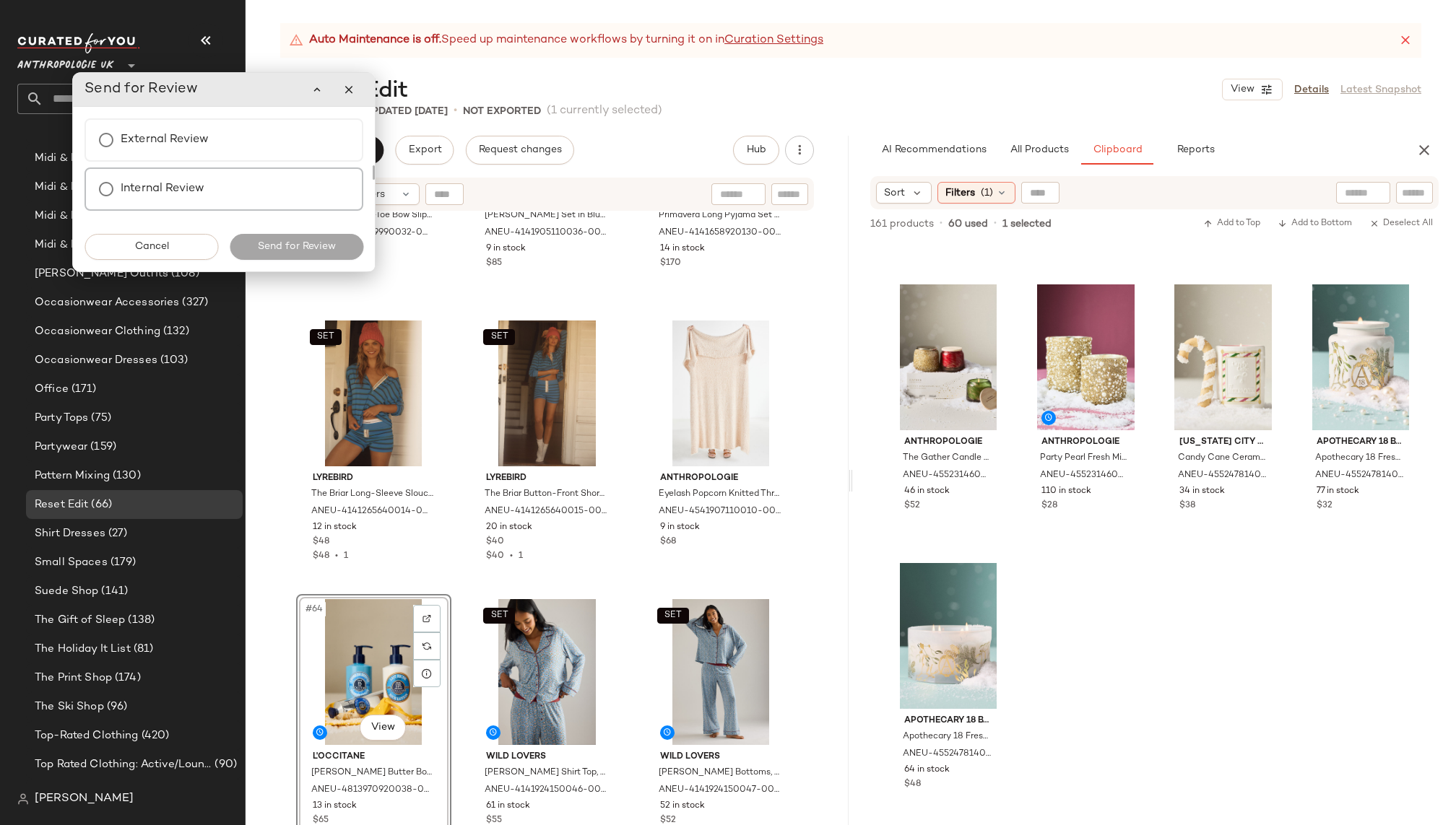
click at [247, 189] on div "Internal Review" at bounding box center [223, 189] width 278 height 43
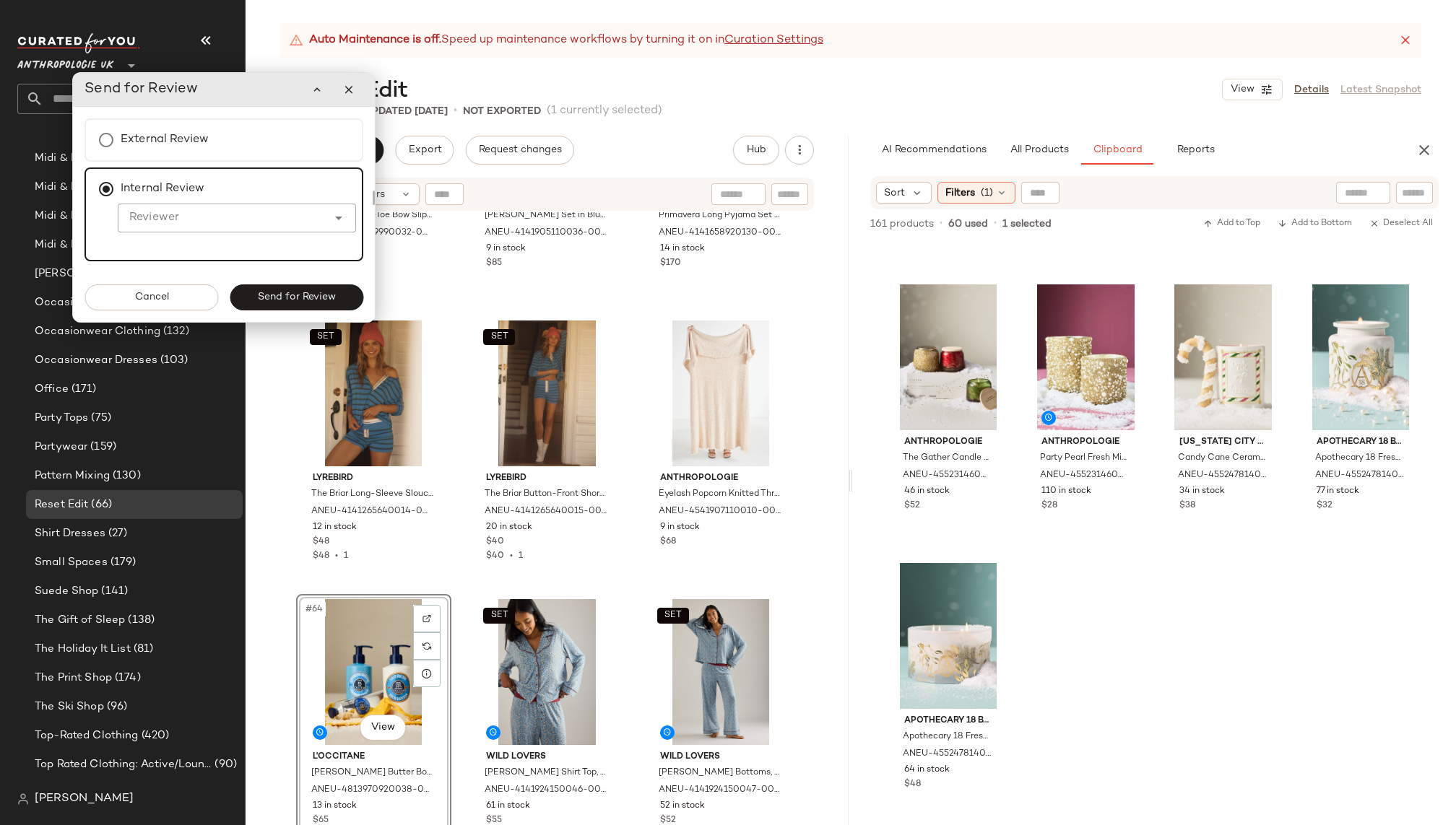
click at [222, 219] on input "Reviewer" at bounding box center [221, 218] width 209 height 17
click at [231, 249] on div "Chl [PERSON_NAME]" at bounding box center [237, 255] width 216 height 17
type input "**********"
click at [301, 293] on span "Send for Review" at bounding box center [297, 297] width 79 height 12
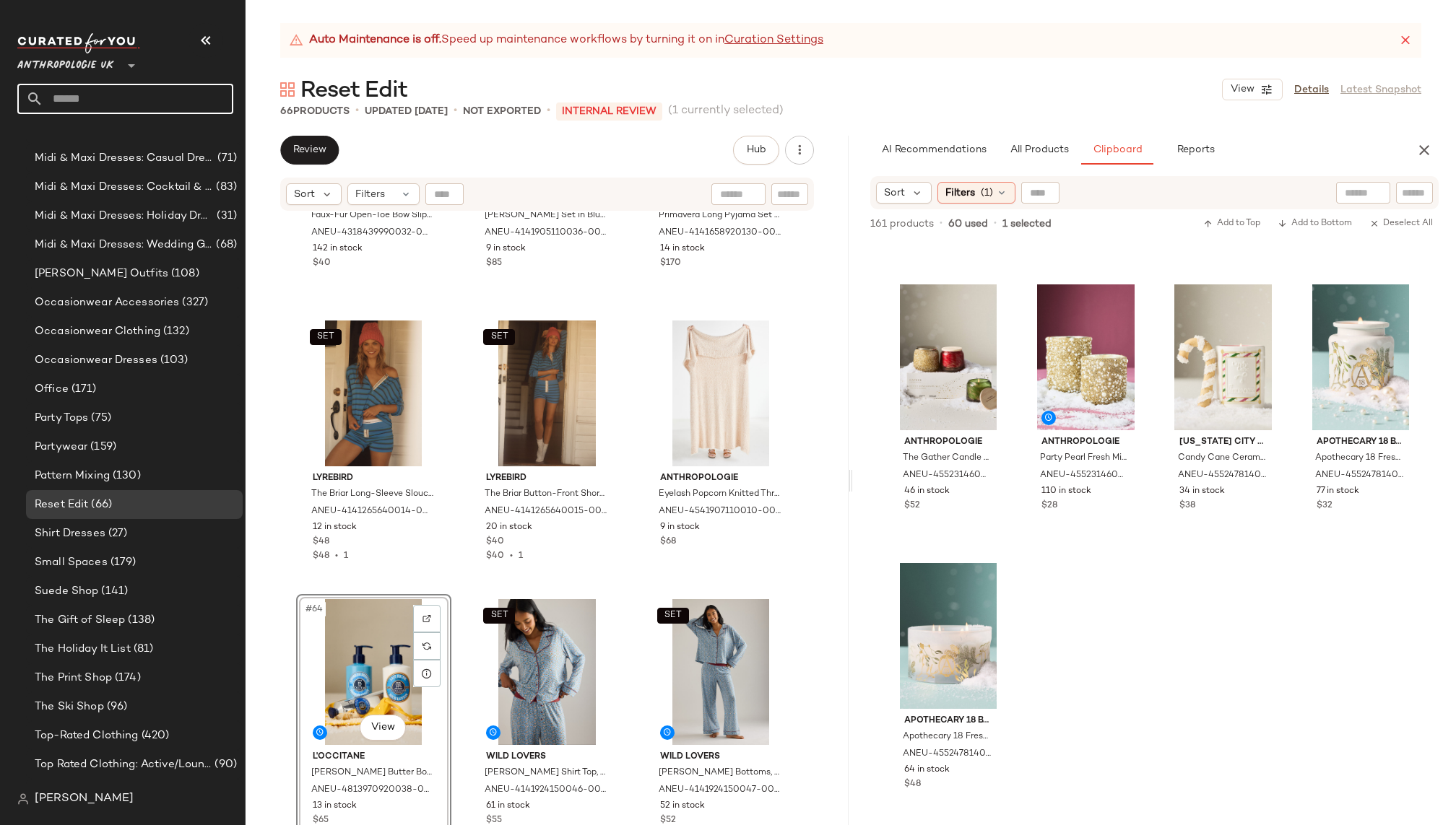
click at [131, 104] on input "text" at bounding box center [138, 98] width 190 height 30
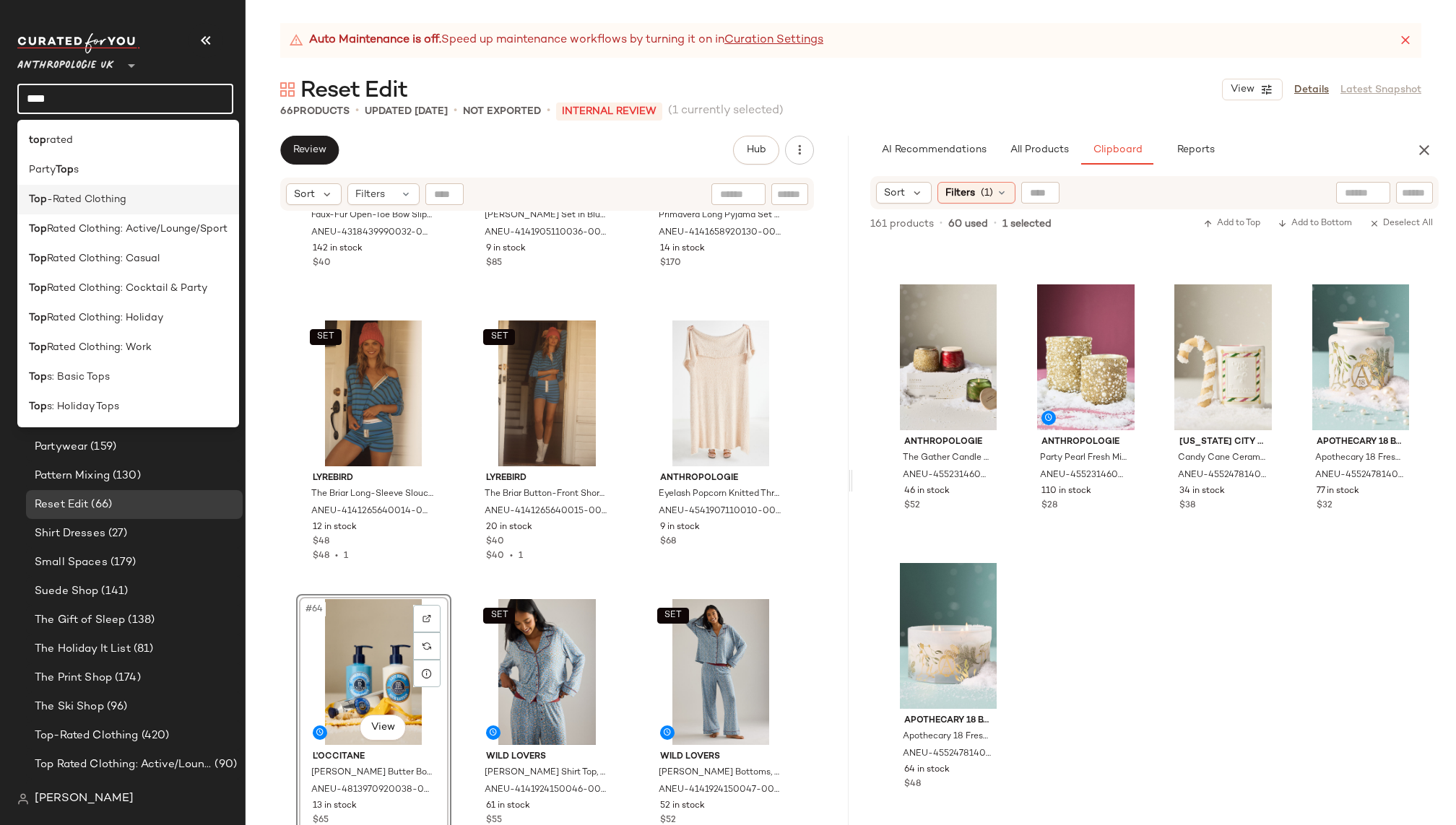
type input "***"
click at [124, 201] on span "-Rated Clothing" at bounding box center [87, 199] width 79 height 15
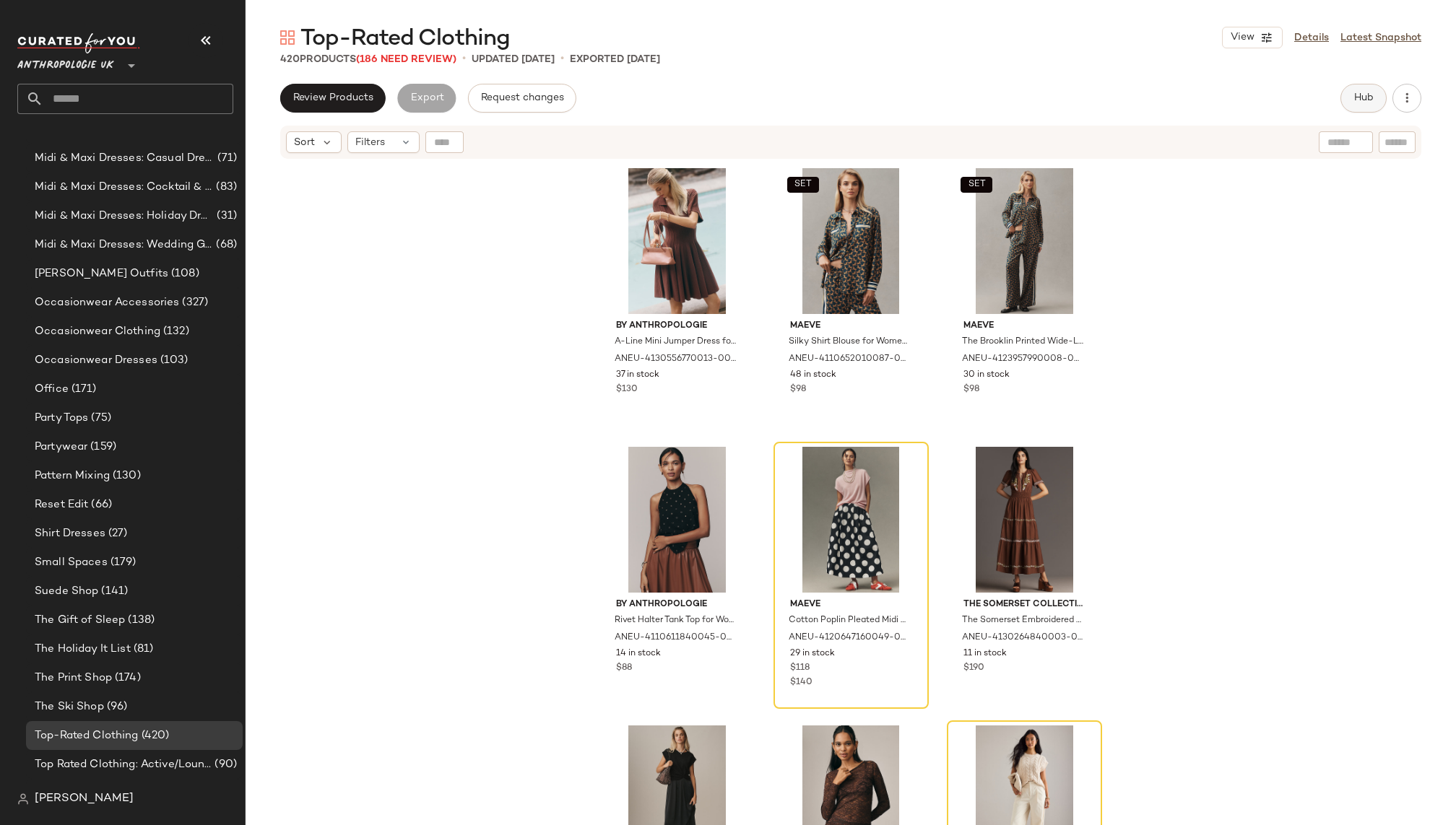
click at [1361, 95] on span "Hub" at bounding box center [1363, 98] width 20 height 12
